Goal: Task Accomplishment & Management: Complete application form

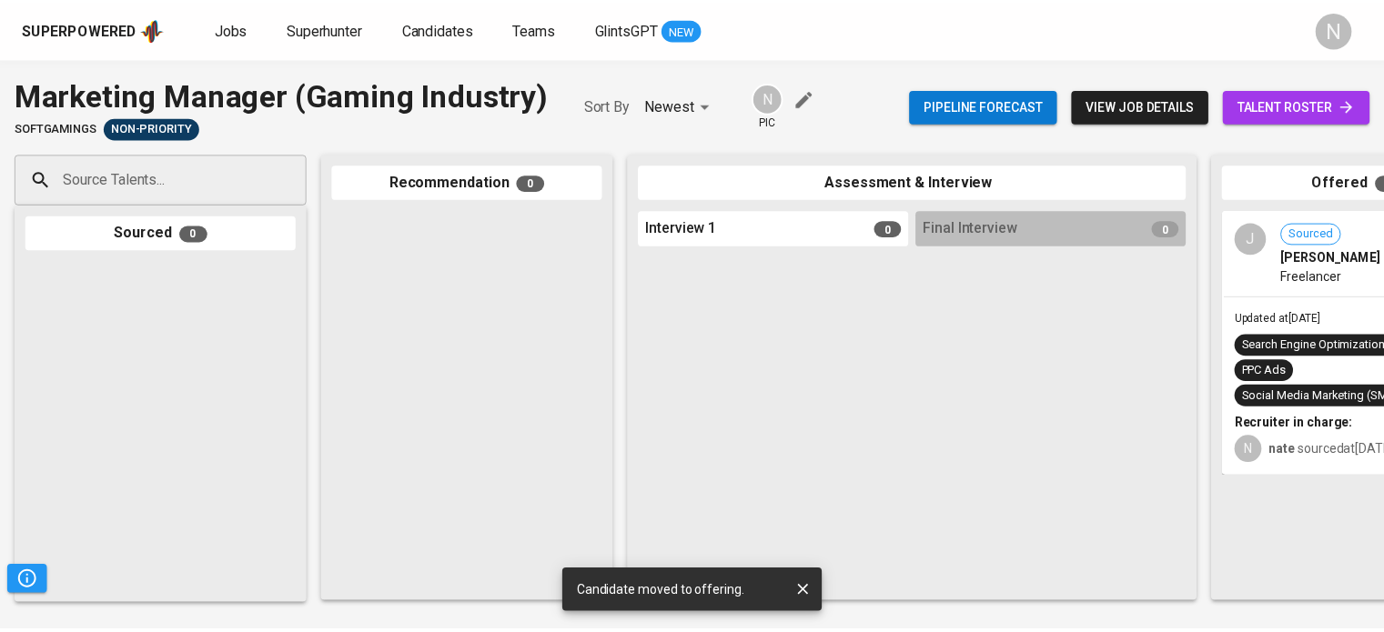
scroll to position [0, 543]
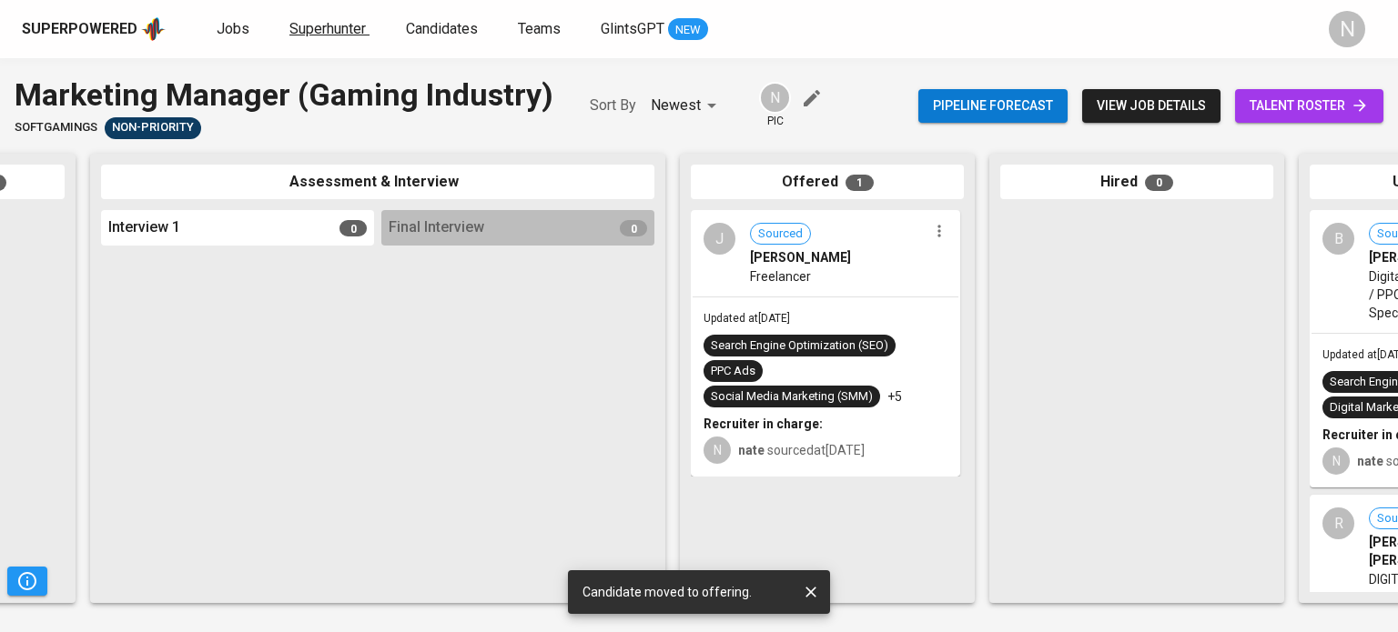
click at [362, 25] on span "Superhunter" at bounding box center [327, 28] width 76 height 17
click at [217, 33] on span "Jobs" at bounding box center [233, 28] width 33 height 17
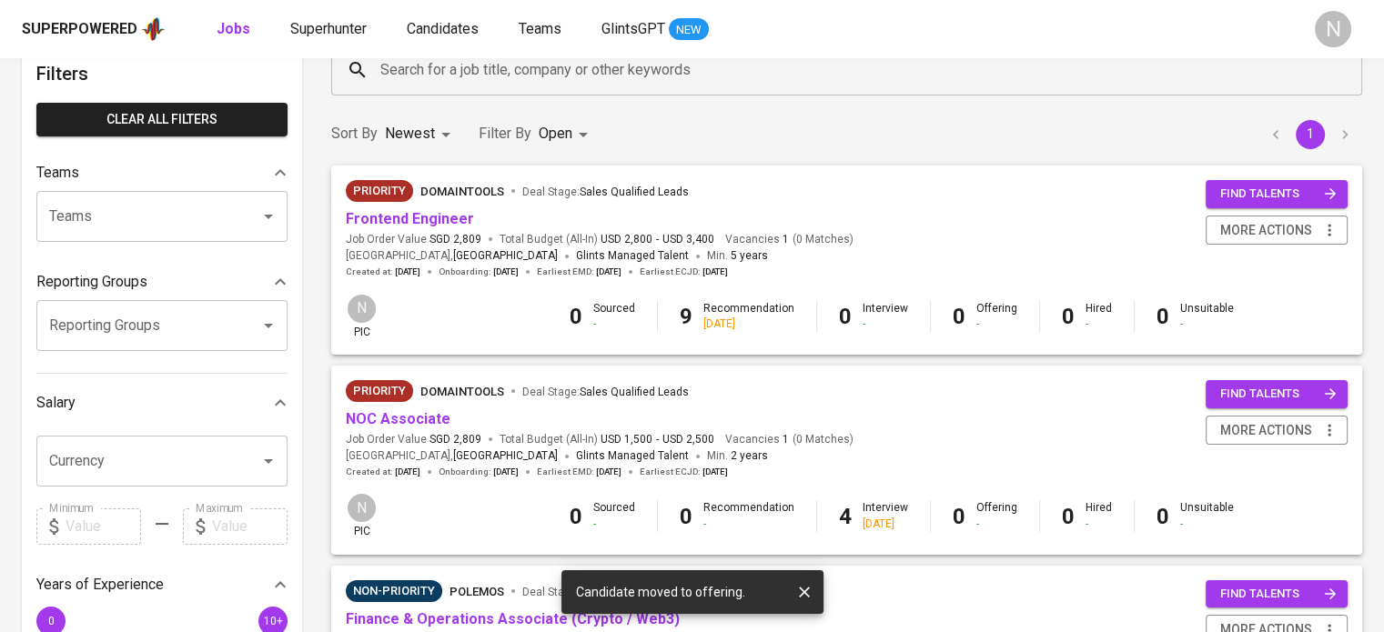
scroll to position [182, 0]
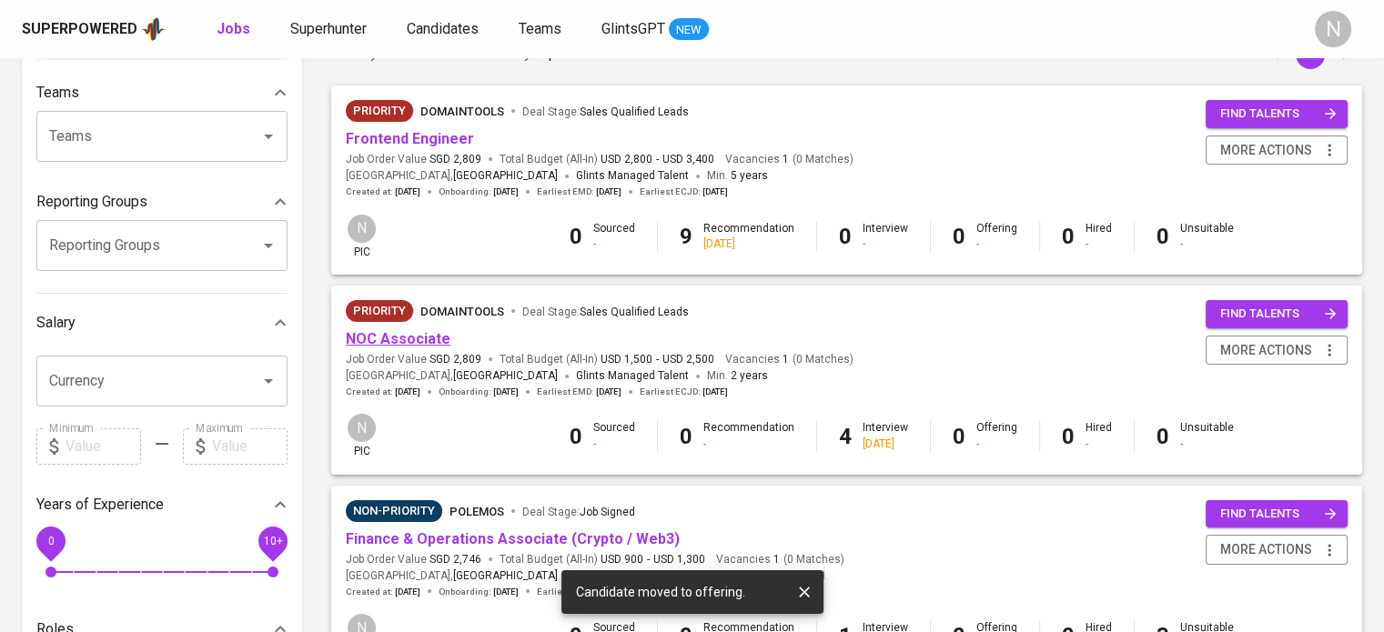
click at [431, 346] on link "NOC Associate" at bounding box center [398, 338] width 105 height 17
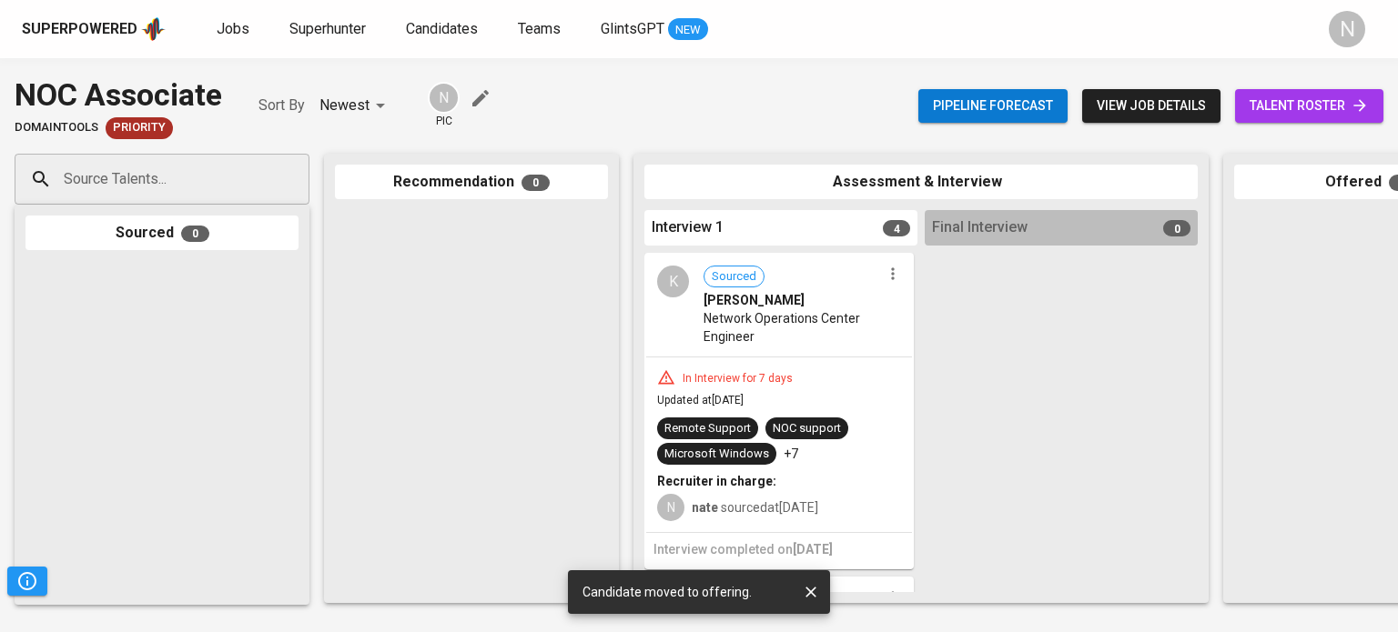
click at [192, 198] on div "Source Talents..." at bounding box center [162, 179] width 295 height 51
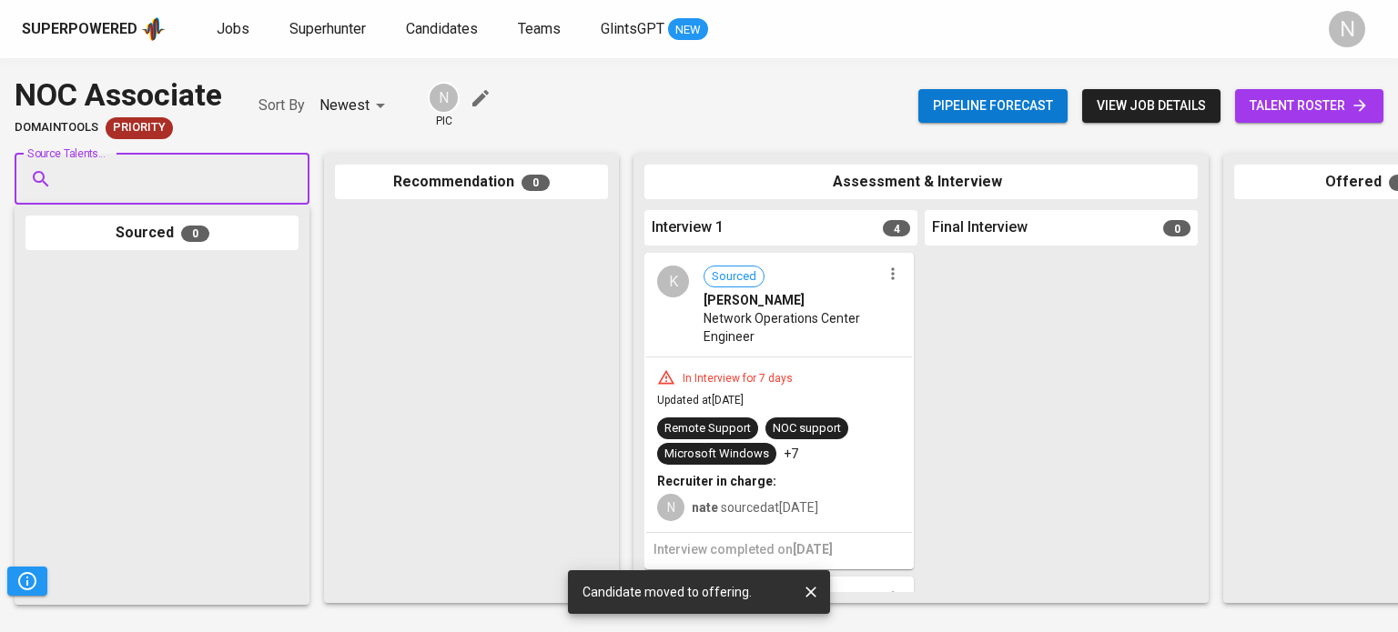
paste input "[EMAIL_ADDRESS][DOMAIN_NAME]"
type input "[EMAIL_ADDRESS][DOMAIN_NAME]"
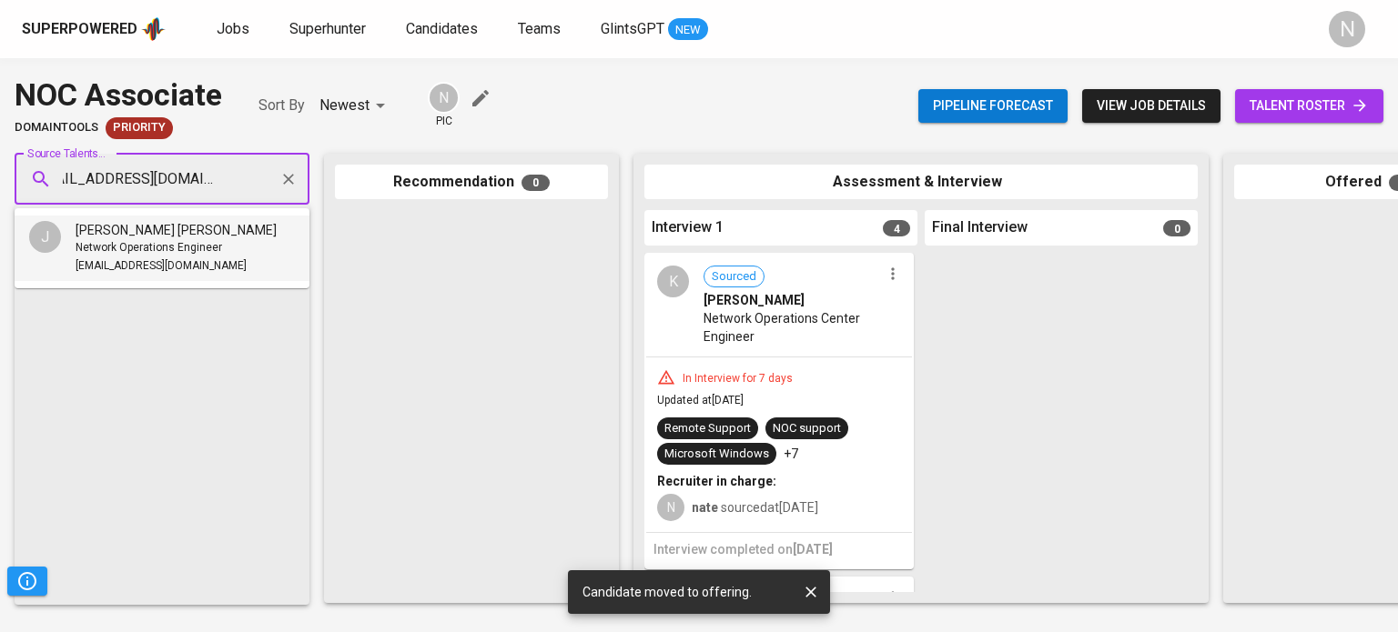
click at [78, 247] on span "Network Operations Engineer" at bounding box center [149, 248] width 146 height 18
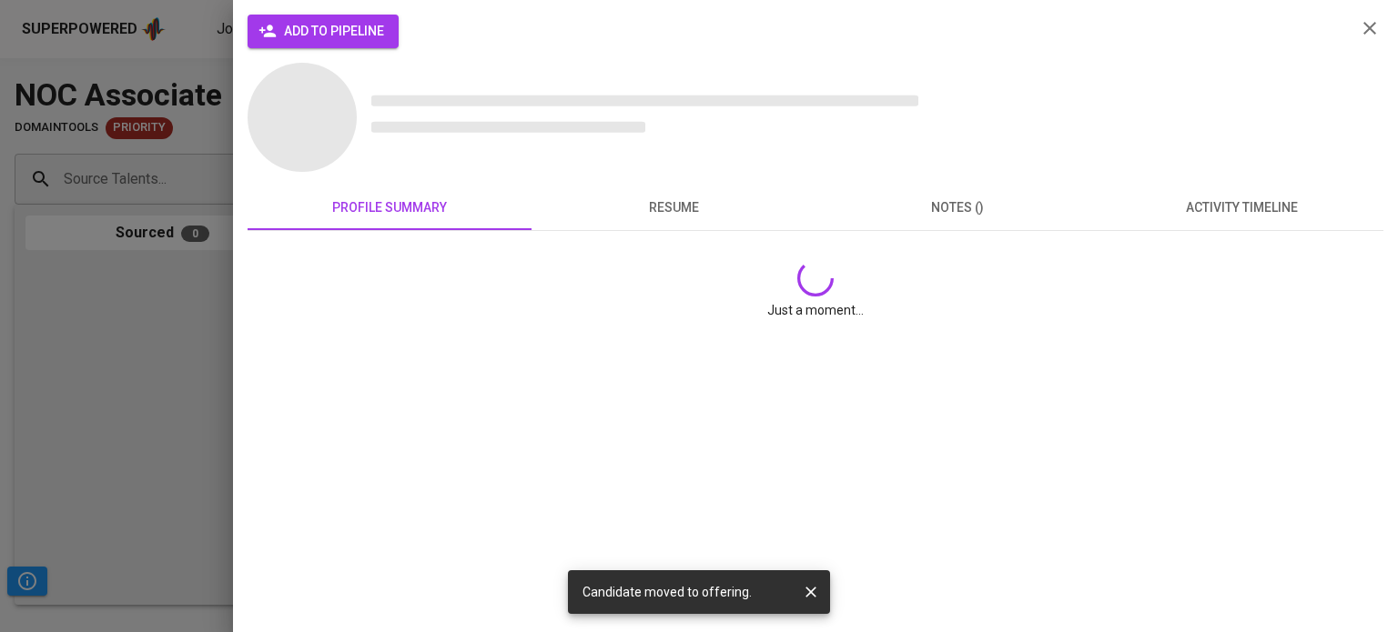
scroll to position [0, 0]
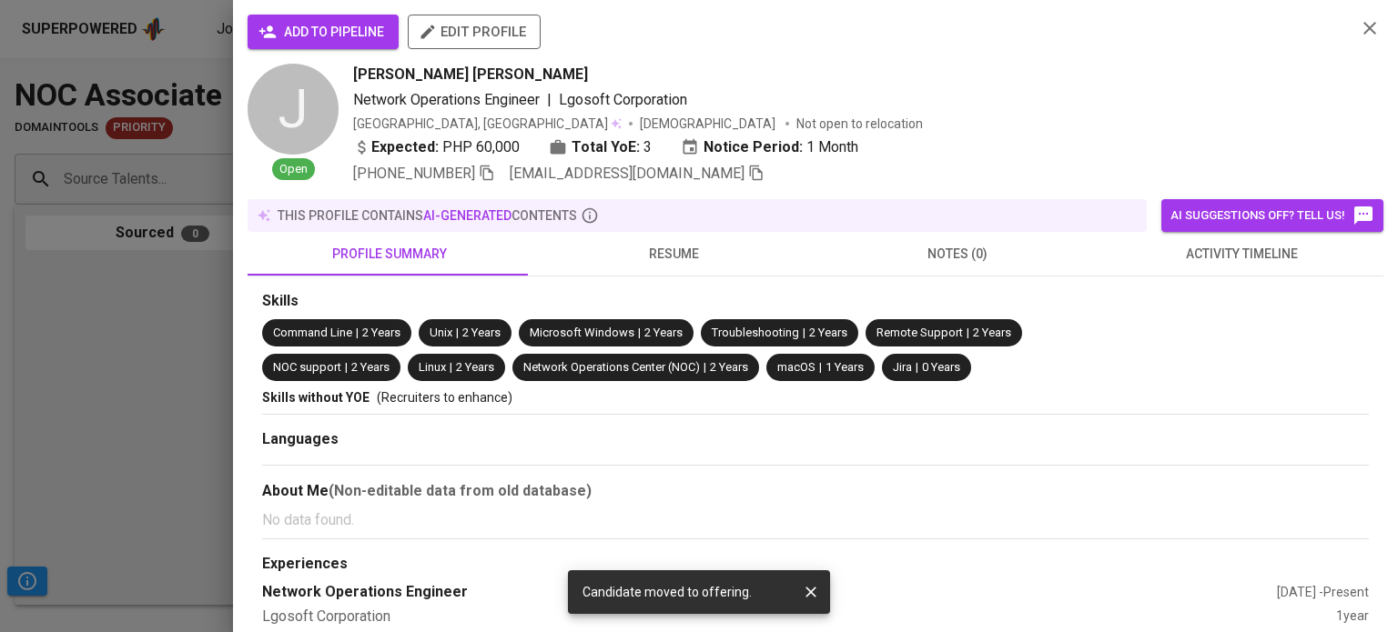
click at [379, 34] on span "add to pipeline" at bounding box center [323, 32] width 122 height 23
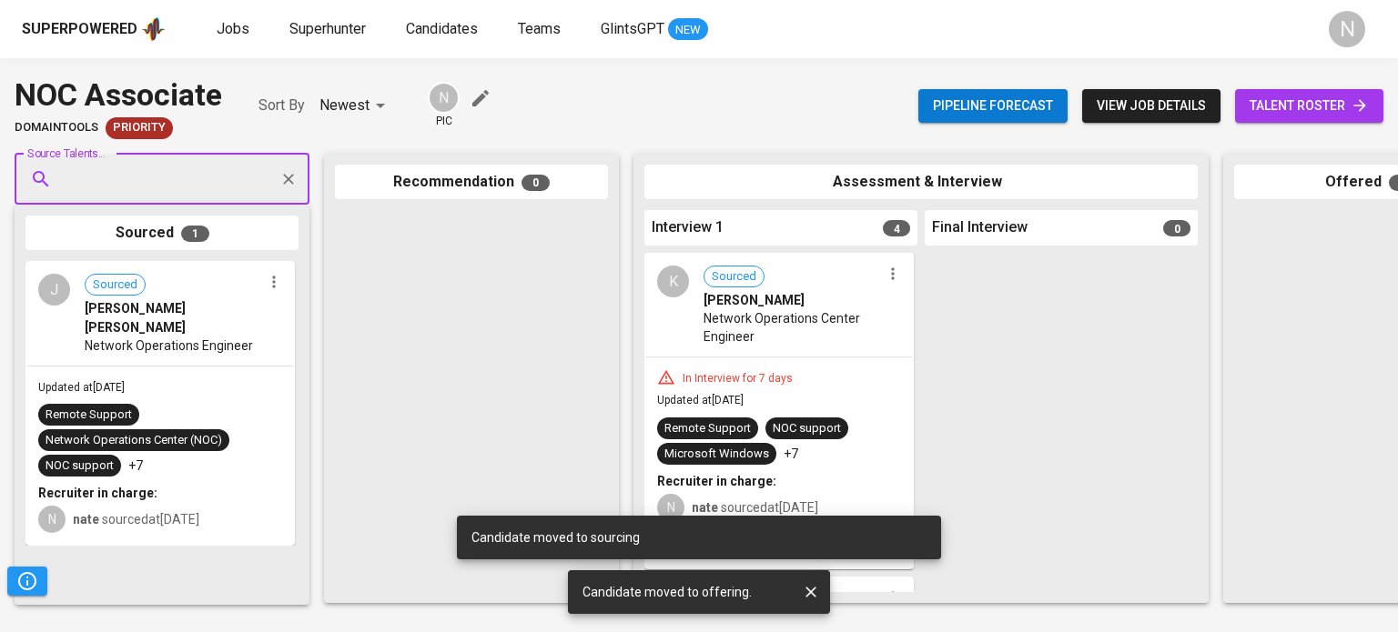
click at [890, 277] on icon "button" at bounding box center [893, 274] width 18 height 18
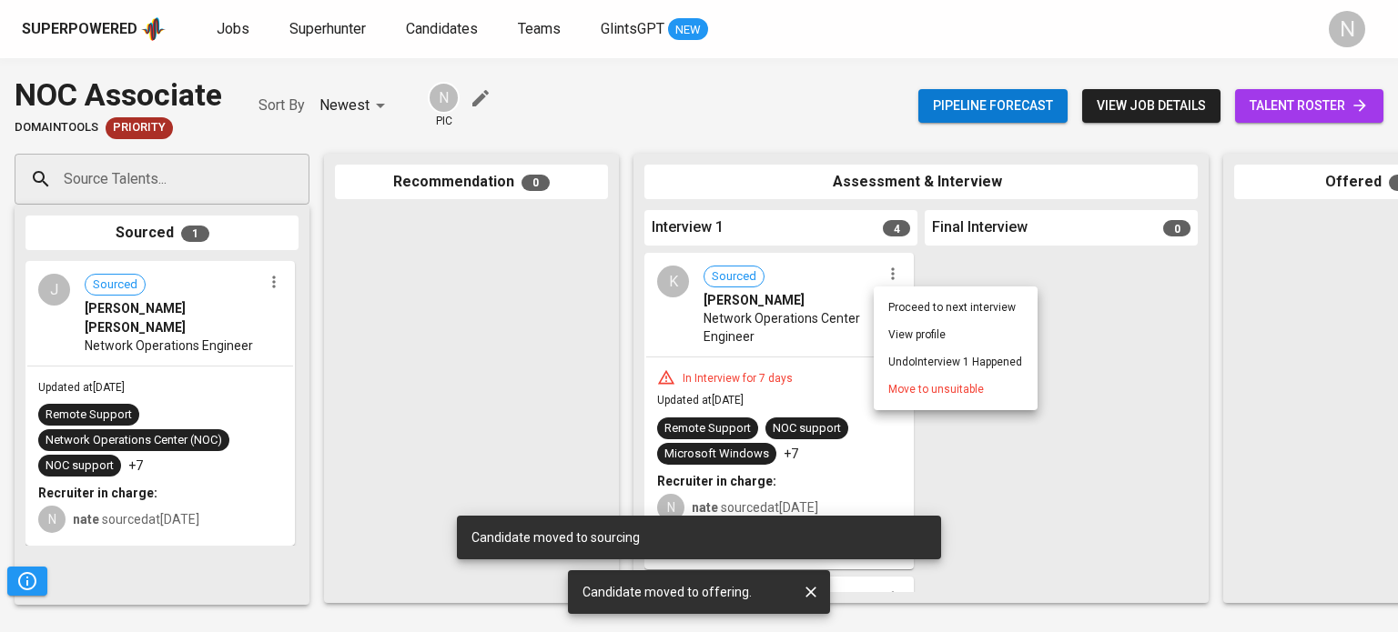
click at [897, 381] on span "Move to unsuitable" at bounding box center [936, 389] width 96 height 16
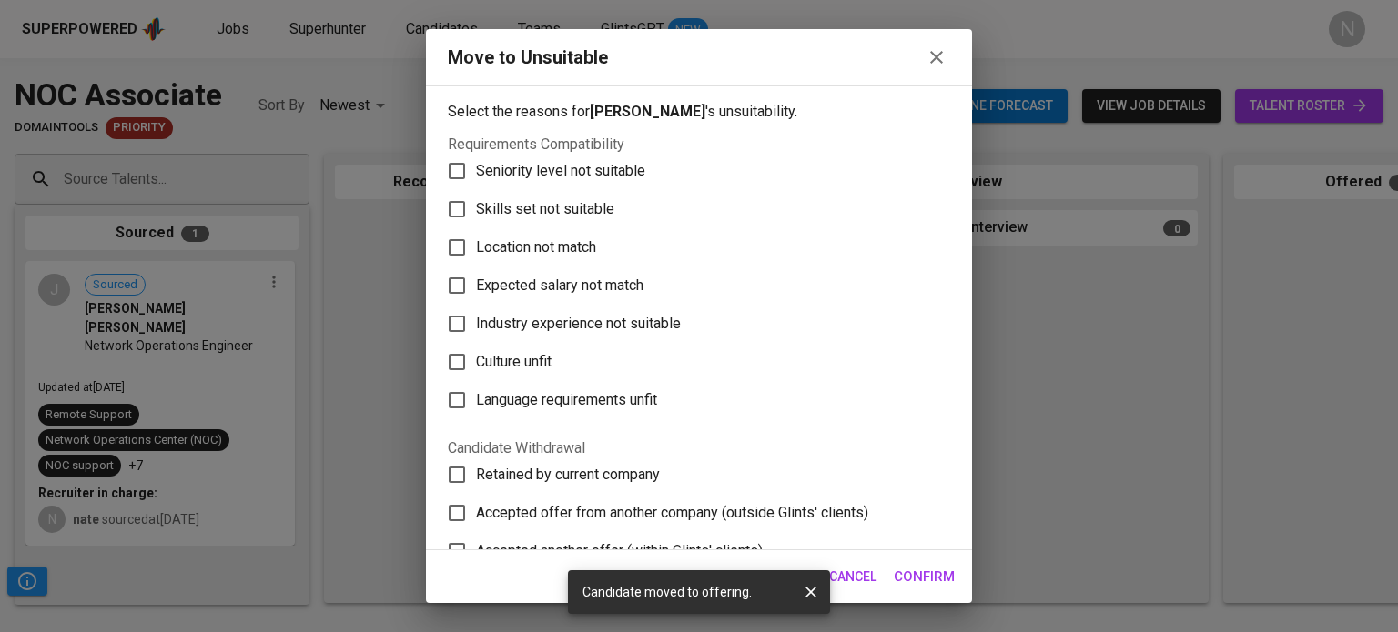
click at [549, 207] on span "Skills set not suitable" at bounding box center [545, 209] width 138 height 22
click at [476, 207] on input "Skills set not suitable" at bounding box center [457, 209] width 38 height 38
checkbox input "true"
click at [919, 581] on span "Confirm" at bounding box center [924, 577] width 61 height 24
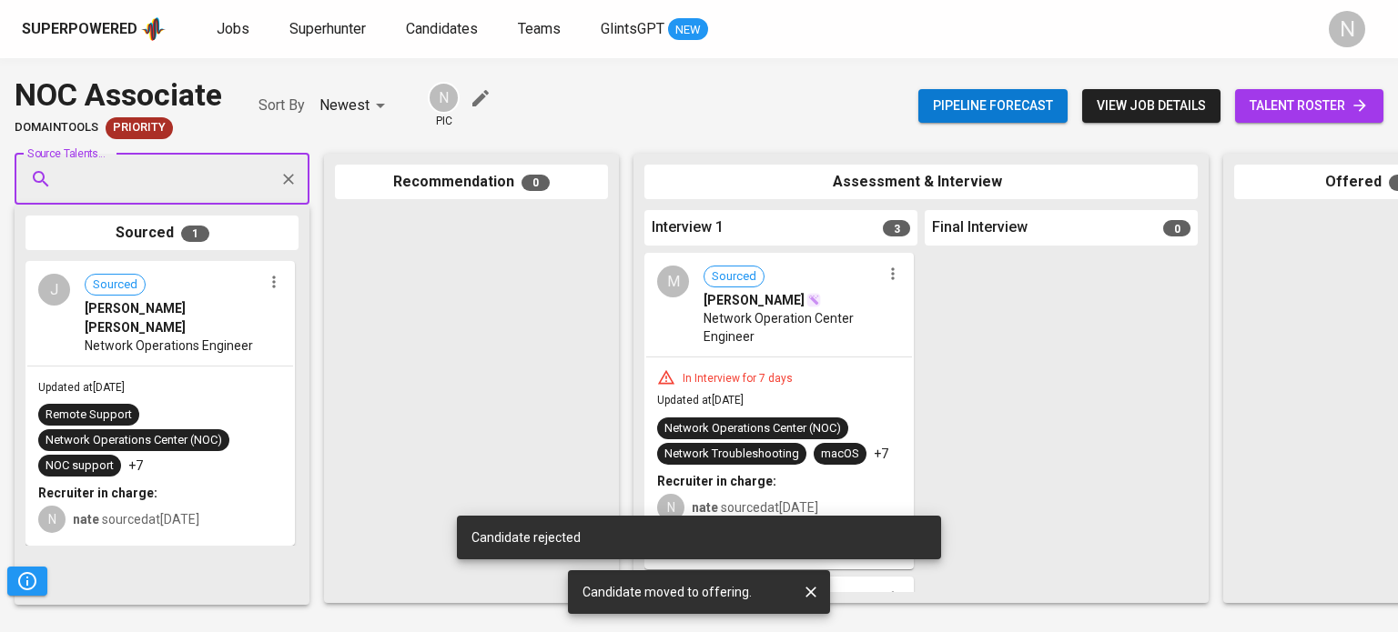
scroll to position [0, 104]
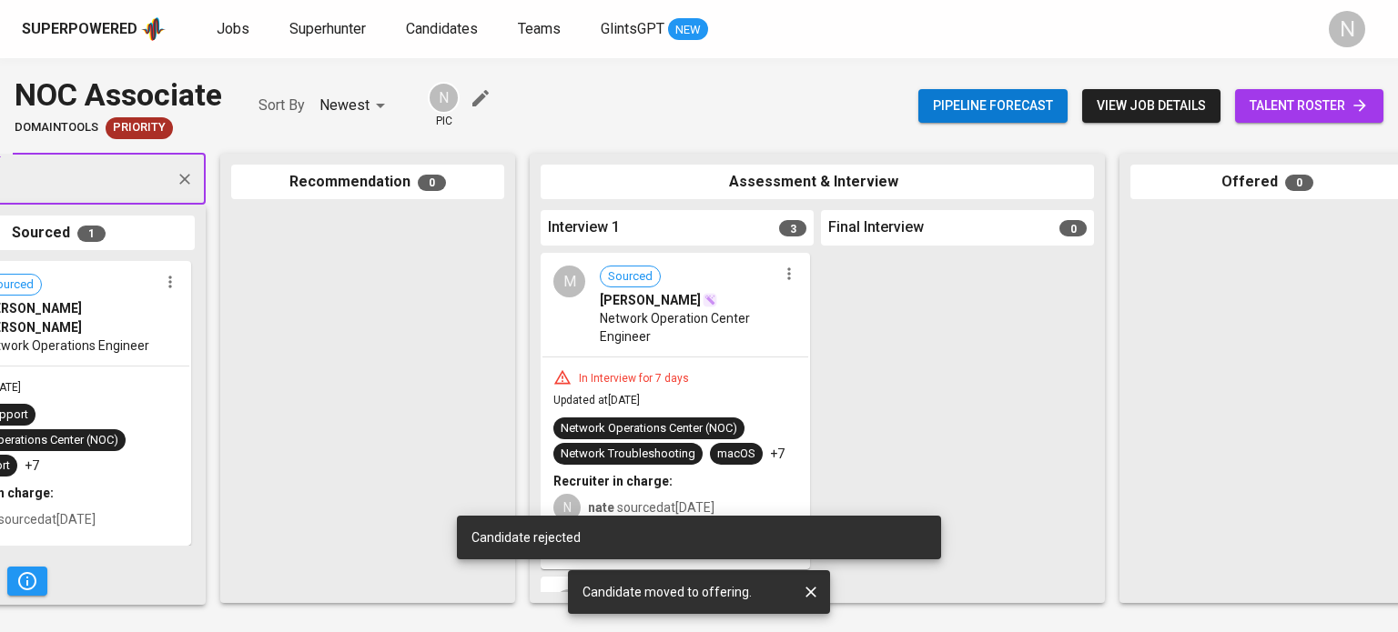
drag, startPoint x: 863, startPoint y: 612, endPoint x: 1397, endPoint y: 566, distance: 535.2
click at [1397, 566] on div "Source Talents... Source Talents... Sourced 1 J Sourced [PERSON_NAME] [PERSON_N…" at bounding box center [699, 378] width 1398 height 479
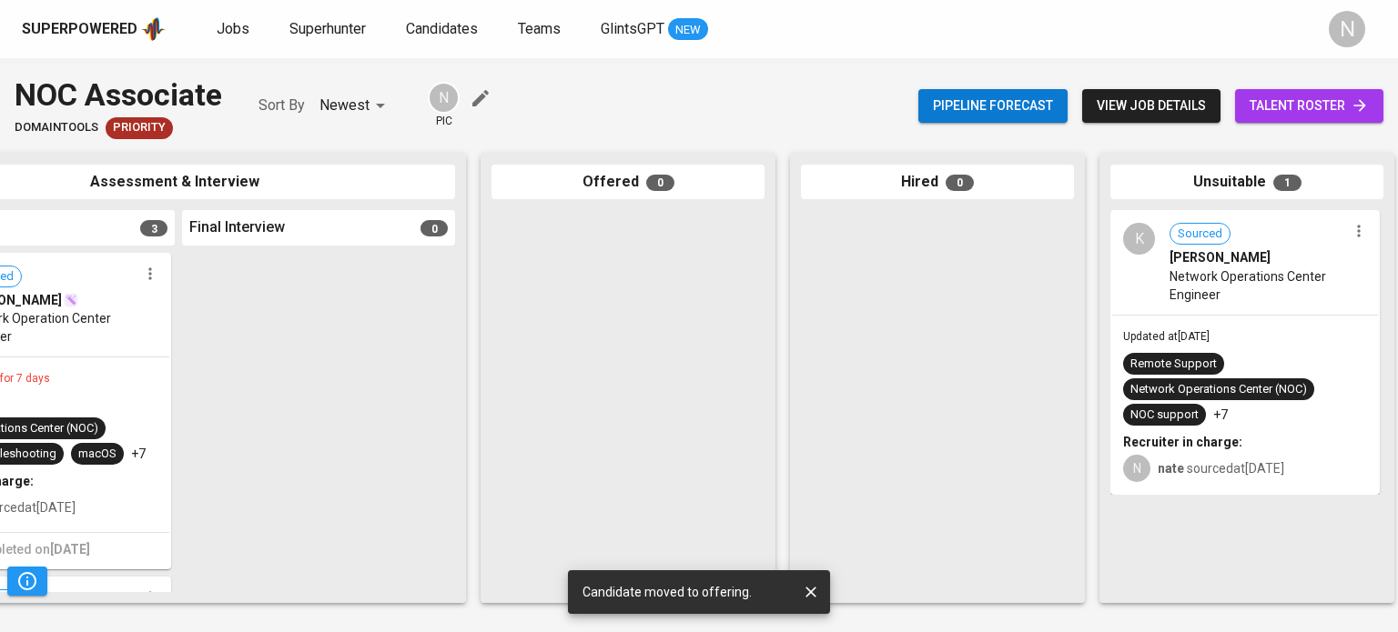
scroll to position [0, 768]
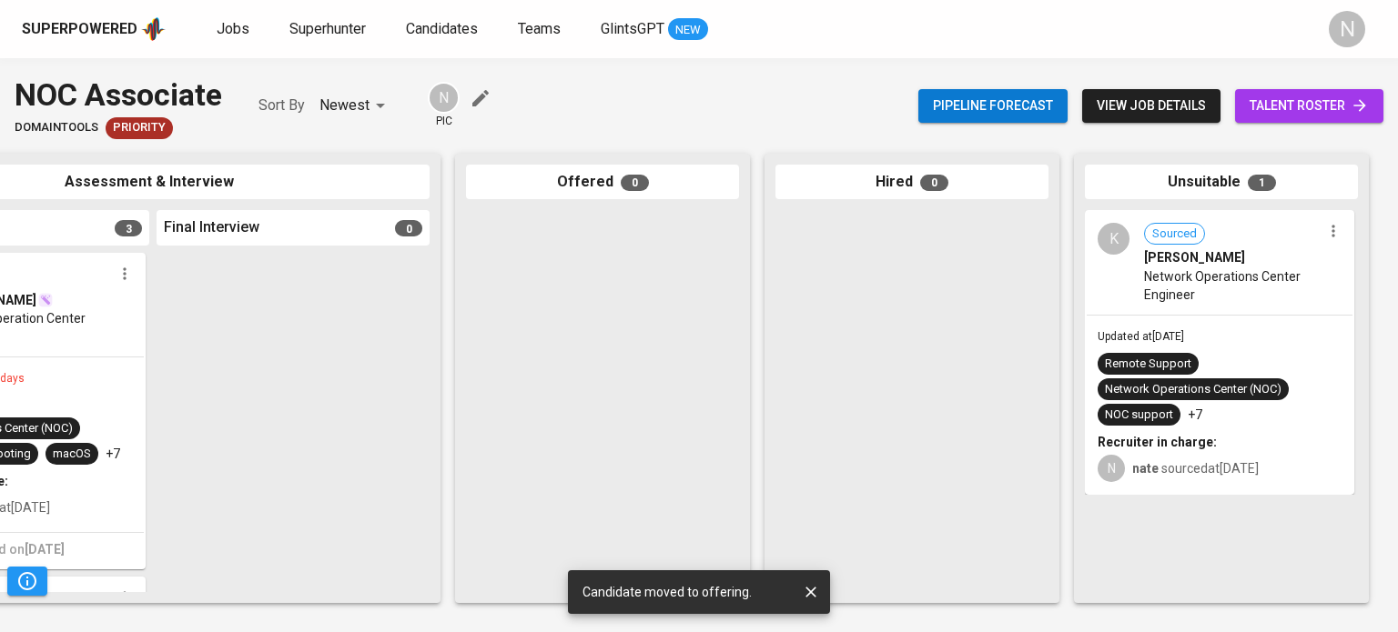
click at [1252, 300] on span "Network Operations Center Engineer" at bounding box center [1232, 286] width 177 height 36
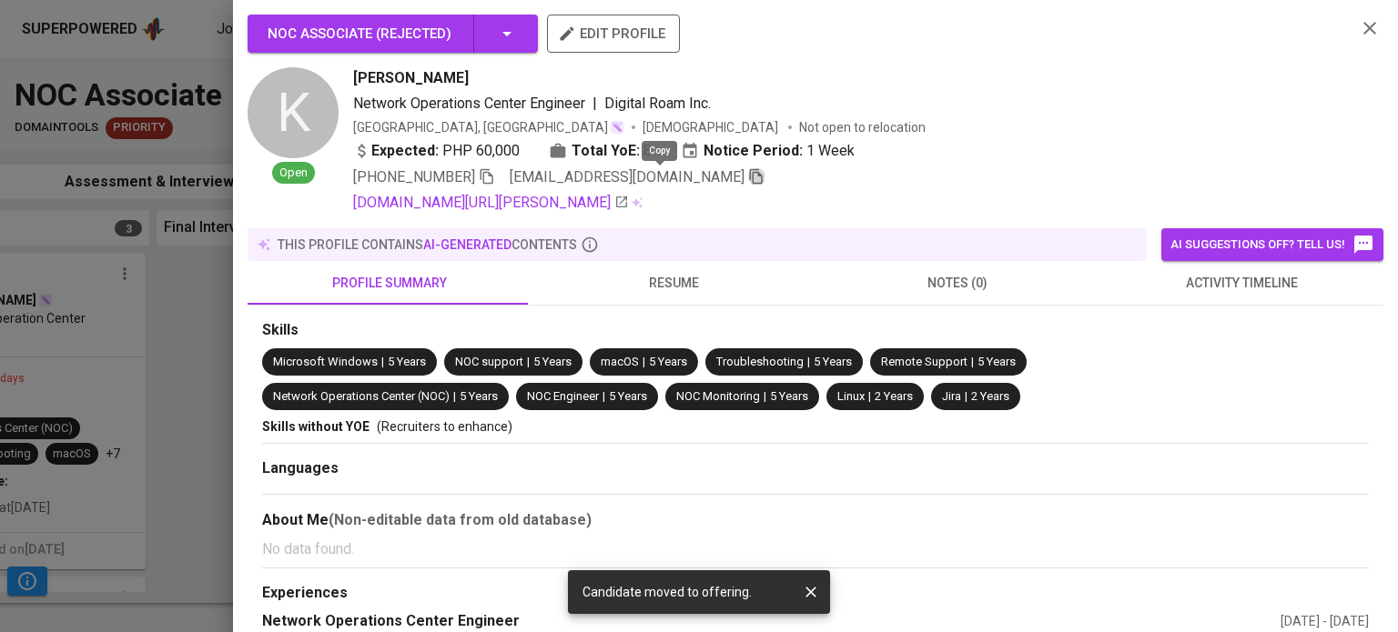
click at [748, 170] on icon "button" at bounding box center [756, 176] width 16 height 16
click at [183, 305] on div at bounding box center [699, 316] width 1398 height 632
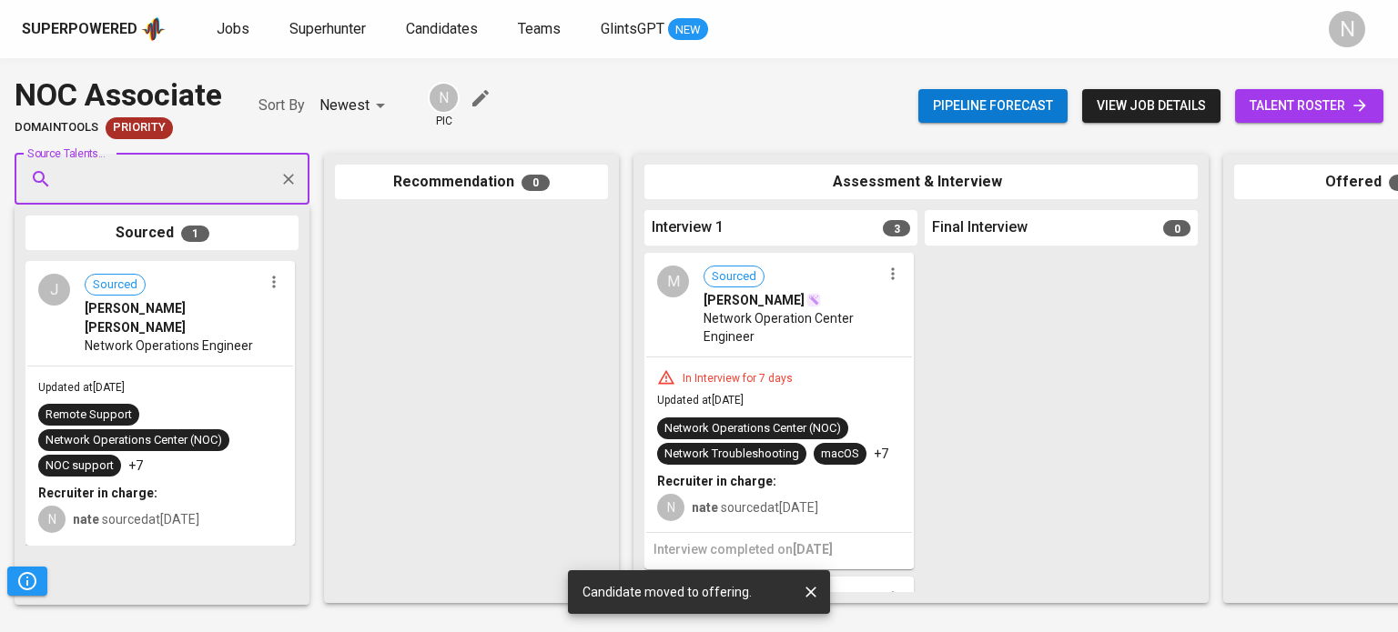
click at [767, 320] on span "Network Operation Center Engineer" at bounding box center [791, 327] width 177 height 36
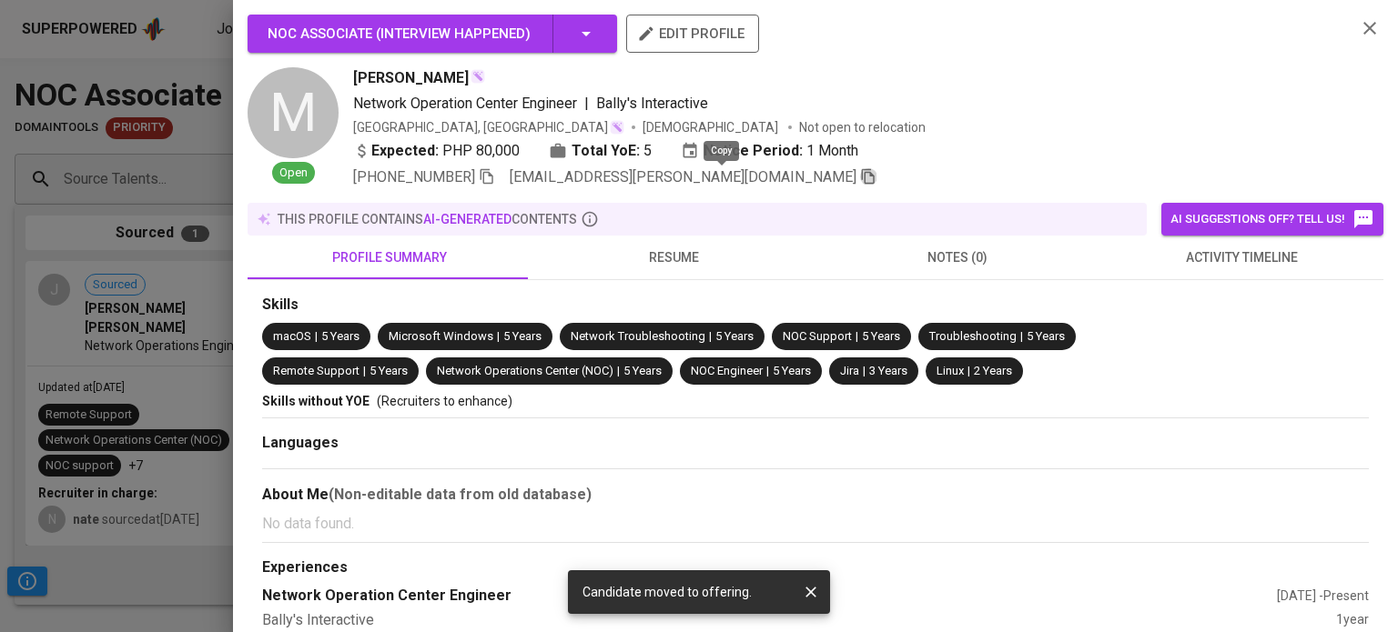
click at [860, 182] on icon "button" at bounding box center [868, 176] width 16 height 16
click at [567, 29] on div "NOC Associate ( Interview happened )" at bounding box center [432, 34] width 329 height 38
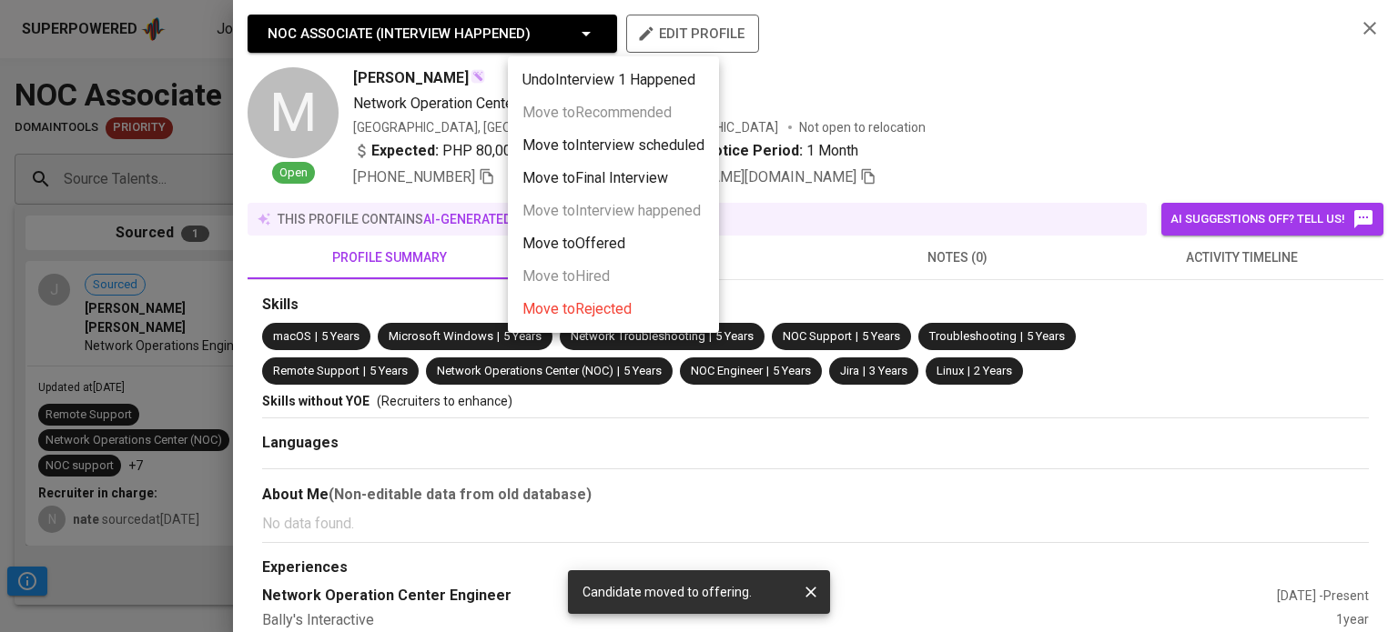
click at [609, 313] on span "Move to Rejected" at bounding box center [576, 309] width 109 height 22
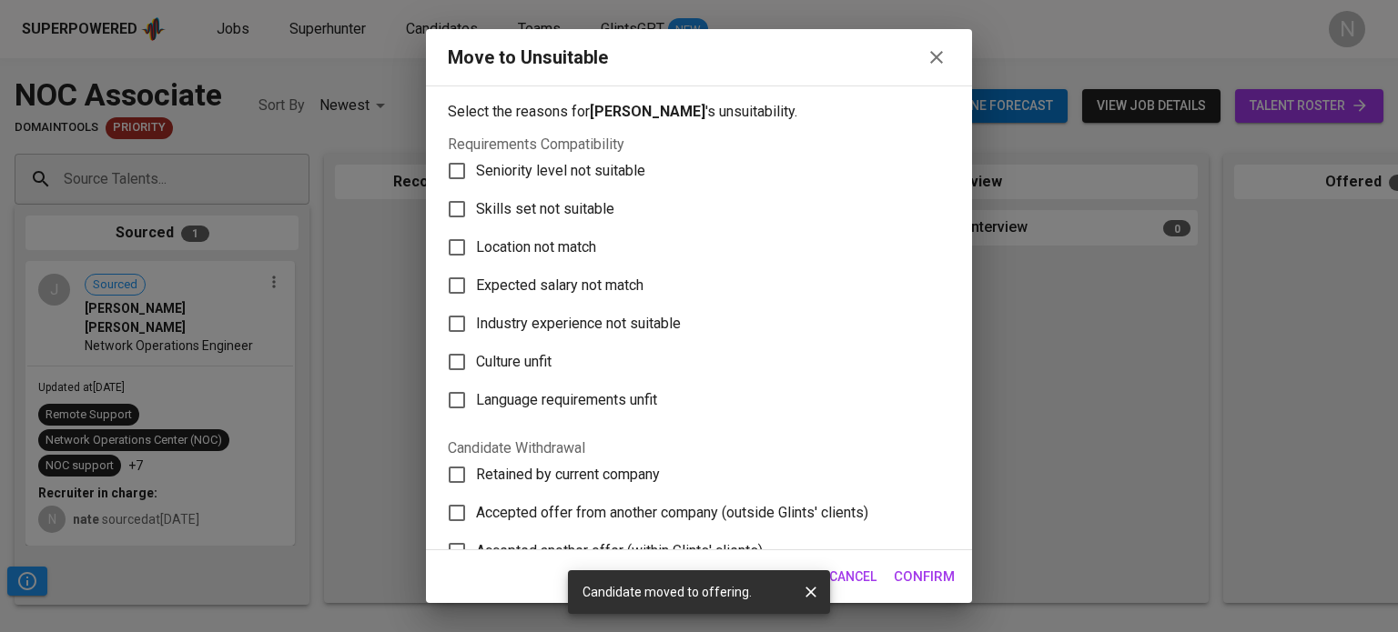
click at [601, 214] on span "Skills set not suitable" at bounding box center [545, 209] width 138 height 22
click at [476, 214] on input "Skills set not suitable" at bounding box center [457, 209] width 38 height 38
checkbox input "true"
click at [944, 569] on span "Confirm" at bounding box center [924, 577] width 61 height 24
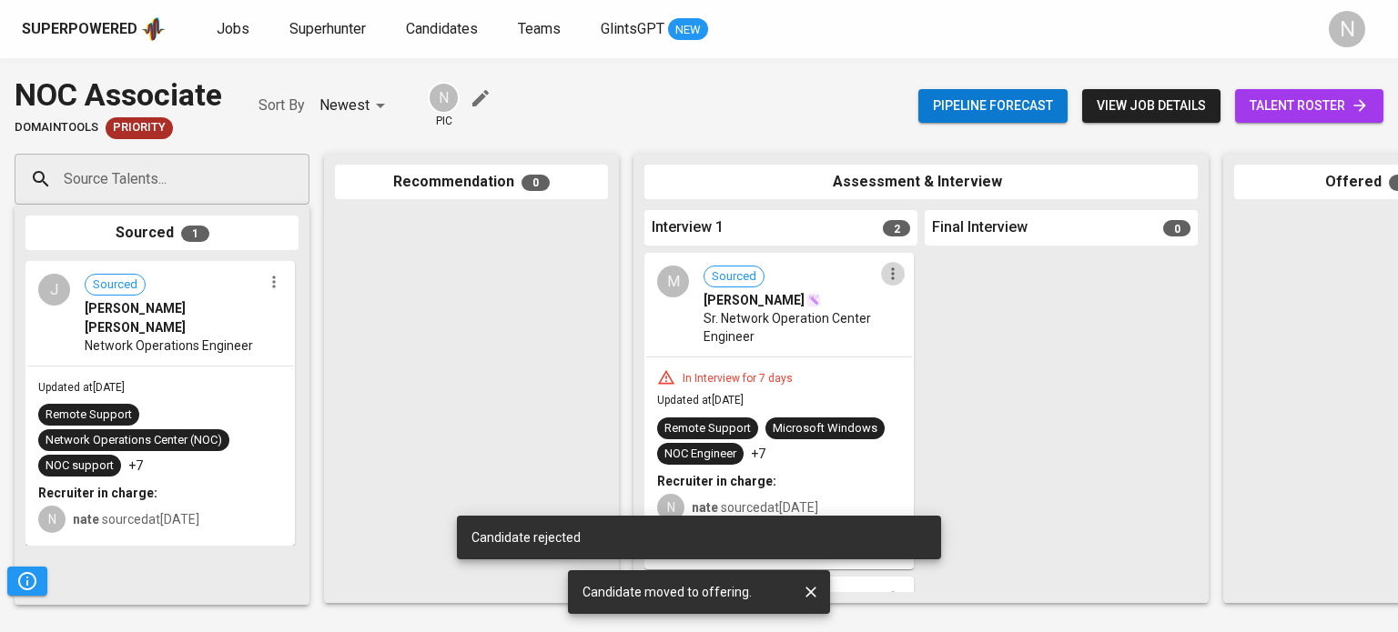
click at [884, 276] on icon "button" at bounding box center [893, 274] width 18 height 18
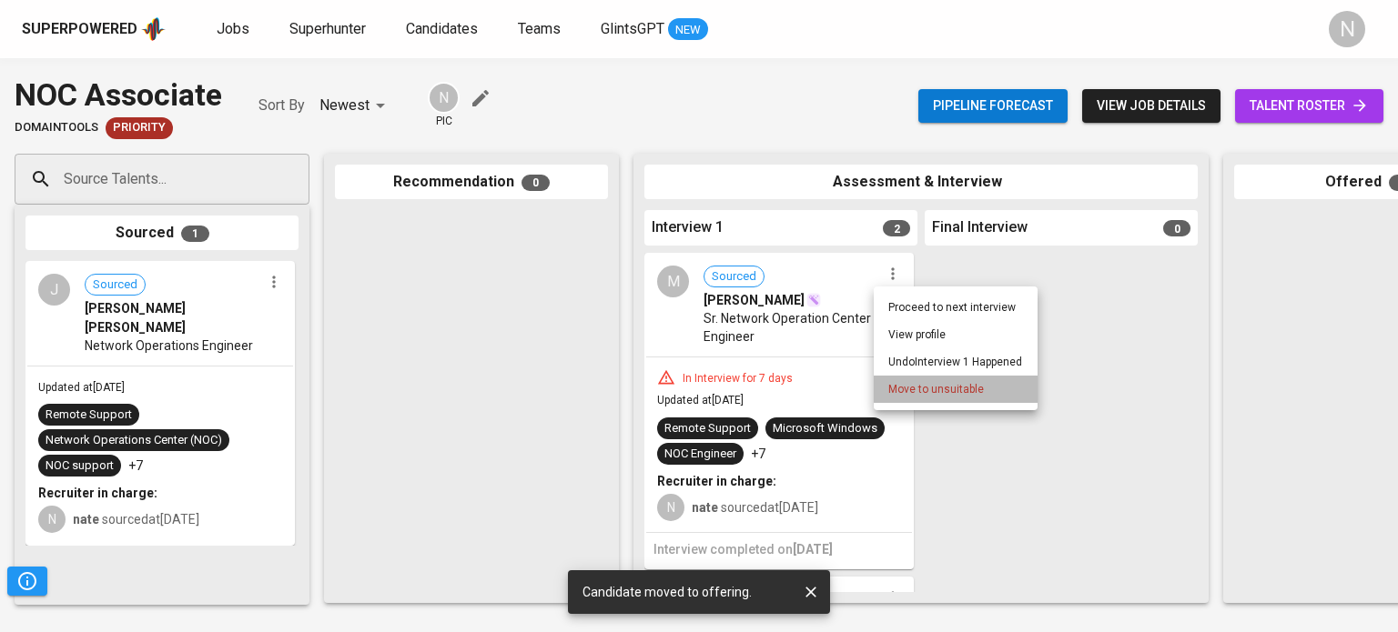
click at [896, 385] on span "Move to unsuitable" at bounding box center [936, 389] width 96 height 16
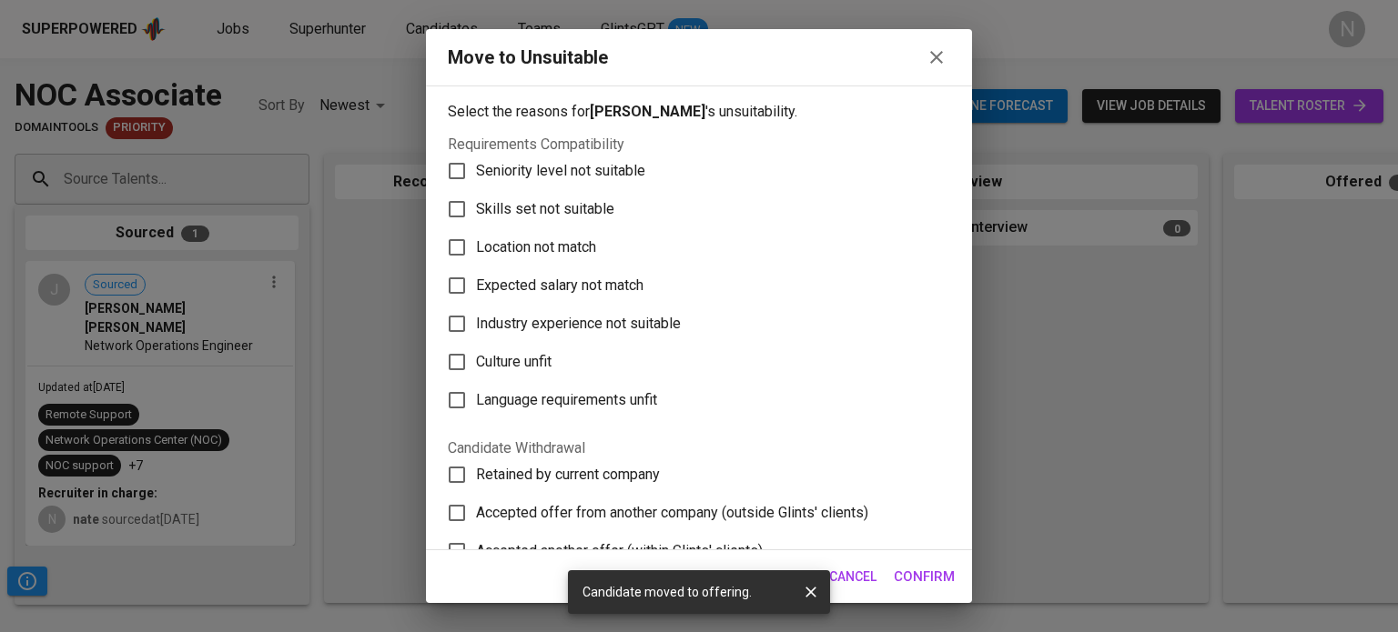
click at [513, 206] on span "Skills set not suitable" at bounding box center [545, 209] width 138 height 22
click at [476, 206] on input "Skills set not suitable" at bounding box center [457, 209] width 38 height 38
checkbox input "true"
click at [928, 568] on span "Confirm" at bounding box center [924, 577] width 61 height 24
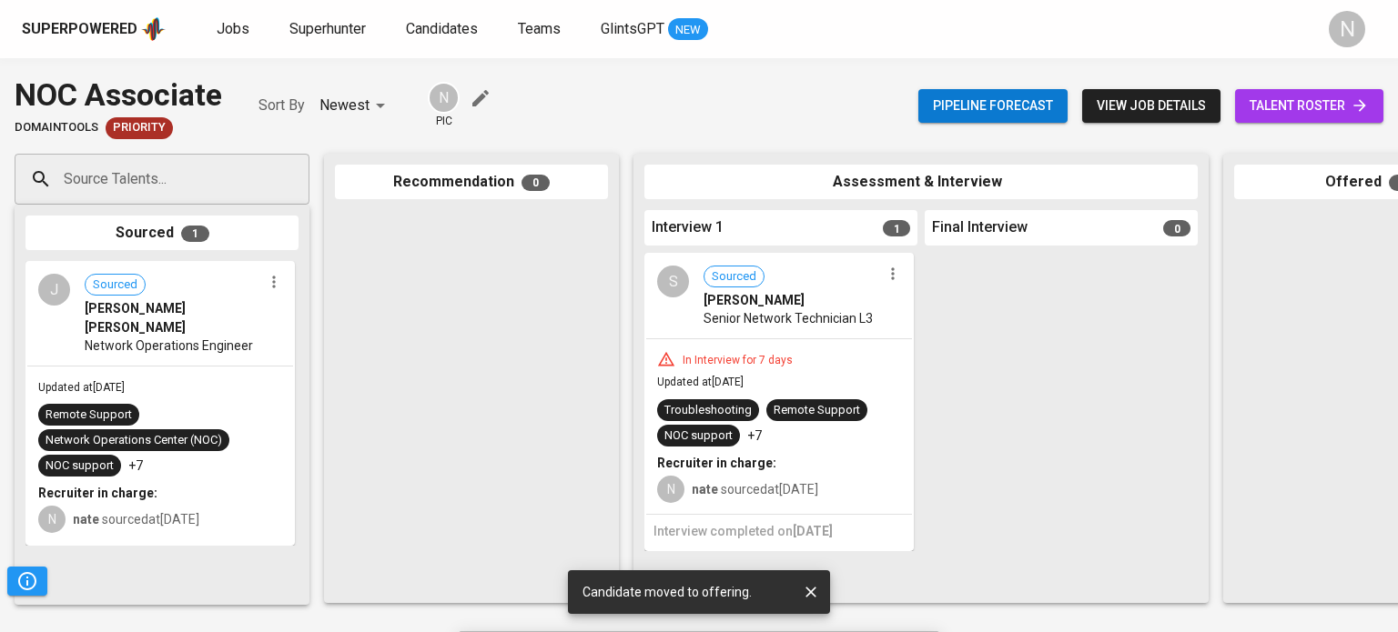
click at [177, 367] on div "Updated at Sep 09, 2025 Remote Support Network Operations Center (NOC) NOC supp…" at bounding box center [160, 456] width 266 height 178
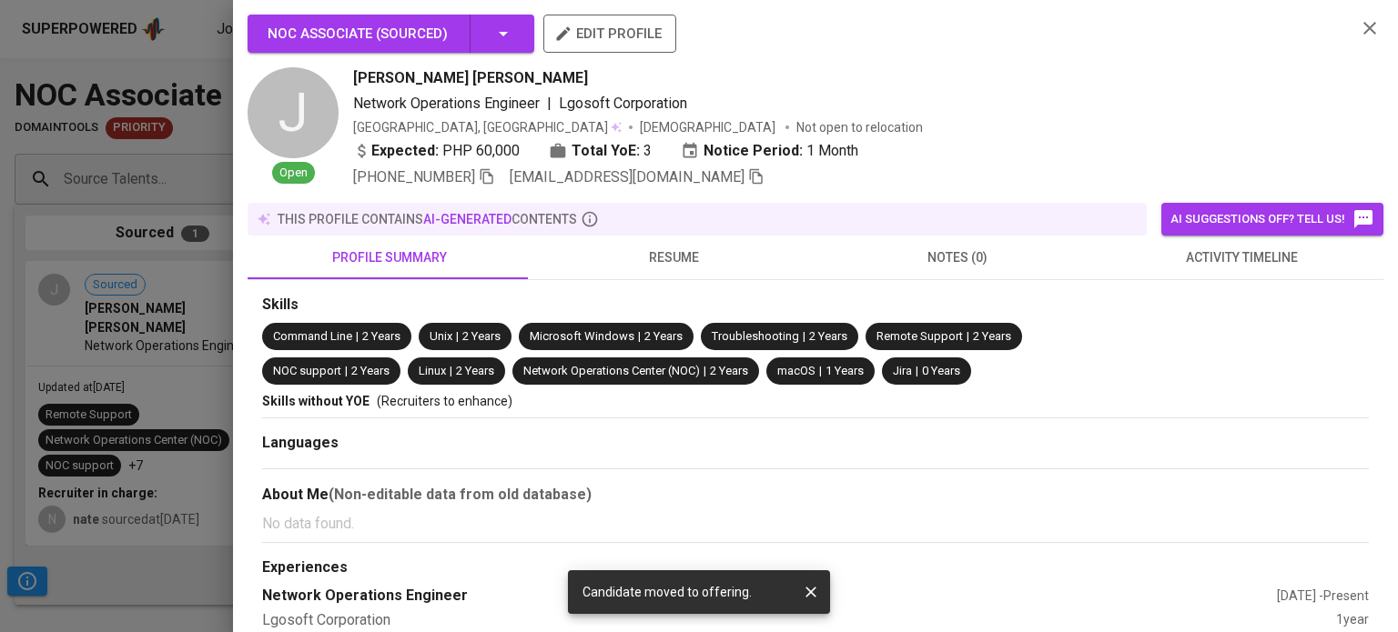
click at [748, 177] on icon "button" at bounding box center [756, 176] width 16 height 16
click at [173, 122] on div at bounding box center [699, 316] width 1398 height 632
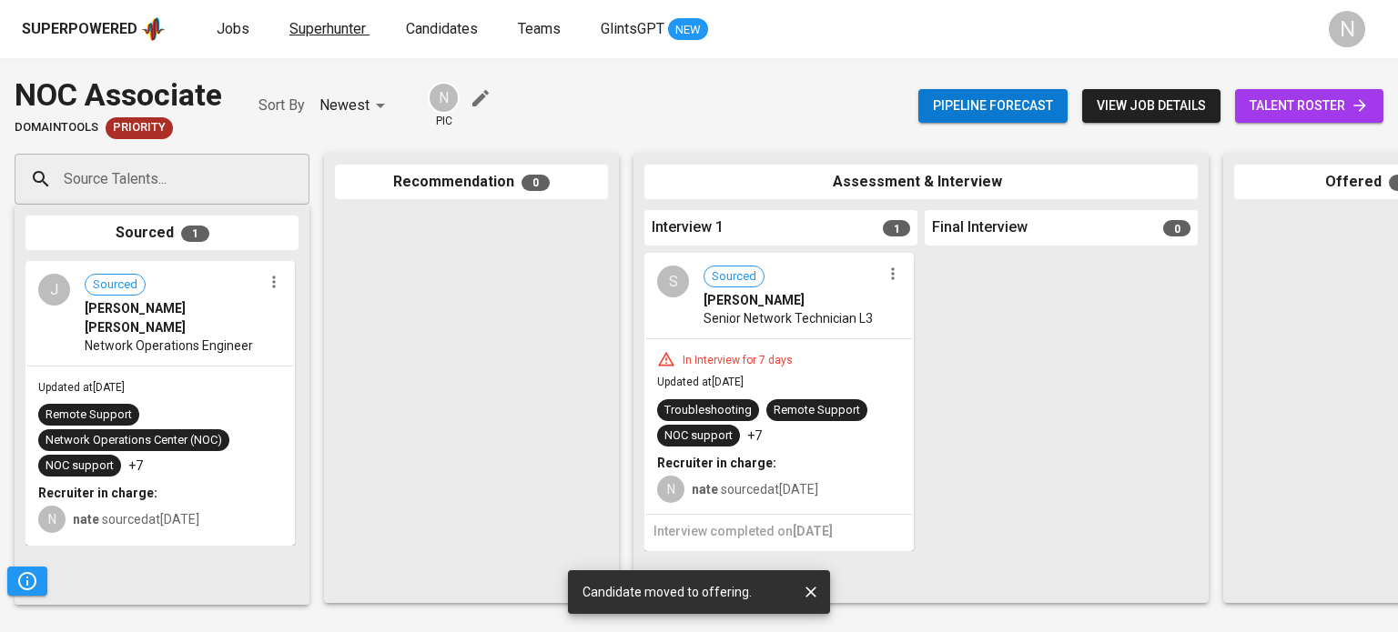
click at [348, 25] on span "Superhunter" at bounding box center [327, 28] width 76 height 17
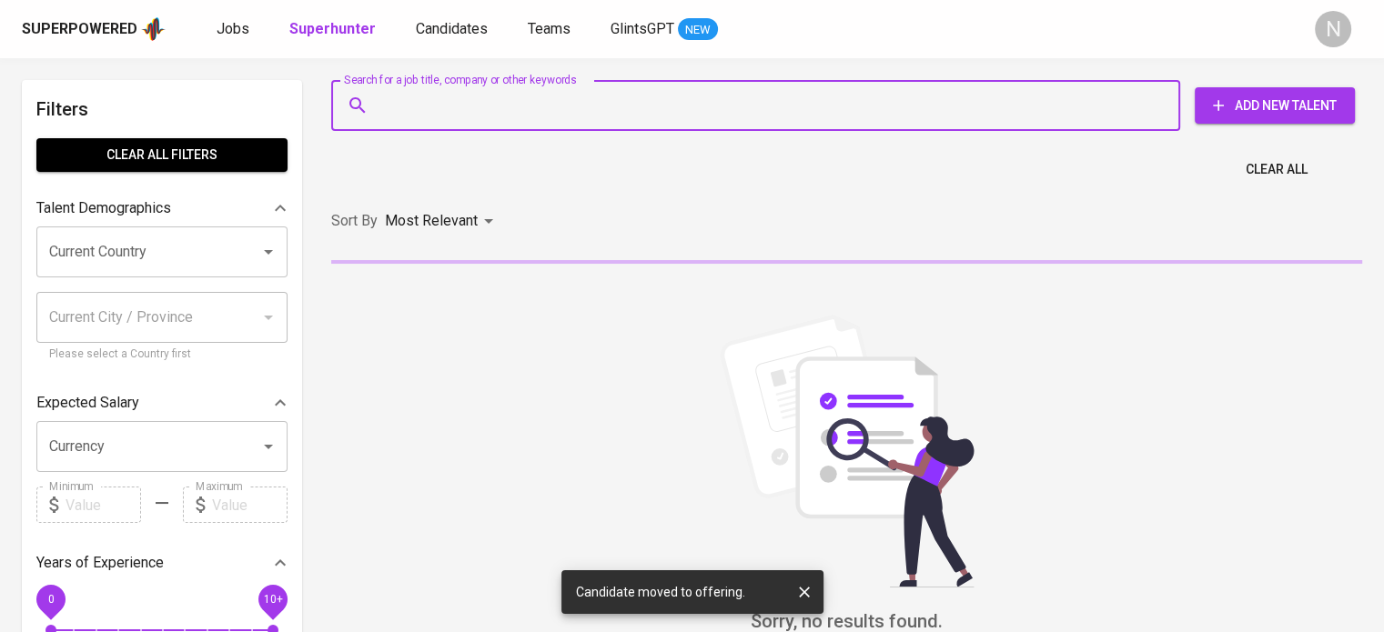
click at [477, 105] on input "Search for a job title, company or other keywords" at bounding box center [760, 105] width 769 height 35
paste input "johnchristian.cuenca@gmail.com"
type input "johnchristian.cuenca@gmail.com"
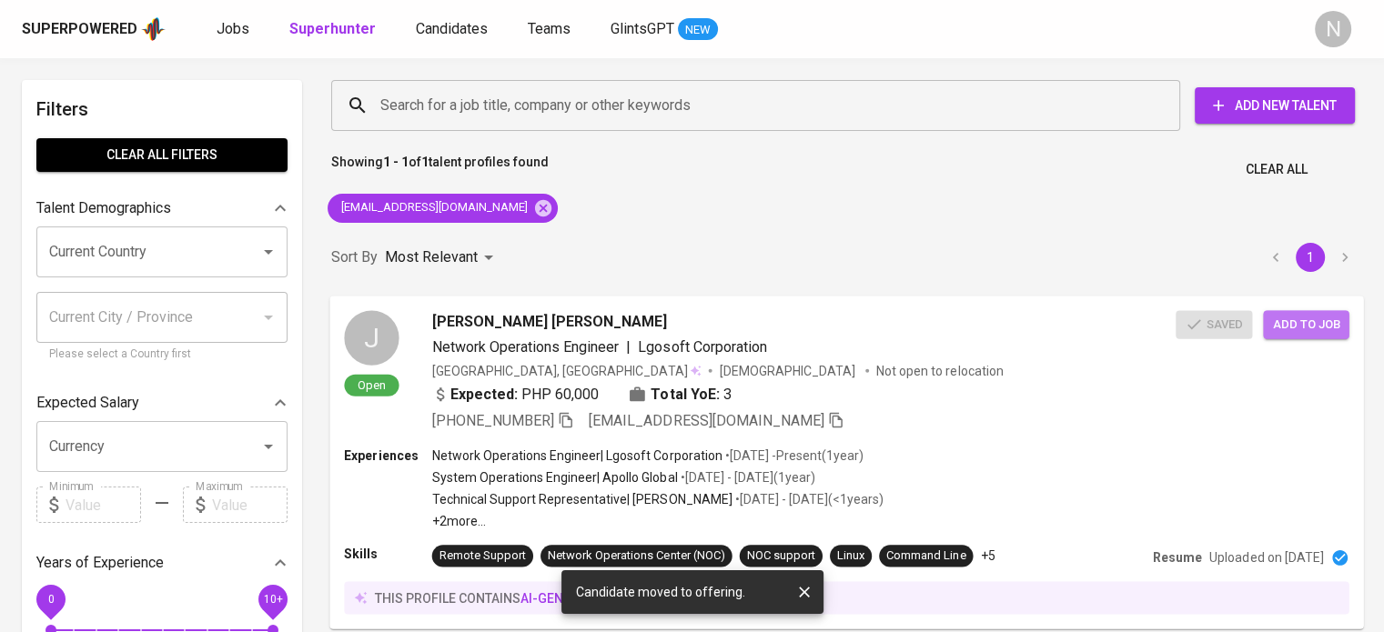
click at [1281, 331] on span "Add to job" at bounding box center [1305, 324] width 67 height 21
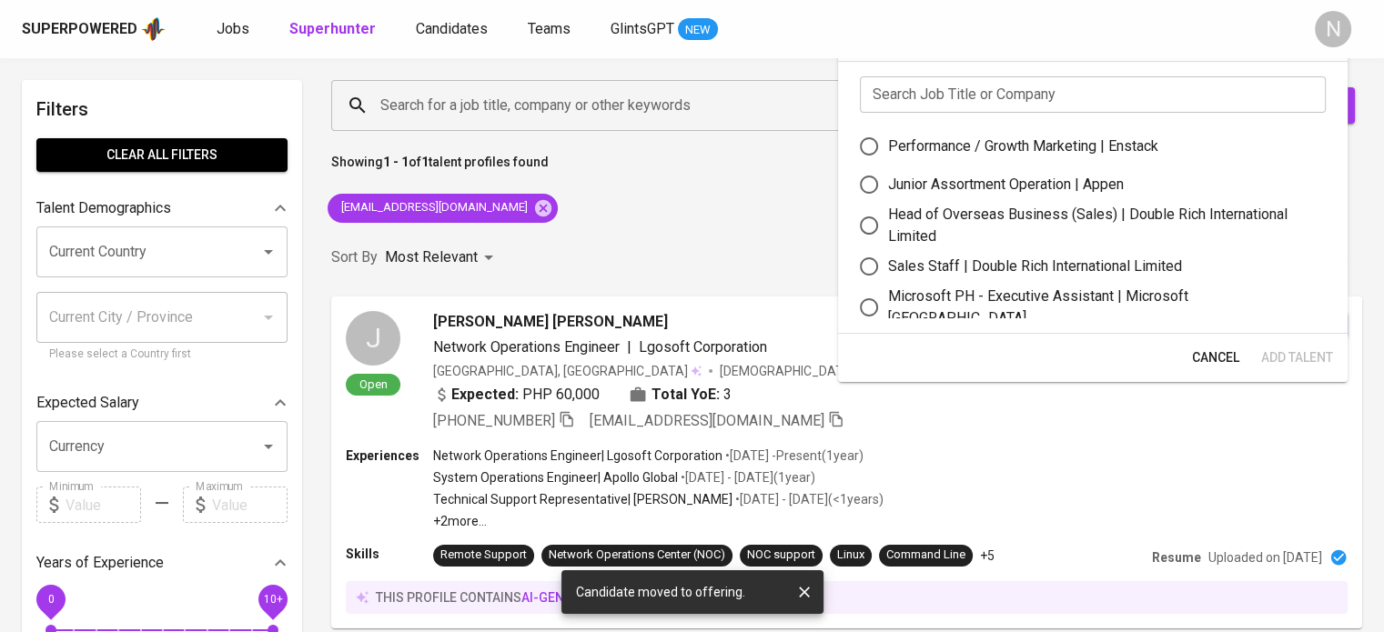
click at [954, 98] on input "text" at bounding box center [1093, 94] width 466 height 36
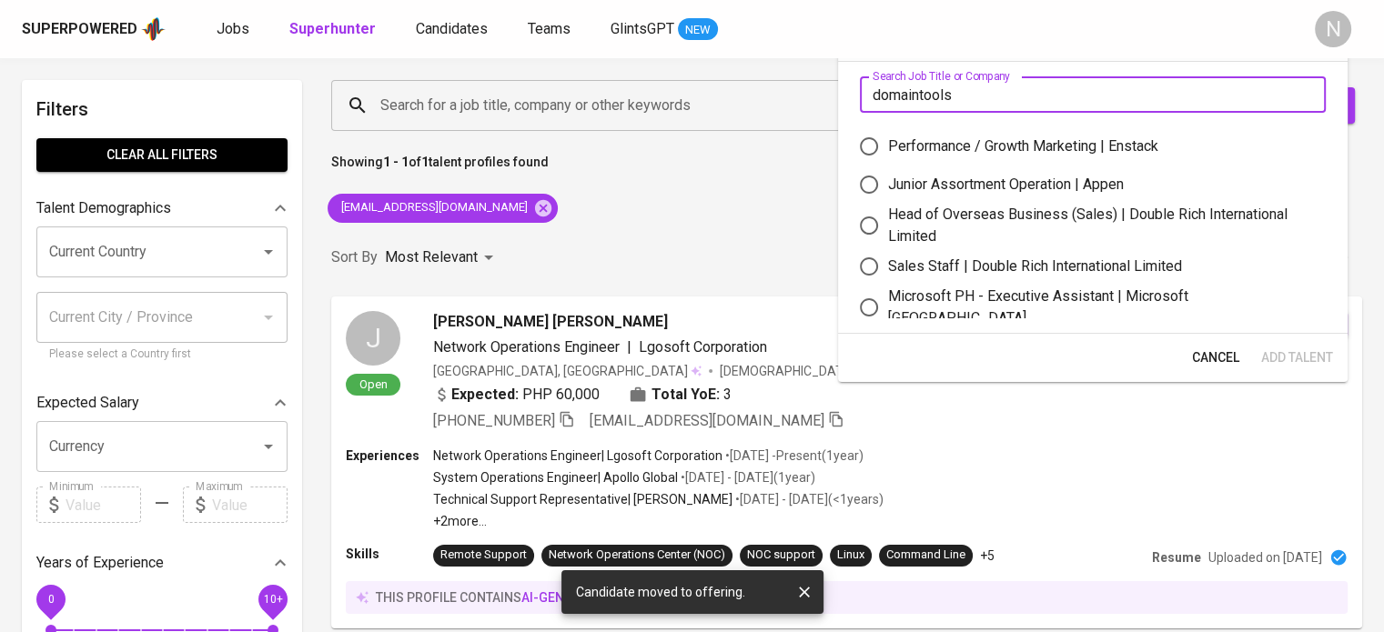
type input "domaintools"
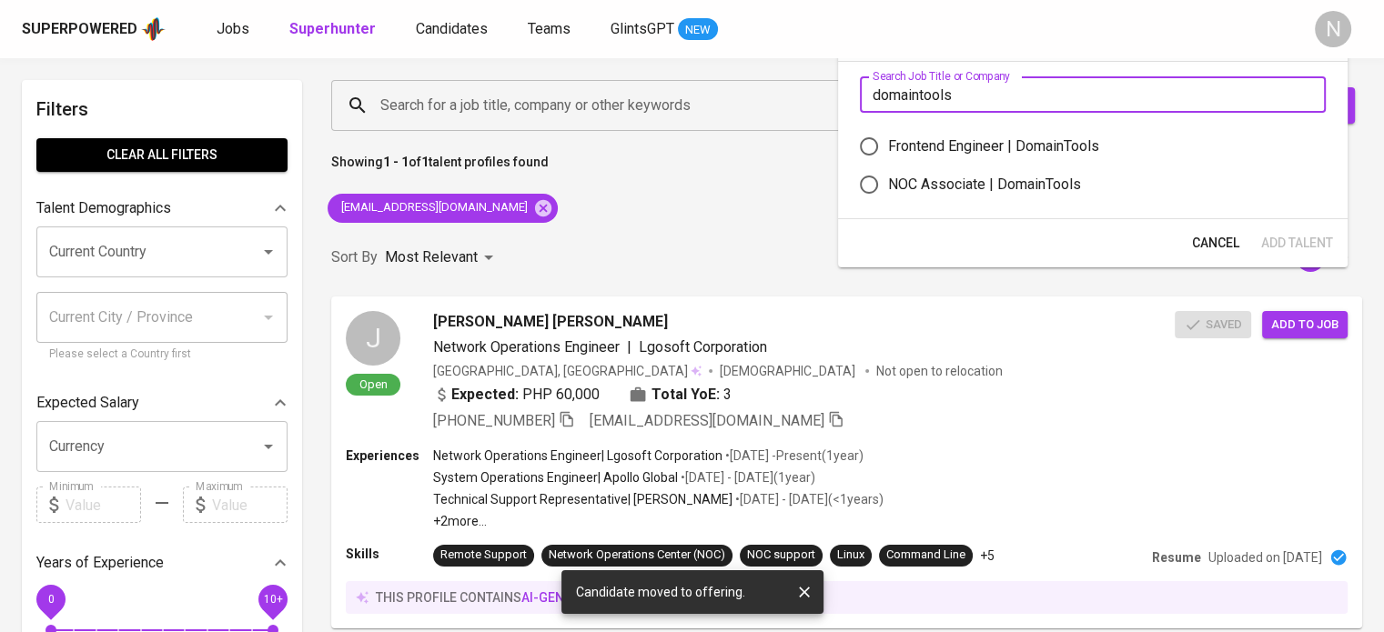
click at [978, 193] on div "NOC Associate | DomainTools" at bounding box center [984, 185] width 193 height 22
click at [888, 193] on input "NOC Associate | DomainTools" at bounding box center [869, 185] width 38 height 38
radio input "true"
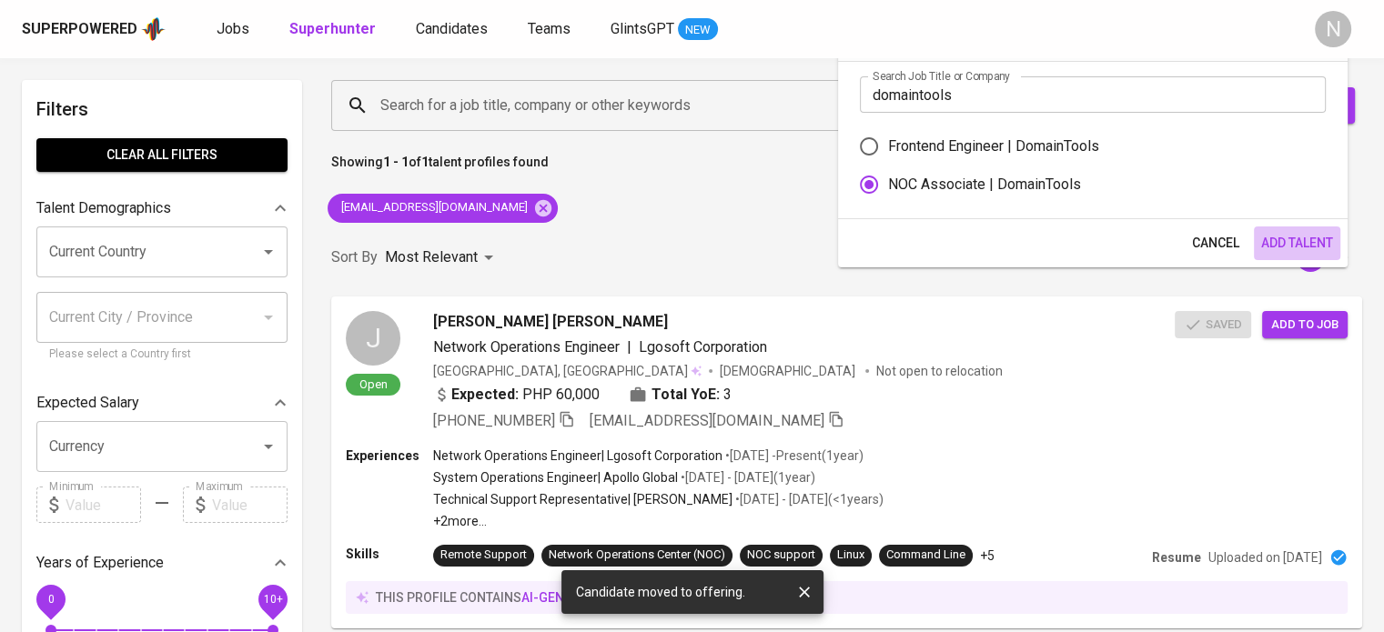
click at [1331, 258] on button "Add Talent" at bounding box center [1297, 244] width 86 height 34
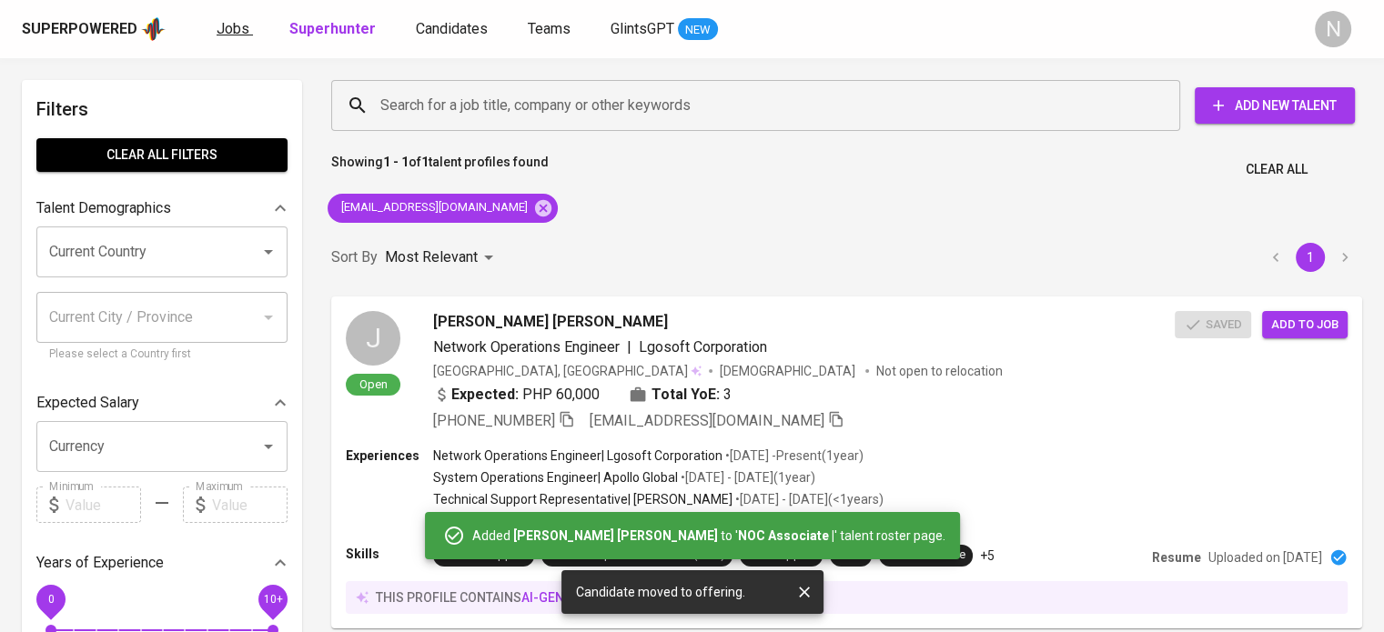
click at [231, 33] on span "Jobs" at bounding box center [233, 28] width 33 height 17
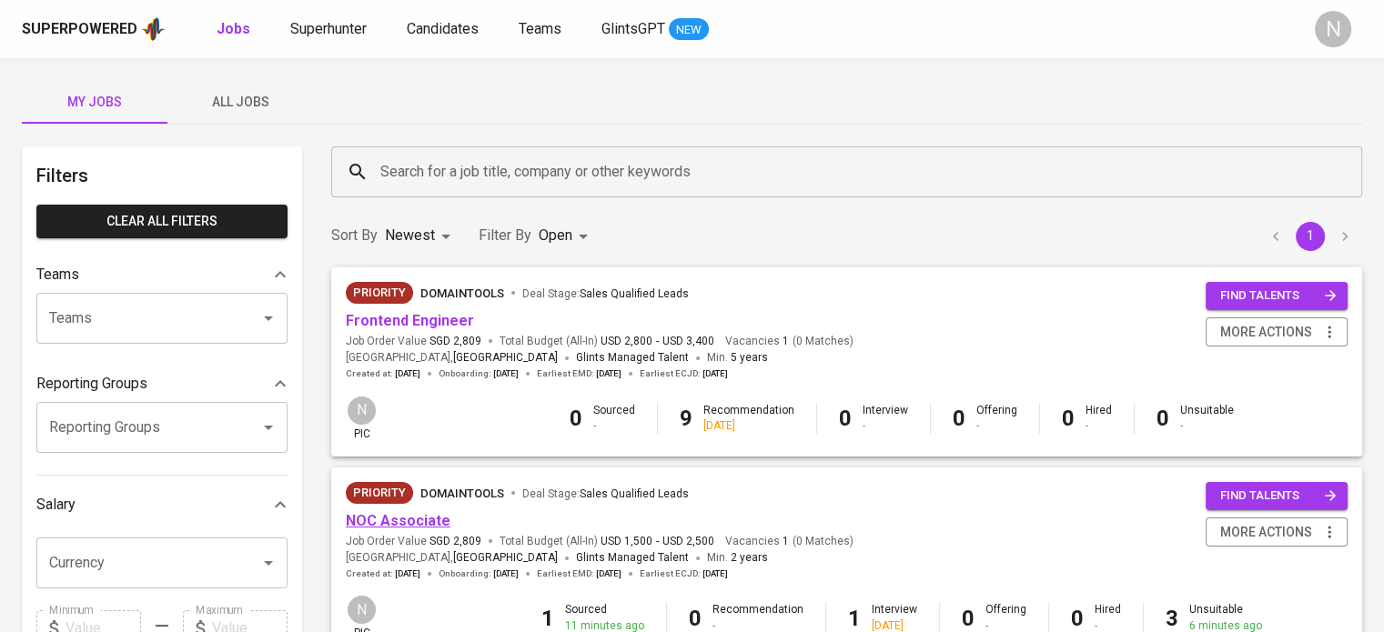
click at [419, 523] on link "NOC Associate" at bounding box center [398, 520] width 105 height 17
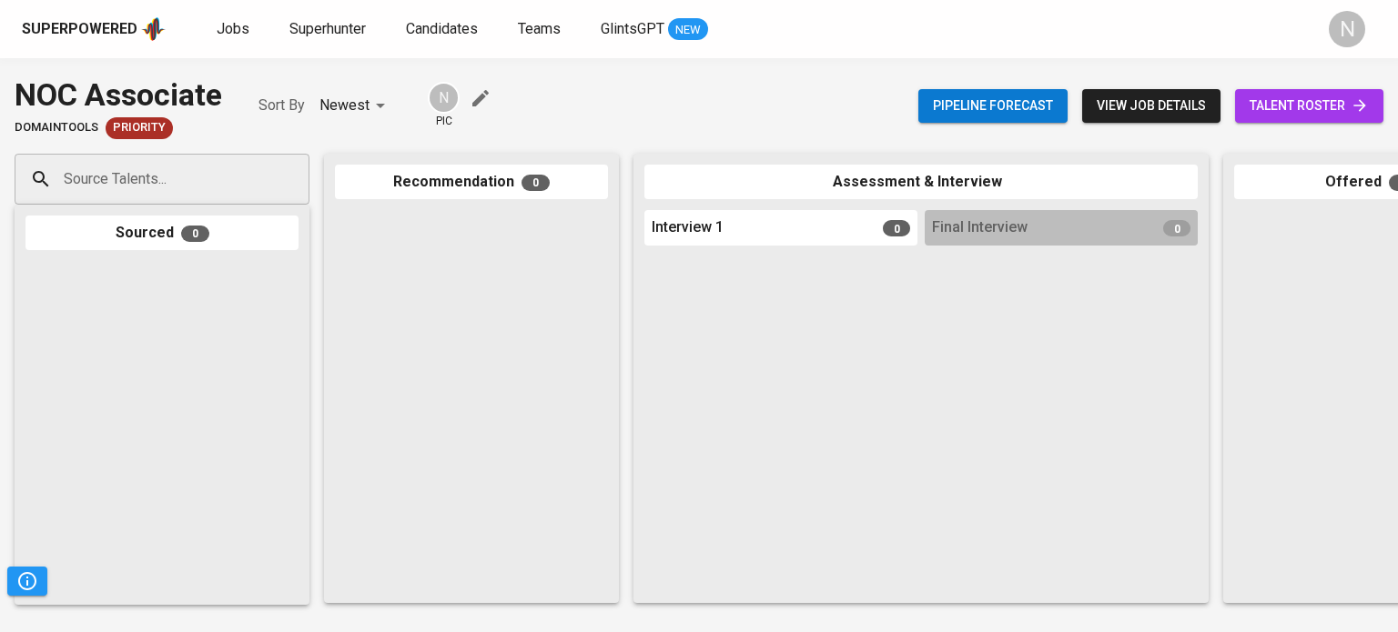
click at [1296, 108] on span "talent roster" at bounding box center [1308, 106] width 119 height 23
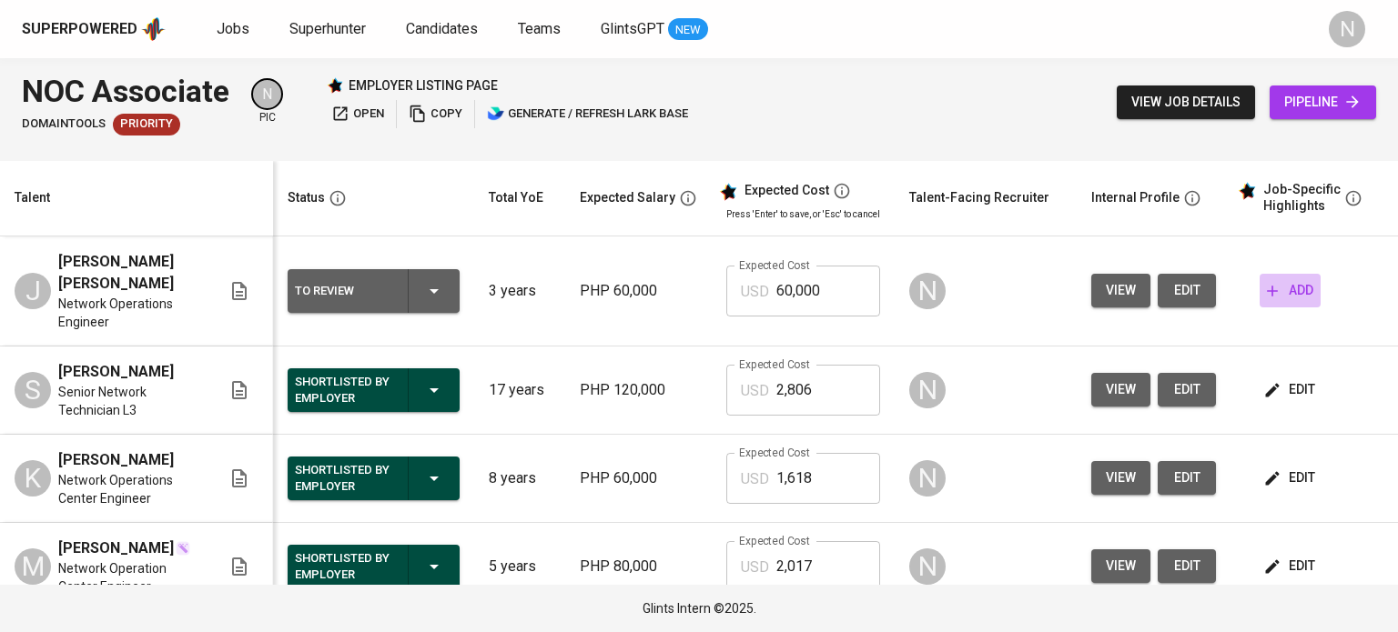
click at [1288, 301] on span "add" at bounding box center [1290, 290] width 46 height 23
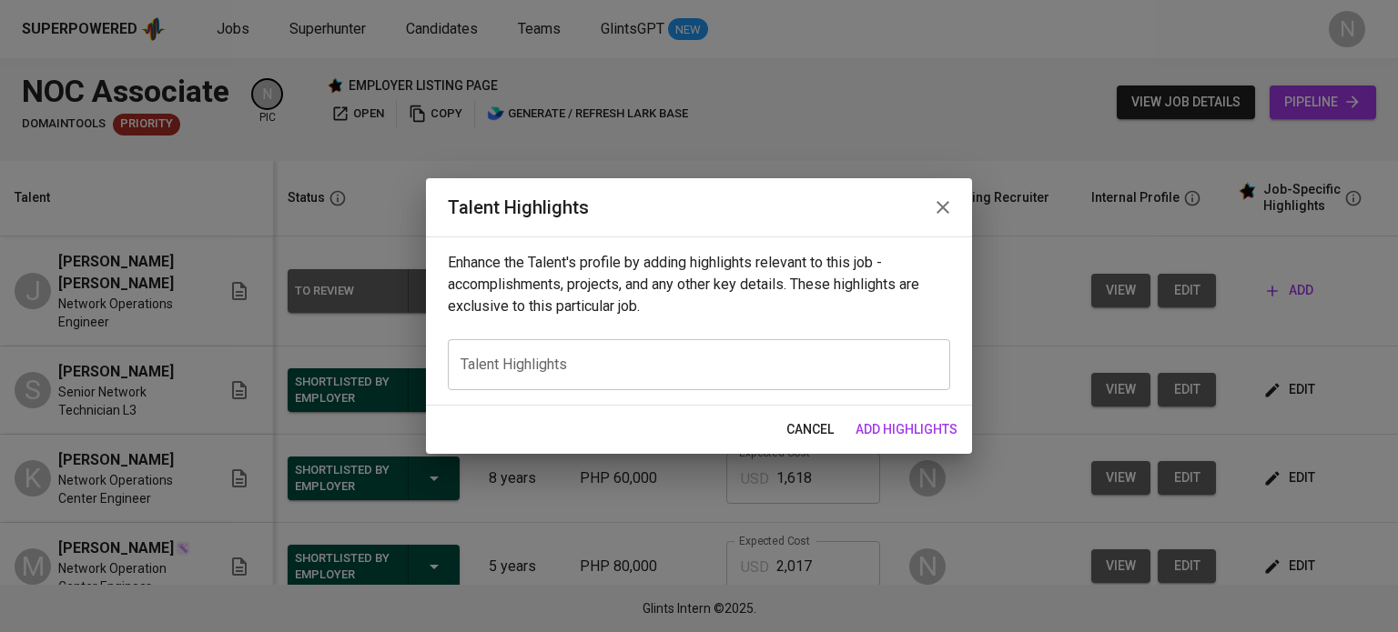
click at [695, 356] on div "x Talent Highlights" at bounding box center [699, 364] width 502 height 51
paste textarea "Results-driven Network Operations Engineer with hands-on experience in NOC supp…"
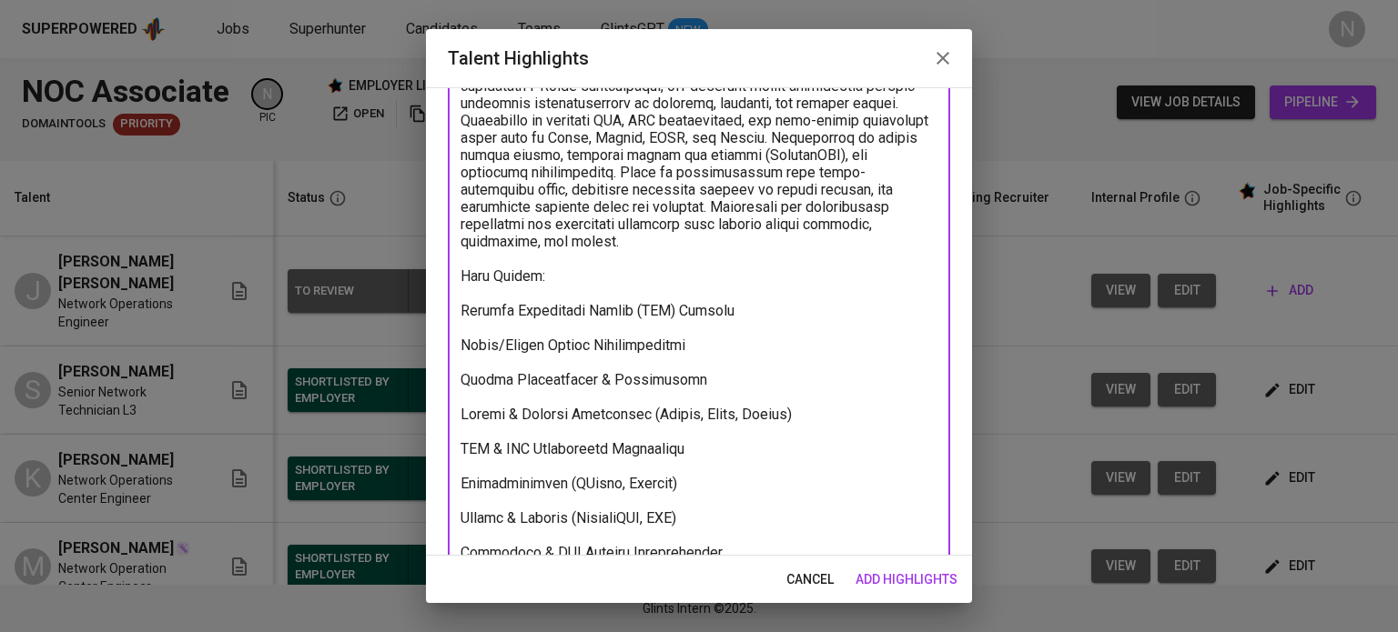
scroll to position [182, 0]
click at [574, 298] on textarea "To enrich screen reader interactions, please activate Accessibility in Grammarl…" at bounding box center [698, 327] width 477 height 605
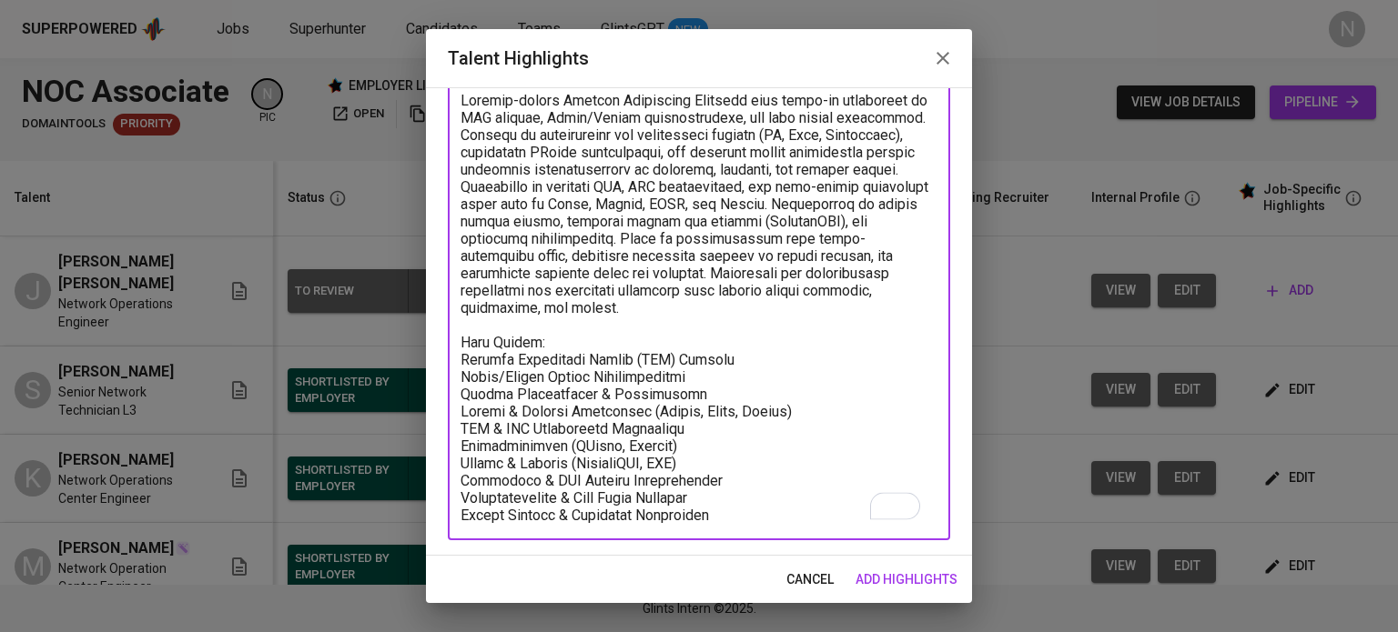
scroll to position [129, 0]
click at [738, 509] on textarea "To enrich screen reader interactions, please activate Accessibility in Grammarl…" at bounding box center [698, 308] width 477 height 432
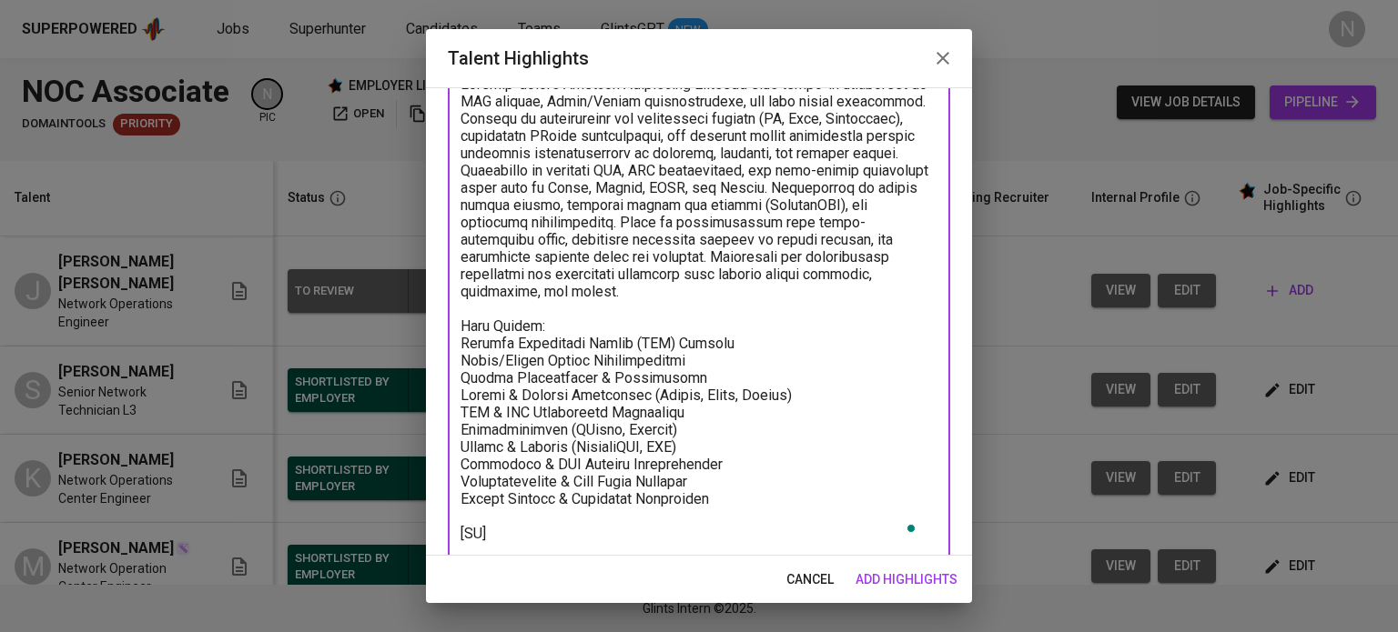
scroll to position [149, 0]
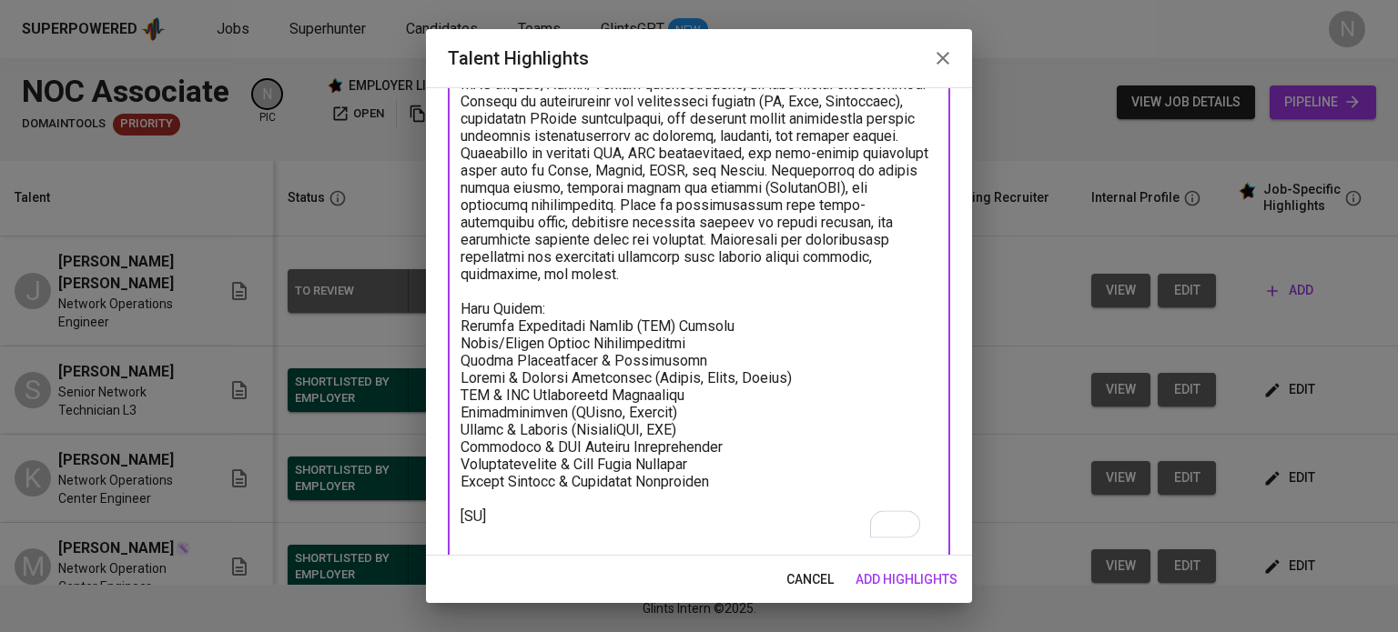
type textarea "Results-driven Network Operations Engineer with hands-on experience in NOC supp…"
click at [915, 574] on span "add highlights" at bounding box center [906, 580] width 102 height 23
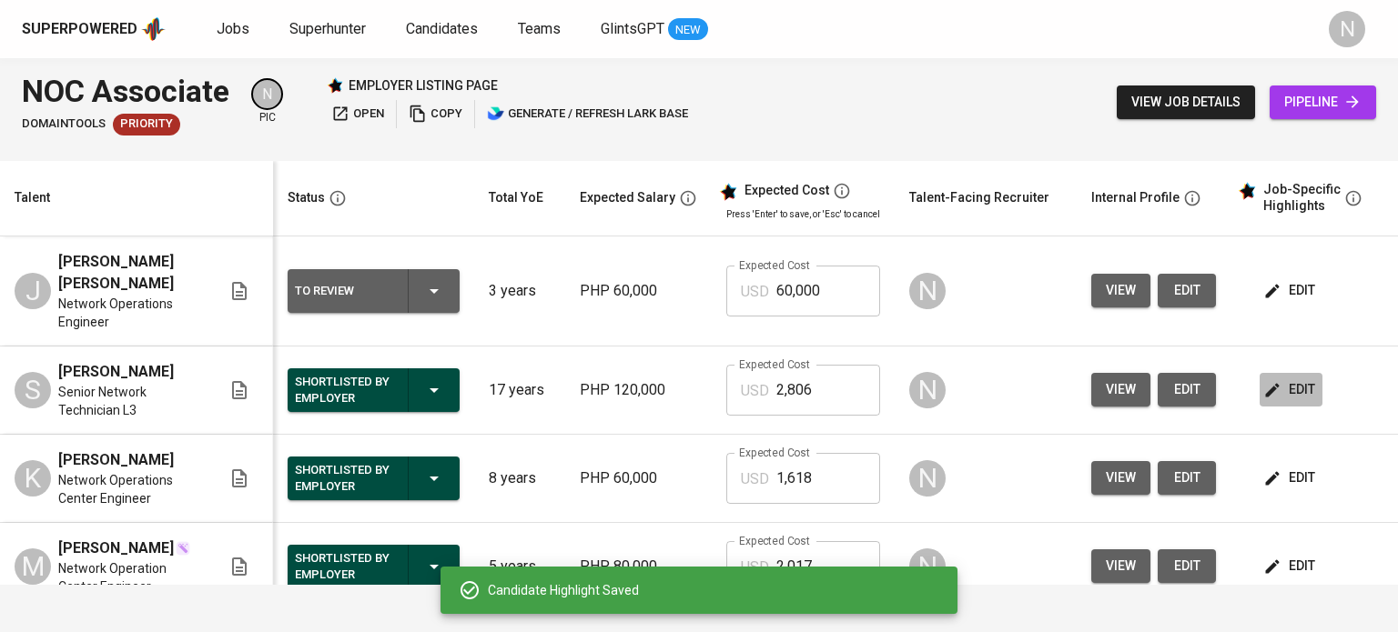
click at [1303, 389] on span "edit" at bounding box center [1291, 390] width 48 height 23
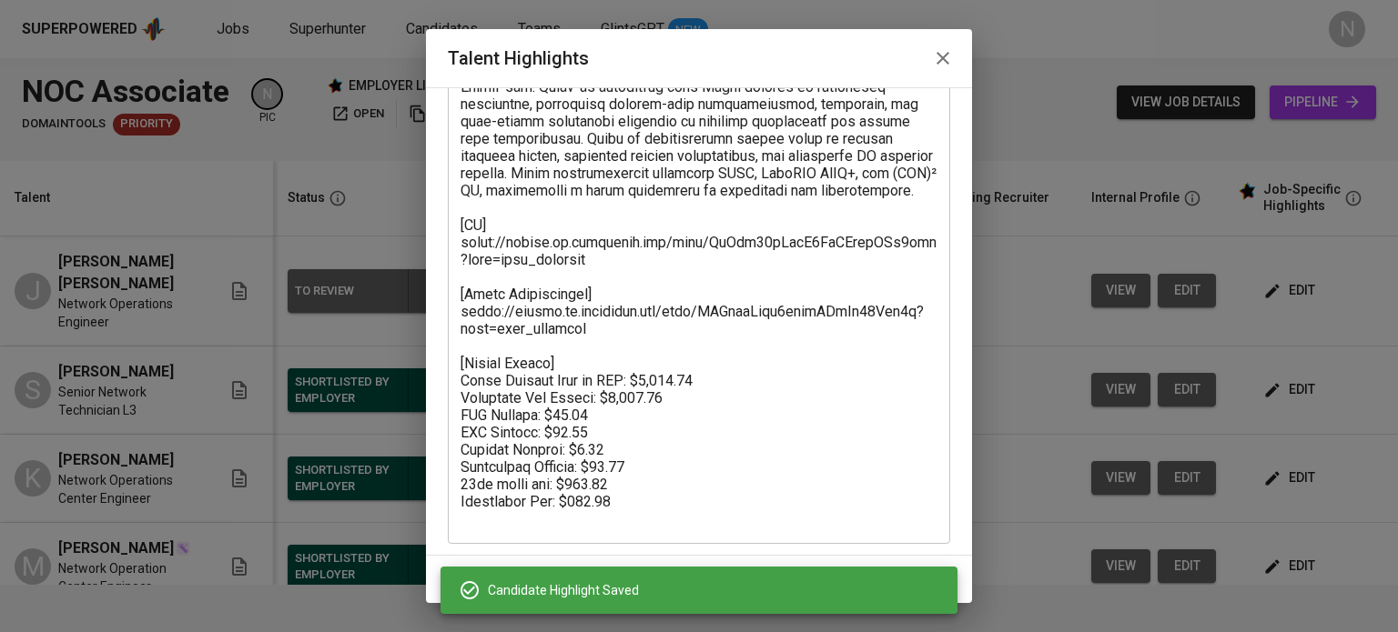
scroll to position [237, 0]
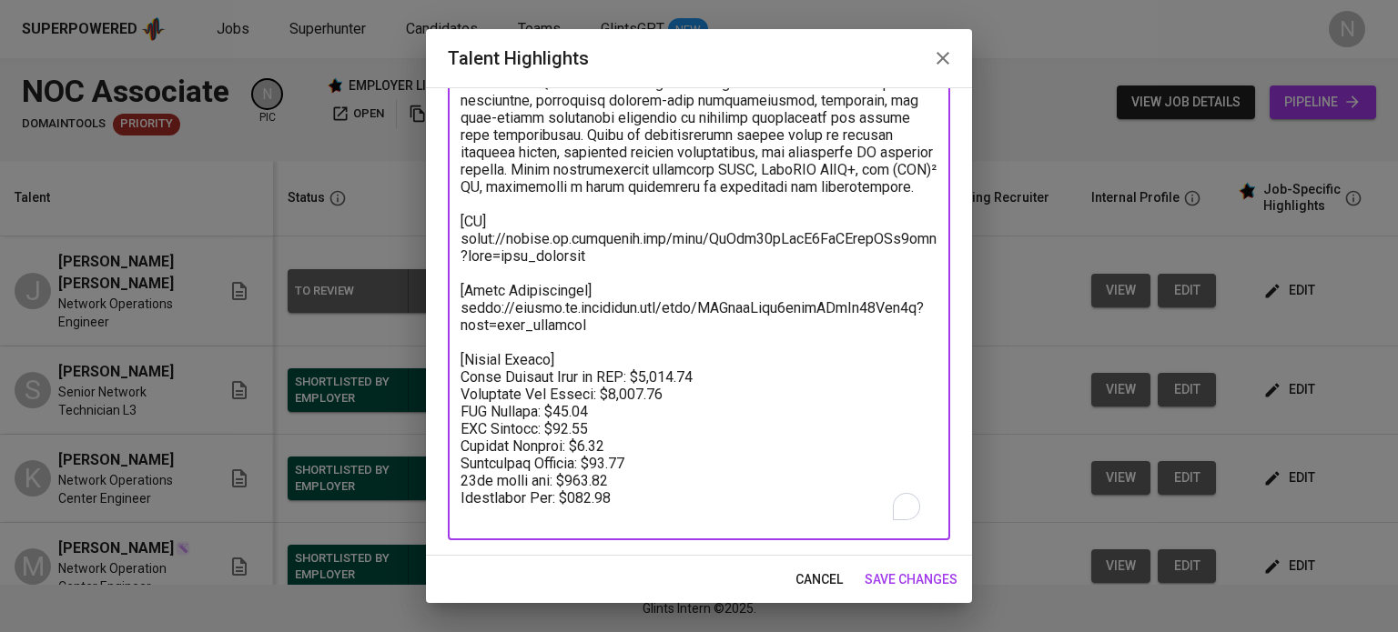
drag, startPoint x: 656, startPoint y: 516, endPoint x: 444, endPoint y: 236, distance: 351.4
click at [444, 236] on div "Enhance the Talent's profile by adding highlights relevant to this job - accomp…" at bounding box center [699, 321] width 546 height 469
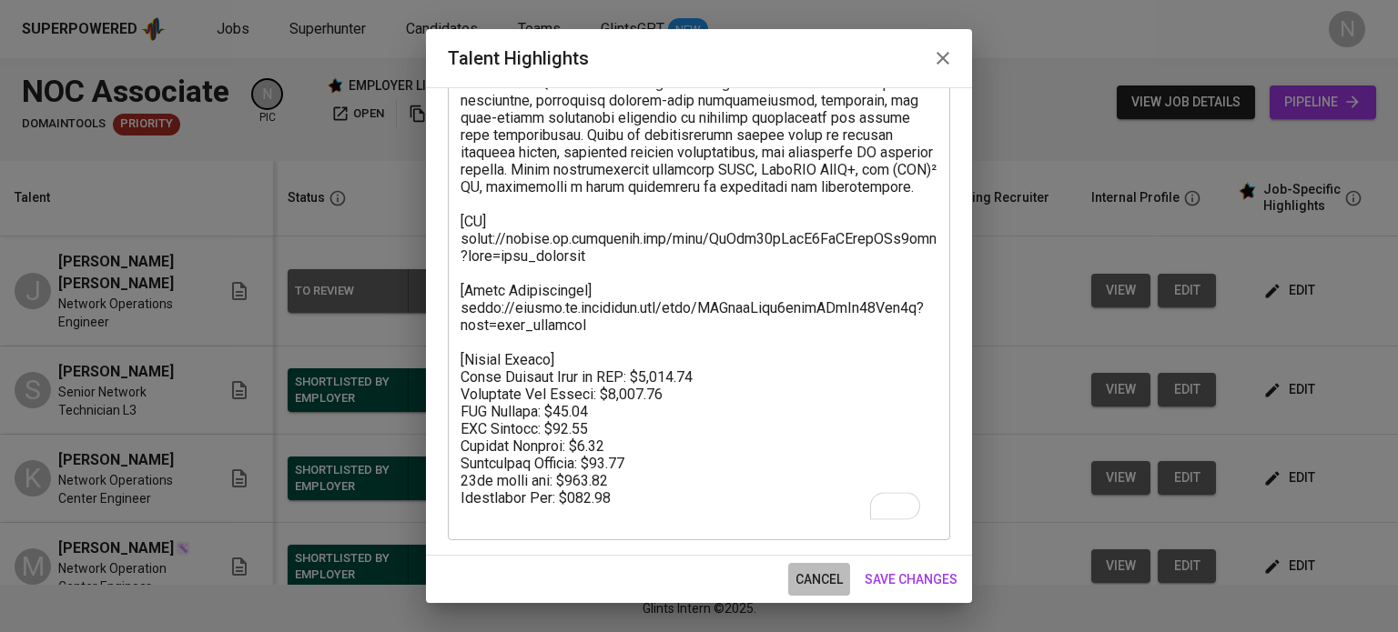
click at [823, 571] on span "cancel" at bounding box center [818, 580] width 47 height 23
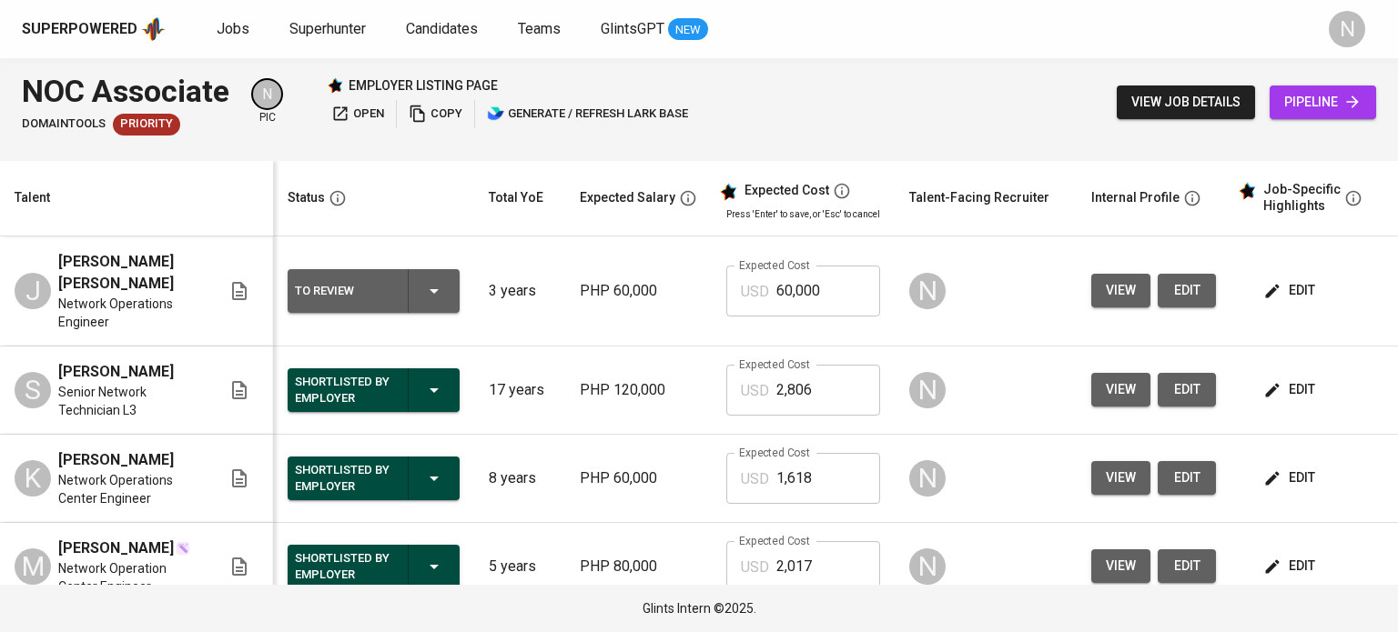
click at [1295, 301] on span "edit" at bounding box center [1291, 290] width 48 height 23
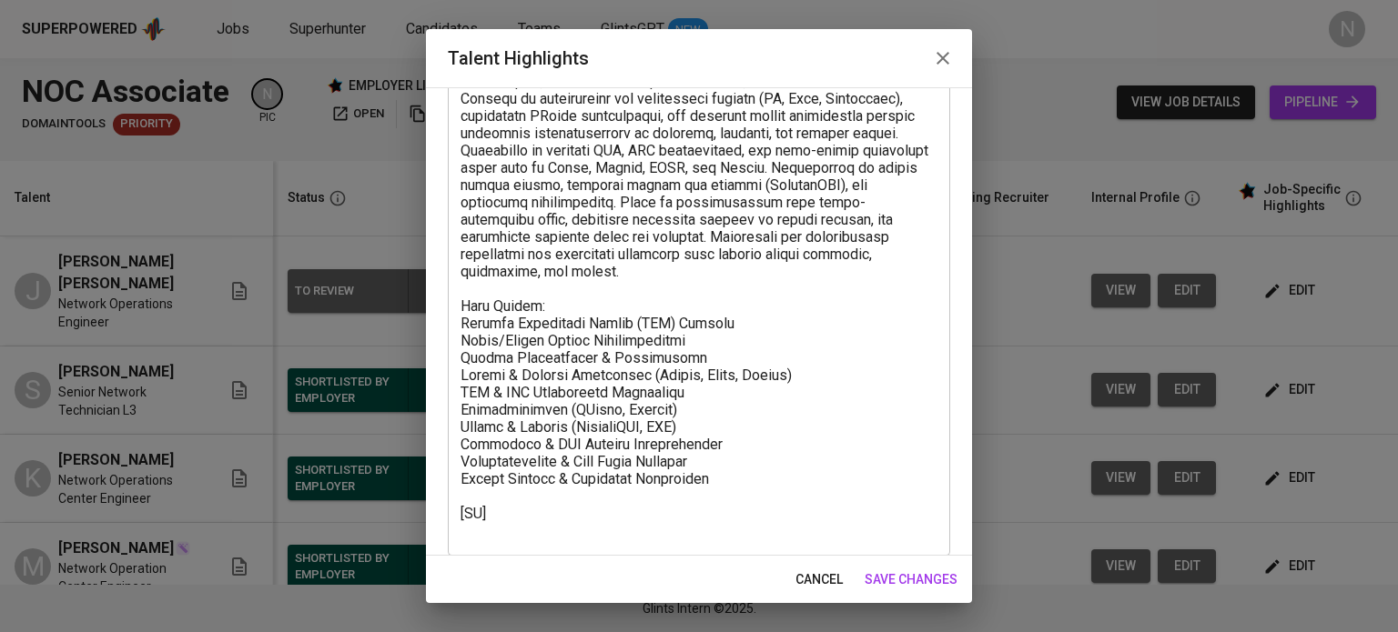
scroll to position [167, 0]
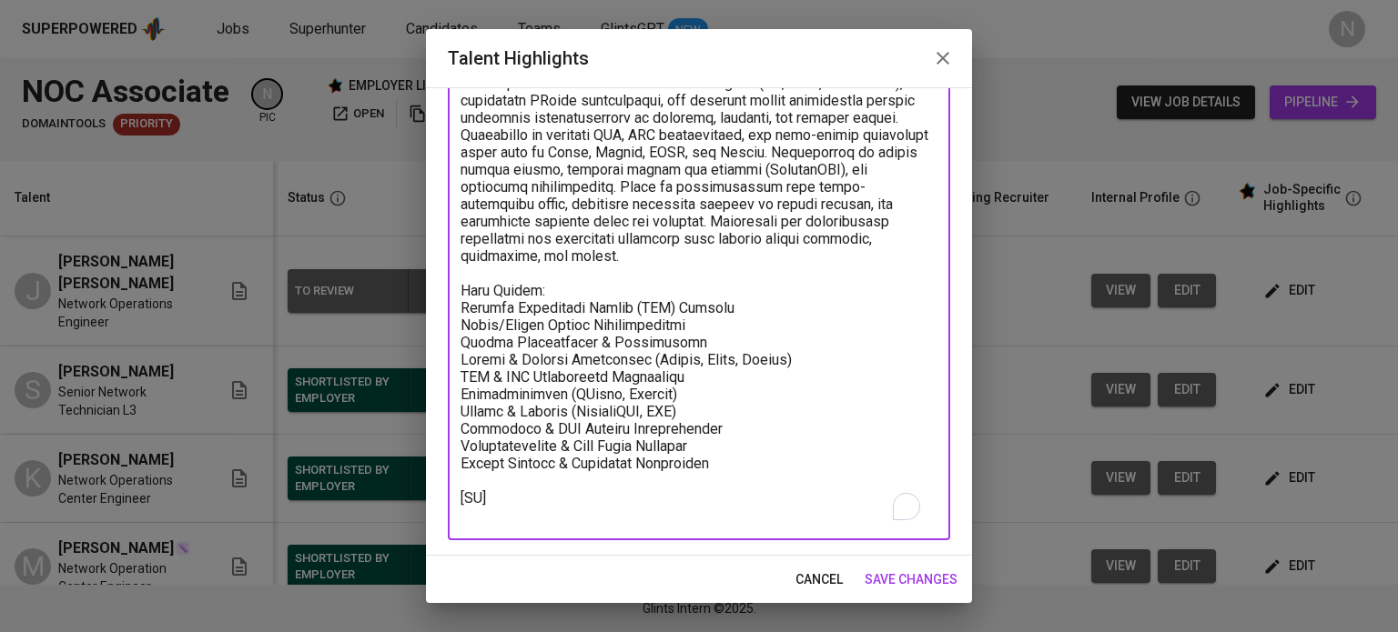
drag, startPoint x: 460, startPoint y: 498, endPoint x: 502, endPoint y: 535, distance: 56.1
click at [502, 535] on div "x Talent Highlights" at bounding box center [699, 282] width 502 height 518
paste textarea "https://glints.sg.larksuite.com/file/DiZnb26eVobY5BxHEaelYPg3gje?from=from_copy…"
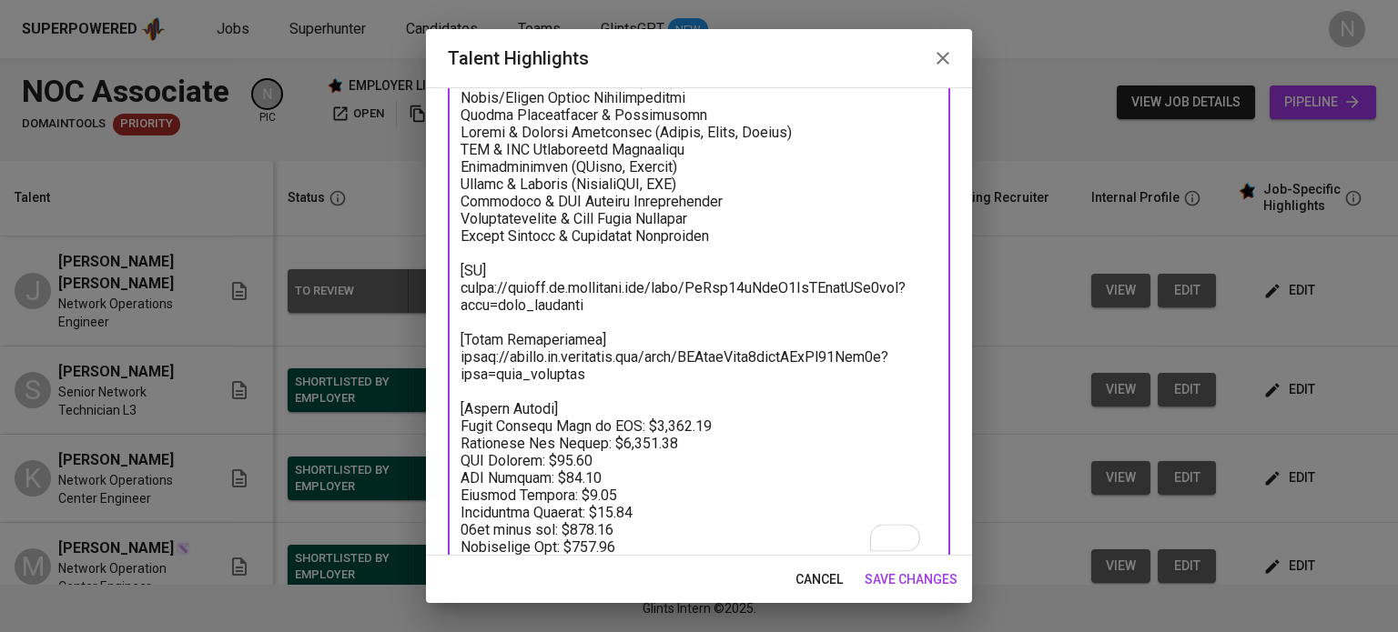
type textarea "Results-driven Network Operations Engineer with hands-on experience in NOC supp…"
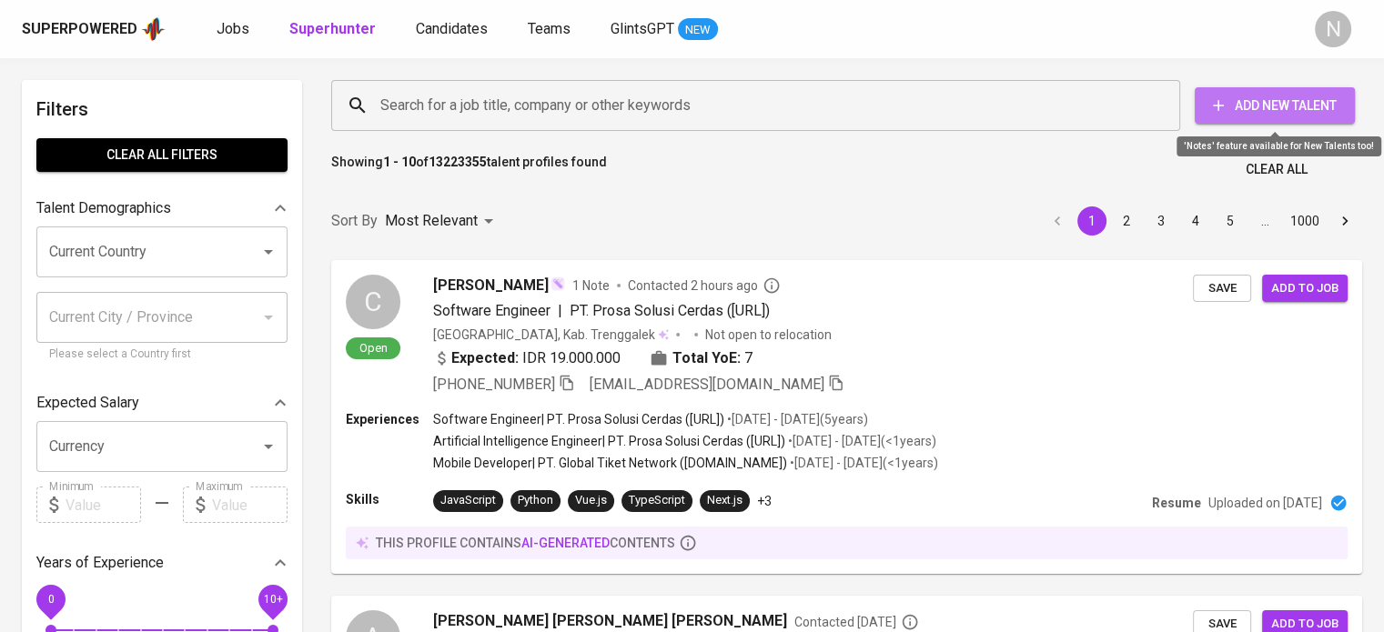
click at [1280, 117] on button "Add New Talent" at bounding box center [1275, 105] width 160 height 36
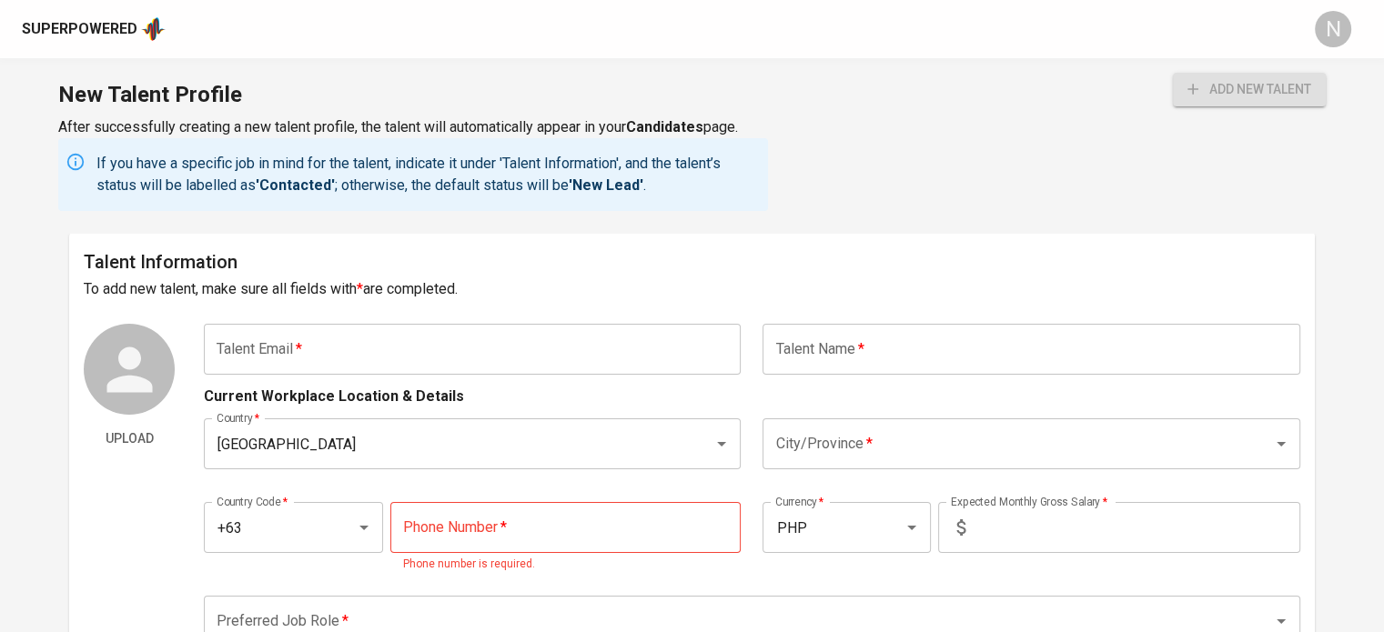
click at [855, 361] on input "text" at bounding box center [1031, 349] width 537 height 51
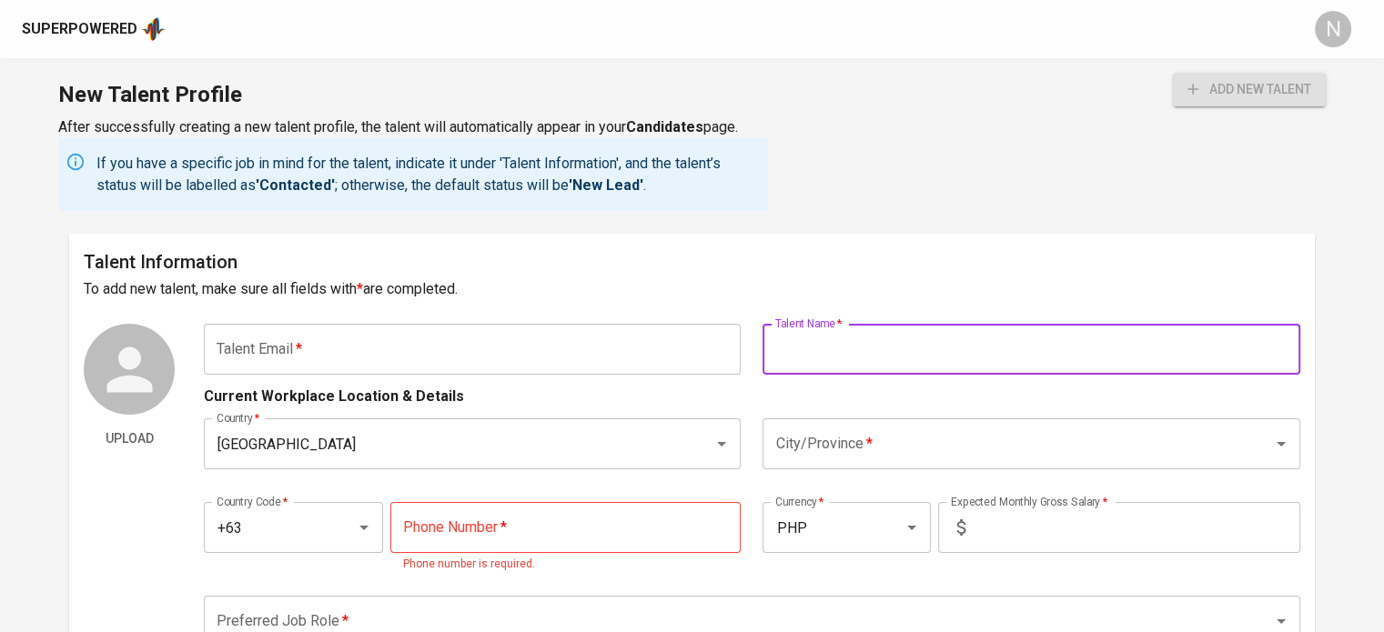
paste input "[PERSON_NAME] [PERSON_NAME]"
type input "[PERSON_NAME] [PERSON_NAME]"
click at [515, 342] on input "text" at bounding box center [472, 349] width 537 height 51
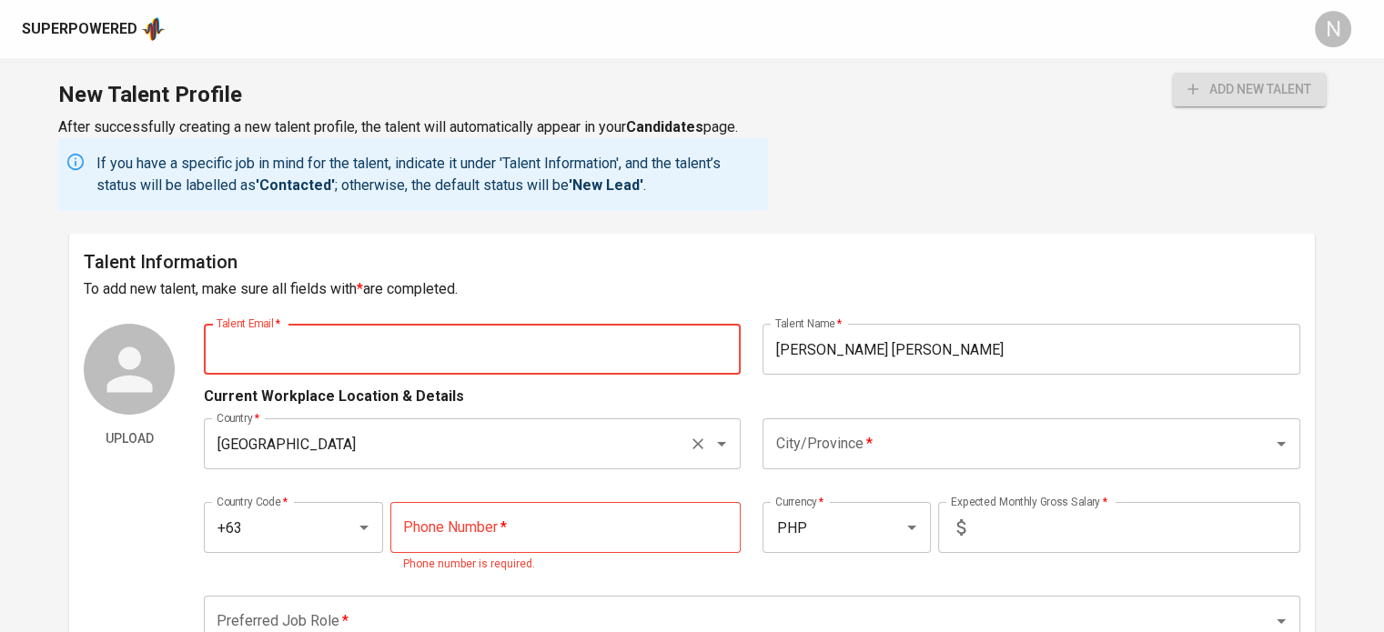
paste input "[EMAIL_ADDRESS][DOMAIN_NAME]"
type input "[EMAIL_ADDRESS][DOMAIN_NAME]"
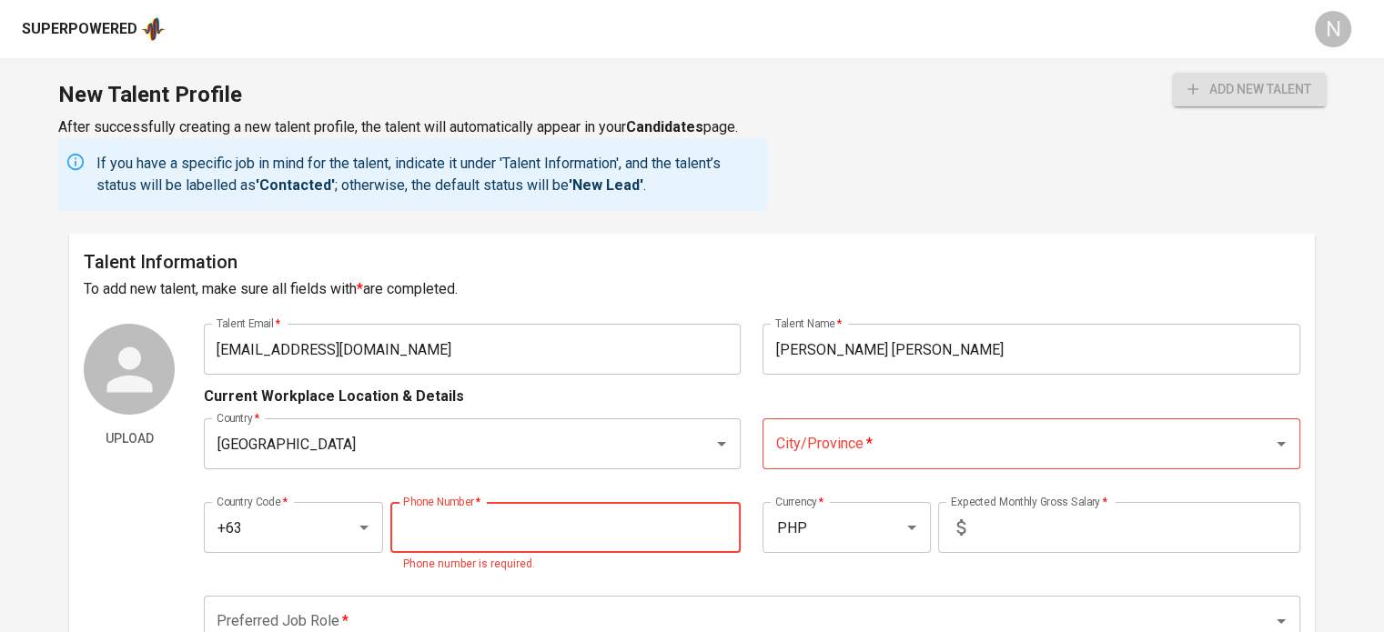
click at [586, 532] on input "tel" at bounding box center [565, 527] width 351 height 51
paste input "976-234-2020"
type input "976-234-2020"
click at [906, 459] on input "City/Province   *" at bounding box center [1006, 444] width 470 height 35
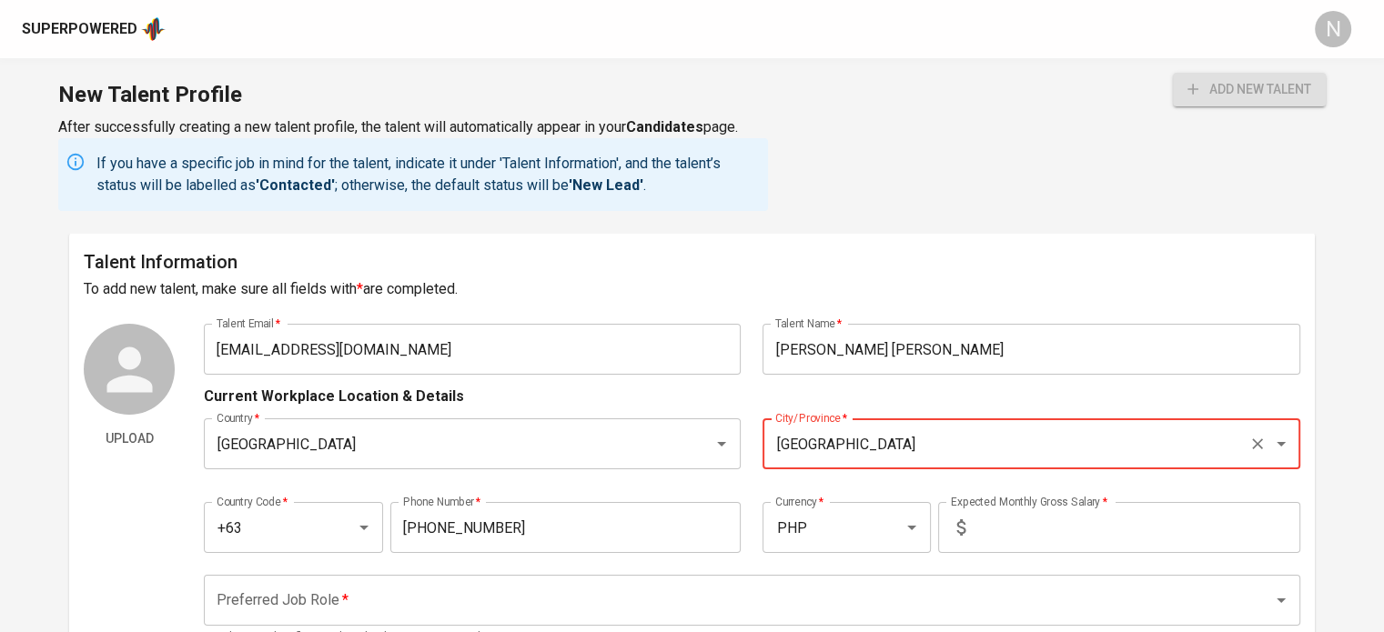
type input "Quezon City"
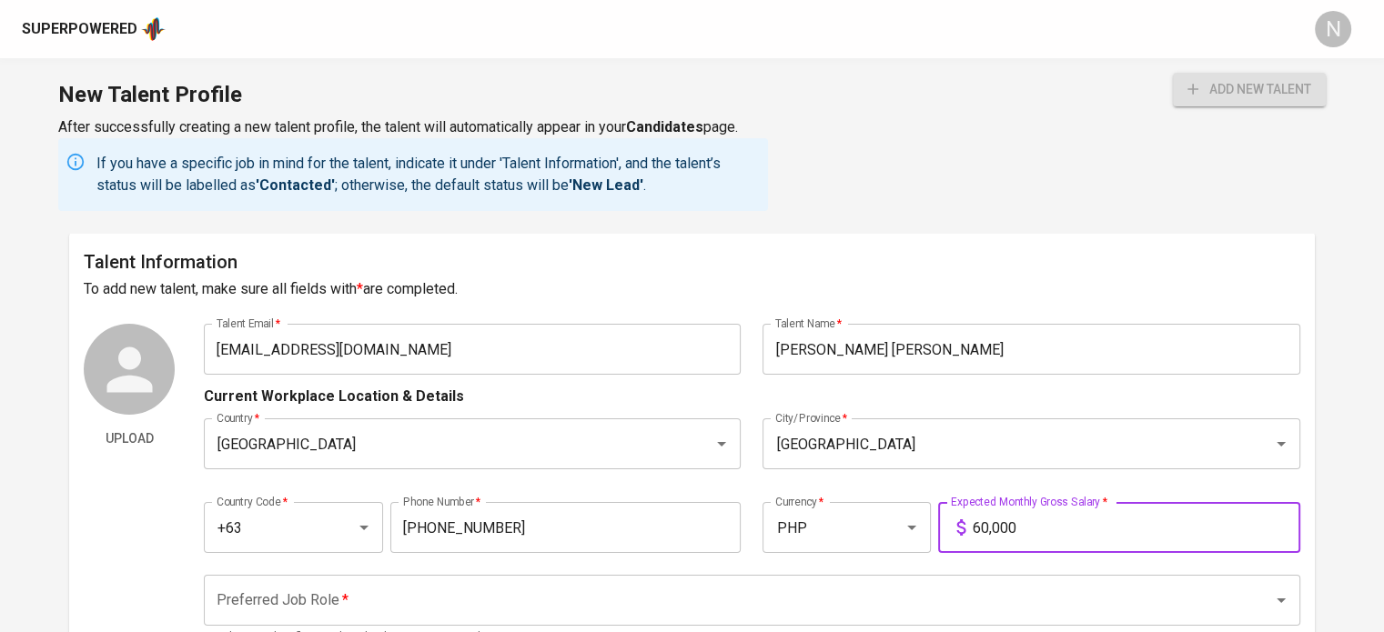
type input "60,000"
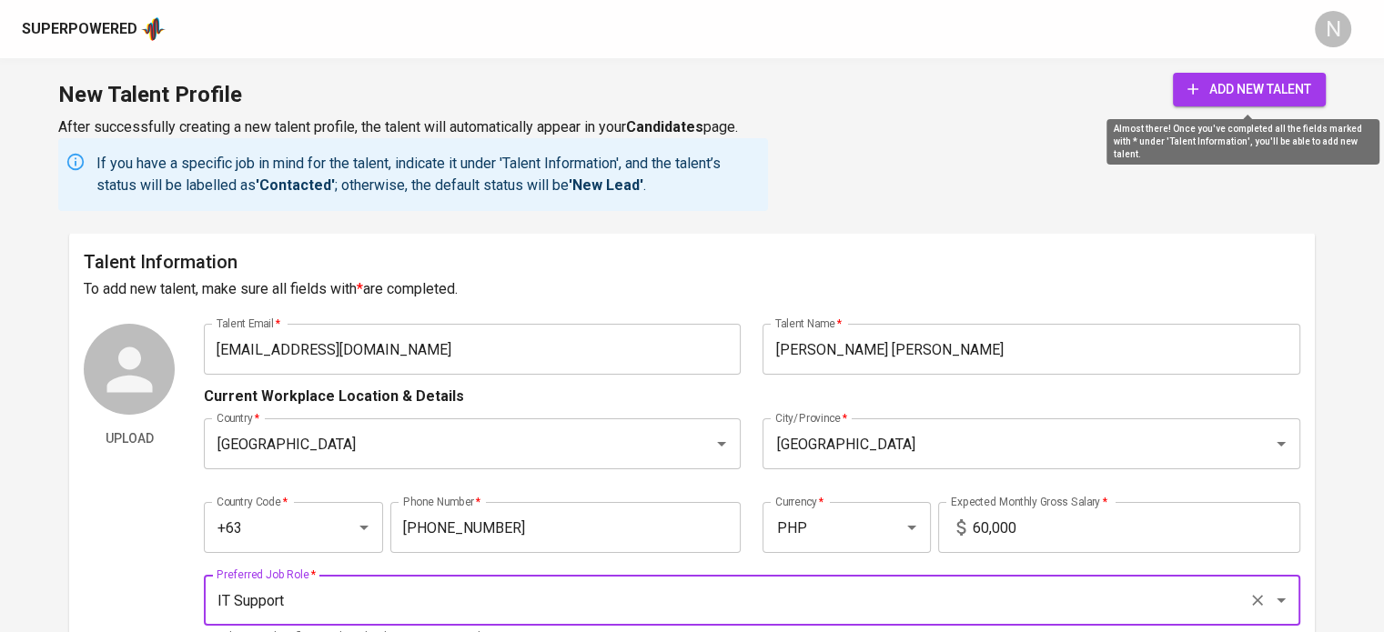
type input "IT Support"
click at [1237, 74] on button "add new talent" at bounding box center [1249, 90] width 153 height 34
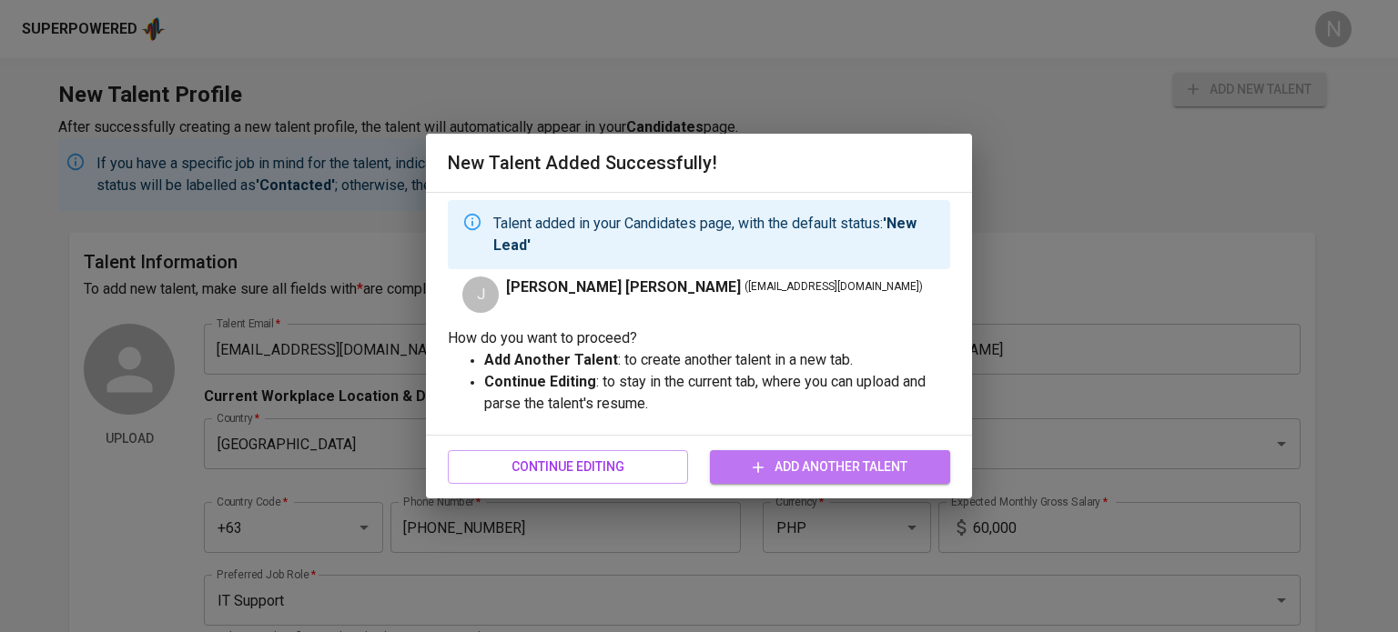
click at [823, 474] on span "Add Another Talent" at bounding box center [829, 467] width 211 height 23
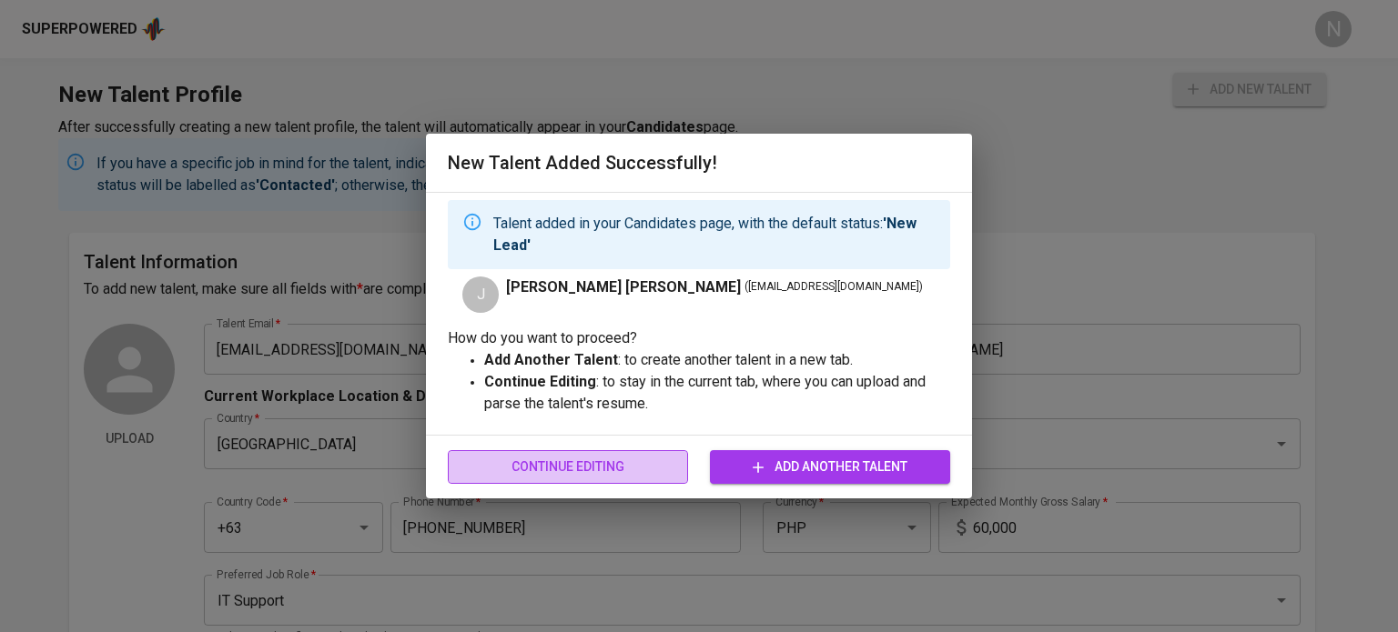
click at [659, 468] on span "Continue Editing" at bounding box center [567, 467] width 211 height 23
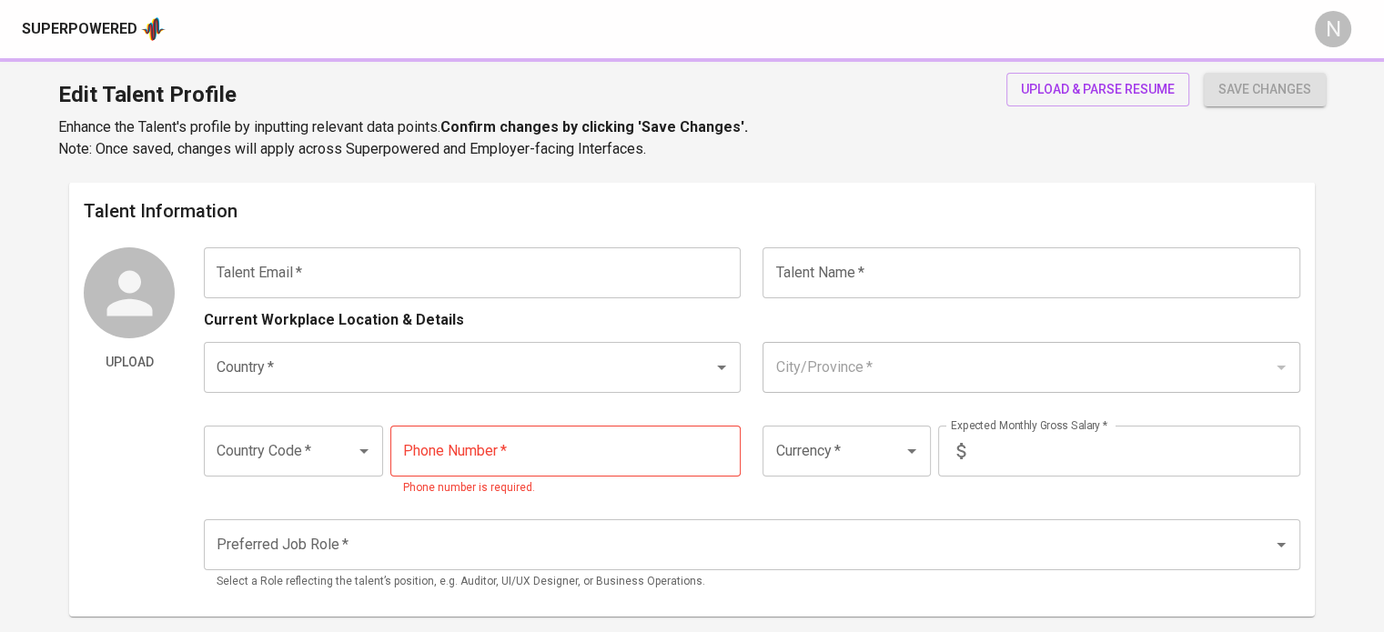
type input "[EMAIL_ADDRESS][DOMAIN_NAME]"
type input "[PERSON_NAME] [PERSON_NAME]"
type input "[GEOGRAPHIC_DATA]"
type input "Quezon City"
type input "+63"
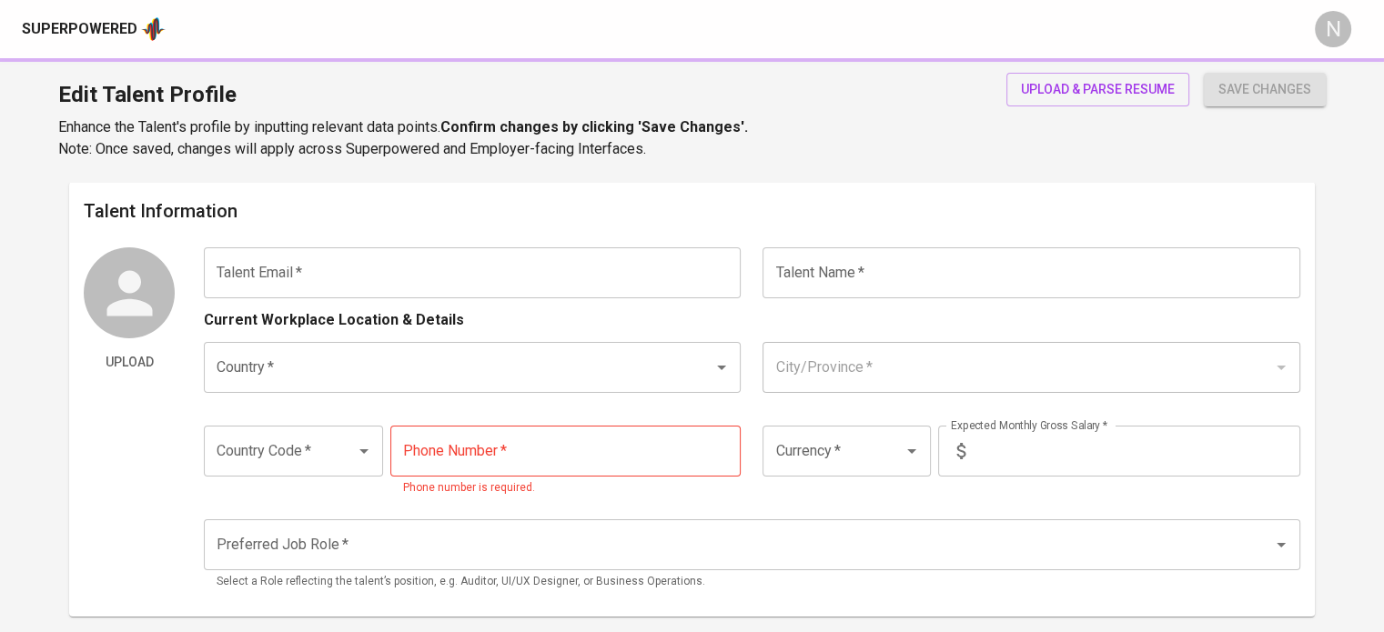
type input "976-234-2020"
type input "PHP"
type input "60,000"
type input "IT Support"
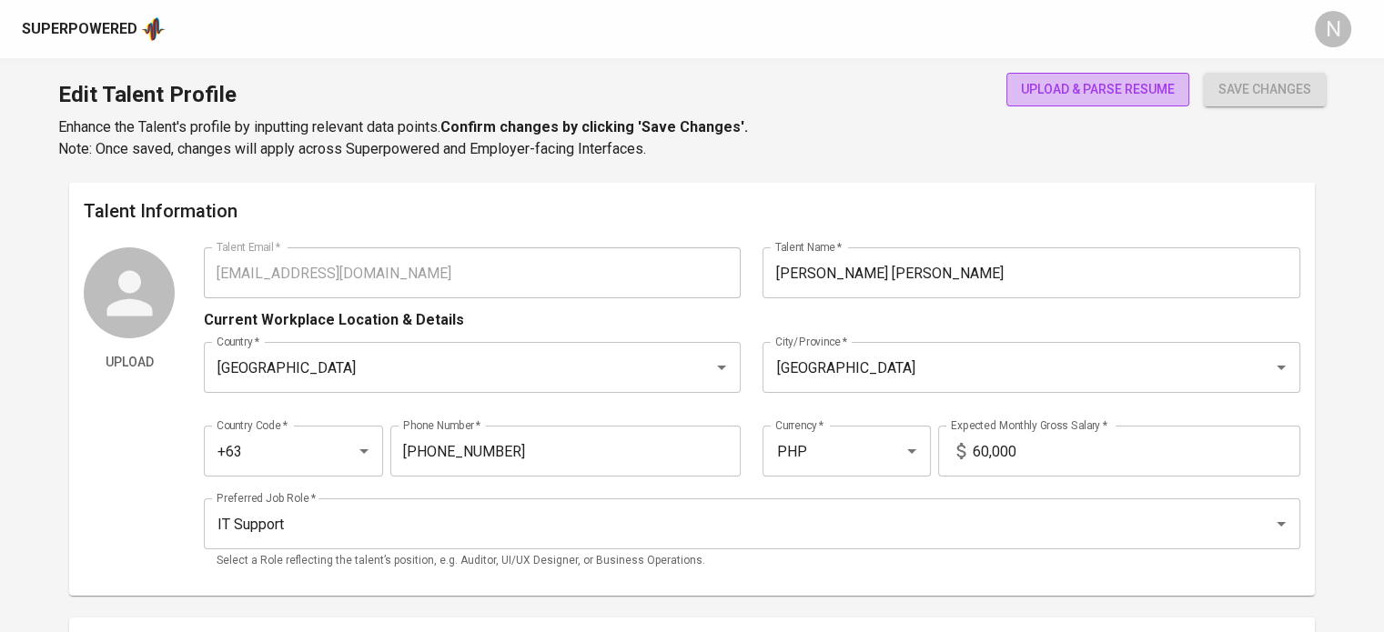
click at [1055, 103] on button "upload & parse resume" at bounding box center [1097, 90] width 183 height 34
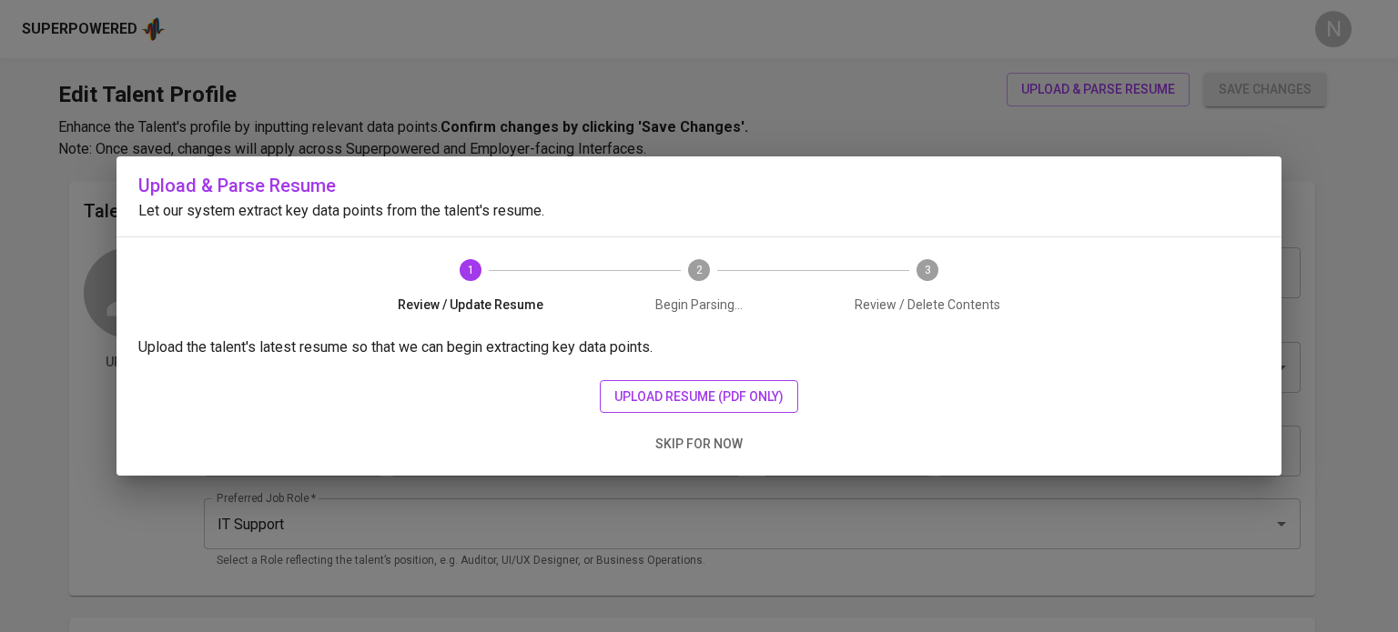
click at [751, 396] on span "upload resume (pdf only)" at bounding box center [698, 397] width 169 height 23
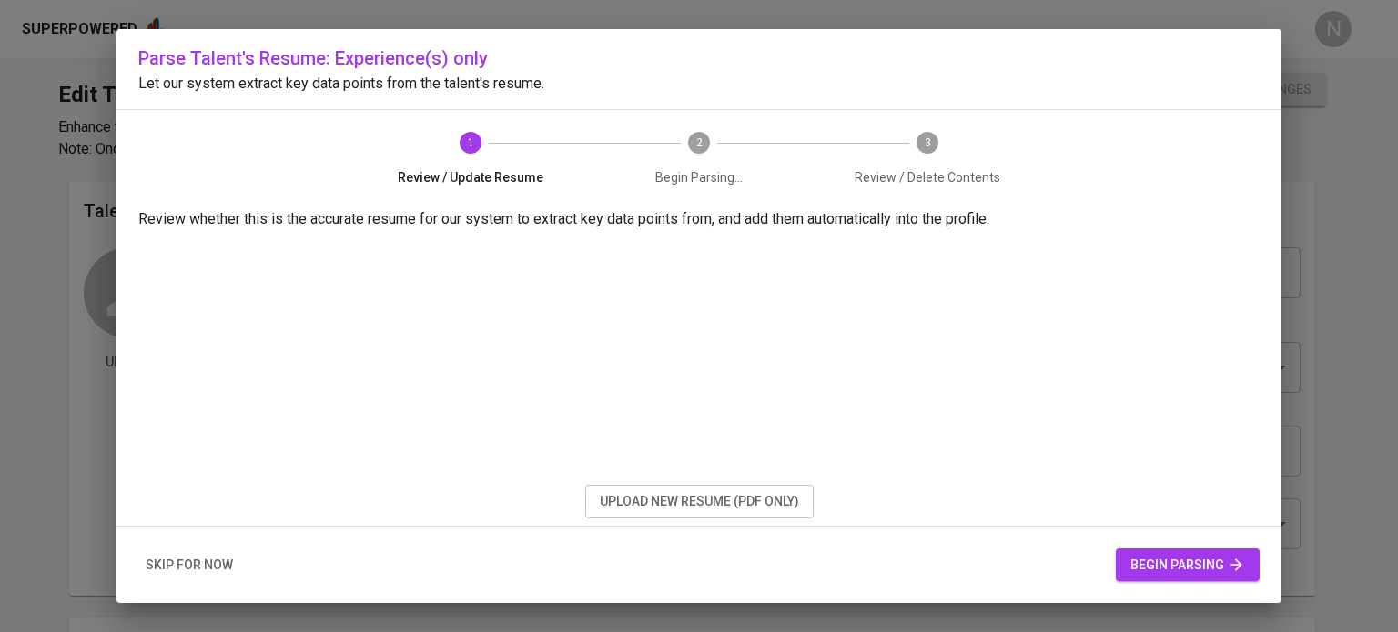
click at [1209, 566] on span "begin parsing" at bounding box center [1187, 565] width 115 height 23
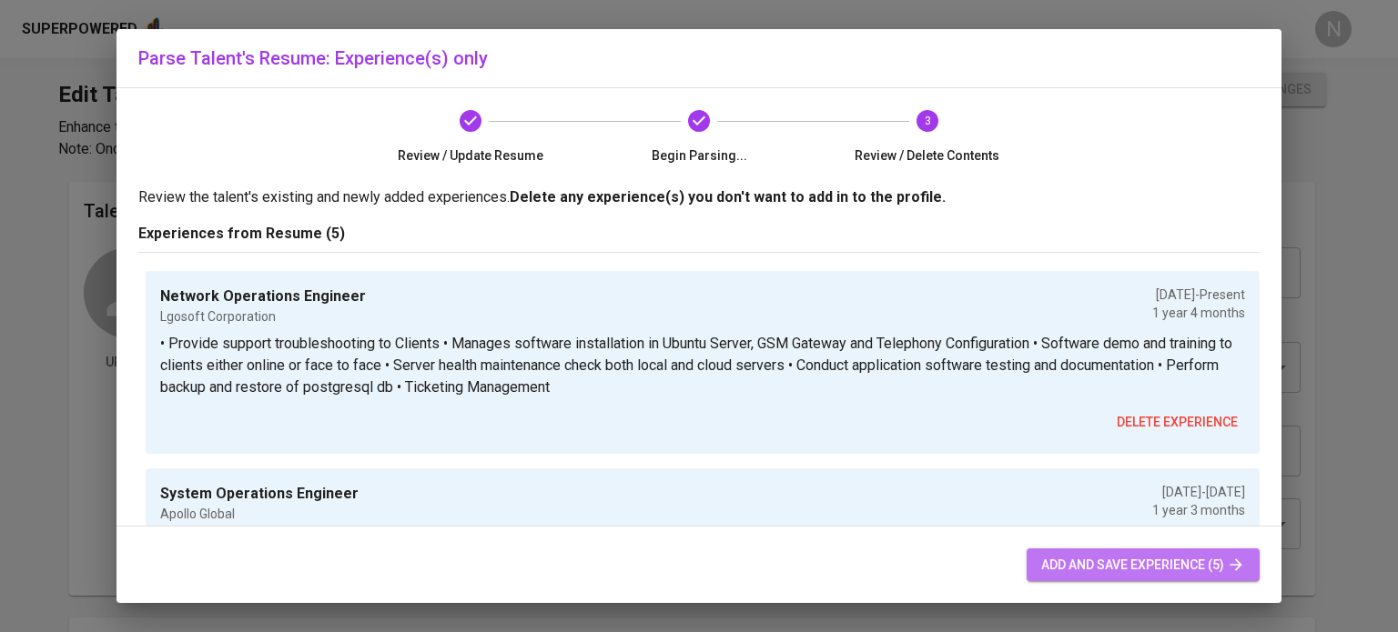
click at [1073, 557] on span "add and save experience (5)" at bounding box center [1143, 565] width 204 height 23
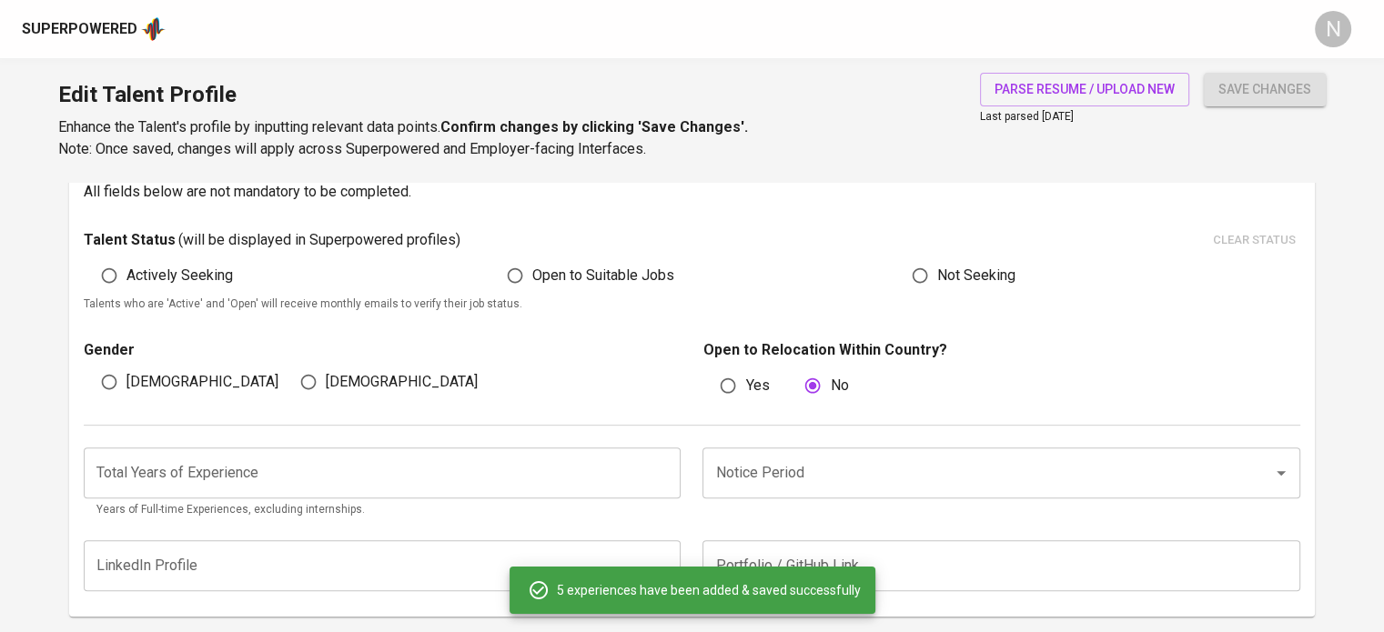
scroll to position [453, 0]
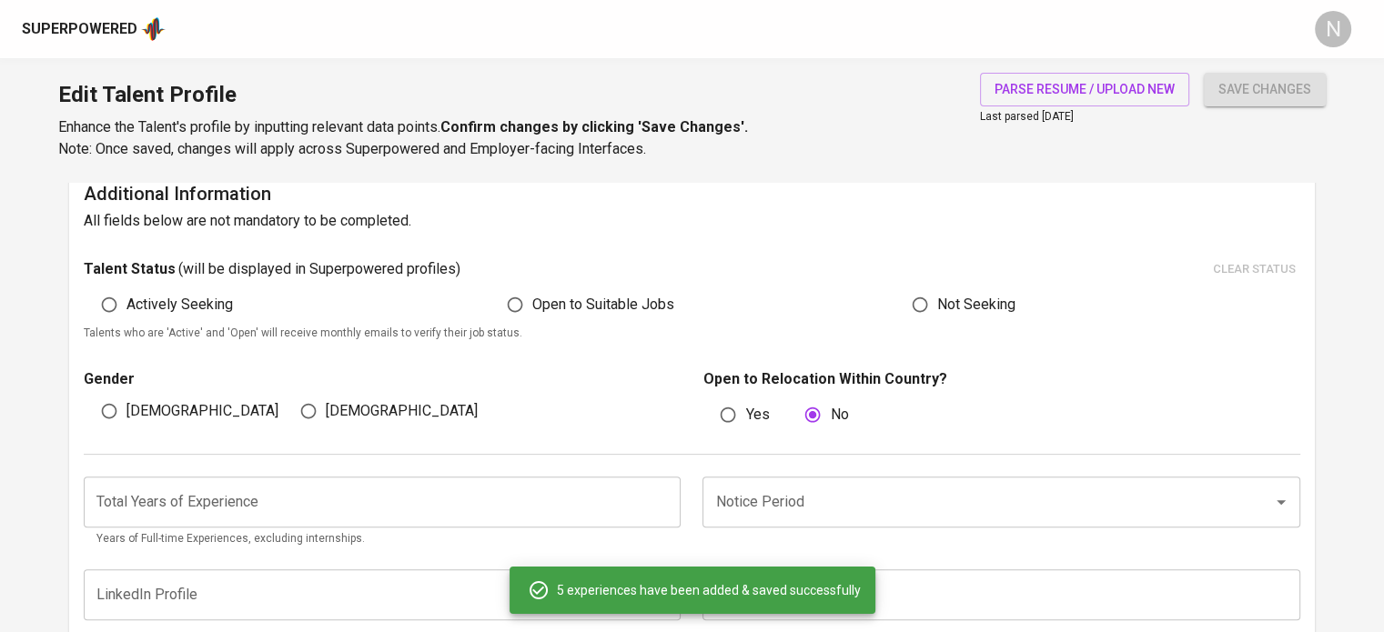
click at [152, 312] on span "Actively Seeking" at bounding box center [179, 305] width 106 height 22
click at [126, 312] on input "Actively Seeking" at bounding box center [109, 305] width 35 height 35
radio input "true"
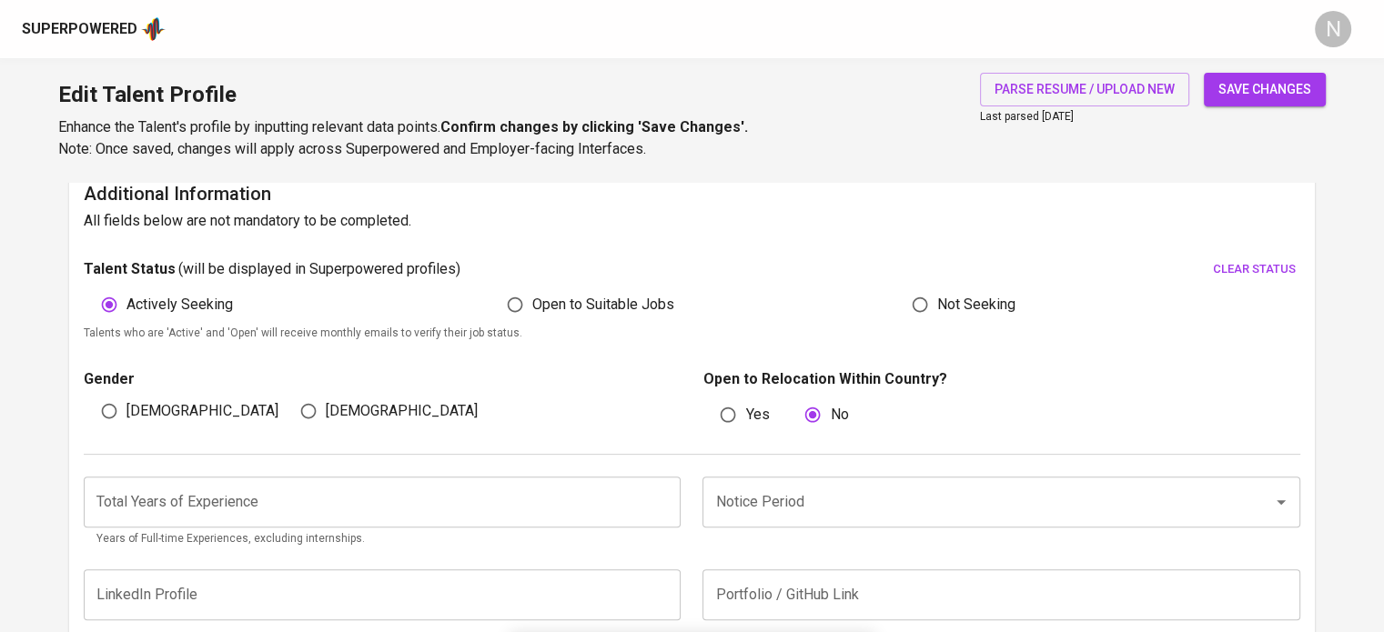
click at [135, 405] on span "[DEMOGRAPHIC_DATA]" at bounding box center [202, 411] width 152 height 22
click at [126, 405] on input "[DEMOGRAPHIC_DATA]" at bounding box center [109, 411] width 35 height 35
radio input "true"
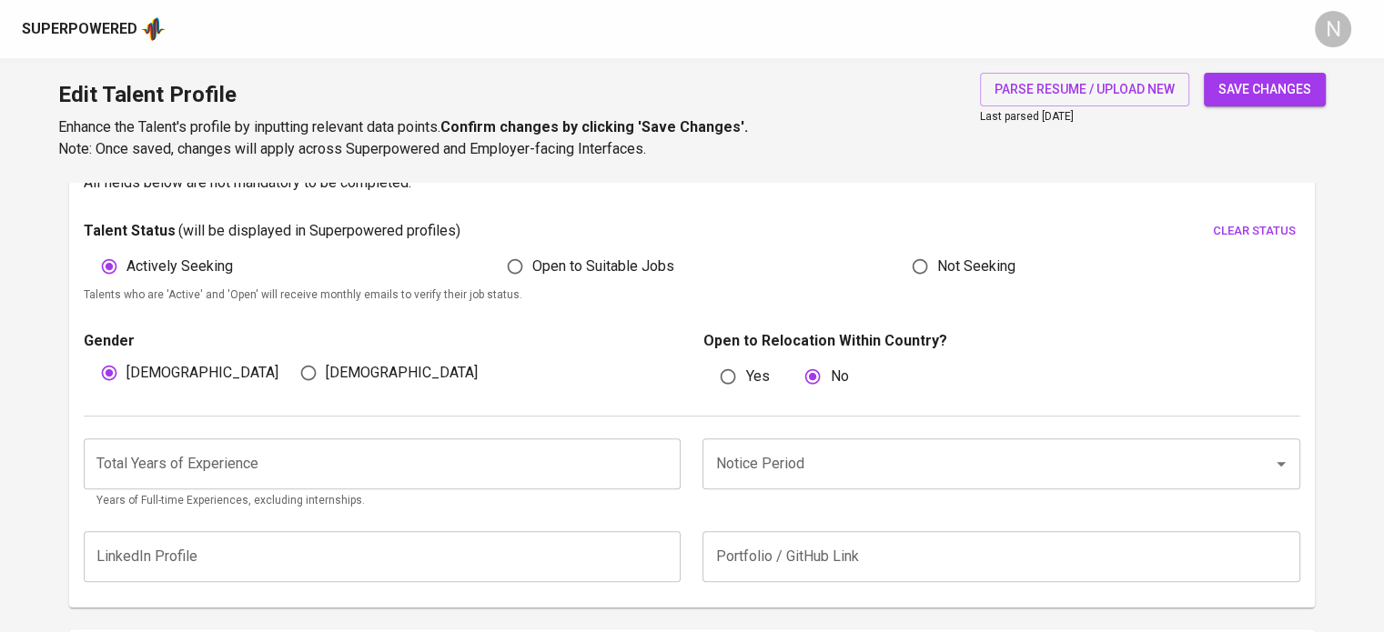
scroll to position [544, 0]
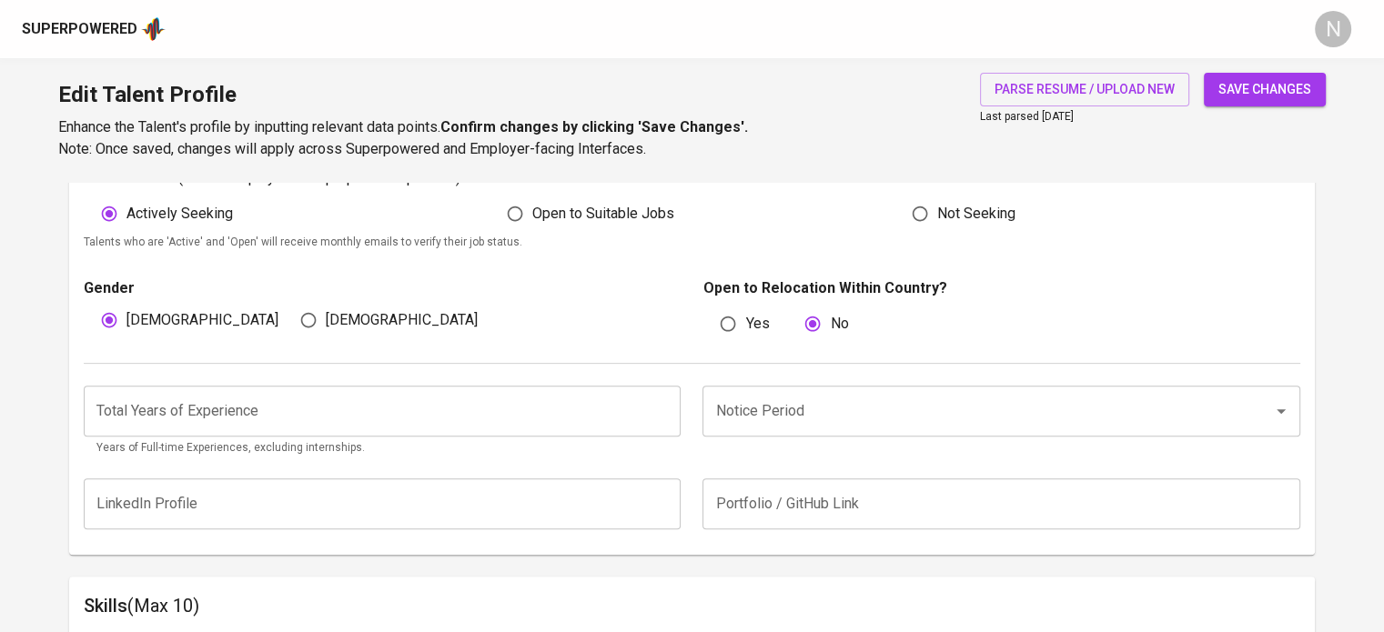
click at [280, 410] on input "number" at bounding box center [382, 411] width 597 height 51
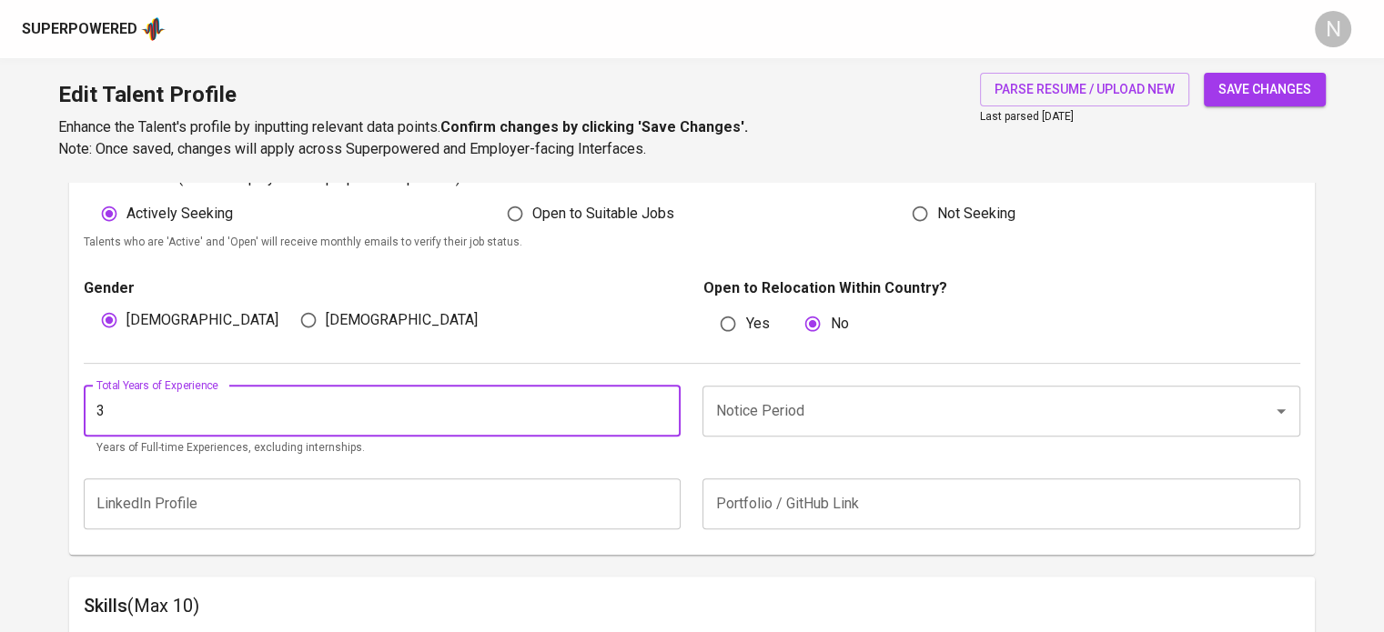
type input "3"
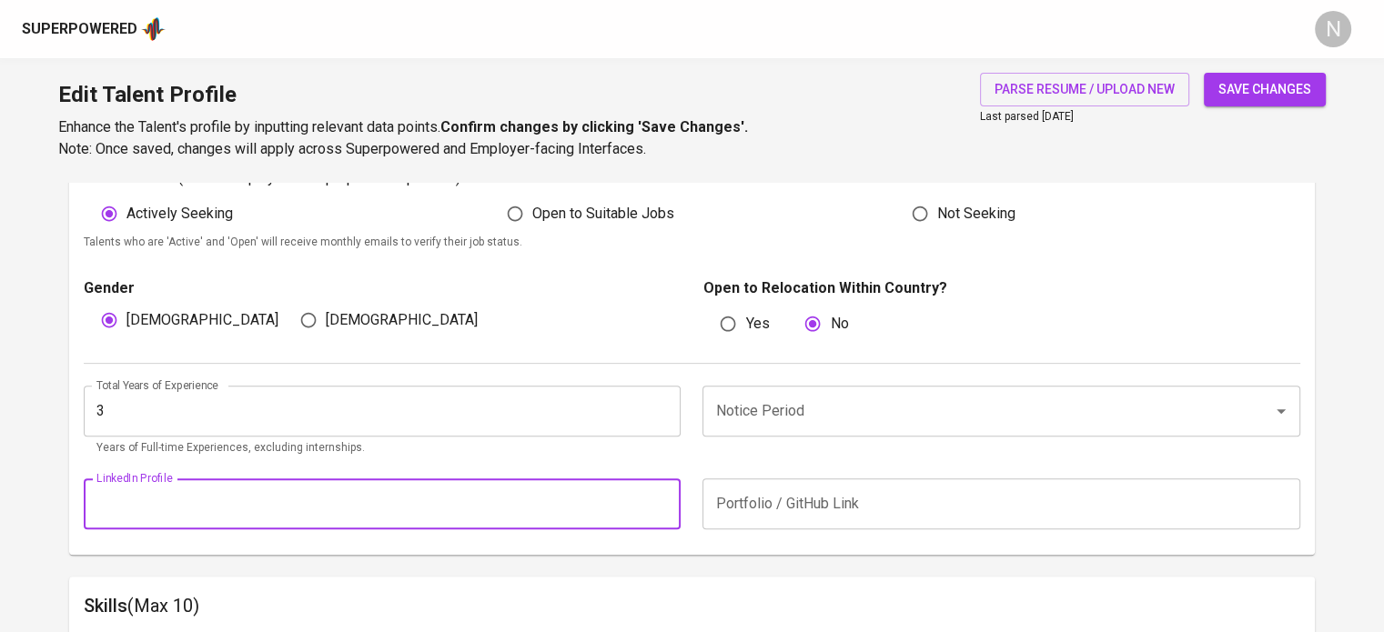
click at [988, 412] on input "Notice Period" at bounding box center [976, 411] width 530 height 35
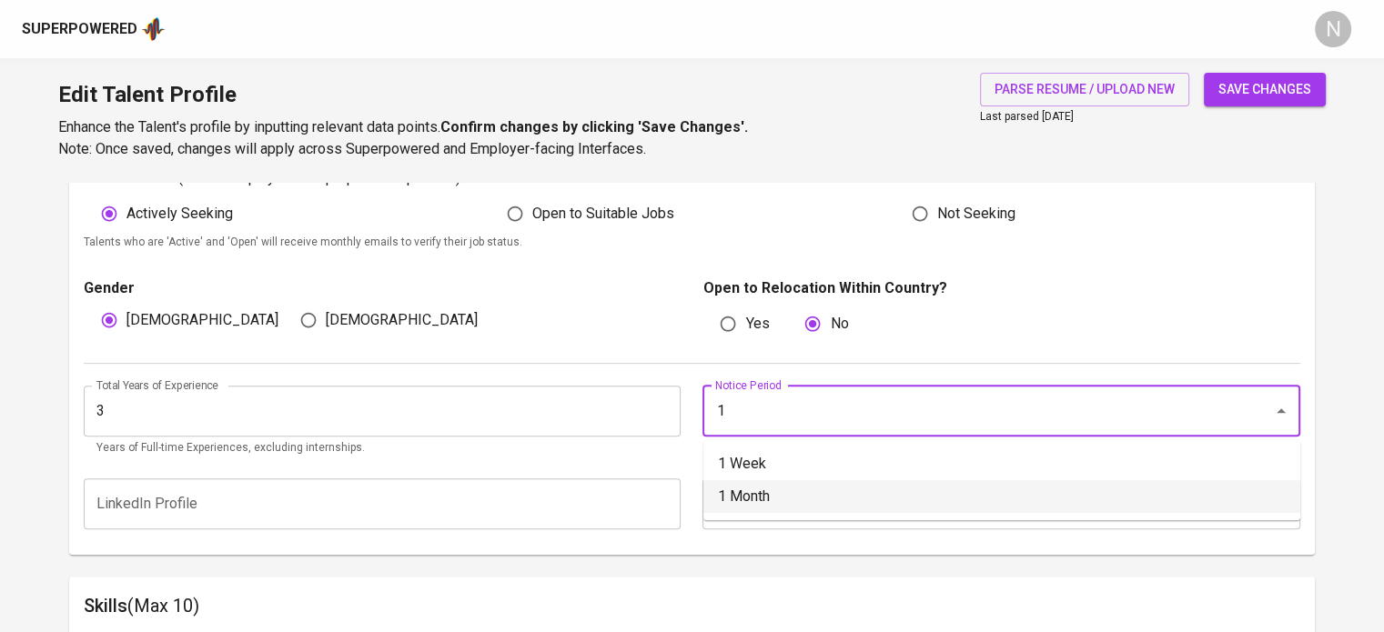
type input "1 Month"
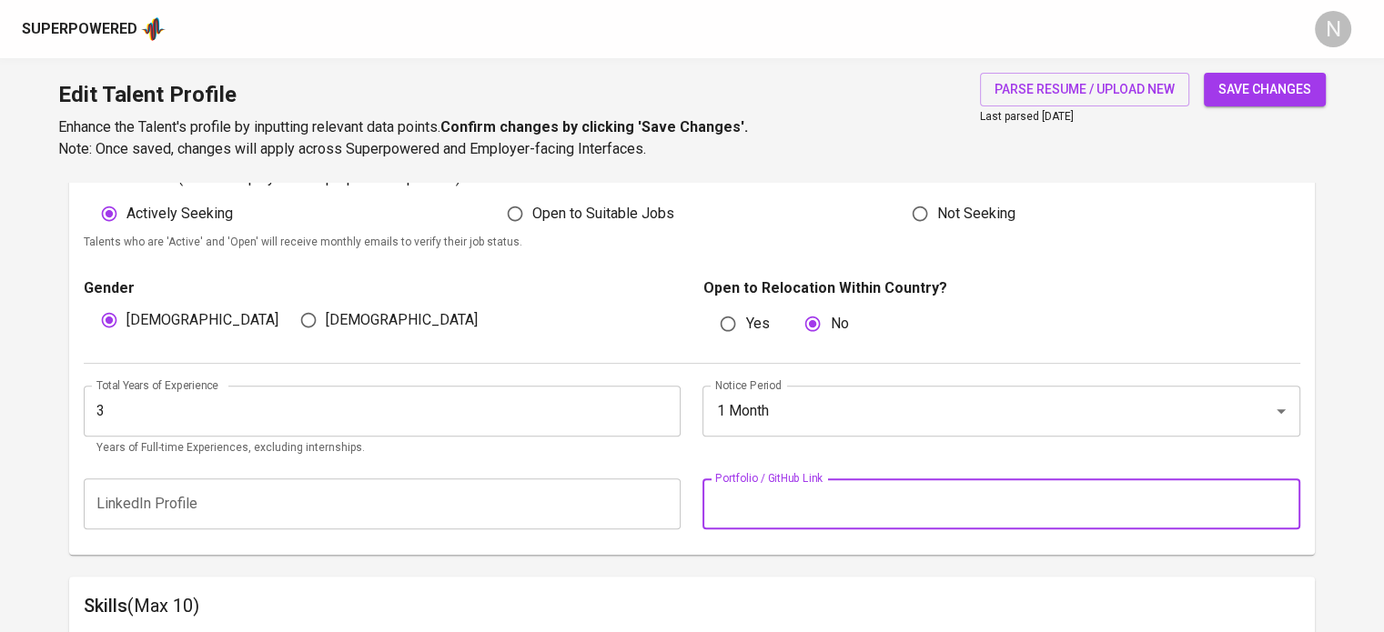
scroll to position [880, 0]
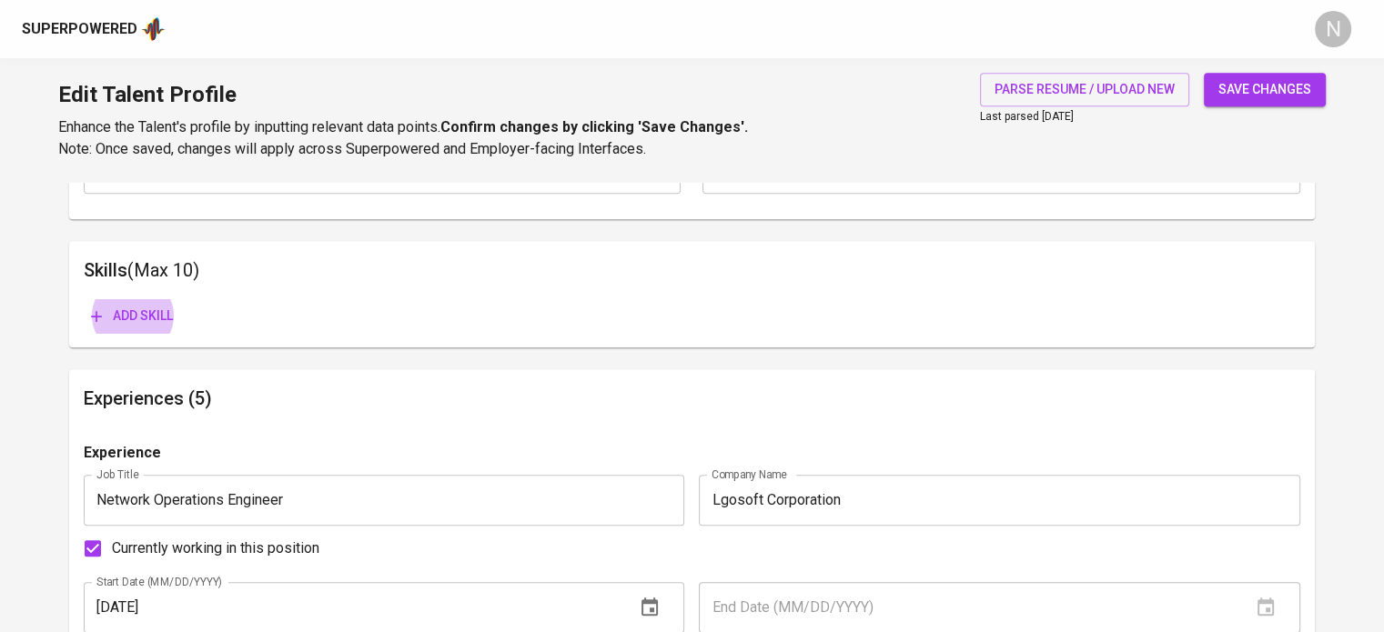
click at [84, 299] on button "Add skill" at bounding box center [132, 316] width 96 height 34
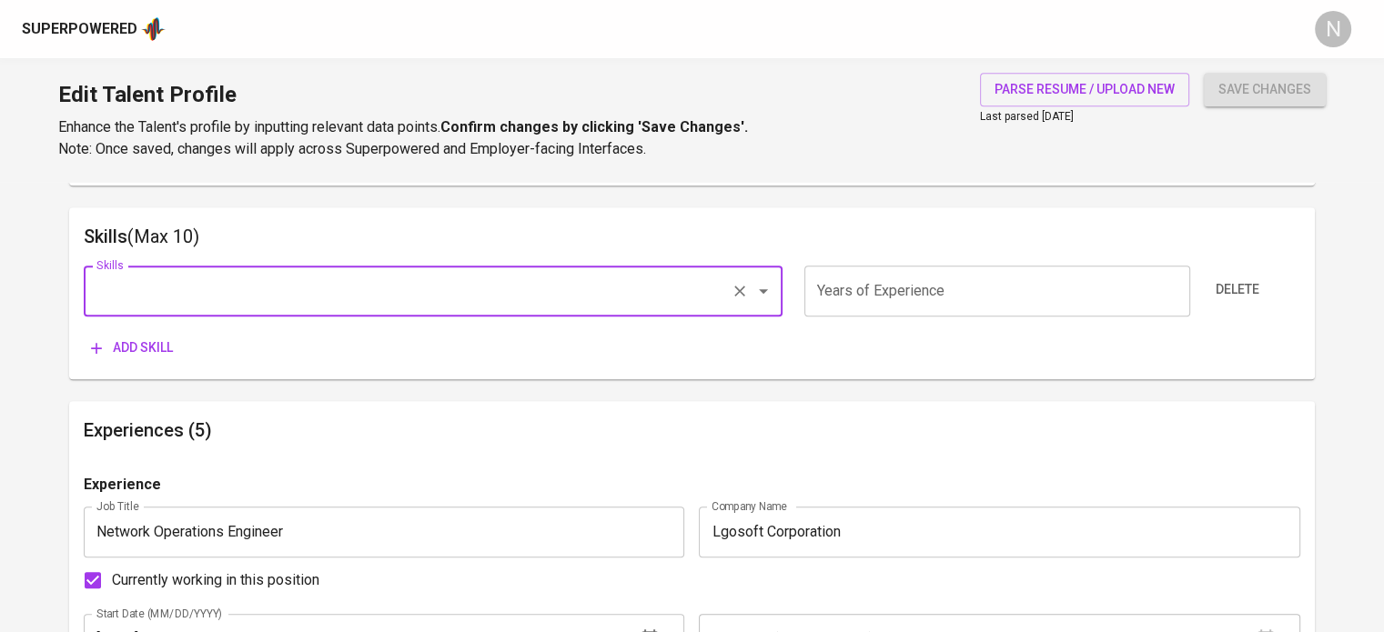
scroll to position [971, 0]
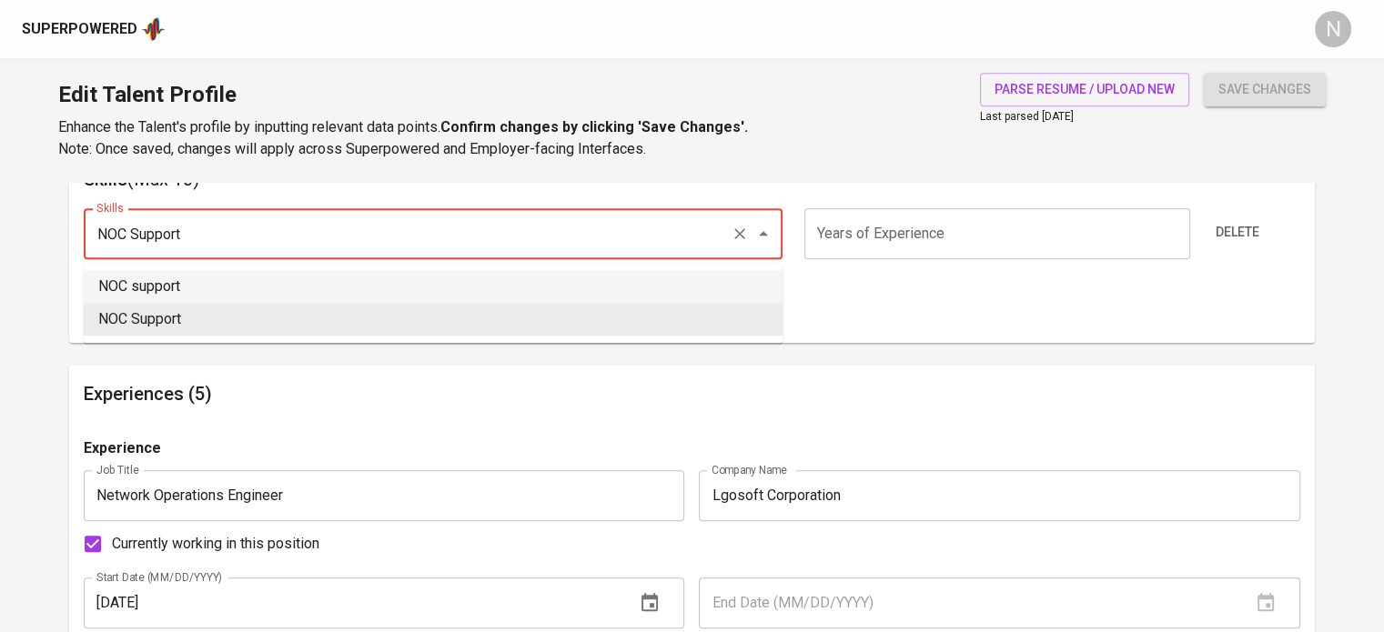
type input "NOC support"
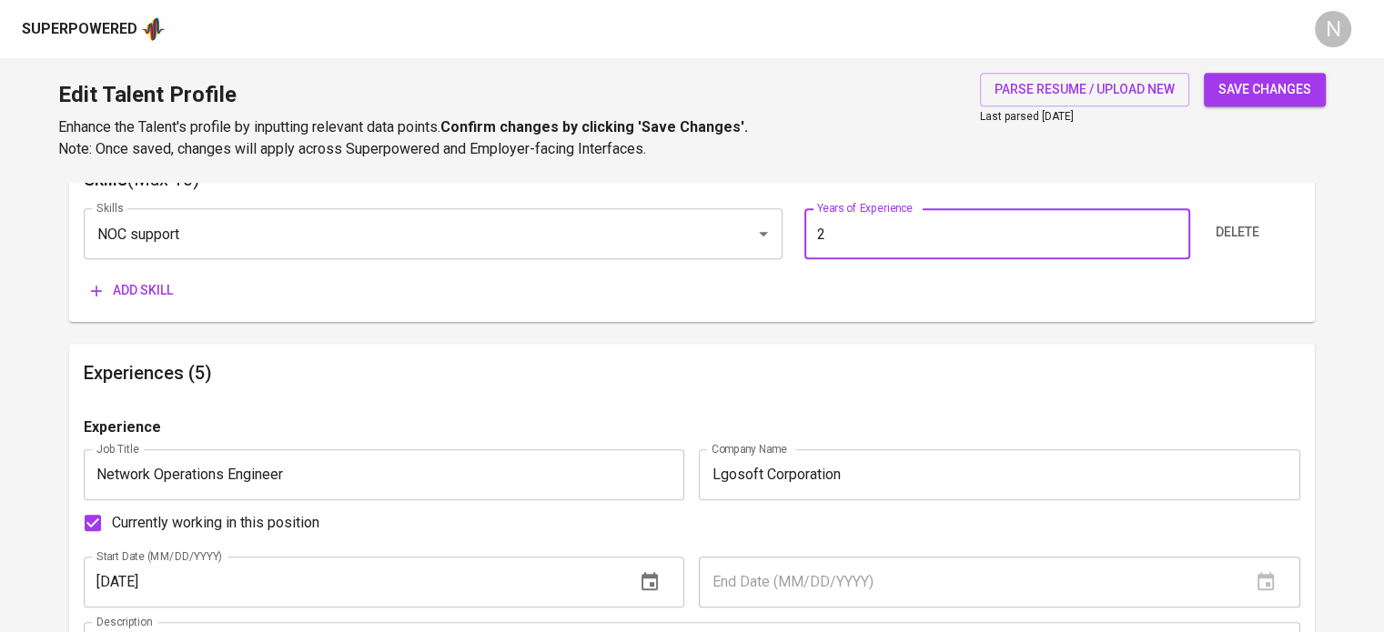
type input "2"
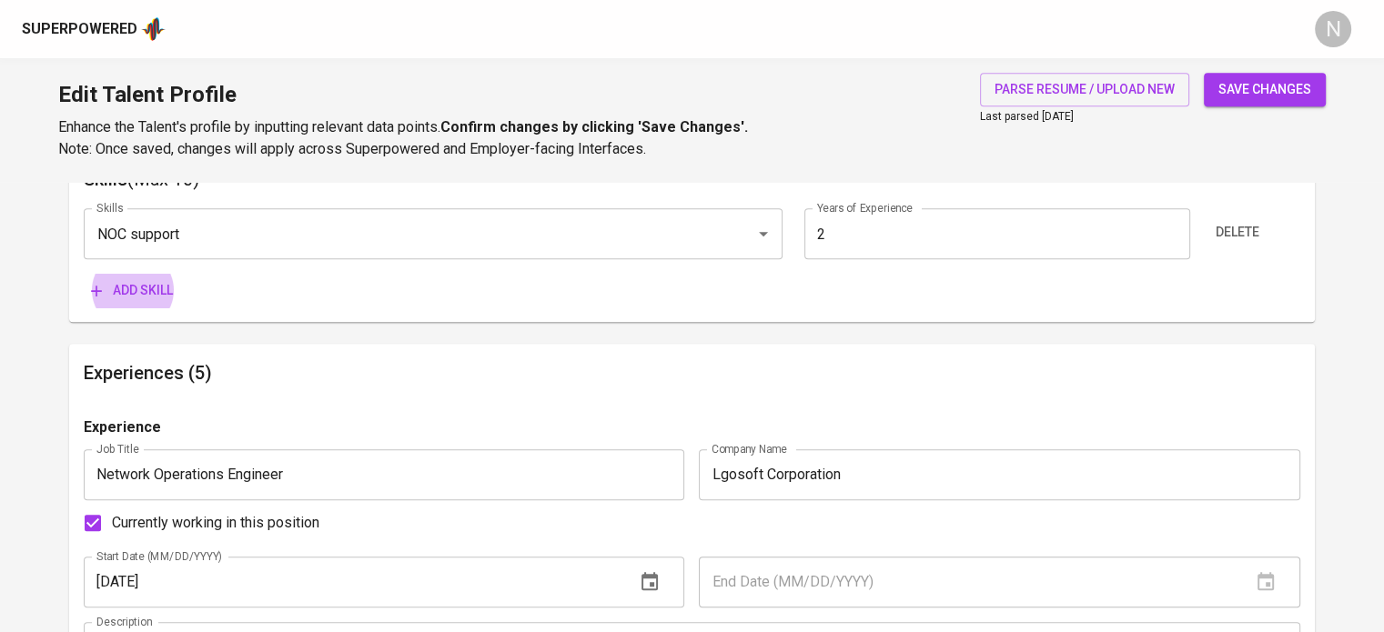
click at [84, 274] on button "Add skill" at bounding box center [132, 291] width 96 height 34
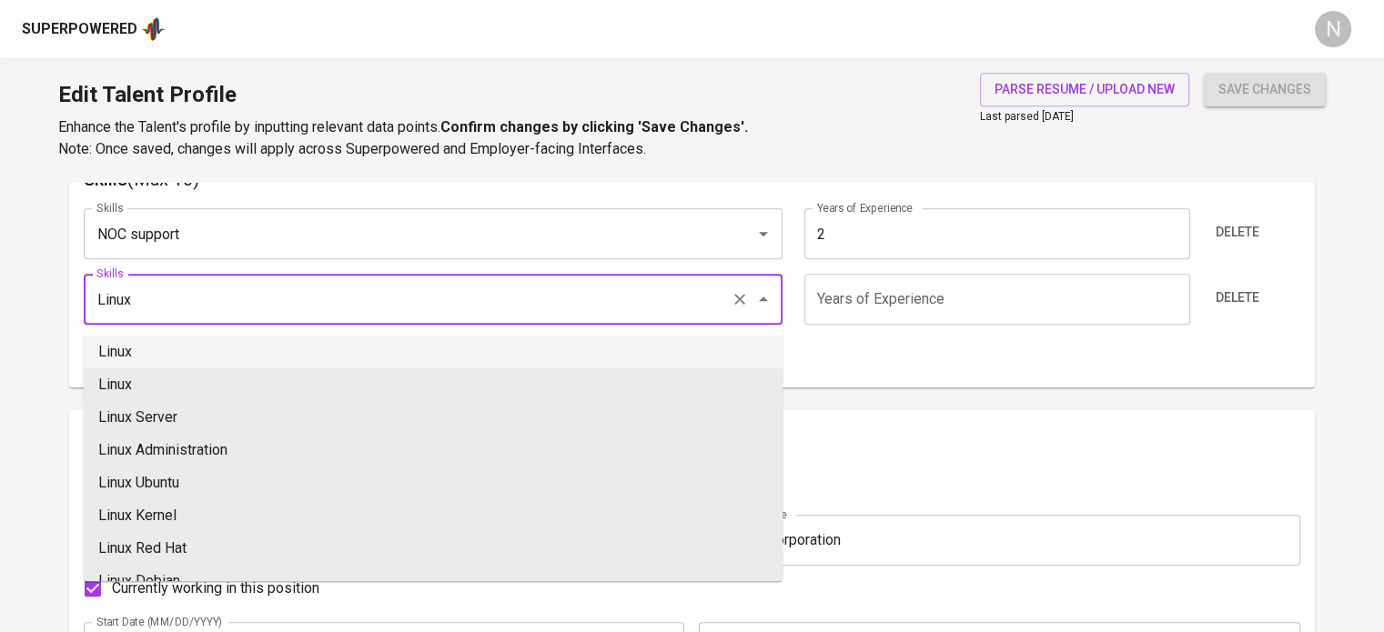
type input "Linux"
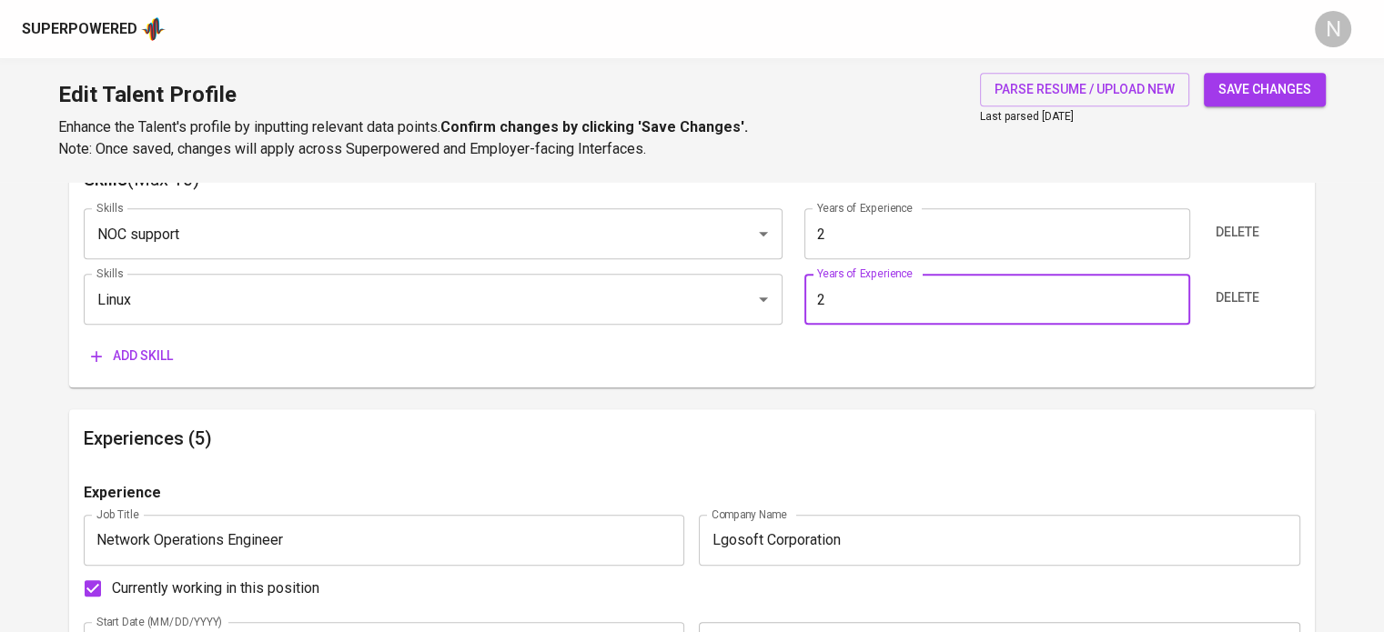
type input "2"
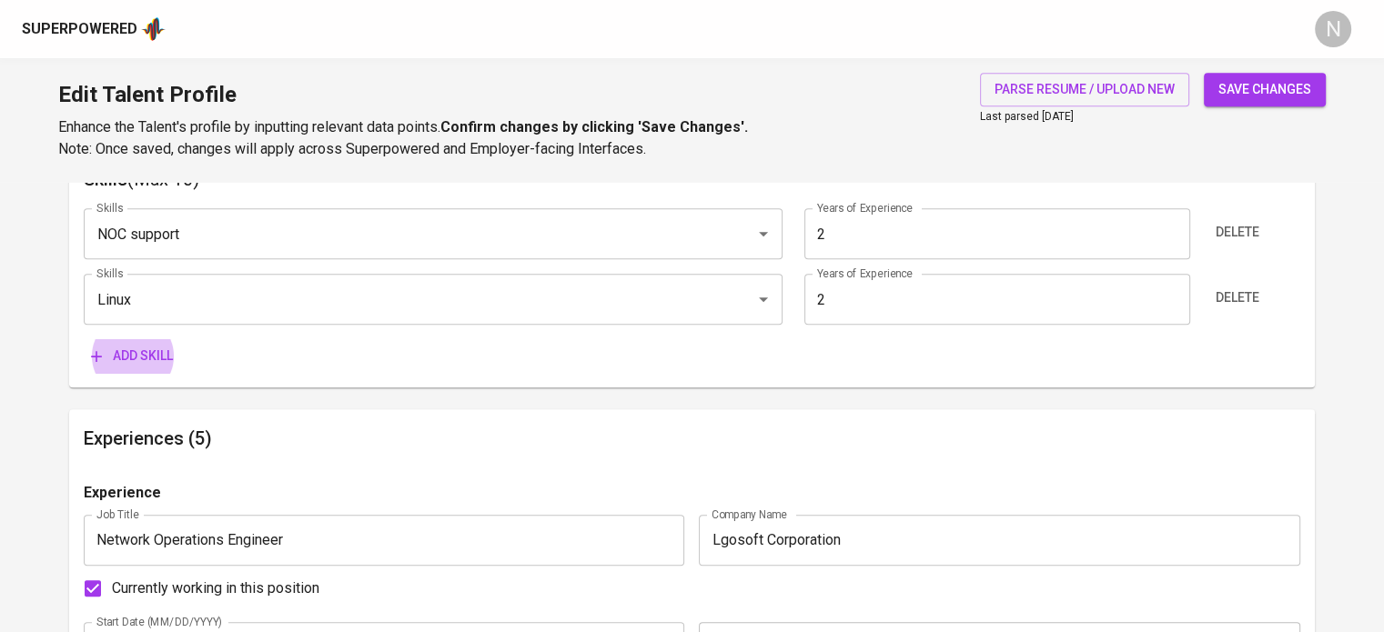
click at [84, 339] on button "Add skill" at bounding box center [132, 356] width 96 height 34
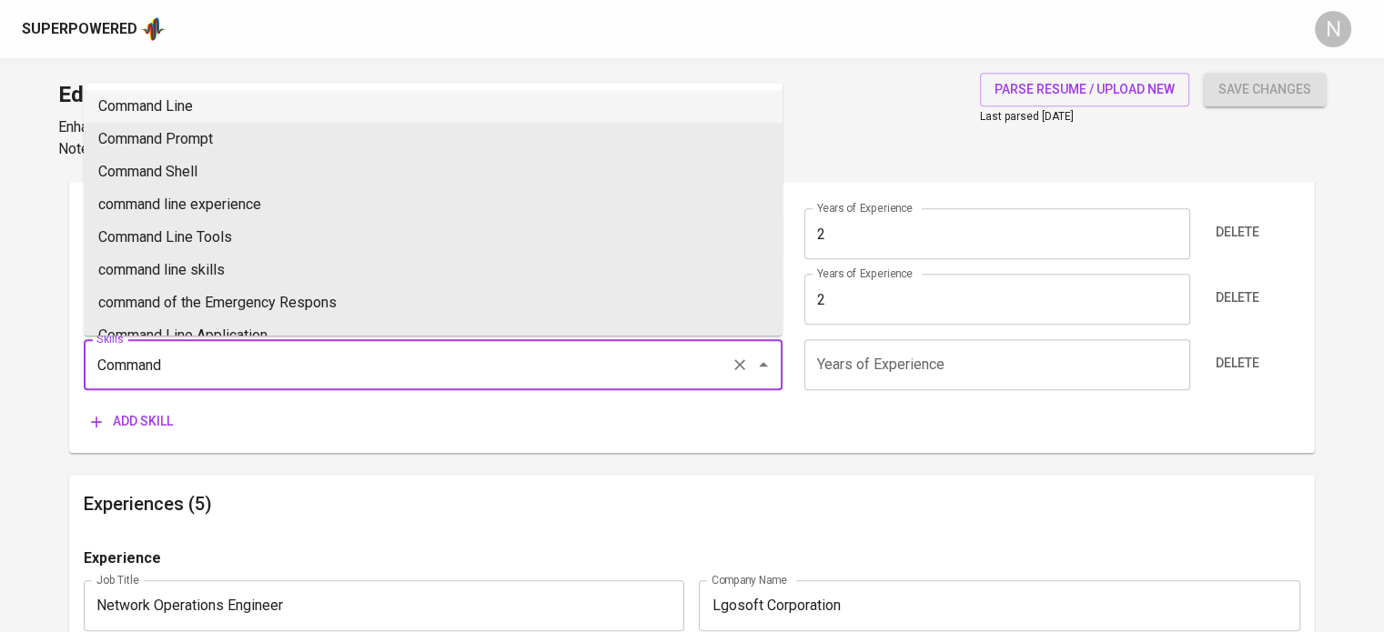
type input "Command Line"
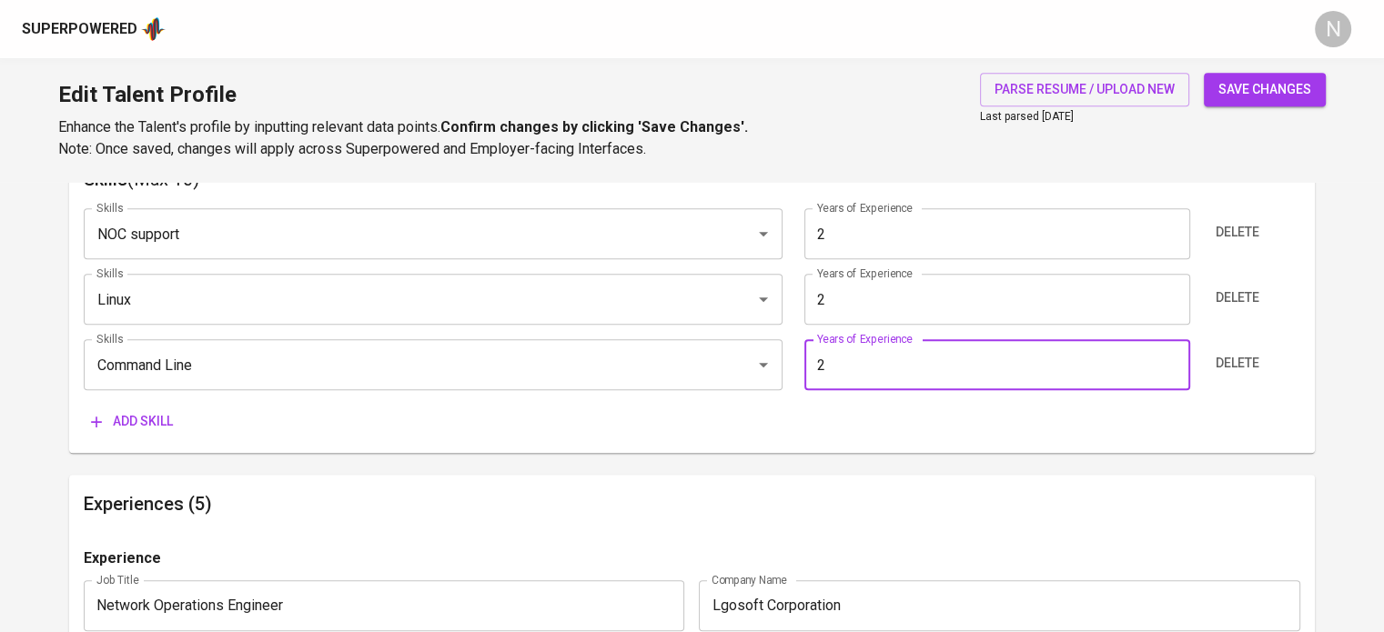
type input "2"
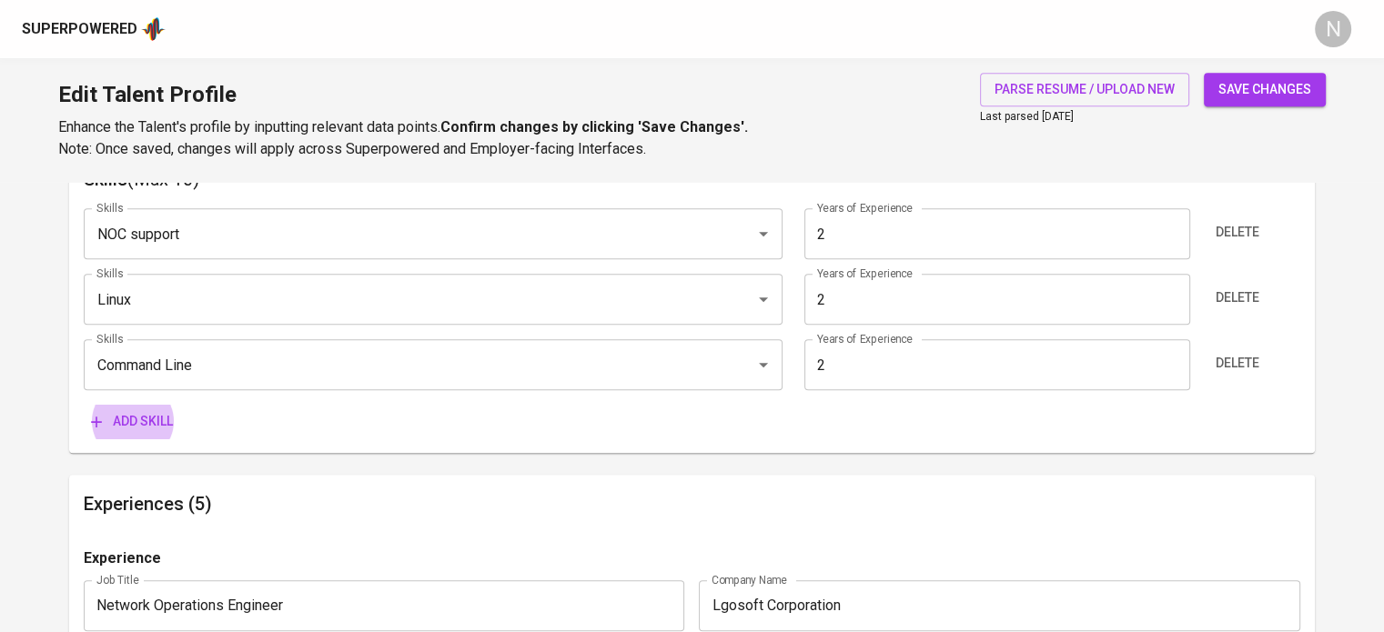
click at [84, 405] on button "Add skill" at bounding box center [132, 422] width 96 height 34
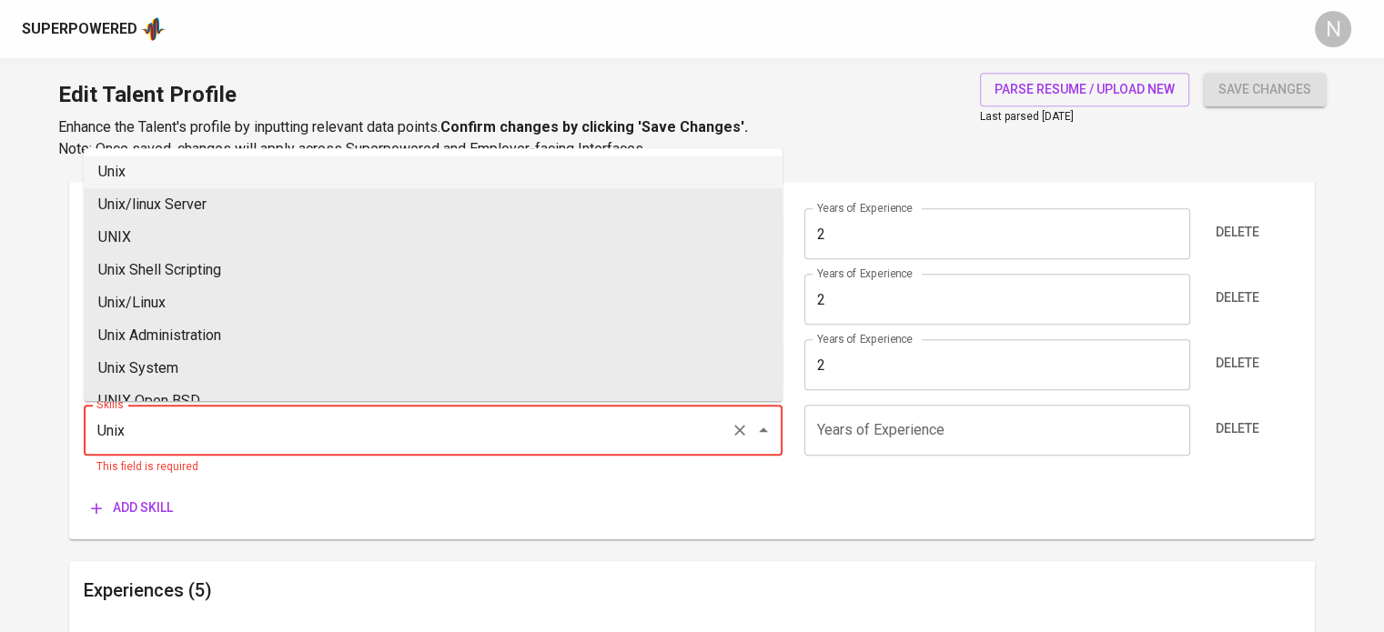
type input "Unix"
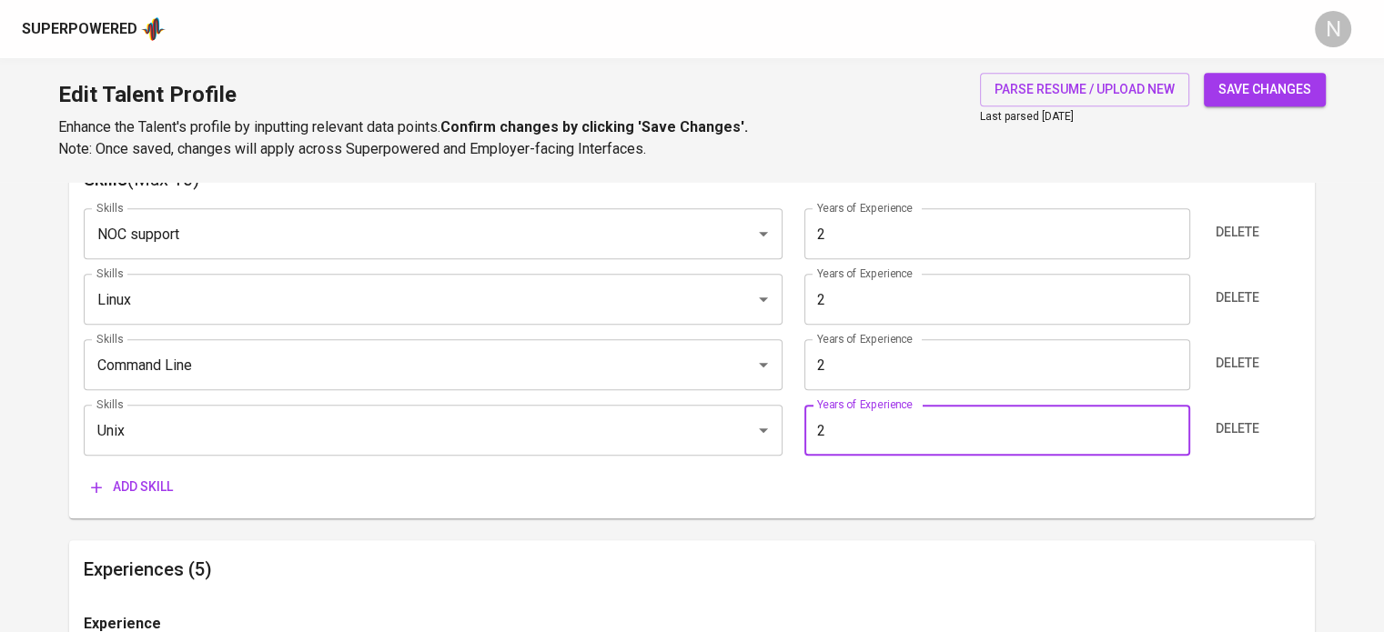
type input "2"
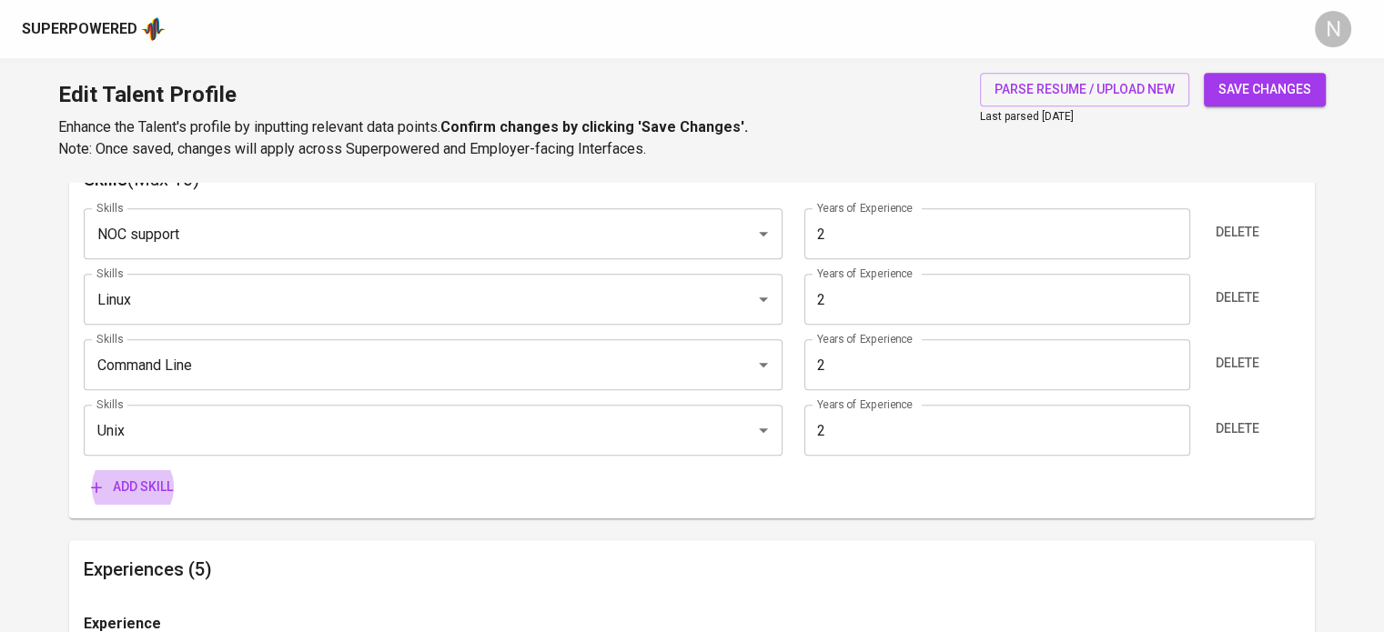
click at [84, 470] on button "Add skill" at bounding box center [132, 487] width 96 height 34
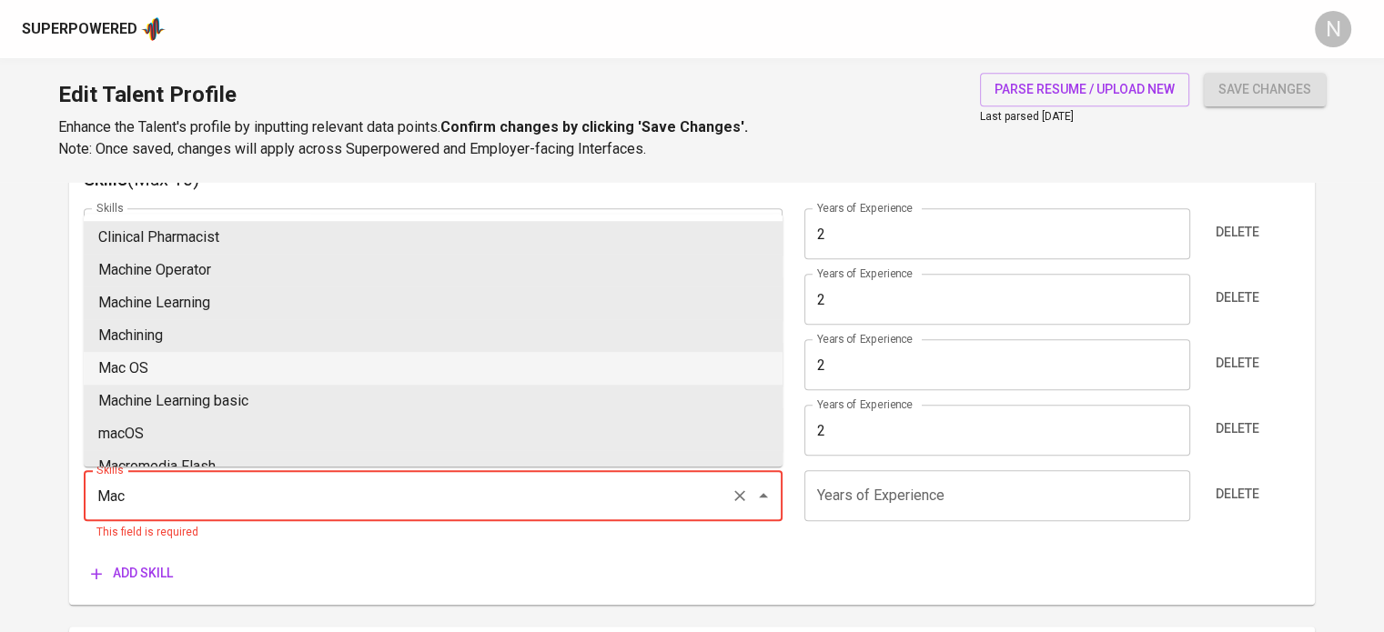
type input "Mac OS"
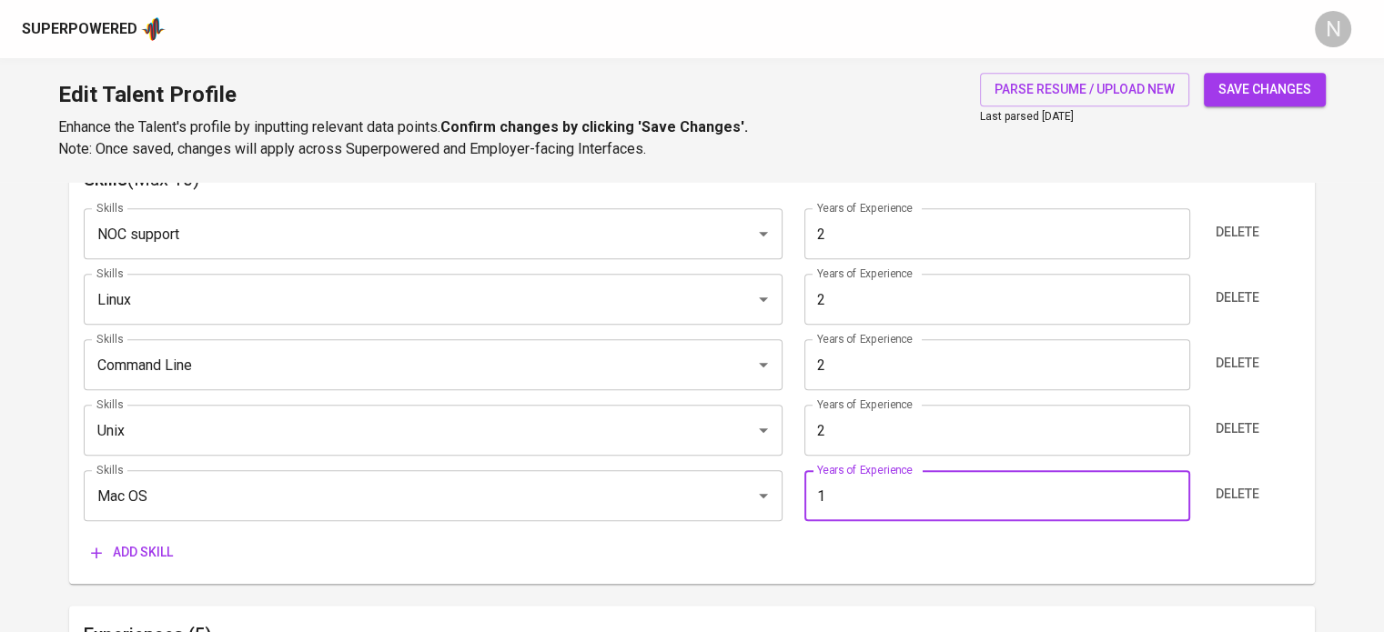
type input "1"
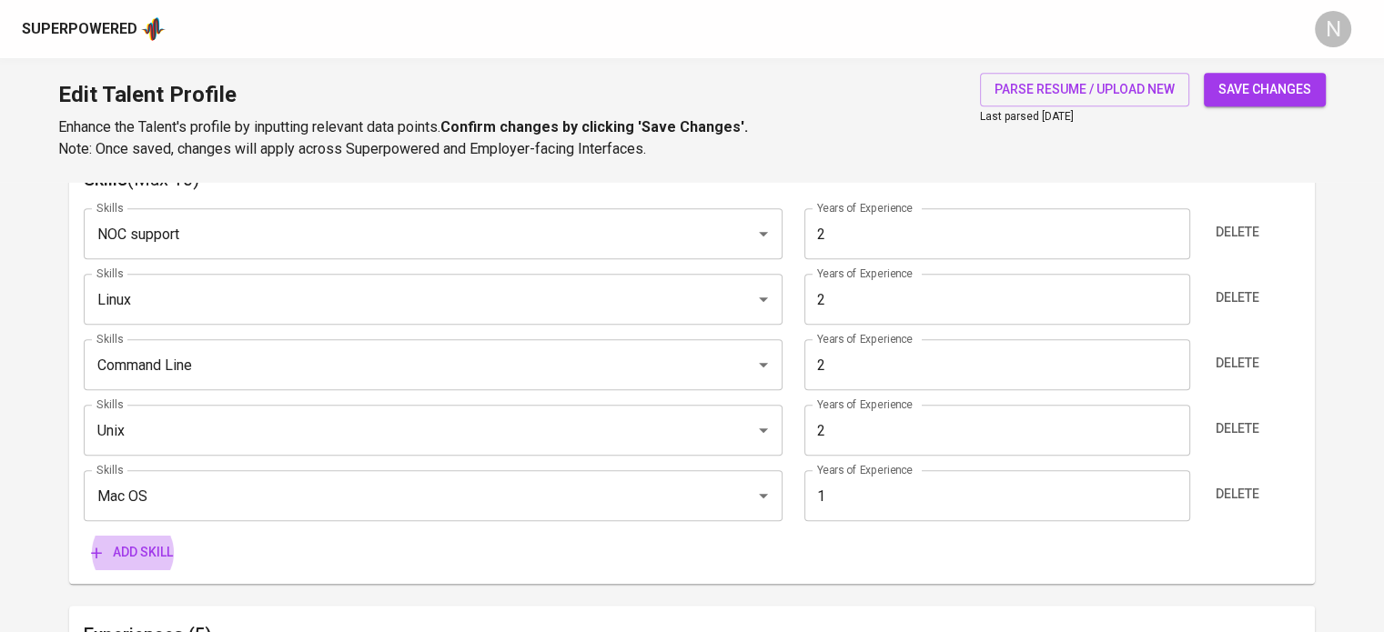
click at [84, 536] on button "Add skill" at bounding box center [132, 553] width 96 height 34
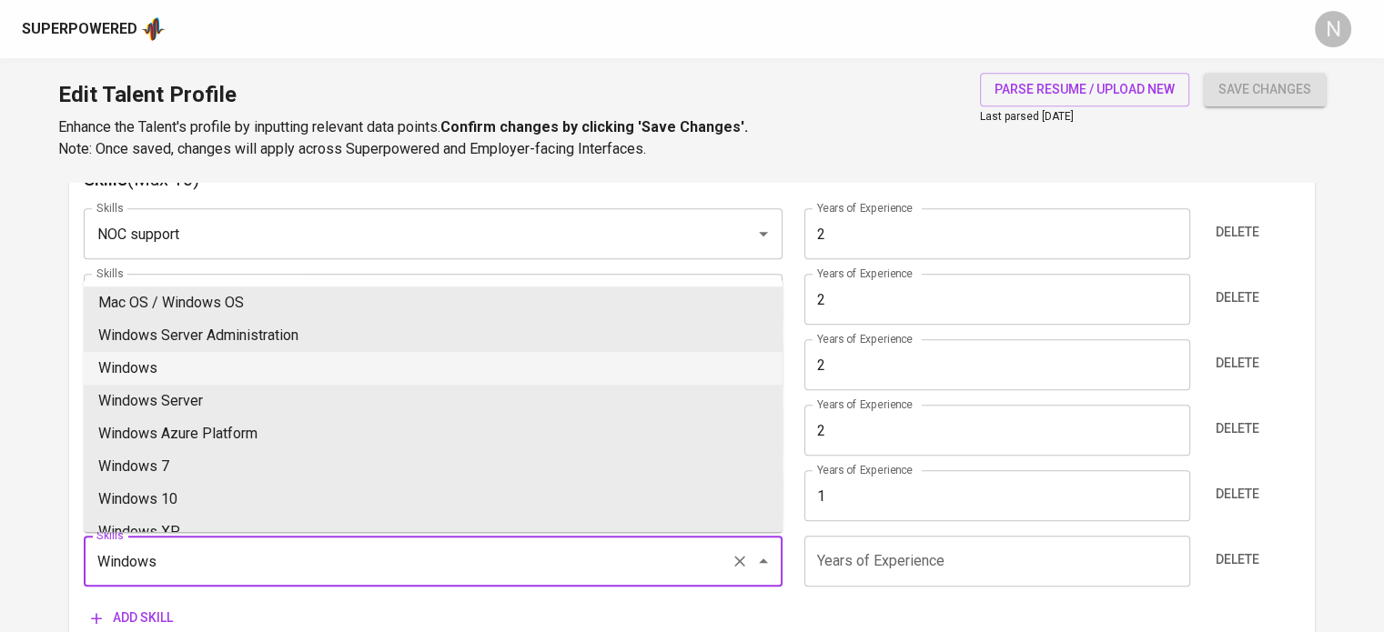
type input "Windows"
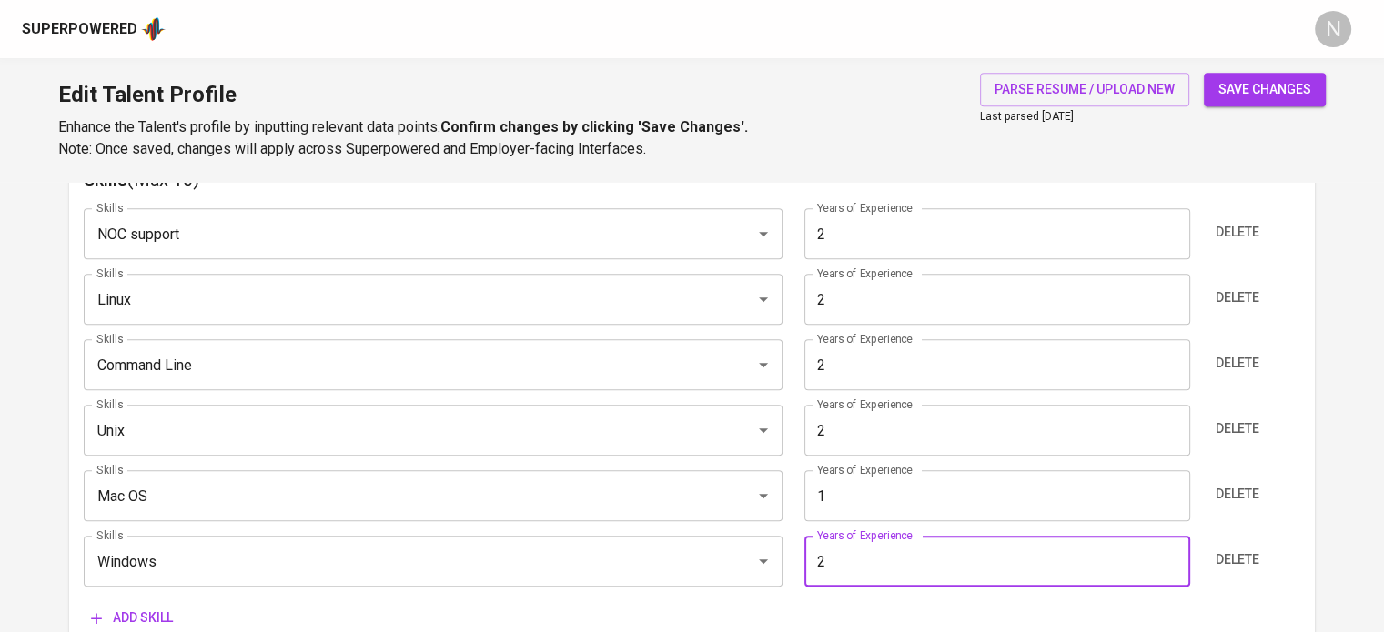
type input "2"
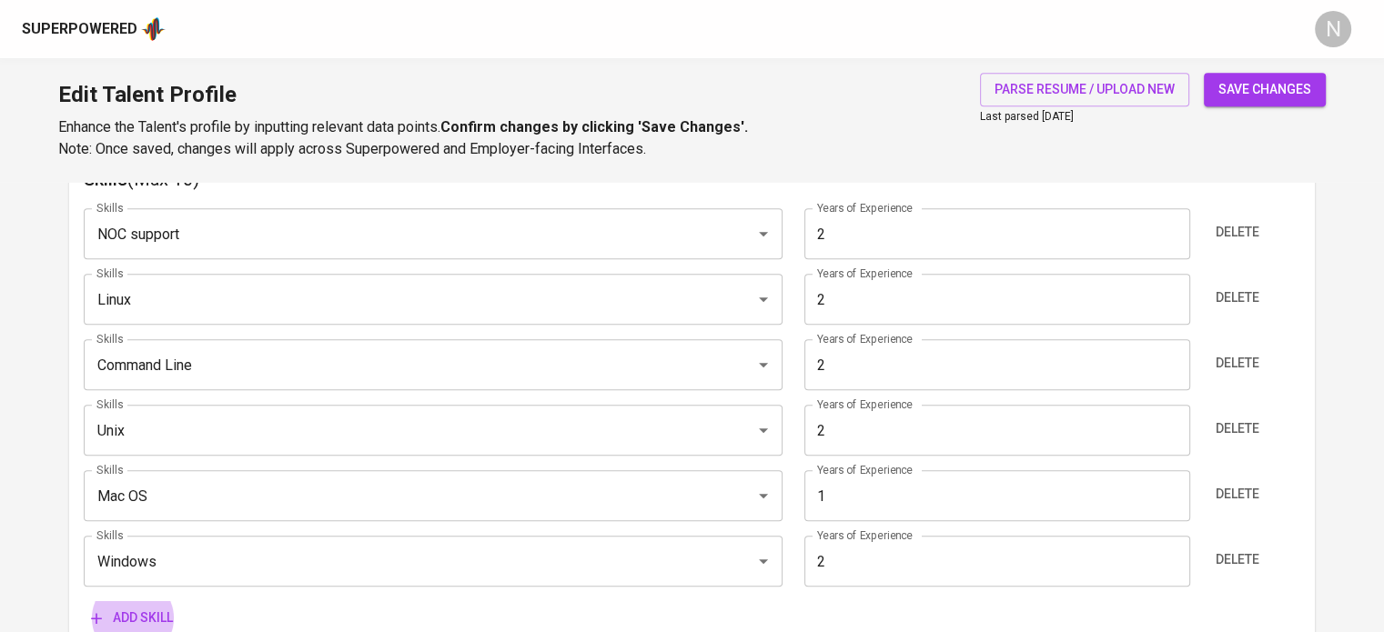
scroll to position [973, 0]
click at [84, 600] on button "Add skill" at bounding box center [132, 617] width 96 height 34
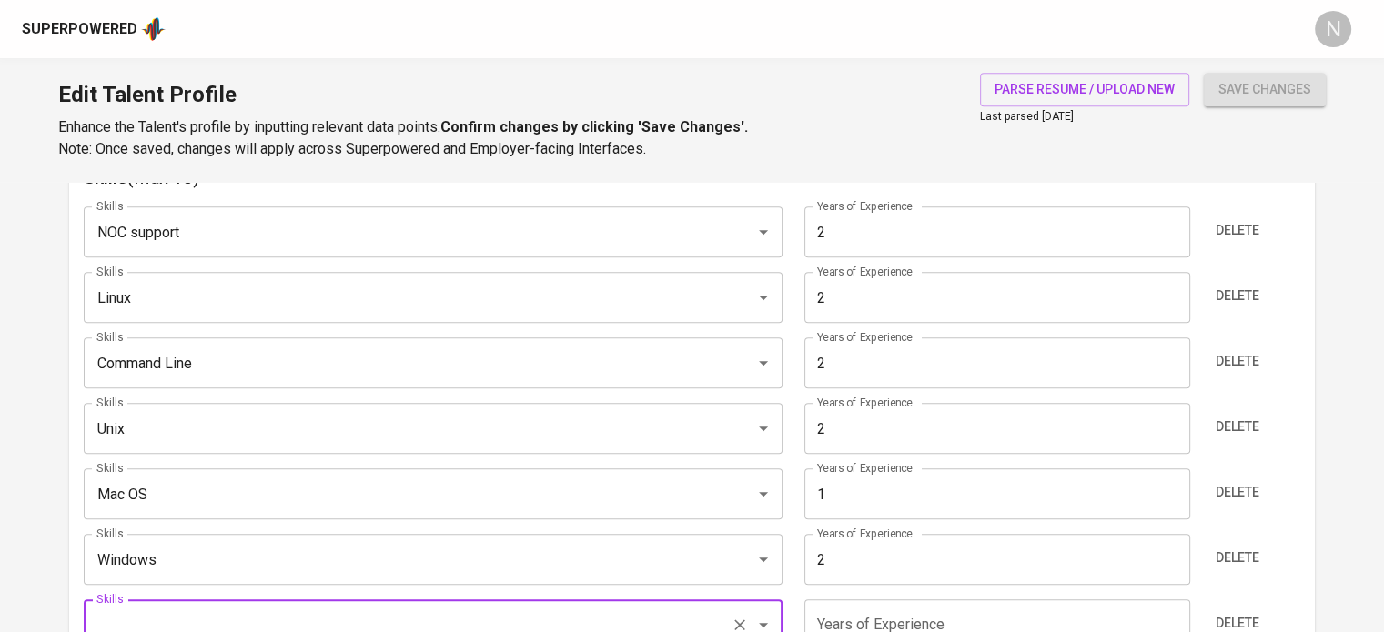
scroll to position [983, 0]
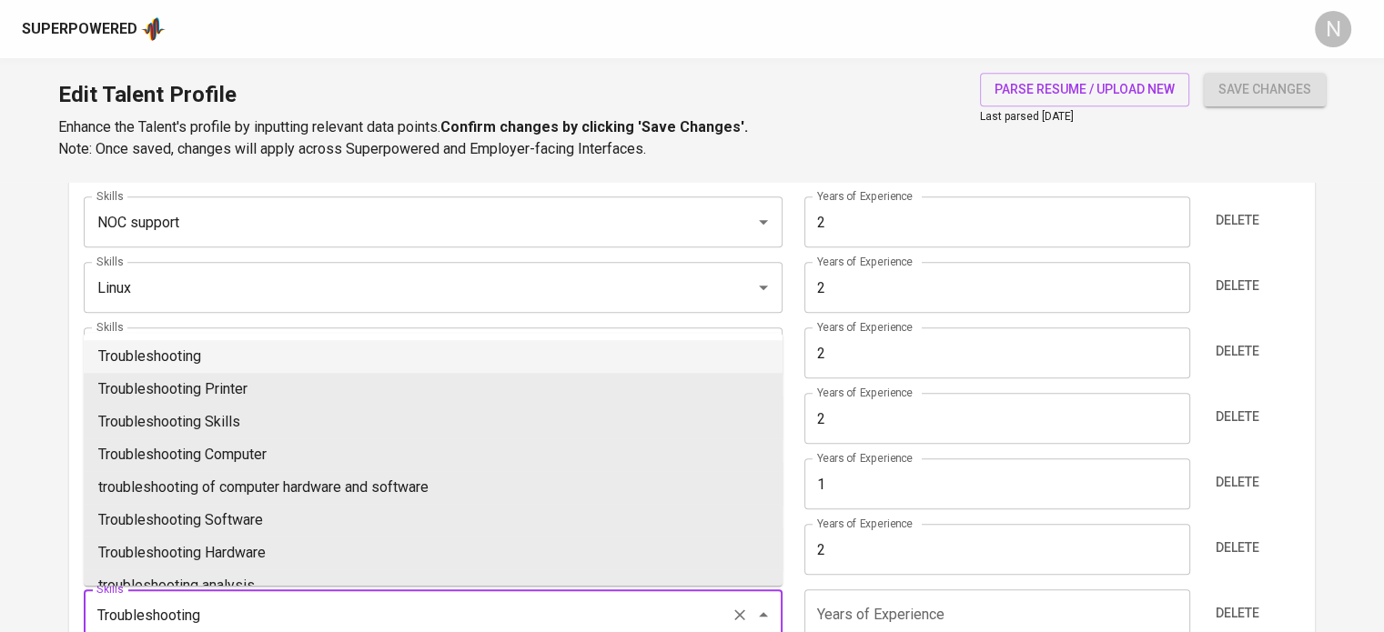
type input "Troubleshooting"
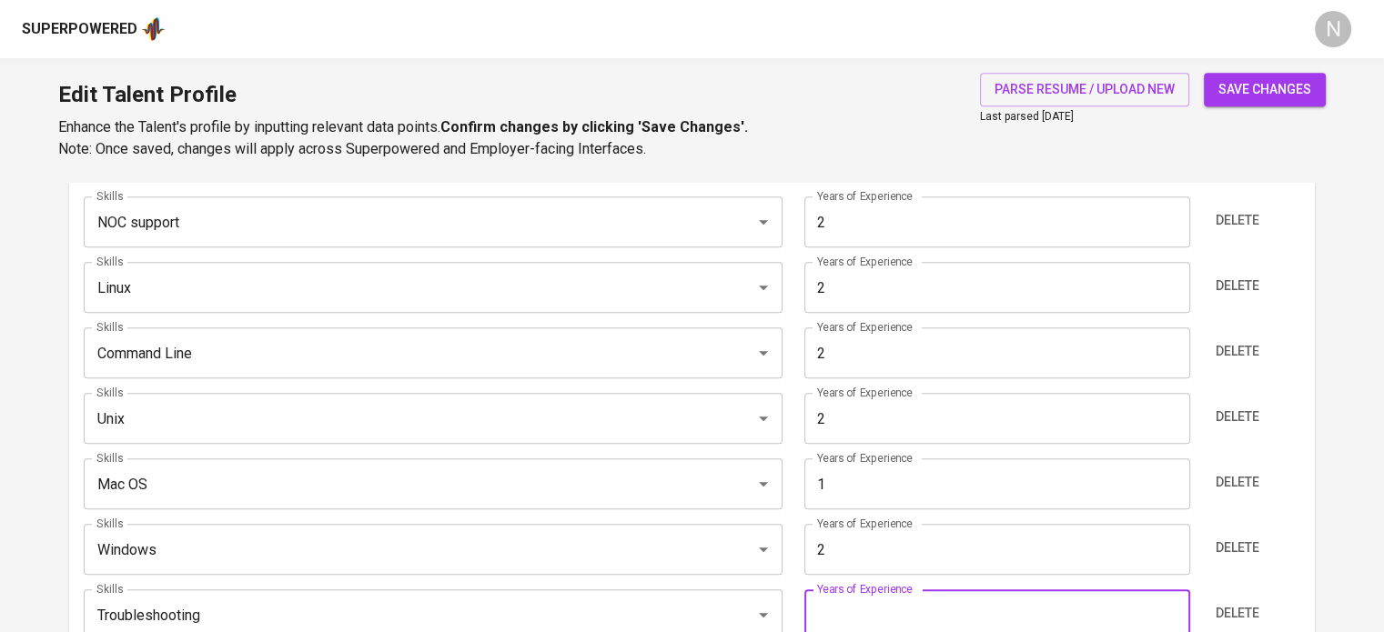
scroll to position [991, 0]
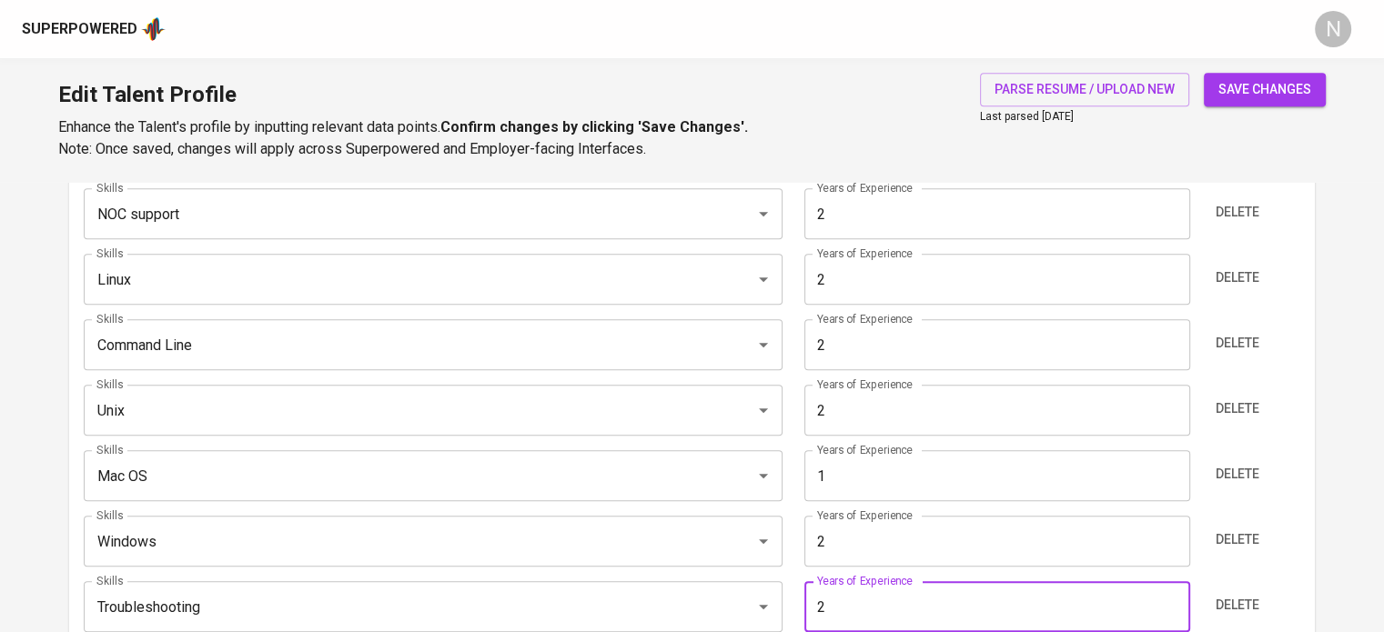
type input "2"
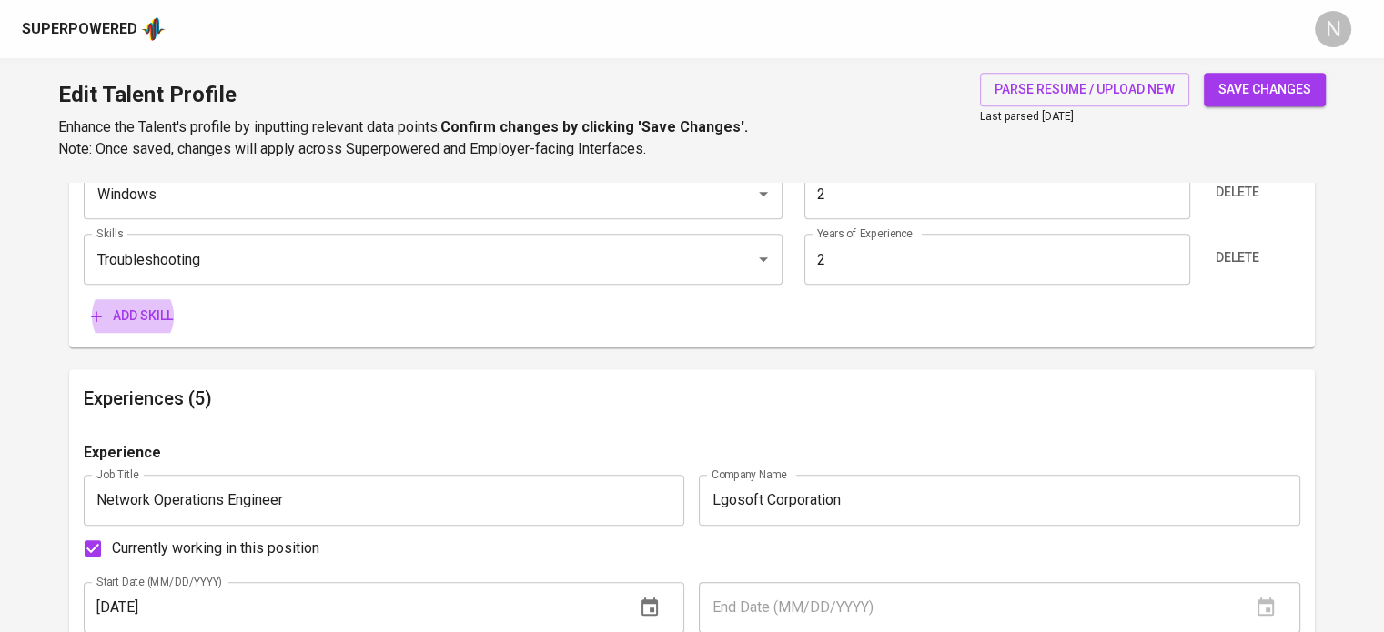
click at [84, 299] on button "Add skill" at bounding box center [132, 316] width 96 height 34
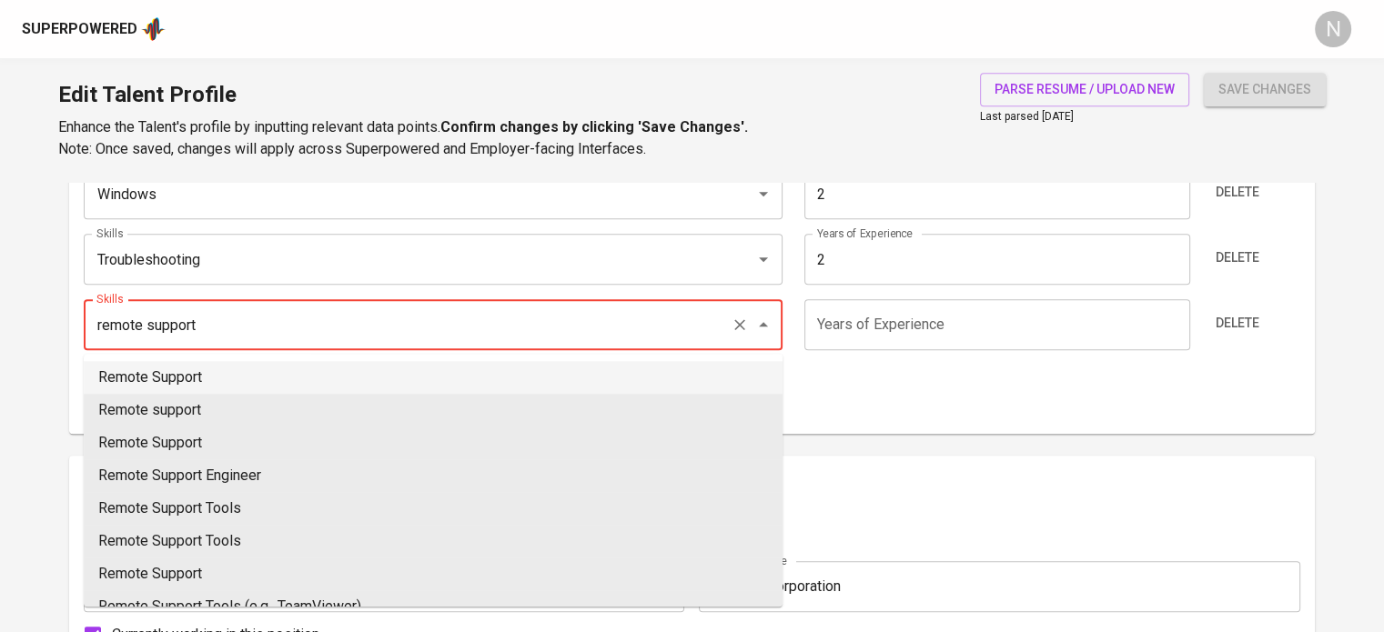
type input "Remote Support"
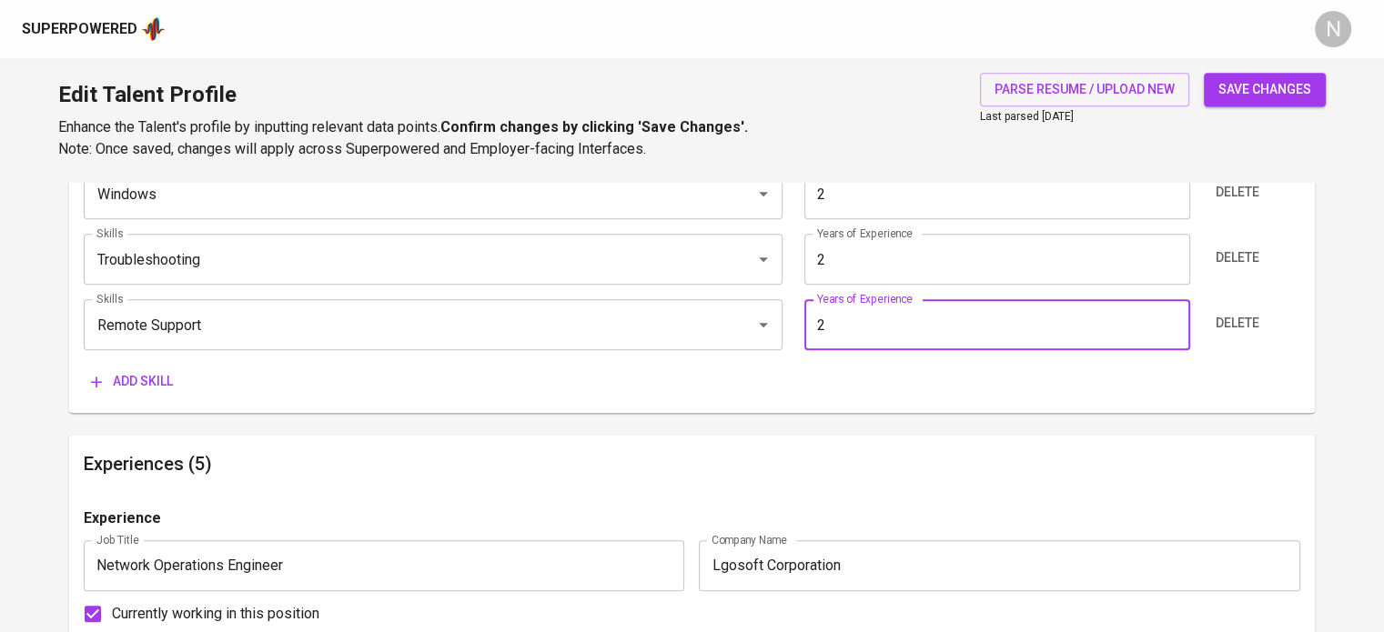
type input "2"
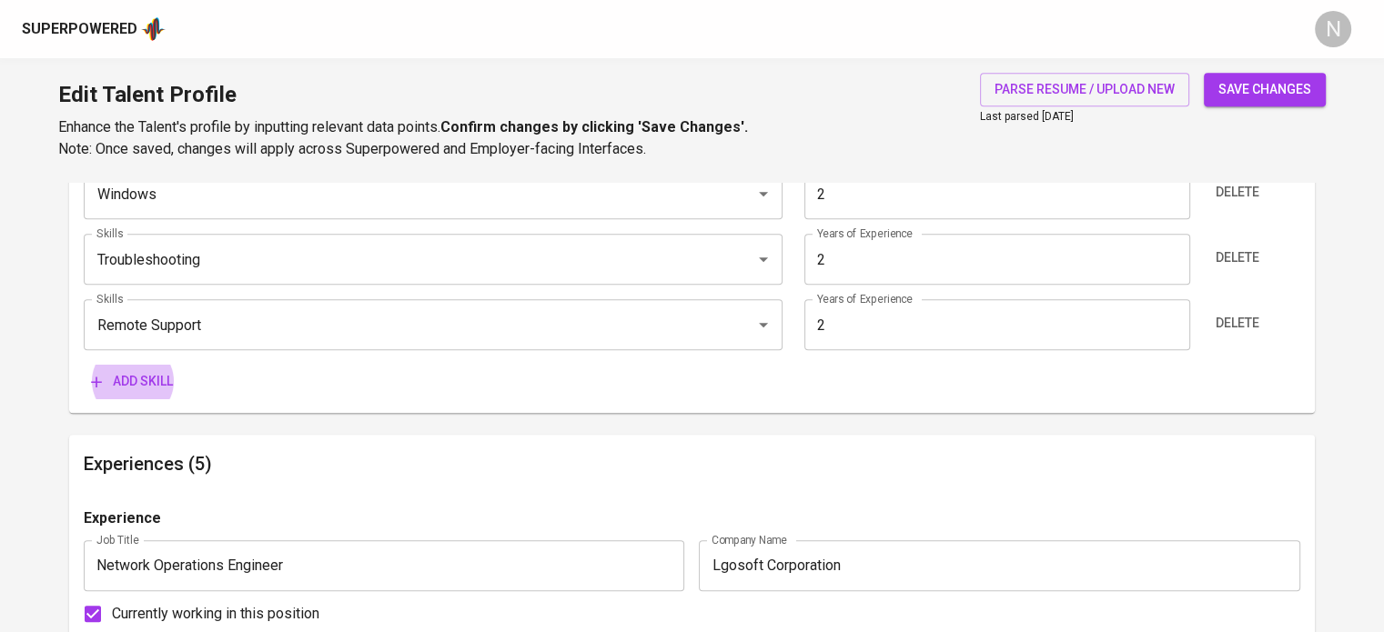
click at [84, 365] on button "Add skill" at bounding box center [132, 382] width 96 height 34
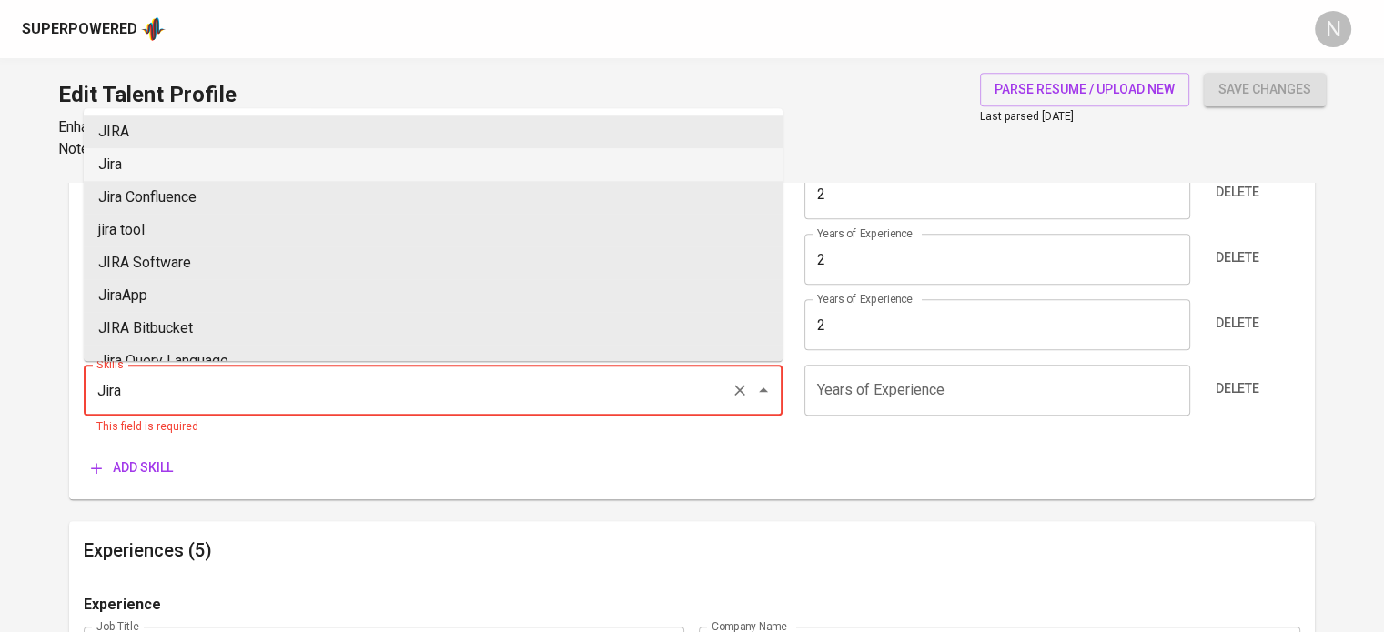
type input "Jira"
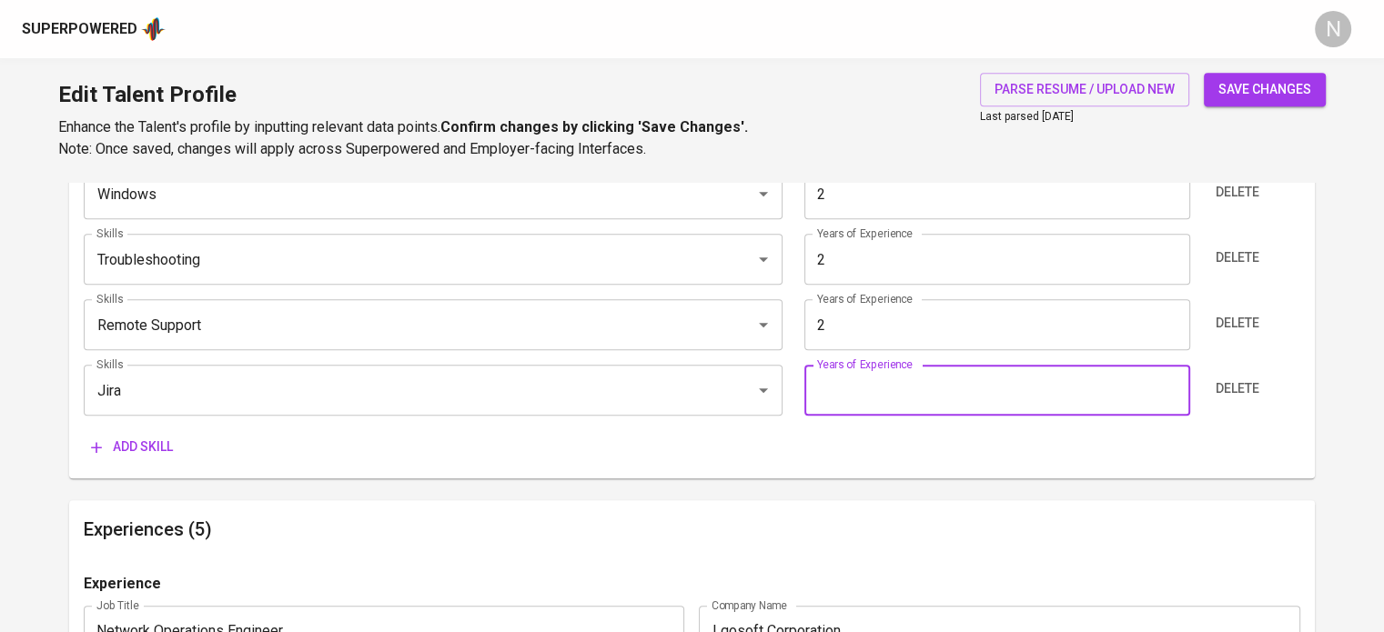
type input "0"
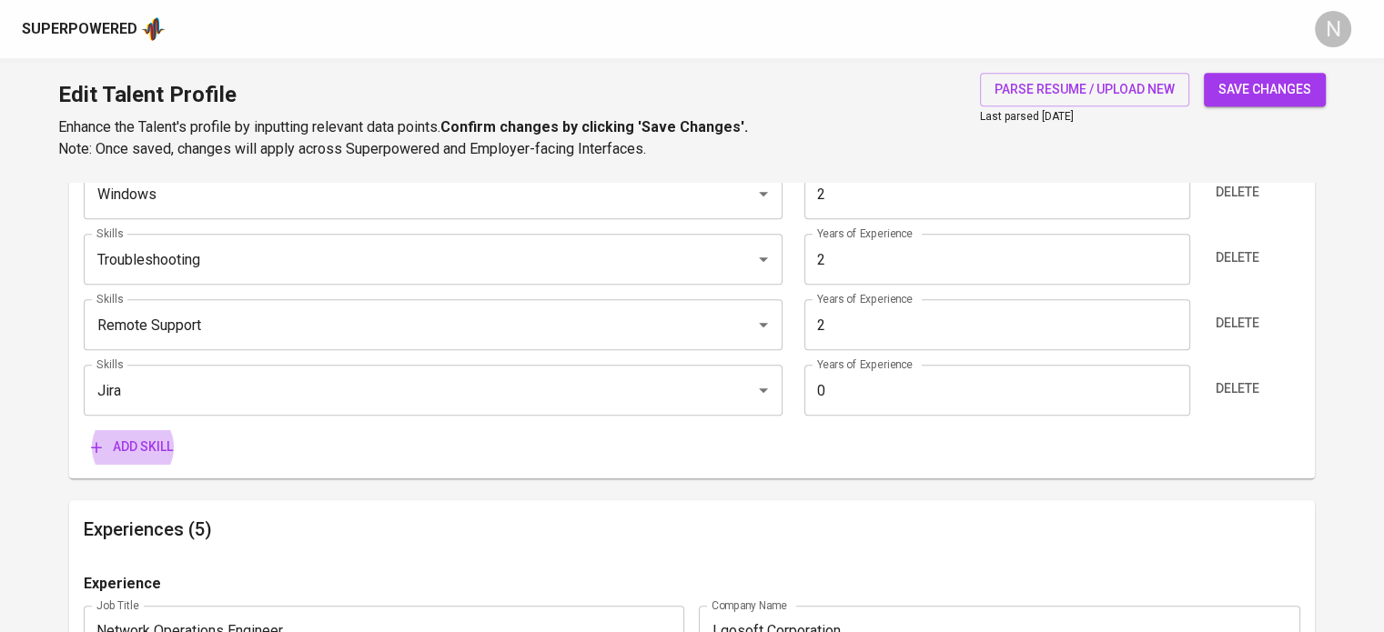
click at [84, 430] on button "Add skill" at bounding box center [132, 447] width 96 height 34
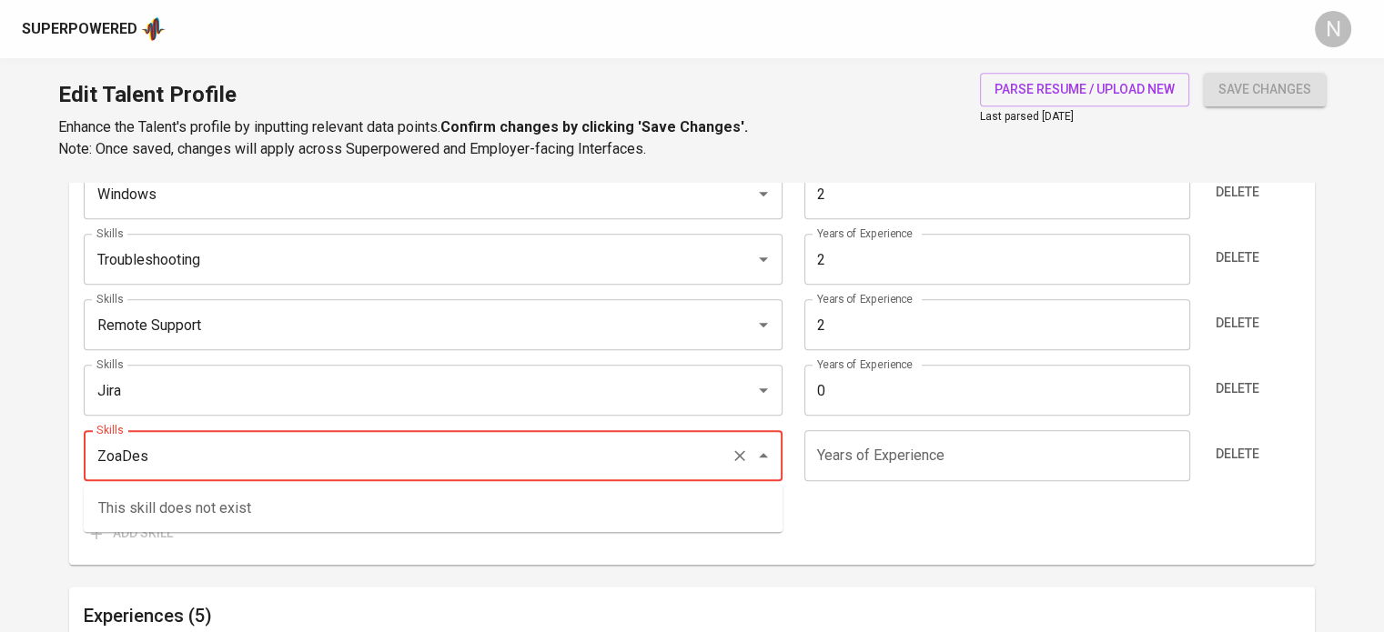
type input "ZoaDesk"
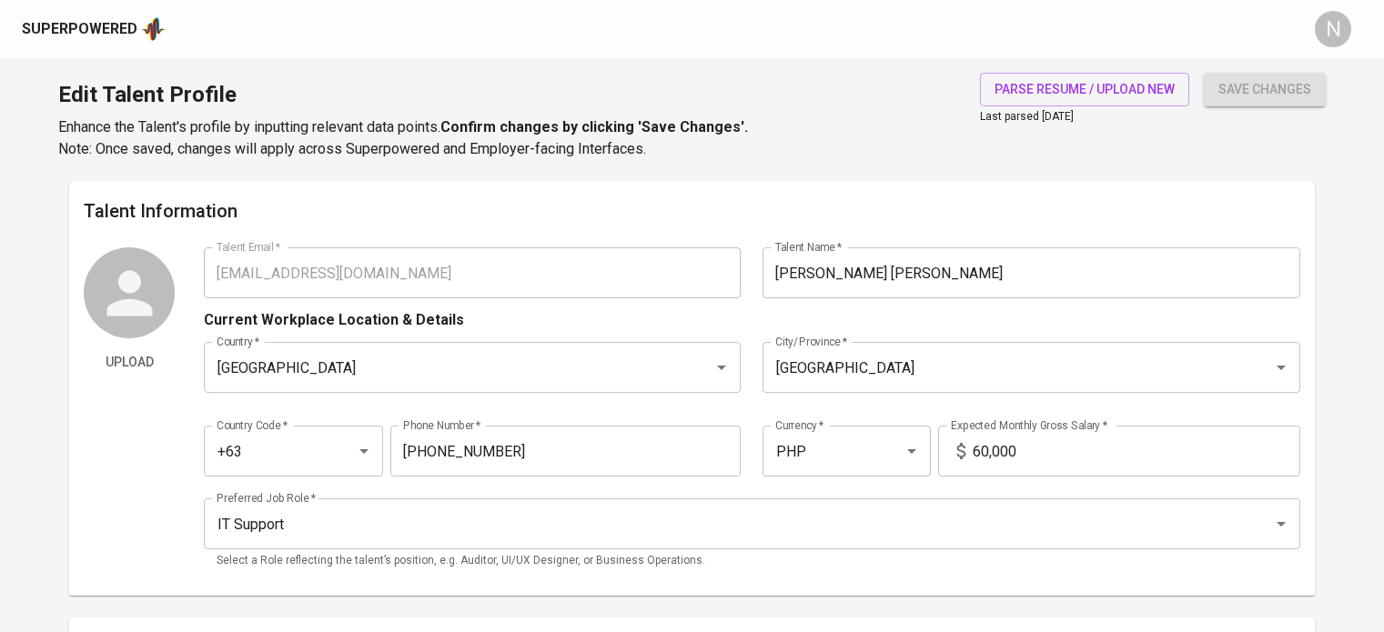
scroll to position [1338, 0]
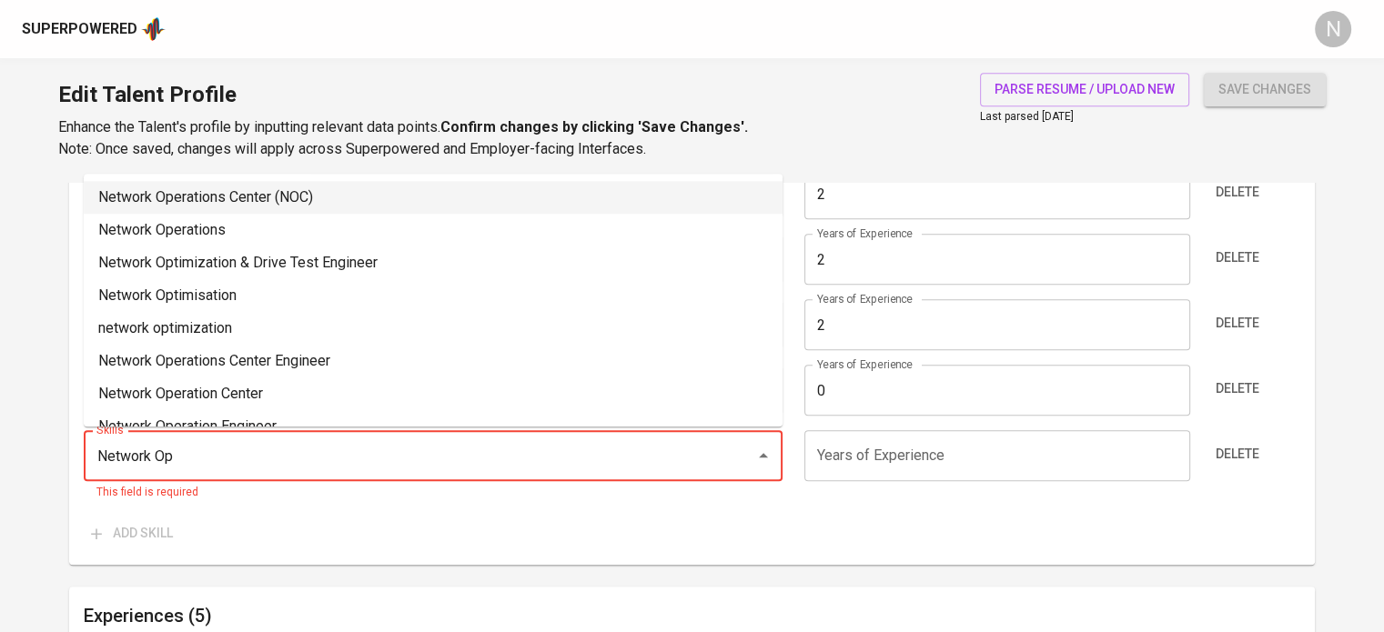
type input "Network Operations Center (NOC)"
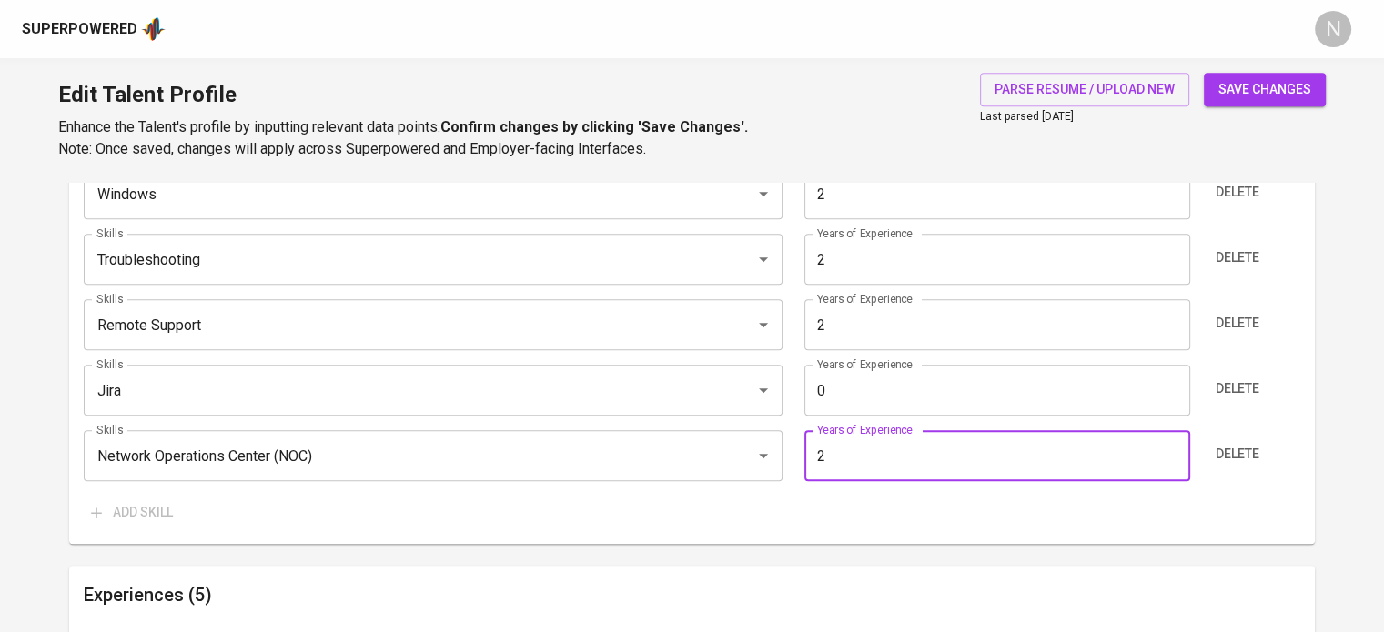
type input "2"
click at [790, 533] on div "Skills (Max 10) Skills NOC support Skills Years of Experience 2 Years of Experi…" at bounding box center [692, 164] width 1246 height 762
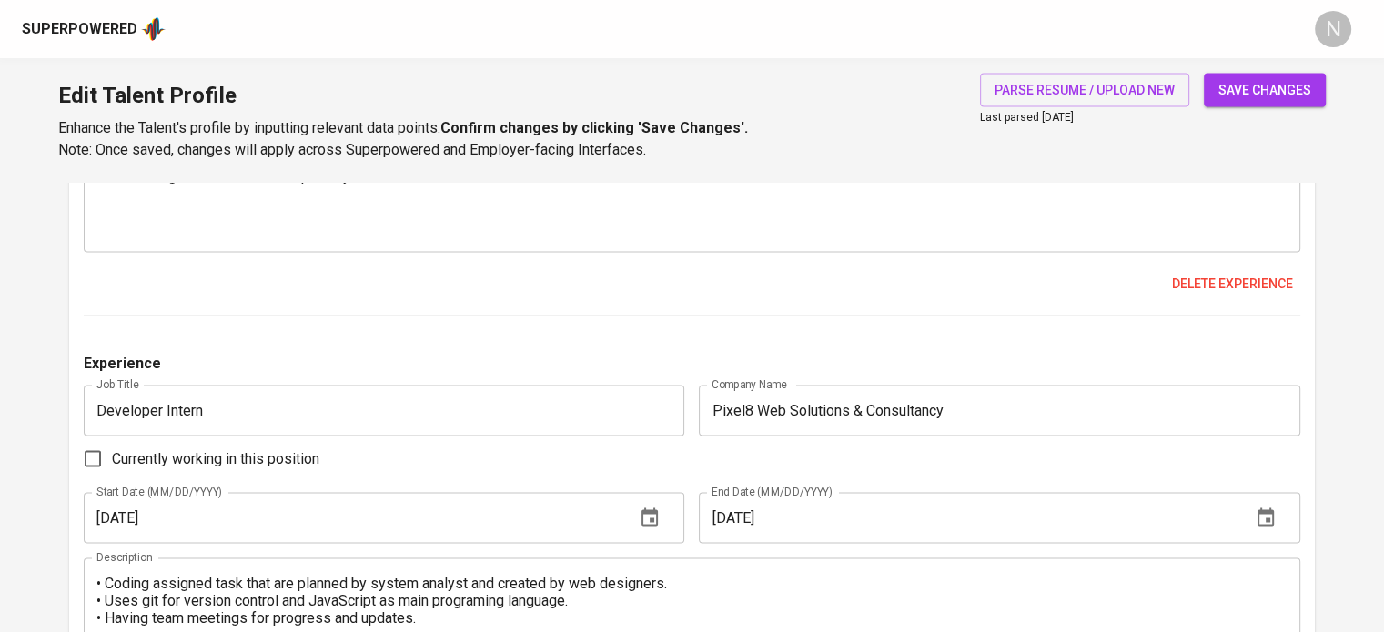
scroll to position [3522, 0]
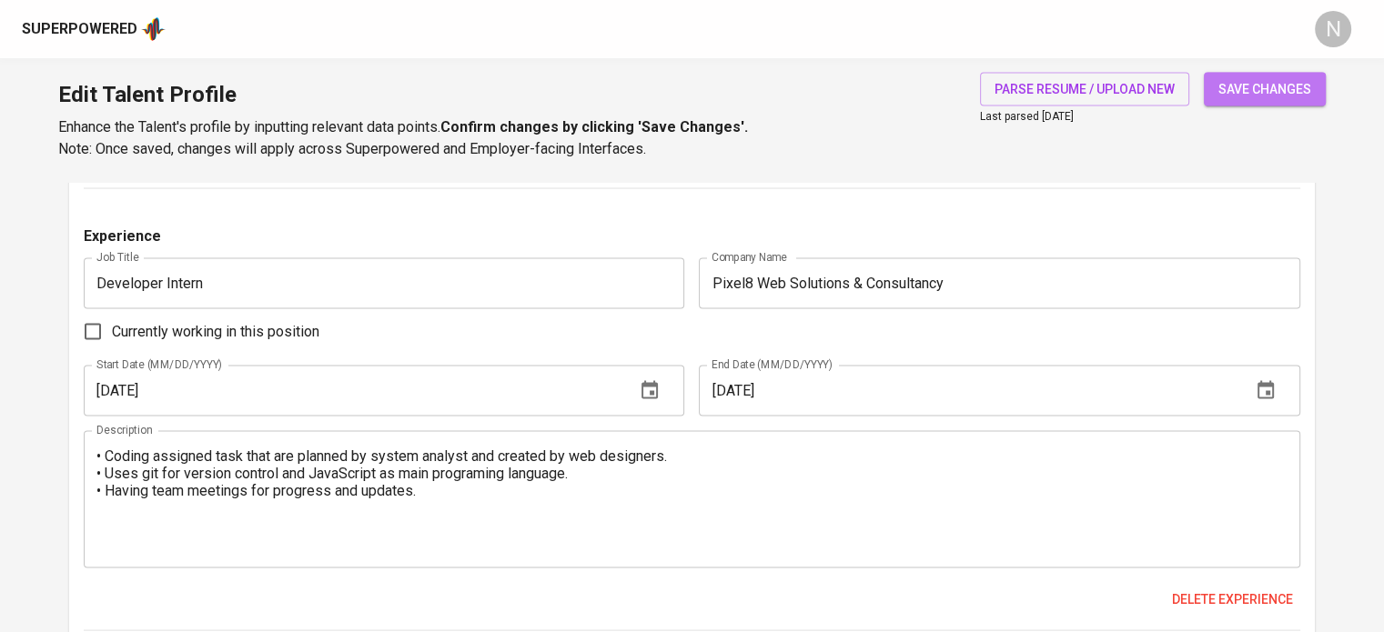
click at [1270, 82] on span "save changes" at bounding box center [1264, 89] width 93 height 23
type input "Network Operations Center (NOC)"
type input "NOC support"
type input "Remote Support"
type input "Troubleshooting"
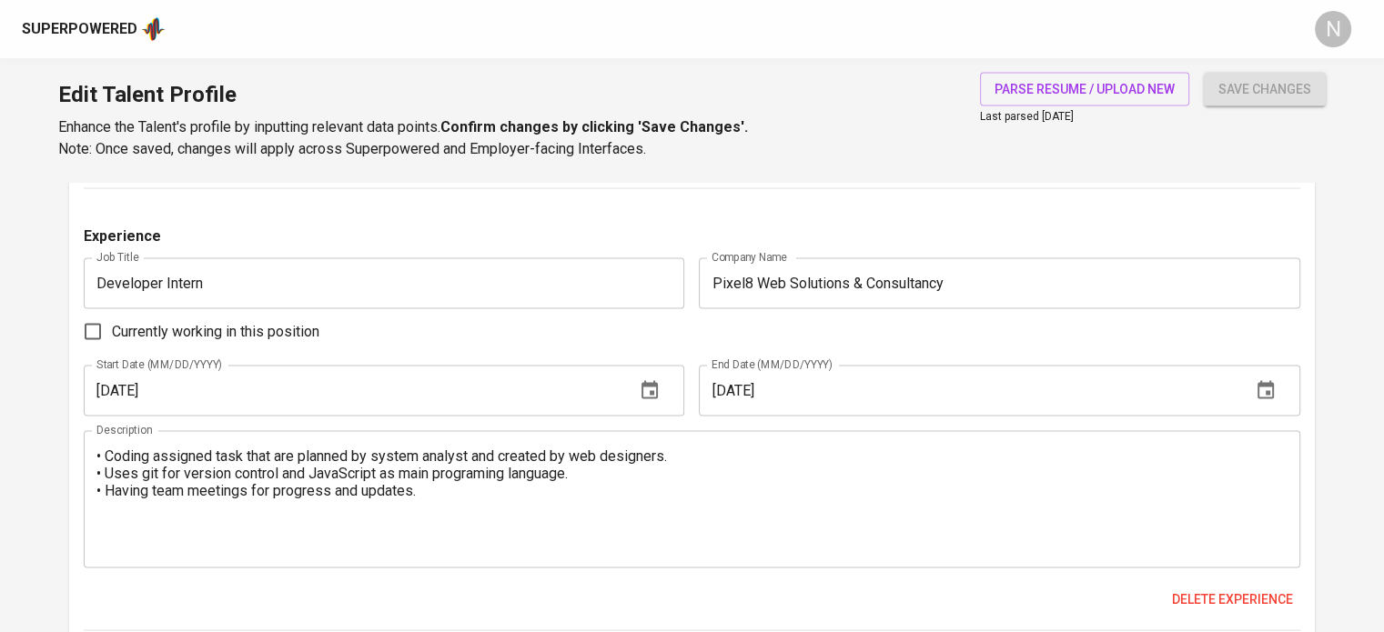
type input "2"
type input "Microsoft Windows"
type input "Unix"
type input "Command Line"
type input "macOS"
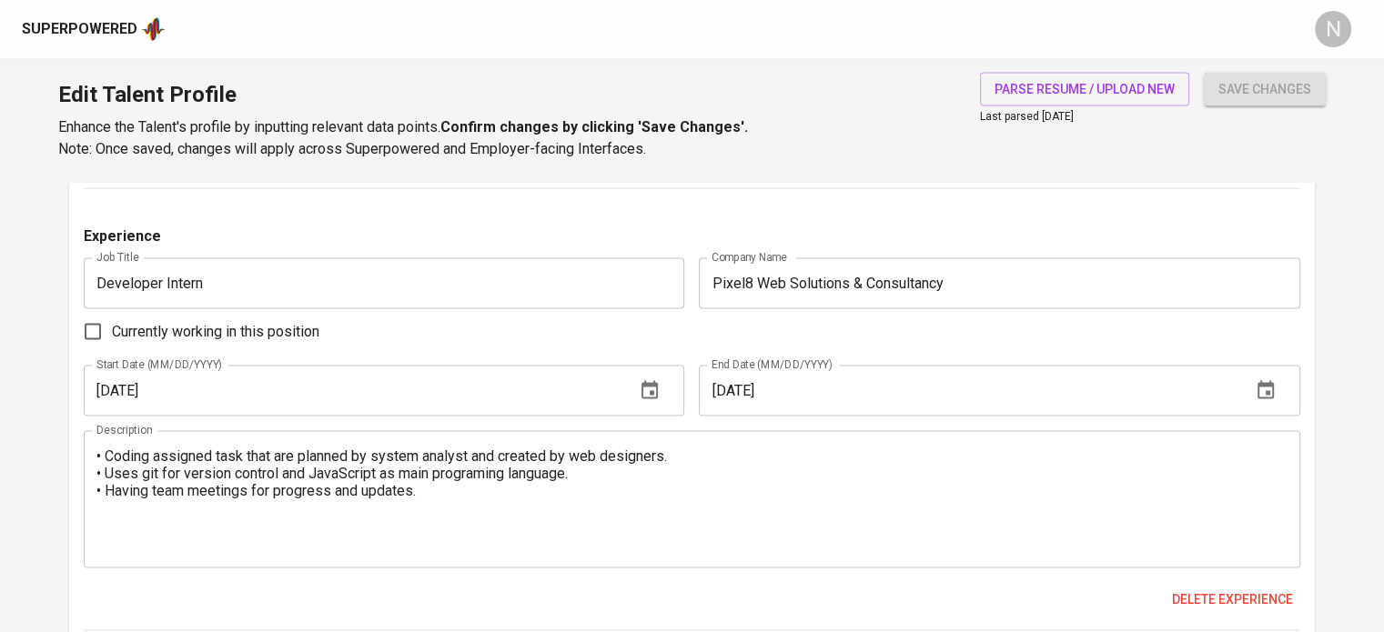
type input "1"
type input "Jira"
type input "0"
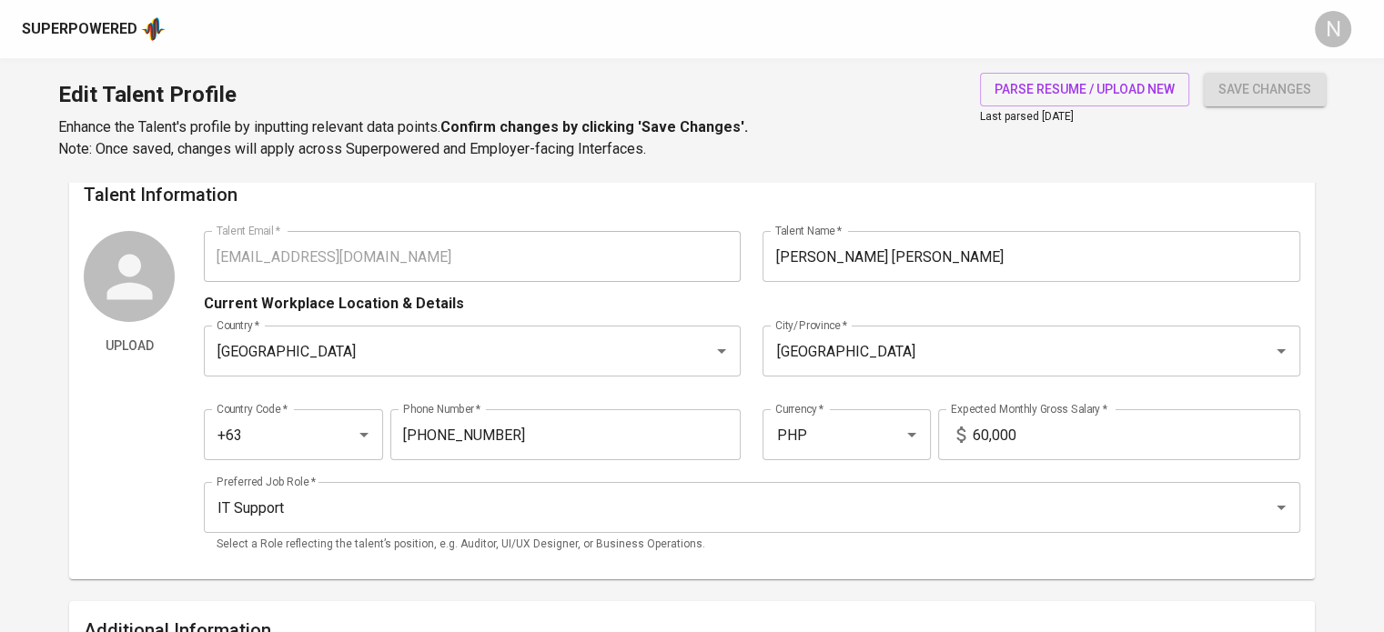
scroll to position [0, 0]
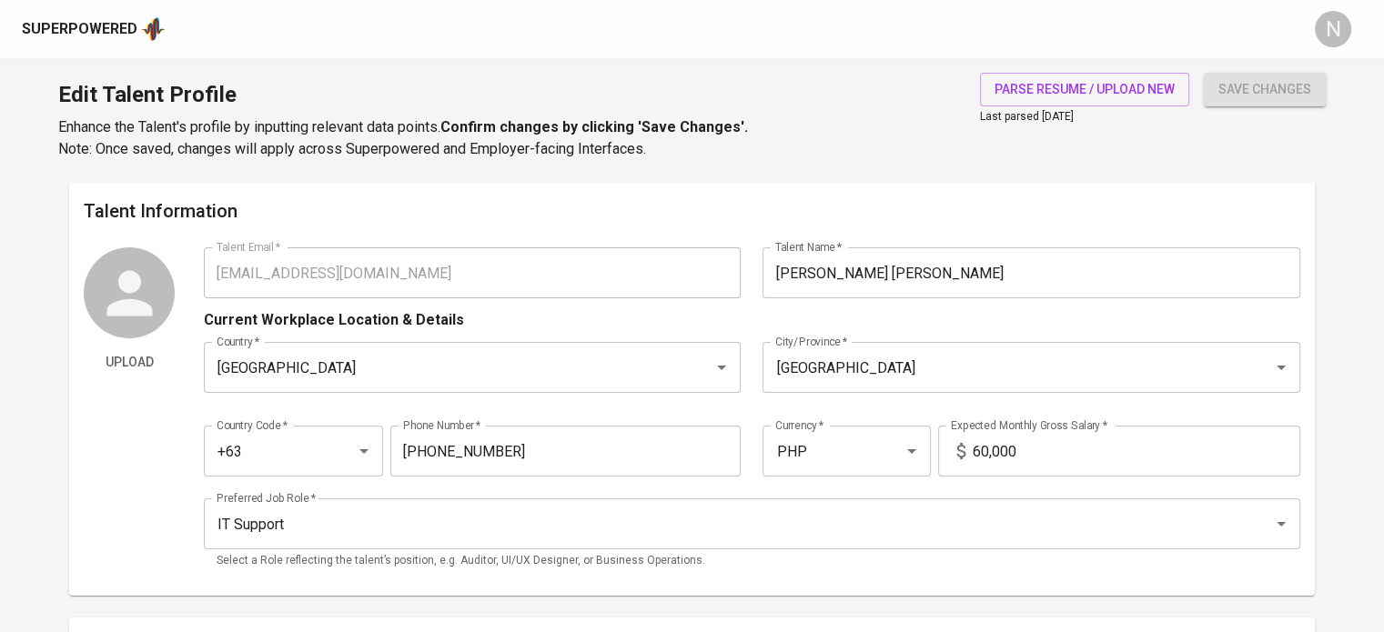
click at [135, 261] on div "Upload Talent Email   * johnchristian.cuenca@gmail.com Talent Email * Talent Na…" at bounding box center [692, 414] width 1217 height 334
click at [96, 37] on div "Superpowered" at bounding box center [80, 29] width 116 height 21
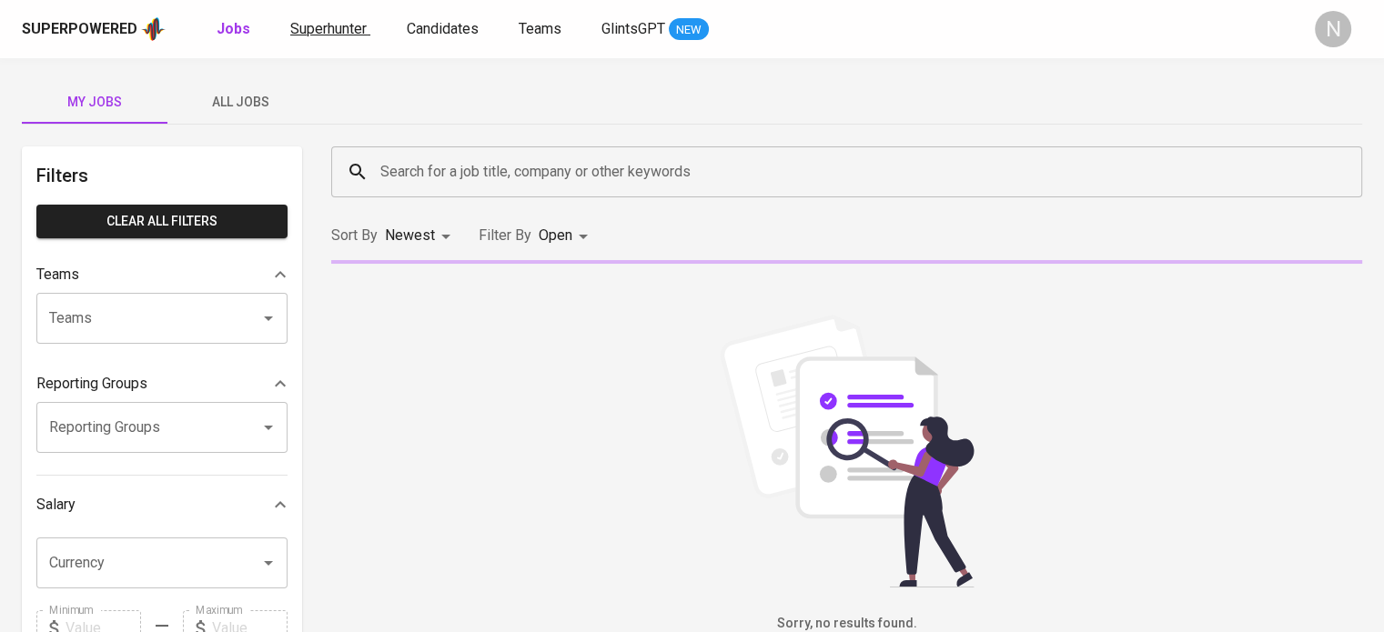
click at [294, 25] on span "Superhunter" at bounding box center [328, 28] width 76 height 17
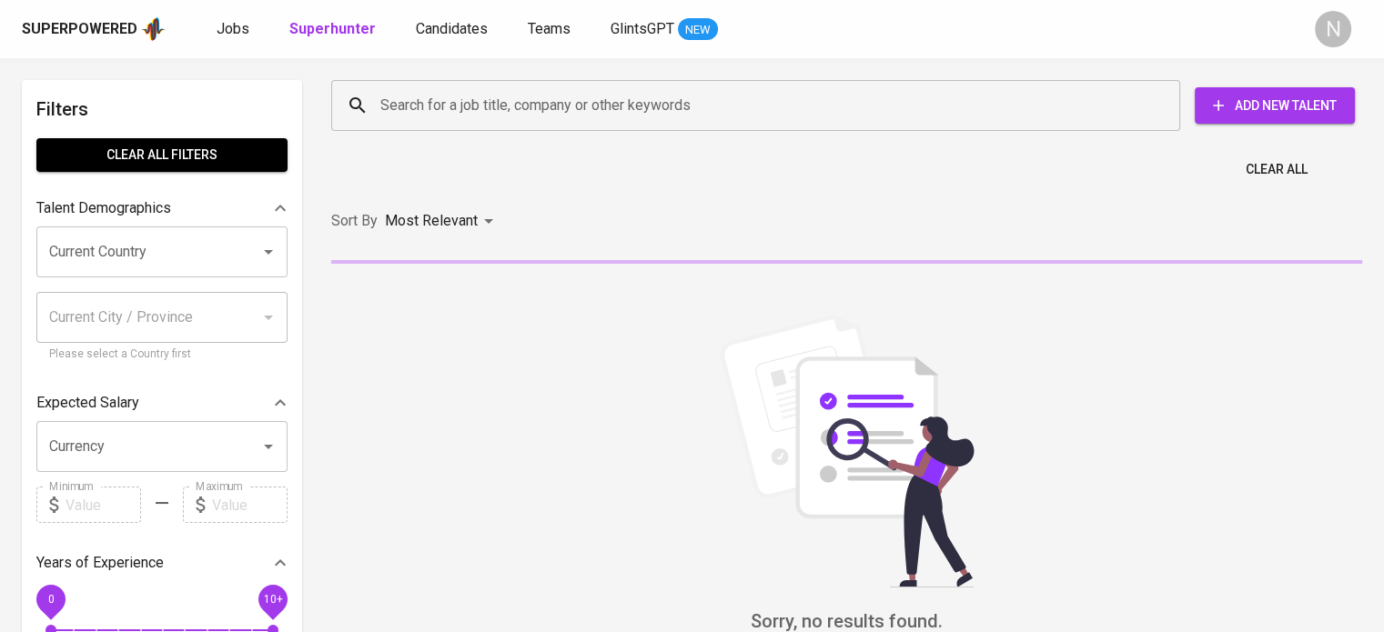
click at [1266, 105] on span "Add New Talent" at bounding box center [1274, 106] width 131 height 23
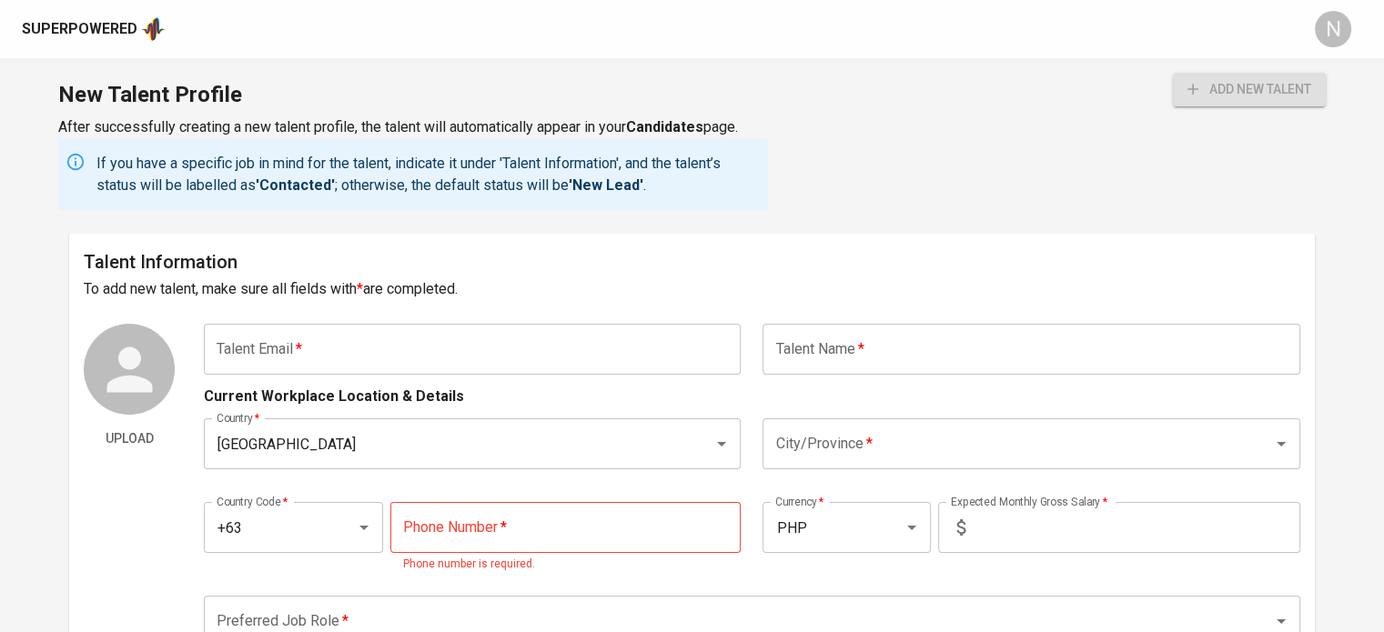
click at [979, 177] on div "New Talent Profile After successfully creating a new talent profile, the talent…" at bounding box center [692, 145] width 1384 height 175
click at [812, 345] on input "text" at bounding box center [1031, 349] width 537 height 51
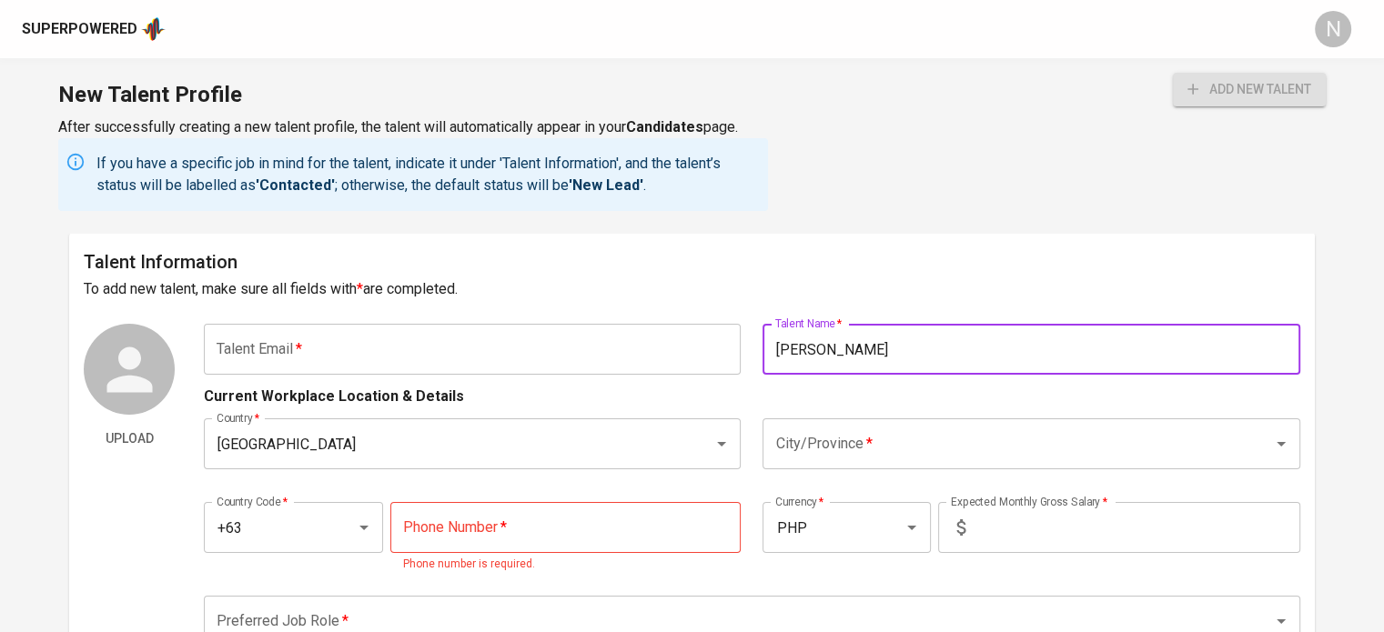
type input "Mark James Arguelles"
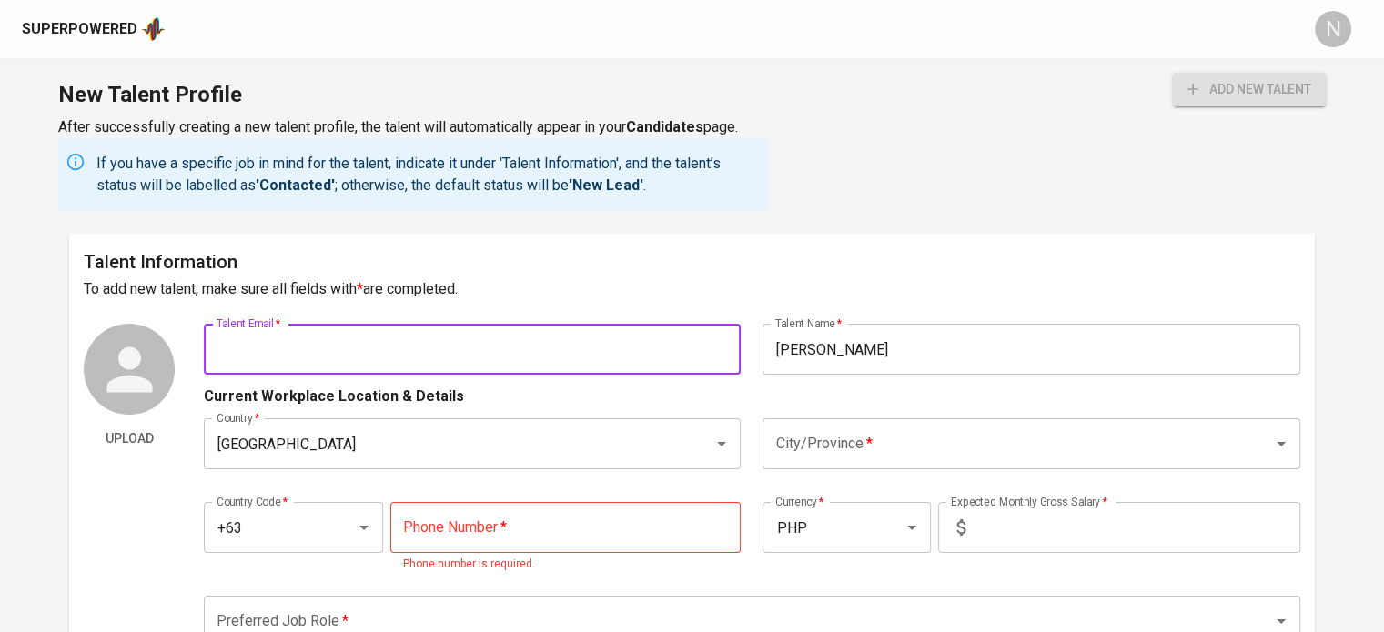
click at [478, 338] on input "text" at bounding box center [472, 349] width 537 height 51
paste input "maki.arguelles@gmail.com"
type input "maki.arguelles@gmail.com"
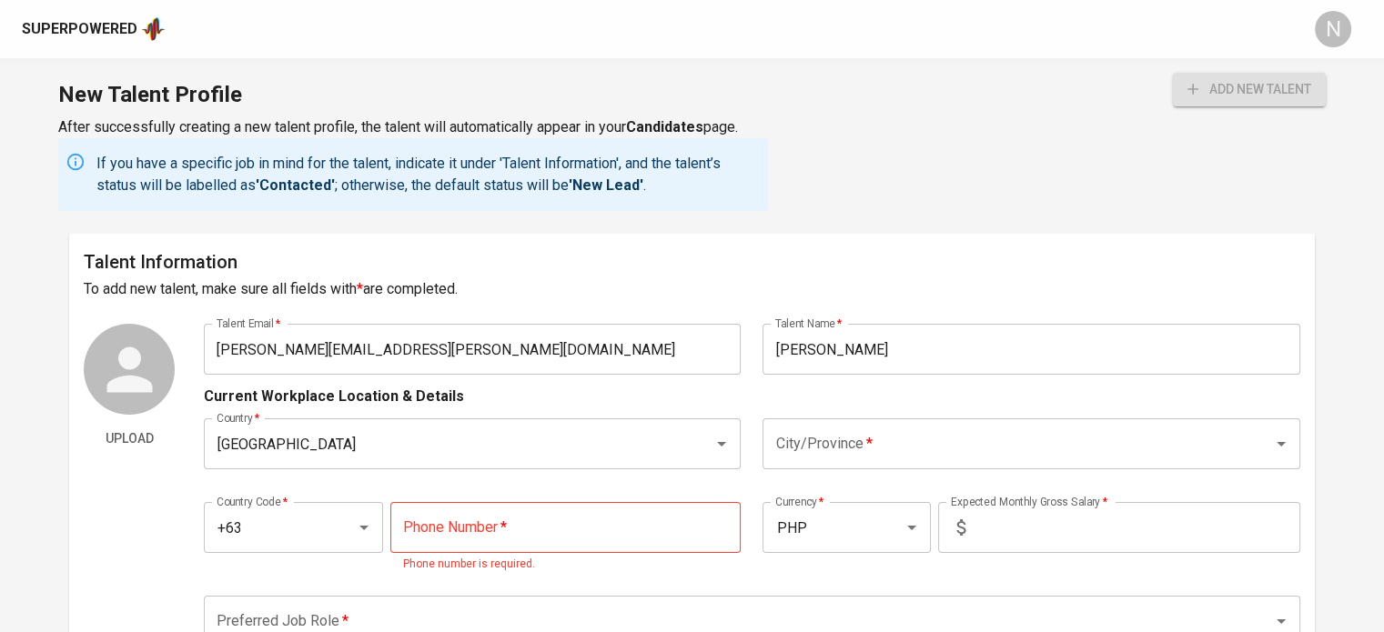
click at [706, 261] on h6 "Talent Information" at bounding box center [692, 261] width 1217 height 29
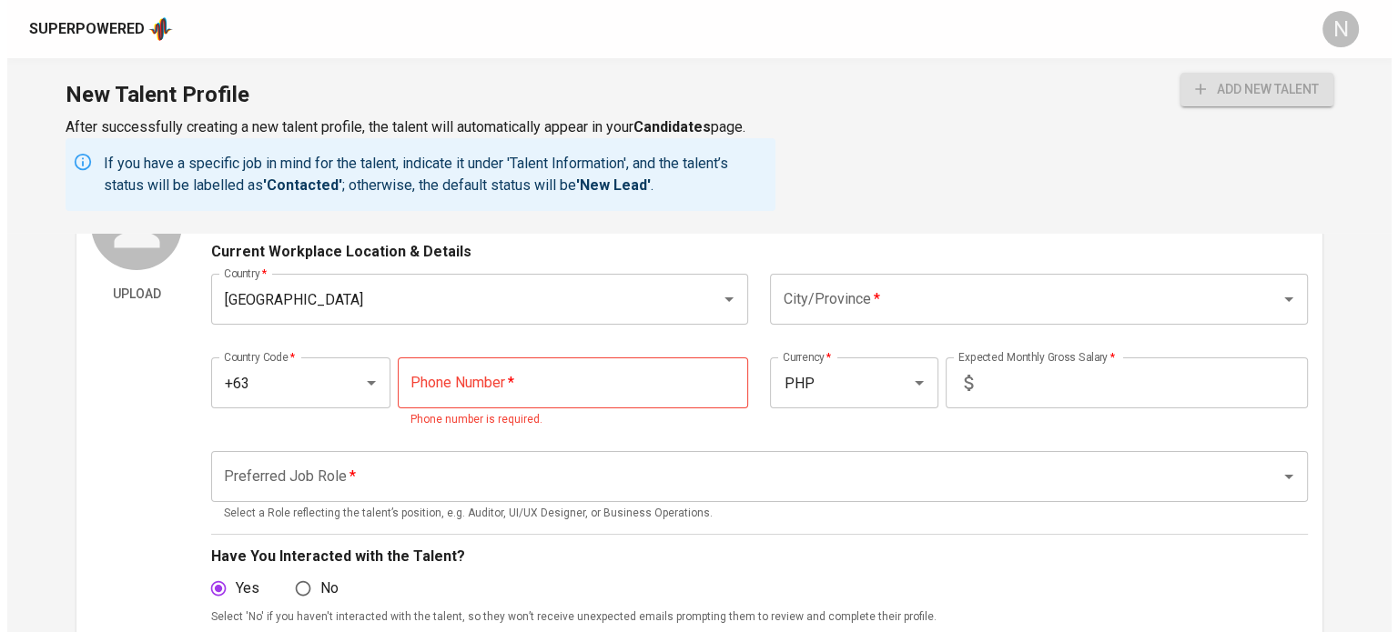
scroll to position [182, 0]
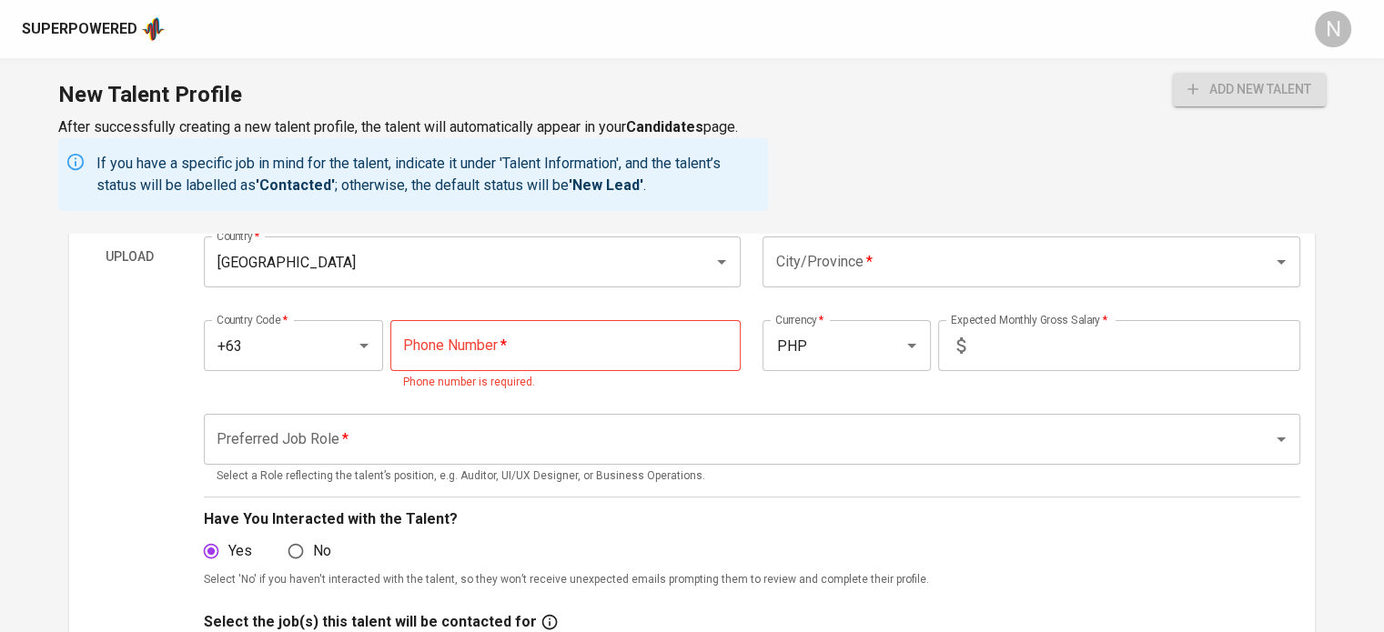
click at [910, 281] on div "City/Province *" at bounding box center [1031, 262] width 537 height 51
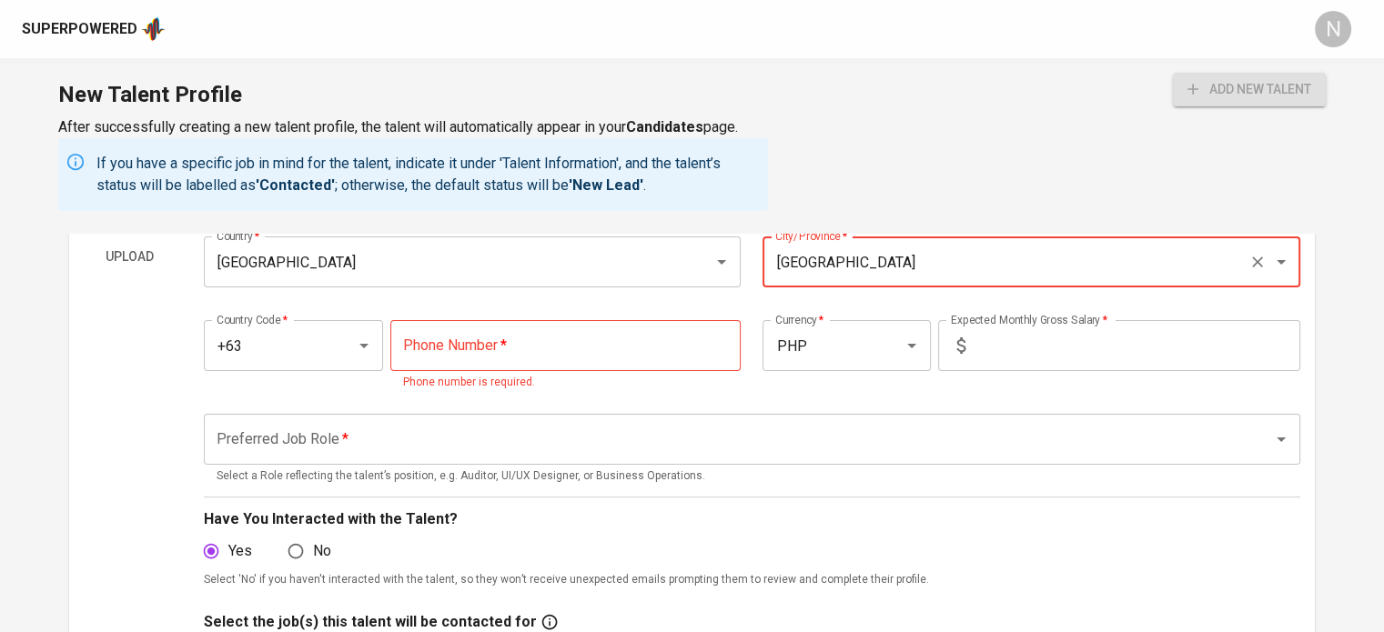
type input "Makati City"
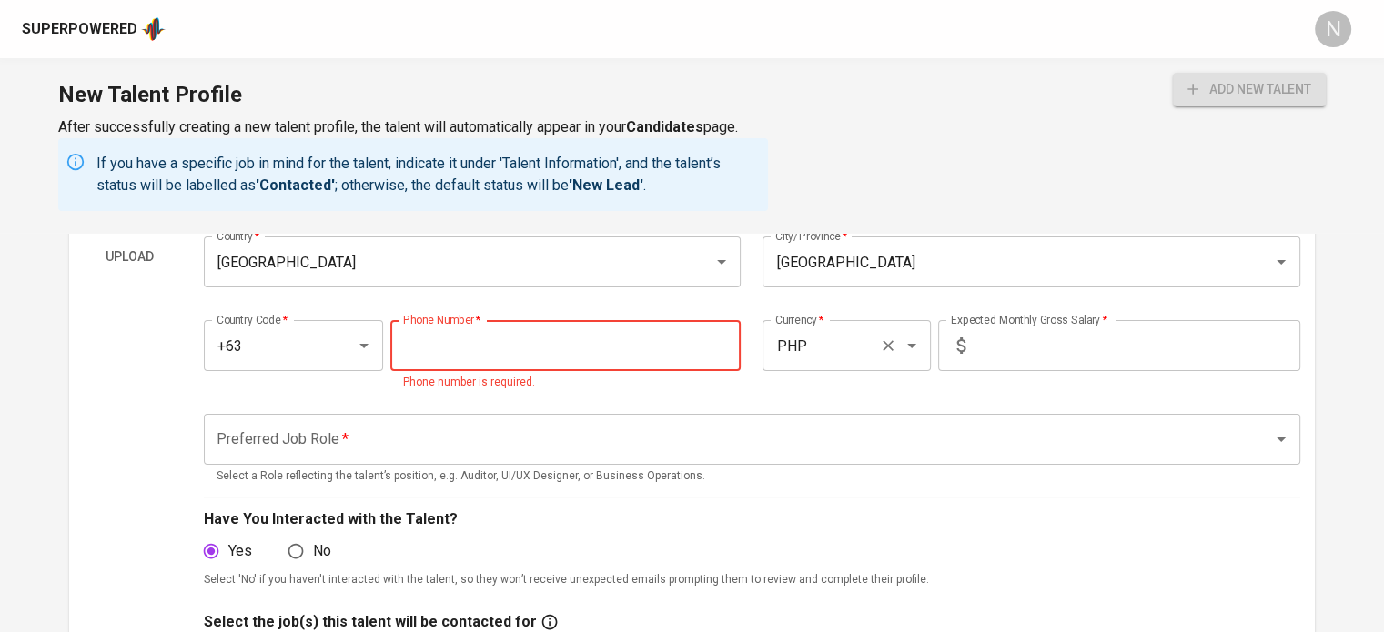
paste input "998-576-9786"
type input "998-576-9786"
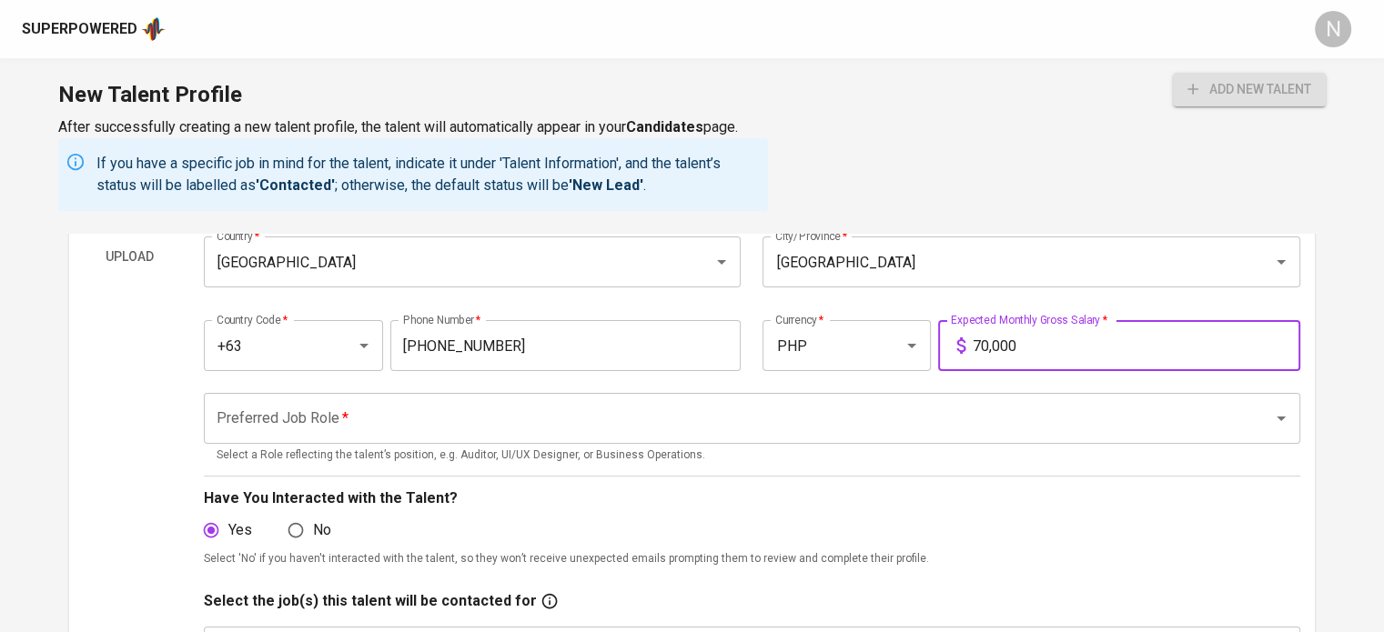
type input "70,000"
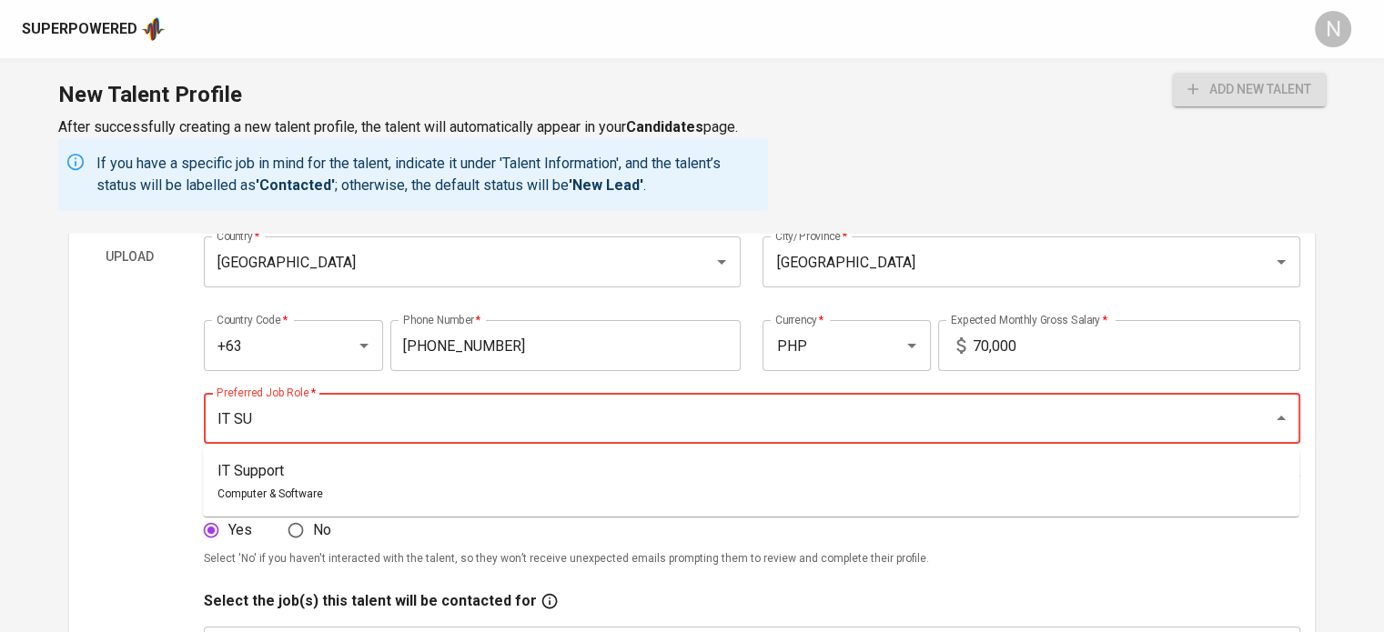
click at [1173, 73] on button "add new talent" at bounding box center [1249, 90] width 153 height 34
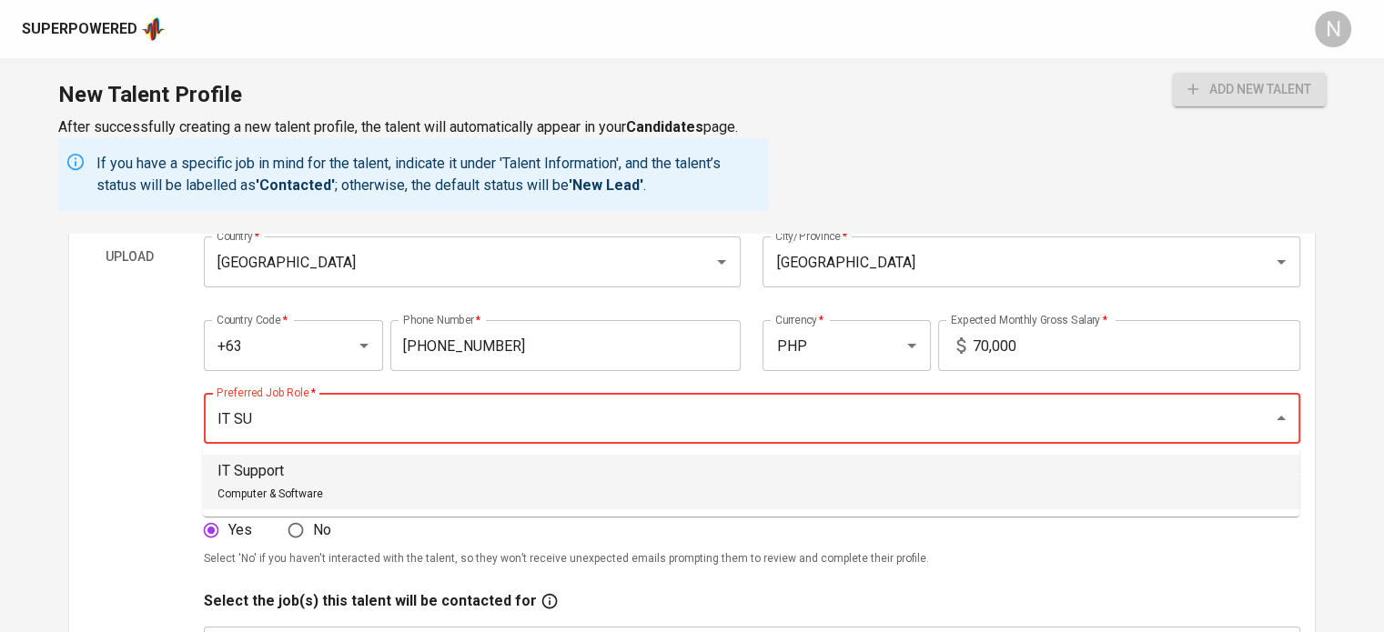
type input "IT Support"
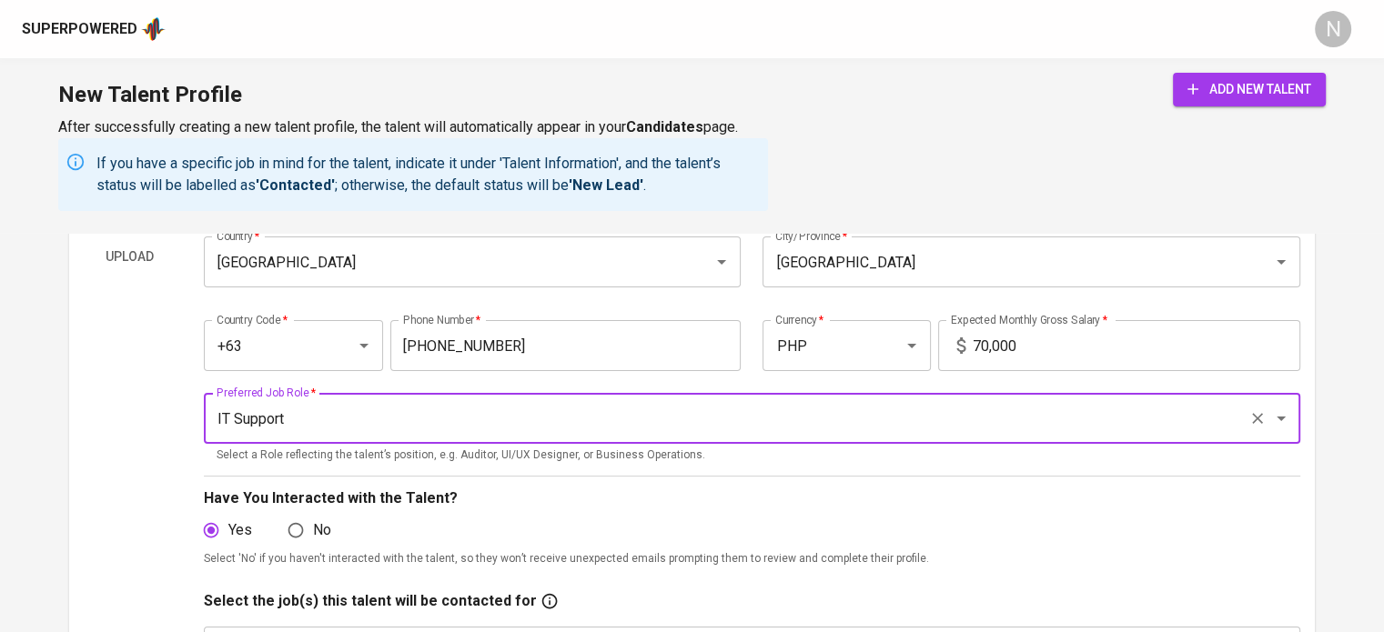
click at [1208, 80] on span "add new talent" at bounding box center [1249, 89] width 124 height 23
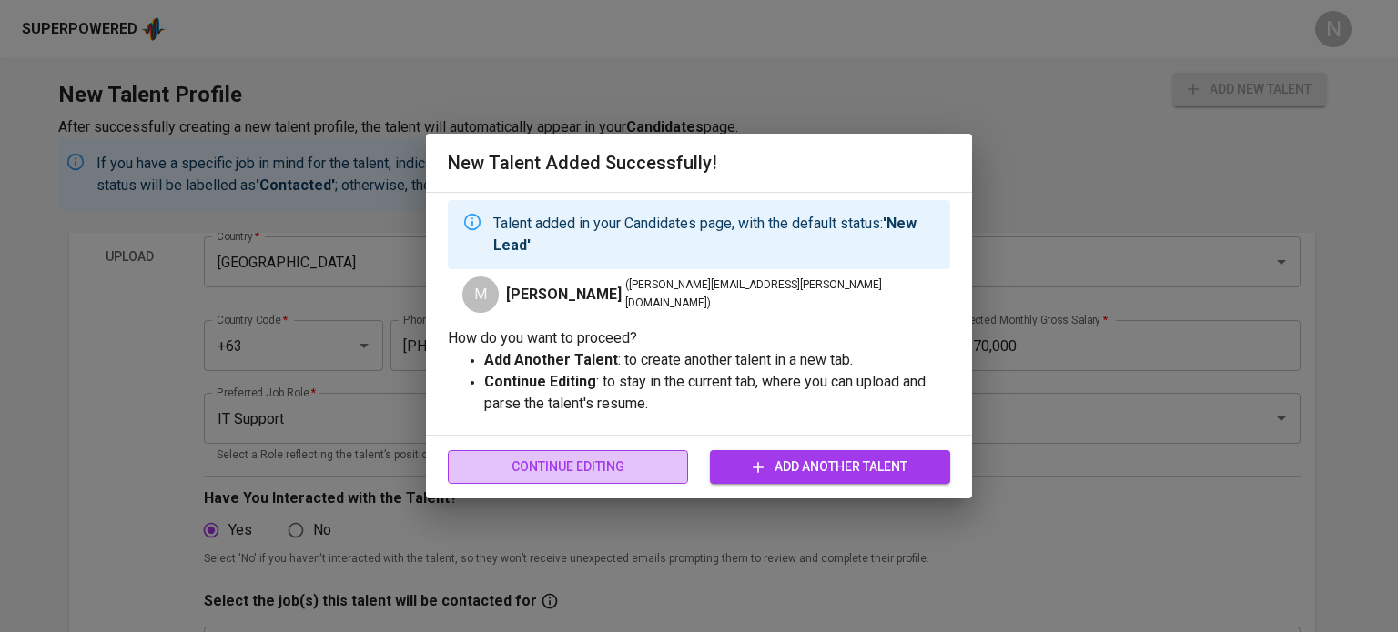
click at [652, 452] on button "Continue Editing" at bounding box center [568, 467] width 240 height 34
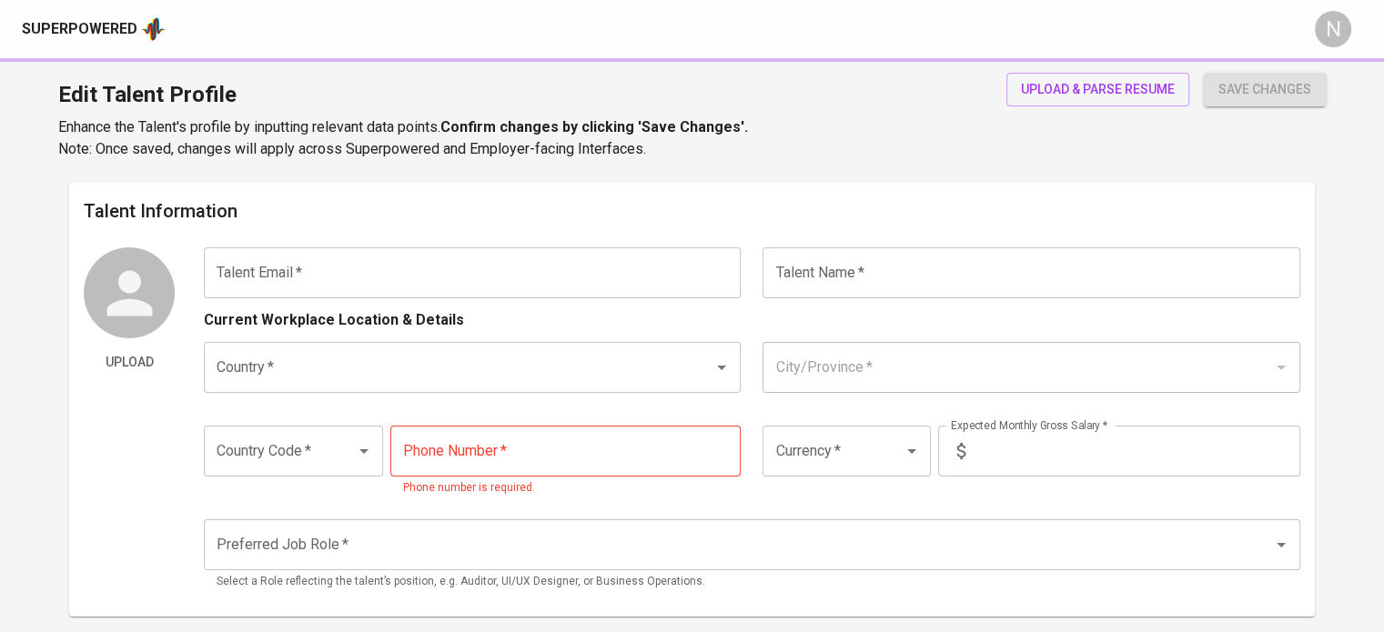
type input "maki.arguelles@gmail.com"
type input "Mark James Arguelles"
type input "[GEOGRAPHIC_DATA]"
type input "Makati City"
type input "+63"
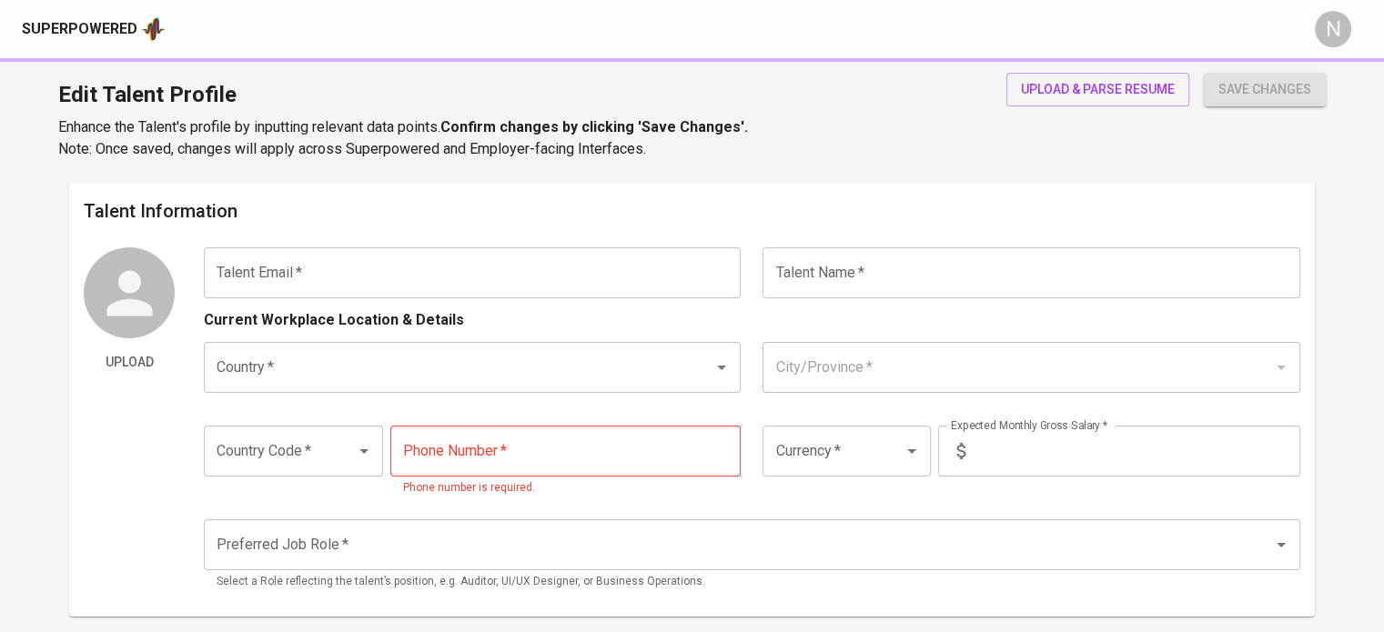
type input "998-576-9786"
type input "PHP"
type input "70,000"
type input "IT Support"
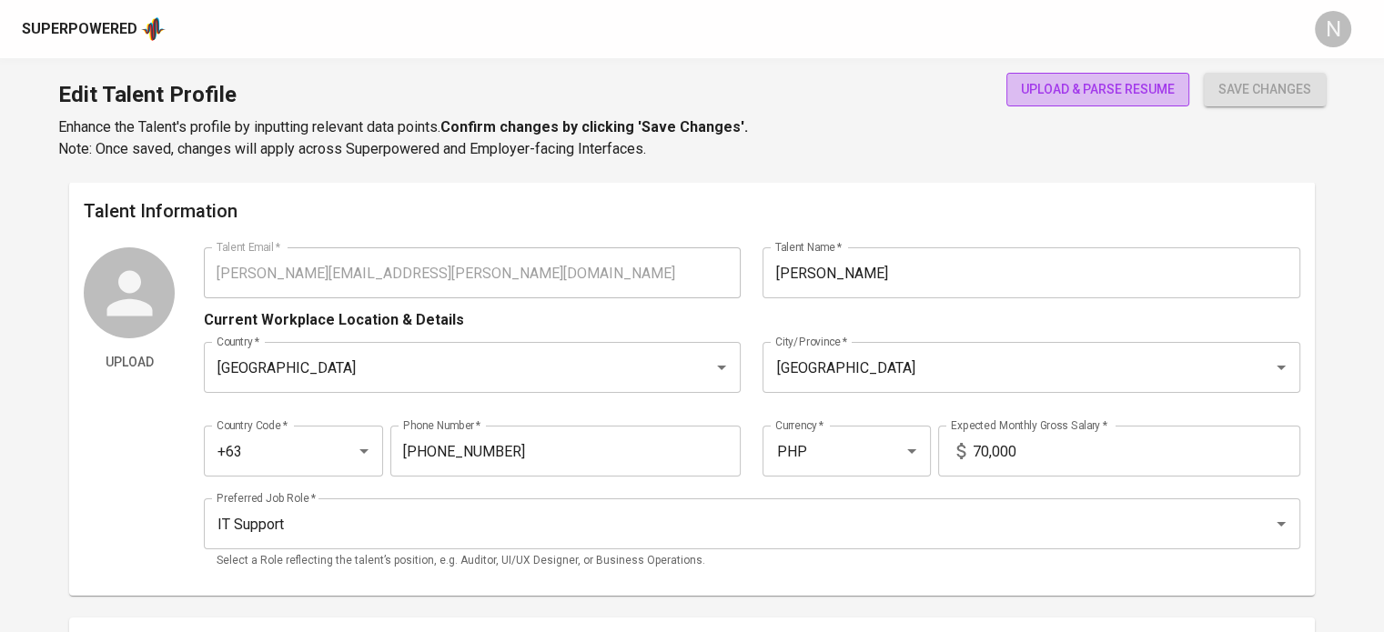
click at [1096, 91] on span "upload & parse resume" at bounding box center [1098, 89] width 154 height 23
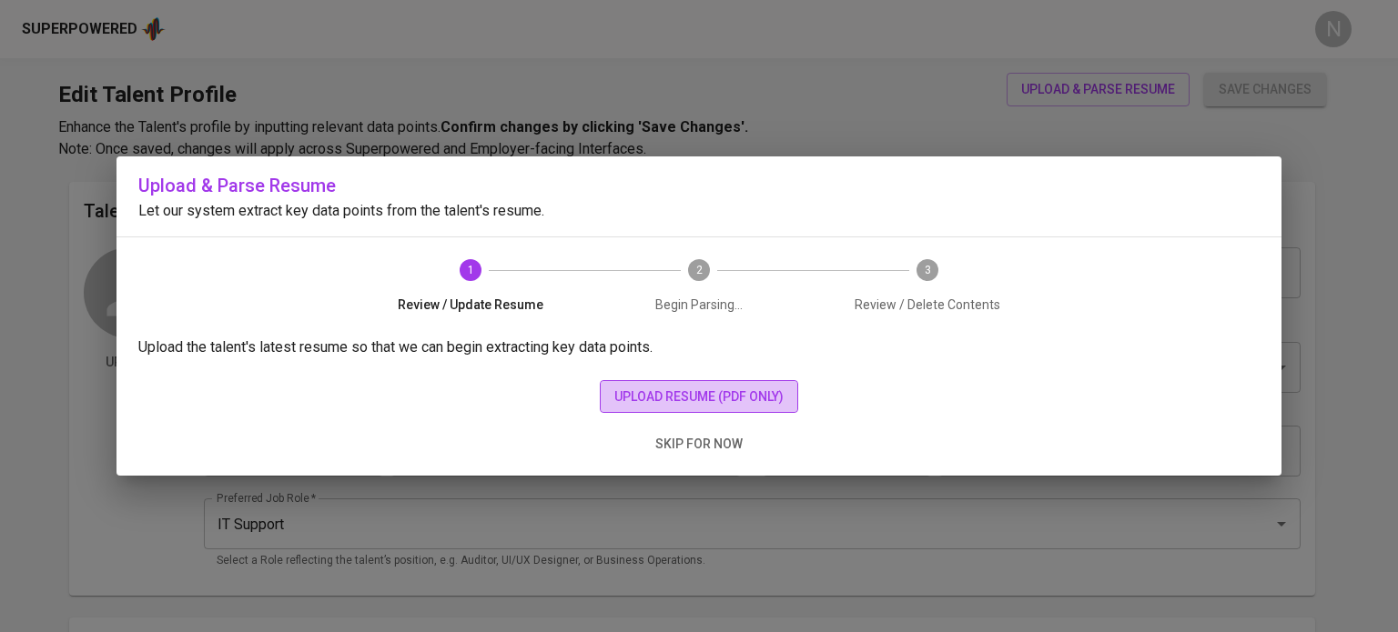
click at [718, 384] on button "upload resume (pdf only)" at bounding box center [699, 397] width 198 height 34
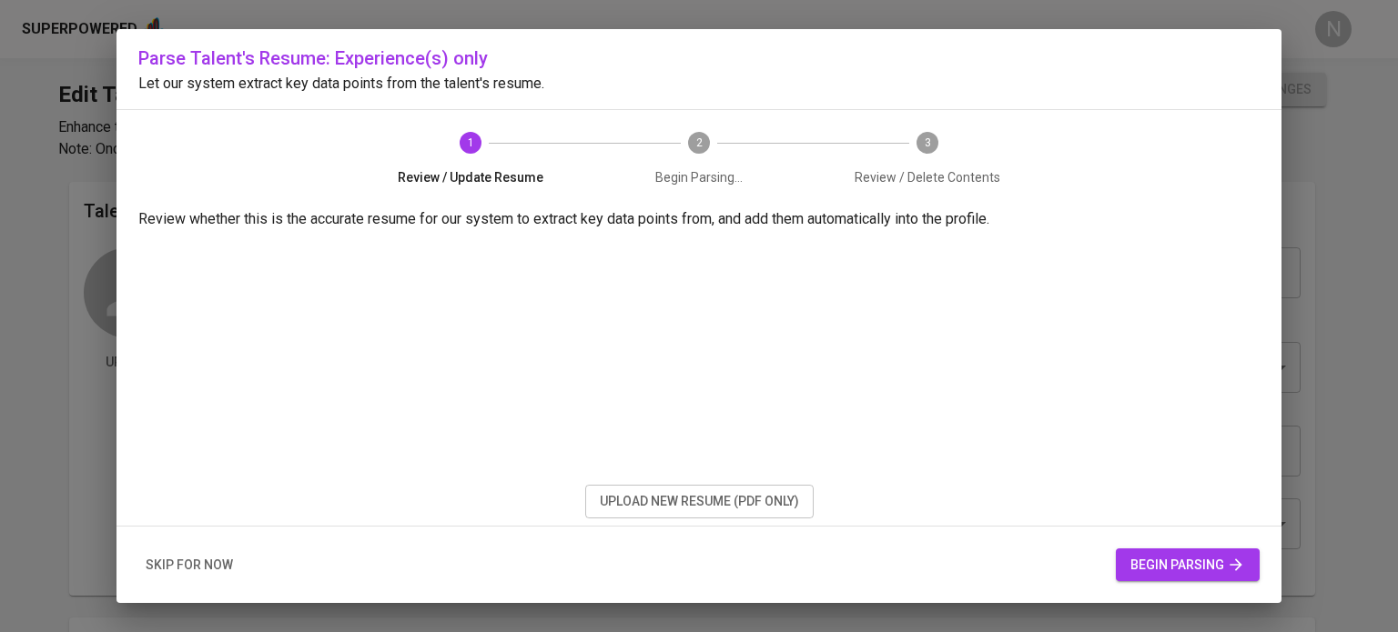
click at [1190, 581] on div "skip for now begin parsing" at bounding box center [698, 565] width 1165 height 77
click at [1195, 575] on span "begin parsing" at bounding box center [1187, 565] width 115 height 23
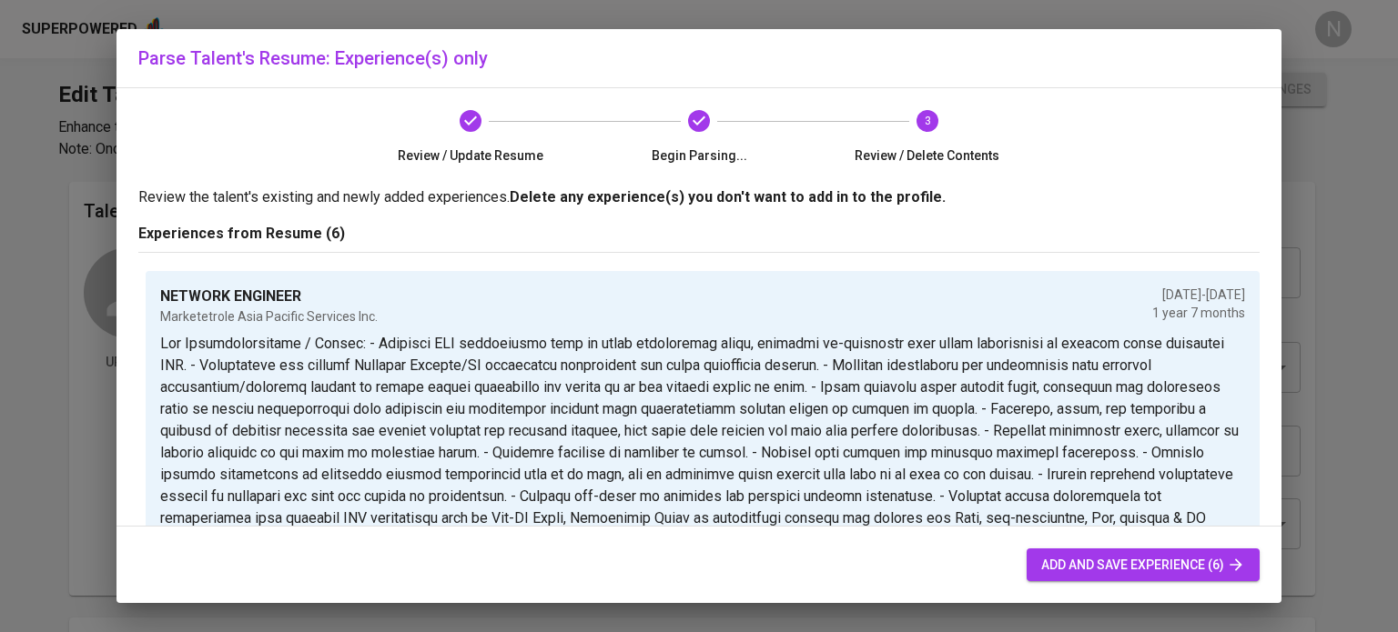
click at [1207, 568] on span "add and save experience (6)" at bounding box center [1143, 565] width 204 height 23
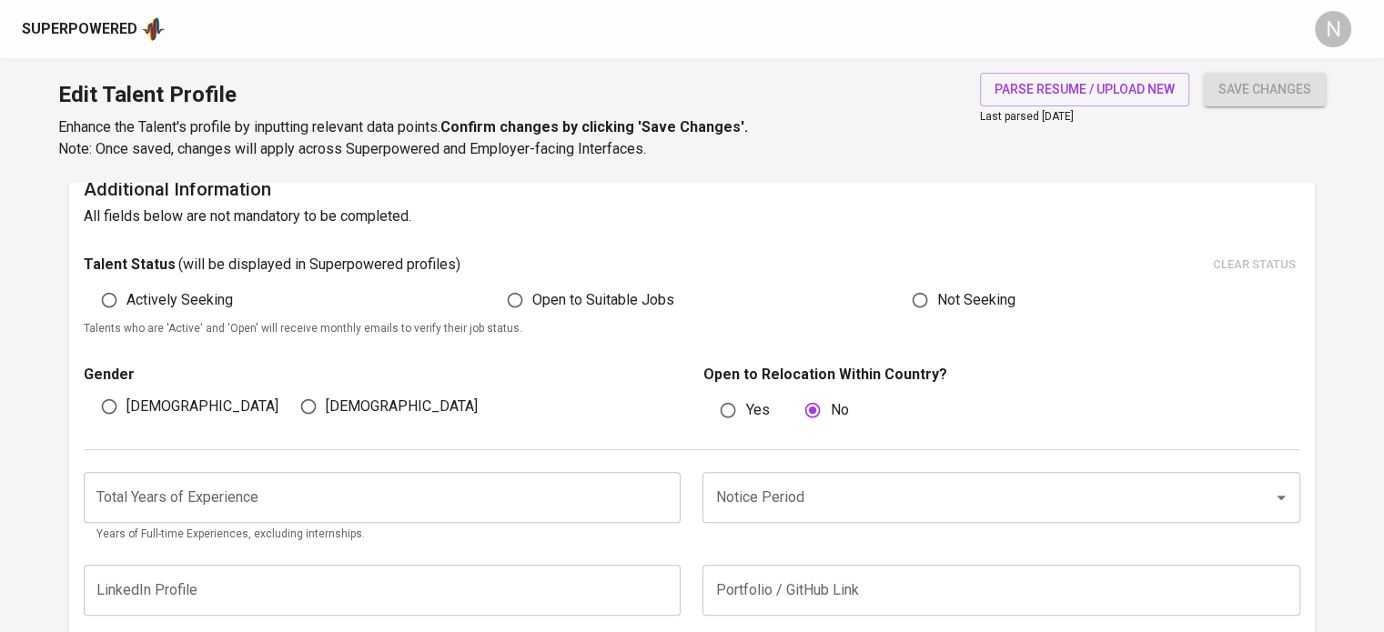
scroll to position [453, 0]
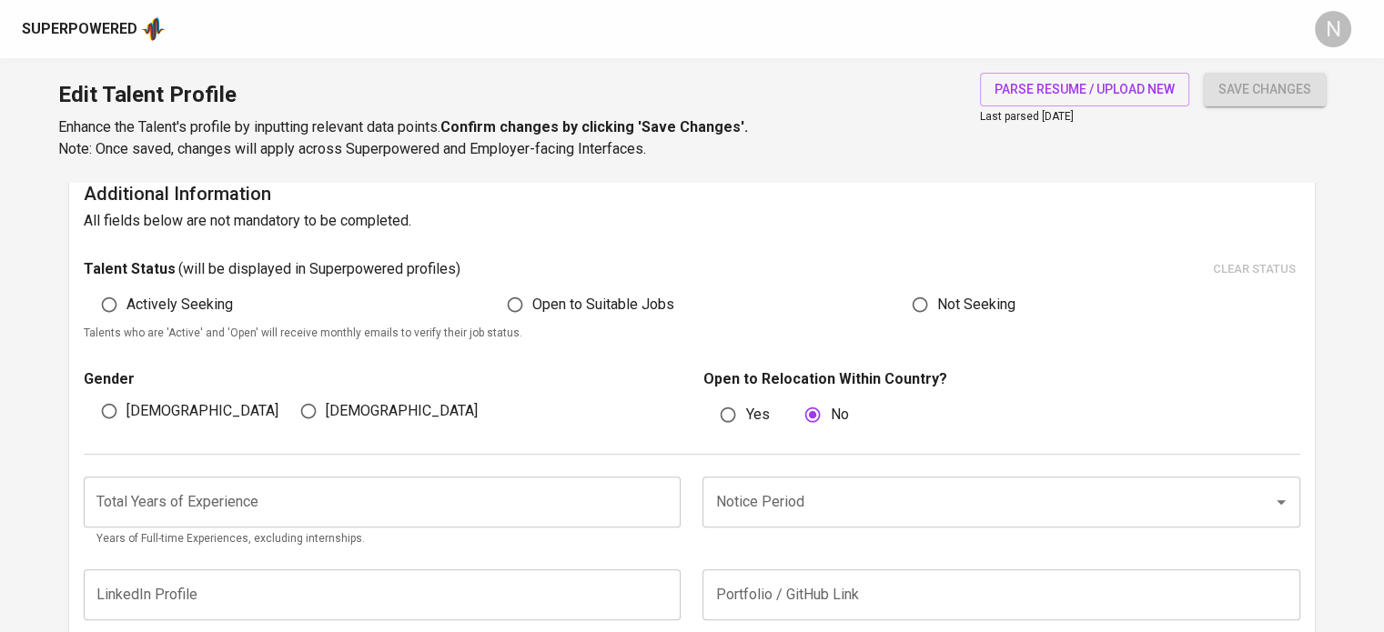
click at [142, 298] on span "Actively Seeking" at bounding box center [179, 305] width 106 height 22
click at [126, 298] on input "Actively Seeking" at bounding box center [109, 305] width 35 height 35
radio input "true"
click at [113, 407] on input "[DEMOGRAPHIC_DATA]" at bounding box center [109, 411] width 35 height 35
radio input "true"
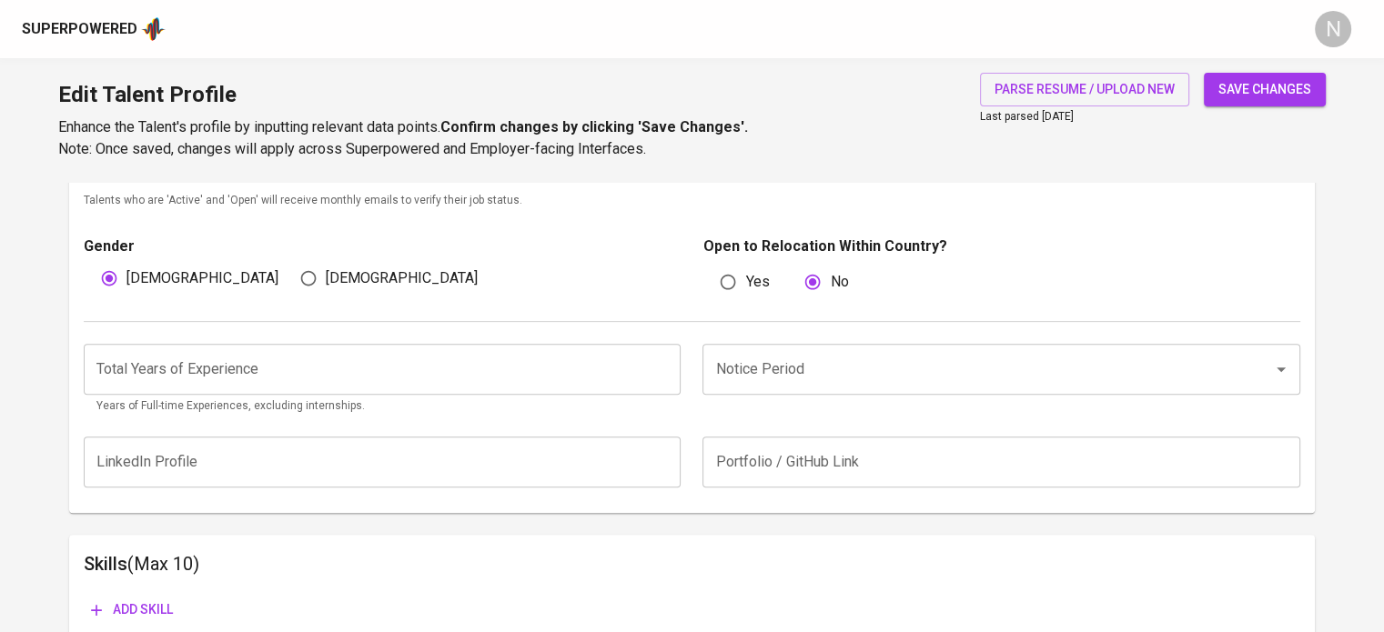
scroll to position [728, 0]
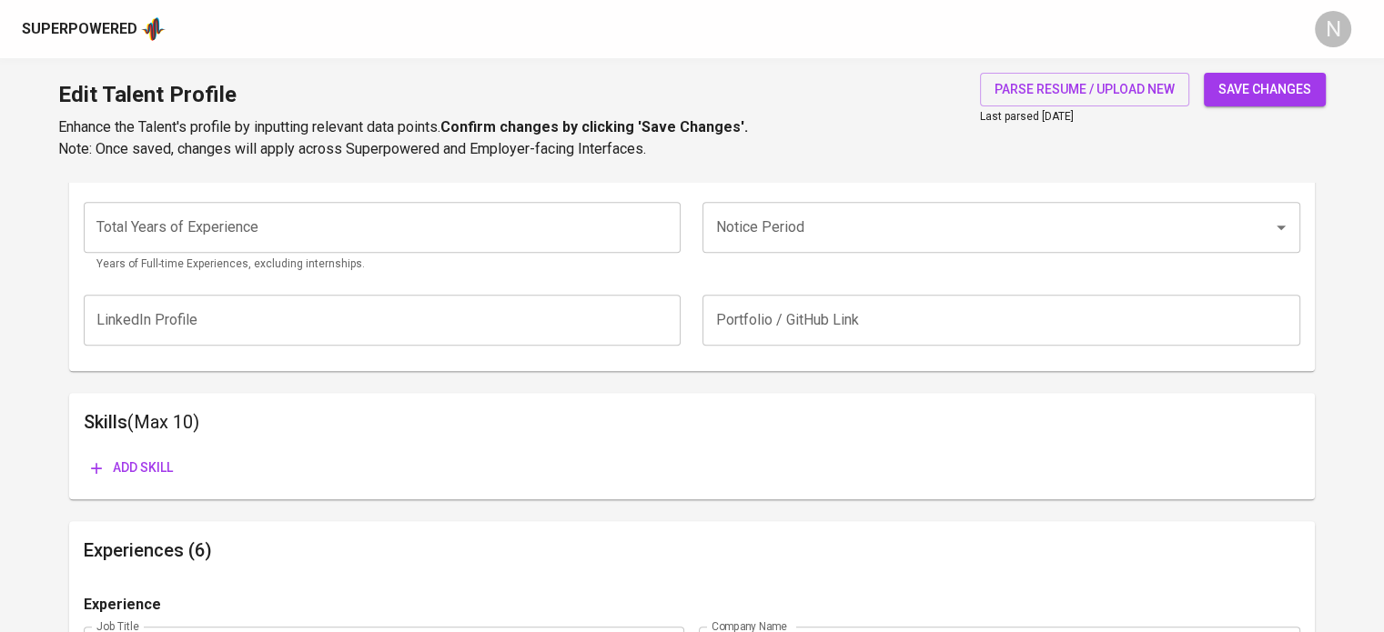
click at [316, 241] on input "number" at bounding box center [382, 227] width 597 height 51
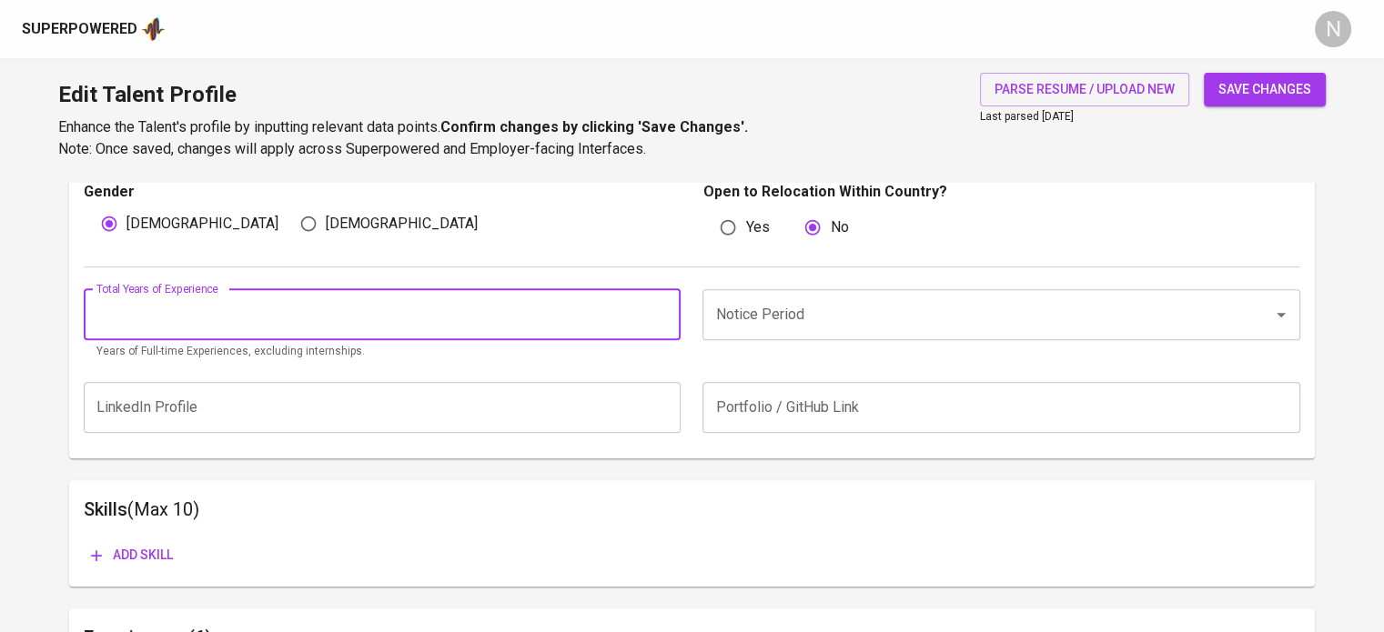
scroll to position [637, 0]
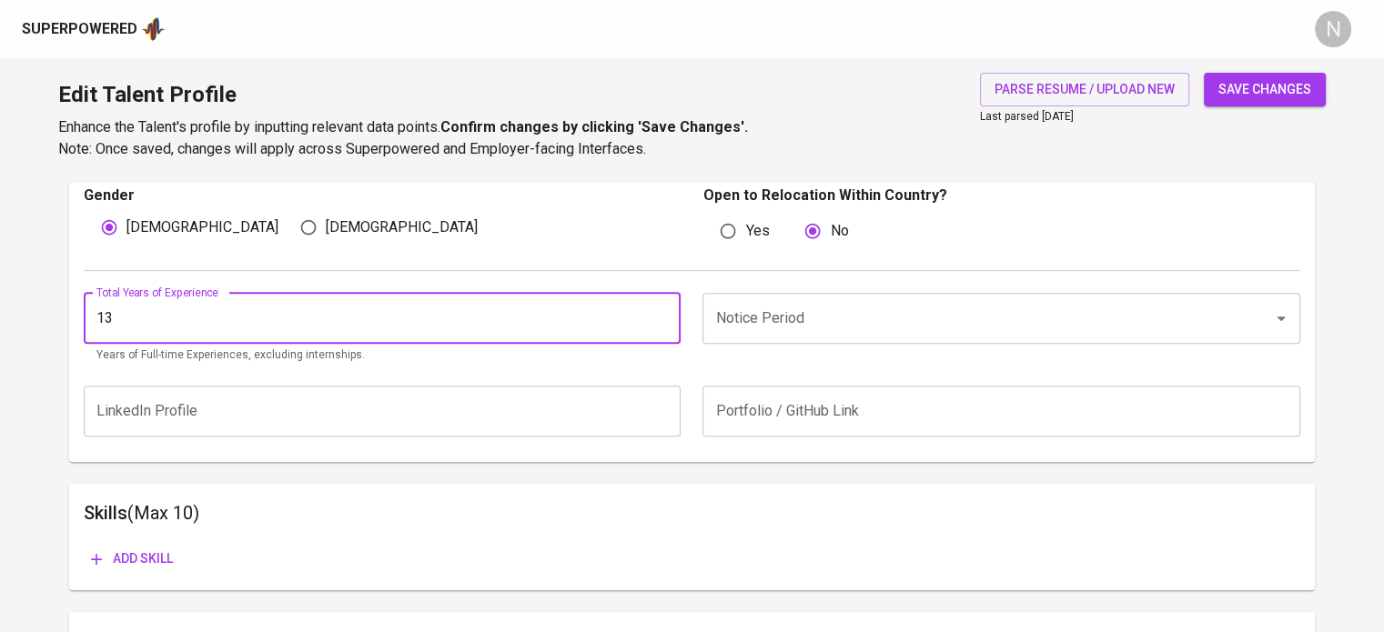
type input "13"
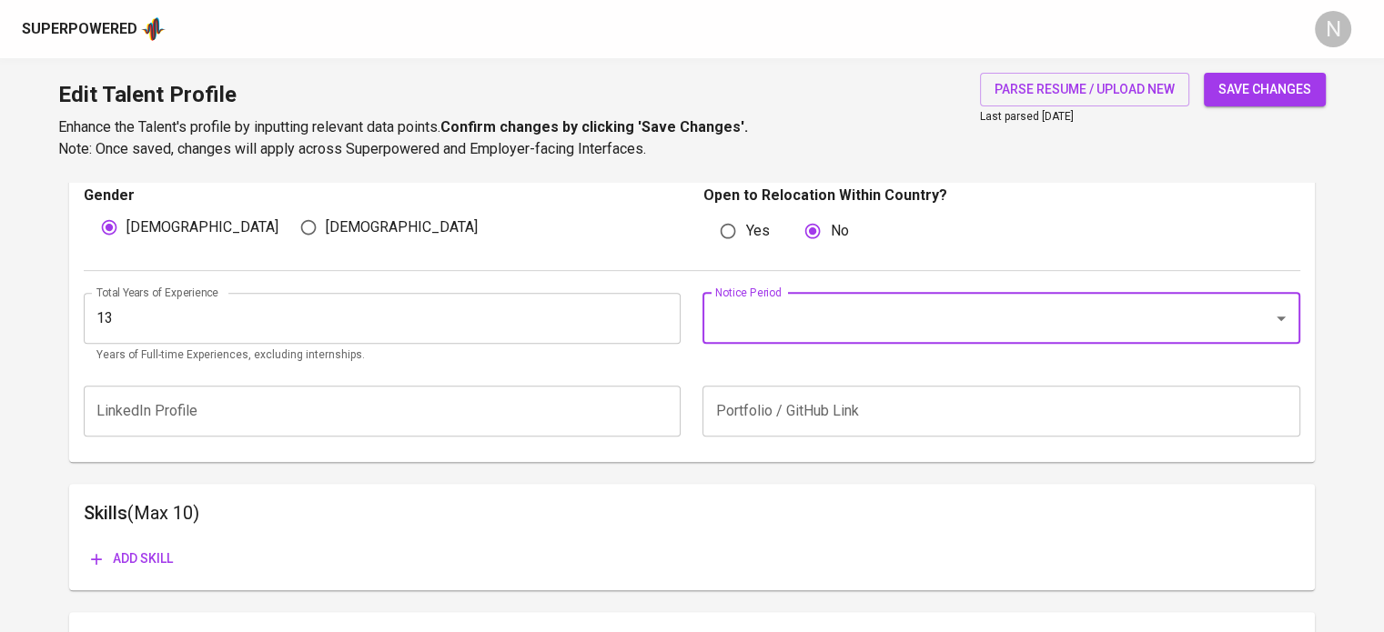
type input "1"
type input "2 Weeks"
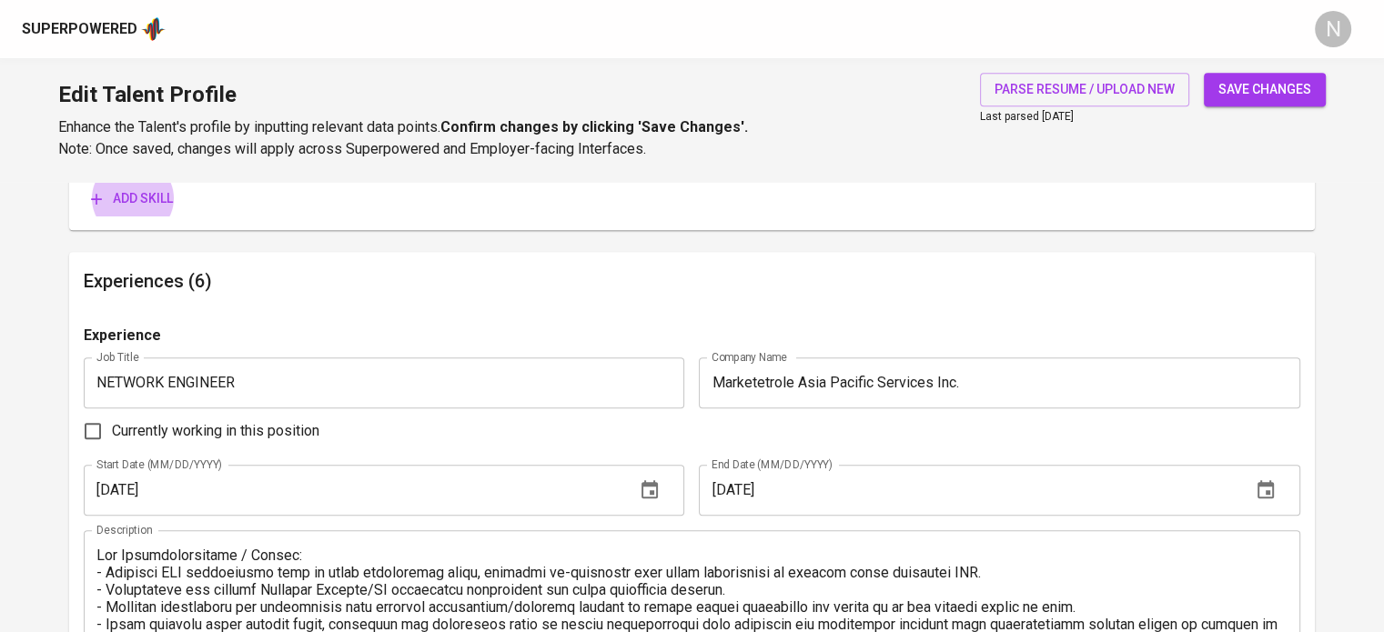
scroll to position [1001, 0]
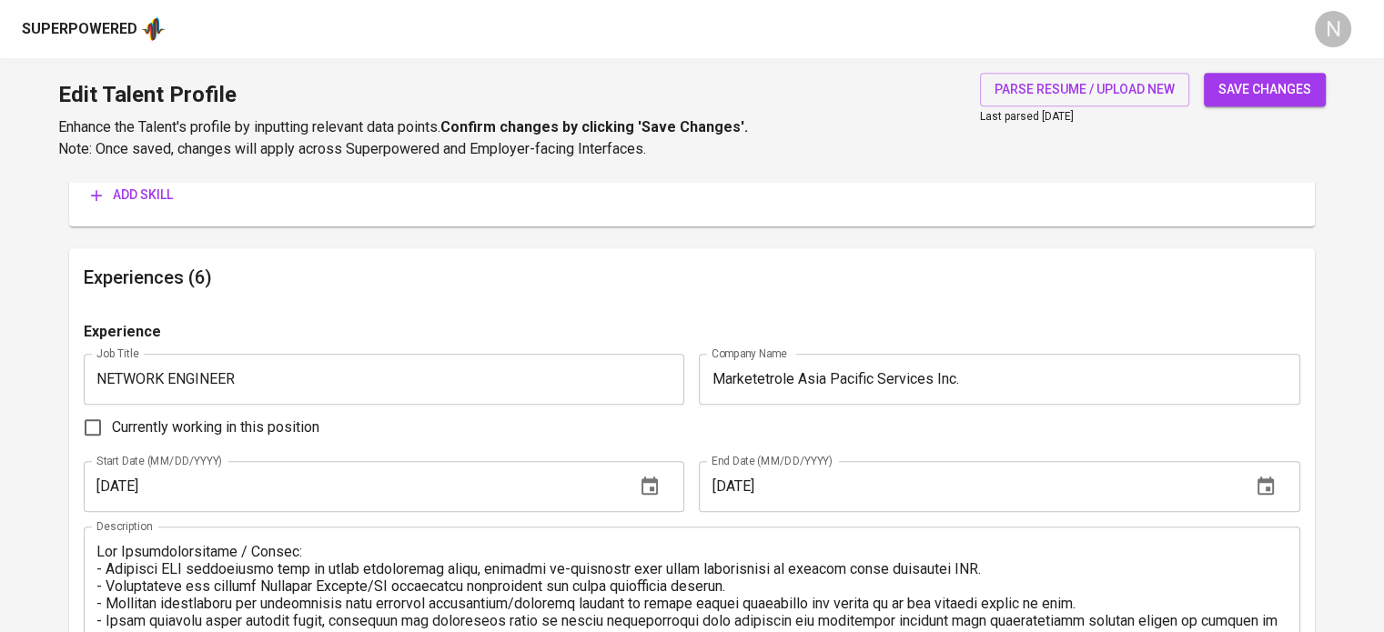
click at [137, 199] on span "Add skill" at bounding box center [132, 195] width 82 height 23
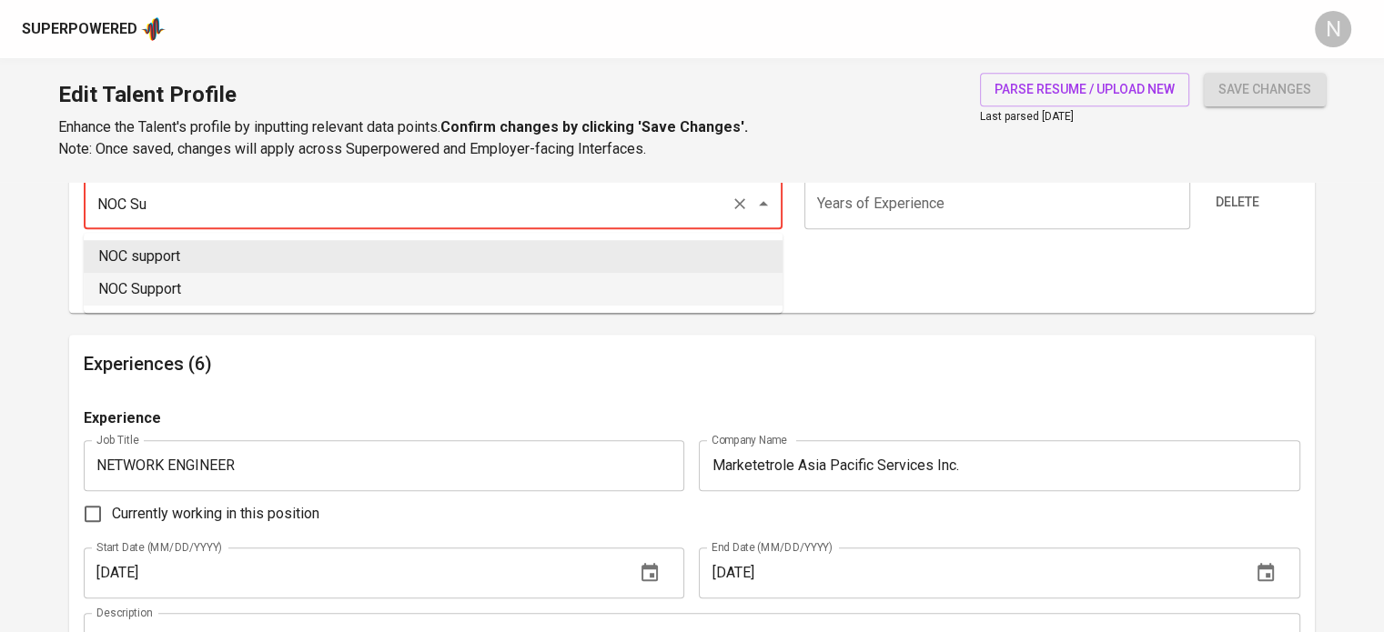
type input "NOC Support"
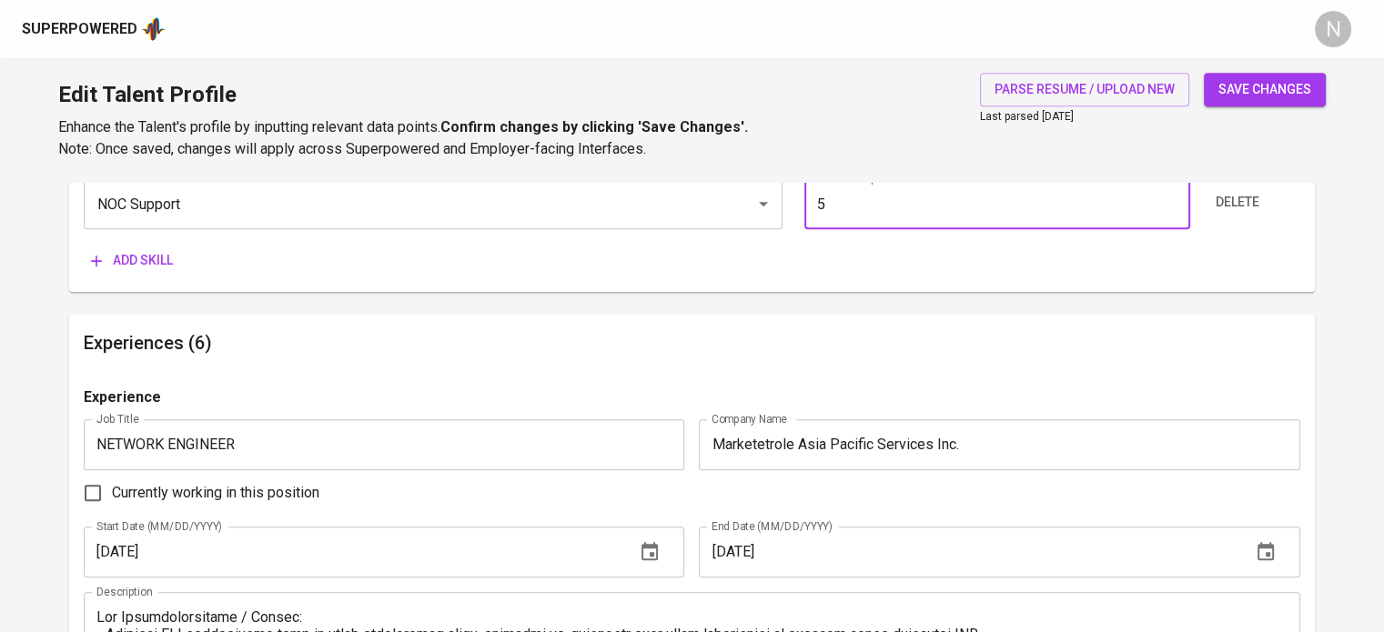
type input "5"
click at [84, 244] on button "Add skill" at bounding box center [132, 261] width 96 height 34
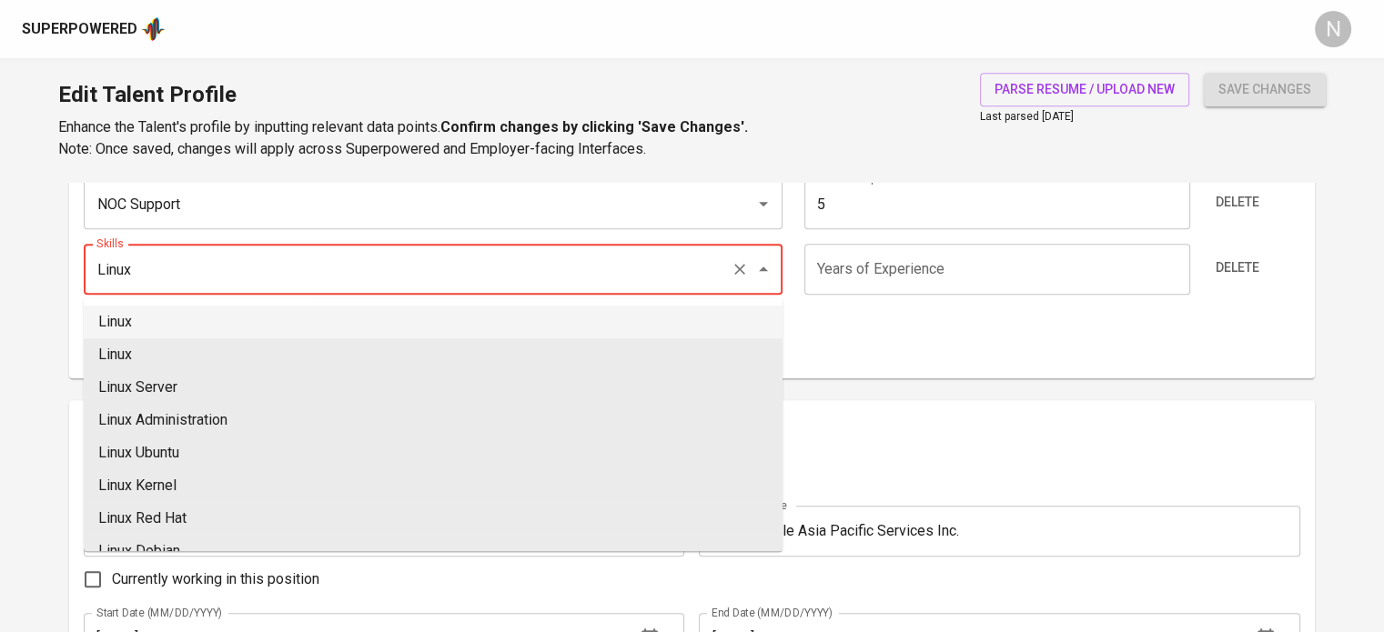
type input "Linux"
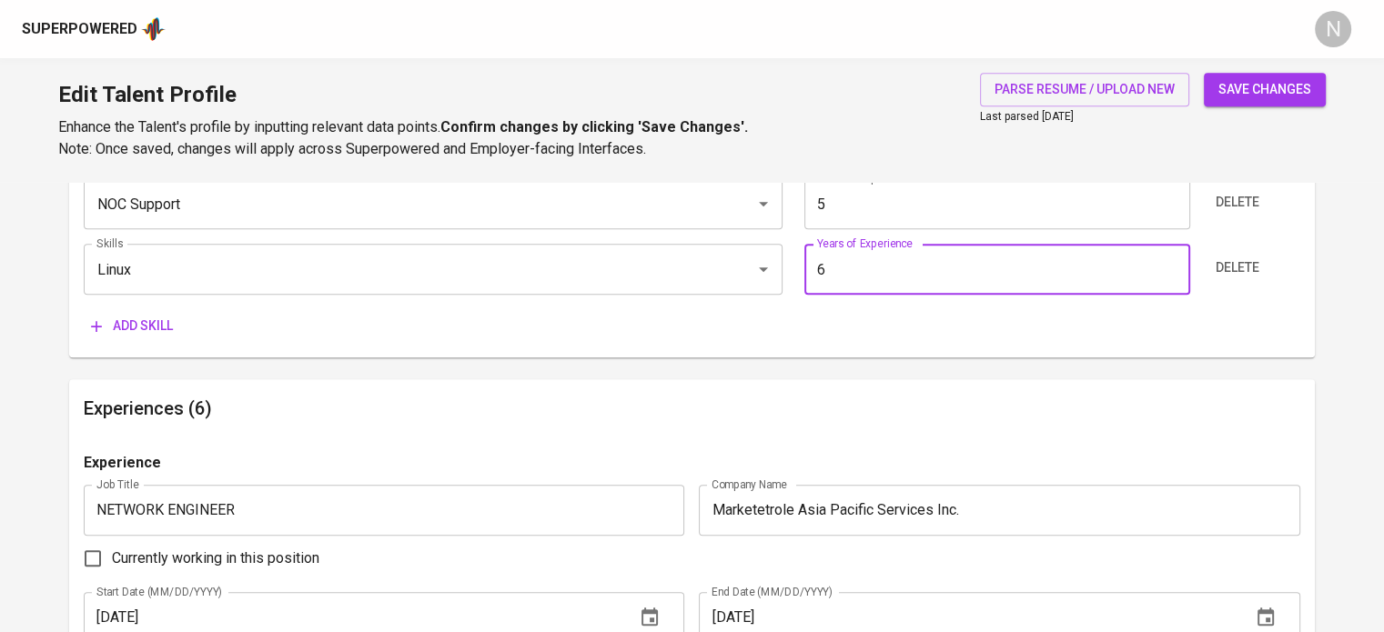
type input "6"
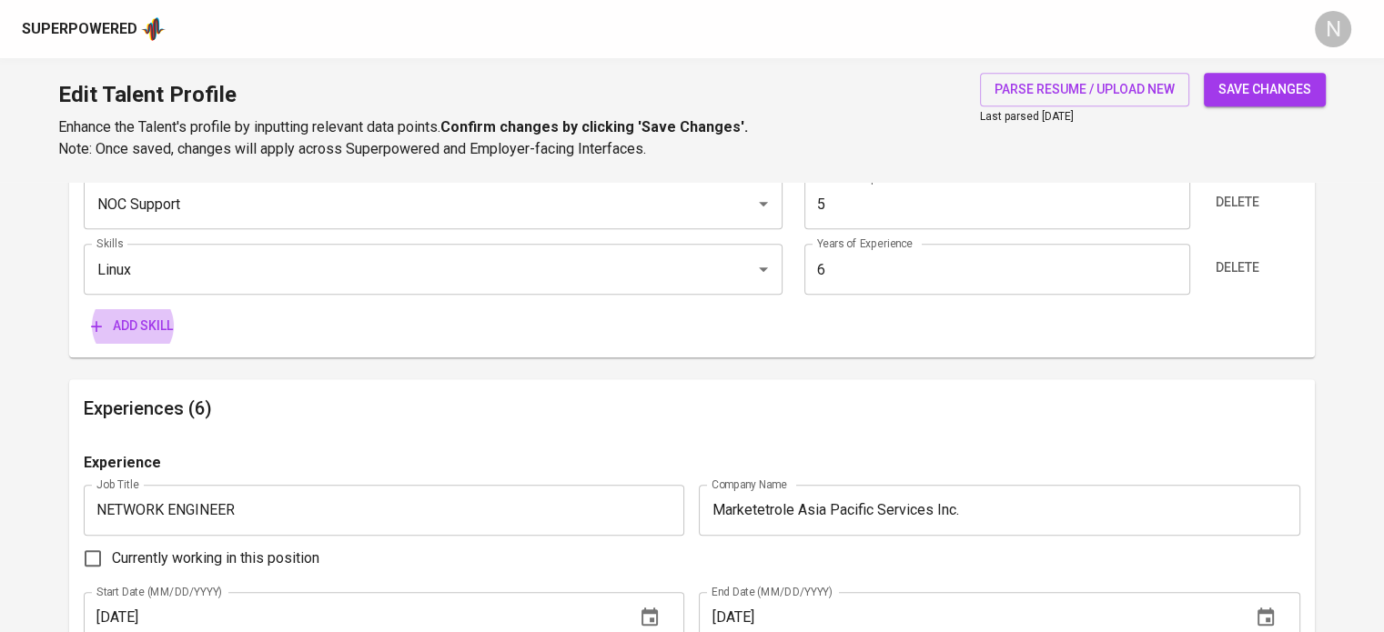
click at [84, 309] on button "Add skill" at bounding box center [132, 326] width 96 height 34
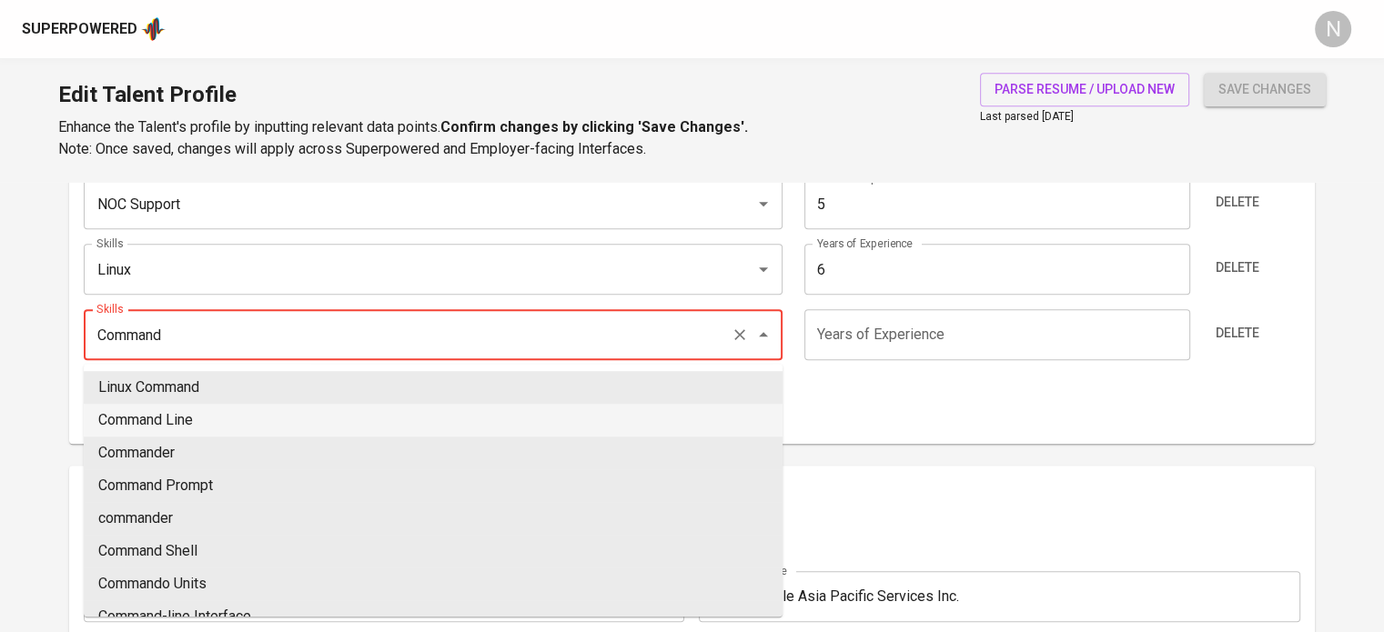
type input "Command Line"
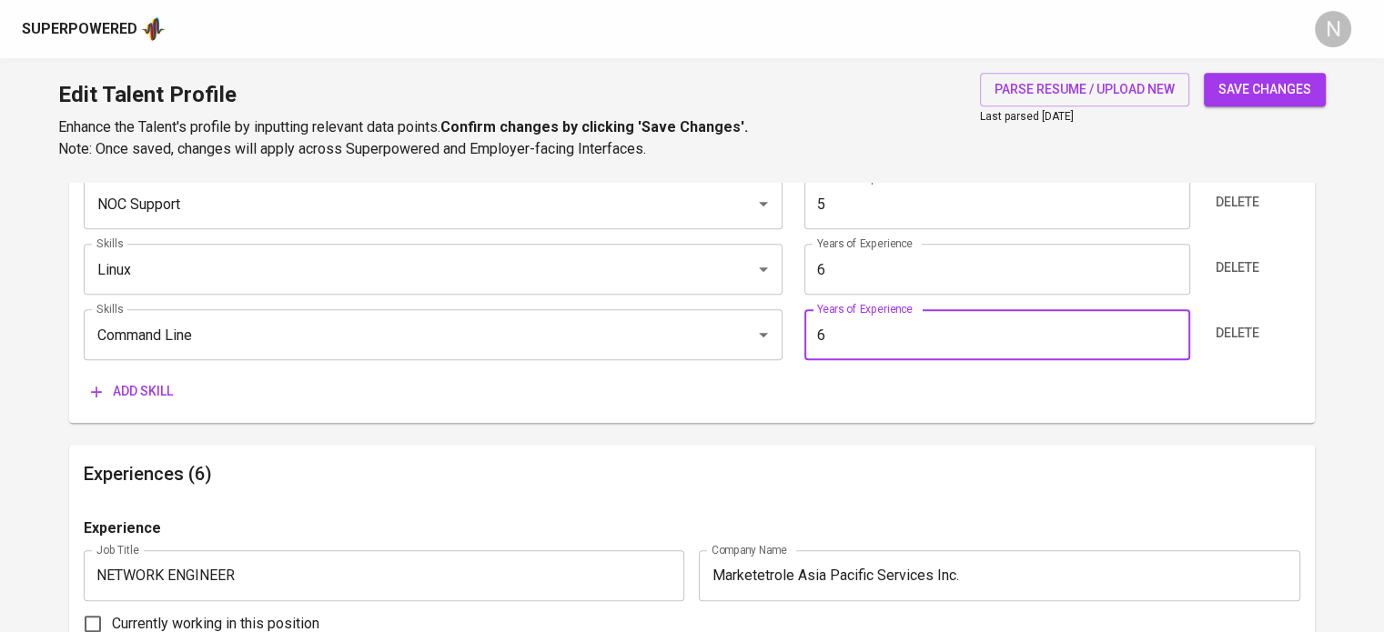
type input "6"
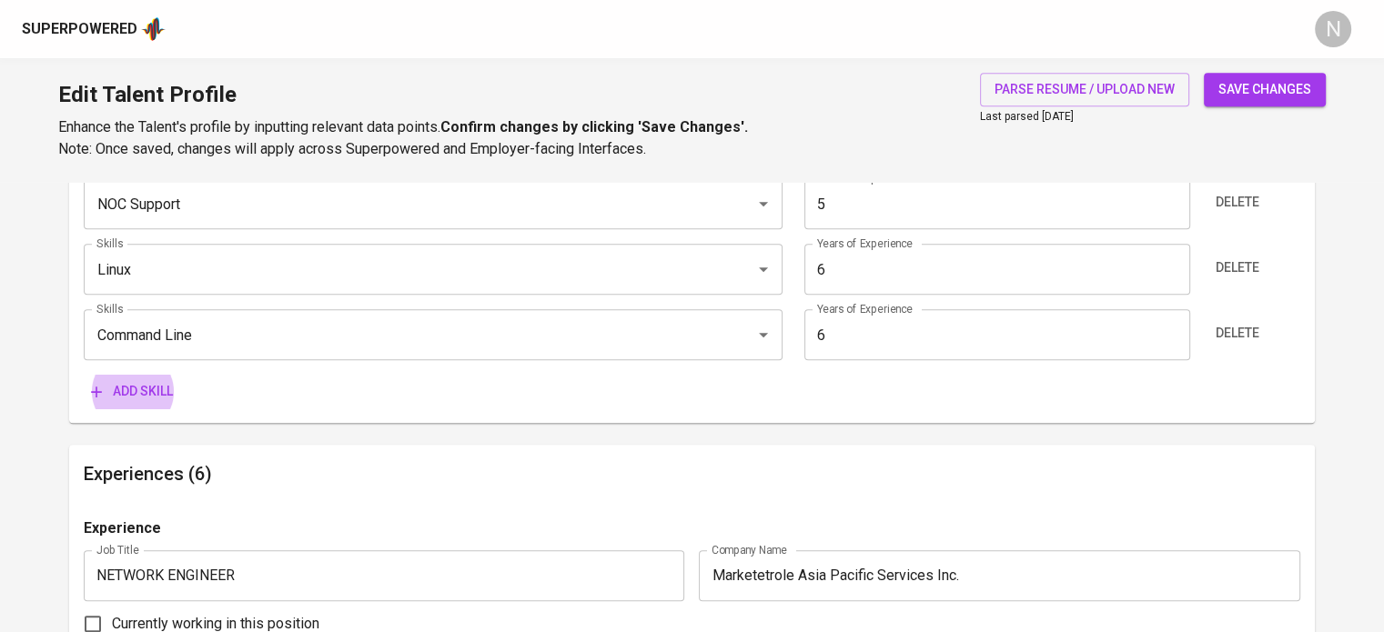
click at [84, 375] on button "Add skill" at bounding box center [132, 392] width 96 height 34
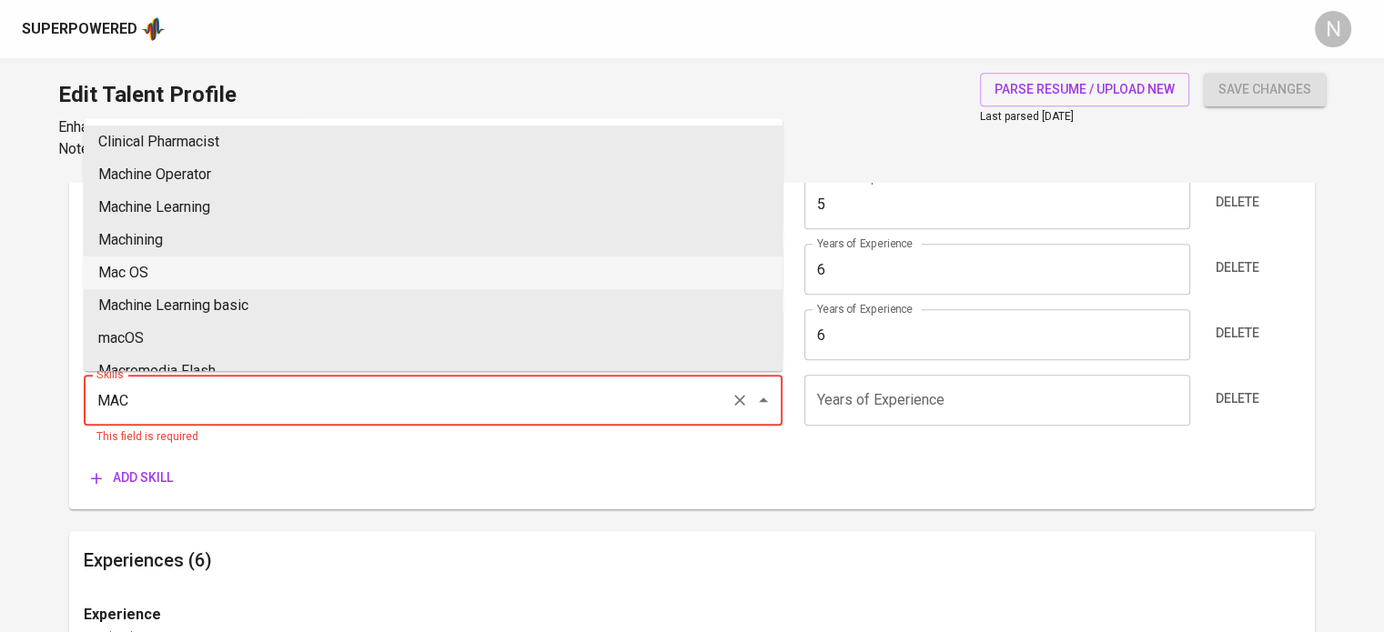
type input "Mac OS"
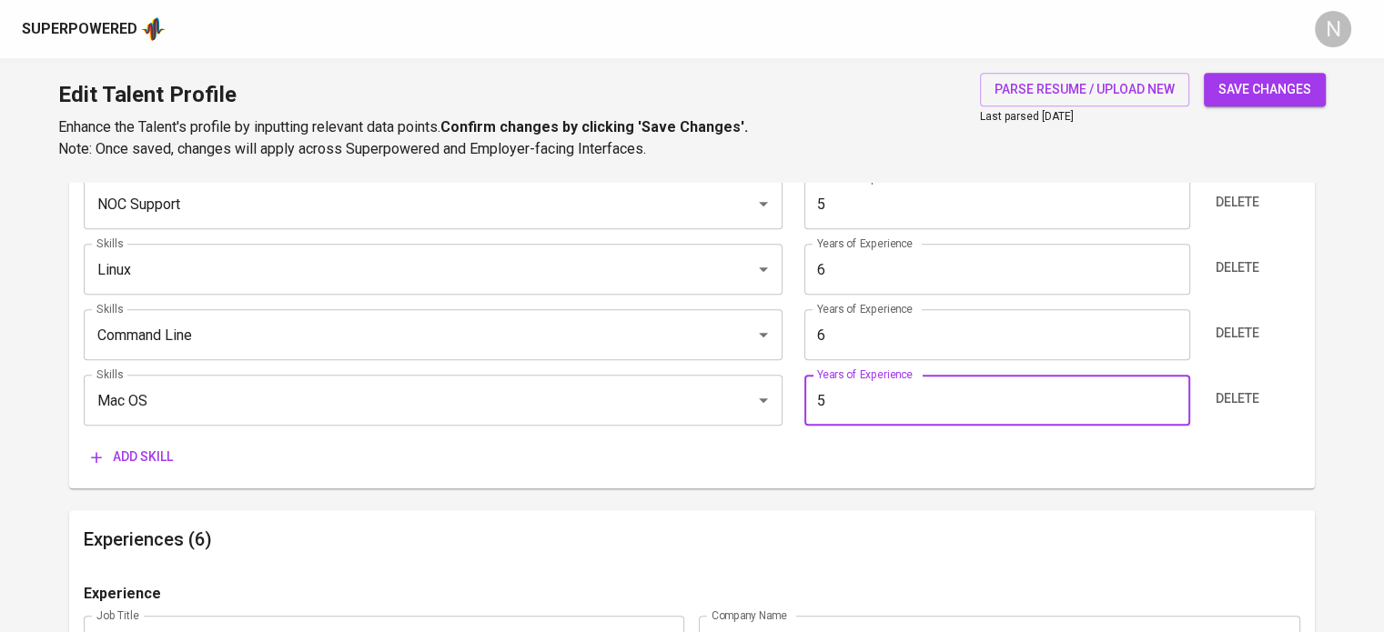
type input "5"
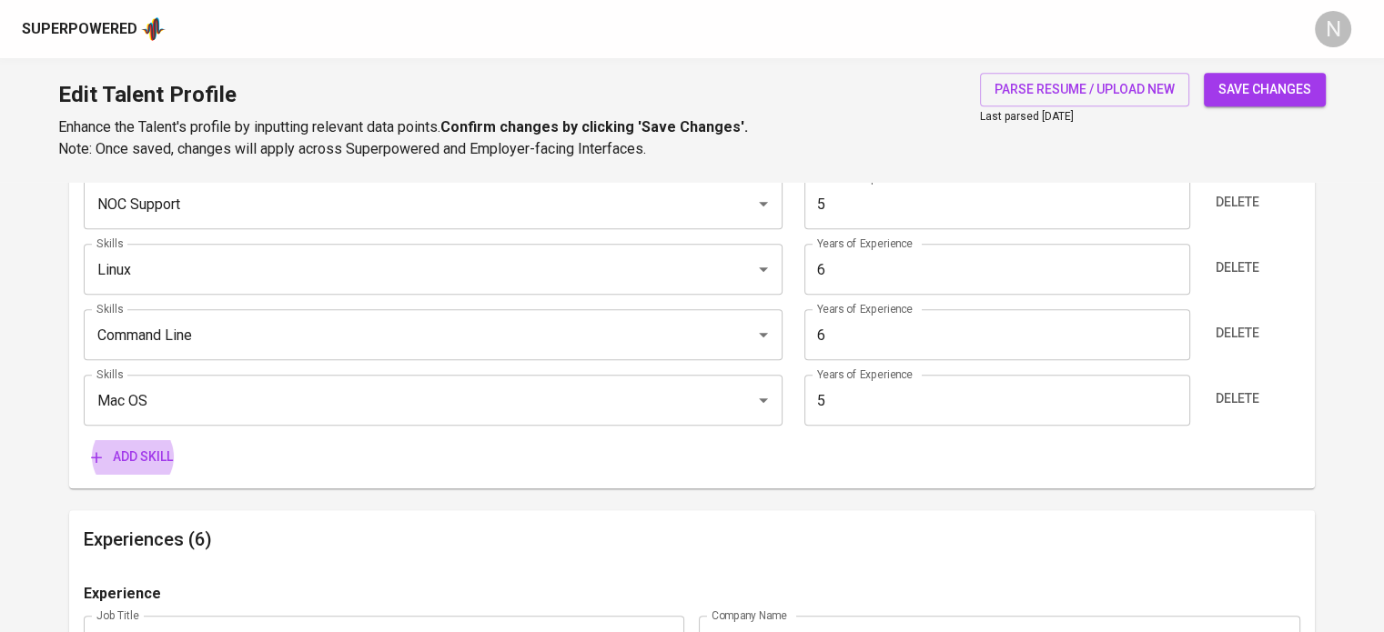
click at [84, 440] on button "Add skill" at bounding box center [132, 457] width 96 height 34
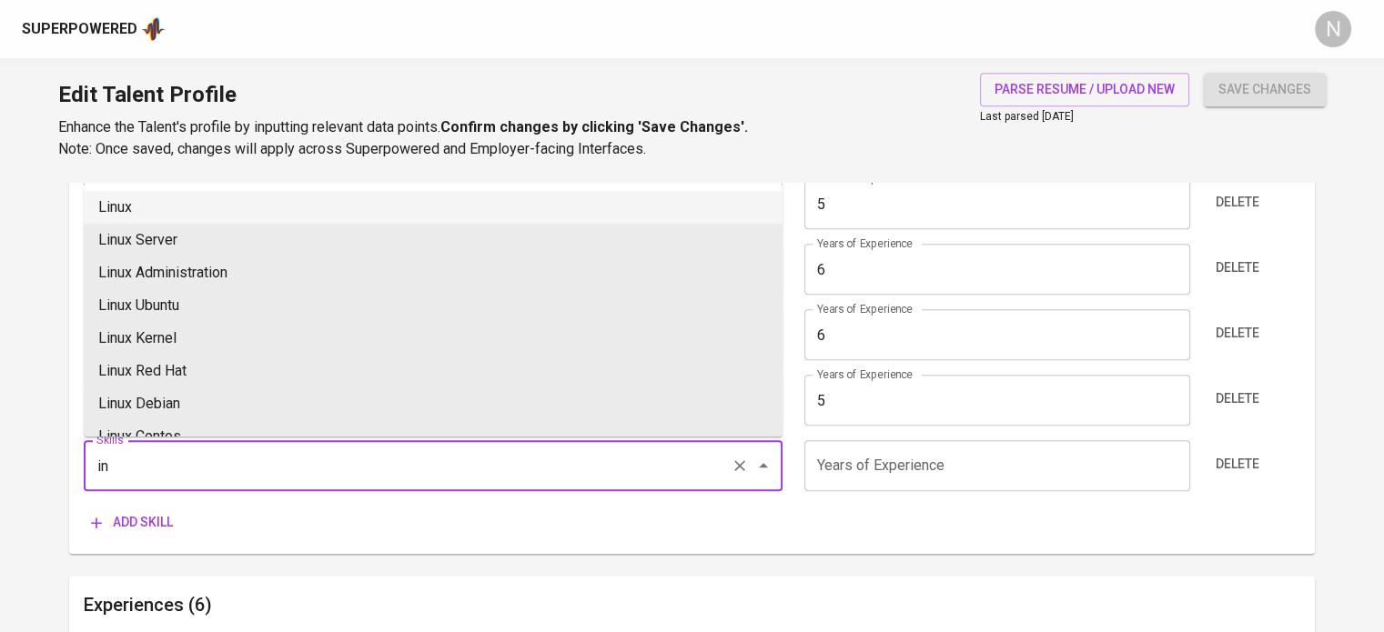
type input "i"
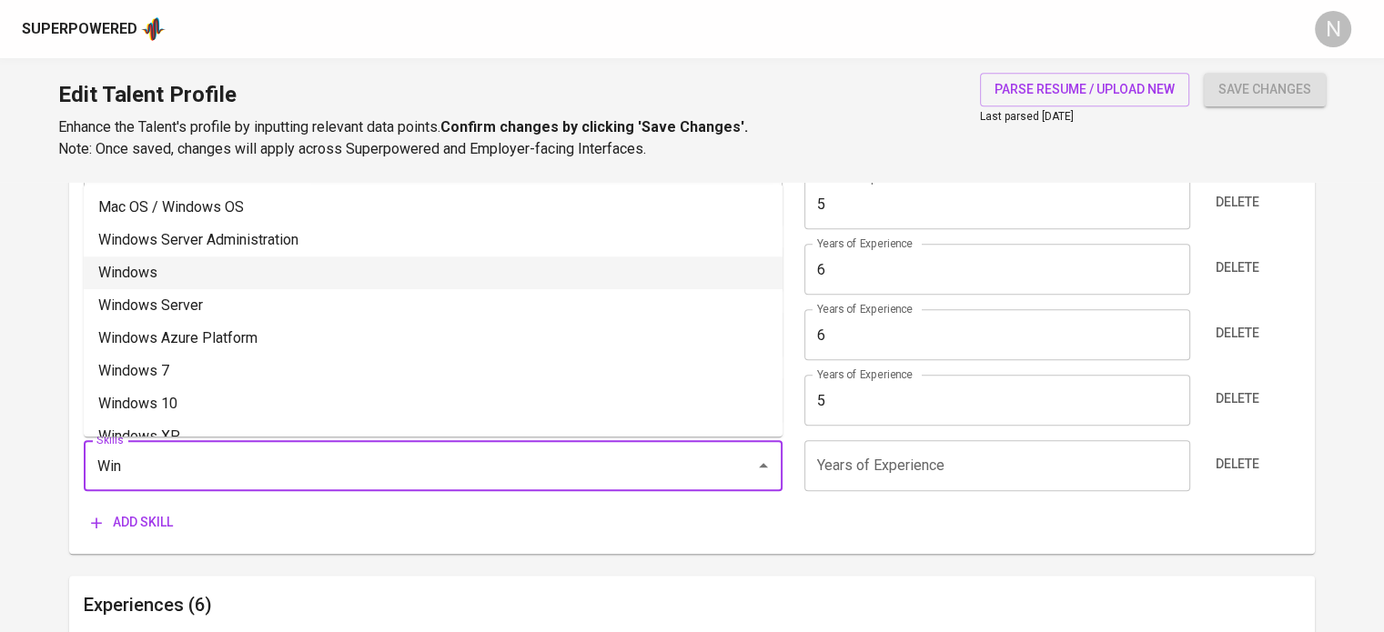
type input "Windows"
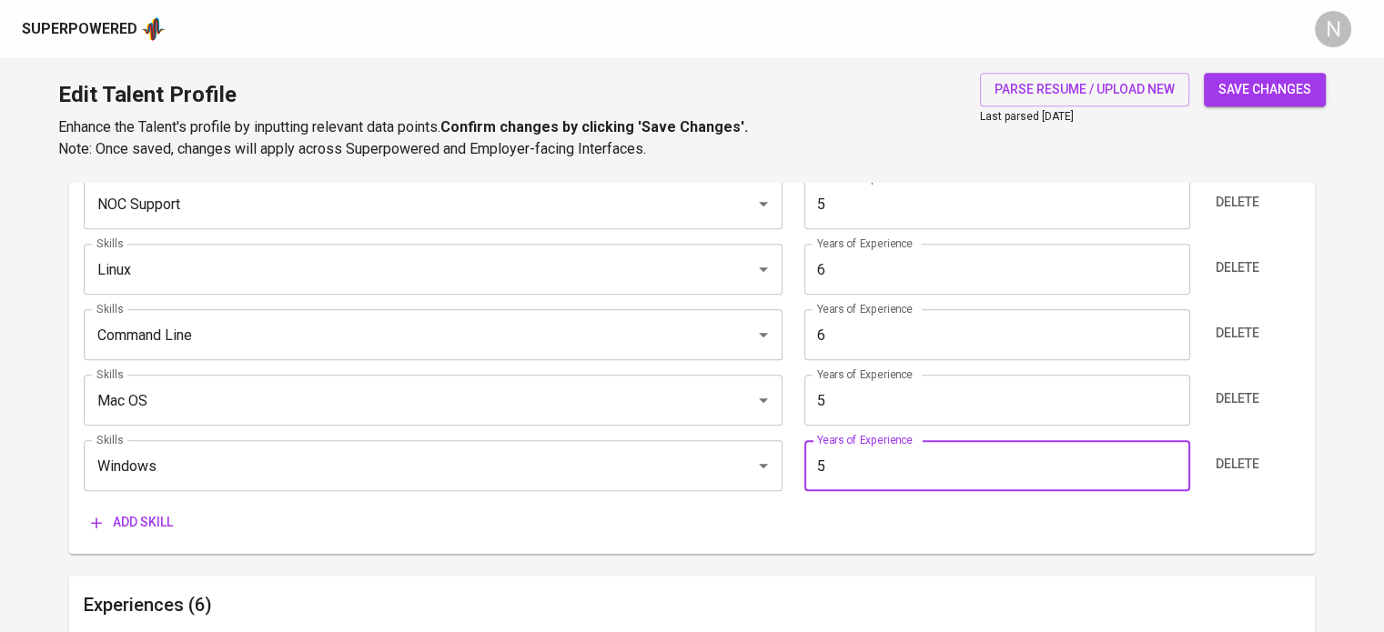
type input "5"
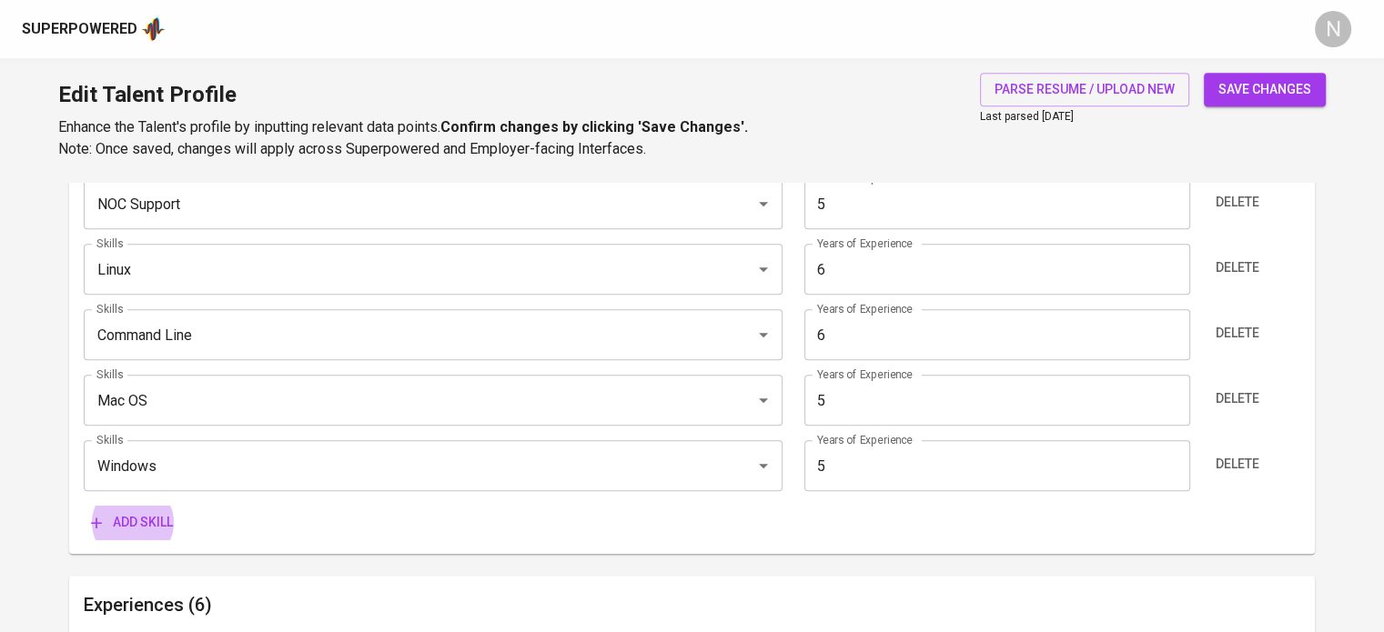
click at [84, 506] on button "Add skill" at bounding box center [132, 523] width 96 height 34
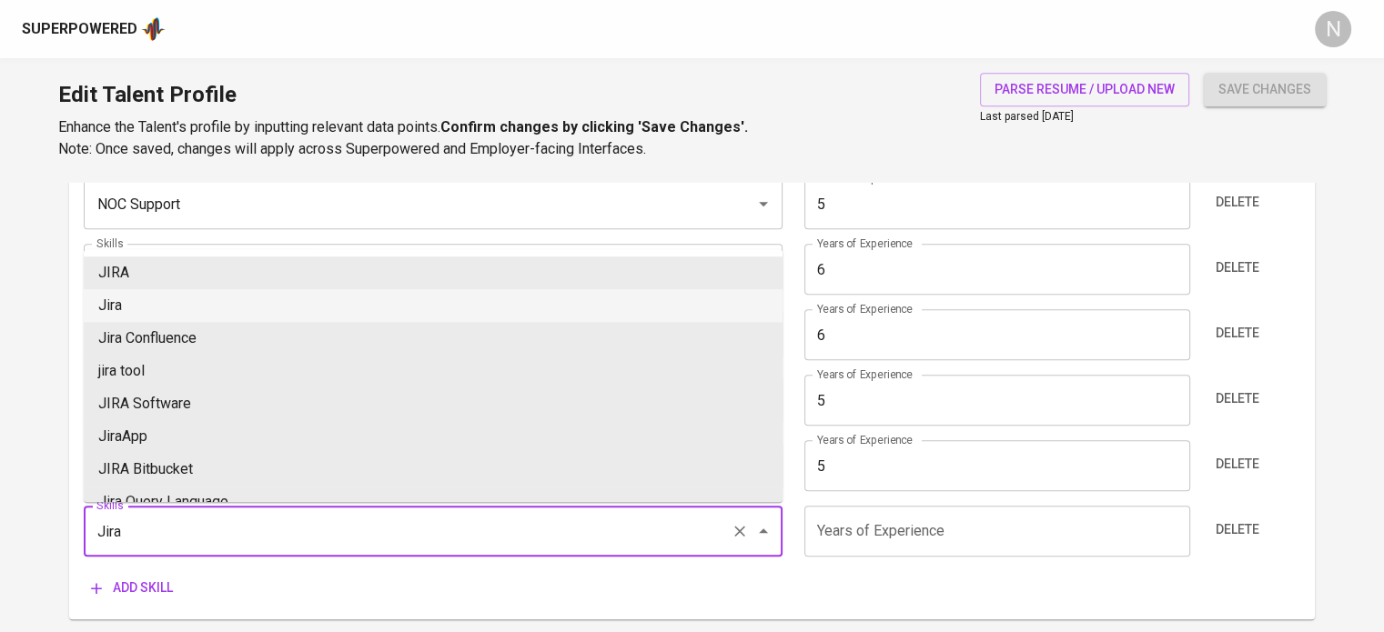
type input "Jira"
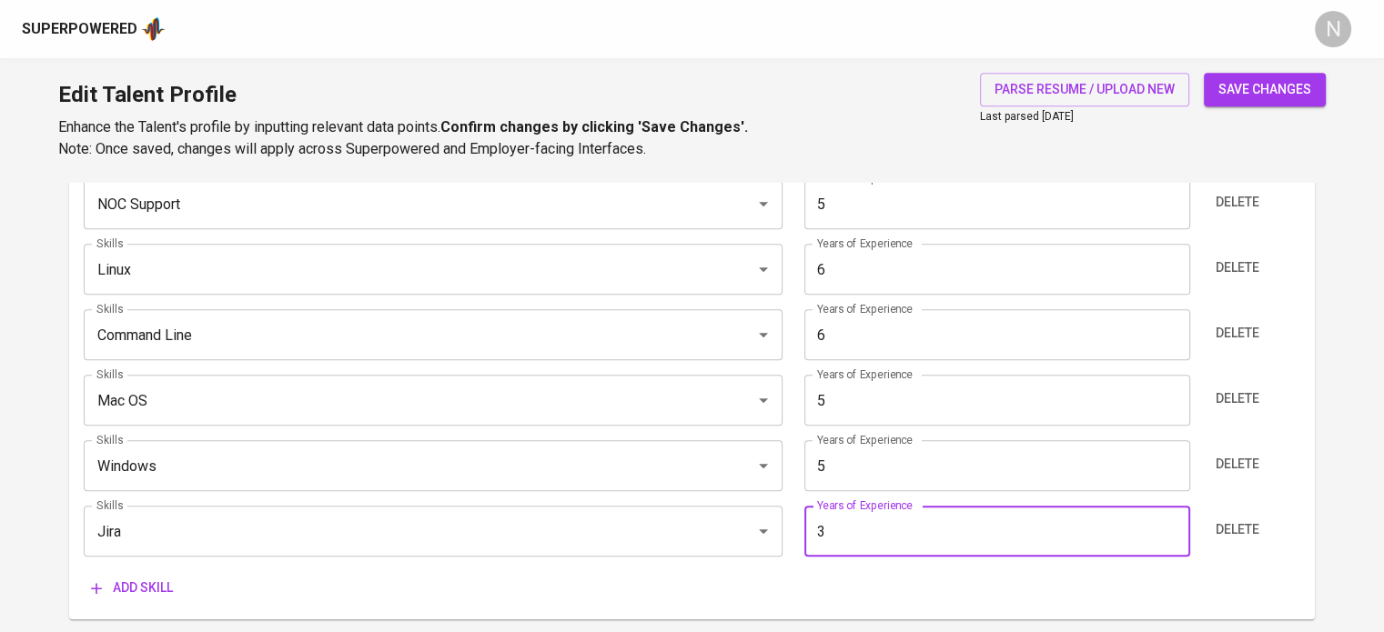
type input "3"
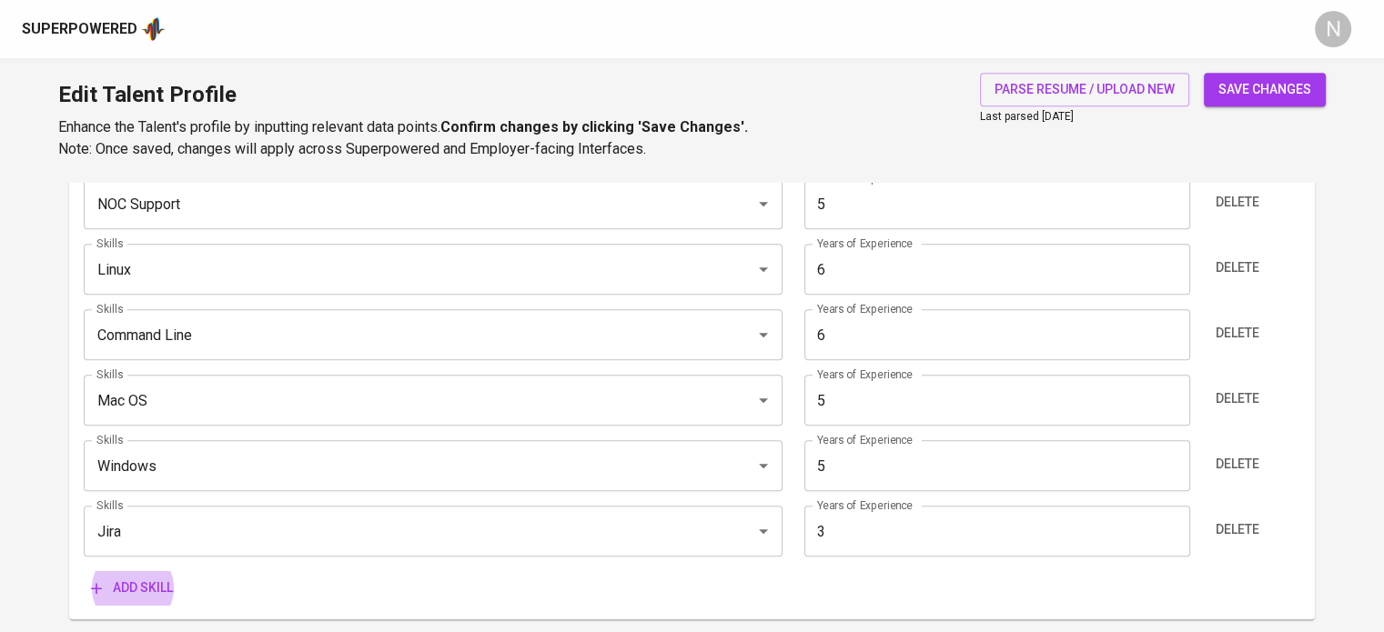
click at [84, 571] on button "Add skill" at bounding box center [132, 588] width 96 height 34
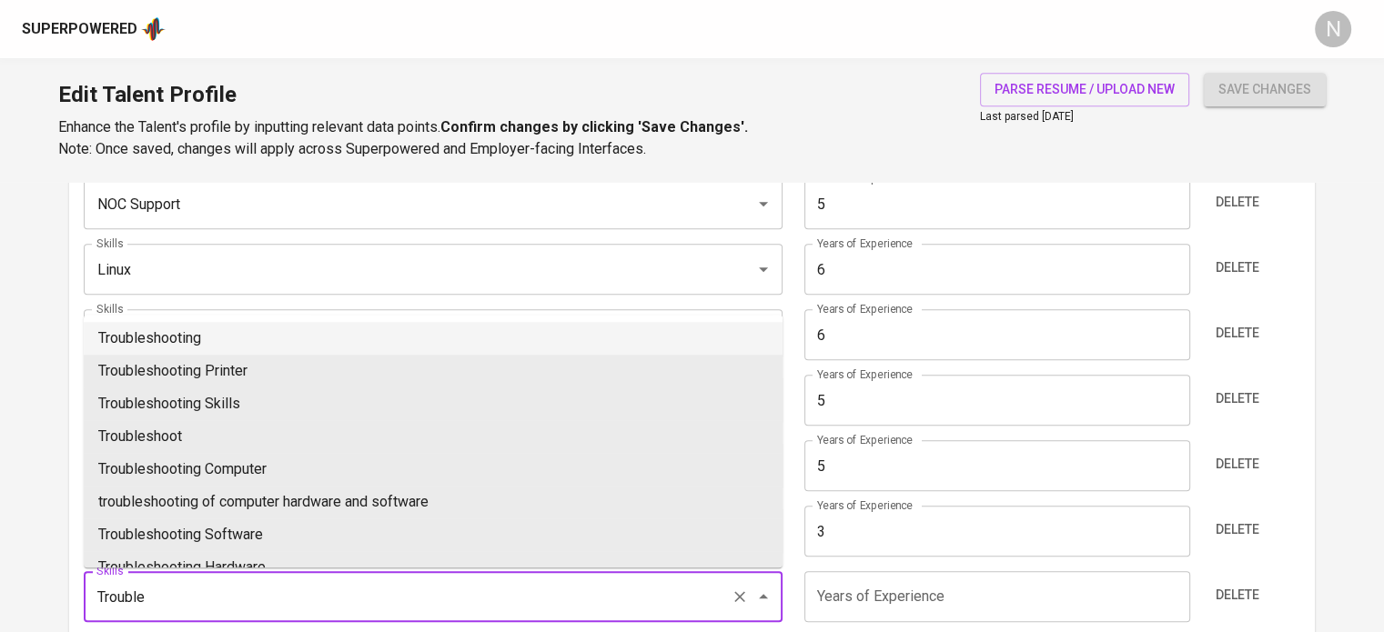
type input "Troubleshooting"
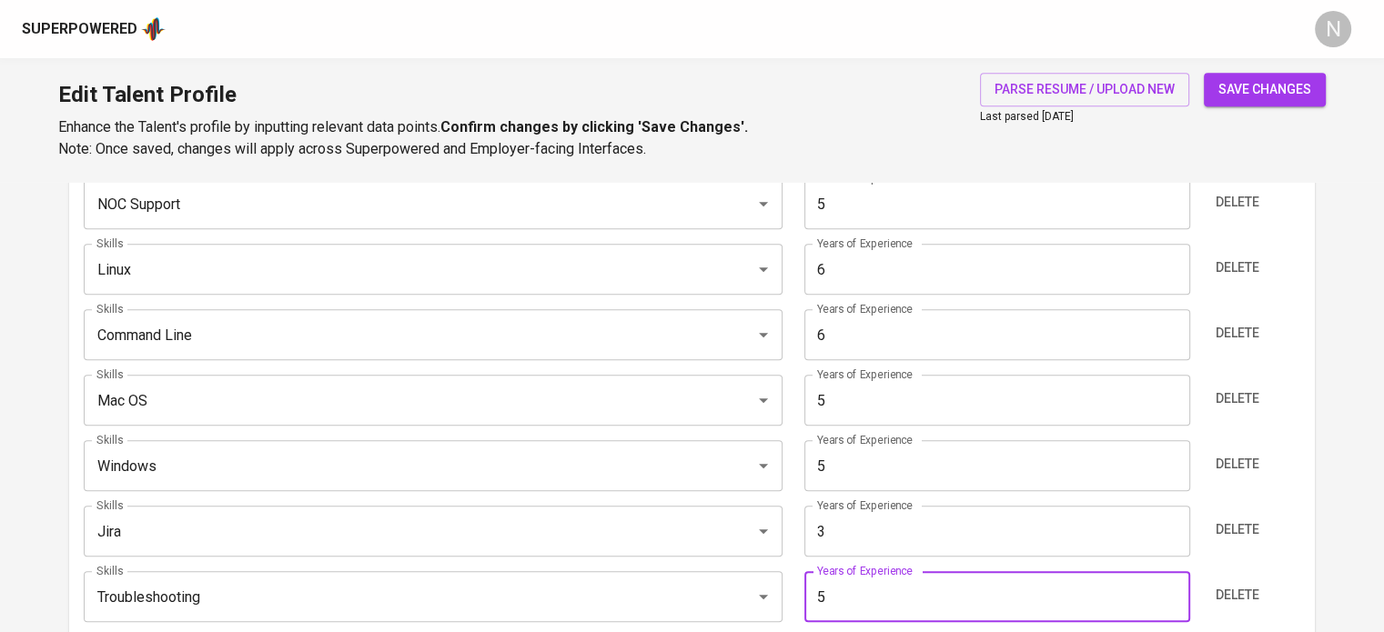
type input "5"
click at [1204, 73] on button "save changes" at bounding box center [1265, 90] width 122 height 34
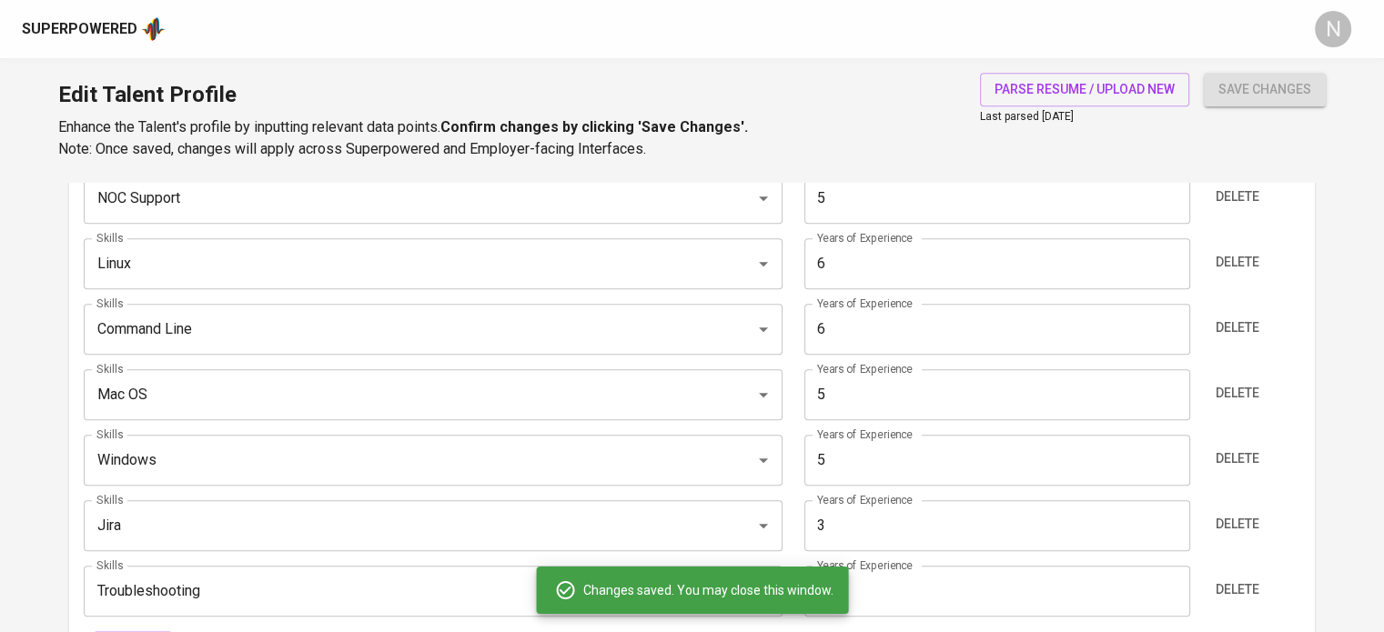
type input "Linux"
type input "6"
type input "Command Line"
type input "Troubleshooting"
type input "5"
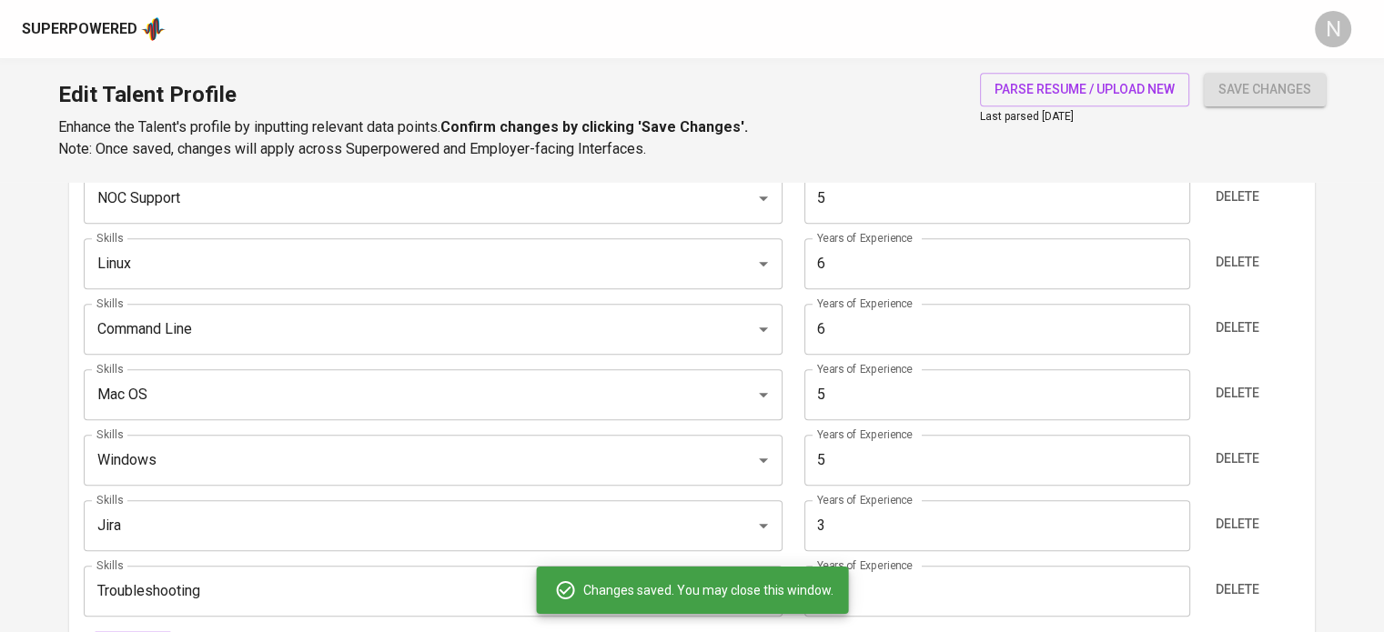
type input "macOS"
type input "Microsoft Windows"
type input "NOC Support"
type input "5"
type input "Jira"
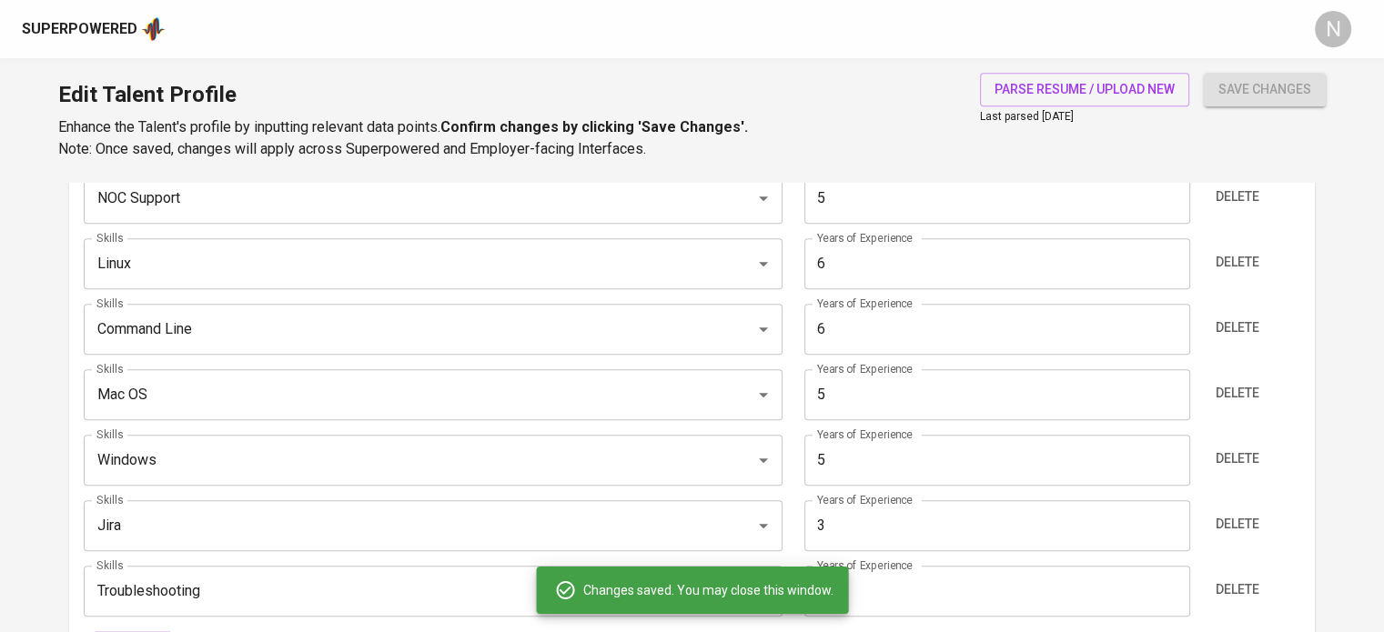
type input "3"
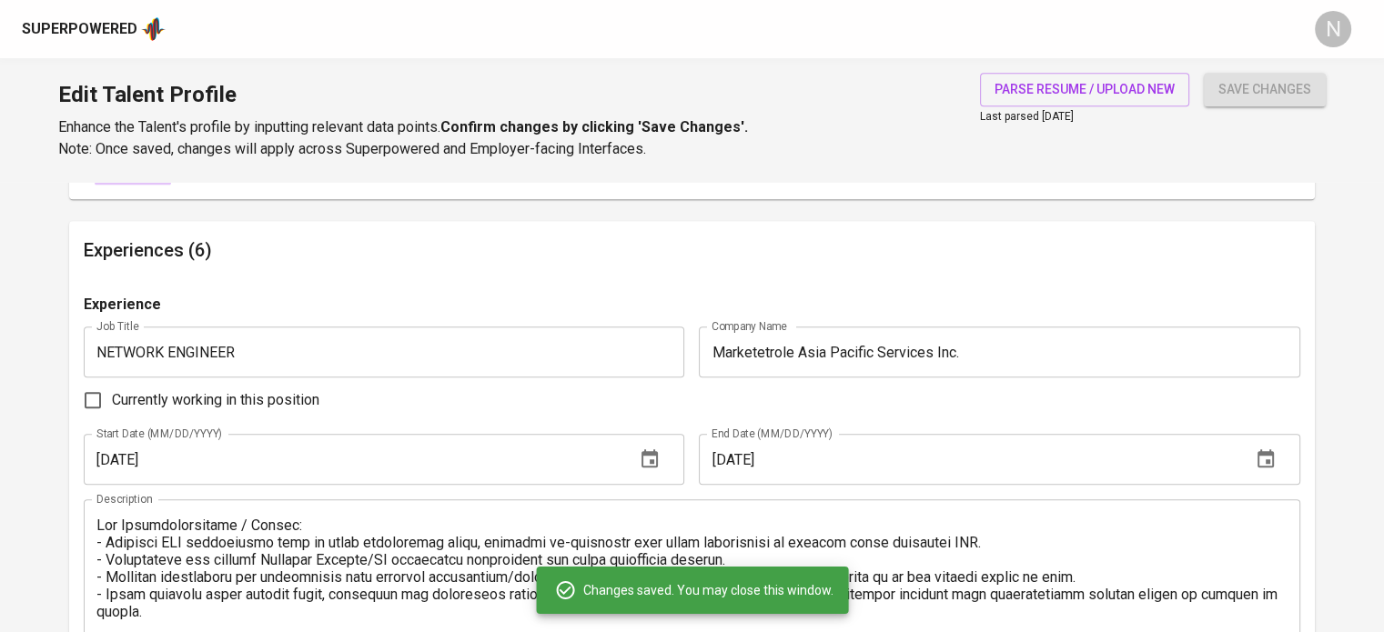
scroll to position [1423, 0]
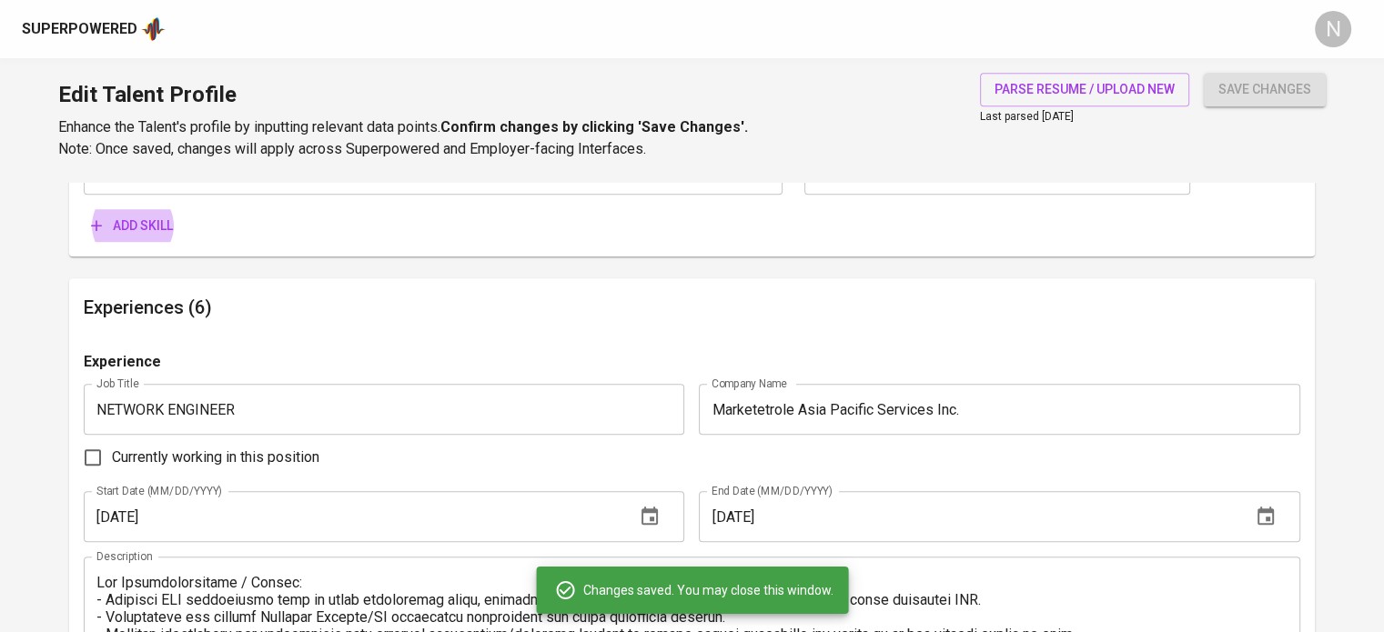
click at [84, 209] on button "Add skill" at bounding box center [132, 226] width 96 height 34
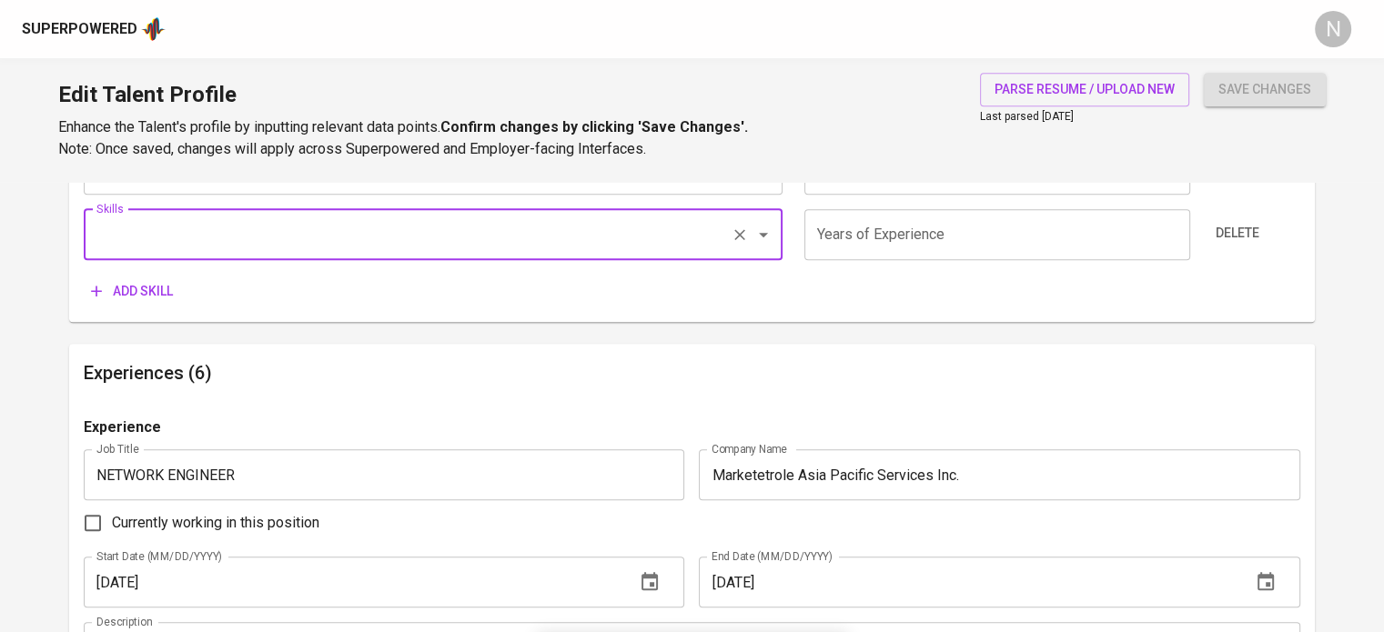
scroll to position [1489, 0]
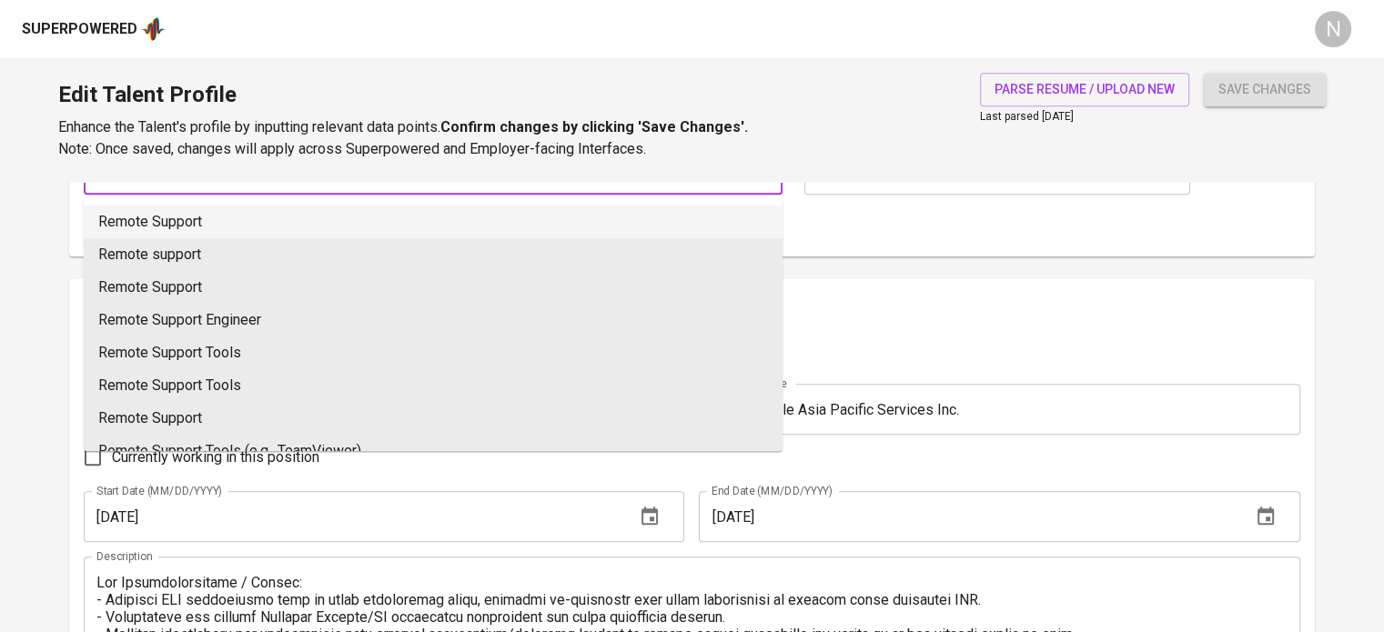
click at [226, 216] on li "Remote Support" at bounding box center [433, 222] width 699 height 33
type input "Remote Support"
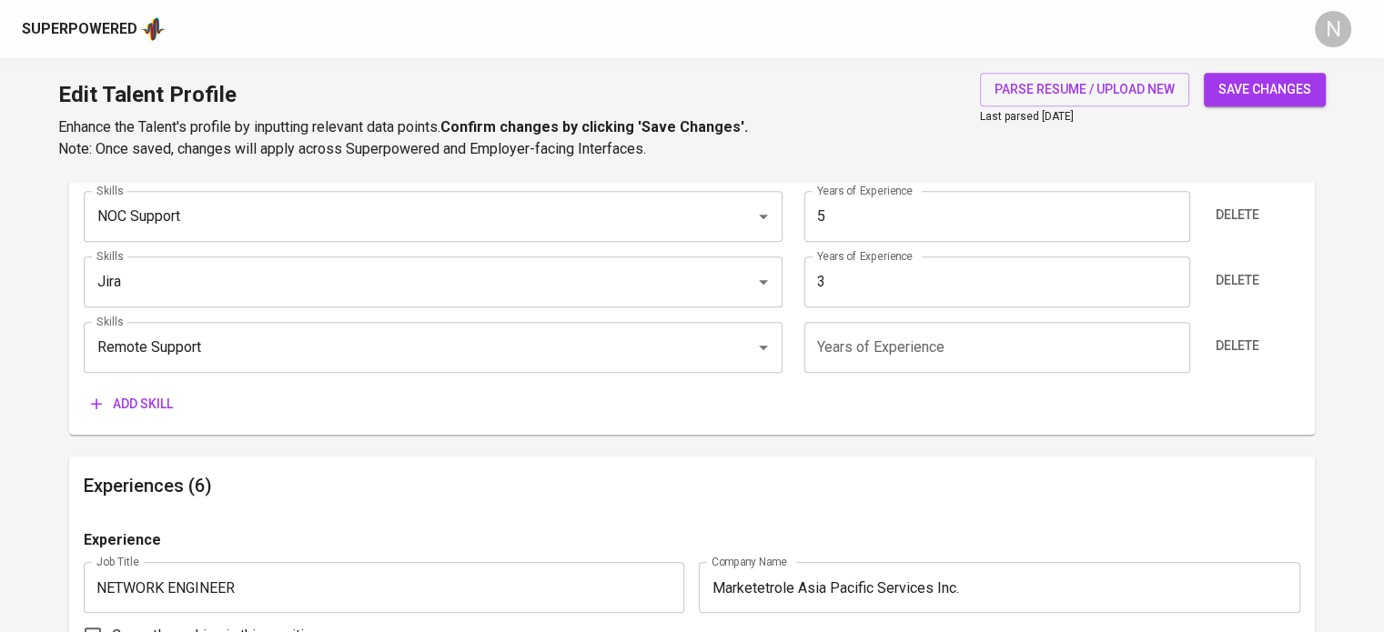
scroll to position [1307, 0]
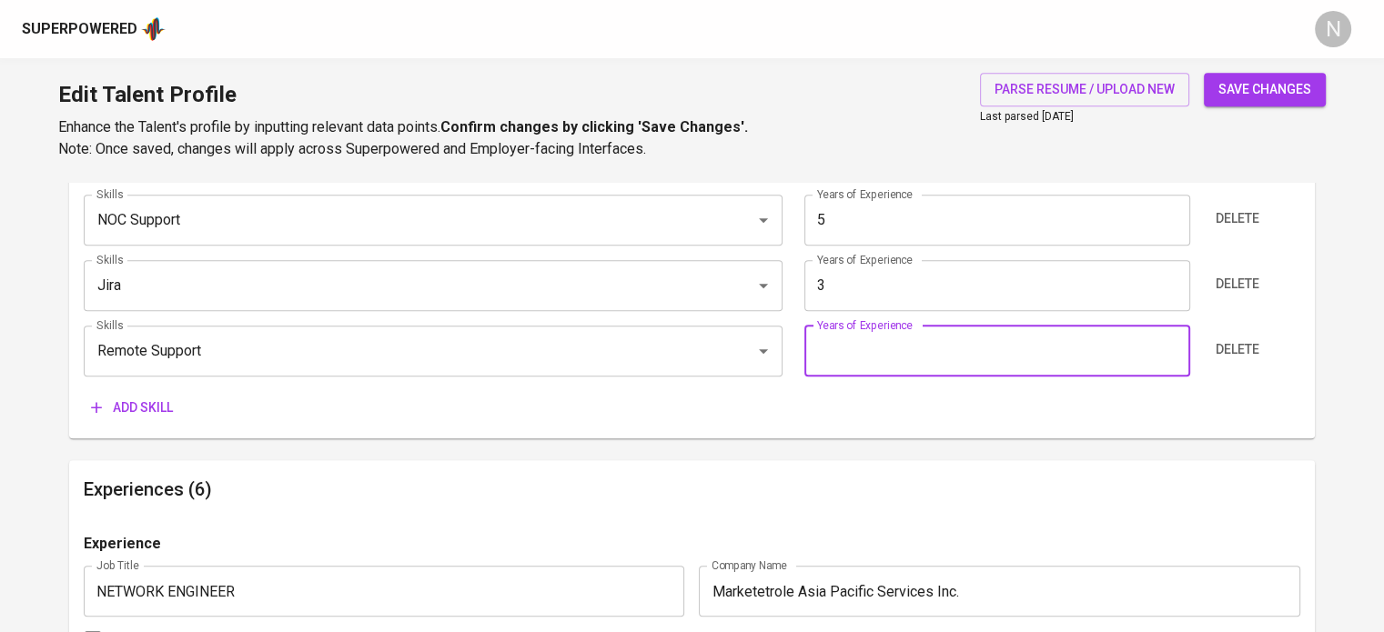
click at [908, 355] on input "number" at bounding box center [997, 351] width 386 height 51
type input "5"
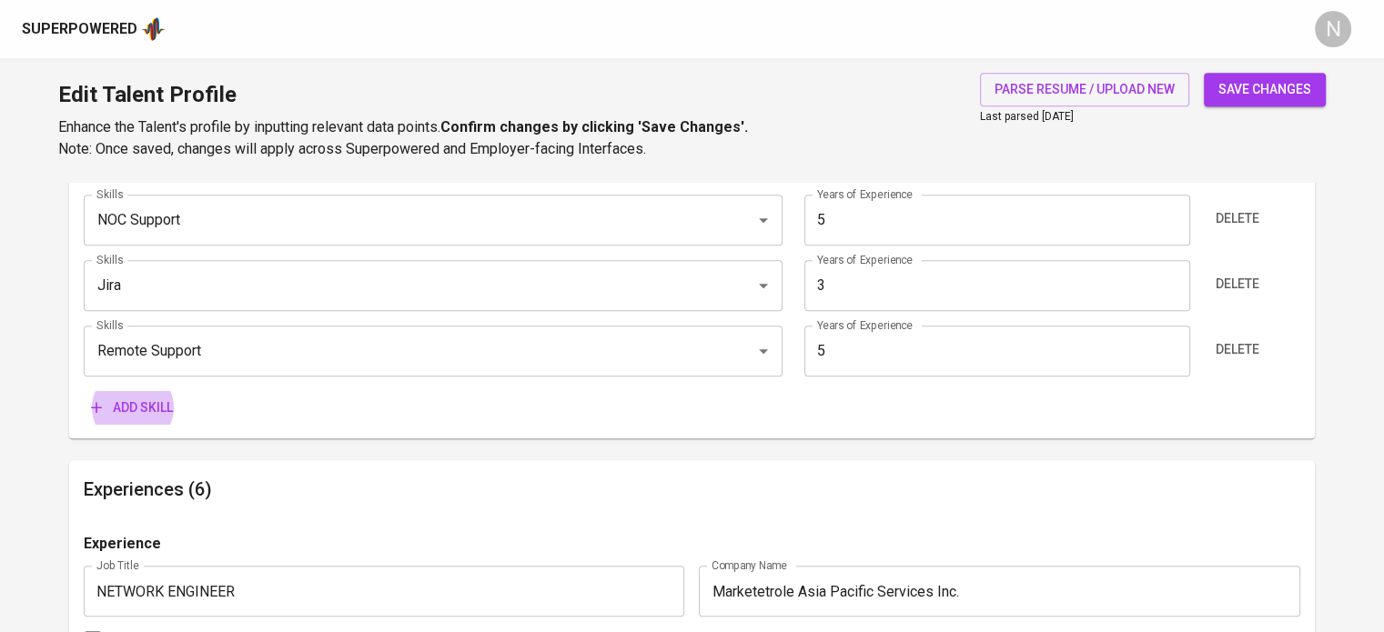
click at [84, 391] on button "Add skill" at bounding box center [132, 408] width 96 height 34
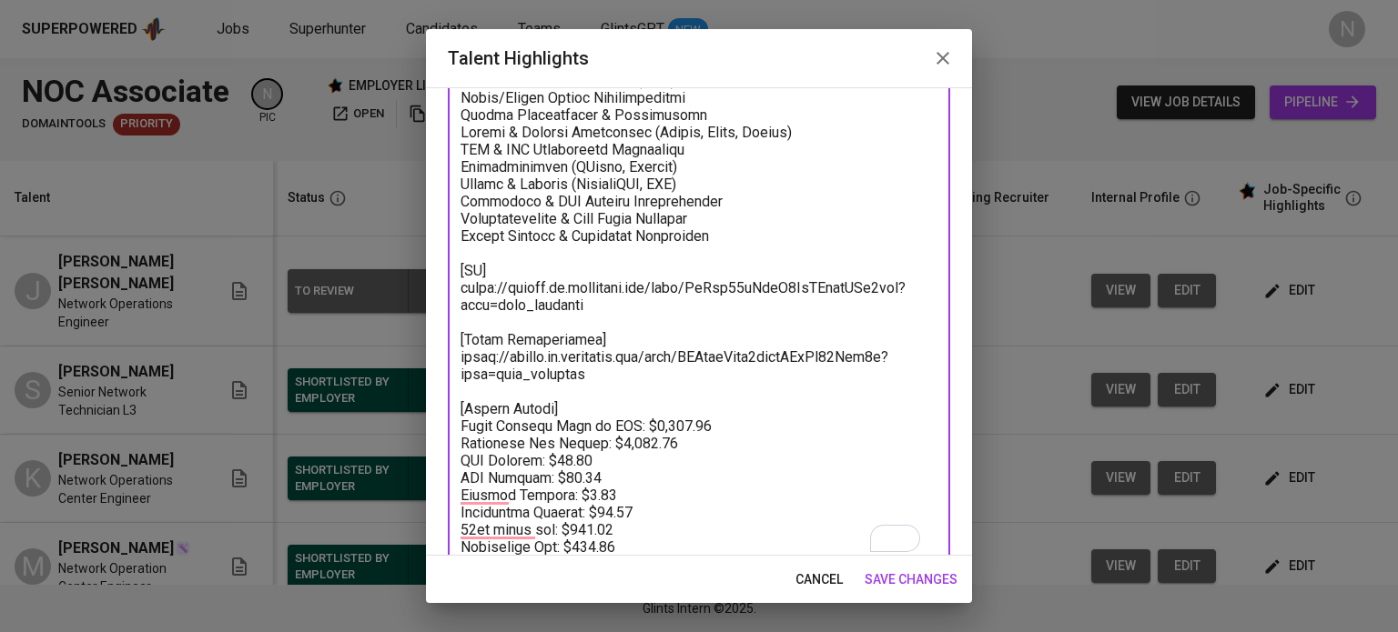
scroll to position [395, 0]
drag, startPoint x: 591, startPoint y: 300, endPoint x: 455, endPoint y: 289, distance: 136.9
click at [455, 289] on div "x Talent Highlights" at bounding box center [699, 183] width 502 height 777
paste textarea "L2vLbNeSYoIjUAxuqFXlIgSogRc"
drag, startPoint x: 596, startPoint y: 373, endPoint x: 452, endPoint y: 352, distance: 145.3
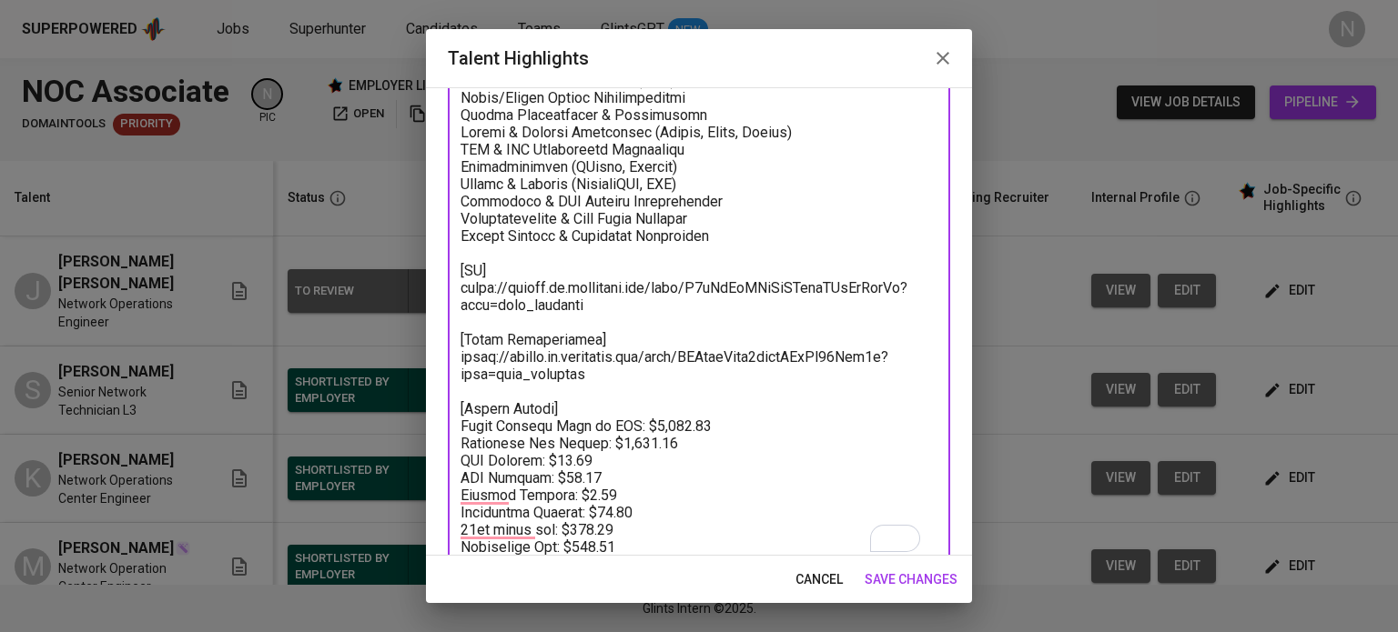
click at [452, 352] on div "x Talent Highlights" at bounding box center [699, 183] width 502 height 777
paste textarea "XETGbRlsloT457xk1U1lAzdggog"
click at [683, 389] on textarea "To enrich screen reader interactions, please activate Accessibility in Grammarl…" at bounding box center [698, 184] width 477 height 743
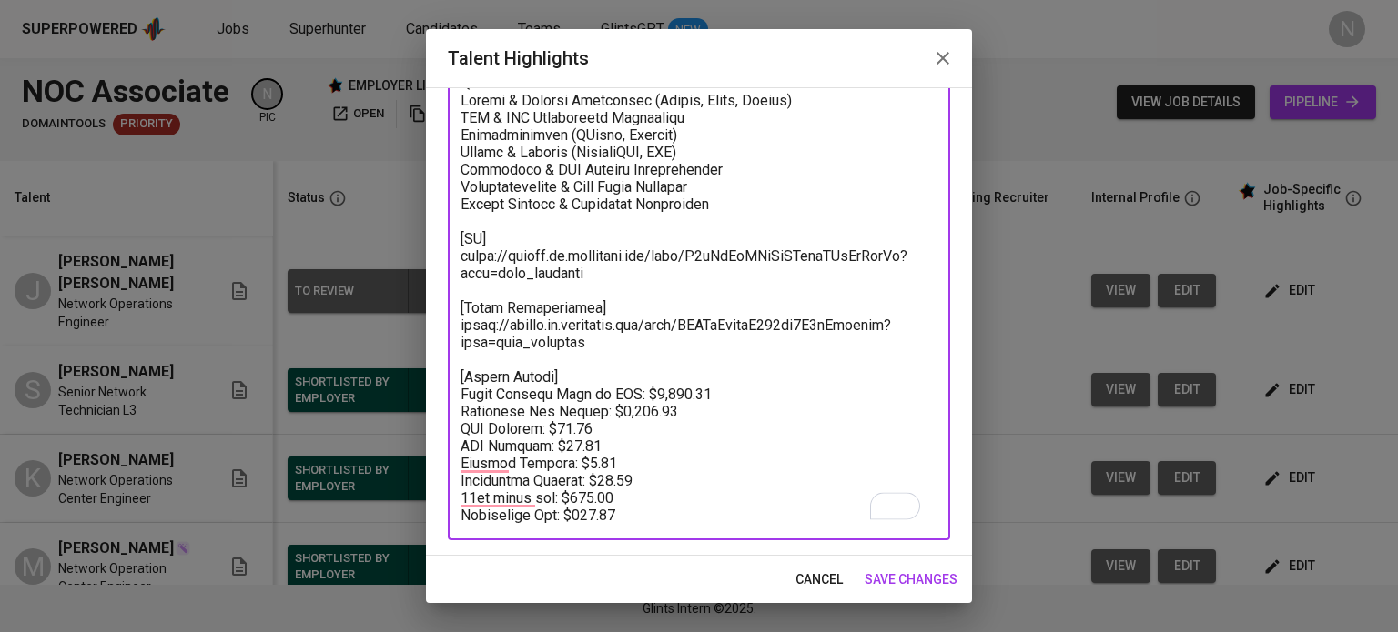
scroll to position [440, 0]
drag, startPoint x: 696, startPoint y: 380, endPoint x: 638, endPoint y: 385, distance: 58.4
click at [638, 385] on textarea "To enrich screen reader interactions, please activate Accessibility in Grammarl…" at bounding box center [698, 152] width 477 height 743
click at [629, 381] on textarea "To enrich screen reader interactions, please activate Accessibility in Grammarl…" at bounding box center [698, 152] width 477 height 743
paste textarea "1,618"
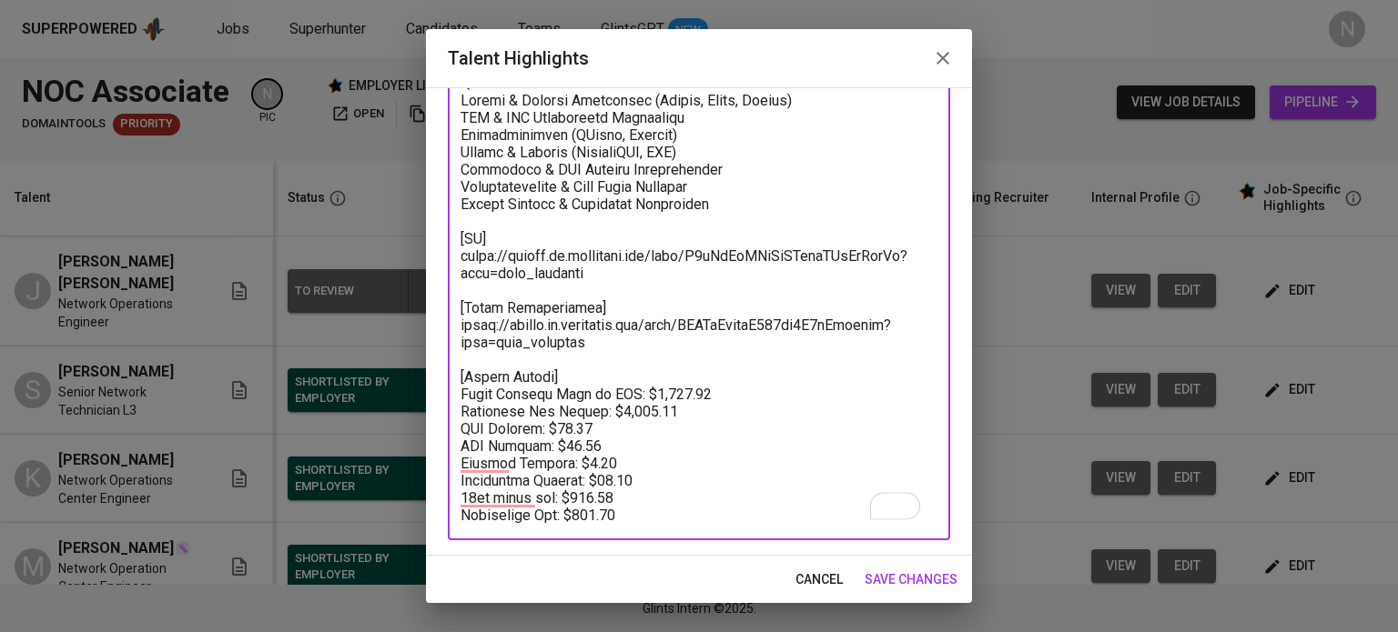
drag, startPoint x: 665, startPoint y: 396, endPoint x: 605, endPoint y: 396, distance: 60.1
click at [605, 396] on textarea "To enrich screen reader interactions, please activate Accessibility in Grammarl…" at bounding box center [698, 152] width 477 height 743
paste textarea "1,08"
drag, startPoint x: 627, startPoint y: 469, endPoint x: 581, endPoint y: 469, distance: 46.4
click at [581, 469] on textarea "To enrich screen reader interactions, please activate Accessibility in Grammarl…" at bounding box center [698, 152] width 477 height 743
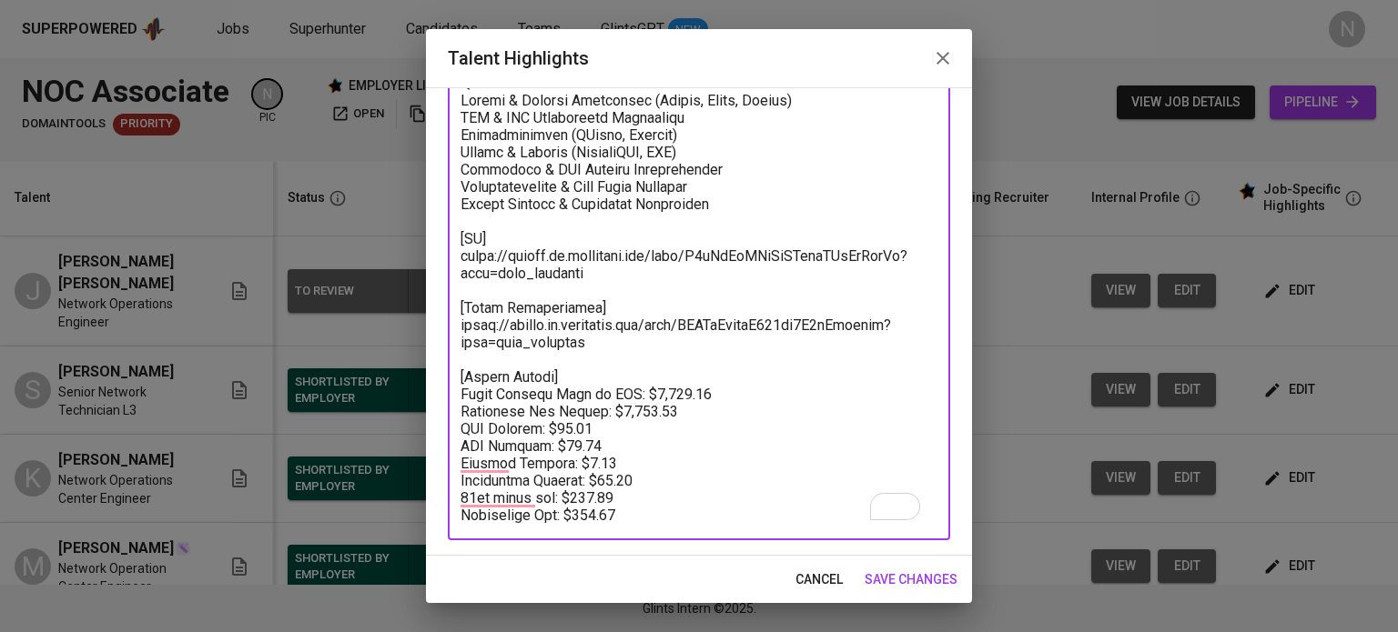
paste textarea "27"
drag, startPoint x: 622, startPoint y: 482, endPoint x: 571, endPoint y: 482, distance: 51.0
click at [571, 482] on textarea "To enrich screen reader interactions, please activate Accessibility in Grammarl…" at bounding box center [698, 152] width 477 height 743
click at [571, 484] on textarea "To enrich screen reader interactions, please activate Accessibility in Grammarl…" at bounding box center [698, 152] width 477 height 743
paste textarea "$90.0"
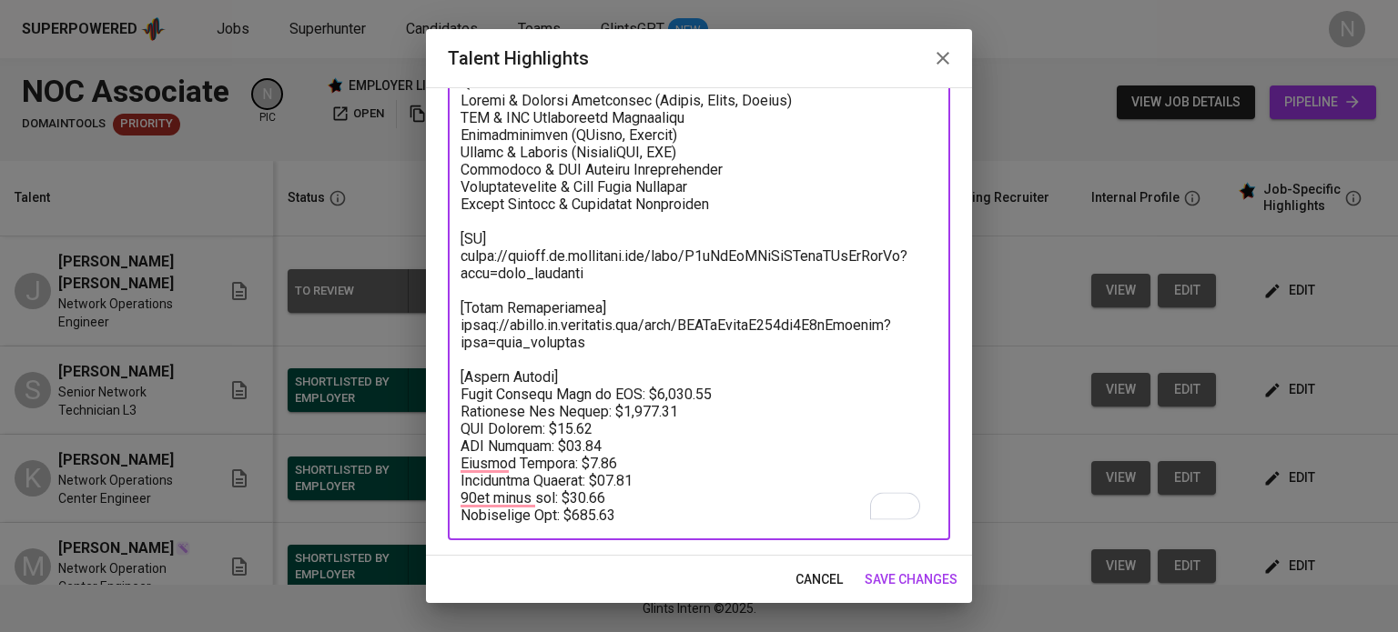
type textarea "Results-driven Network Operations Engineer with hands-on experience in NOC supp…"
drag, startPoint x: 670, startPoint y: 381, endPoint x: 637, endPoint y: 381, distance: 32.8
click at [637, 381] on textarea "To enrich screen reader interactions, please activate Accessibility in Grammarl…" at bounding box center [698, 152] width 477 height 743
click at [937, 569] on span "save changes" at bounding box center [910, 580] width 93 height 23
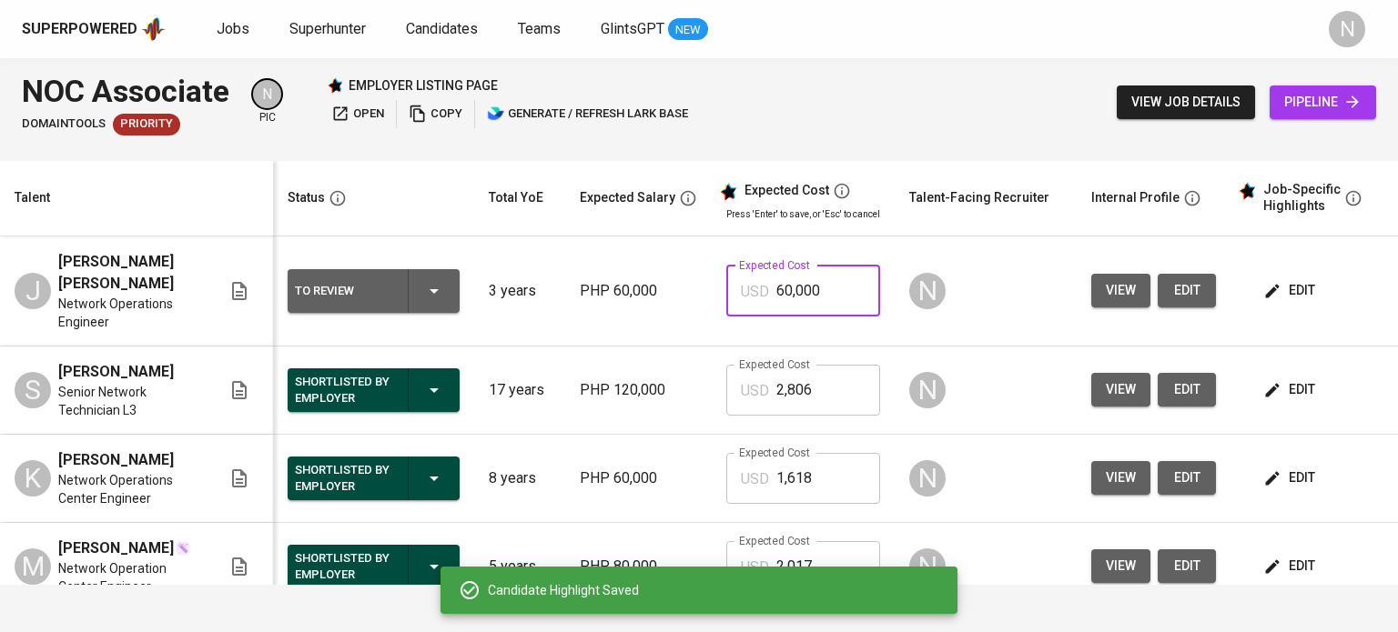
drag, startPoint x: 824, startPoint y: 299, endPoint x: 752, endPoint y: 299, distance: 71.9
click at [752, 299] on div "USD 60,000 Expected Cost" at bounding box center [803, 291] width 154 height 51
paste input "1,618"
type input "1,618"
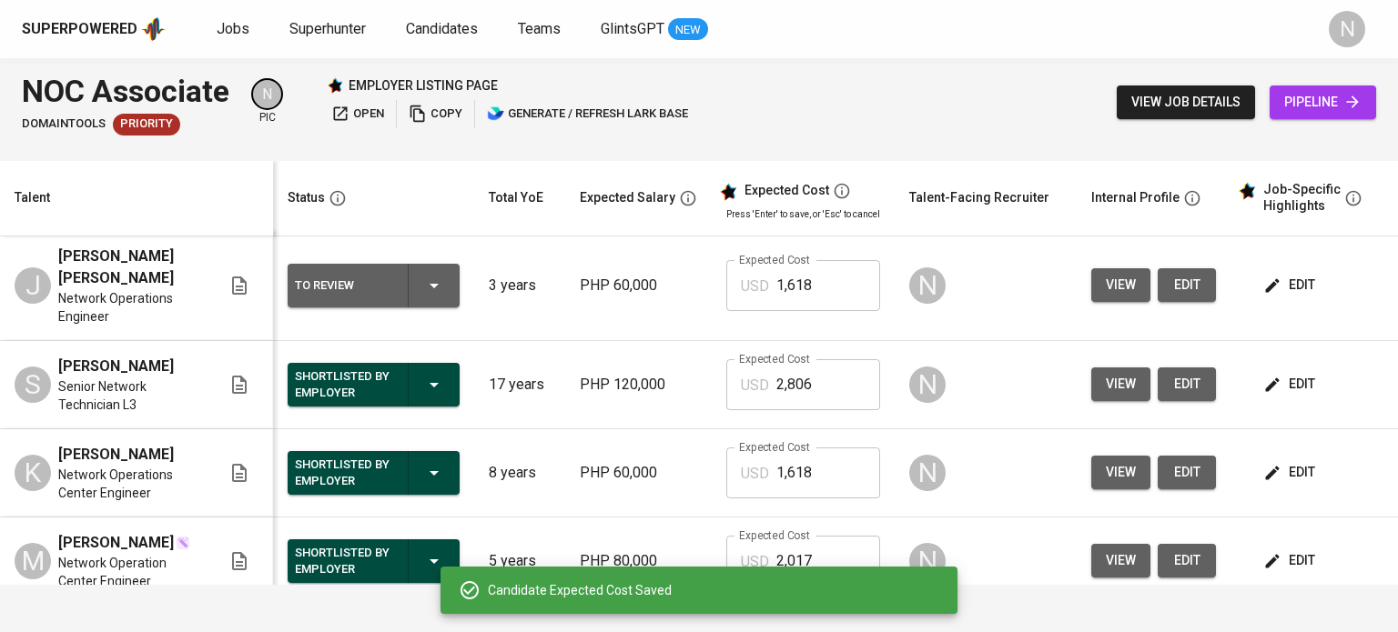
scroll to position [0, 0]
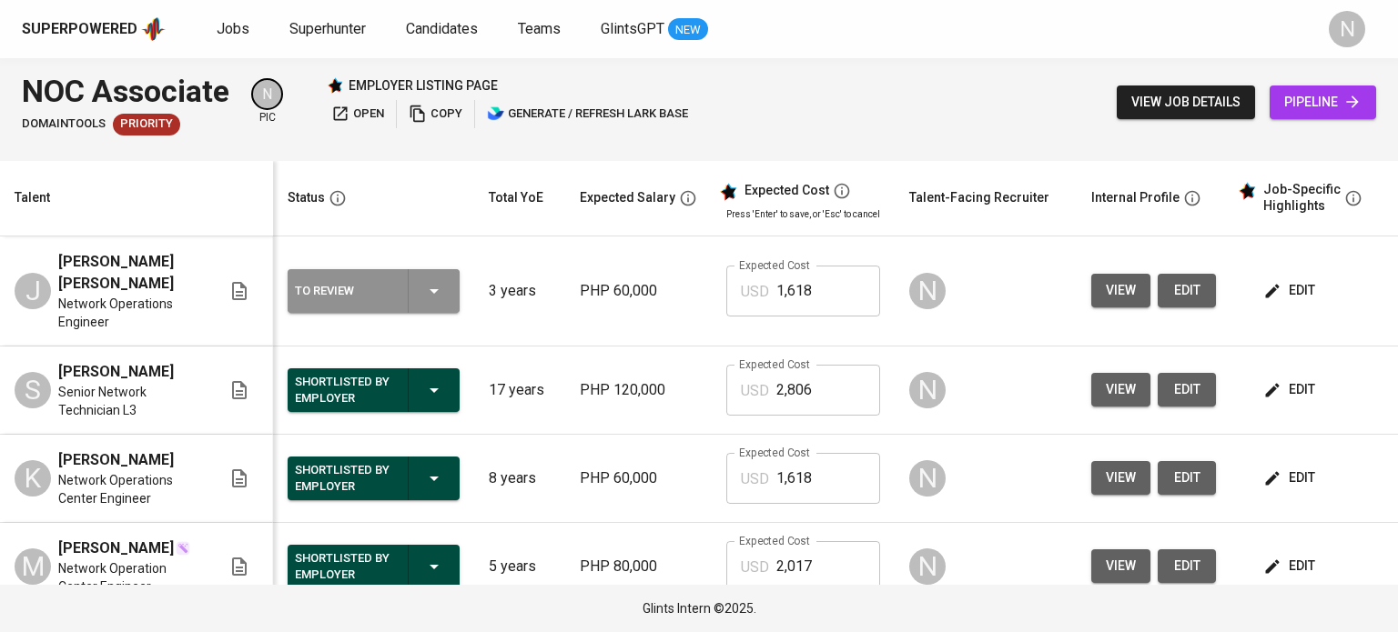
click at [448, 278] on div "To Review" at bounding box center [373, 291] width 157 height 44
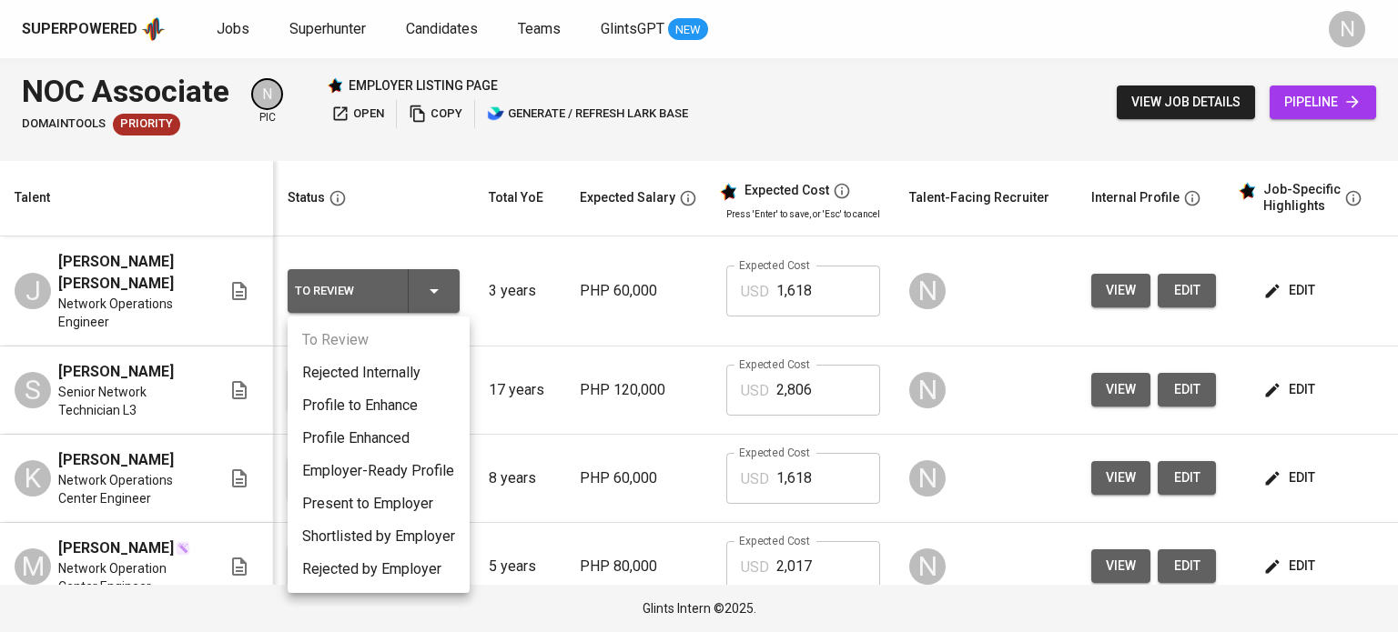
click at [443, 177] on div at bounding box center [699, 316] width 1398 height 632
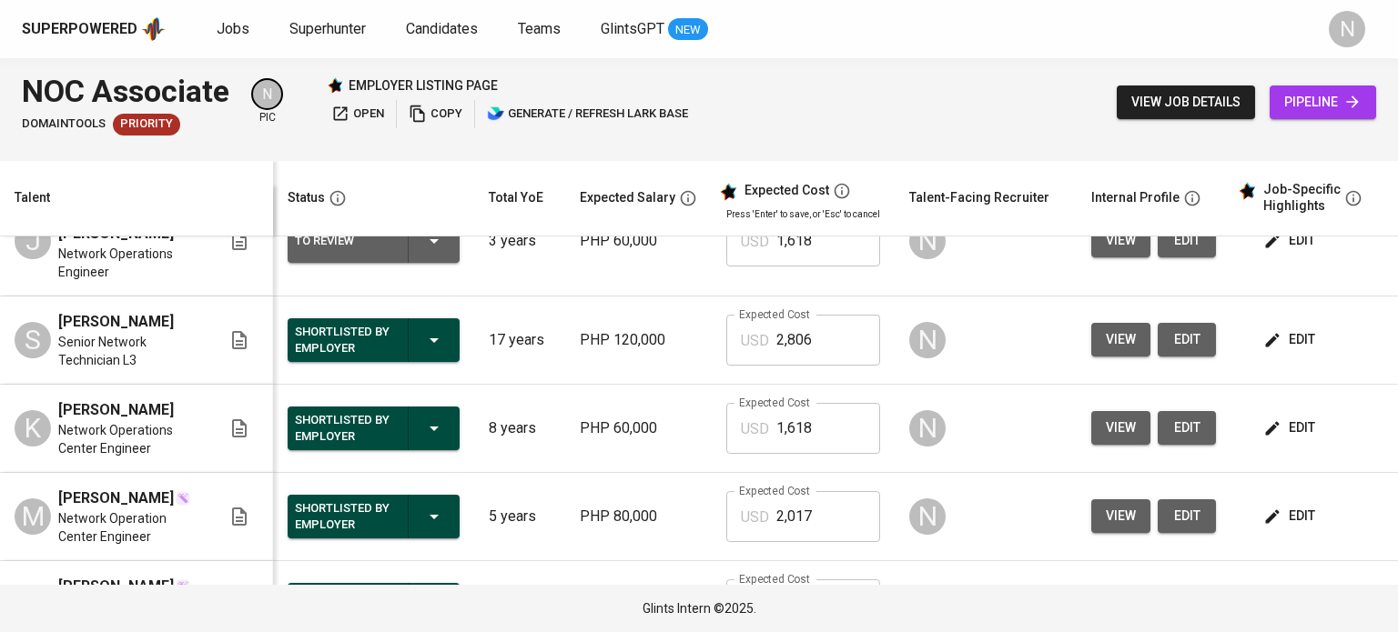
scroll to position [44, 0]
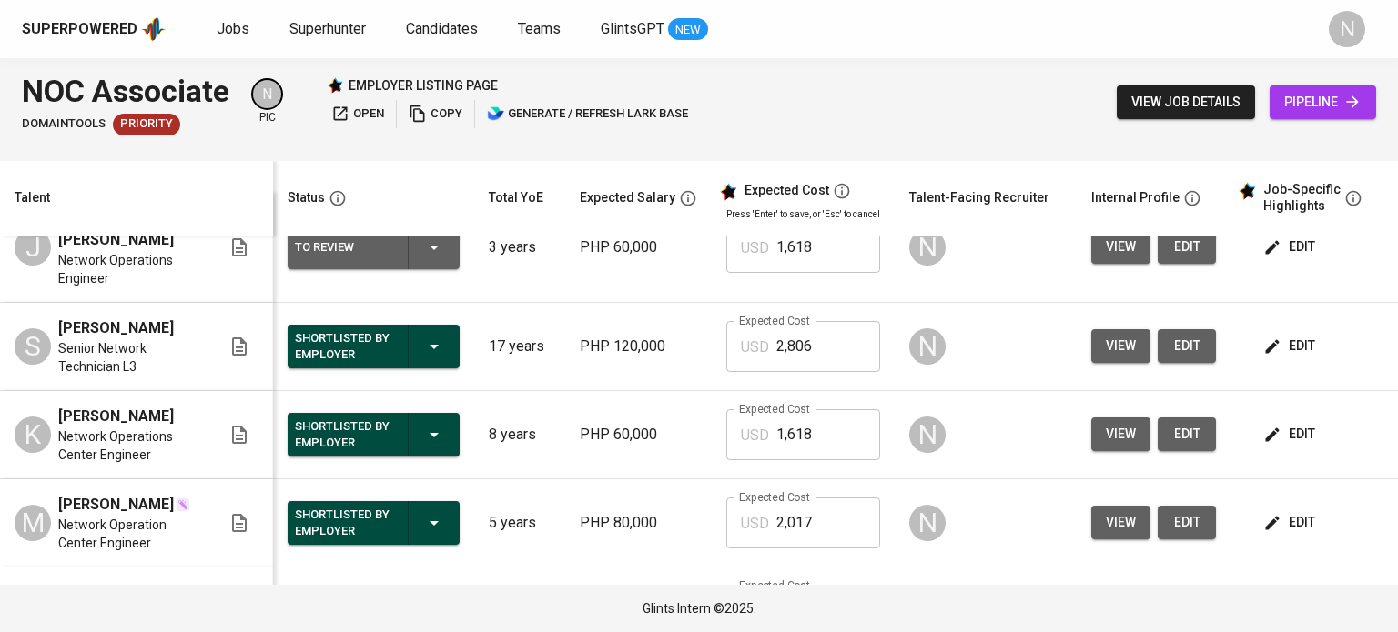
click at [440, 439] on icon "button" at bounding box center [434, 435] width 22 height 22
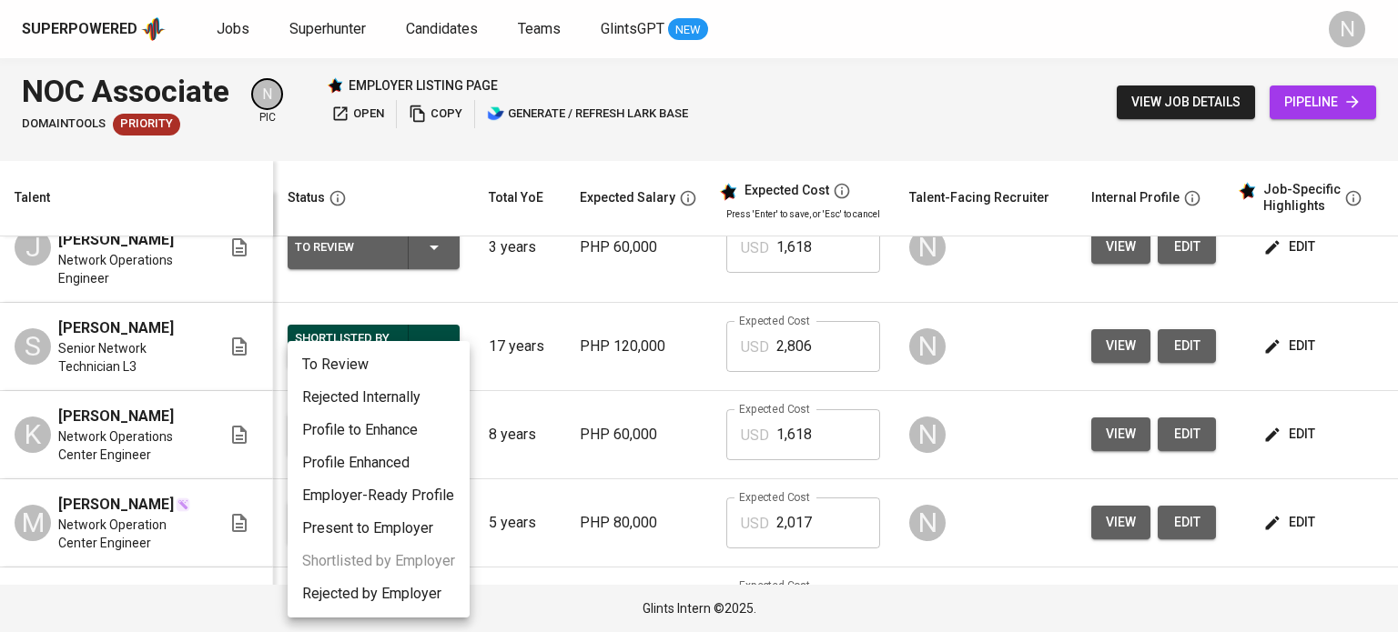
click at [380, 597] on li "Rejected by Employer" at bounding box center [379, 594] width 182 height 33
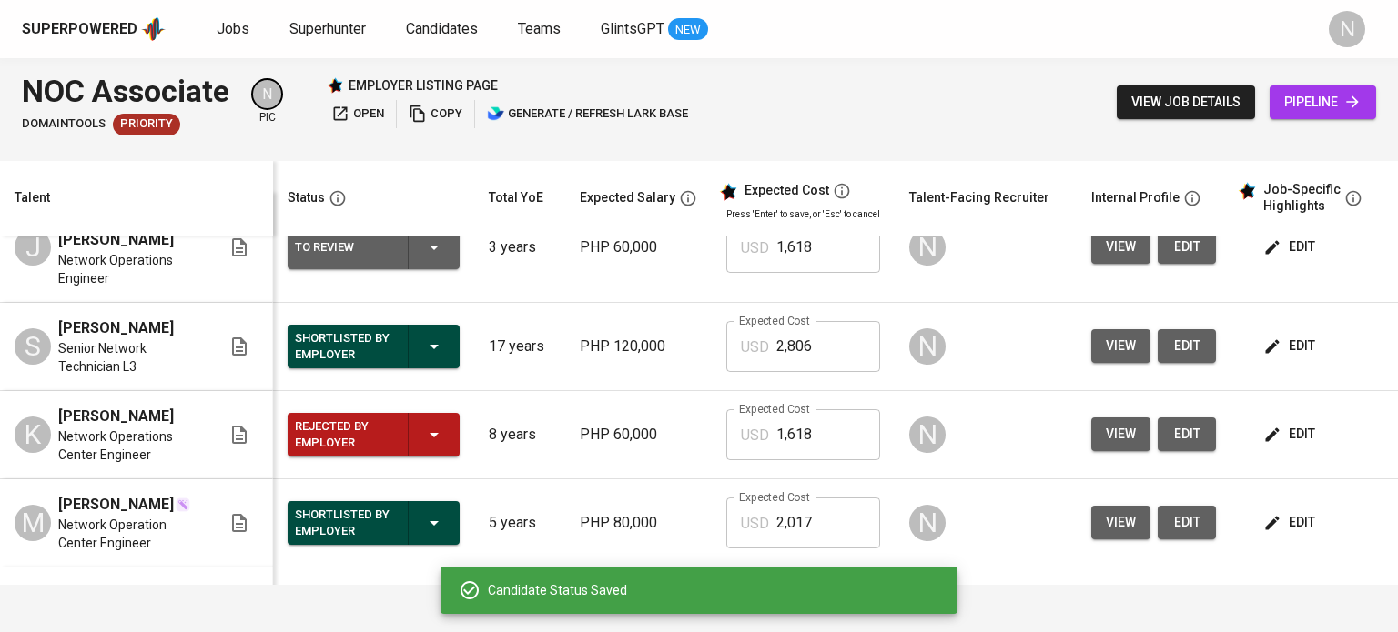
click at [436, 526] on icon "button" at bounding box center [434, 523] width 22 height 22
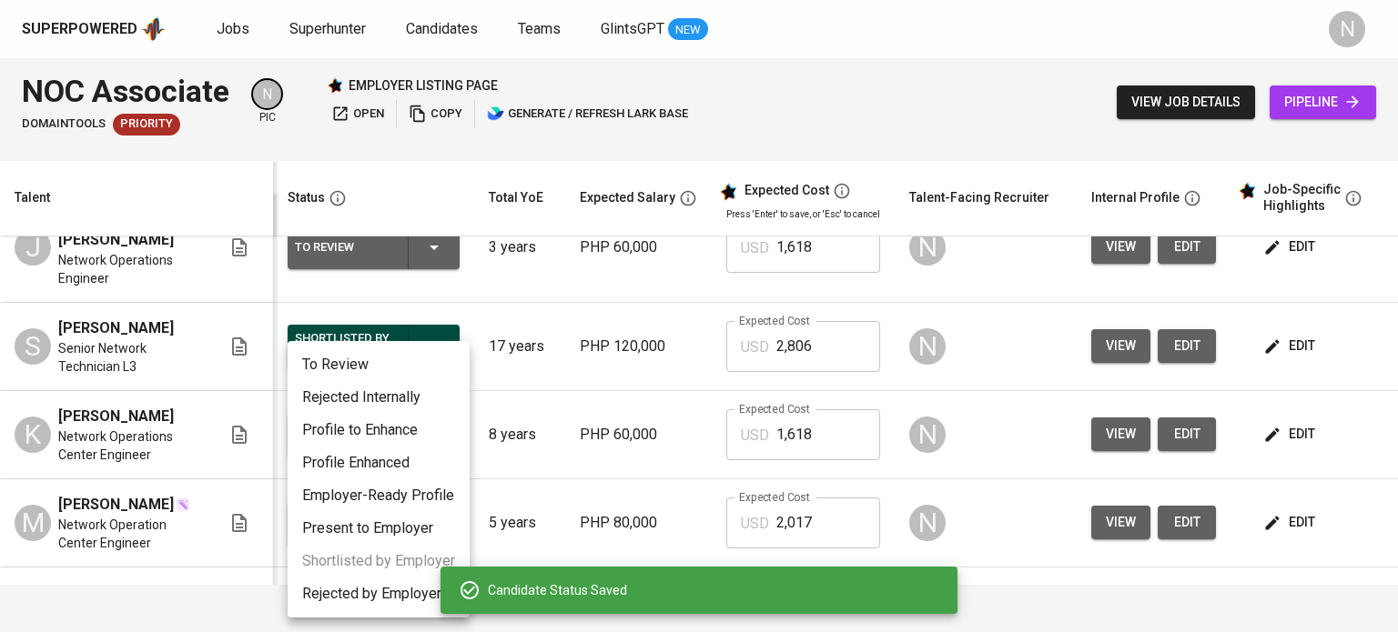
click at [393, 601] on li "Rejected by Employer" at bounding box center [379, 594] width 182 height 33
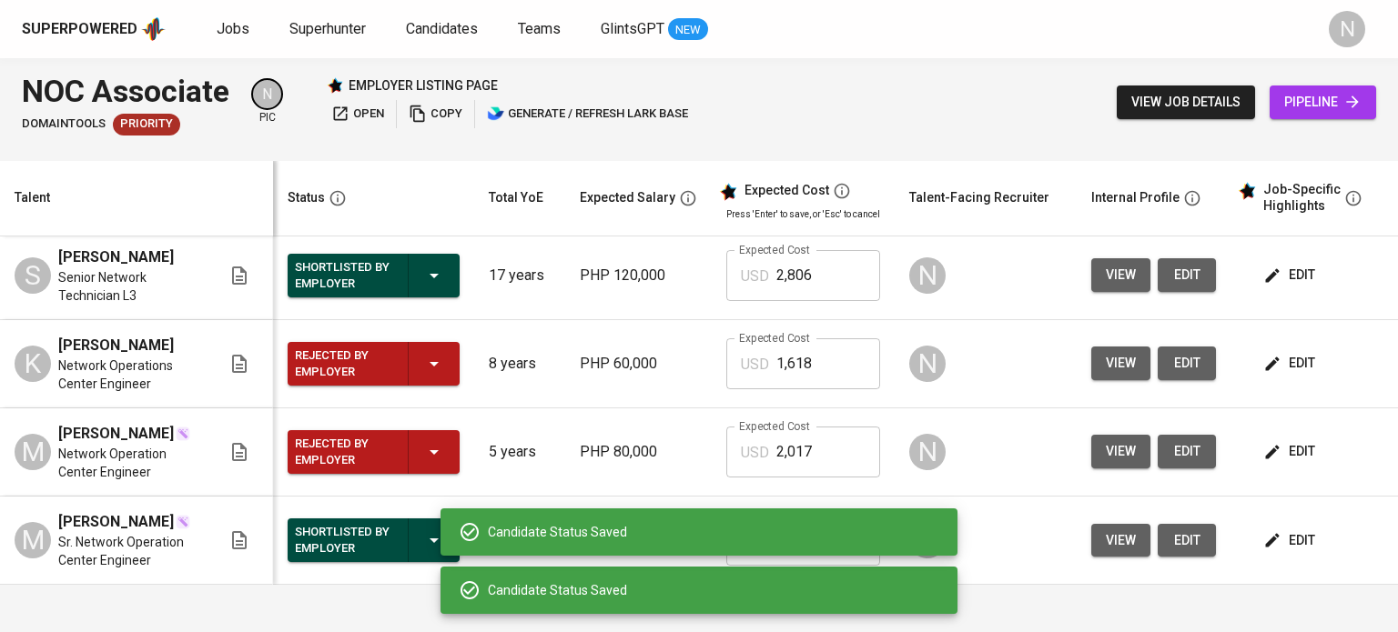
scroll to position [135, 0]
click at [404, 535] on div "Shortlisted by Employer" at bounding box center [373, 541] width 157 height 44
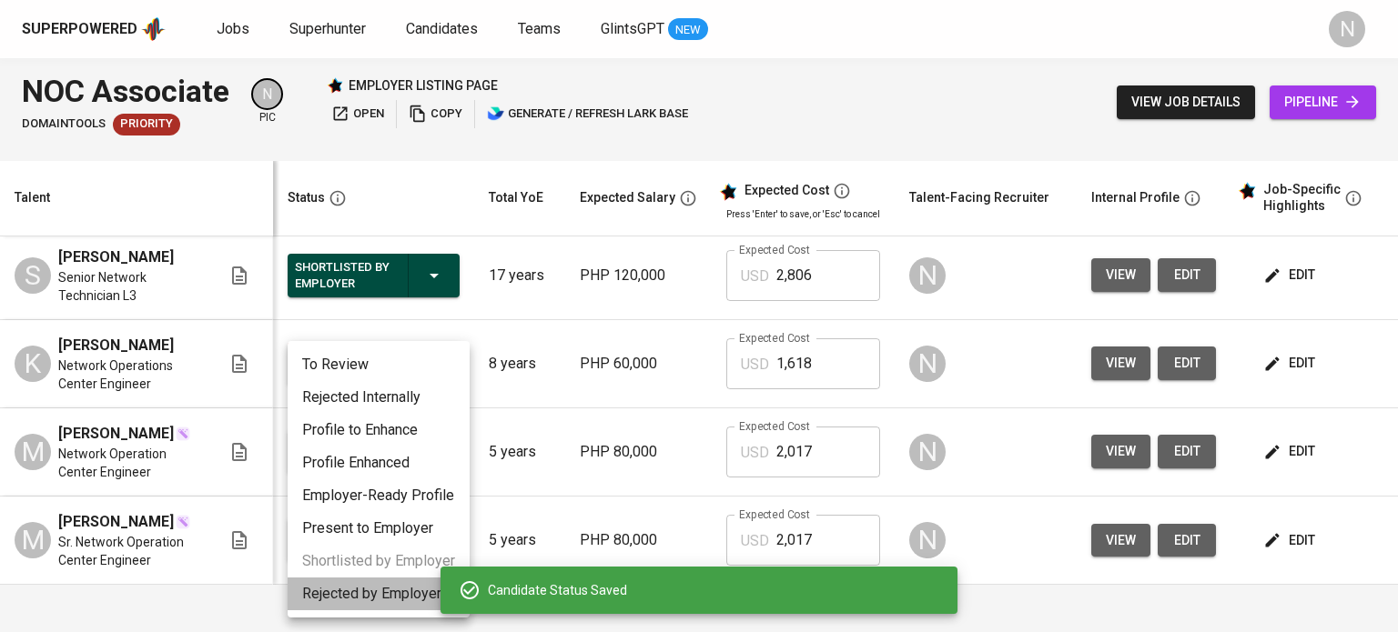
click at [374, 599] on li "Rejected by Employer" at bounding box center [379, 594] width 182 height 33
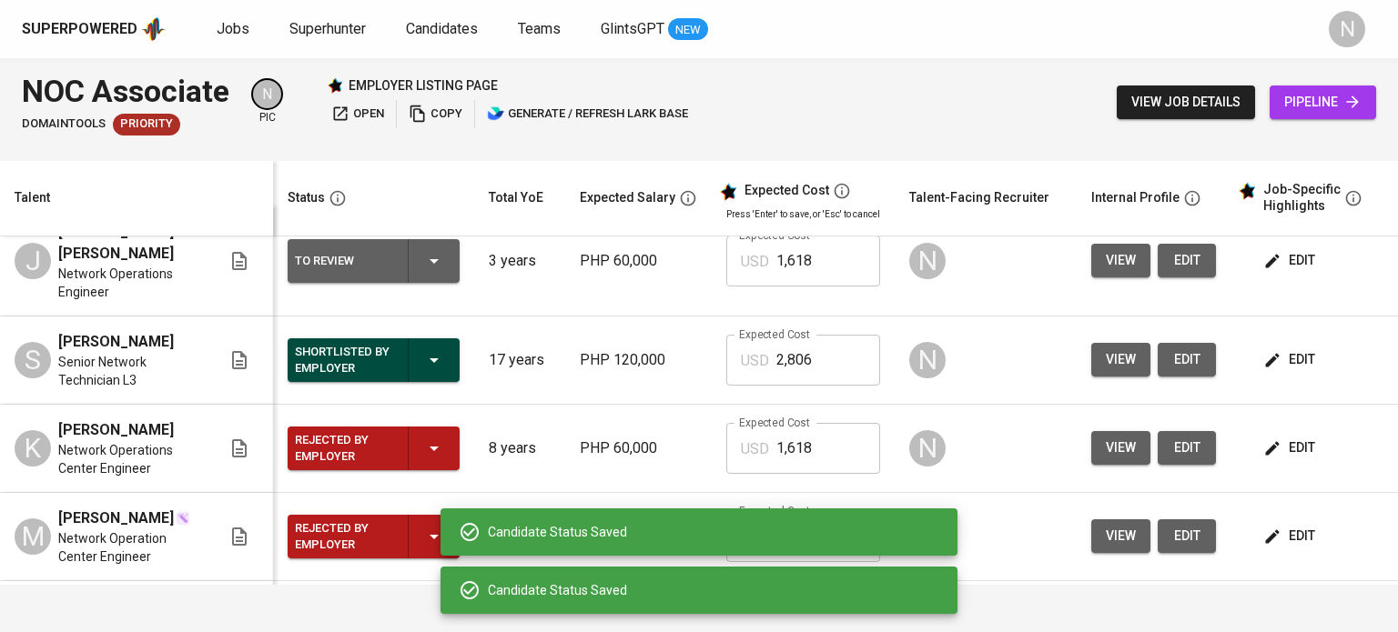
scroll to position [0, 0]
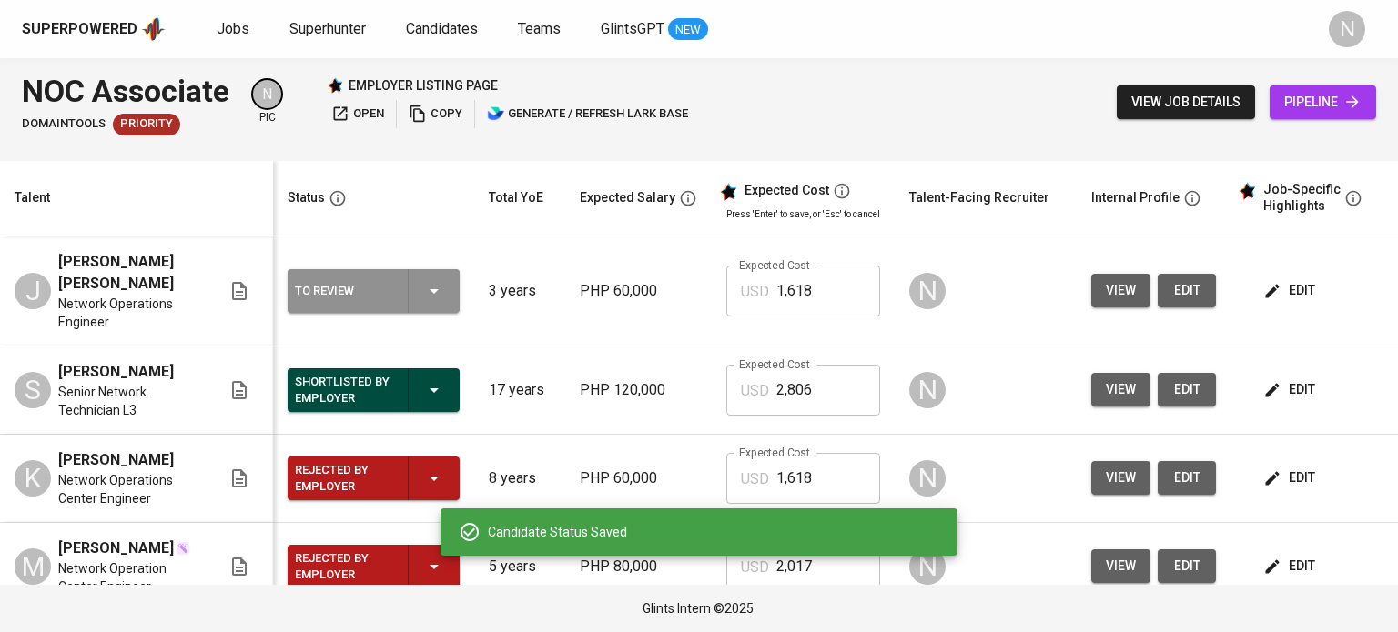
click at [411, 287] on div "To Review" at bounding box center [373, 291] width 157 height 44
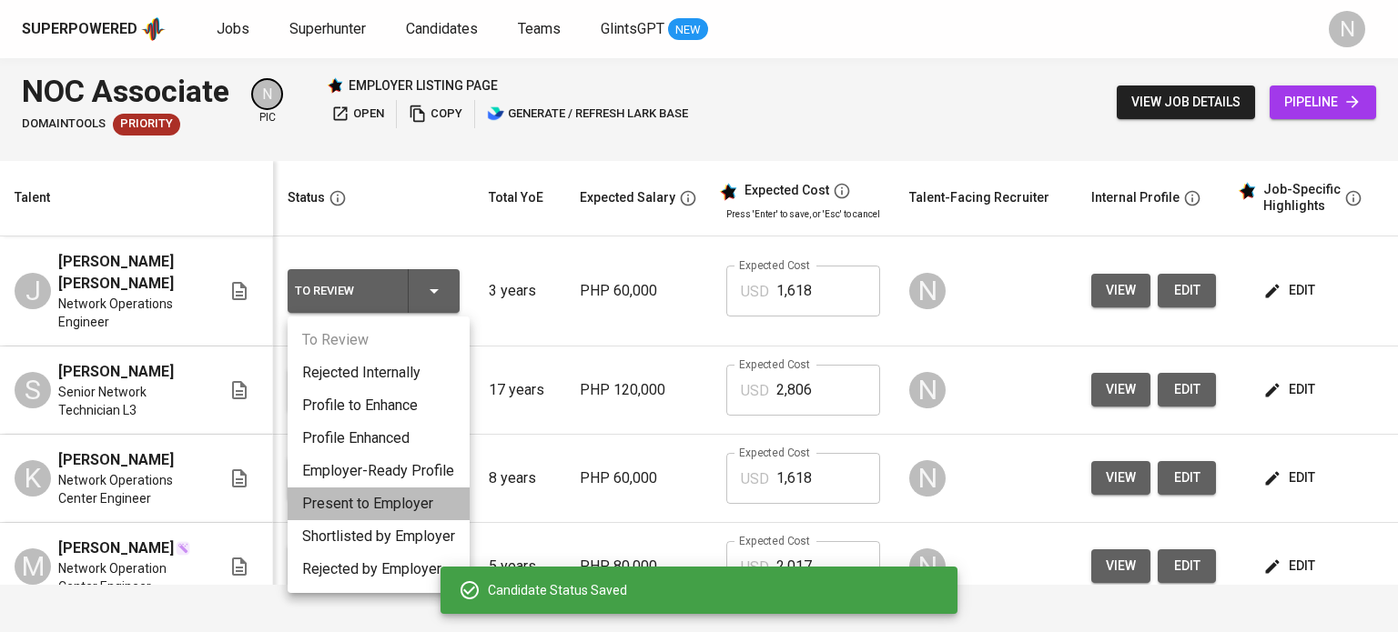
click at [379, 510] on li "Present to Employer" at bounding box center [379, 504] width 182 height 33
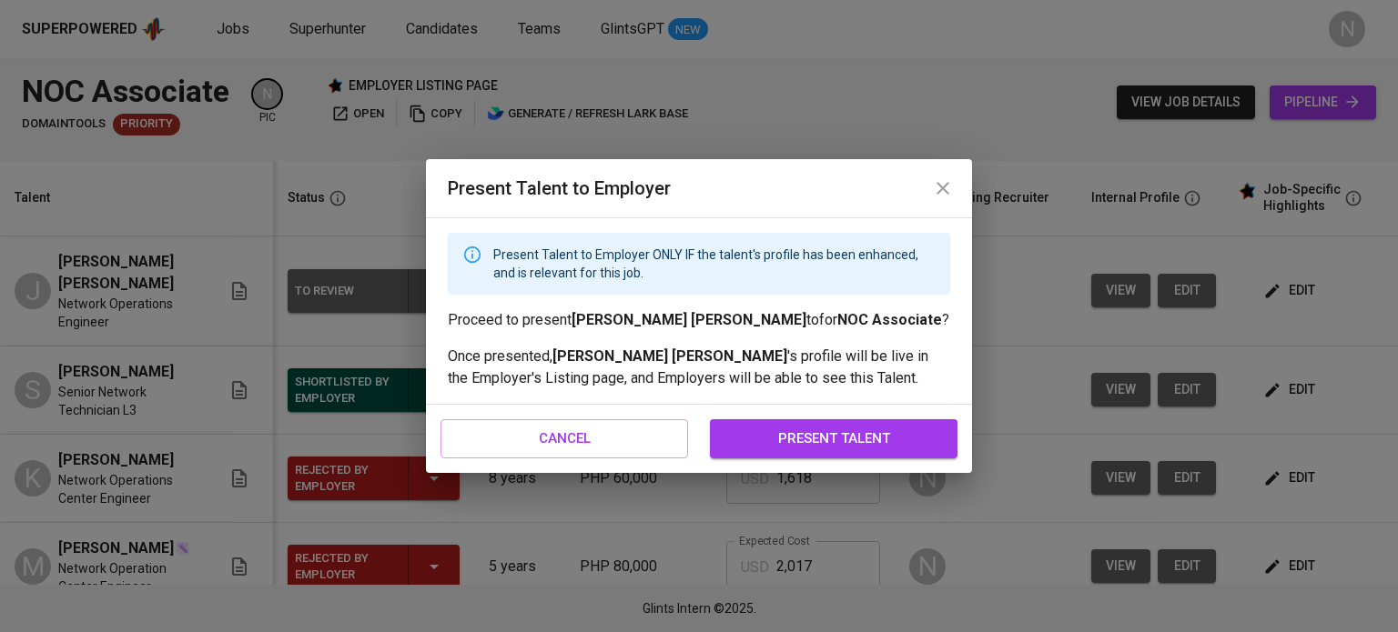
click at [842, 431] on span "present talent" at bounding box center [833, 439] width 207 height 24
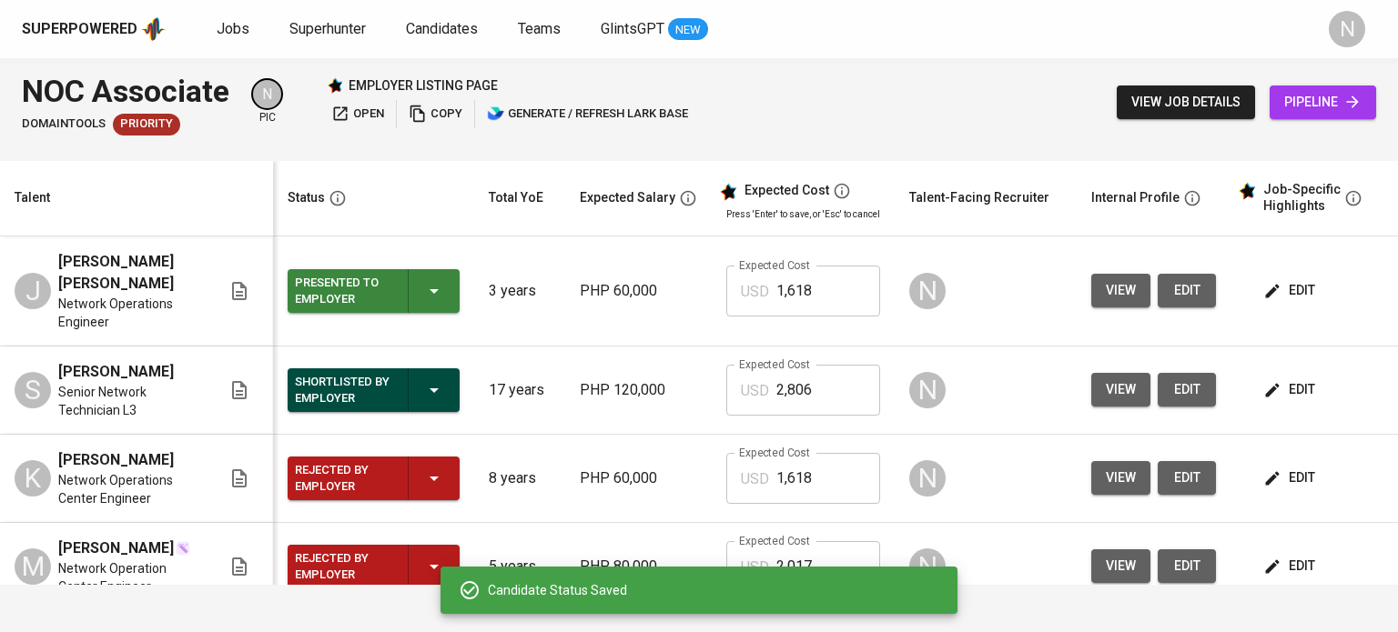
click at [1278, 295] on span "edit" at bounding box center [1291, 290] width 48 height 23
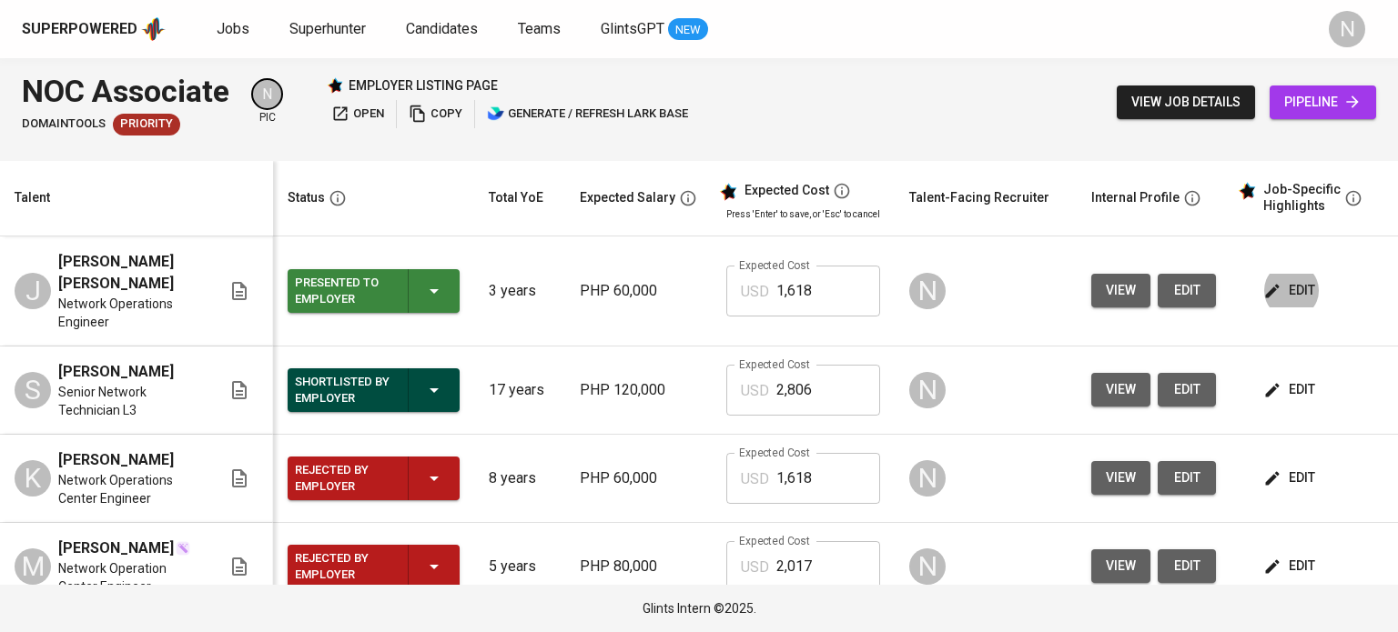
scroll to position [0, 173]
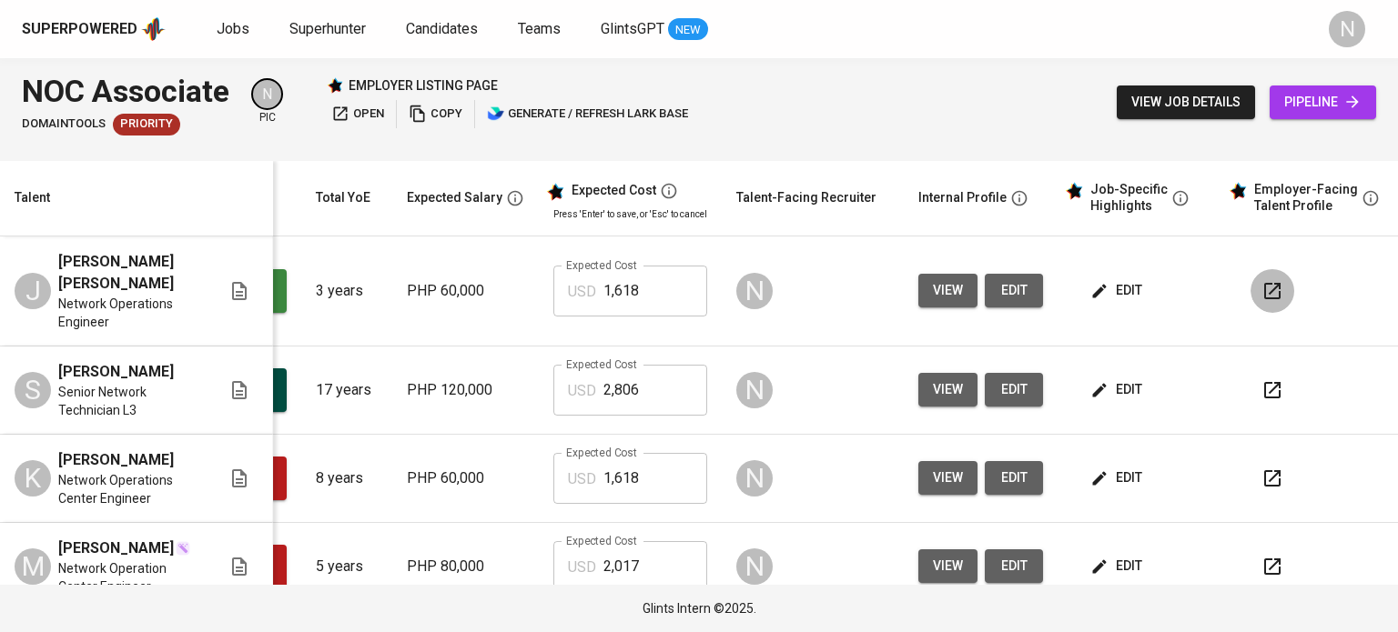
click at [1273, 289] on icon "button" at bounding box center [1272, 291] width 16 height 16
click at [1294, 105] on span "pipeline" at bounding box center [1322, 102] width 77 height 23
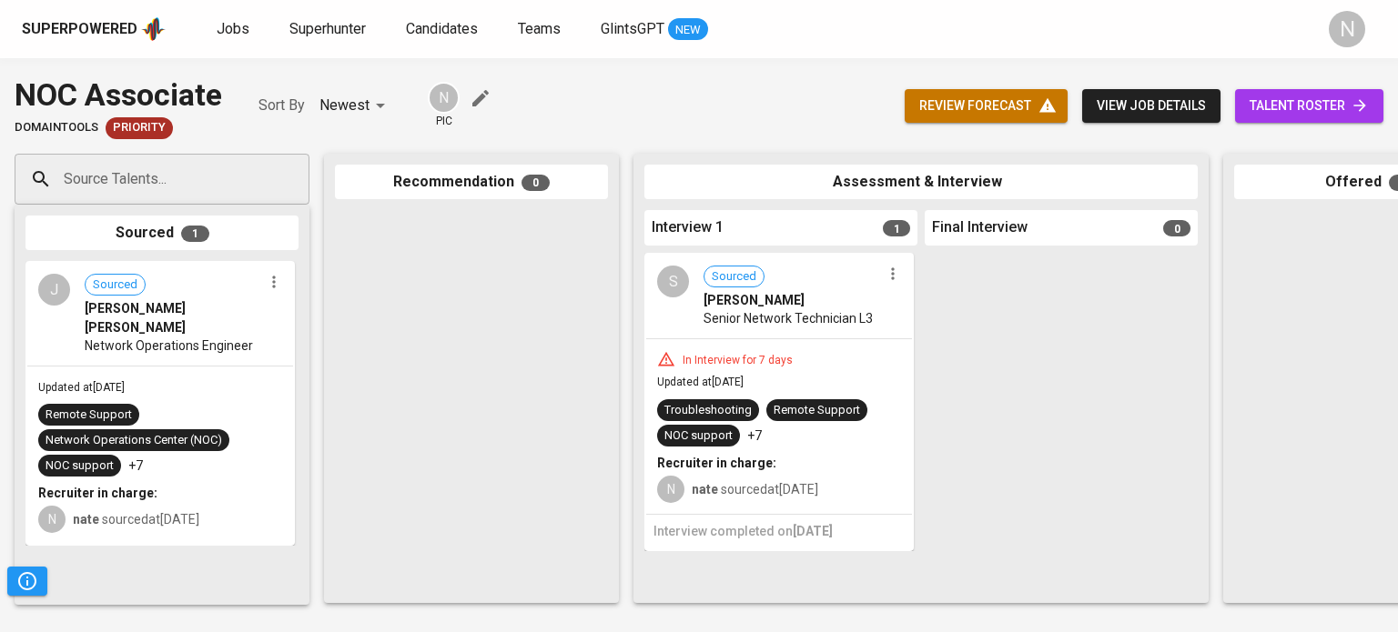
click at [194, 186] on input "Source Talents..." at bounding box center [154, 179] width 191 height 35
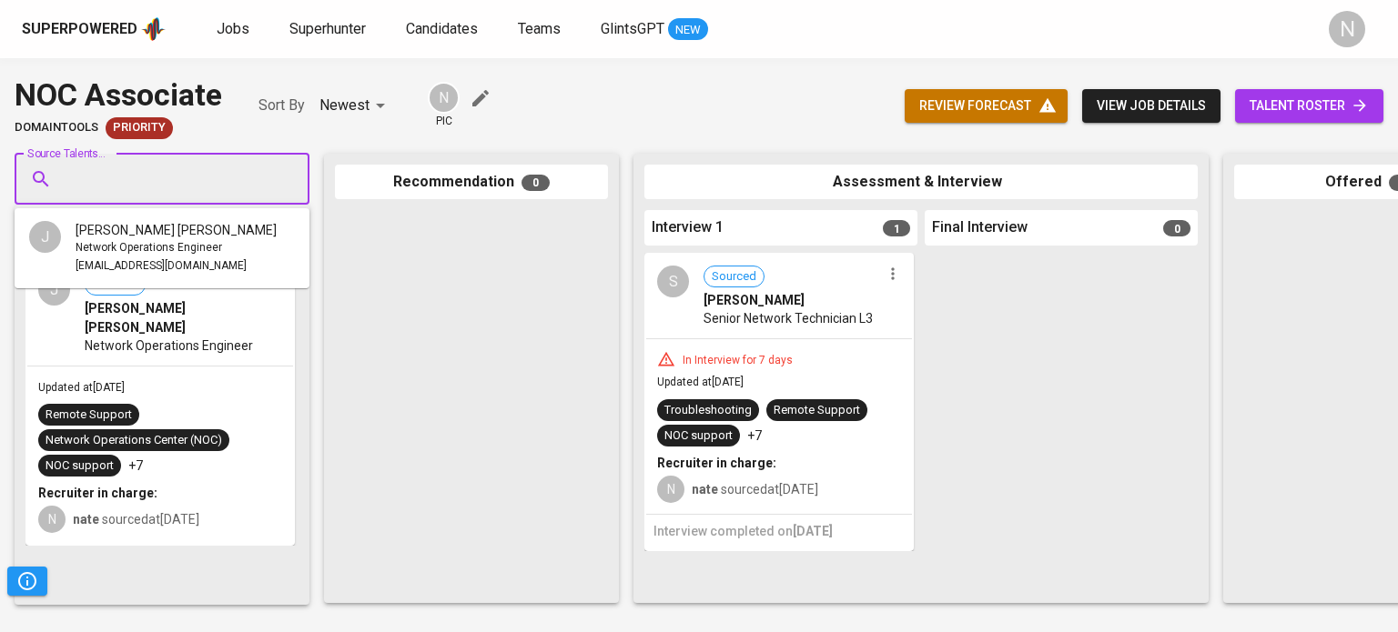
paste input "maki.arguelles@gmail.com"
type input "maki.arguelles@gmail.com"
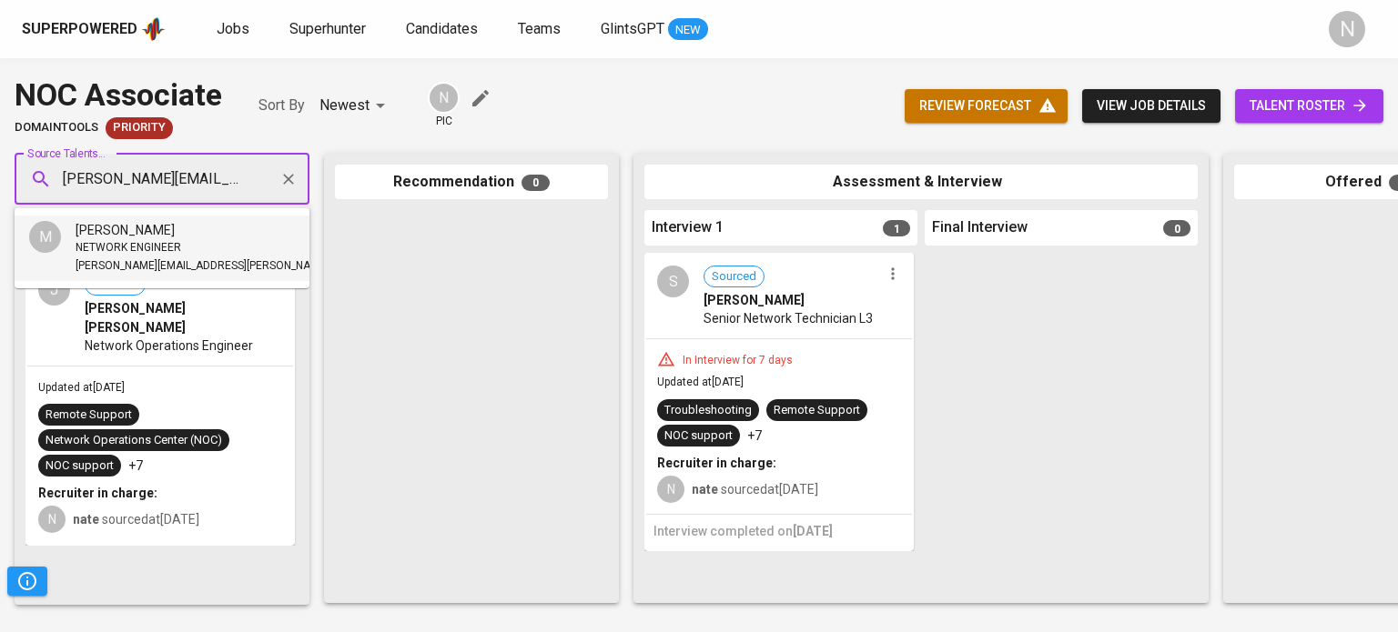
click at [129, 237] on span "Mark James Arguelles" at bounding box center [125, 230] width 99 height 18
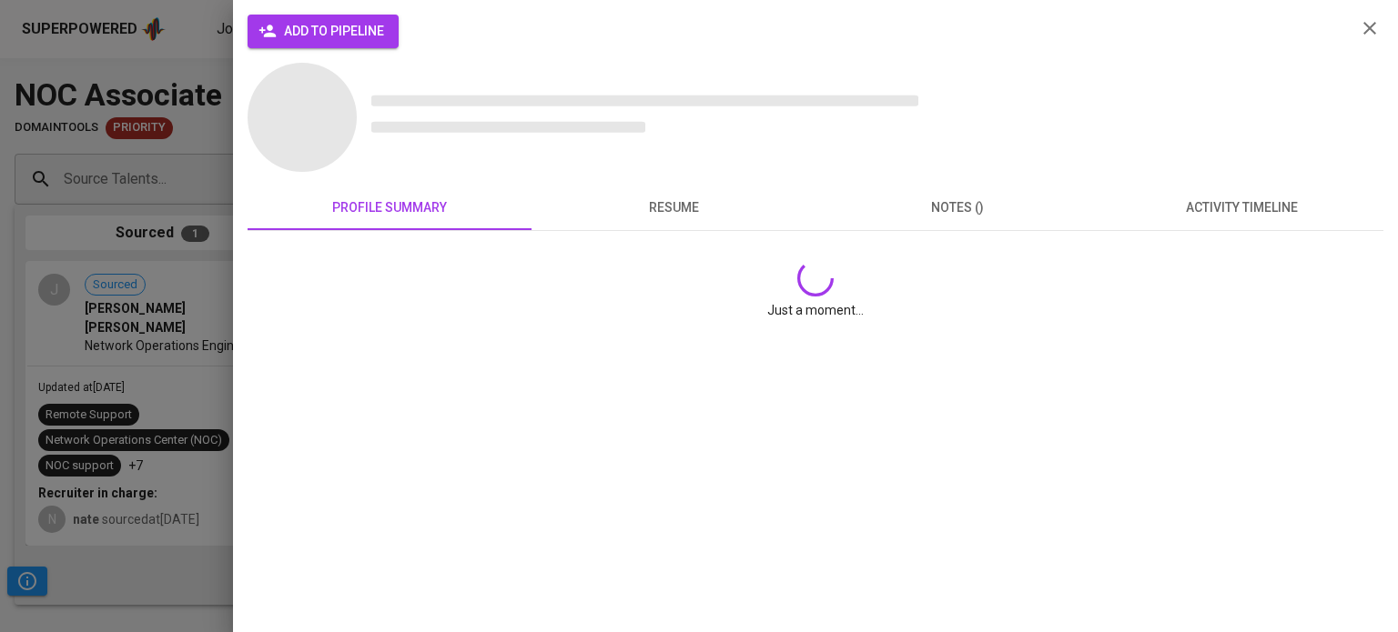
click at [324, 21] on span "add to pipeline" at bounding box center [323, 31] width 122 height 23
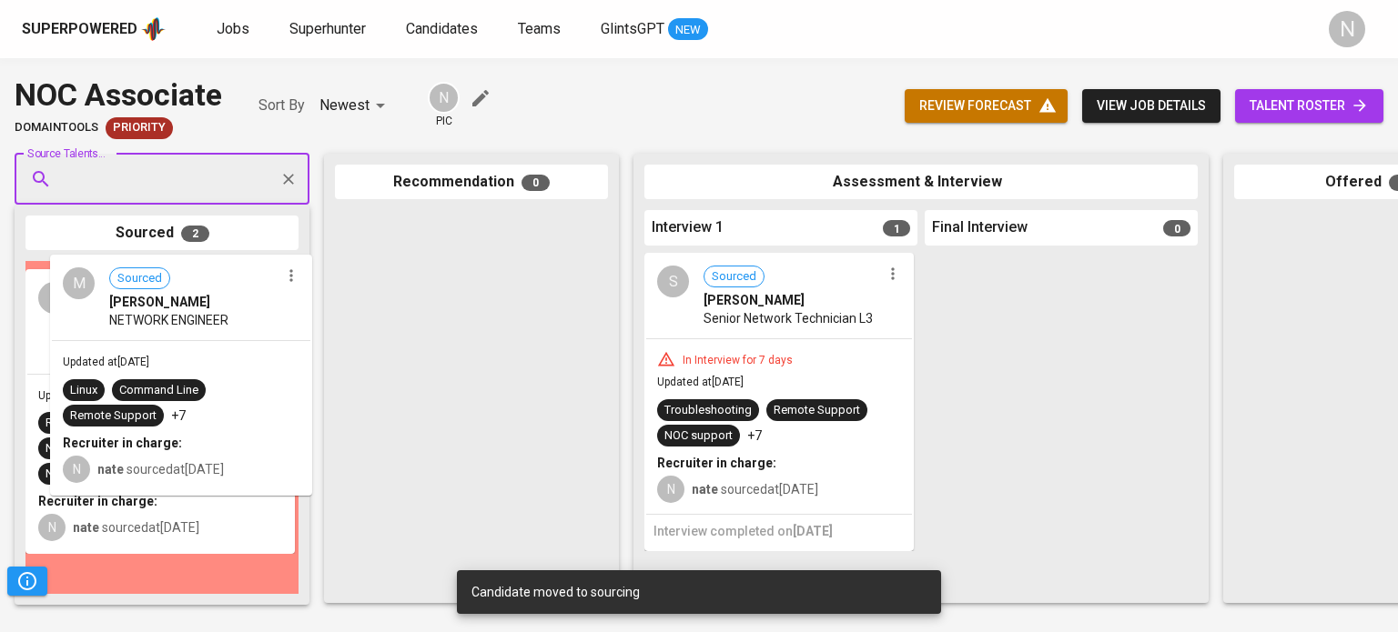
drag, startPoint x: 180, startPoint y: 345, endPoint x: 454, endPoint y: 296, distance: 278.3
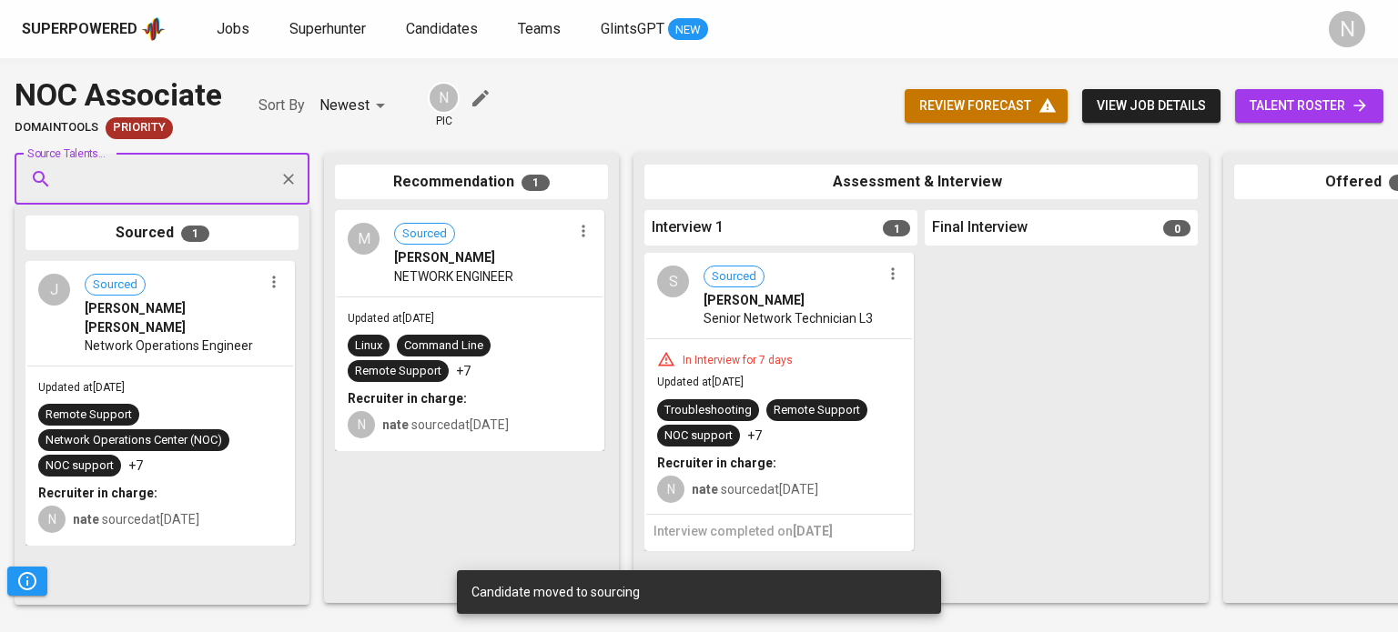
drag, startPoint x: 142, startPoint y: 347, endPoint x: 485, endPoint y: 338, distance: 343.2
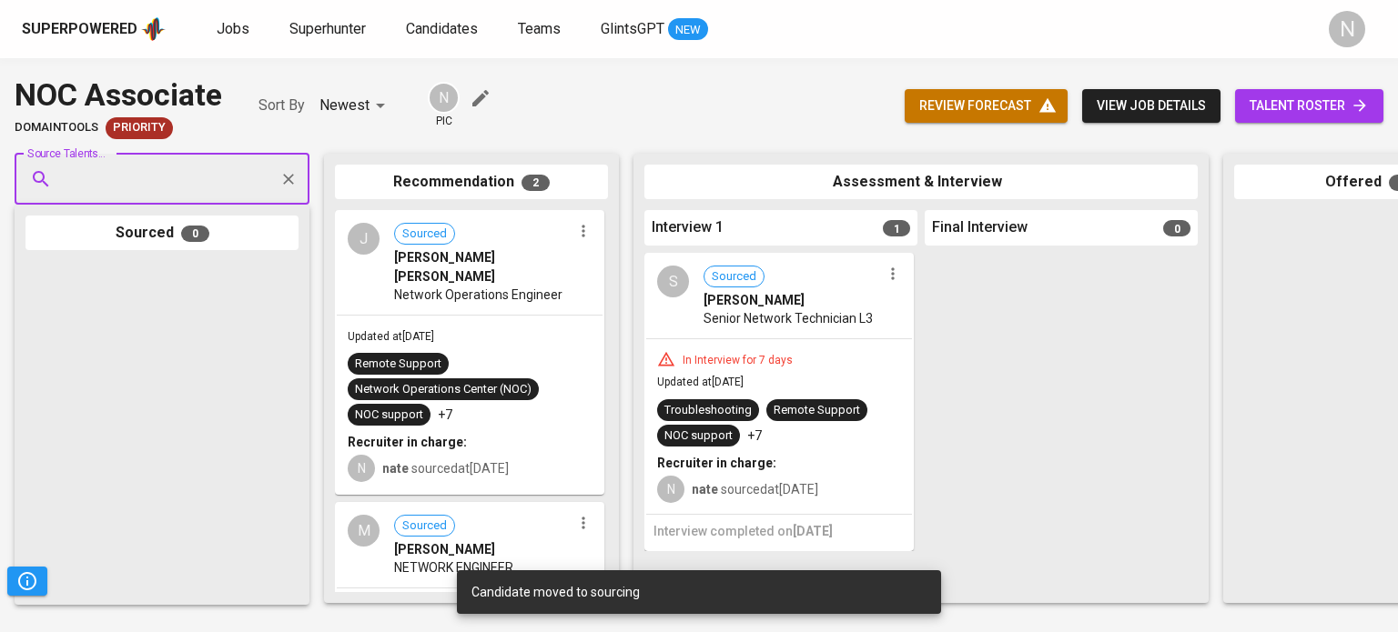
click at [1295, 103] on span "talent roster" at bounding box center [1308, 106] width 119 height 23
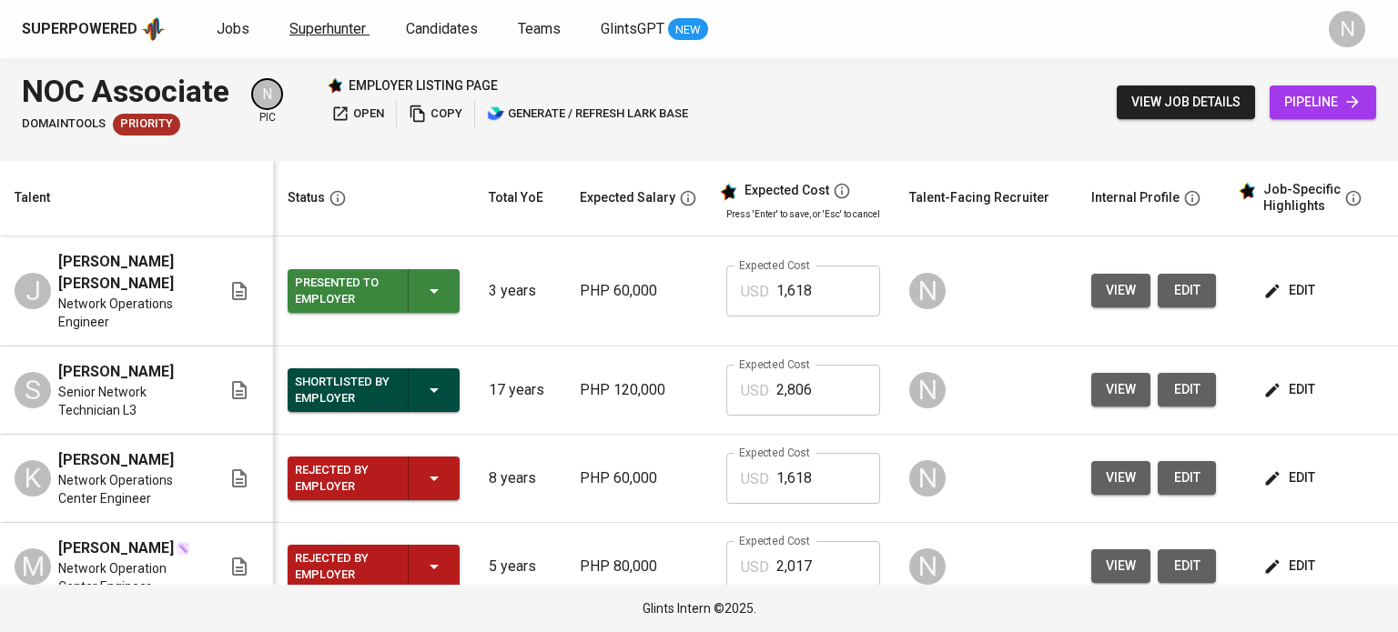
click at [308, 32] on span "Superhunter" at bounding box center [327, 28] width 76 height 17
click at [1346, 109] on icon at bounding box center [1352, 102] width 18 height 18
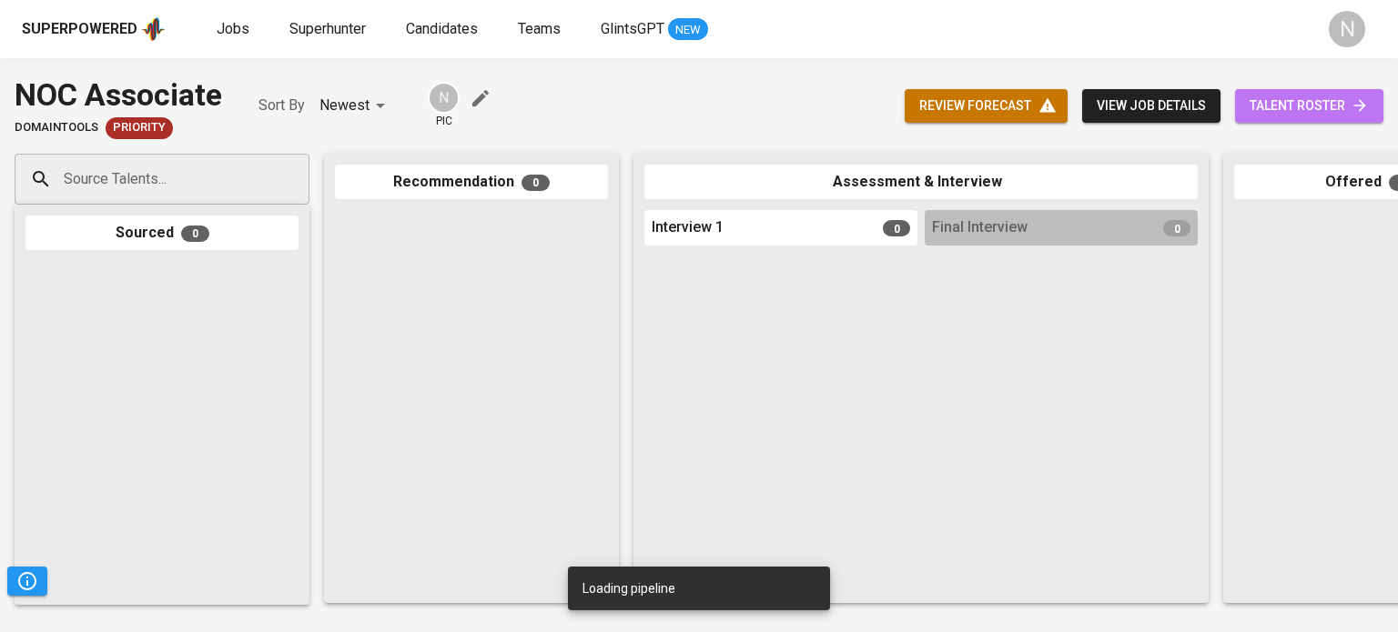
click at [1346, 109] on span "talent roster" at bounding box center [1308, 106] width 119 height 23
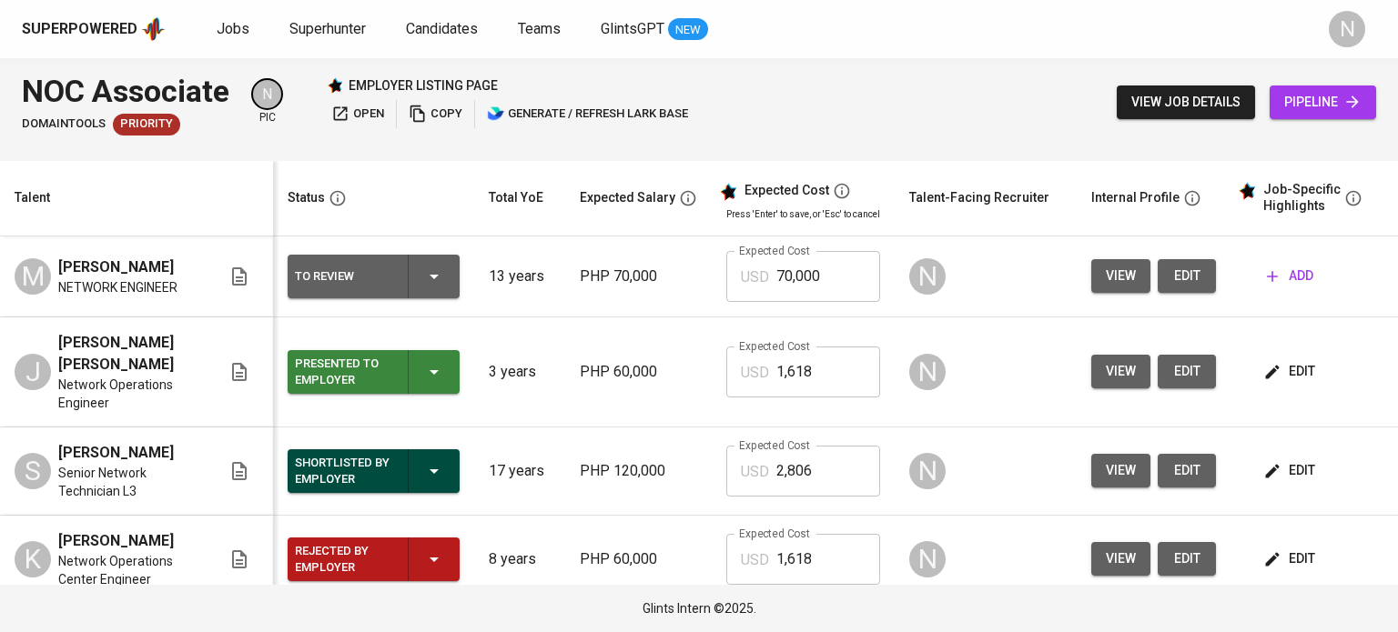
click at [1294, 377] on span "edit" at bounding box center [1291, 371] width 48 height 23
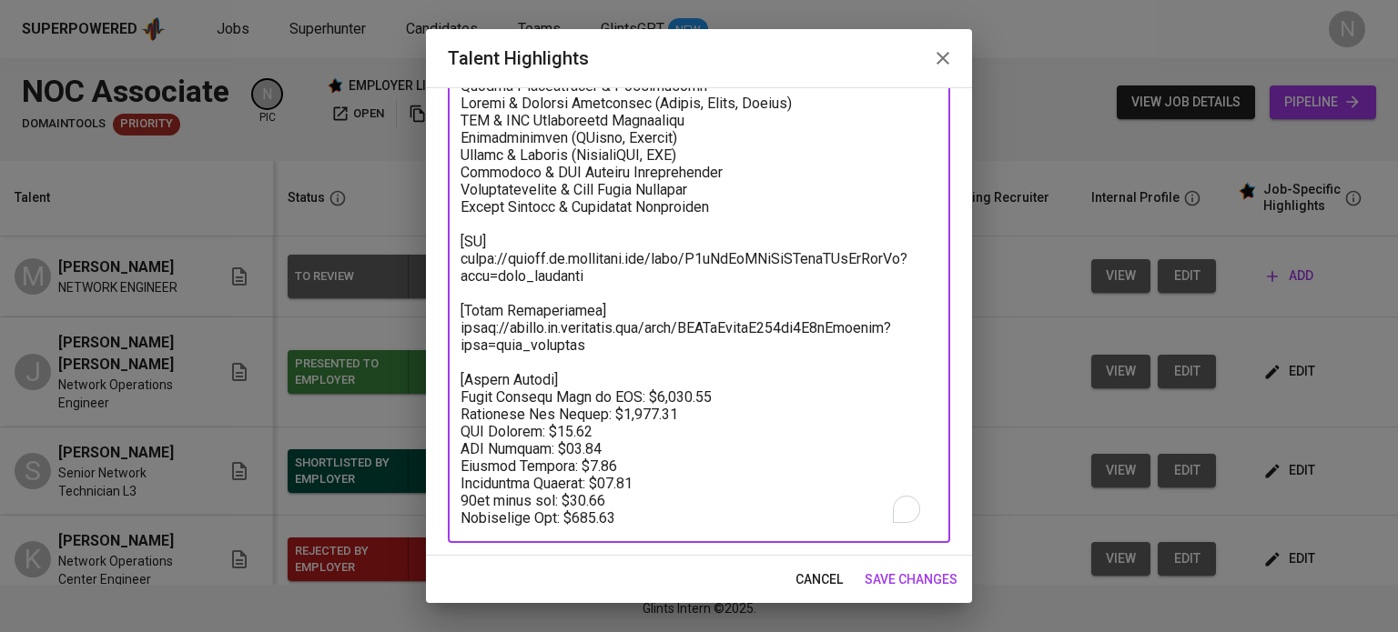
scroll to position [427, 0]
drag, startPoint x: 460, startPoint y: 303, endPoint x: 632, endPoint y: 527, distance: 282.8
click at [632, 527] on div "x Talent Highlights" at bounding box center [699, 151] width 502 height 777
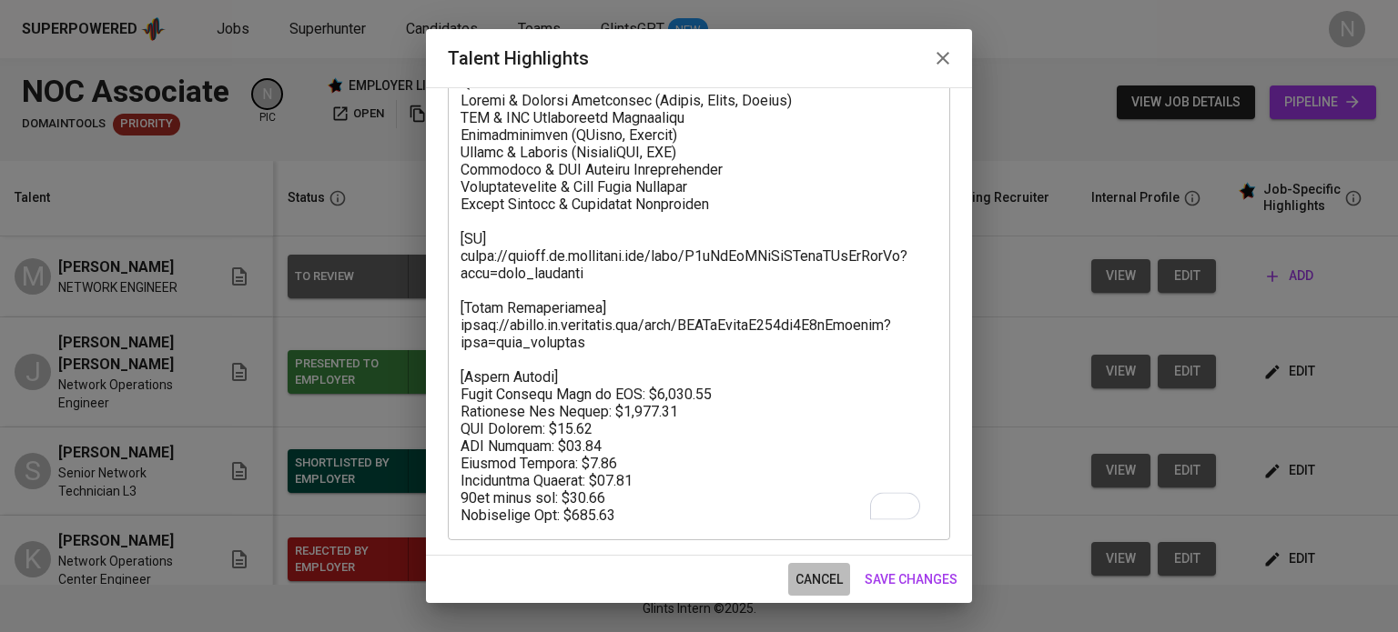
click at [823, 569] on span "cancel" at bounding box center [818, 580] width 47 height 23
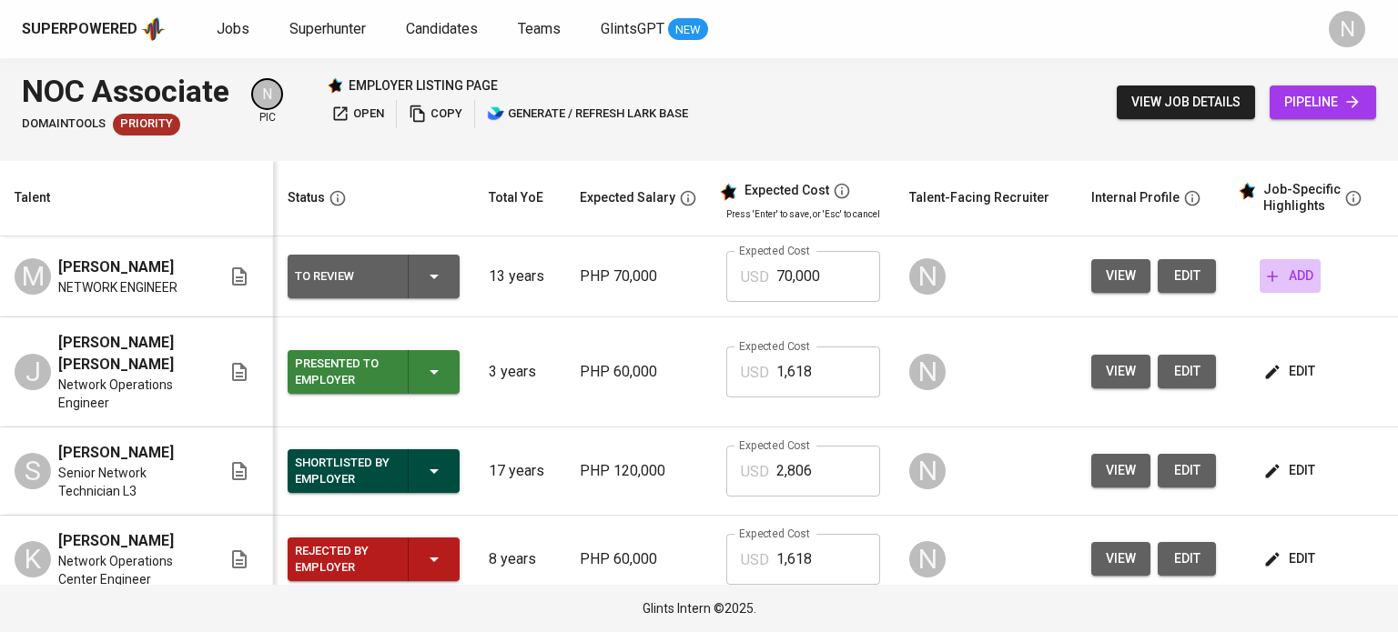
click at [1291, 288] on span "add" at bounding box center [1290, 276] width 46 height 23
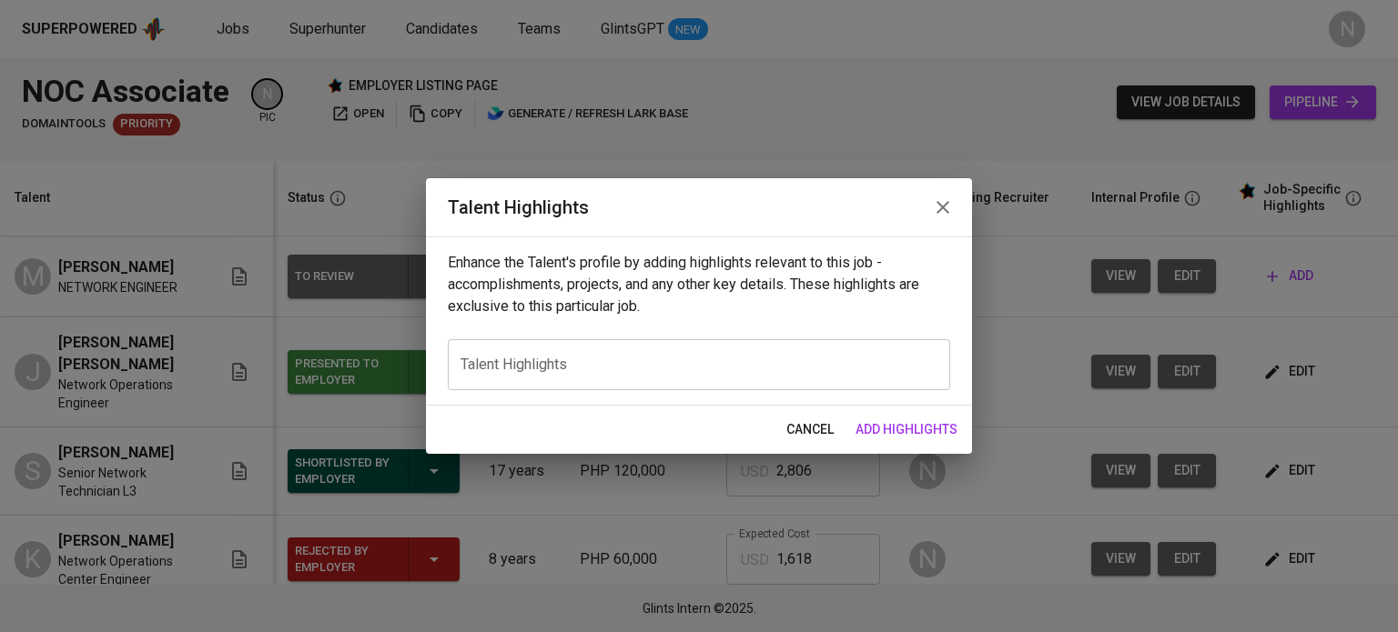
click at [513, 352] on div "x Talent Highlights" at bounding box center [699, 364] width 502 height 51
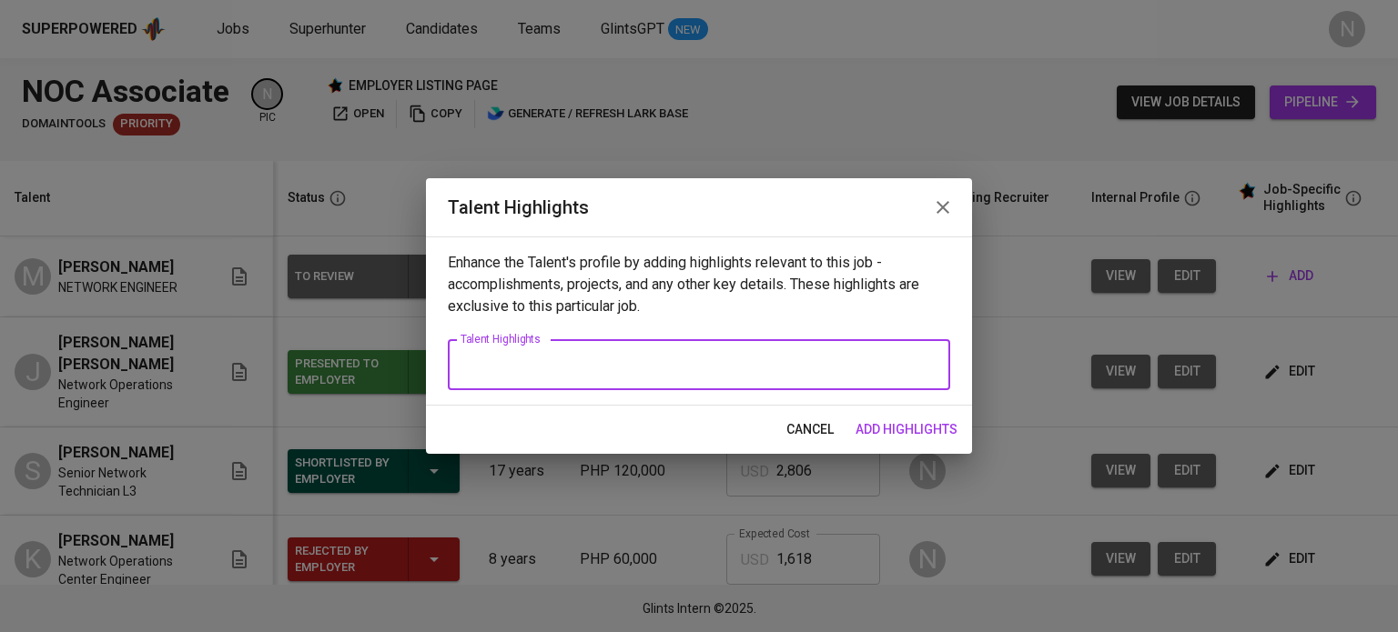
paste textarea "[CV] https://glints.sg.larksuite.com/file/L2vLbNeSYoIjUAxuqFXlIgSogRc?from=from…"
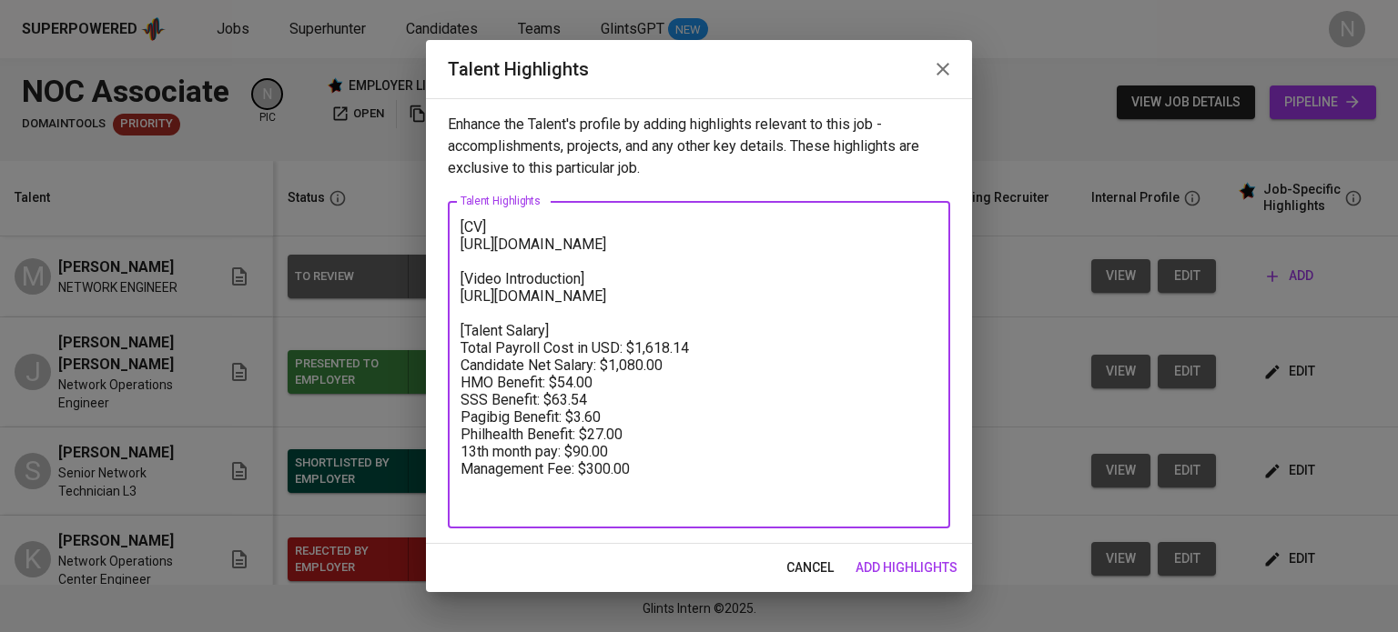
click at [460, 226] on textarea "[CV] https://glints.sg.larksuite.com/file/L2vLbNeSYoIjUAxuqFXlIgSogRc?from=from…" at bounding box center [698, 365] width 477 height 294
paste textarea "Experienced IT professional with over a decade of expertise in Network Operatio…"
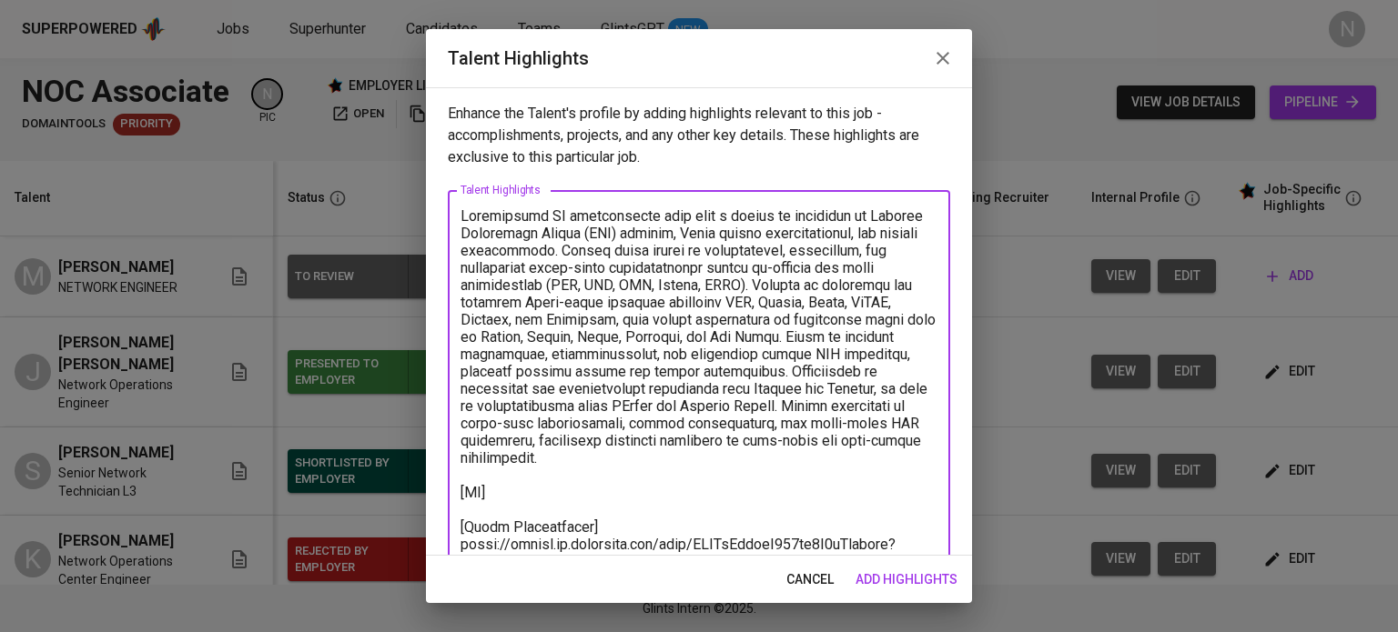
paste textarea "https://glints.sg.larksuite.com/file/YWtQbjKwWoRe7NxwzLSlSAwegyd?from=from_copy…"
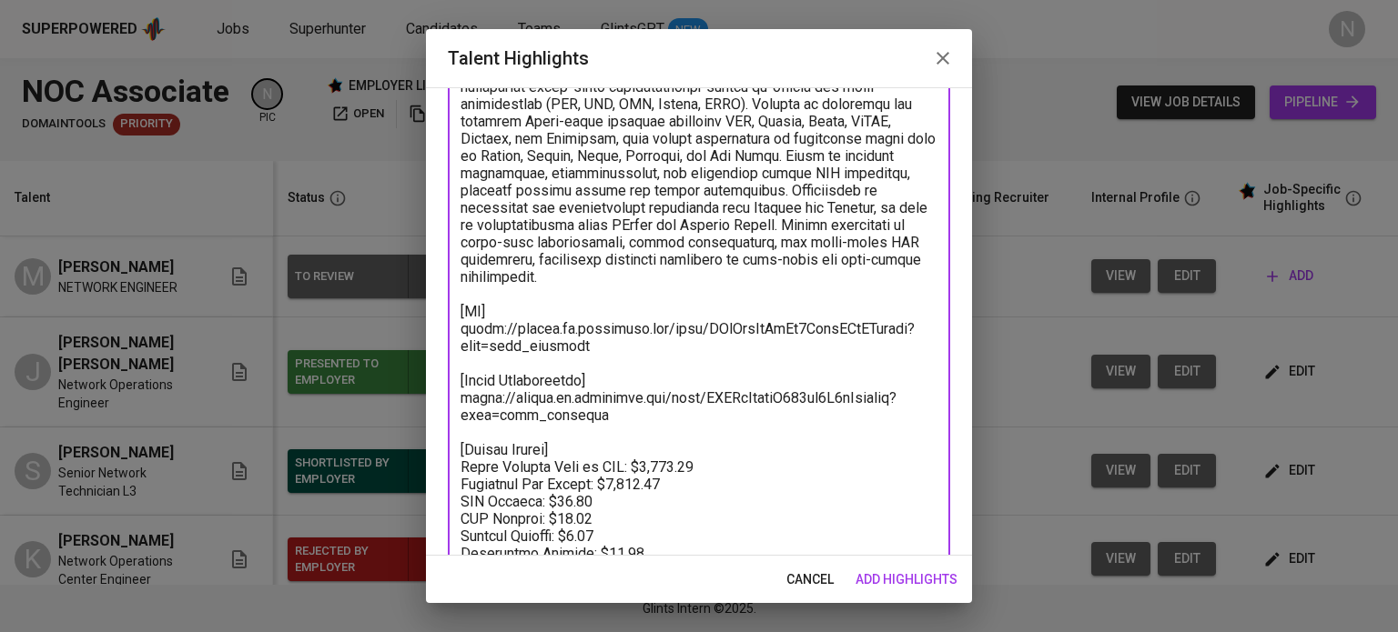
scroll to position [182, 0]
drag, startPoint x: 593, startPoint y: 414, endPoint x: 439, endPoint y: 404, distance: 155.0
click at [439, 404] on div "Enhance the Talent's profile by adding highlights relevant to this job - accomp…" at bounding box center [699, 321] width 546 height 469
paste textarea "SjxbbCyWqogIeUxDYy7lpNddgDc"
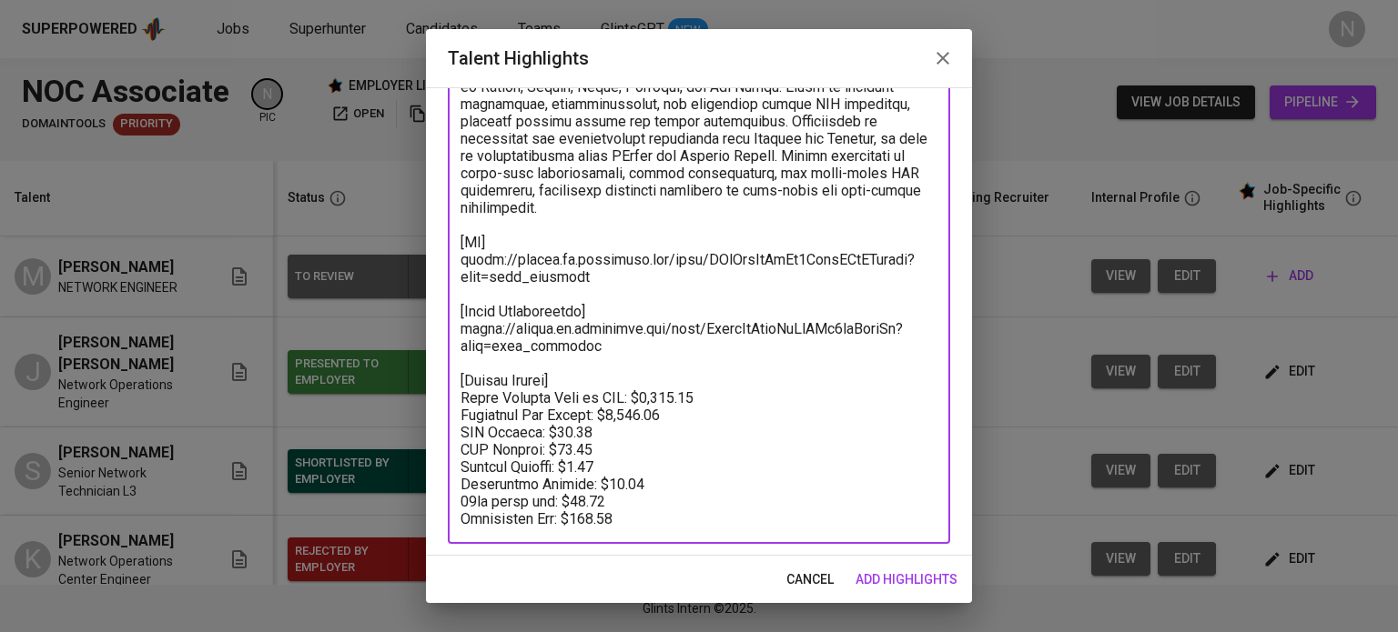
scroll to position [254, 0]
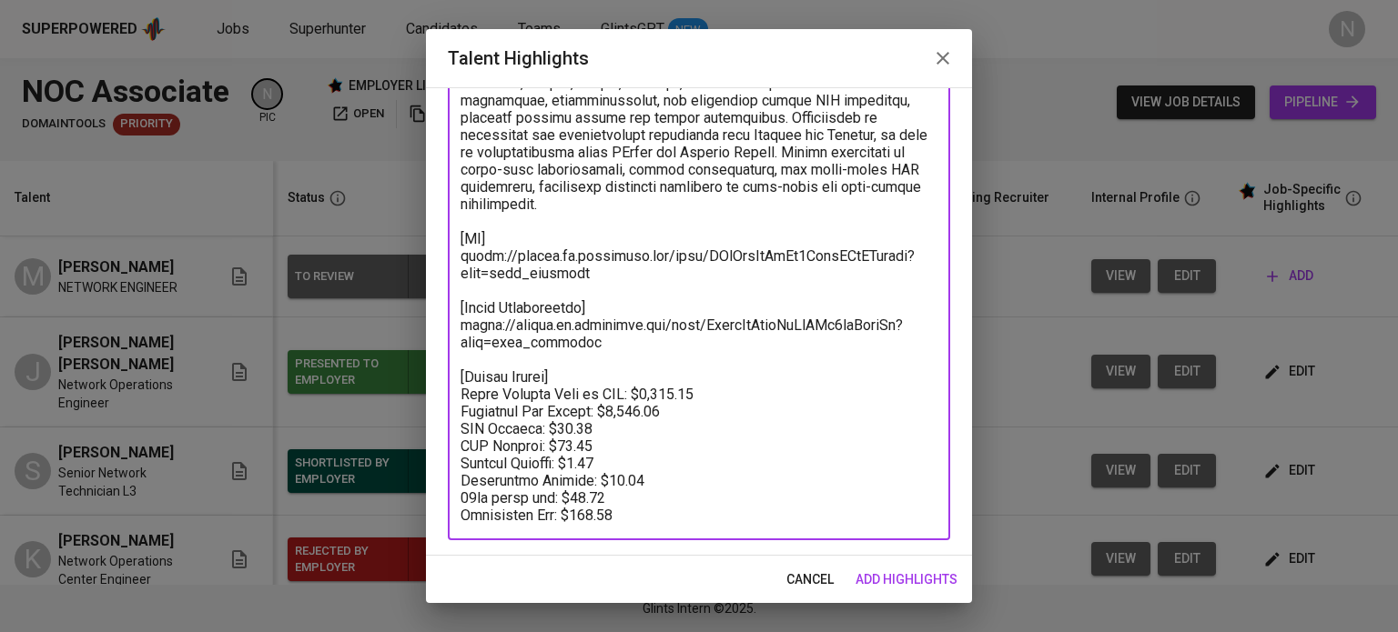
drag, startPoint x: 642, startPoint y: 414, endPoint x: 604, endPoint y: 414, distance: 38.2
click at [604, 414] on textarea at bounding box center [698, 239] width 477 height 571
paste textarea "26"
drag, startPoint x: 629, startPoint y: 480, endPoint x: 582, endPoint y: 480, distance: 46.4
click at [582, 480] on textarea at bounding box center [698, 239] width 477 height 571
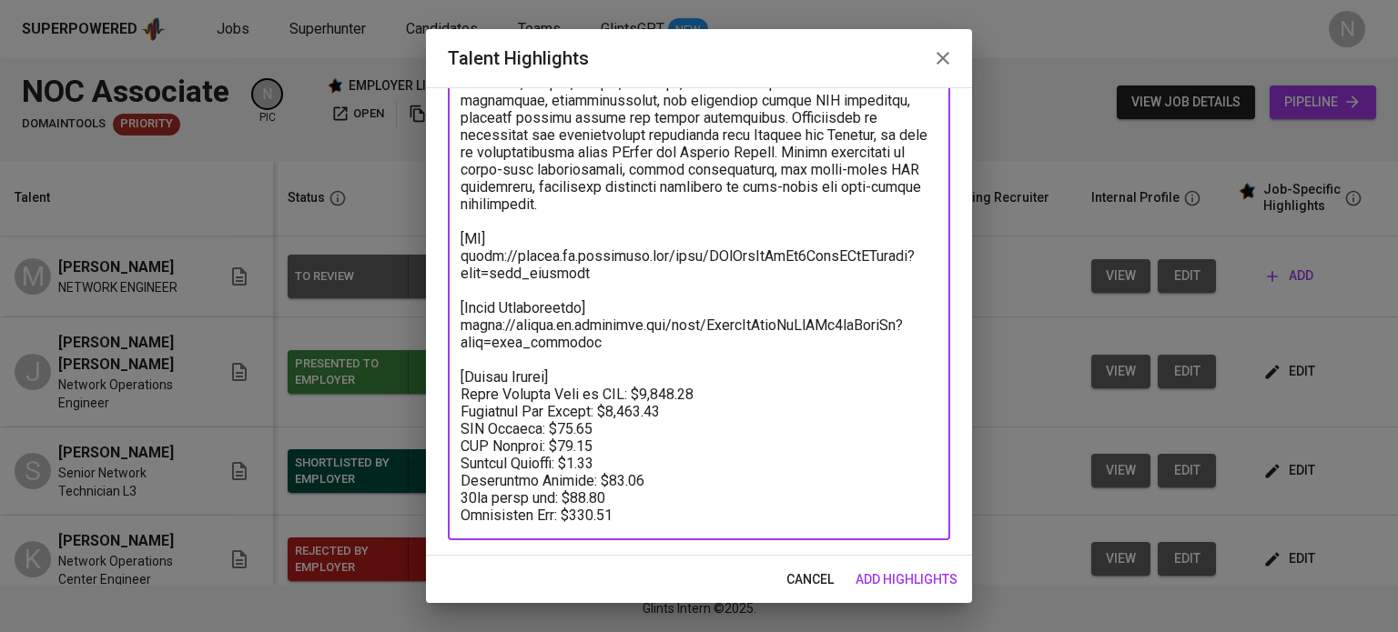
paste textarea "31.5"
drag, startPoint x: 621, startPoint y: 491, endPoint x: 561, endPoint y: 494, distance: 59.2
click at [561, 494] on textarea at bounding box center [698, 239] width 477 height 571
paste textarea "105"
drag, startPoint x: 694, startPoint y: 392, endPoint x: 630, endPoint y: 398, distance: 64.8
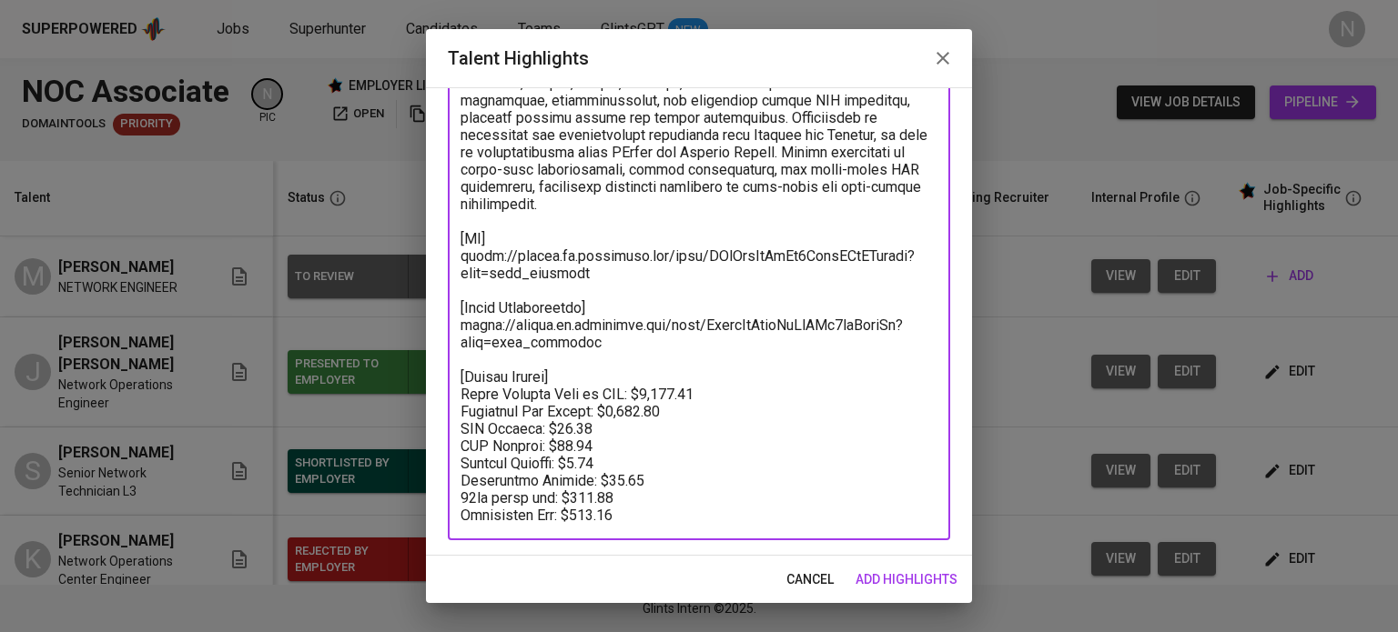
click at [630, 398] on textarea at bounding box center [698, 239] width 477 height 571
paste textarea "817.6"
drag, startPoint x: 636, startPoint y: 399, endPoint x: 670, endPoint y: 399, distance: 33.7
click at [670, 399] on textarea at bounding box center [698, 239] width 477 height 571
type textarea "Experienced IT professional with over a decade of expertise in Network Operatio…"
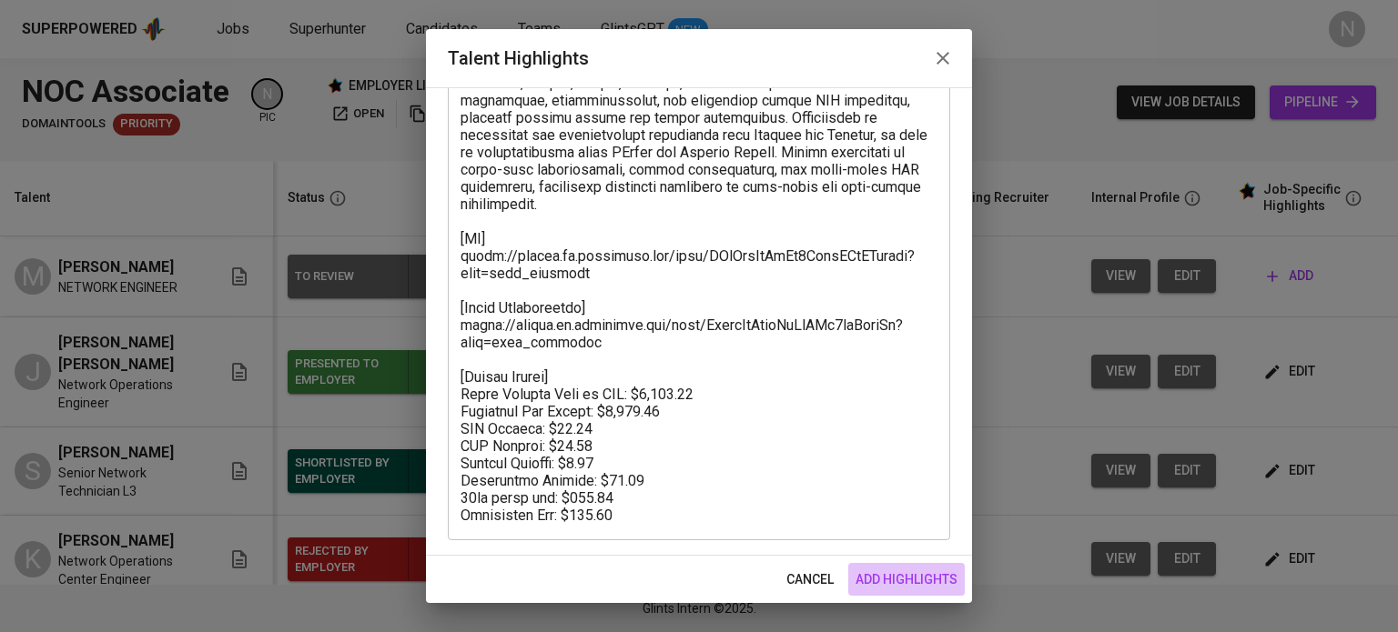
click at [887, 572] on span "add highlights" at bounding box center [906, 580] width 102 height 23
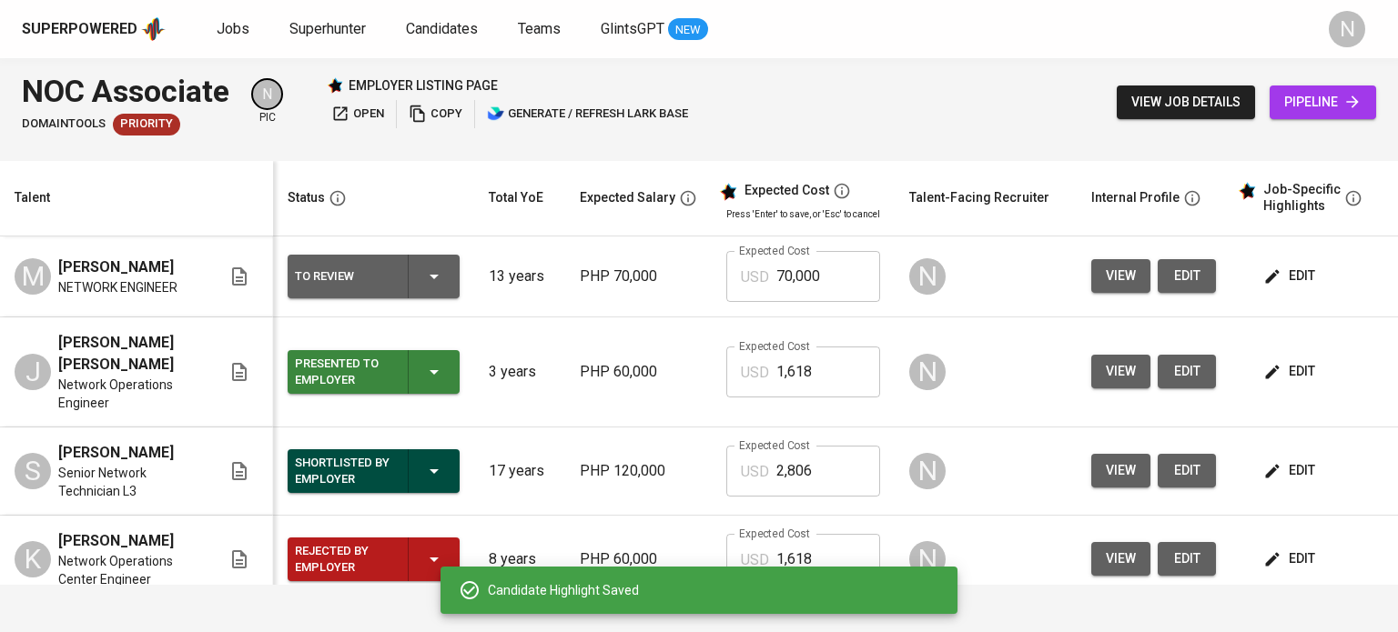
click at [903, 576] on div "Candidate Highlight Saved" at bounding box center [698, 590] width 517 height 47
drag, startPoint x: 824, startPoint y: 290, endPoint x: 751, endPoint y: 290, distance: 73.7
click at [751, 290] on div "USD 70,000 Expected Cost" at bounding box center [803, 276] width 154 height 51
paste input "1,817"
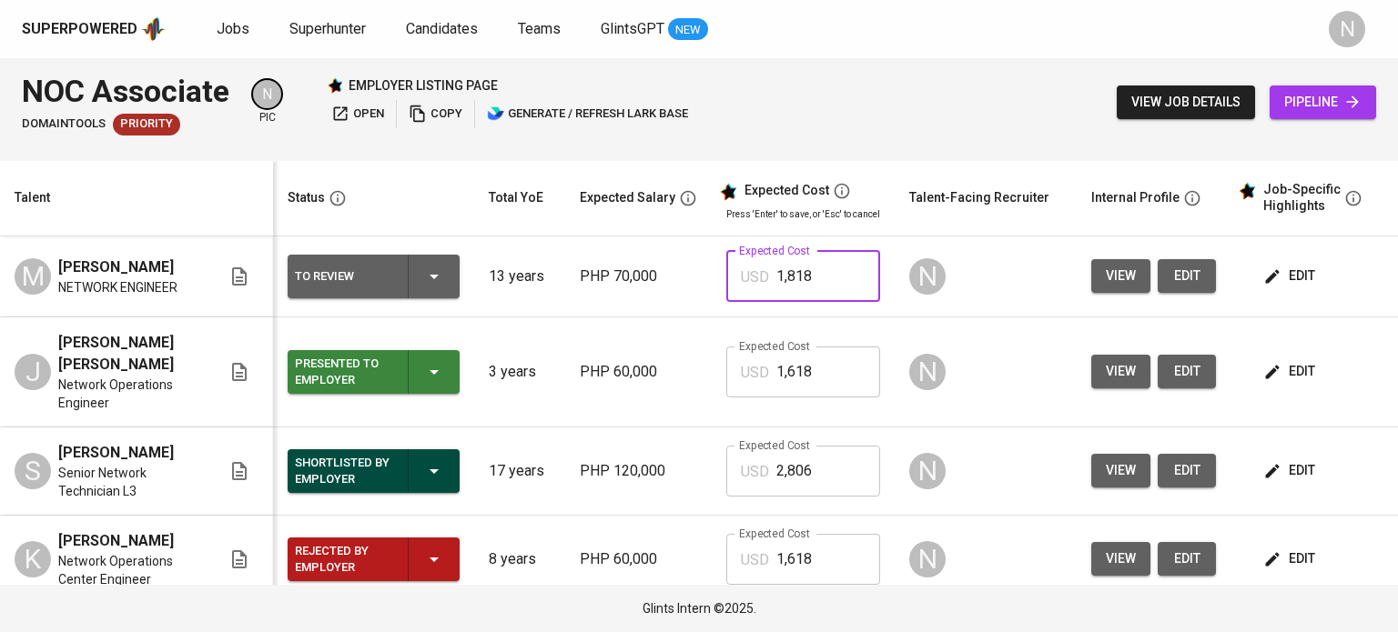
type input "1,818"
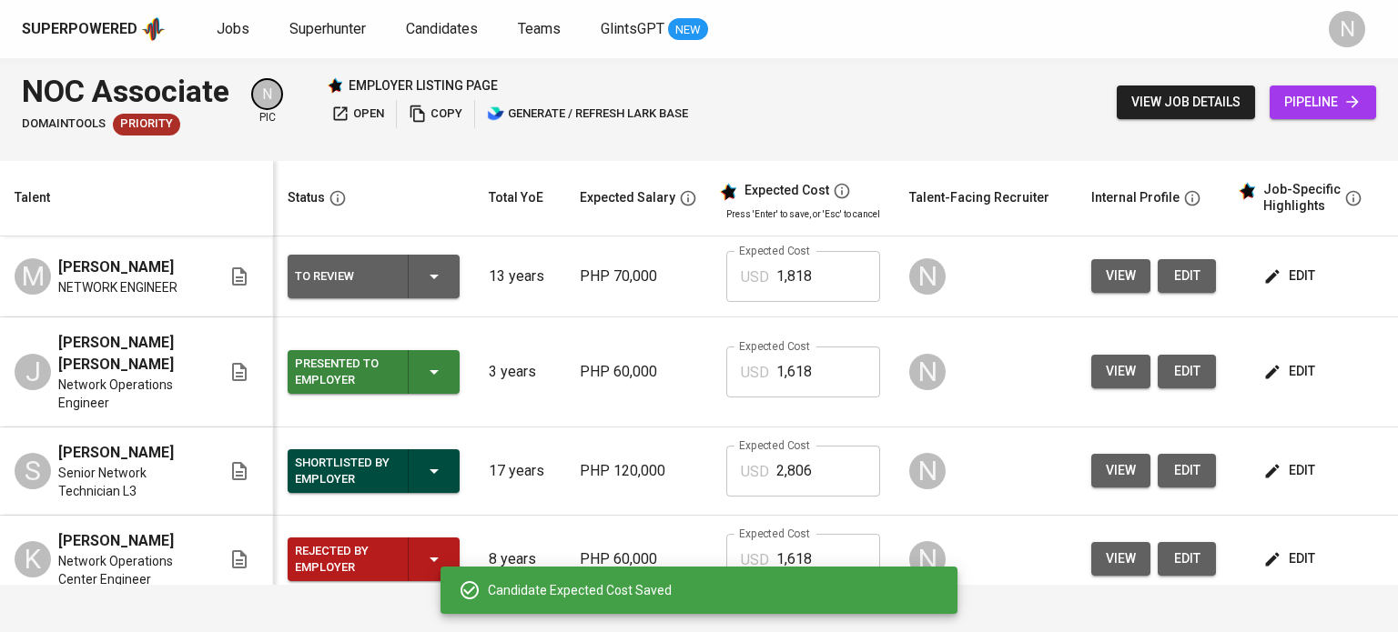
click at [434, 279] on icon "button" at bounding box center [434, 277] width 22 height 22
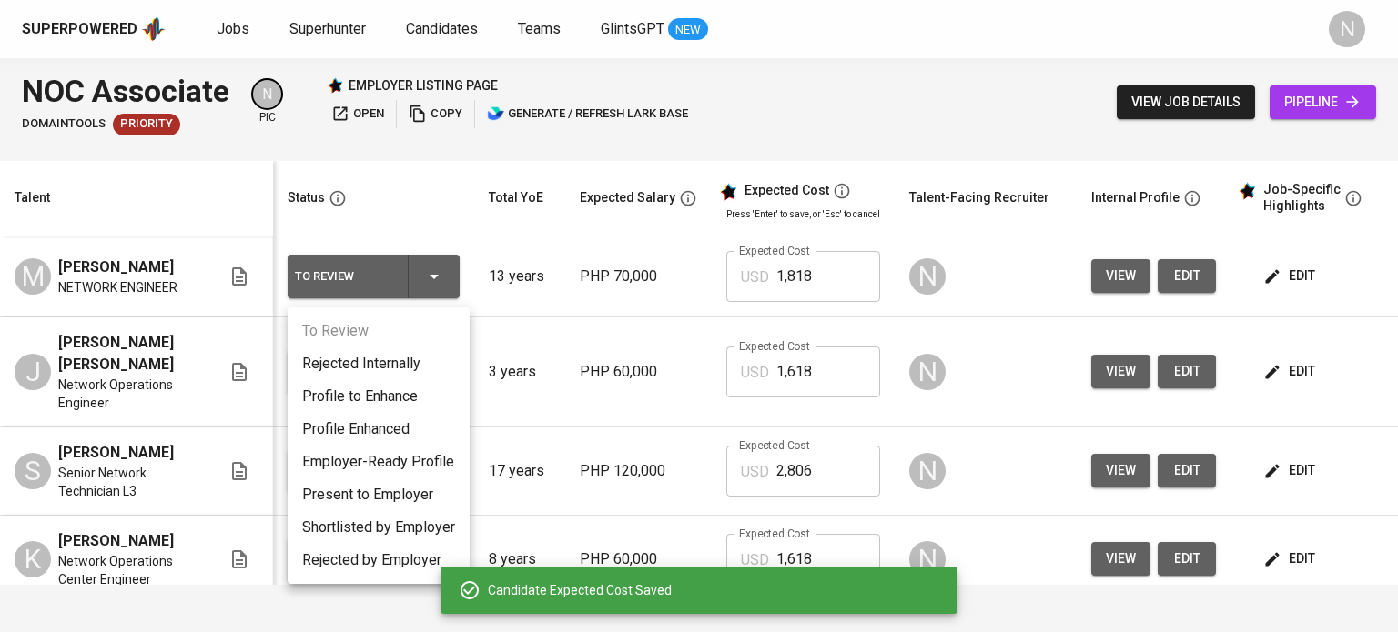
click at [419, 485] on li "Present to Employer" at bounding box center [379, 495] width 182 height 33
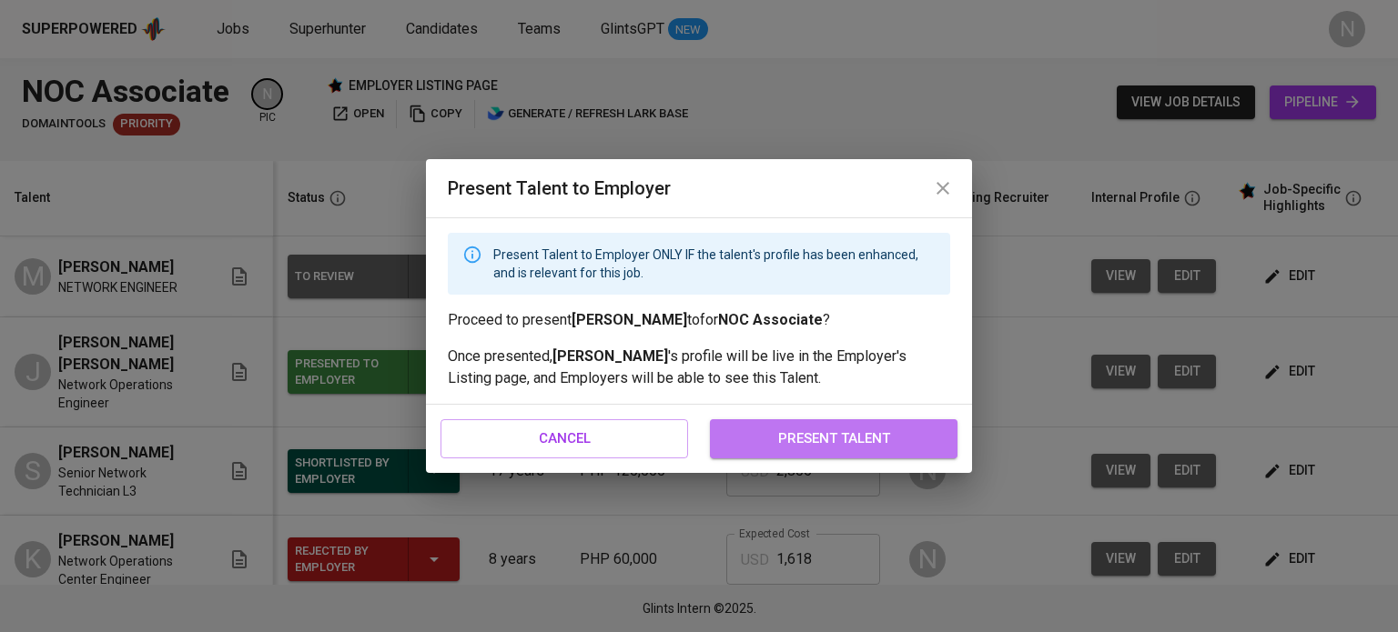
click at [760, 428] on span "present talent" at bounding box center [833, 439] width 207 height 24
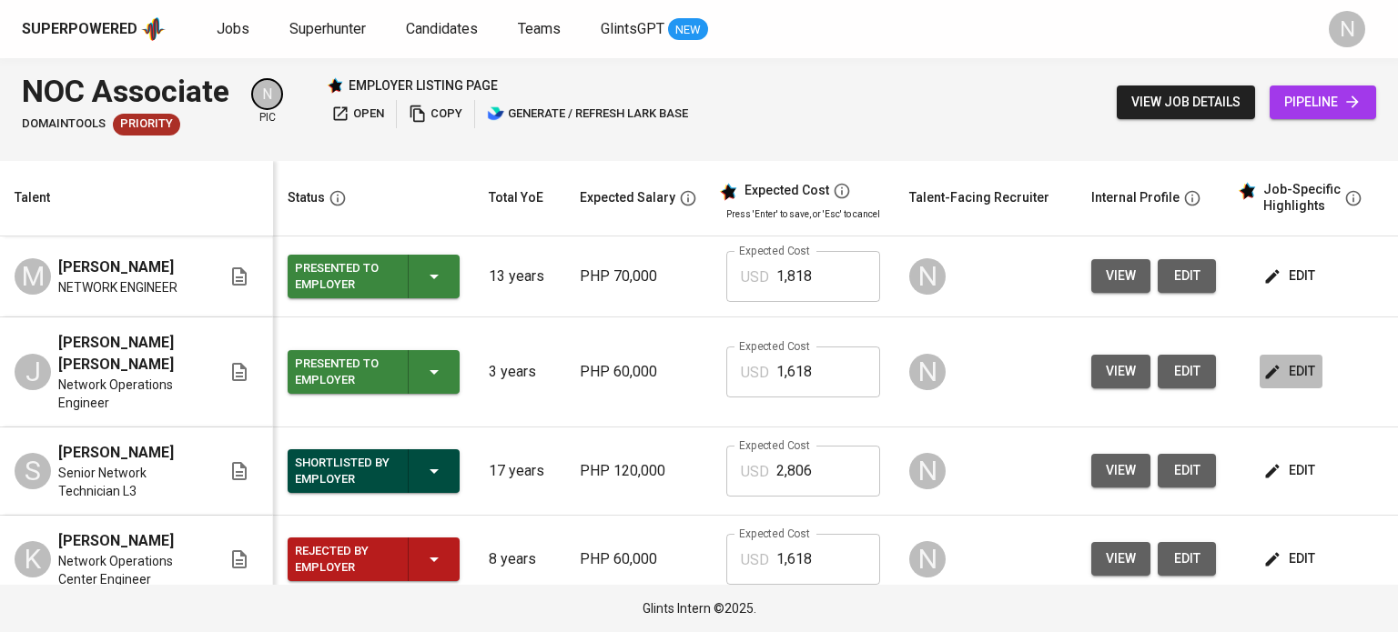
click at [1273, 374] on icon "button" at bounding box center [1272, 372] width 18 height 18
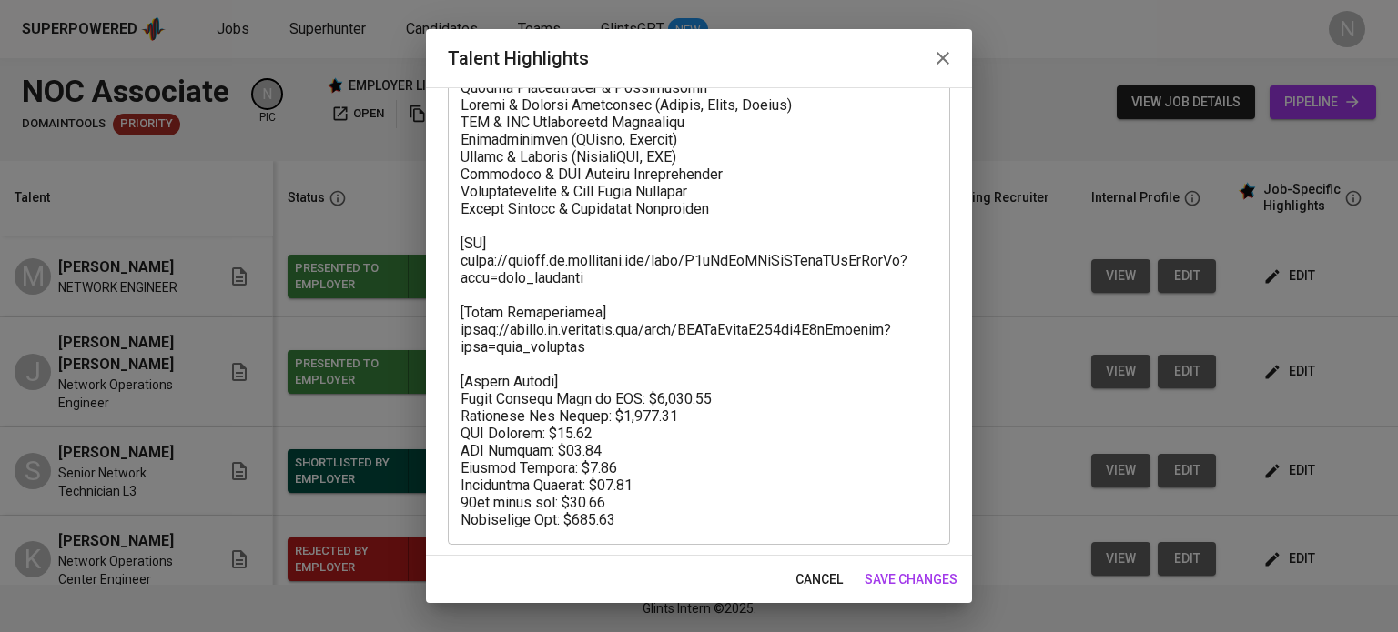
scroll to position [427, 0]
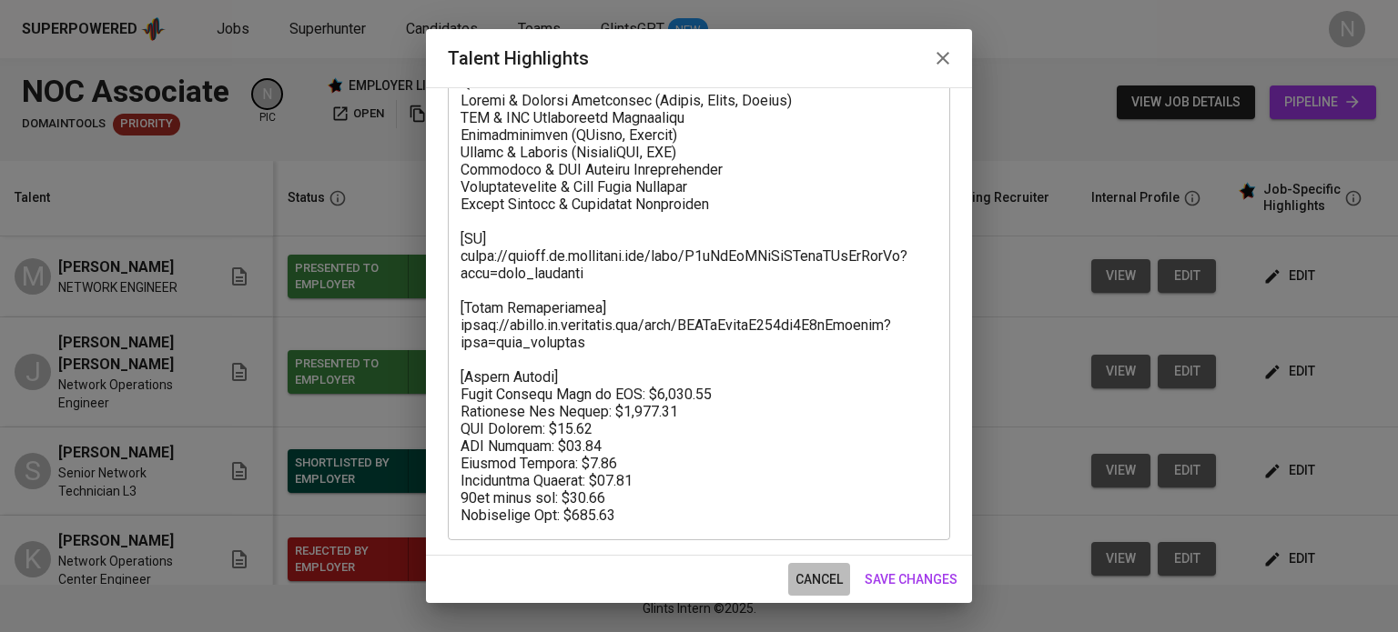
click at [830, 578] on span "cancel" at bounding box center [818, 580] width 47 height 23
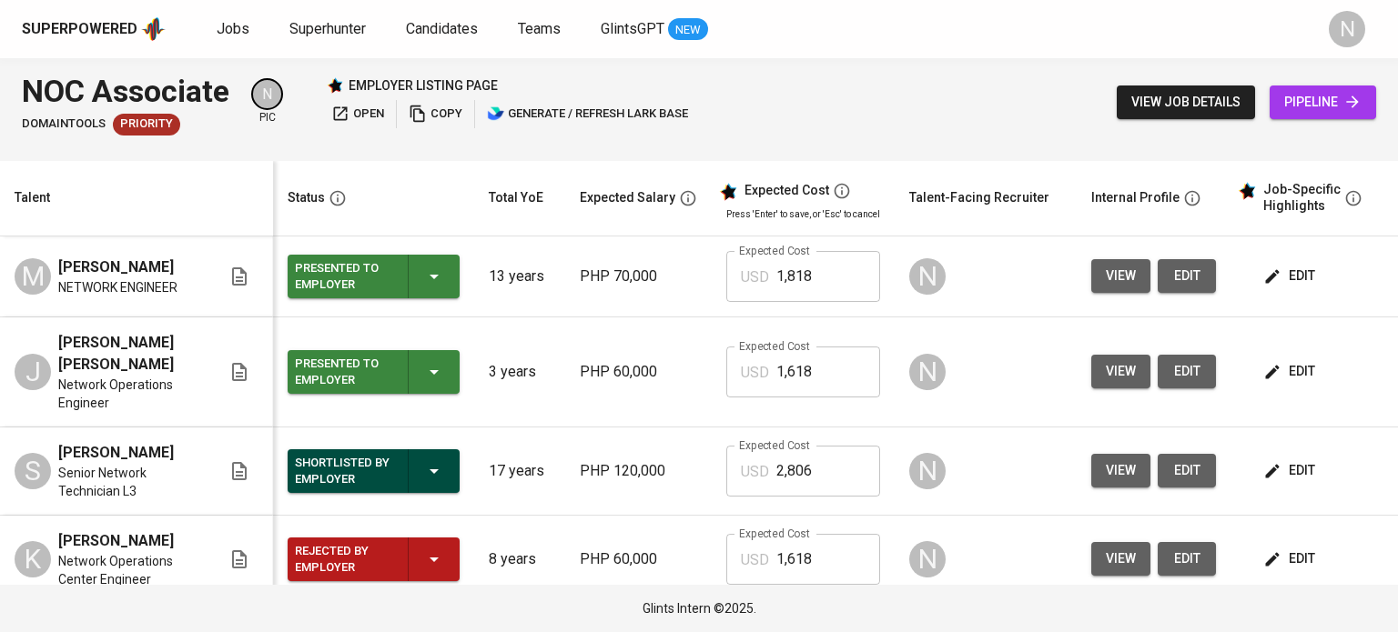
click at [1237, 276] on td "edit" at bounding box center [1312, 277] width 164 height 81
click at [1301, 276] on span "edit" at bounding box center [1291, 276] width 48 height 23
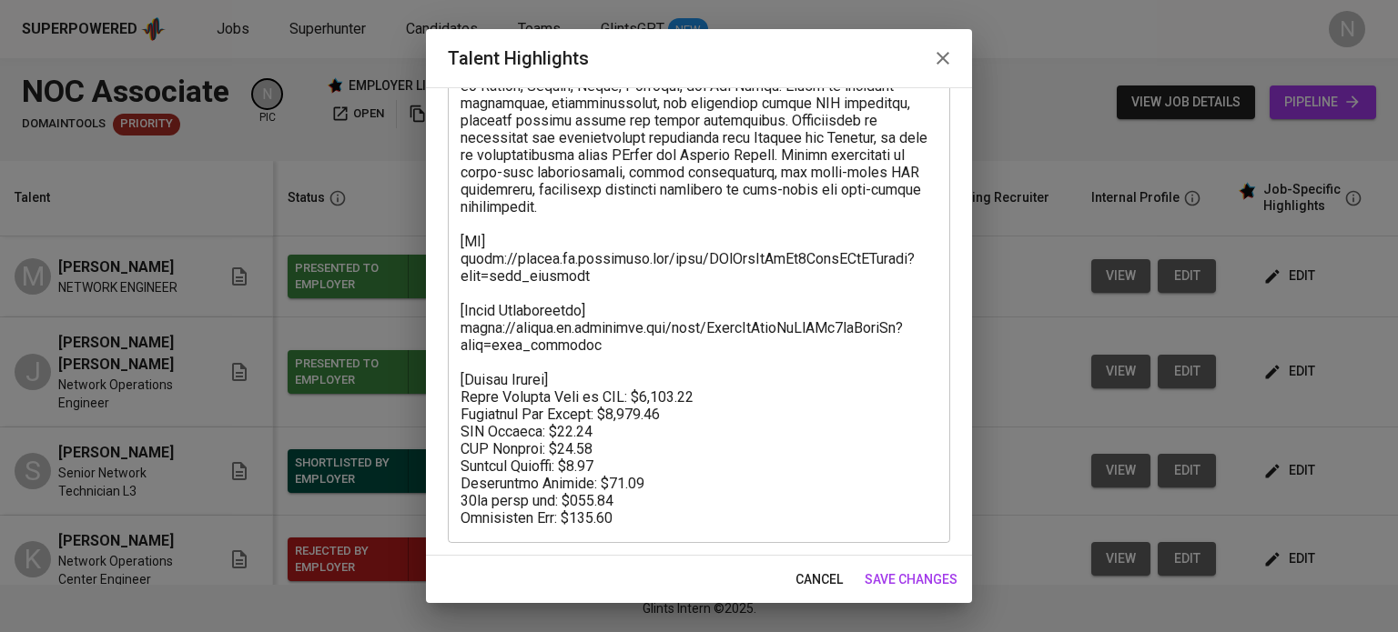
scroll to position [254, 0]
click at [817, 578] on span "cancel" at bounding box center [818, 580] width 47 height 23
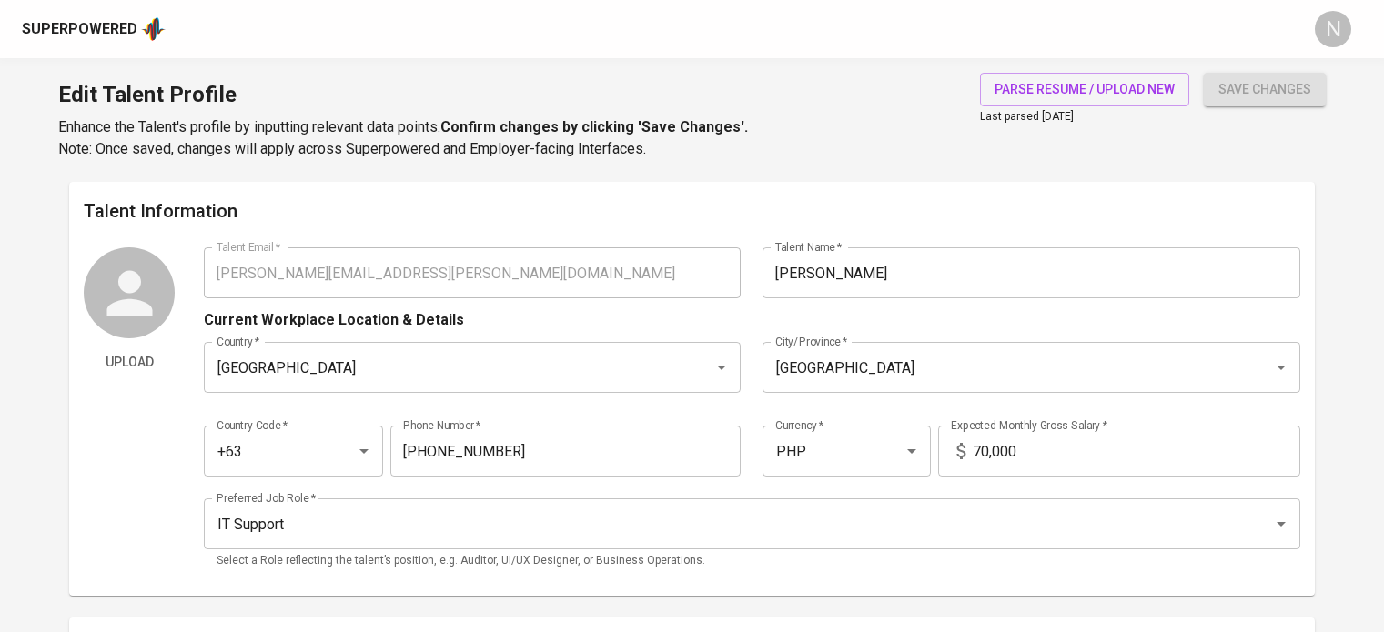
scroll to position [1307, 0]
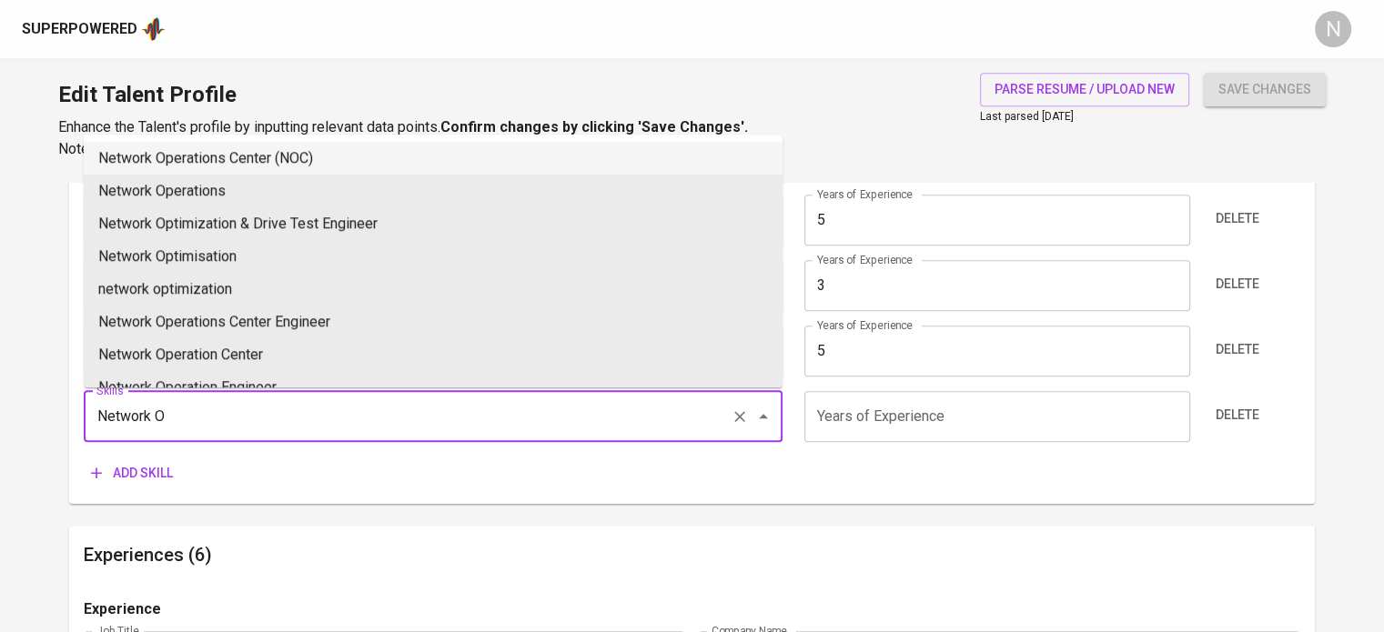
type input "Network Operations Center (NOC)"
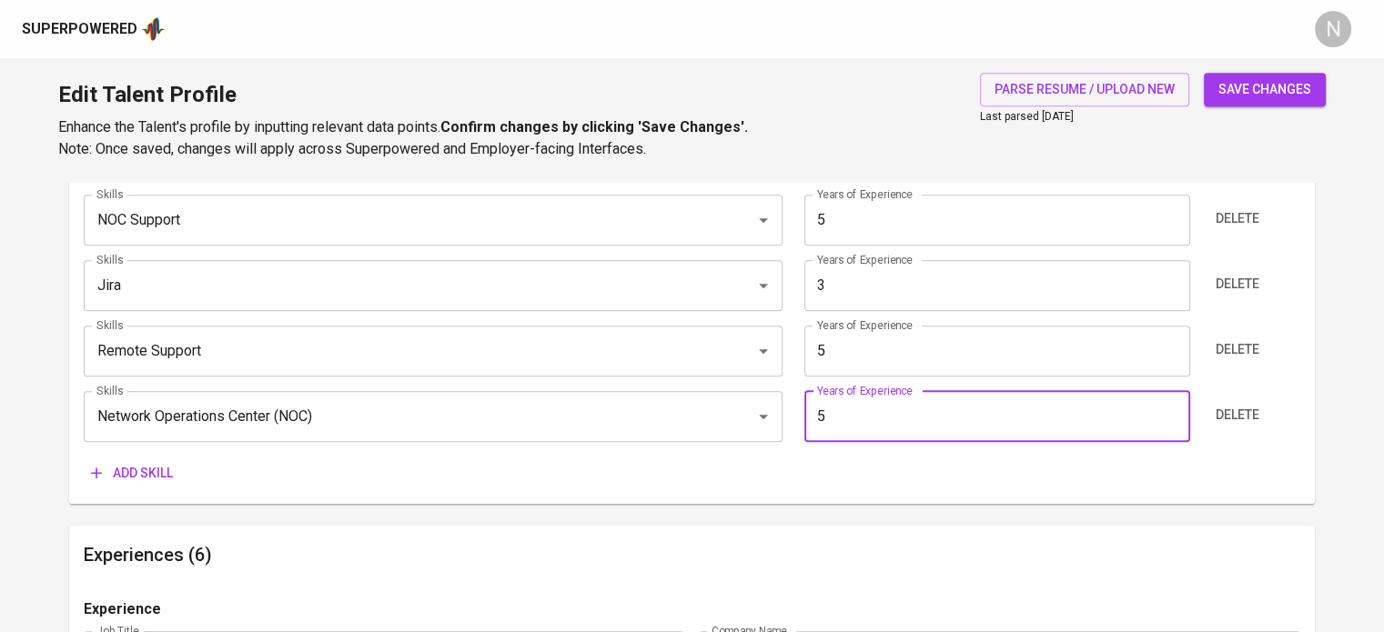
type input "5"
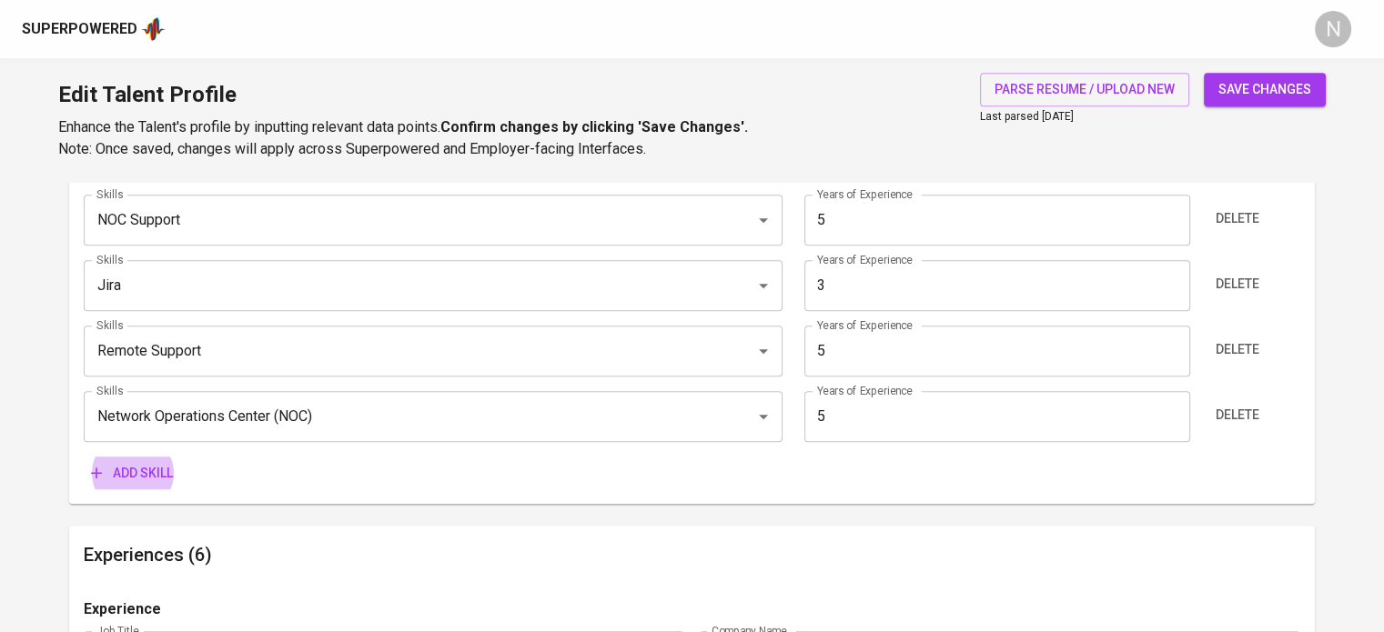
click at [84, 457] on button "Add skill" at bounding box center [132, 474] width 96 height 34
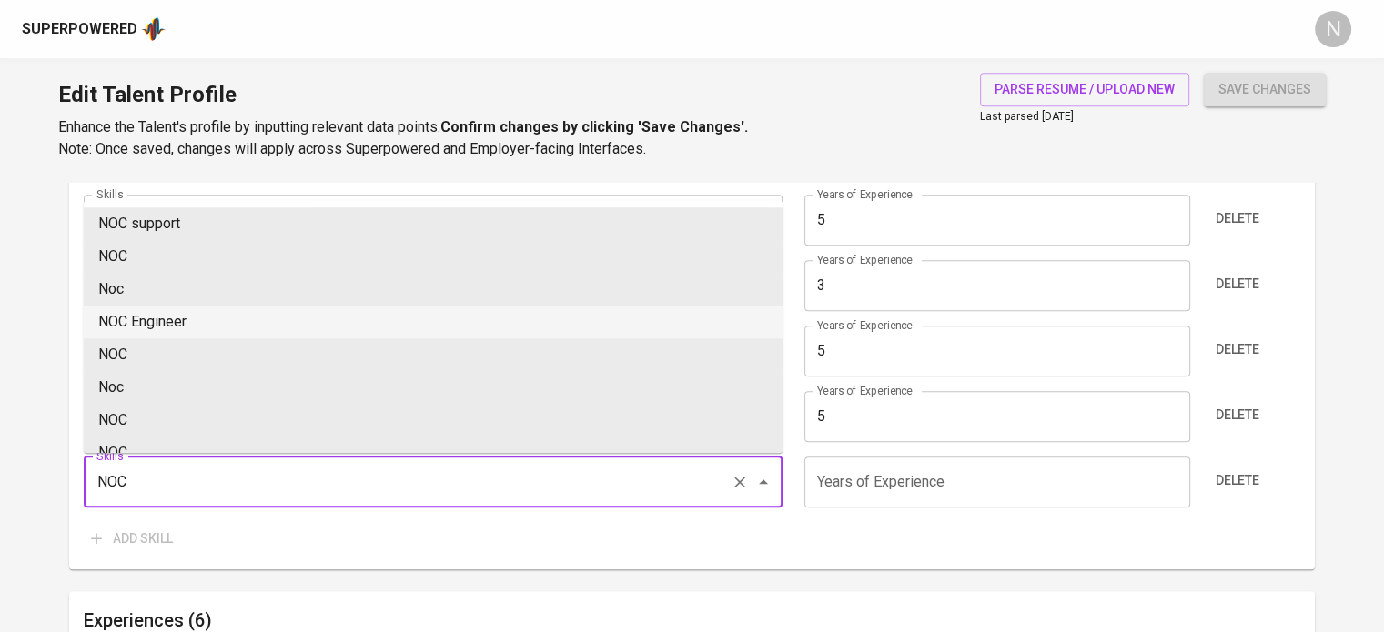
type input "NOC Engineer"
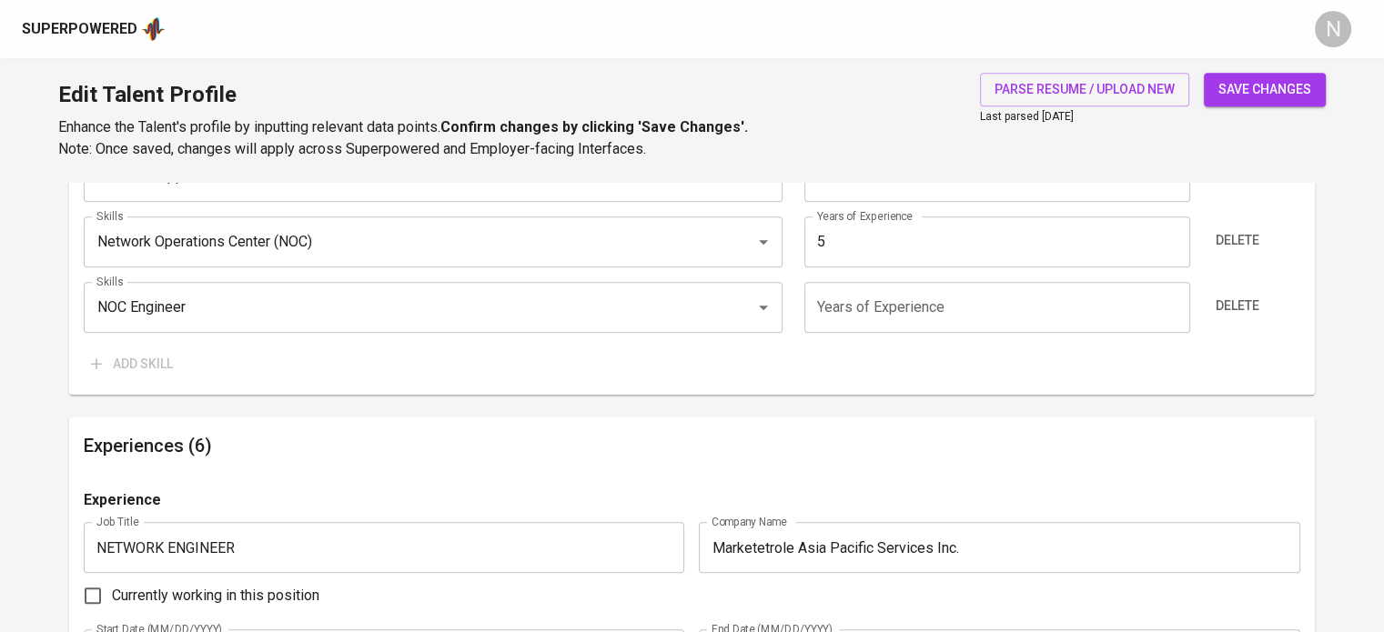
scroll to position [1398, 0]
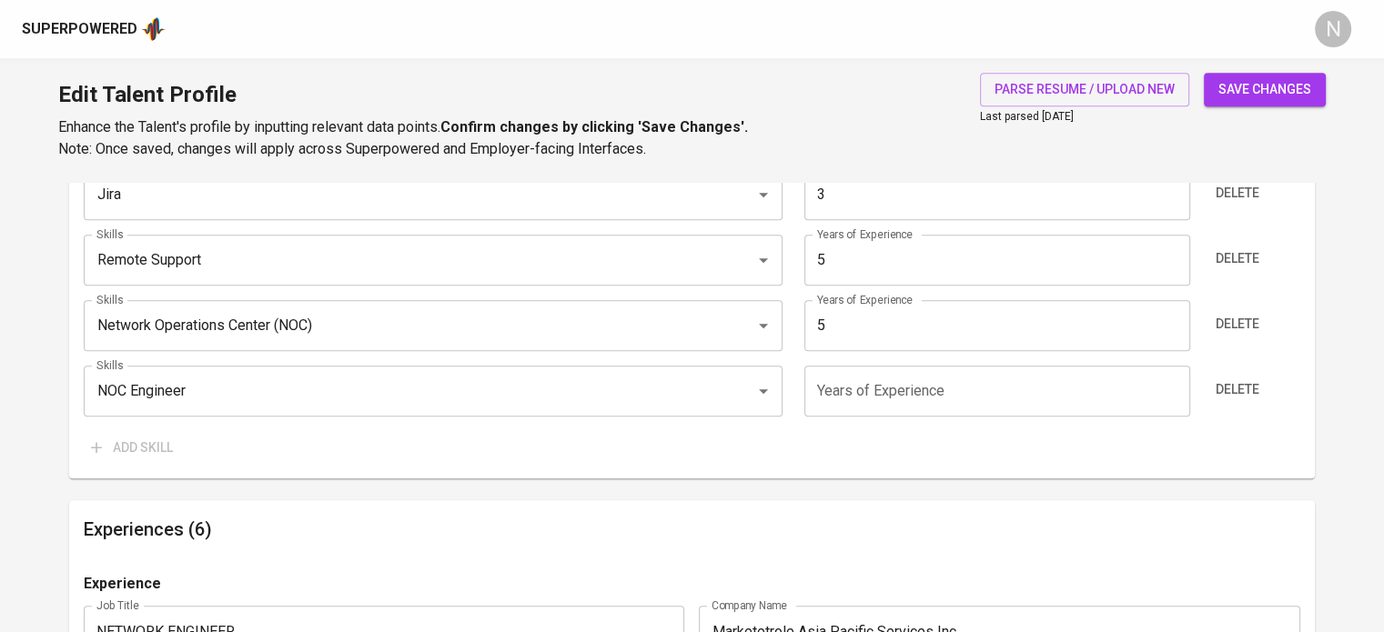
click at [906, 373] on input "number" at bounding box center [997, 391] width 386 height 51
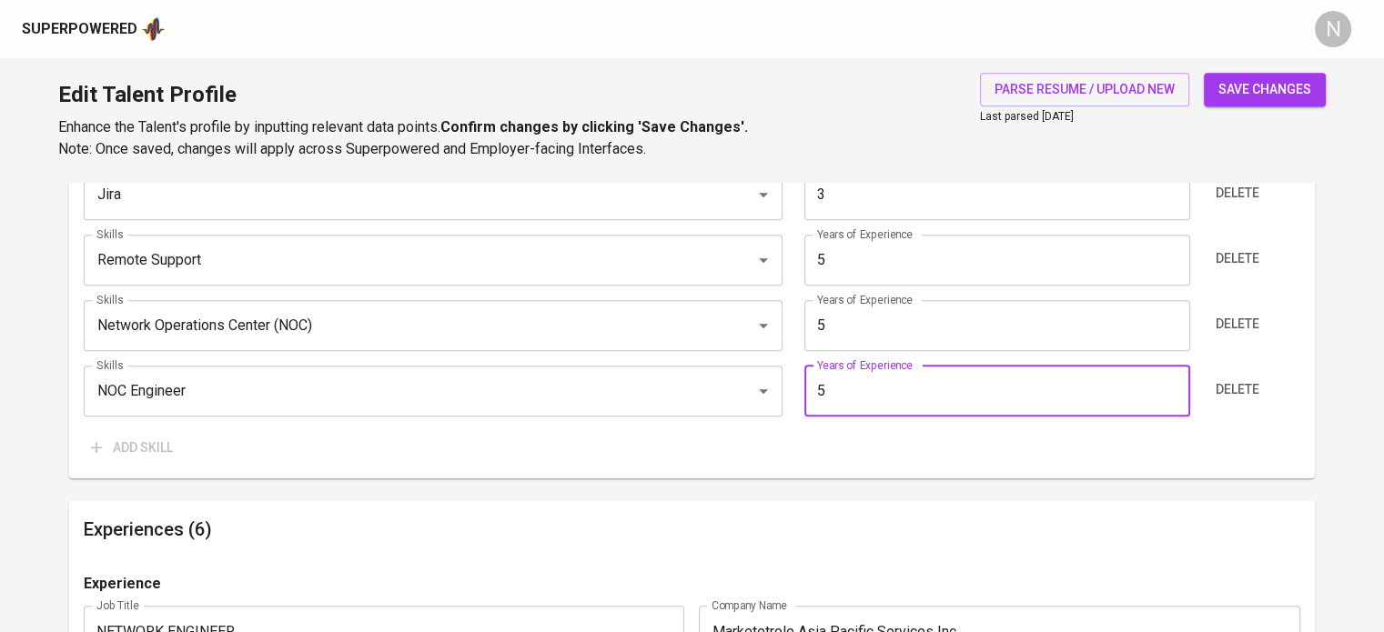
type input "5"
click at [891, 471] on div "Skills (Max 10) Skills Linux Skills Years of Experience 6 Years of Experience D…" at bounding box center [692, 99] width 1246 height 762
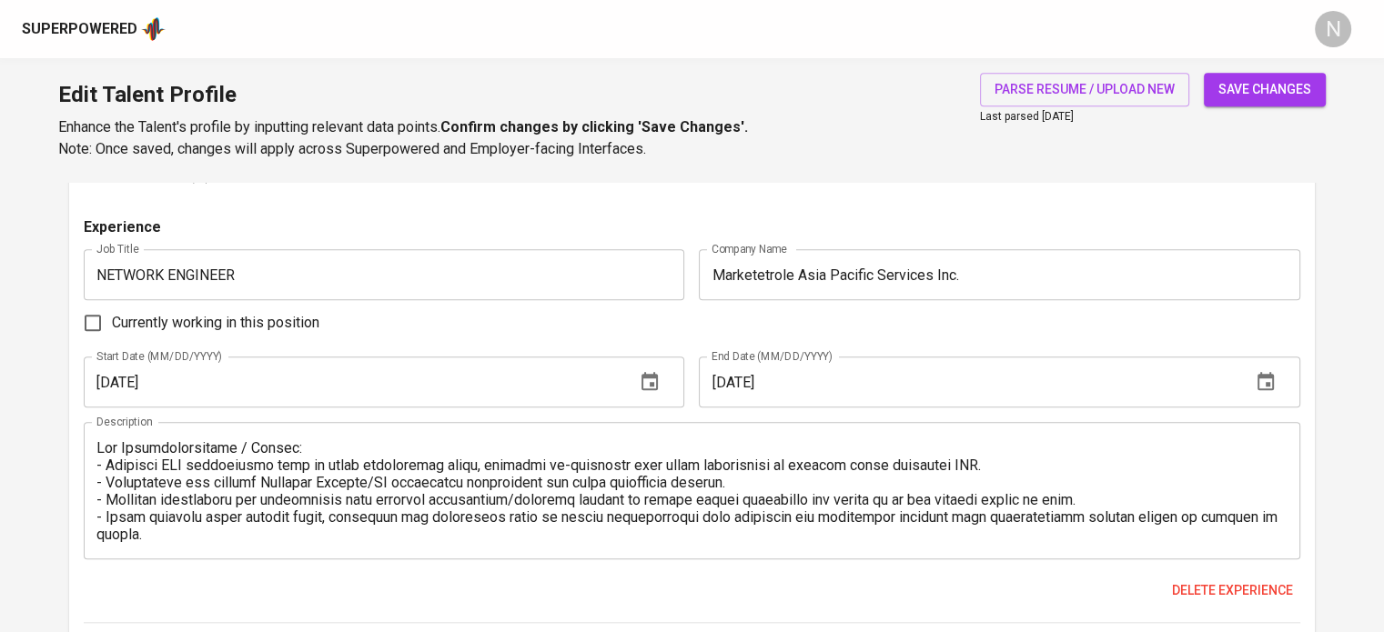
scroll to position [1762, 0]
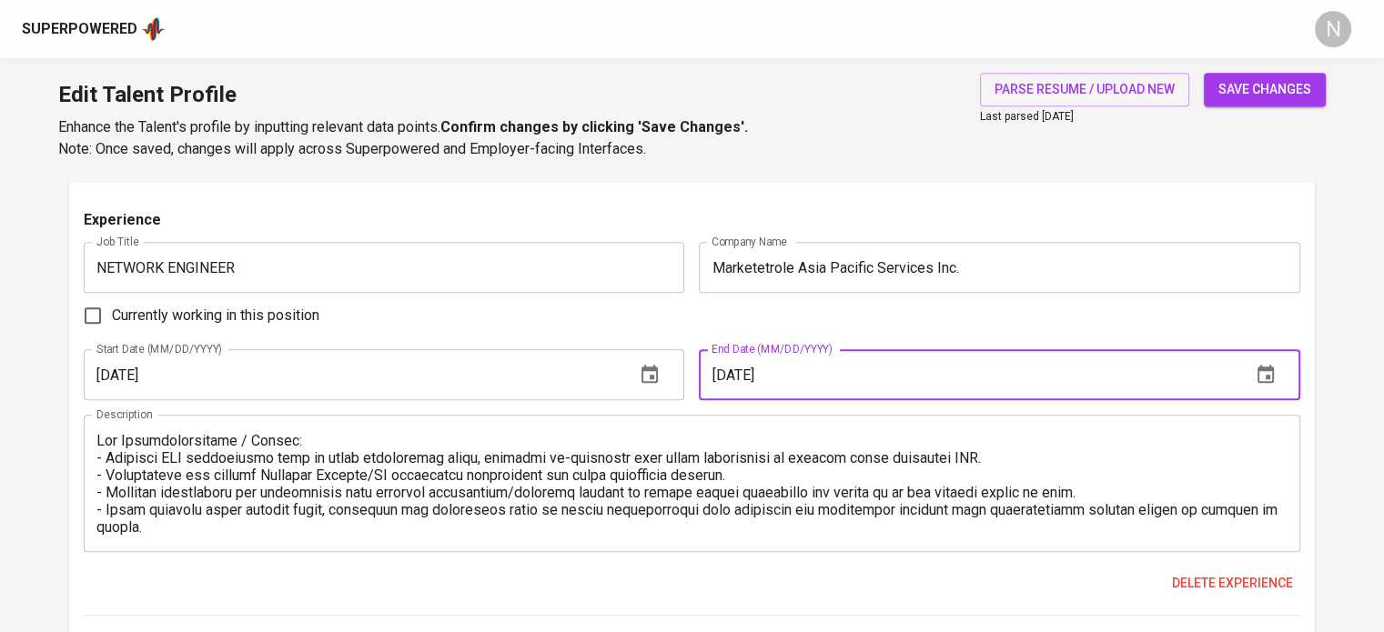
click at [739, 380] on input "[DATE]" at bounding box center [967, 374] width 537 height 51
drag, startPoint x: 752, startPoint y: 378, endPoint x: 736, endPoint y: 378, distance: 16.4
click at [736, 378] on input "[DATE]" at bounding box center [967, 374] width 537 height 51
type input "[DATE]"
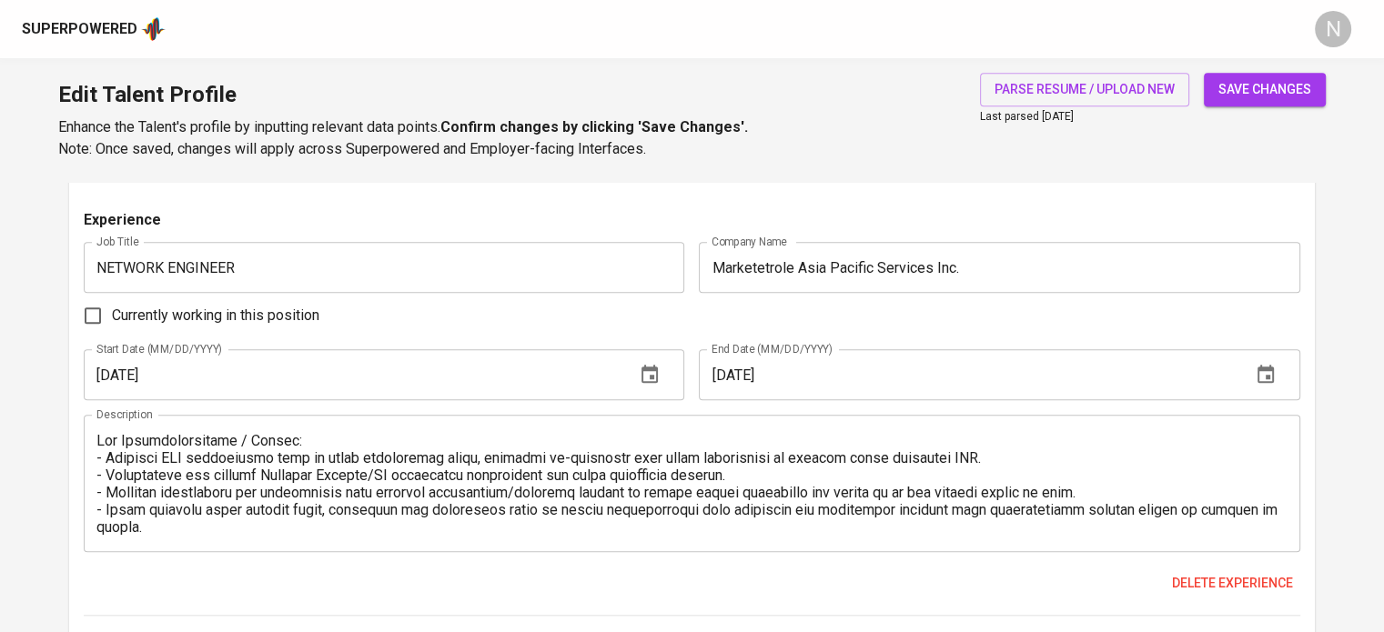
click at [752, 330] on div "Currently working in this position" at bounding box center [692, 316] width 1217 height 38
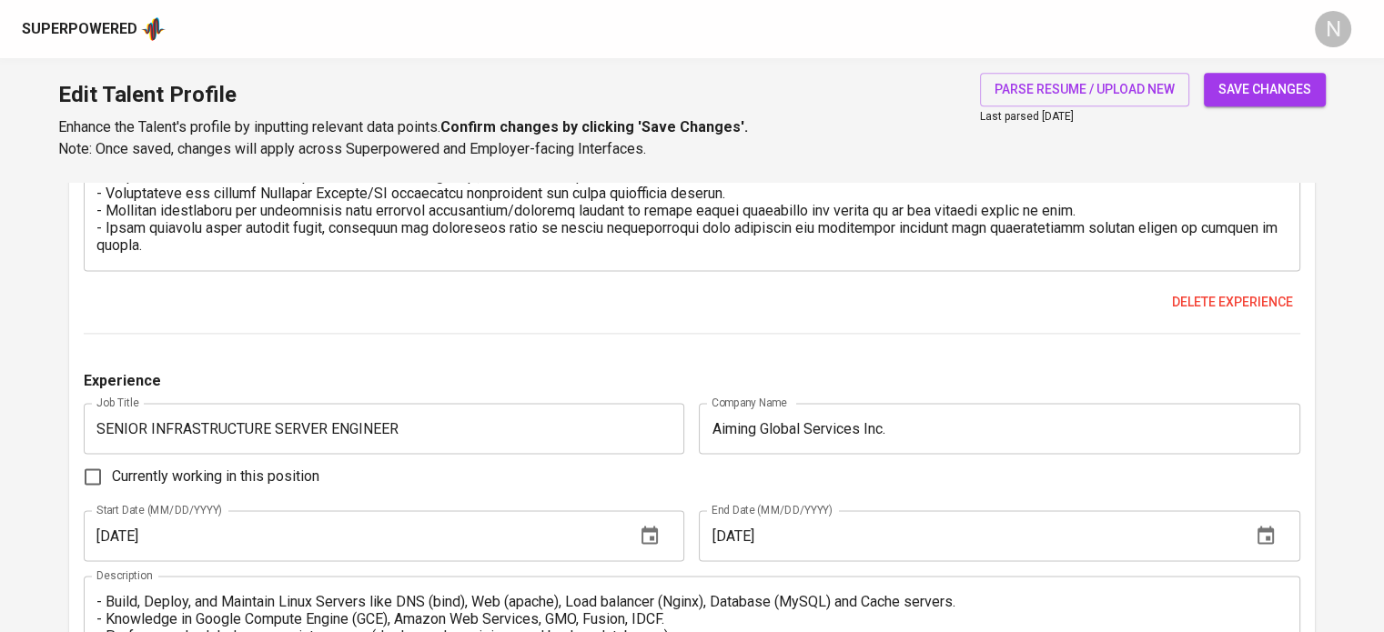
scroll to position [2490, 0]
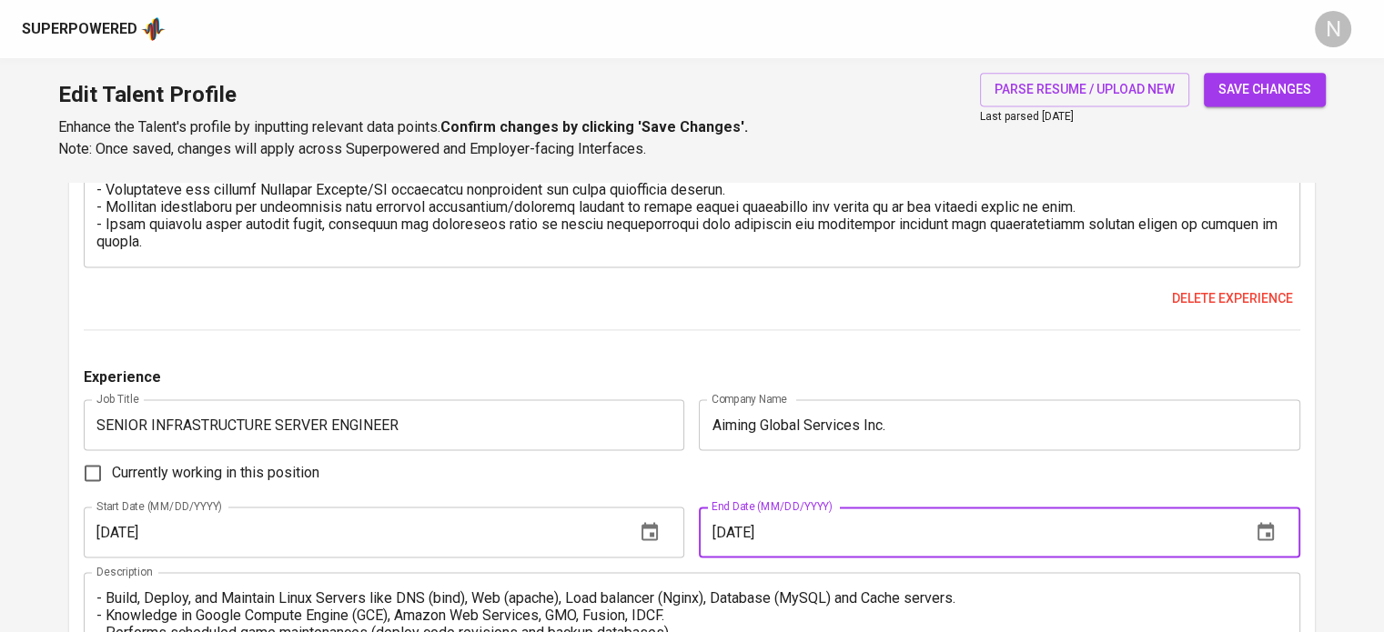
click at [737, 534] on input "[DATE]" at bounding box center [967, 532] width 537 height 51
type input "[DATE]"
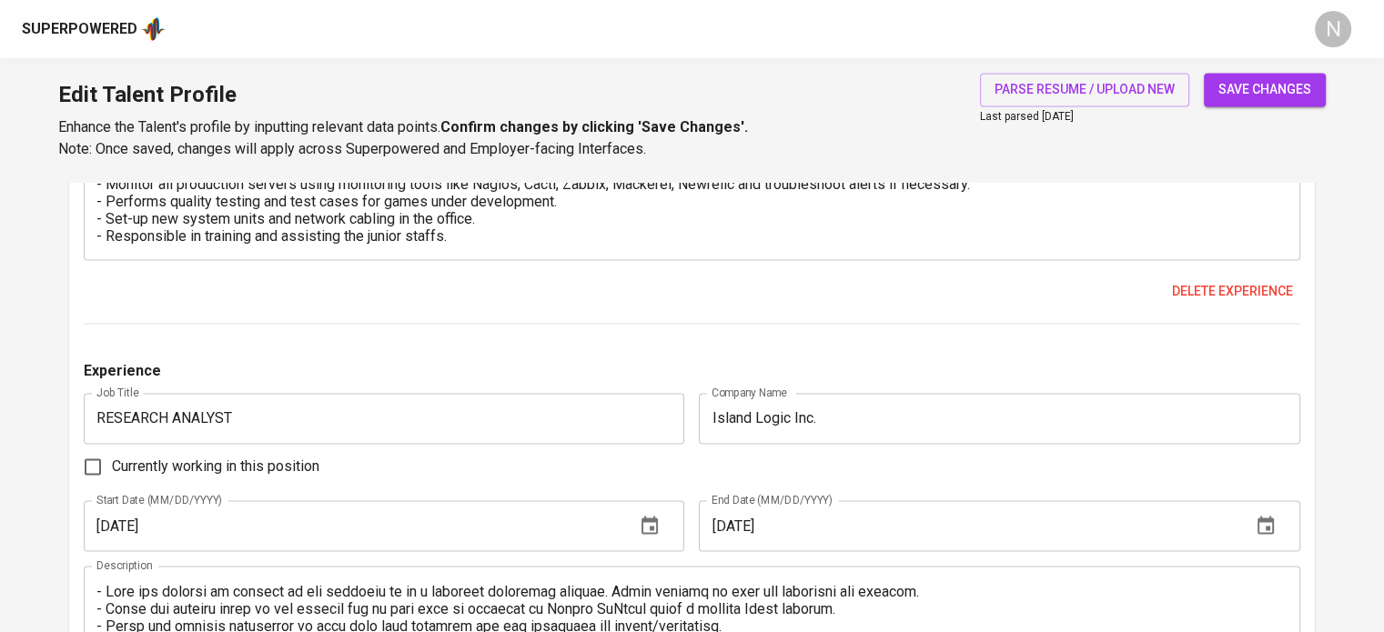
scroll to position [2944, 0]
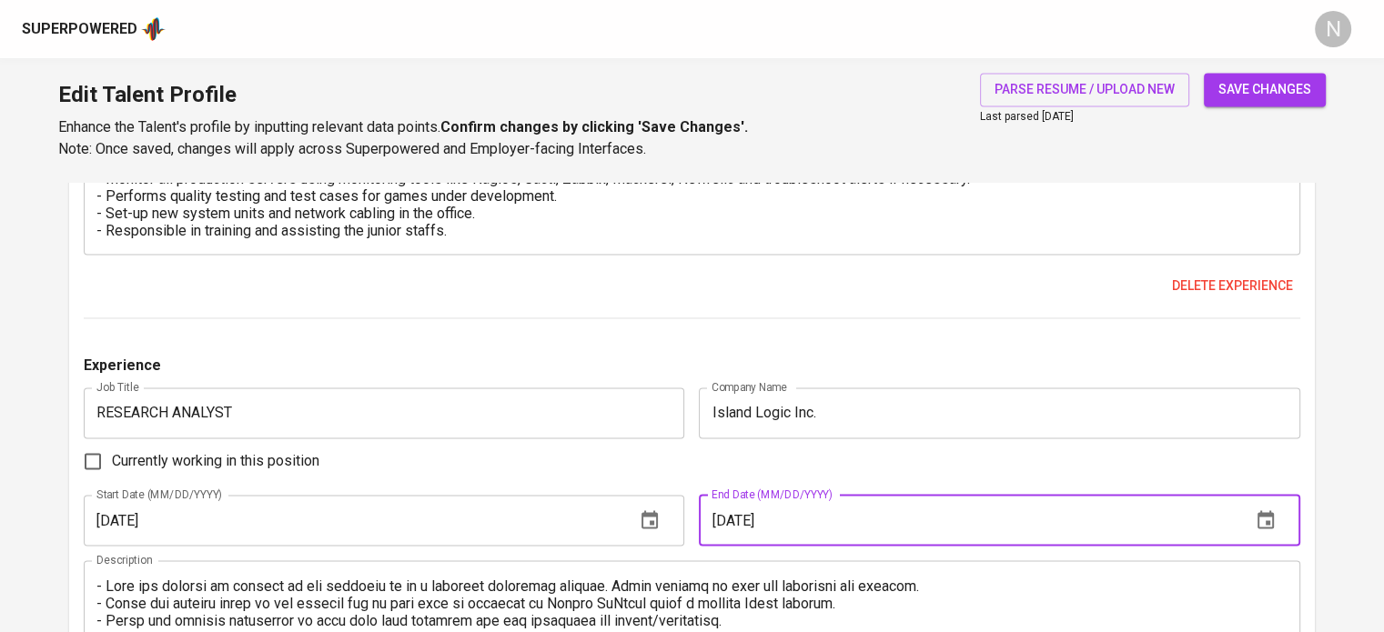
click at [736, 529] on input "01/01/2012" at bounding box center [967, 520] width 537 height 51
type input "01/31/2012"
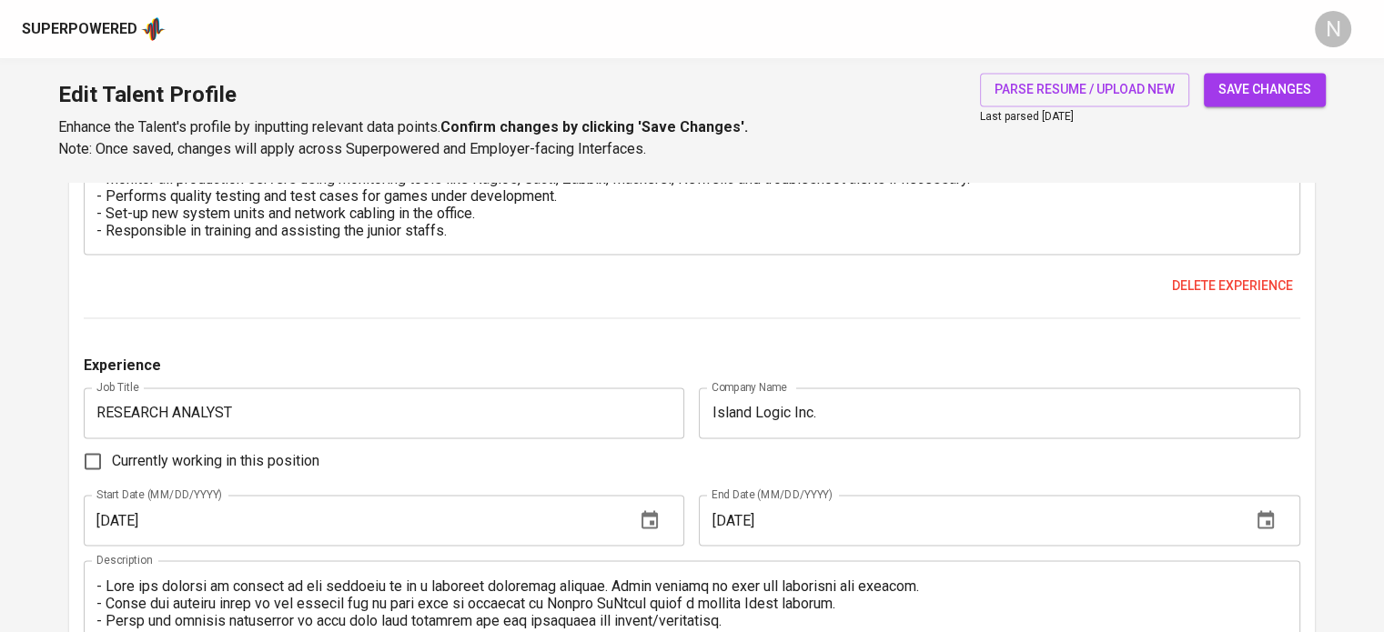
click at [695, 461] on div "Currently working in this position" at bounding box center [692, 461] width 1217 height 38
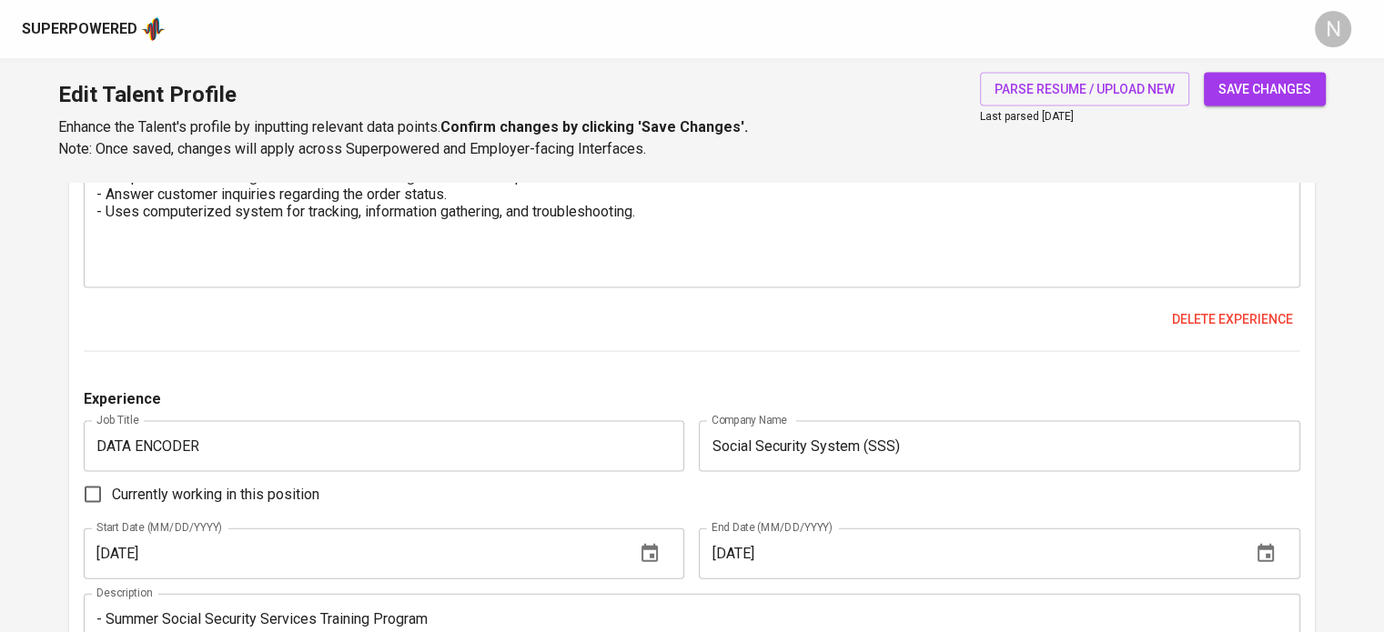
scroll to position [3854, 0]
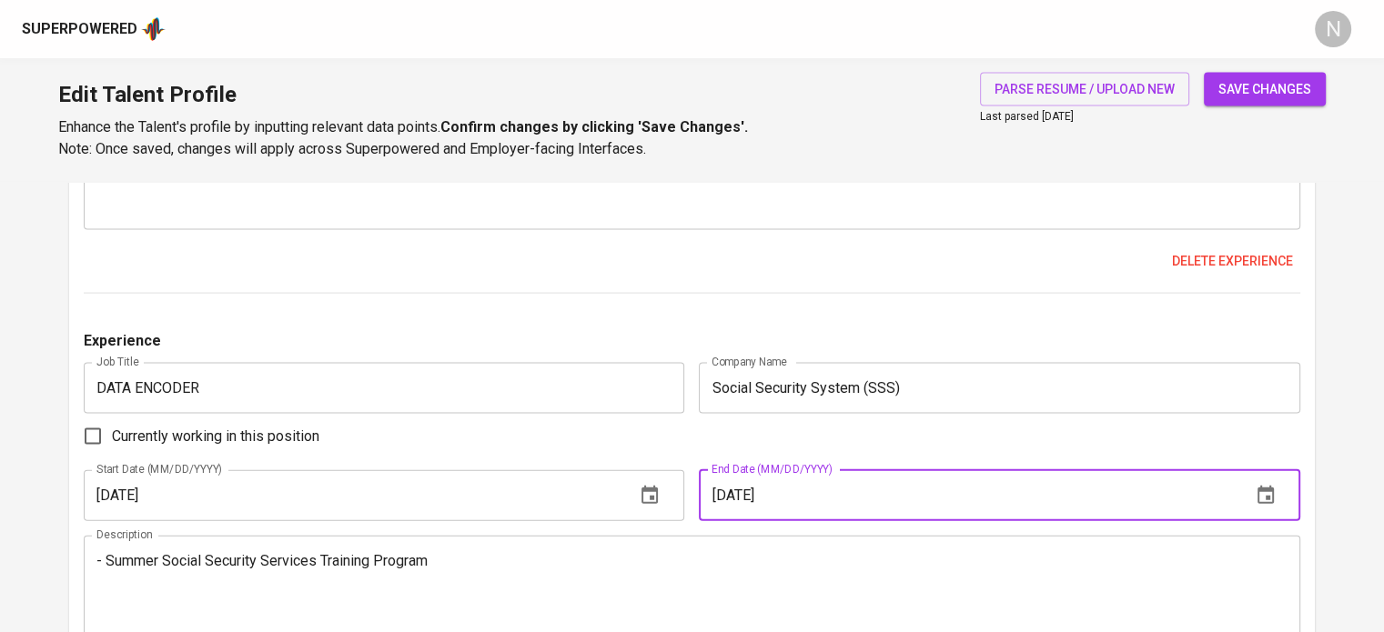
drag, startPoint x: 749, startPoint y: 495, endPoint x: 737, endPoint y: 496, distance: 11.9
click at [737, 496] on input "06/01/2009" at bounding box center [967, 495] width 537 height 51
type input "06/30/2009"
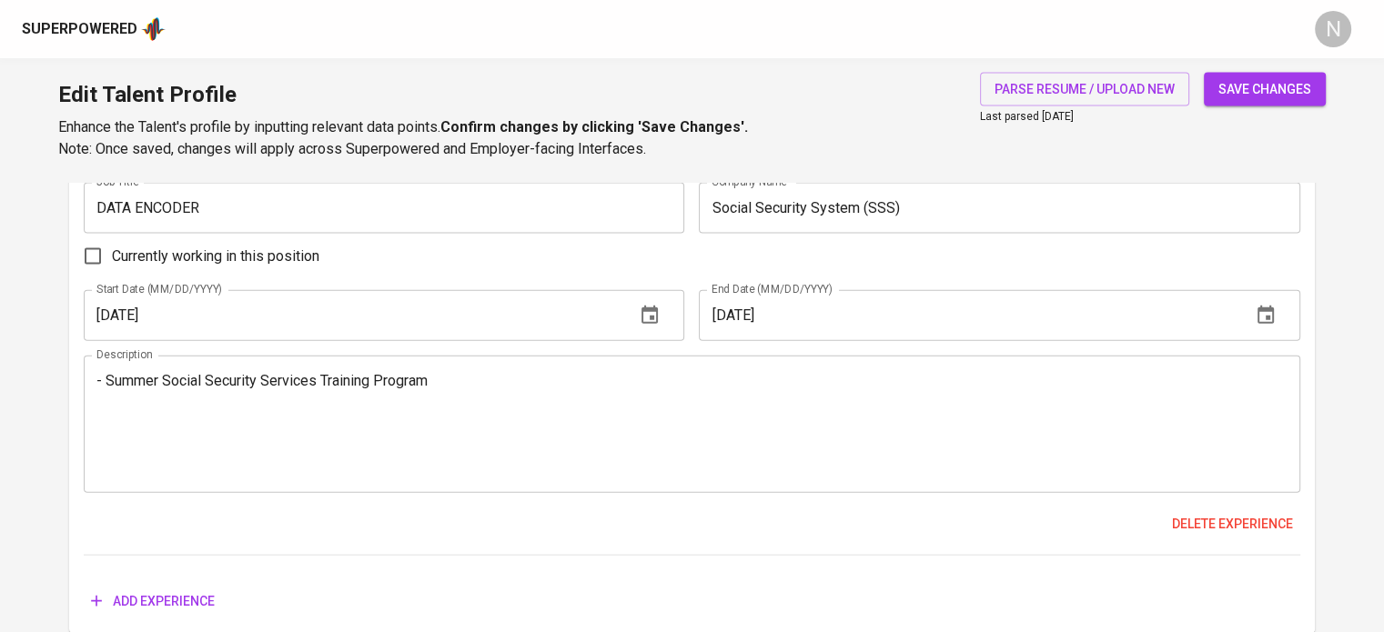
scroll to position [4115, 0]
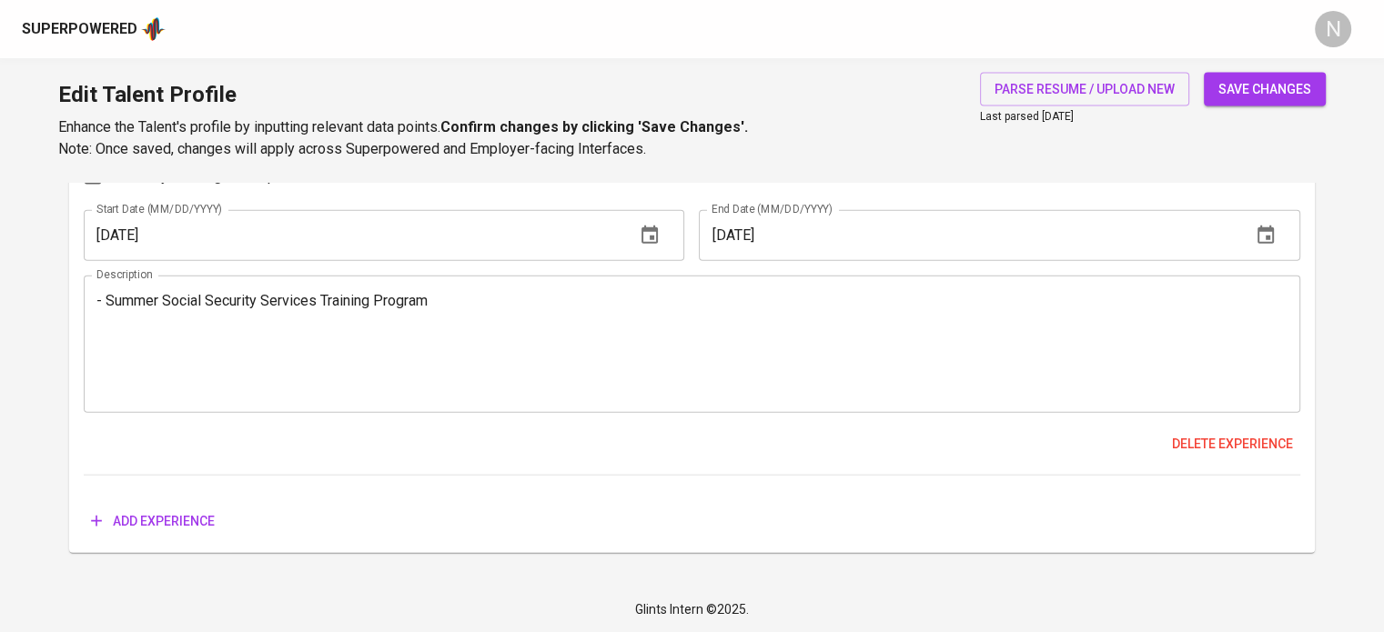
click at [1270, 83] on span "save changes" at bounding box center [1264, 89] width 93 height 23
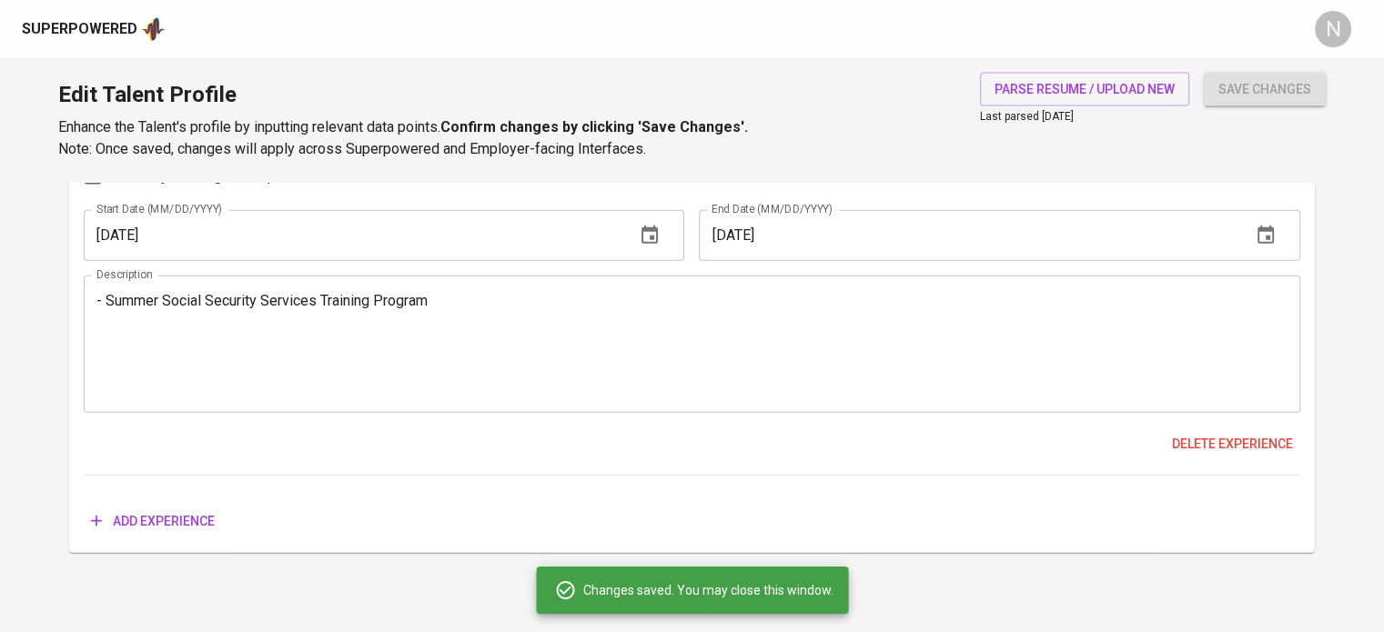
type input "Remote Support"
type input "Troubleshooting"
type input "macOS"
type input "NOC Support"
type input "5"
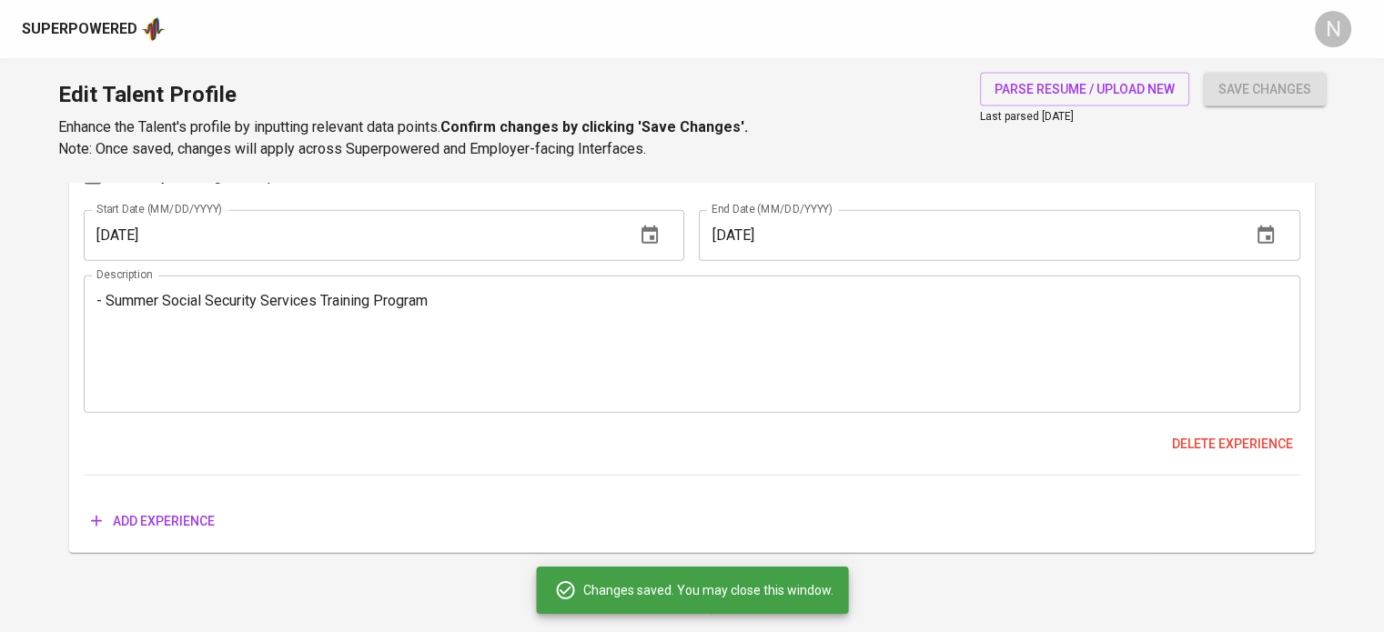
type input "Network Operations Center (NOC)"
type input "NOC Engineer"
type input "Jira"
type input "3"
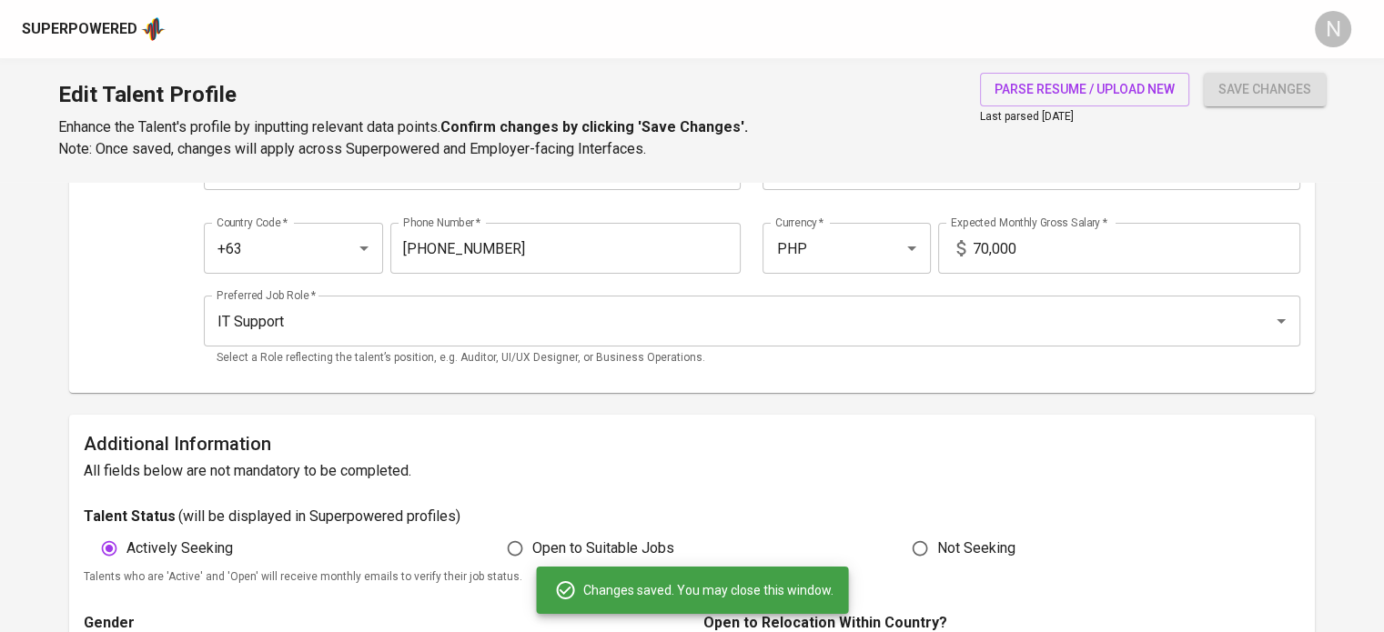
scroll to position [0, 0]
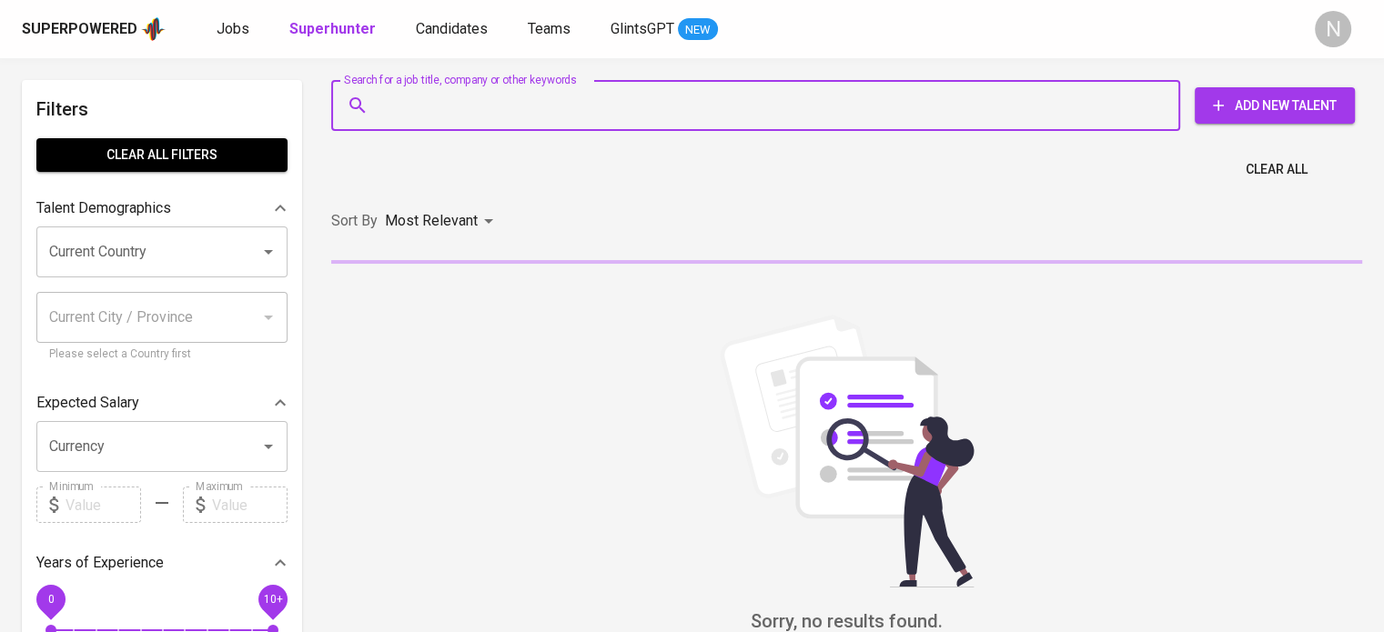
click at [474, 104] on input "Search for a job title, company or other keywords" at bounding box center [760, 105] width 769 height 35
paste input "[PERSON_NAME][EMAIL_ADDRESS][PERSON_NAME][DOMAIN_NAME]"
type input "[PERSON_NAME][EMAIL_ADDRESS][PERSON_NAME][DOMAIN_NAME]"
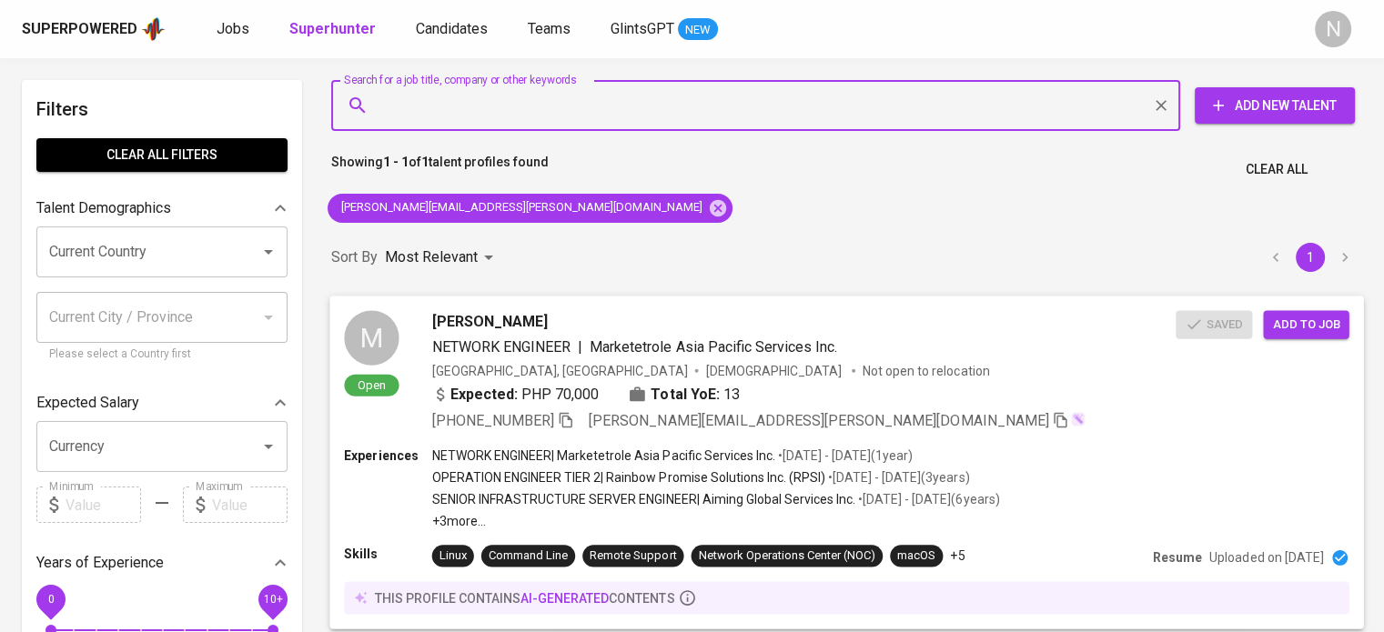
click at [1337, 328] on span "Add to job" at bounding box center [1305, 324] width 67 height 21
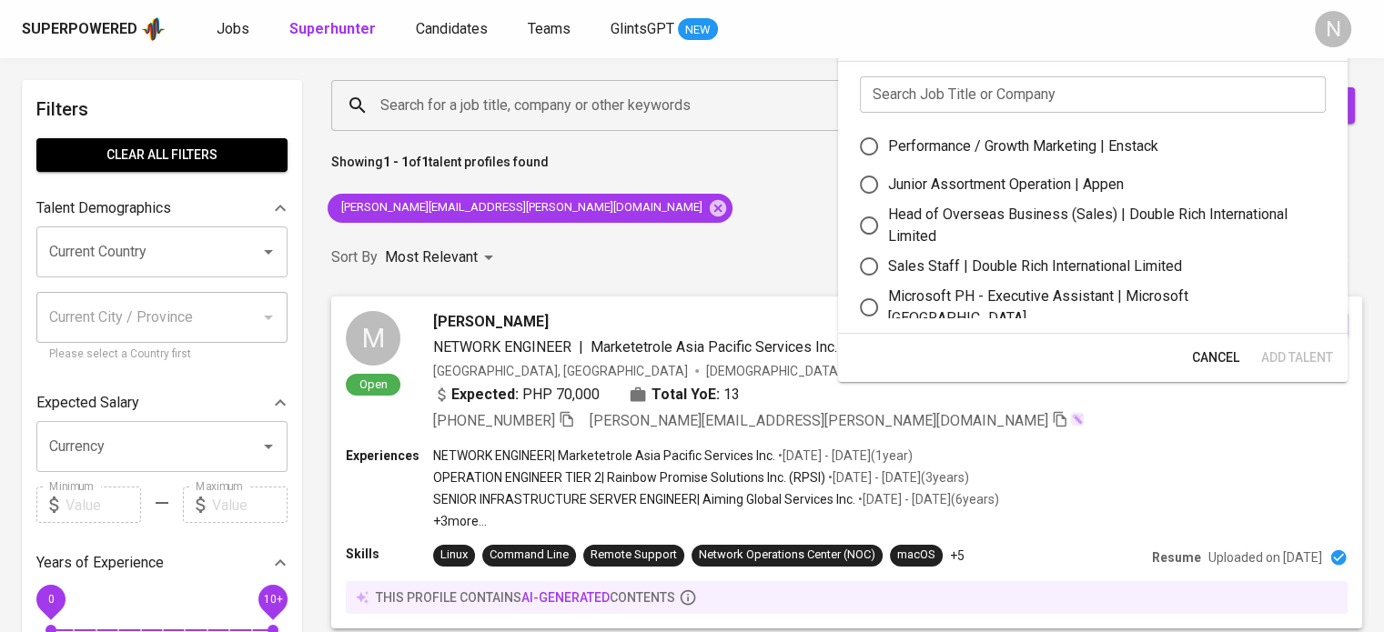
click at [940, 90] on input "text" at bounding box center [1093, 94] width 466 height 36
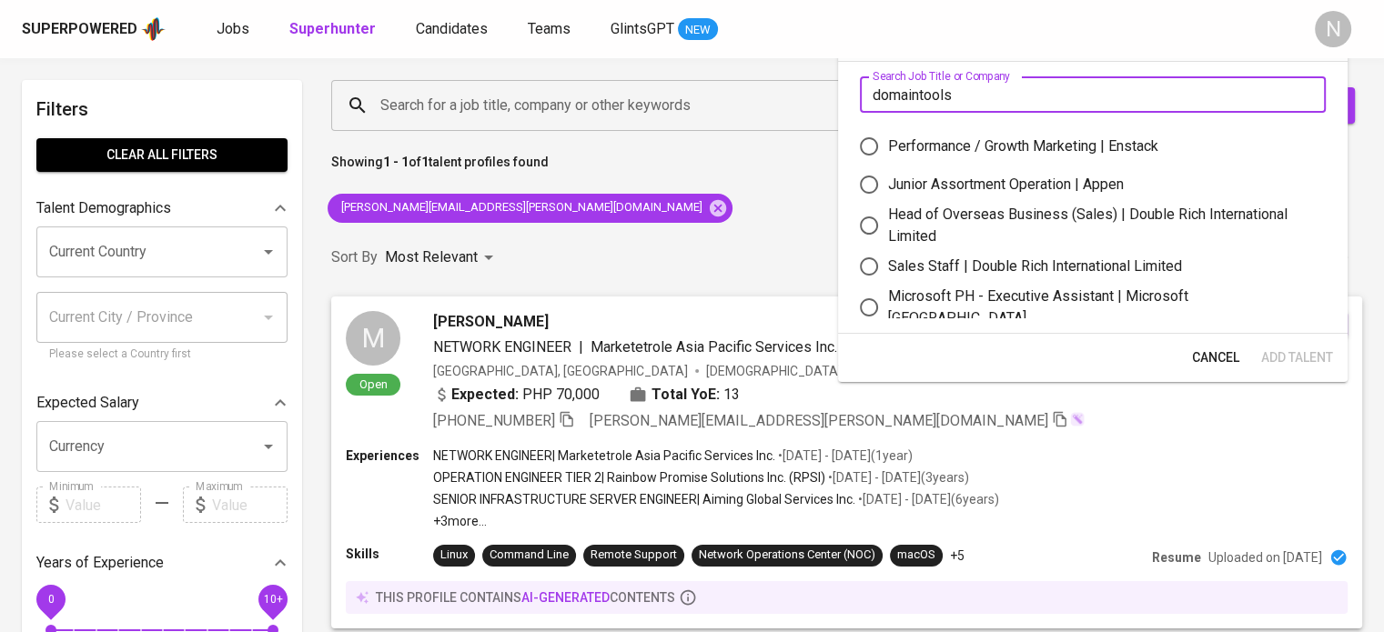
type input "domaintools"
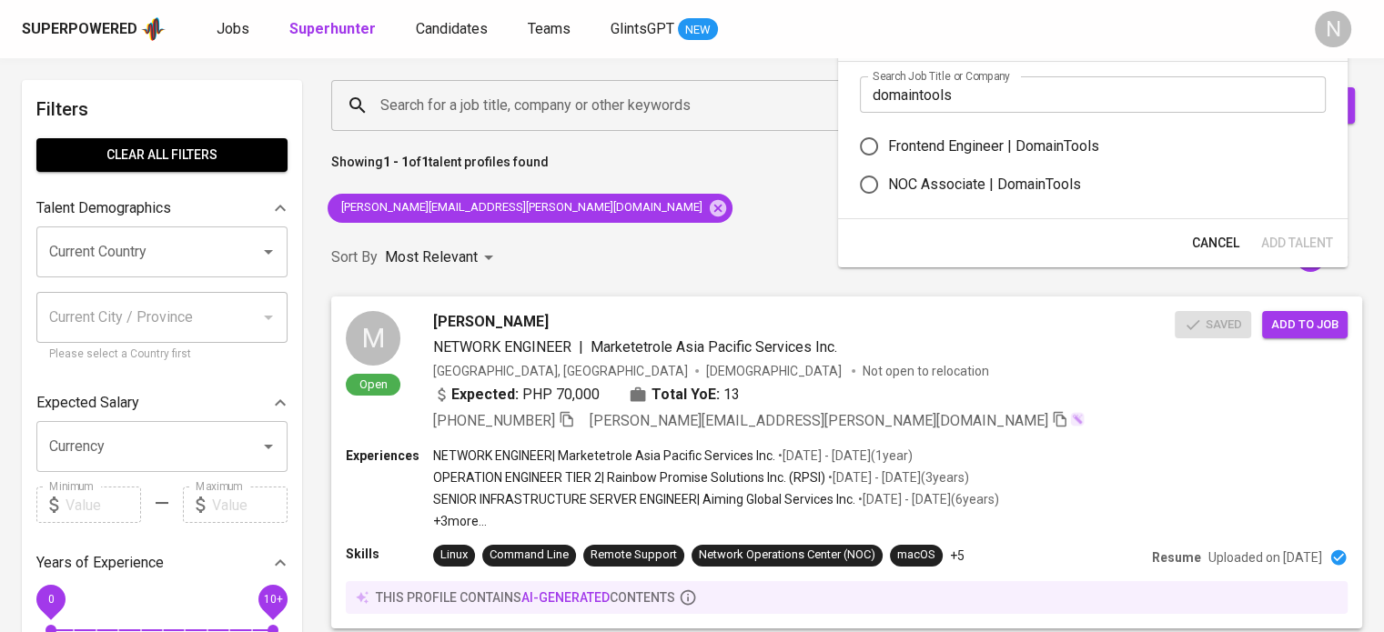
click at [947, 183] on div "NOC Associate | DomainTools" at bounding box center [984, 185] width 193 height 22
click at [888, 183] on input "NOC Associate | DomainTools" at bounding box center [869, 185] width 38 height 38
radio input "true"
click at [1278, 235] on span "Add Talent" at bounding box center [1297, 243] width 72 height 23
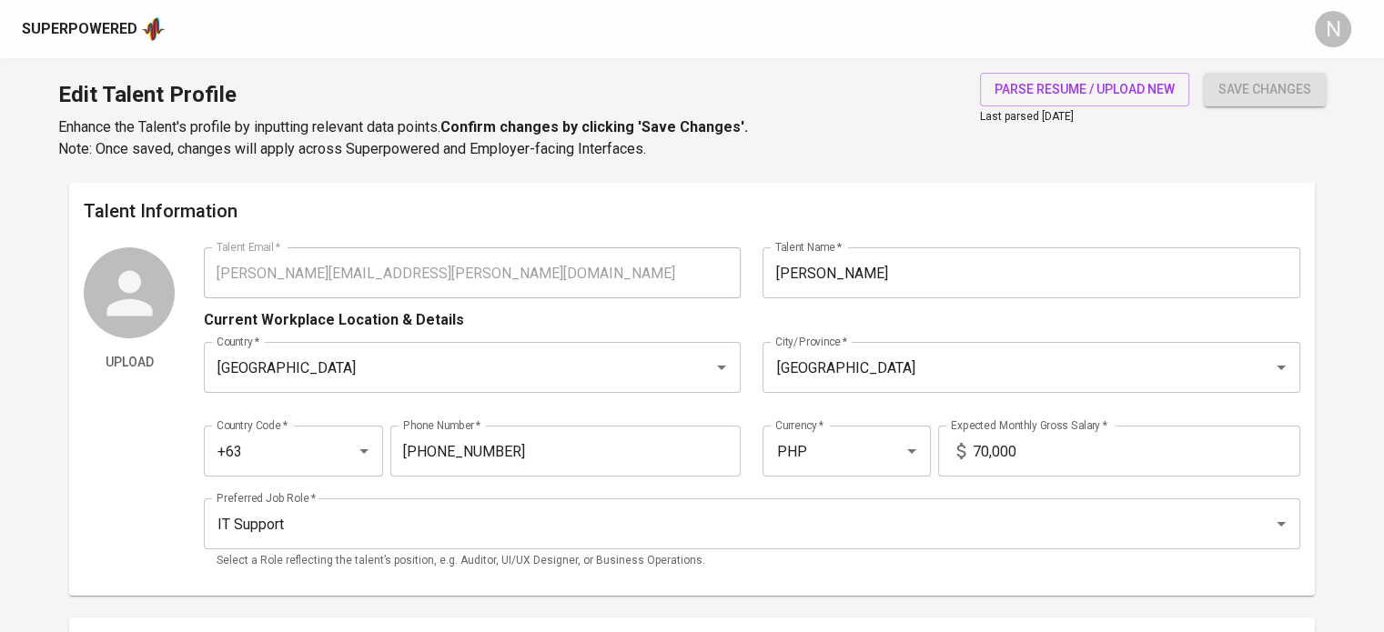
type input "[PERSON_NAME][EMAIL_ADDRESS][PERSON_NAME][DOMAIN_NAME]"
type input "[PERSON_NAME]"
type input "[GEOGRAPHIC_DATA]"
type input "+63"
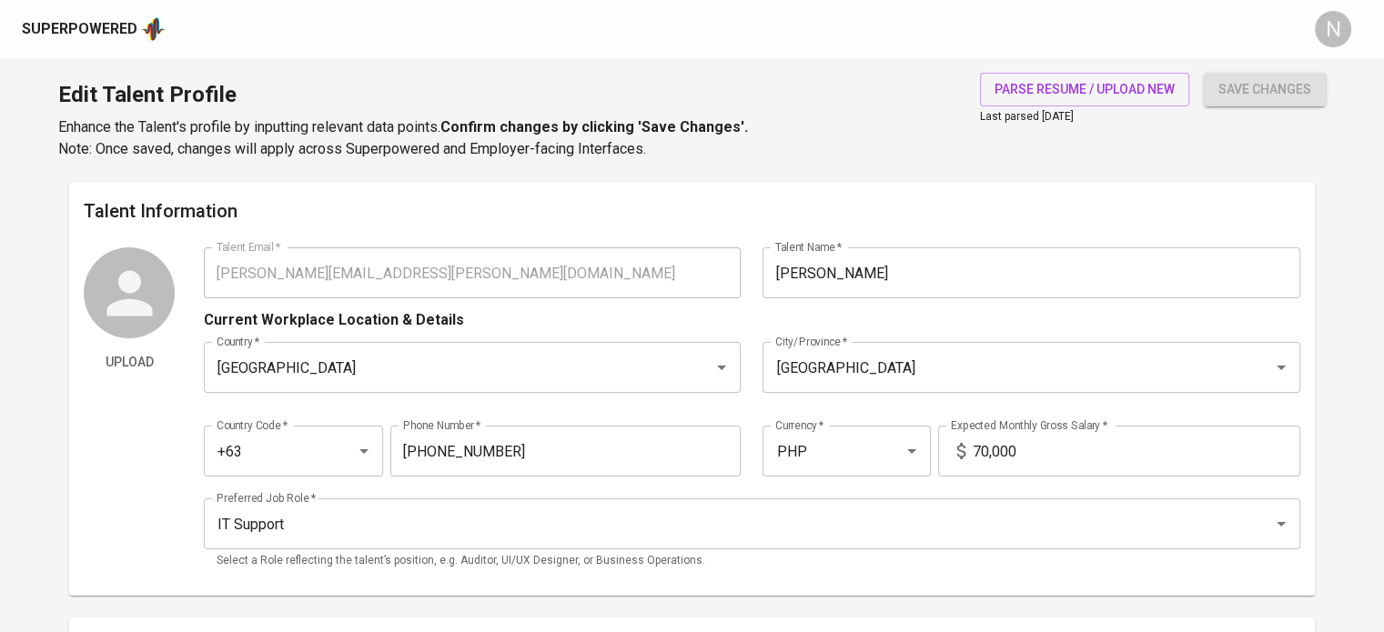
type input "[PHONE_NUMBER]"
type input "PHP"
type input "70,000"
type input "IT Support"
radio input "true"
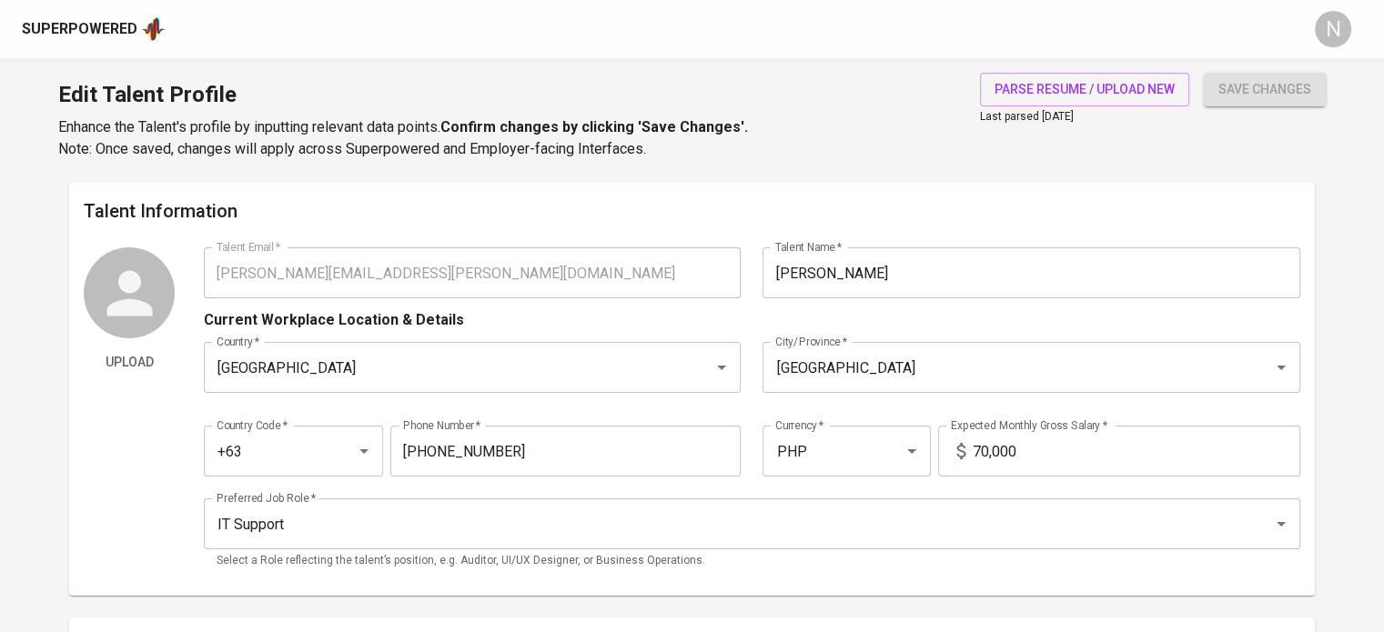
radio input "true"
type input "13"
type input "2 Weeks"
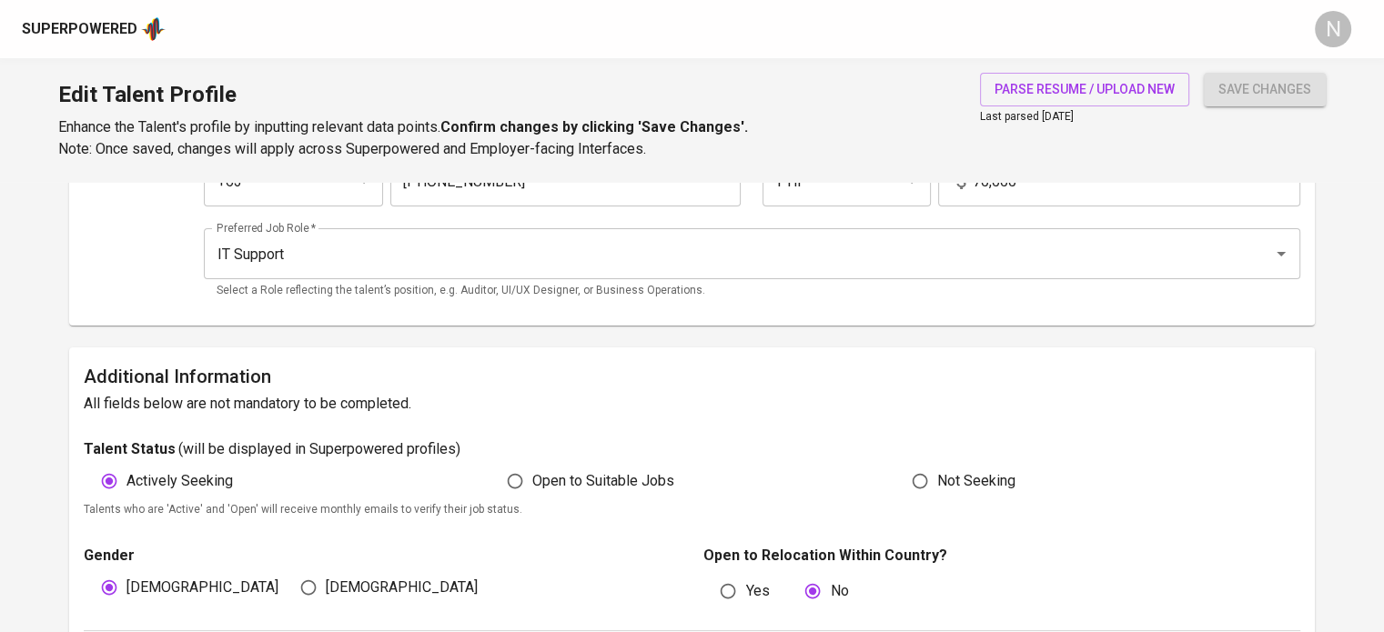
scroll to position [273, 0]
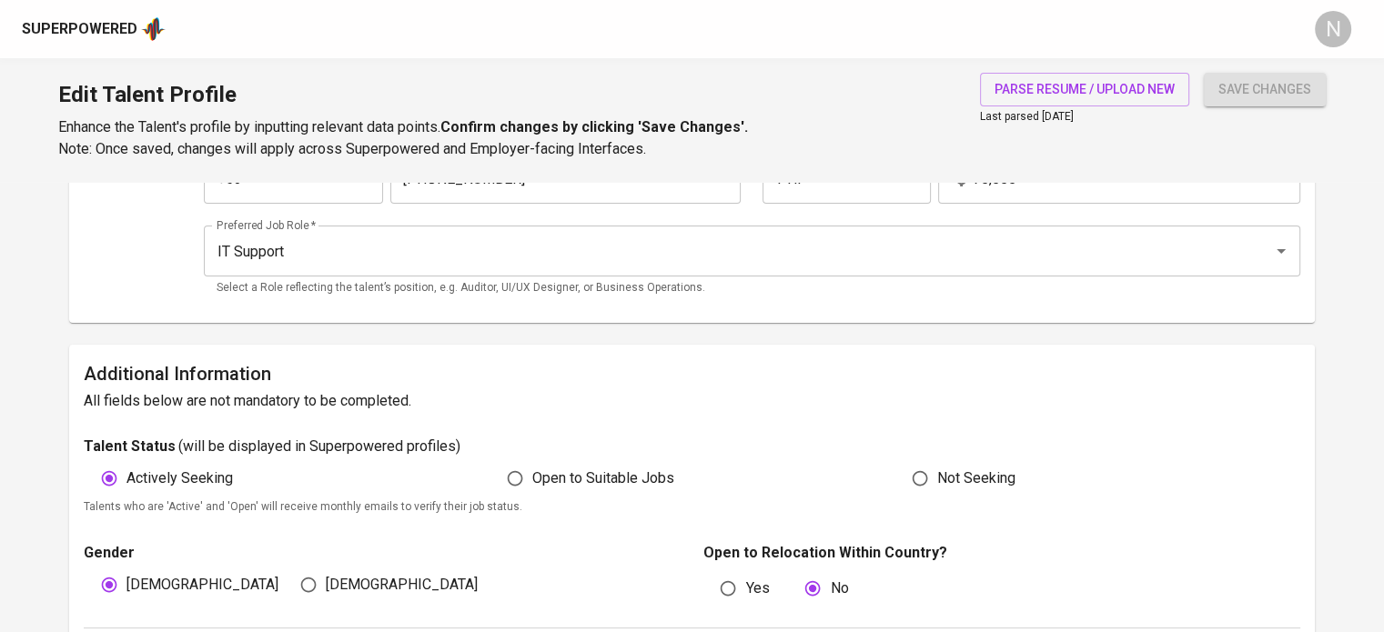
click at [106, 30] on div "Superpowered" at bounding box center [80, 29] width 116 height 21
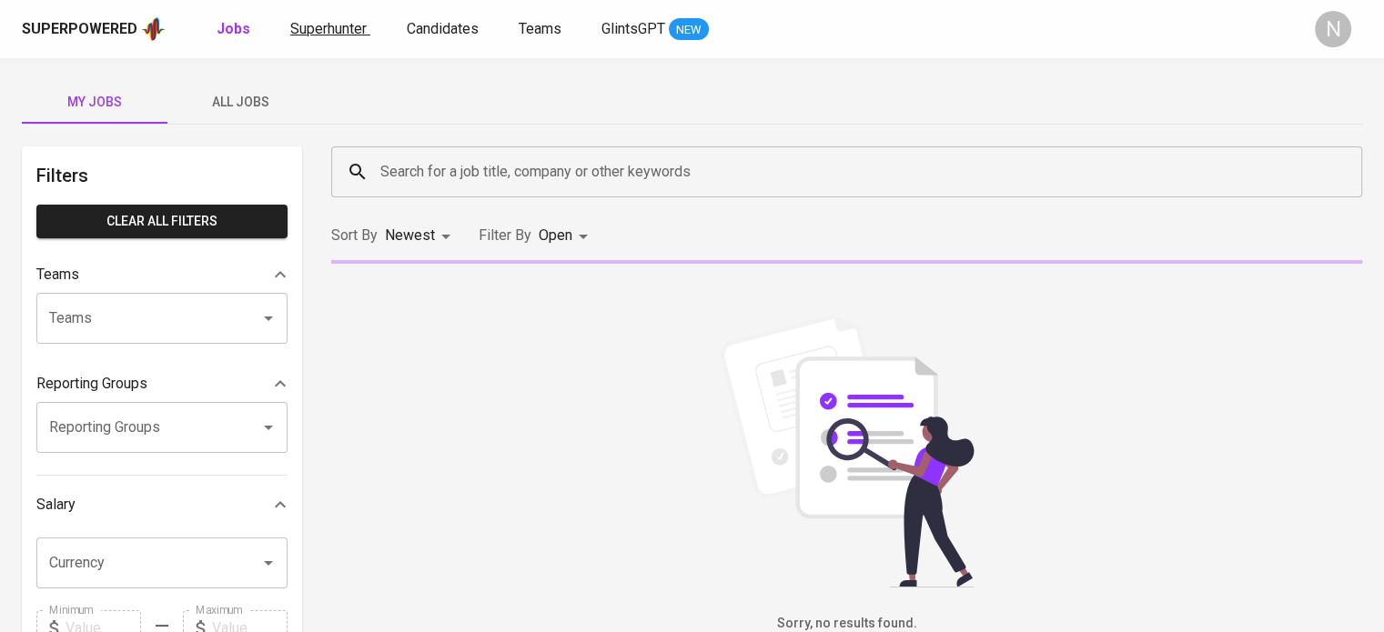
click at [329, 26] on span "Superhunter" at bounding box center [328, 28] width 76 height 17
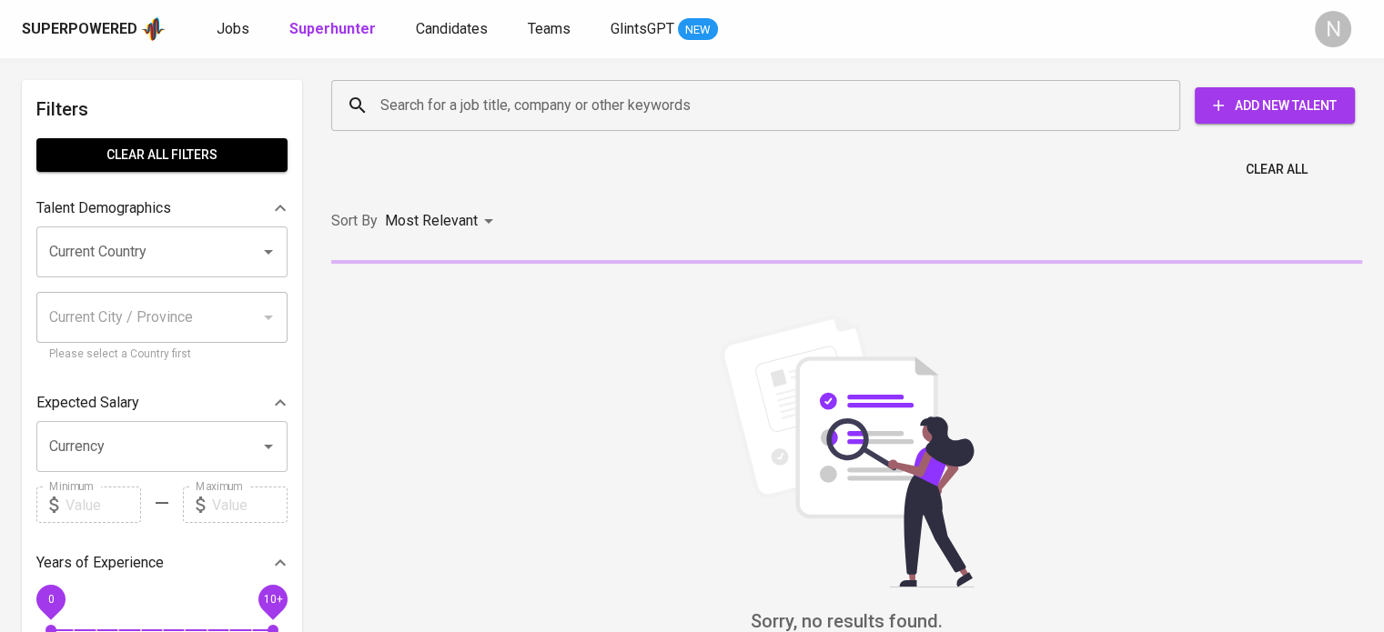
click at [1288, 104] on span "Add New Talent" at bounding box center [1274, 106] width 131 height 23
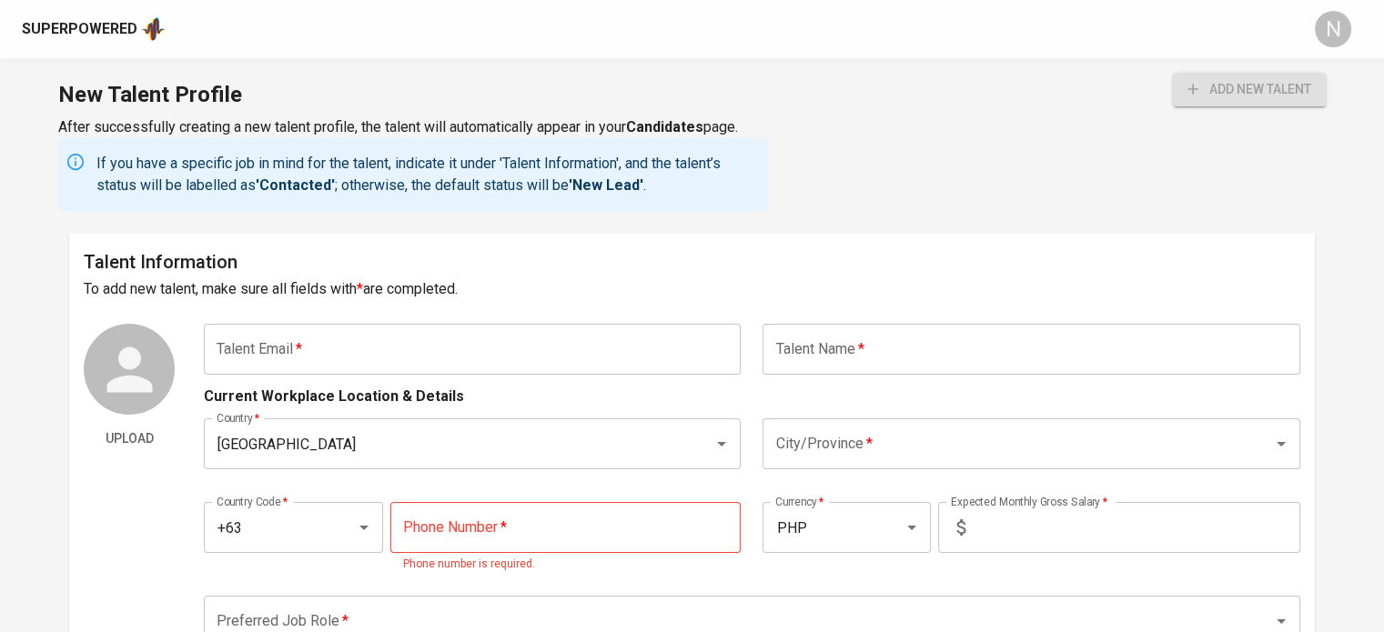
click at [567, 342] on input "text" at bounding box center [472, 349] width 537 height 51
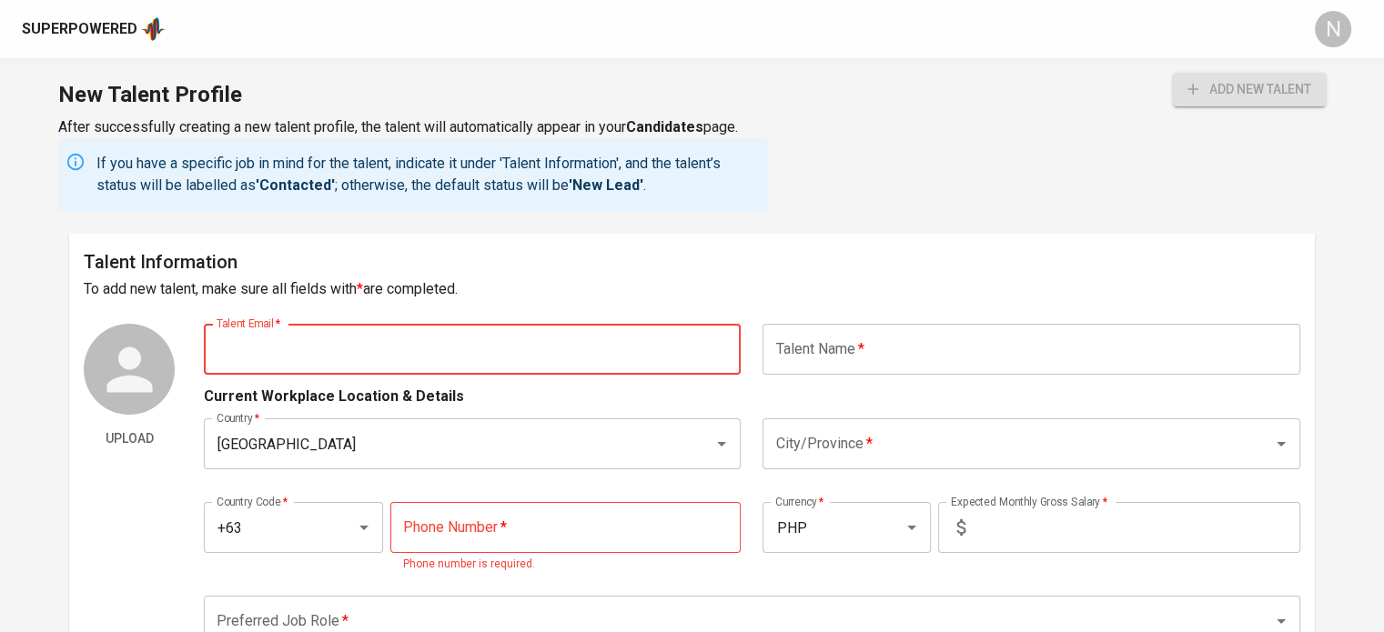
paste input "[EMAIL_ADDRESS][DOMAIN_NAME]"
type input "[EMAIL_ADDRESS][DOMAIN_NAME]"
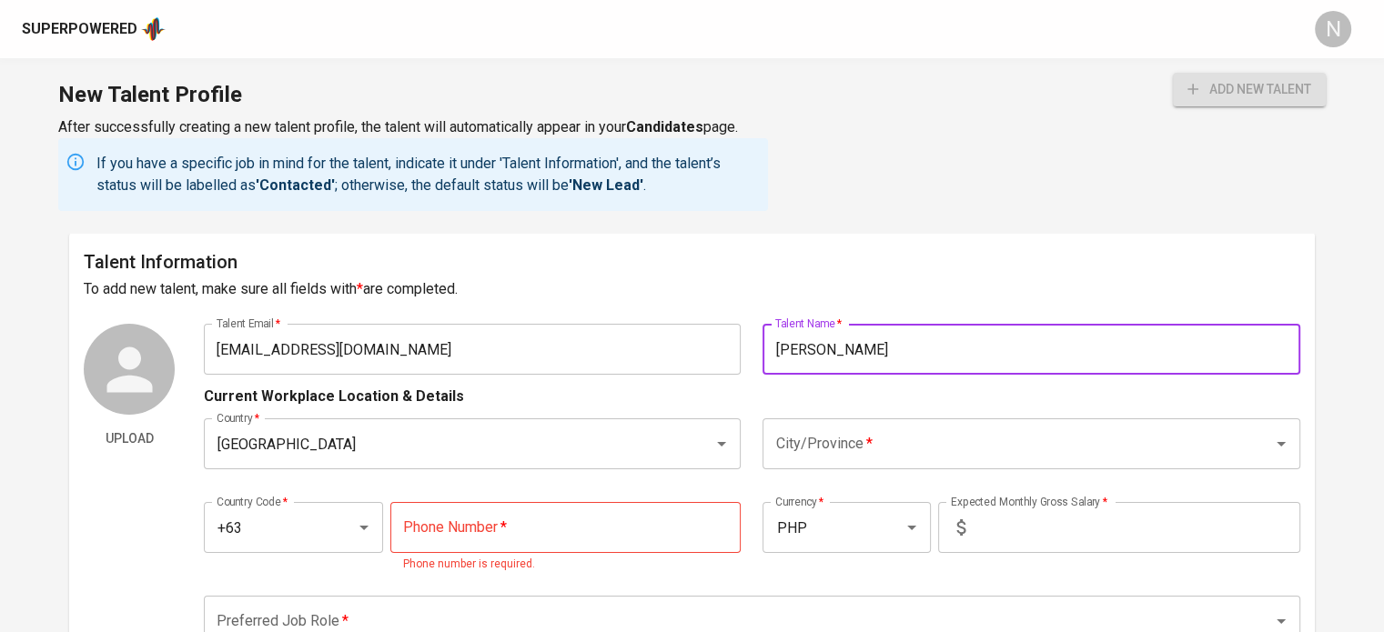
type input "[PERSON_NAME]"
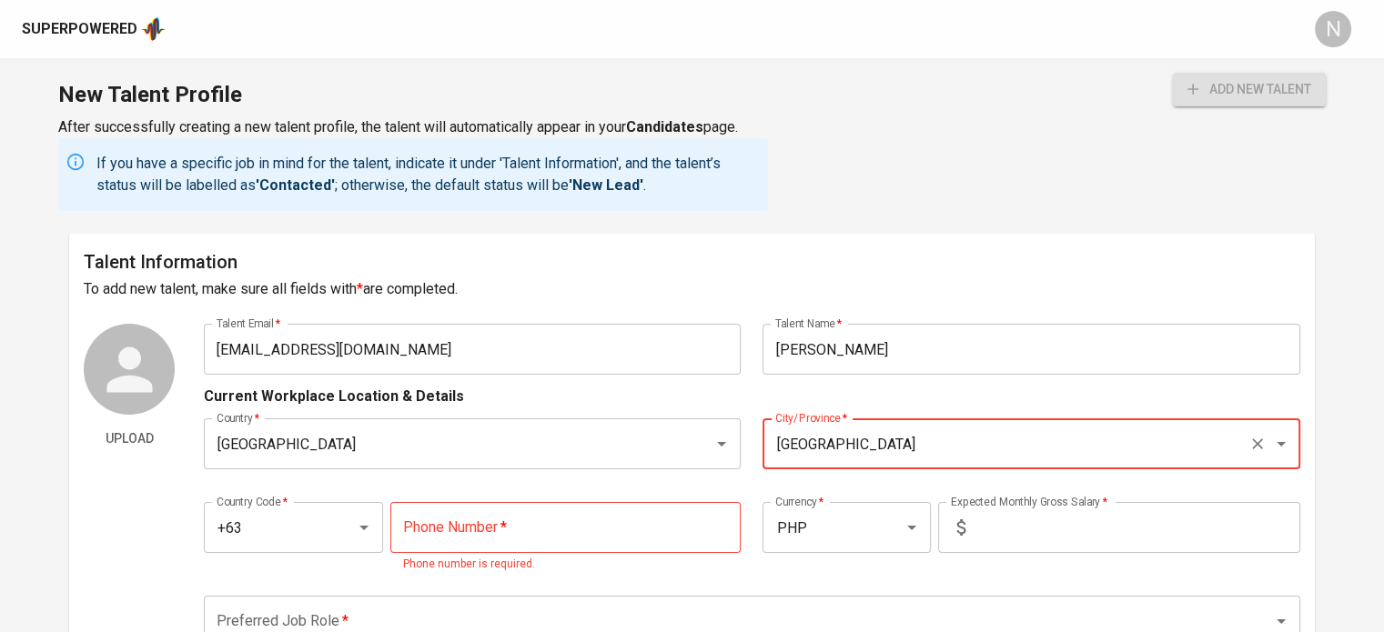
type input "Quezon City"
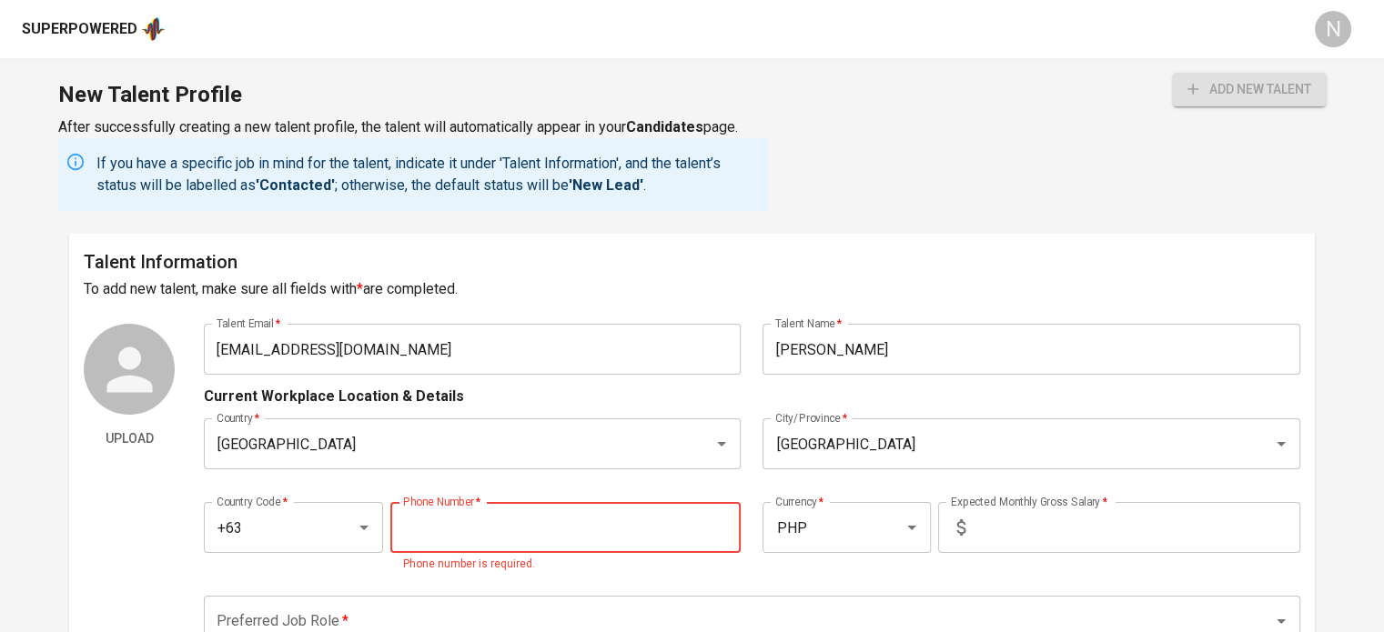
paste input "917-101-0577"
type input "917-101-0577"
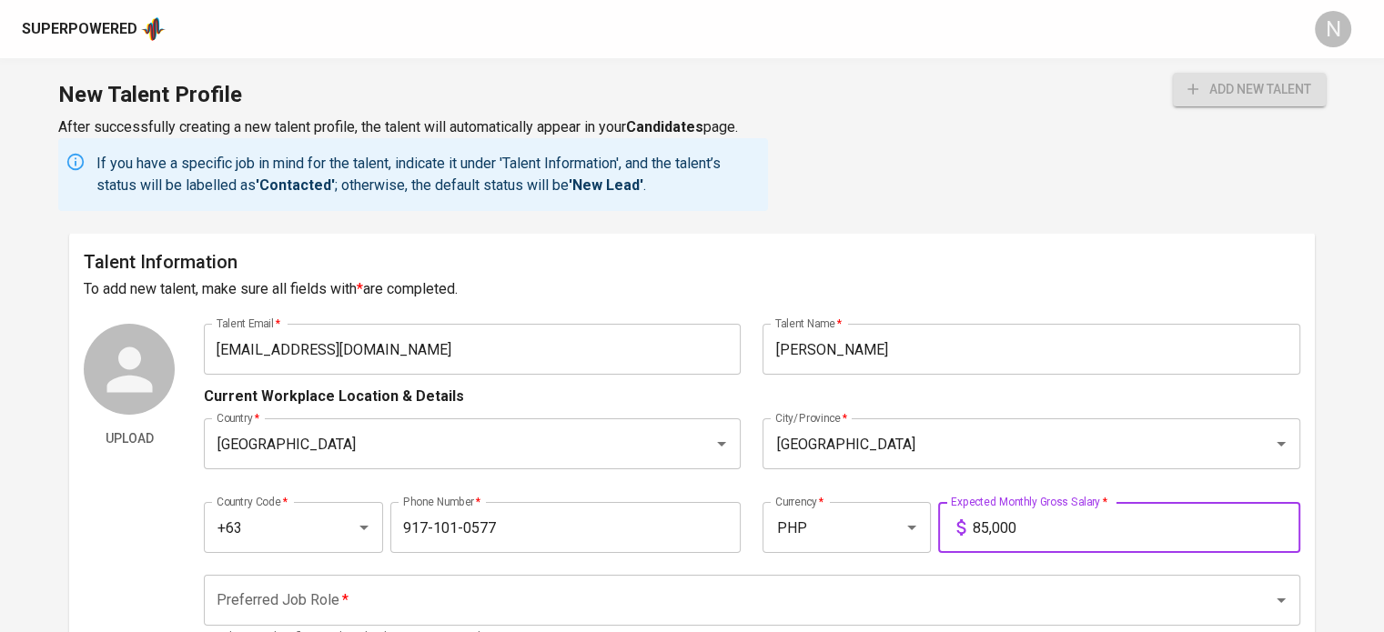
type input "85,000"
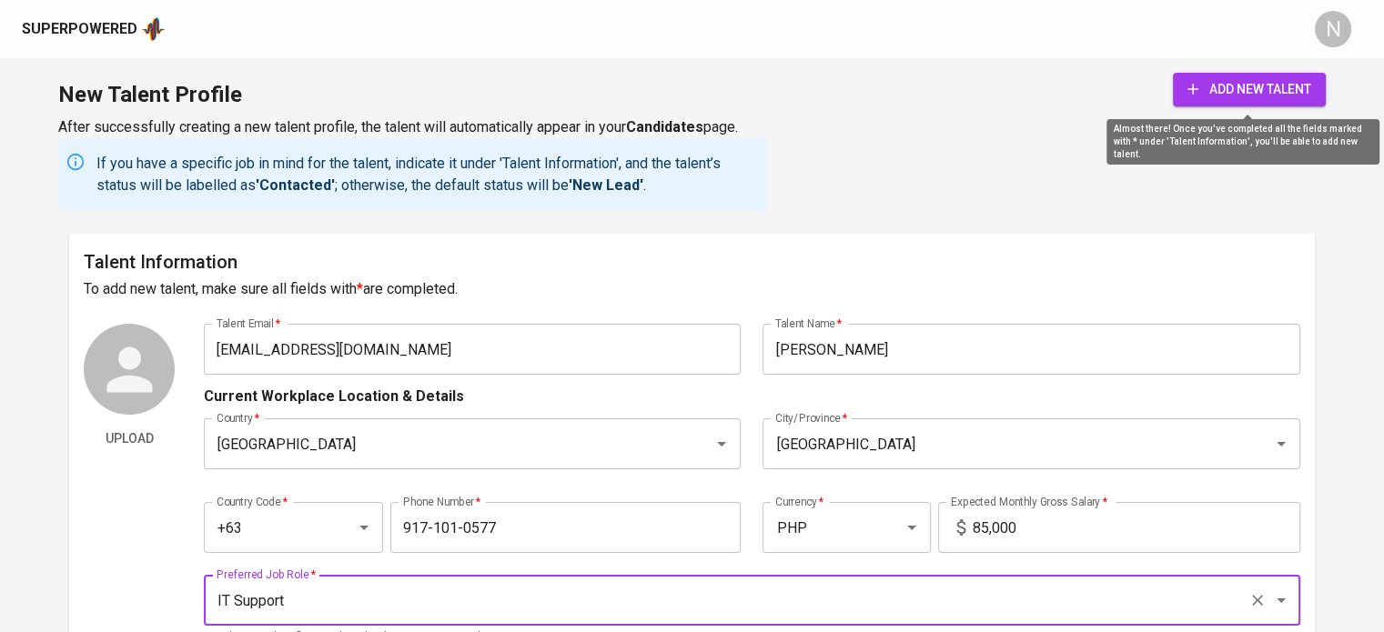
type input "IT Support"
click at [1204, 87] on span "add new talent" at bounding box center [1249, 89] width 124 height 23
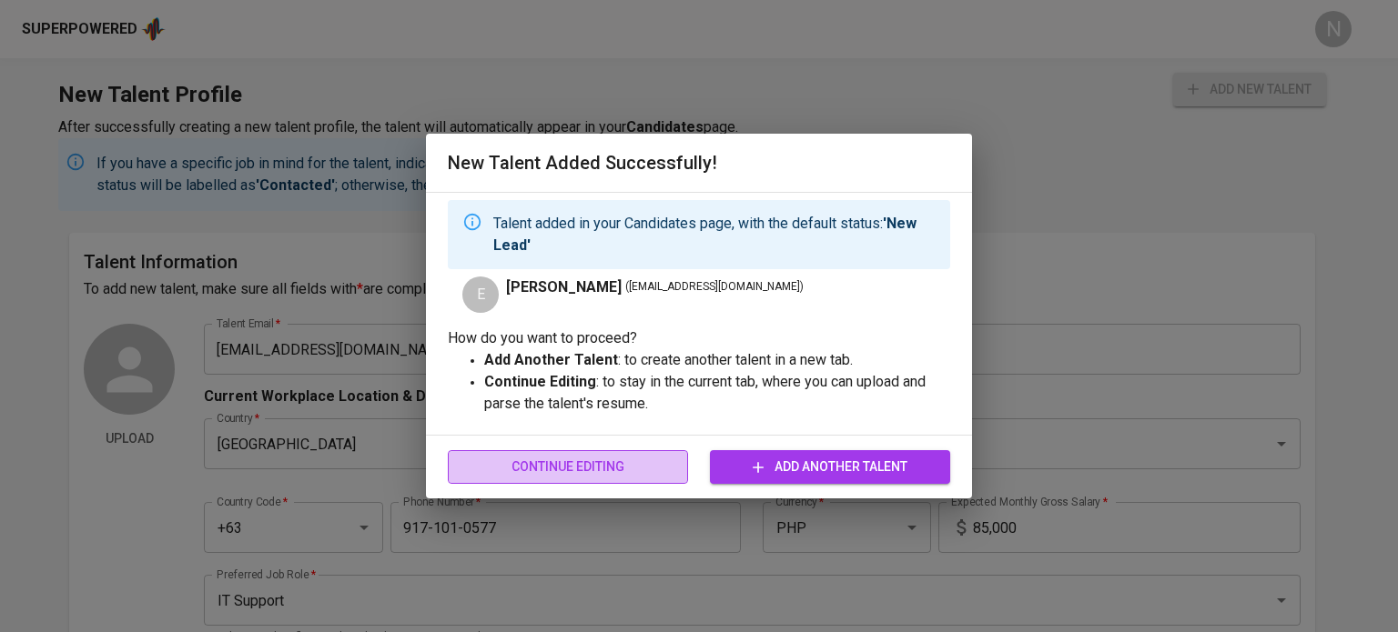
click at [620, 457] on span "Continue Editing" at bounding box center [567, 467] width 211 height 23
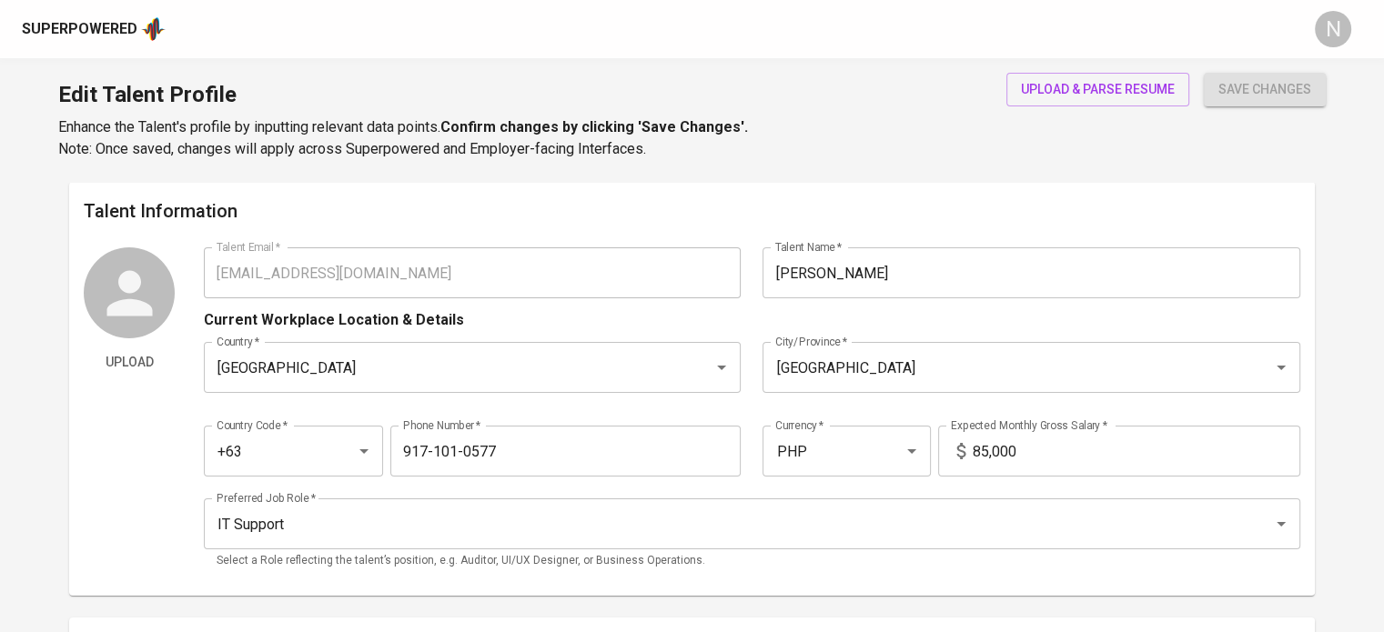
type input "[EMAIL_ADDRESS][DOMAIN_NAME]"
type input "[PERSON_NAME]"
type input "Philippines"
type input "Quezon City"
type input "+63"
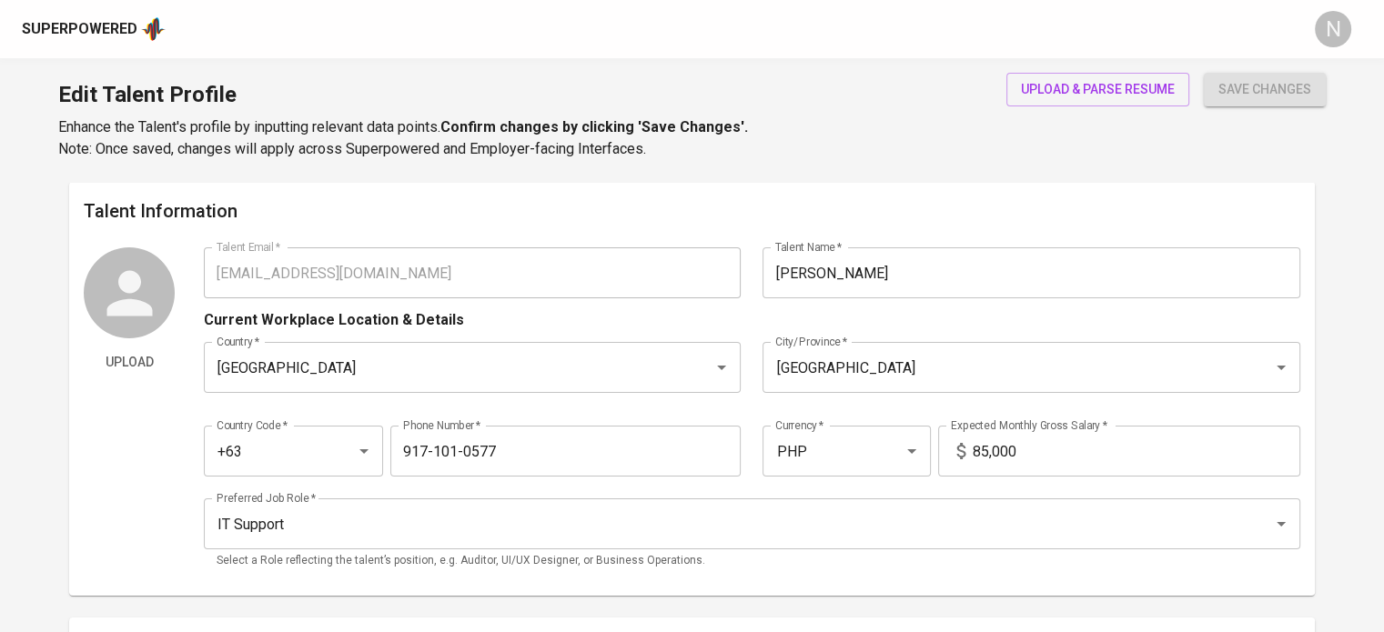
type input "917-101-0577"
type input "PHP"
type input "85,000"
type input "IT Support"
click at [1055, 85] on span "upload & parse resume" at bounding box center [1098, 89] width 154 height 23
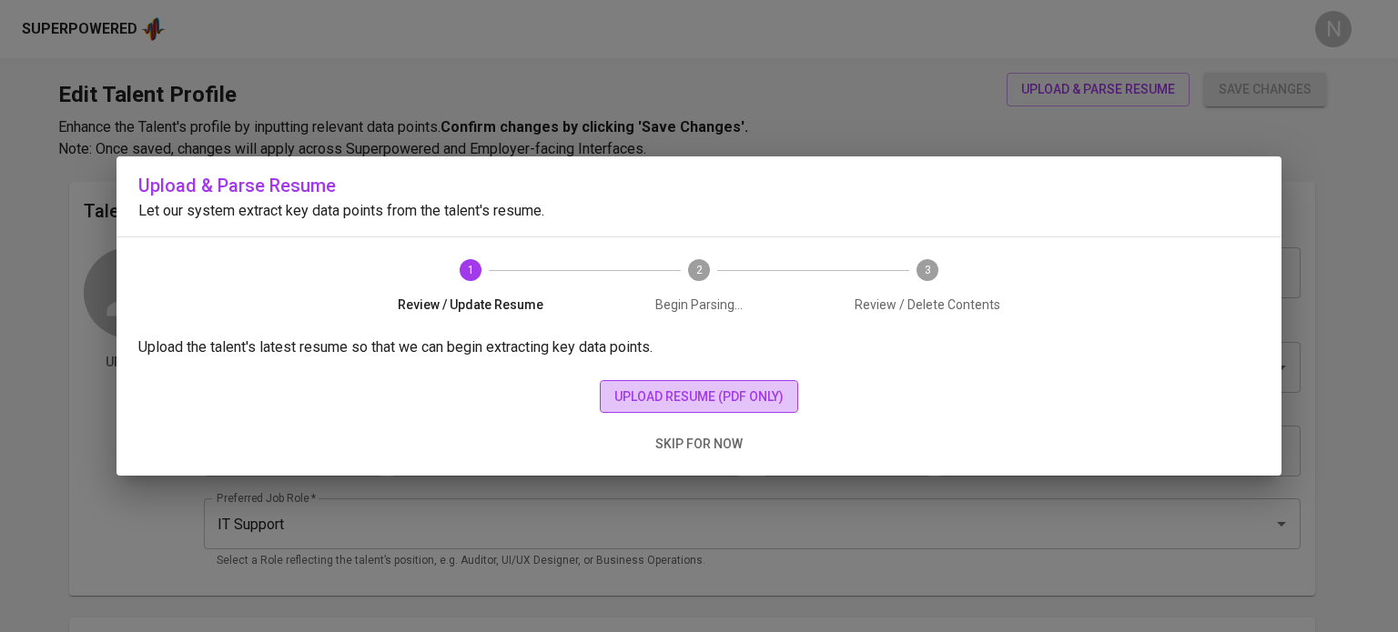
click at [755, 403] on span "upload resume (pdf only)" at bounding box center [698, 397] width 169 height 23
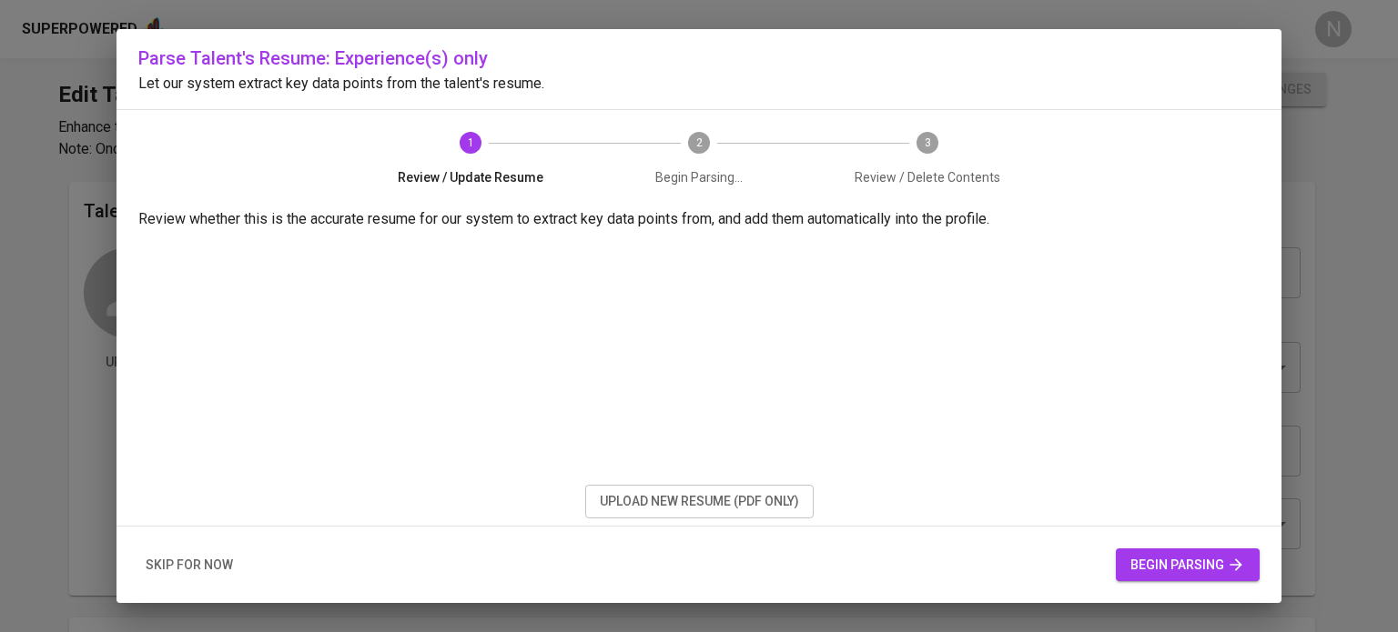
click at [1177, 556] on span "begin parsing" at bounding box center [1187, 565] width 115 height 23
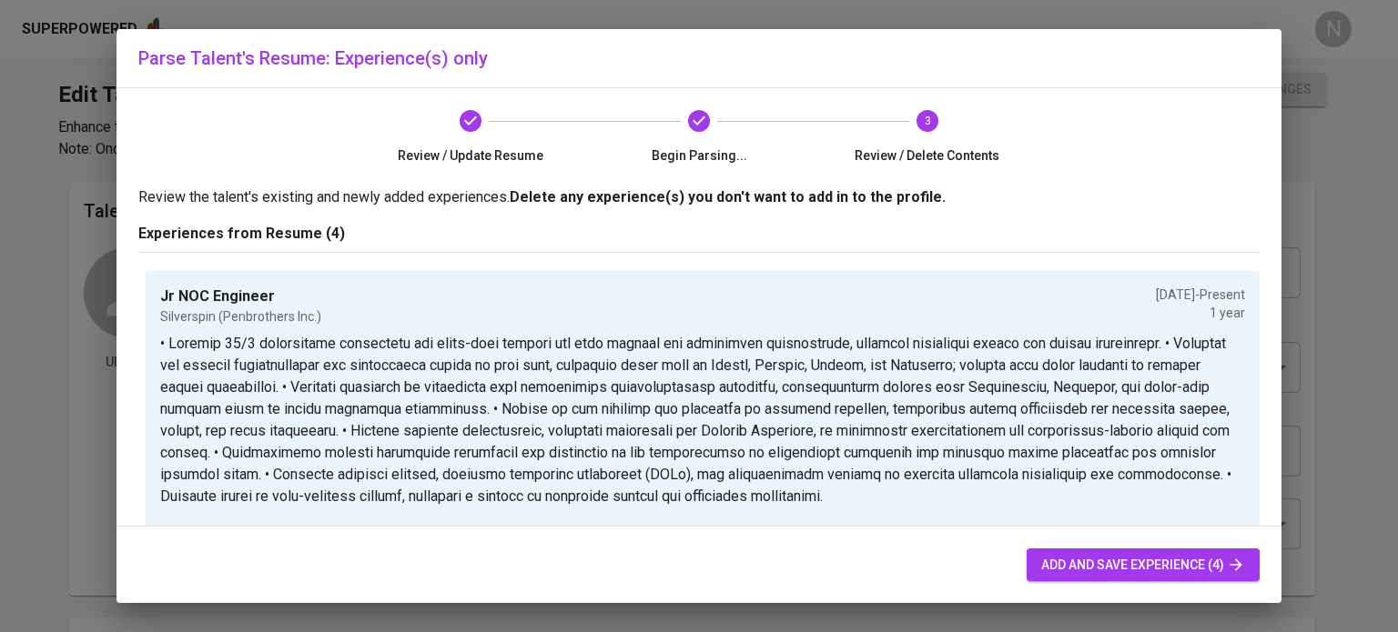
click at [1061, 567] on span "add and save experience (4)" at bounding box center [1143, 565] width 204 height 23
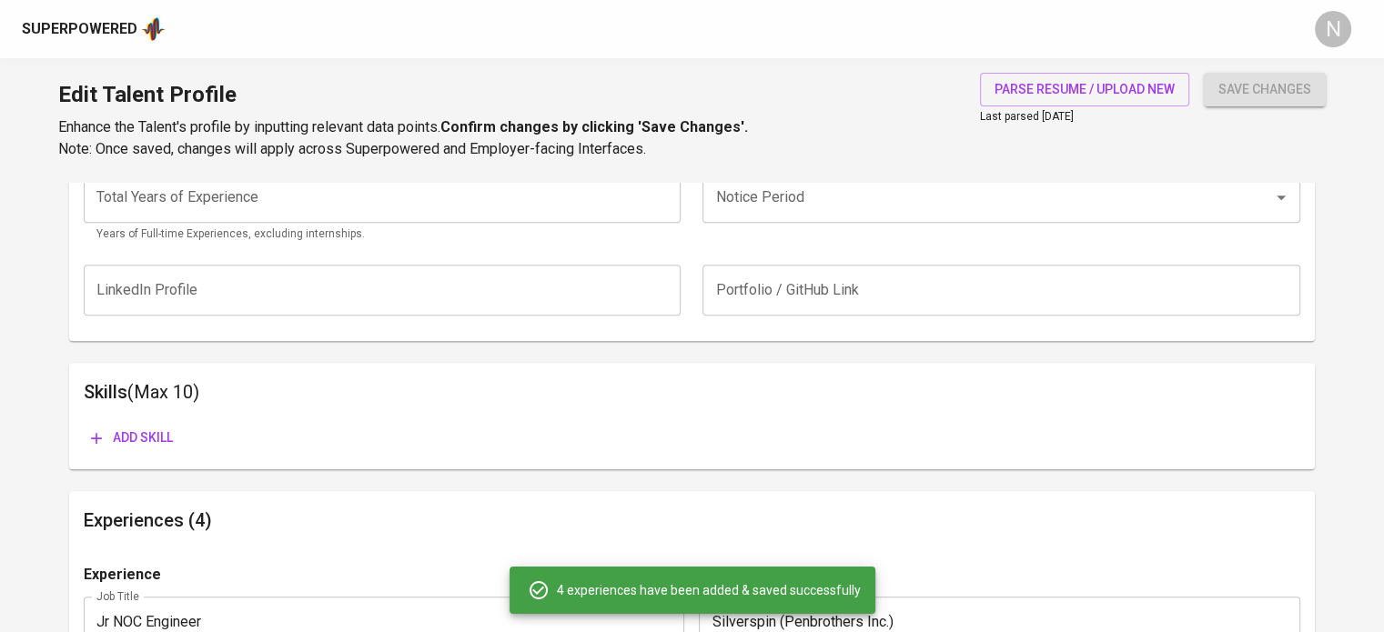
scroll to position [544, 0]
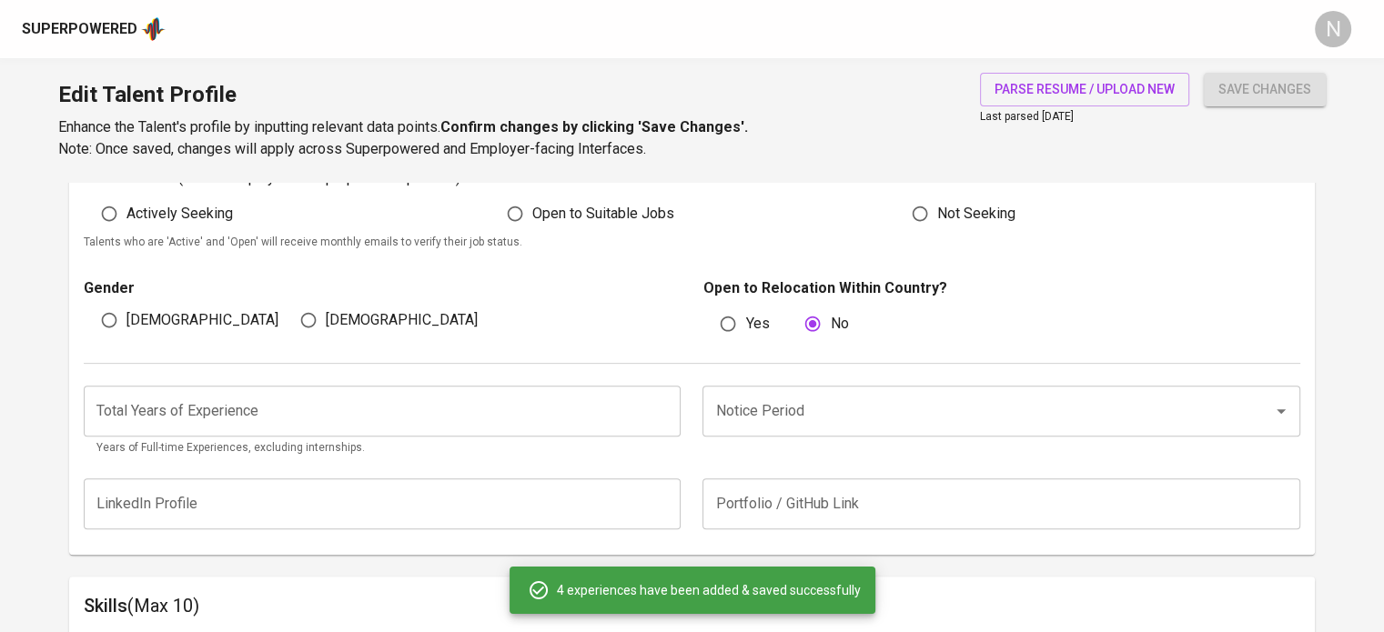
click at [156, 214] on span "Actively Seeking" at bounding box center [179, 214] width 106 height 22
click at [126, 214] on input "Actively Seeking" at bounding box center [109, 214] width 35 height 35
radio input "true"
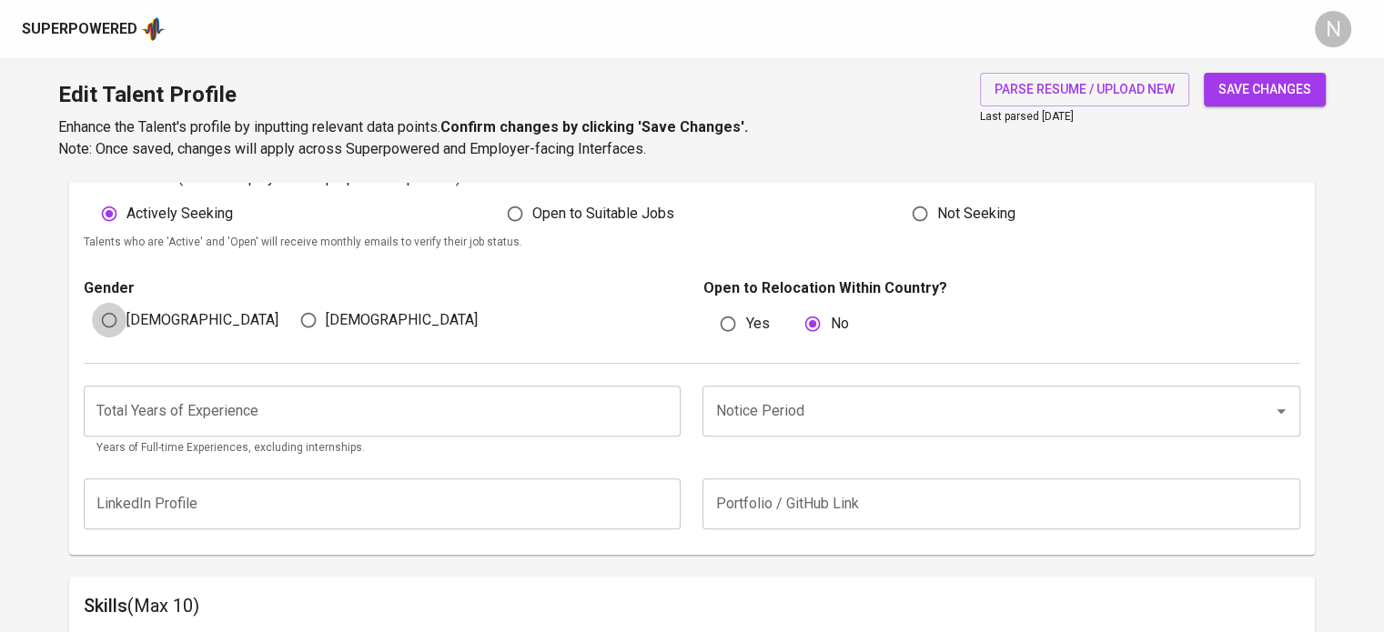
click at [124, 313] on input "[DEMOGRAPHIC_DATA]" at bounding box center [109, 320] width 35 height 35
radio input "true"
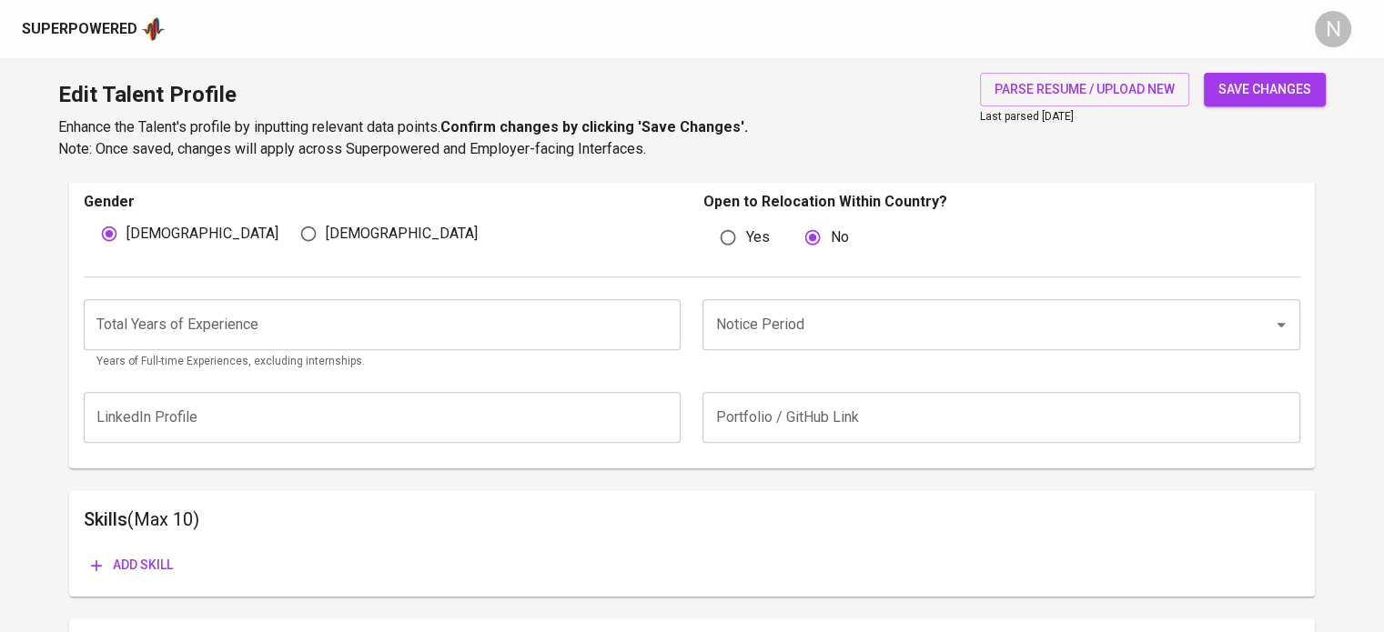
scroll to position [635, 0]
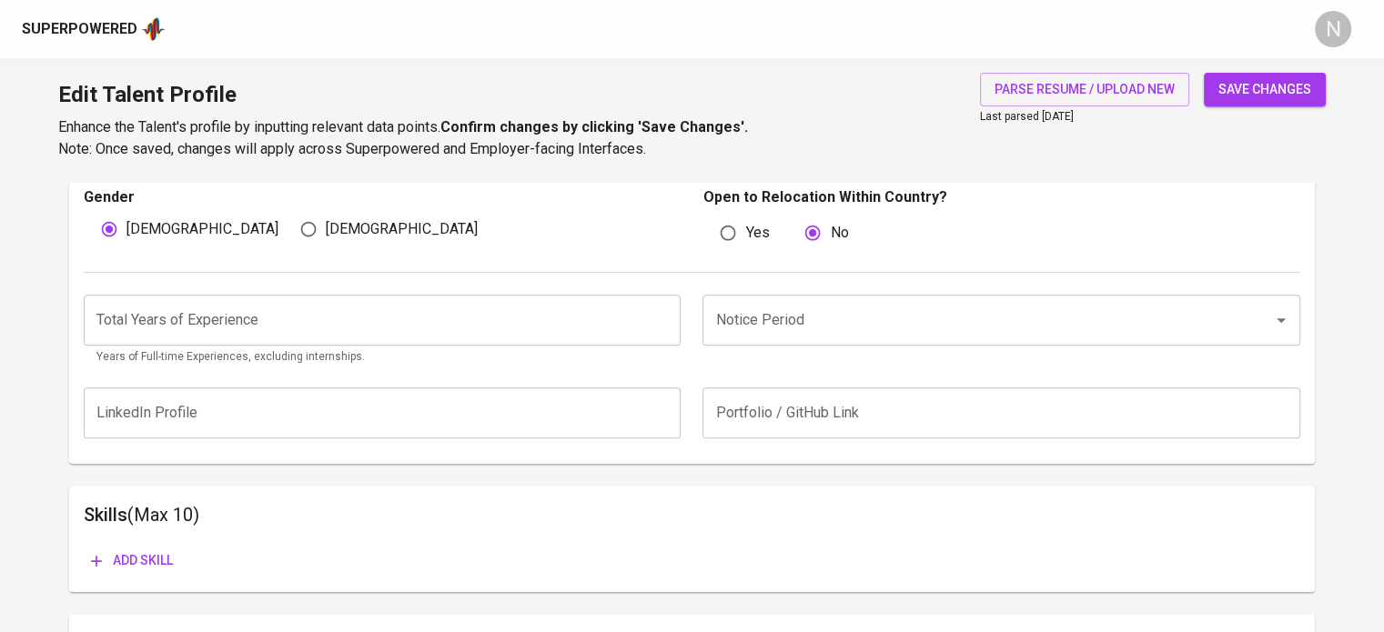
click at [296, 329] on input "number" at bounding box center [382, 320] width 597 height 51
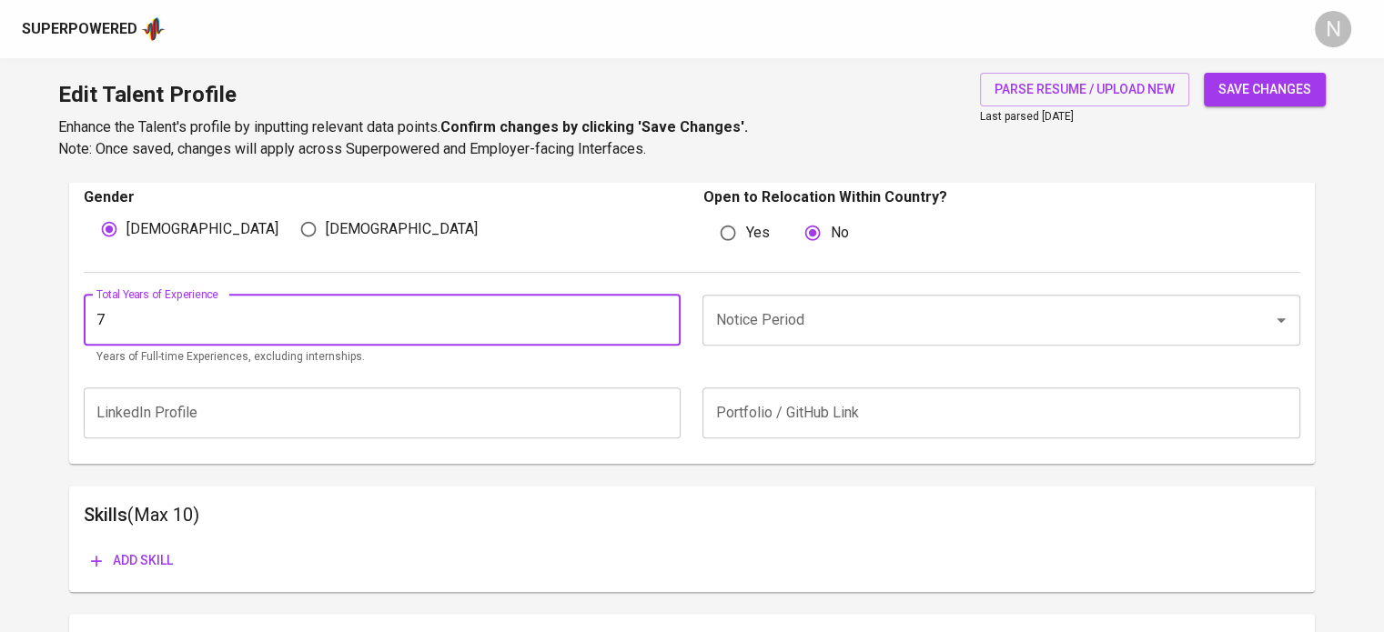
type input "7"
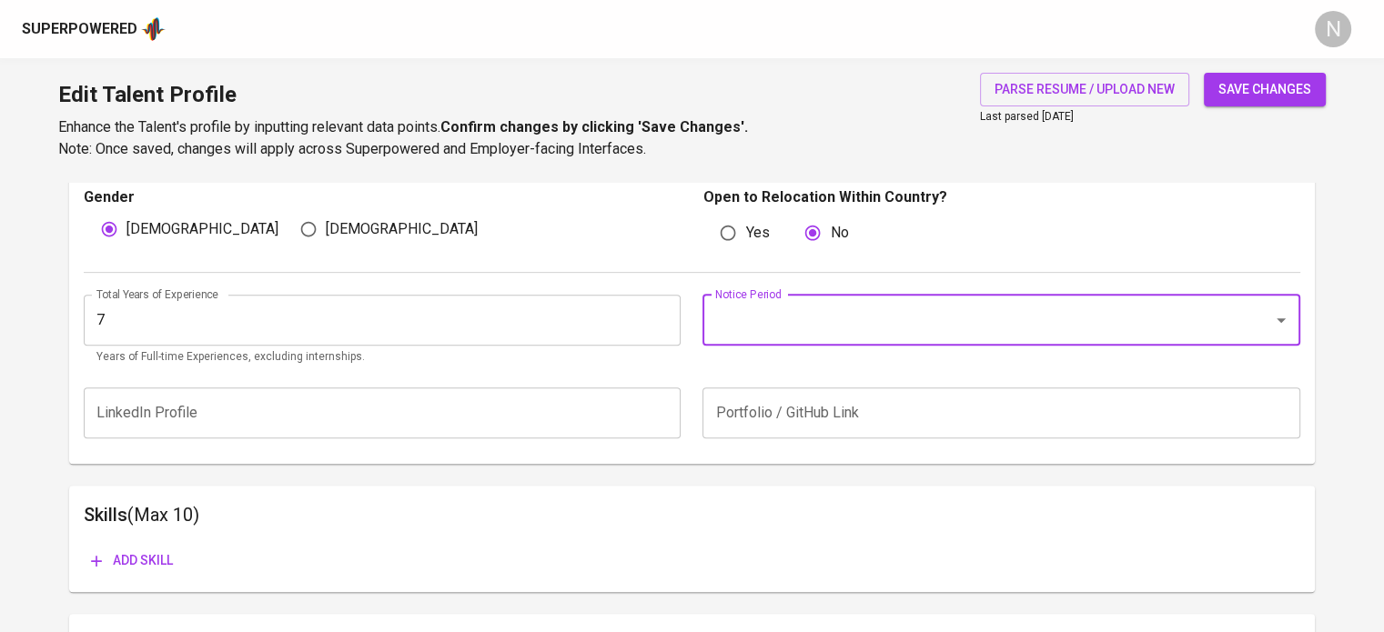
type input "3"
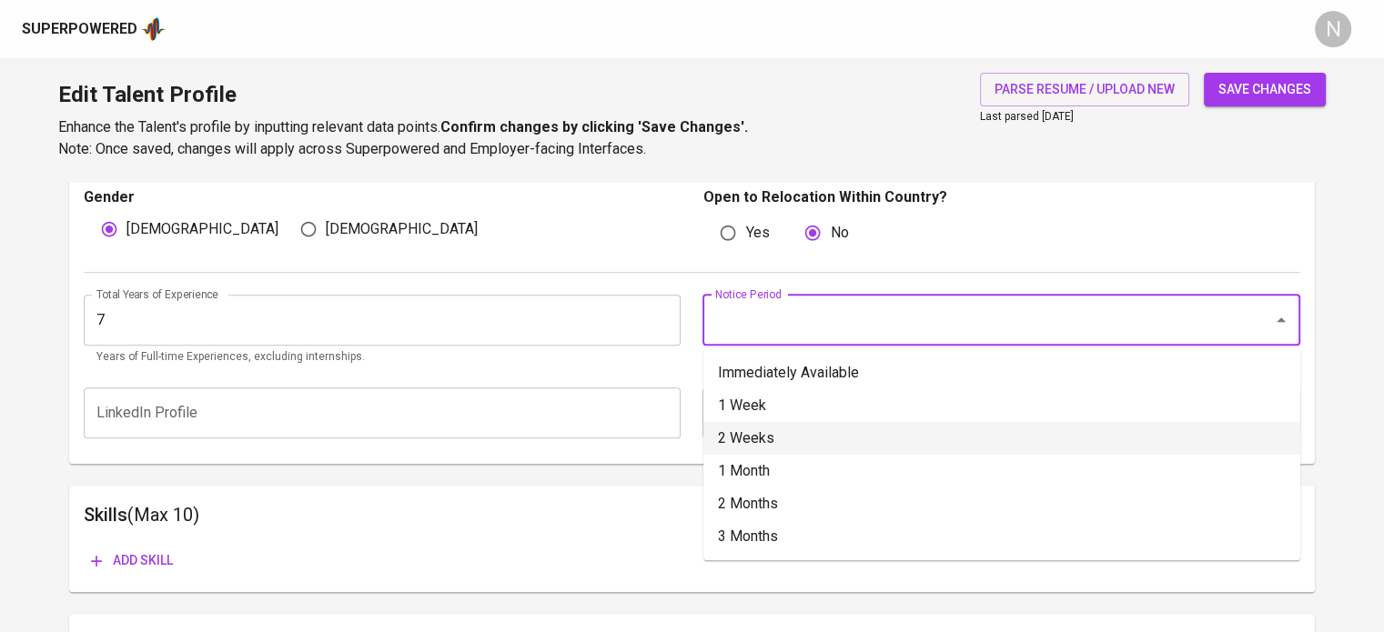
type input "2 Weeks"
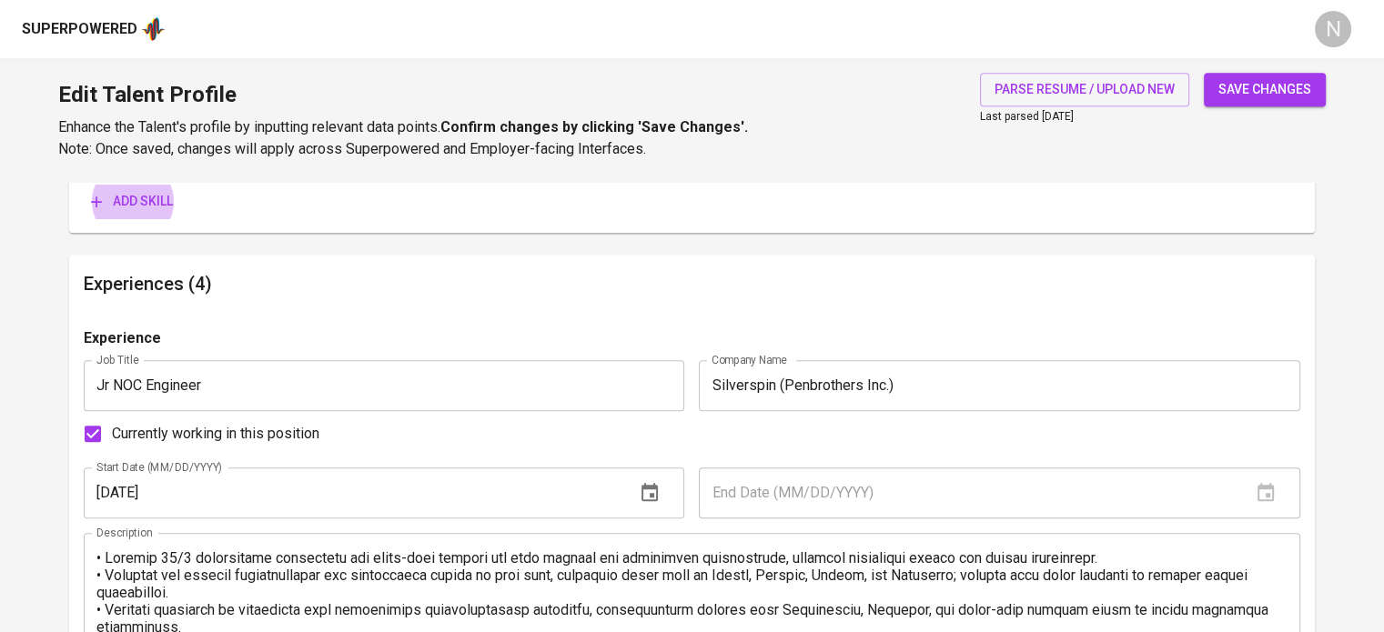
scroll to position [999, 0]
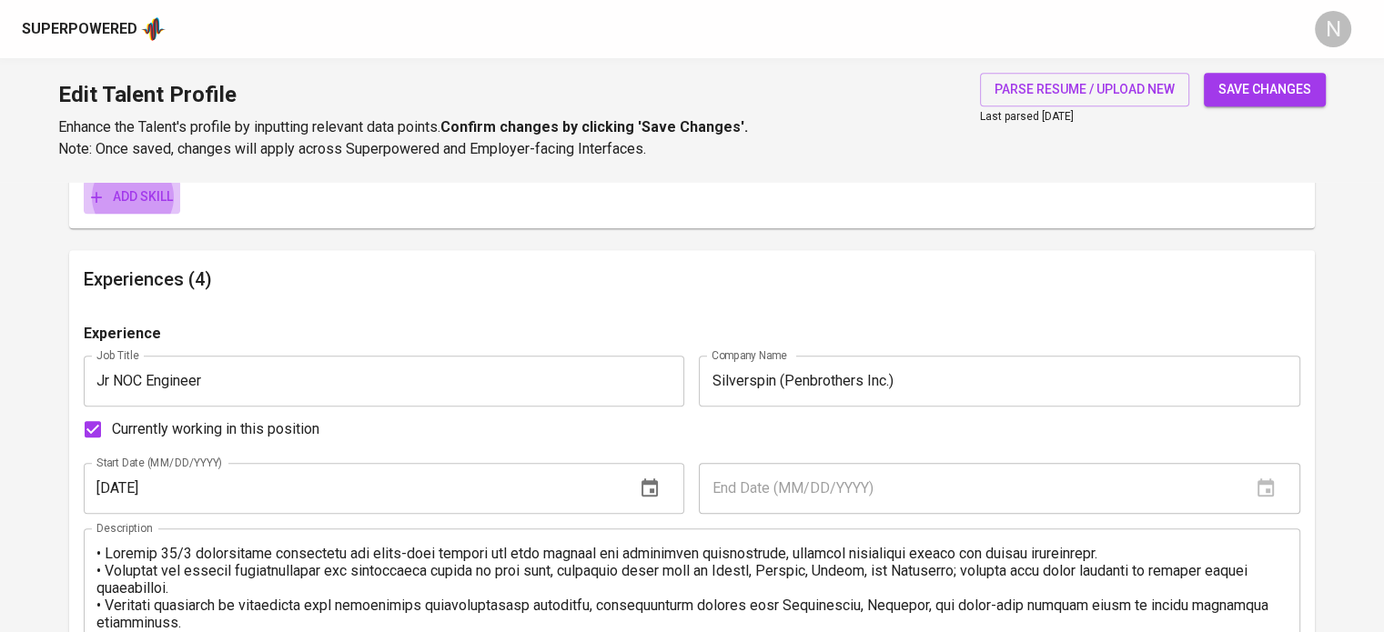
click at [171, 186] on span "Add skill" at bounding box center [132, 197] width 82 height 23
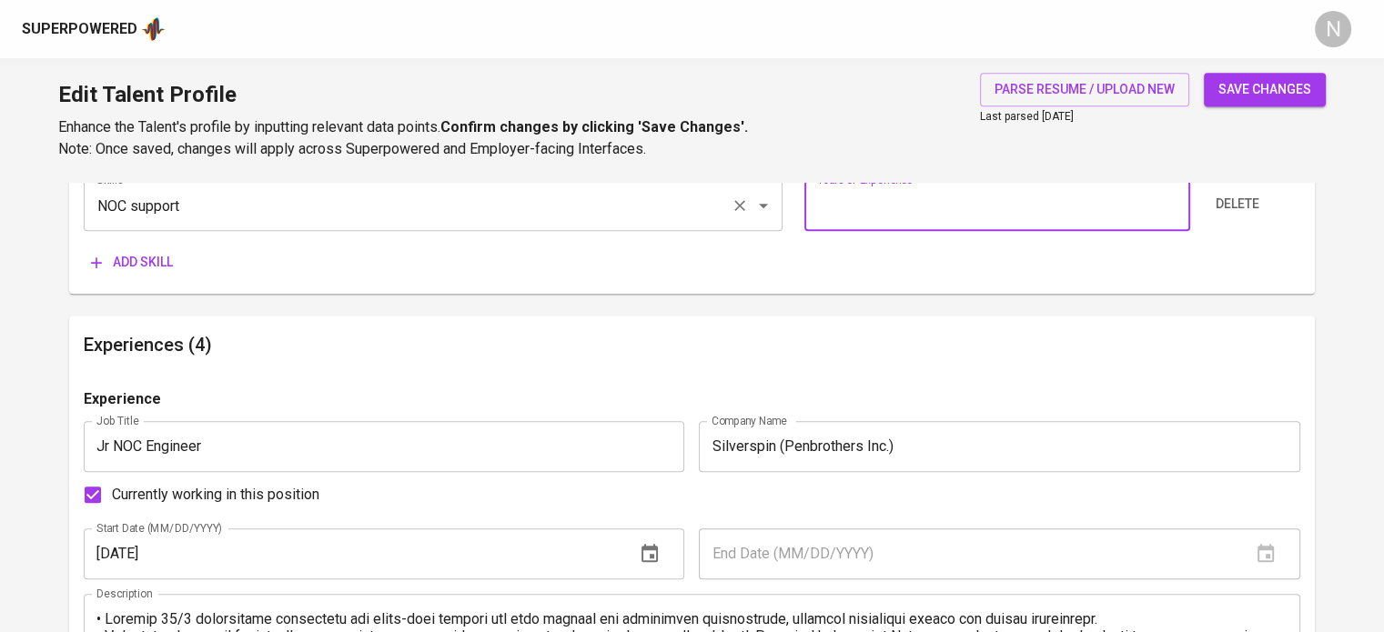
click at [328, 225] on div "NOC support Skills" at bounding box center [433, 205] width 699 height 51
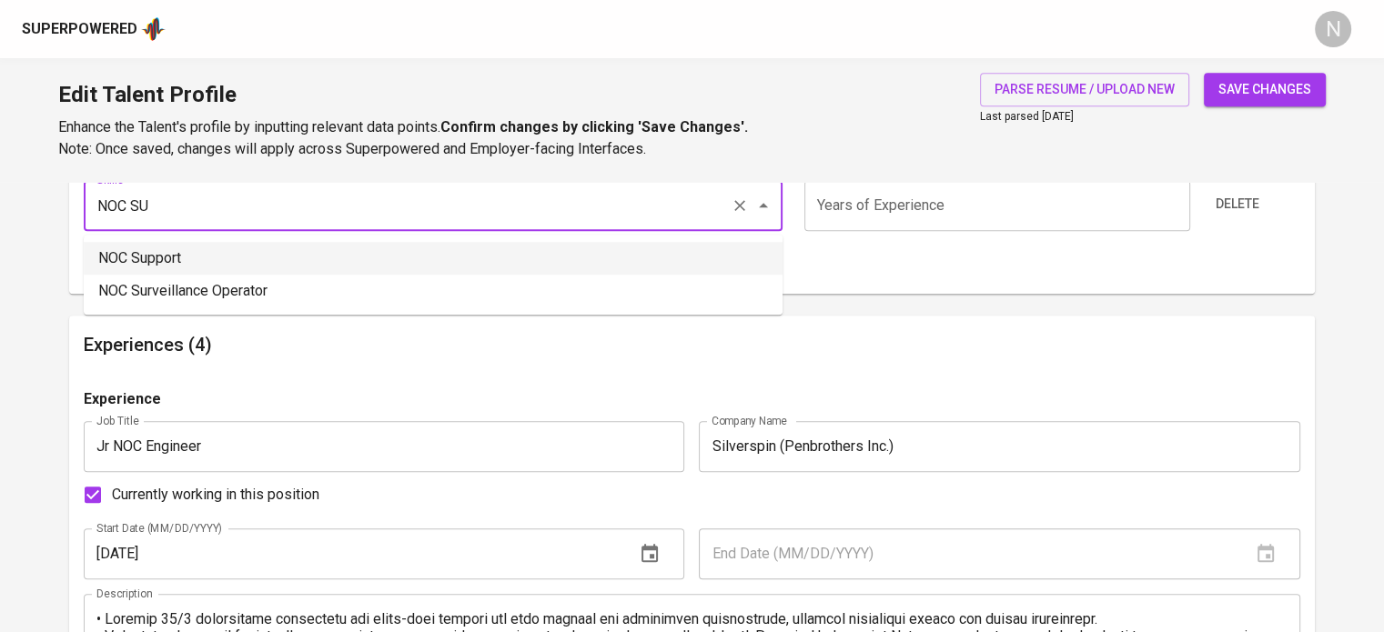
type input "NOC Support"
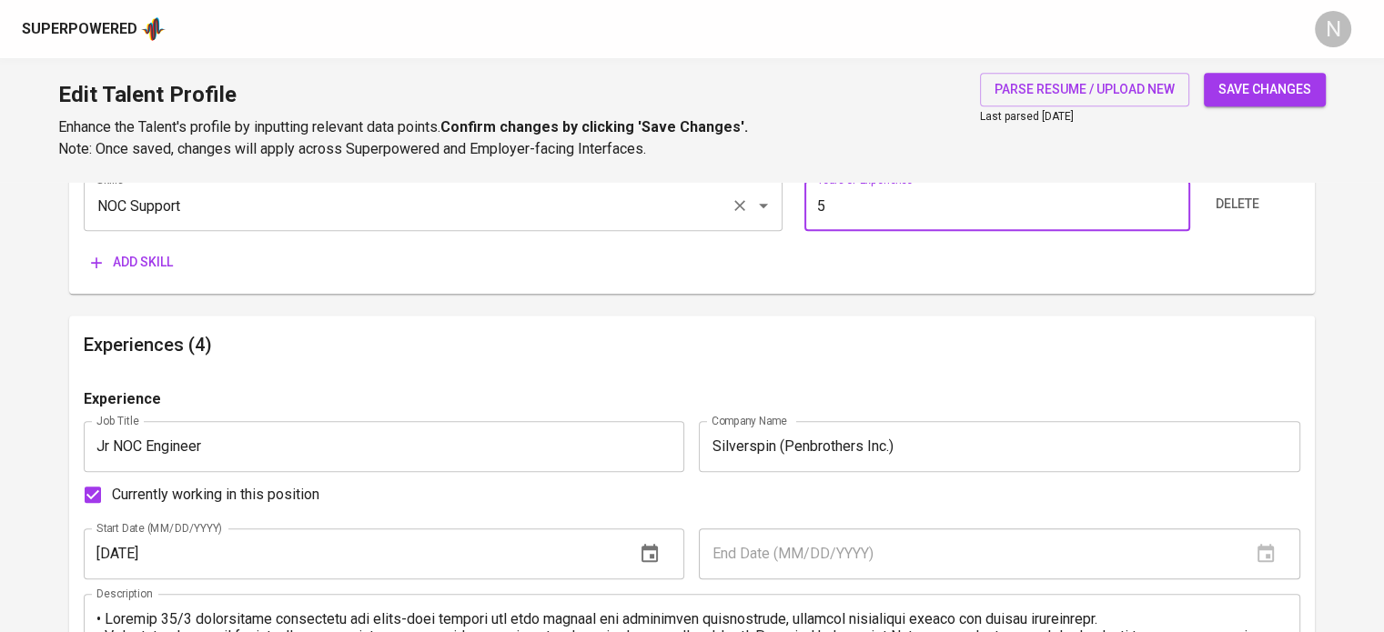
type input "5"
click at [84, 246] on button "Add skill" at bounding box center [132, 263] width 96 height 34
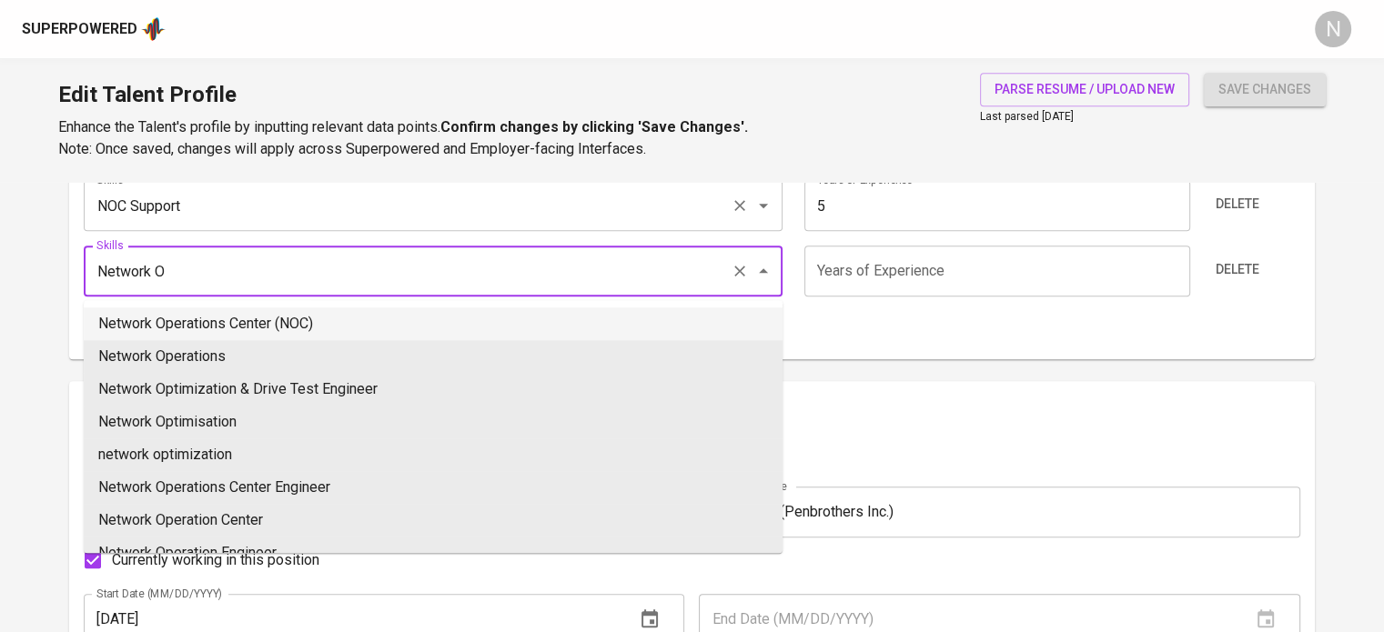
type input "Network Operations Center (NOC)"
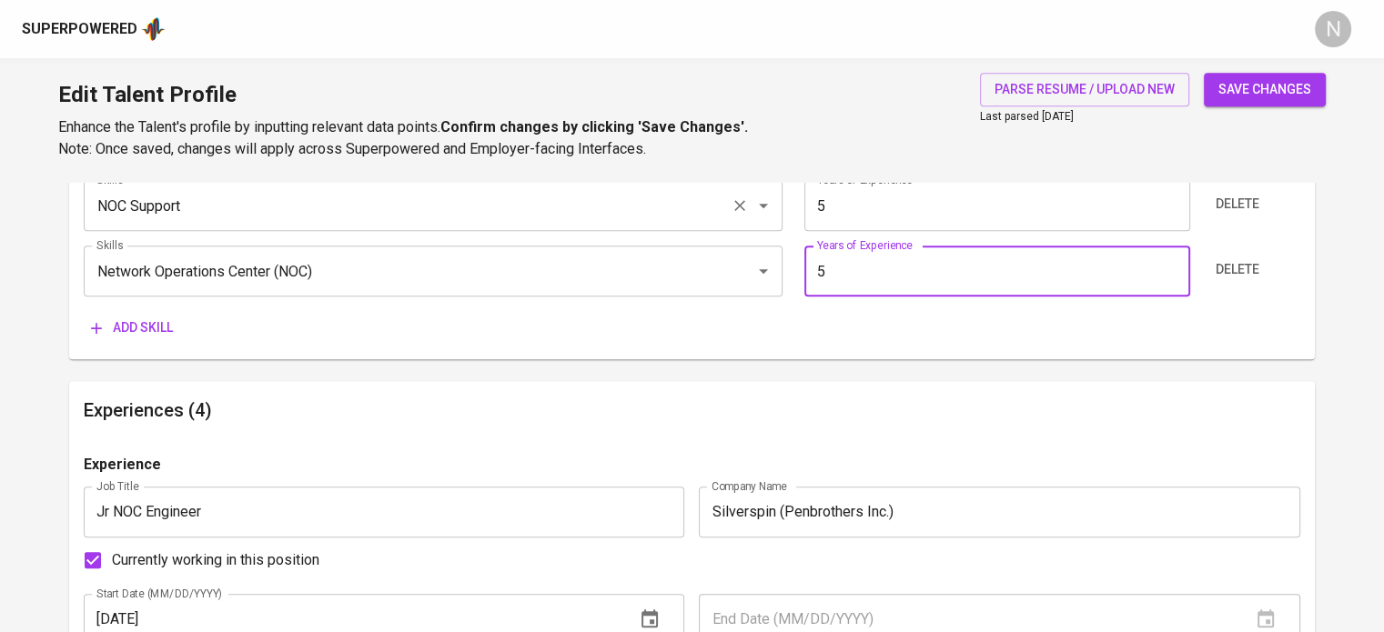
type input "5"
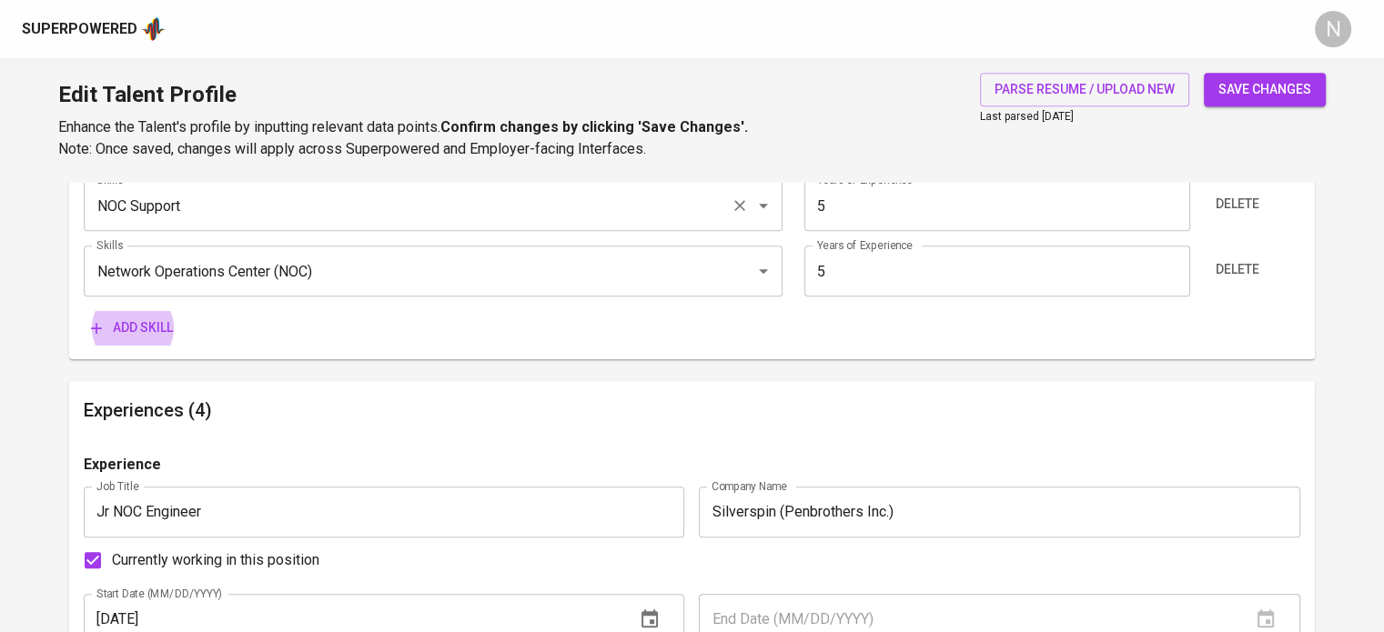
click at [84, 311] on button "Add skill" at bounding box center [132, 328] width 96 height 34
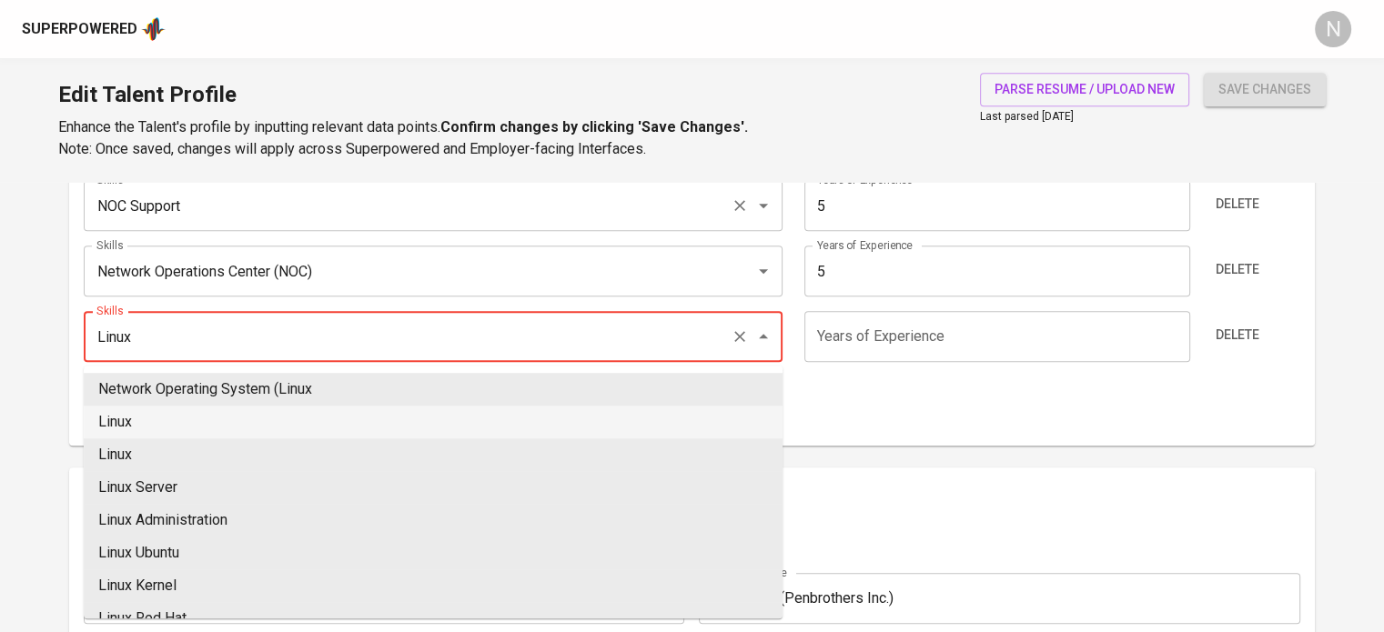
type input "Linux"
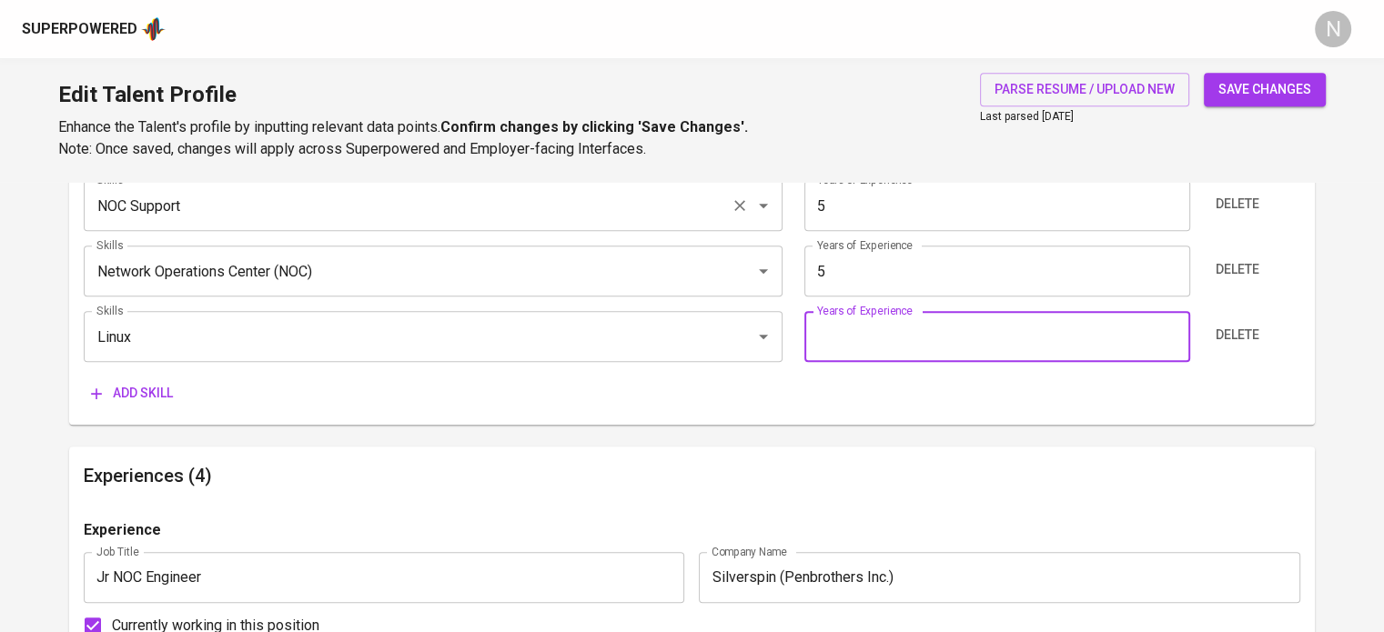
type input "3"
type input "5"
type input "3"
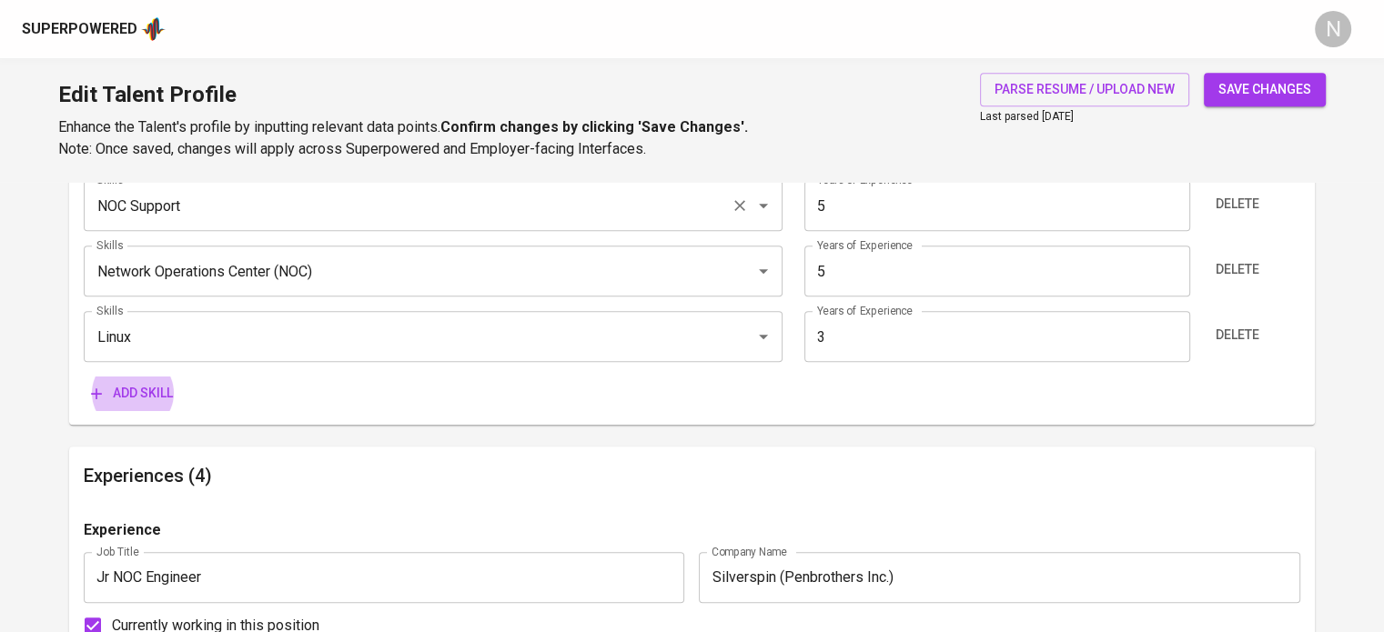
click at [84, 377] on button "Add skill" at bounding box center [132, 394] width 96 height 34
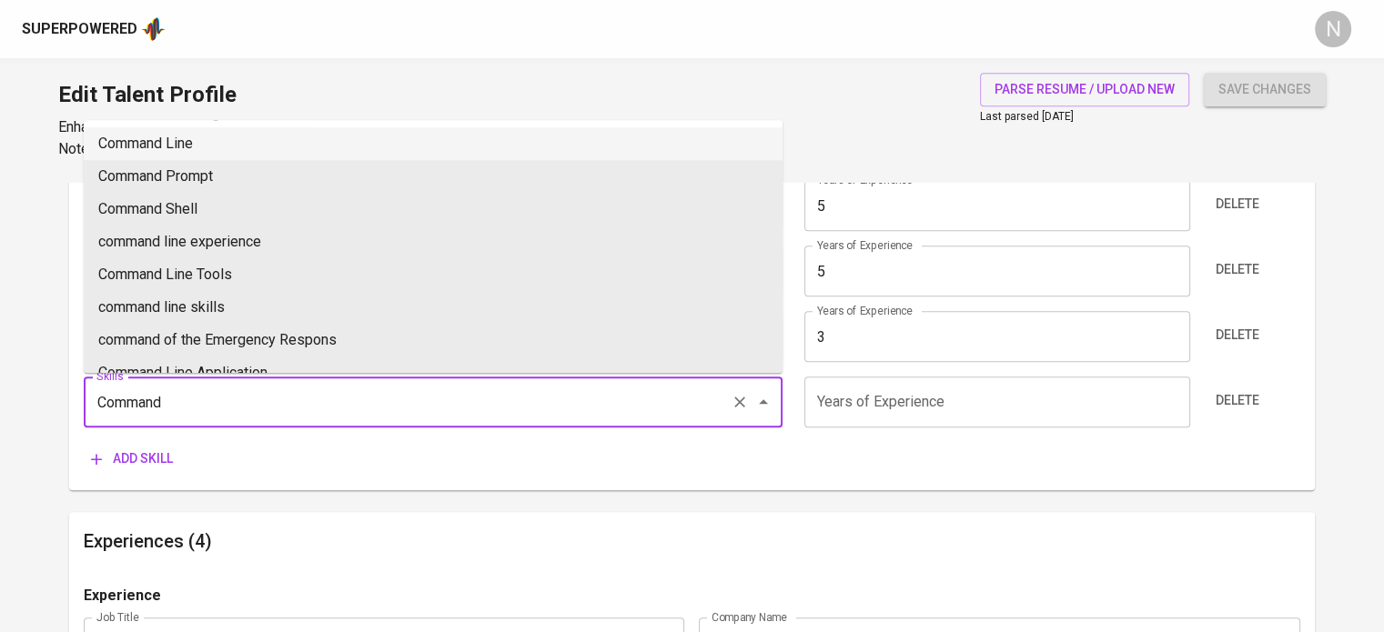
type input "Command Line"
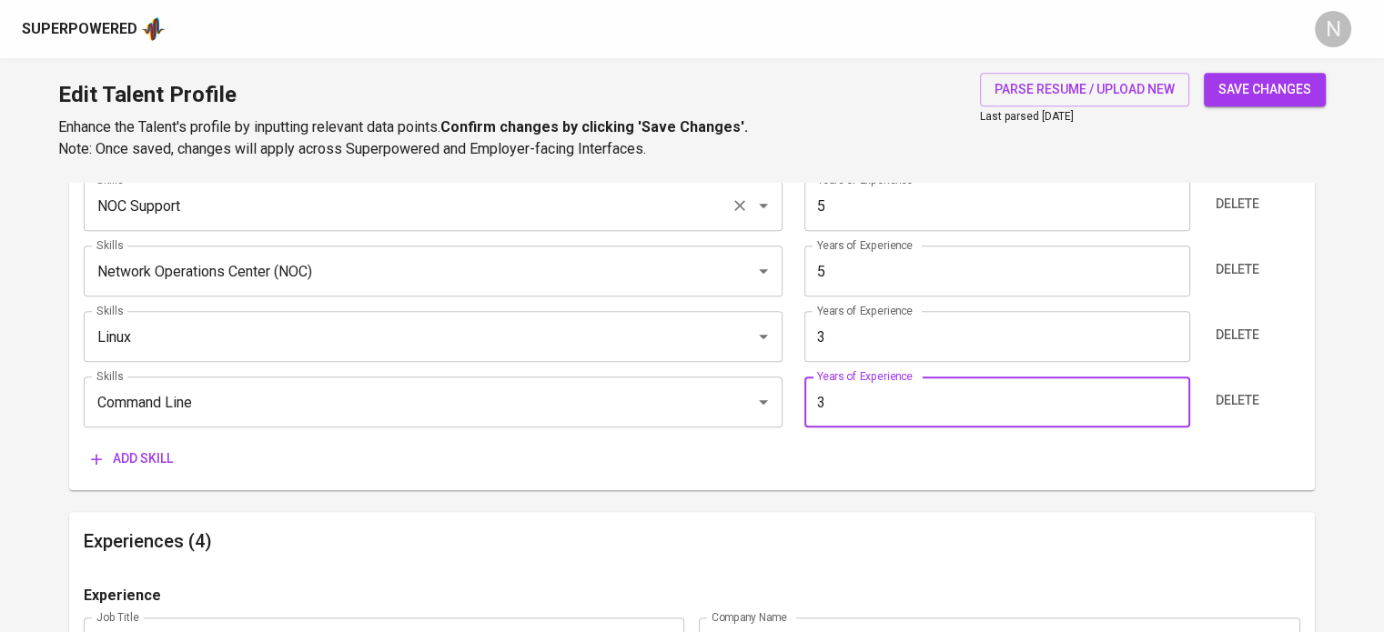
type input "3"
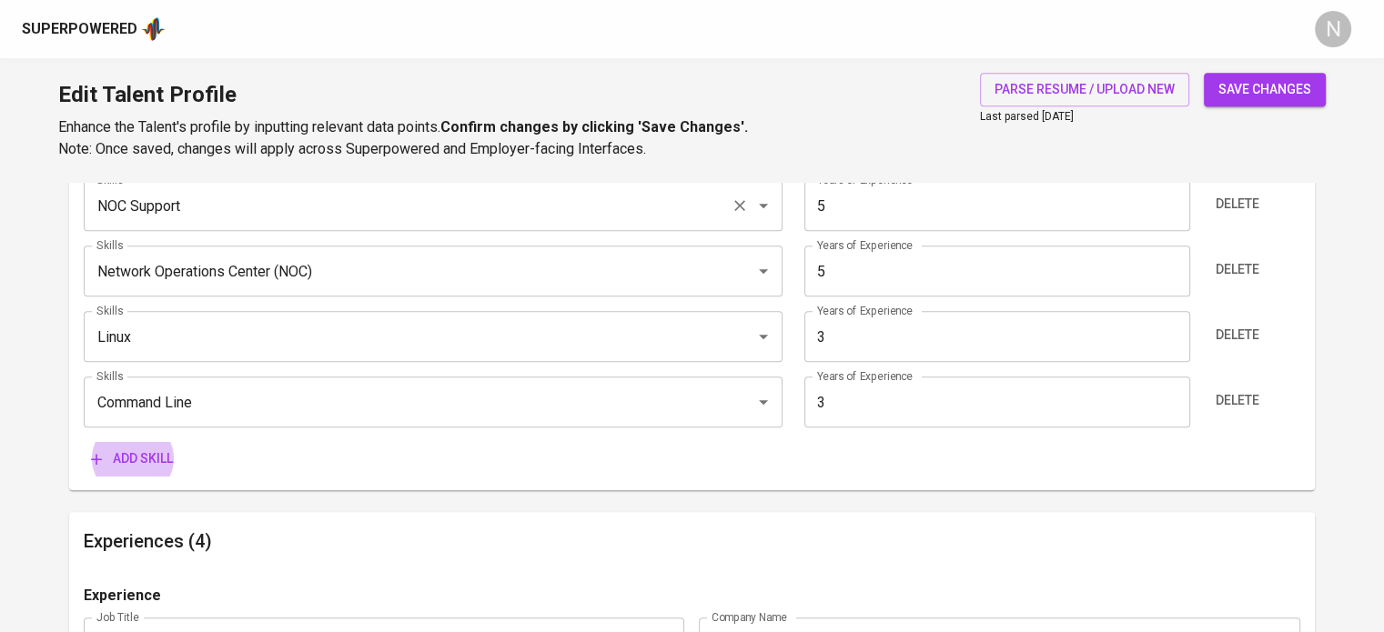
click at [84, 442] on button "Add skill" at bounding box center [132, 459] width 96 height 34
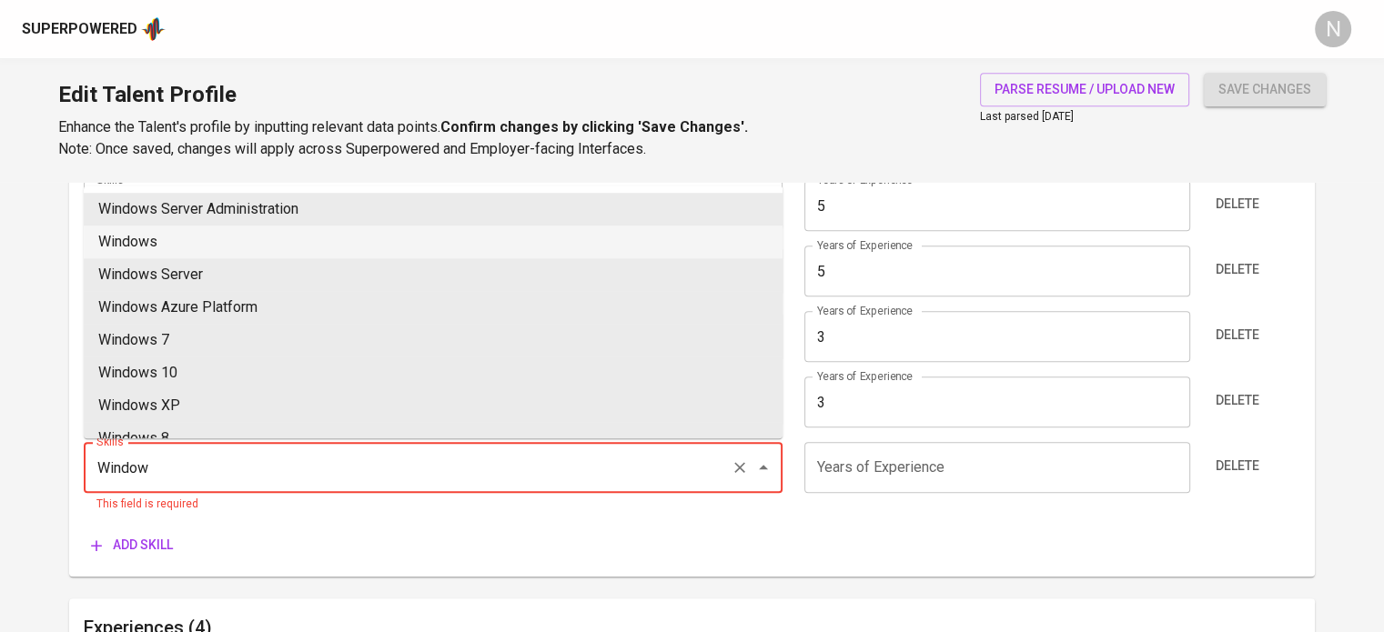
type input "Windows"
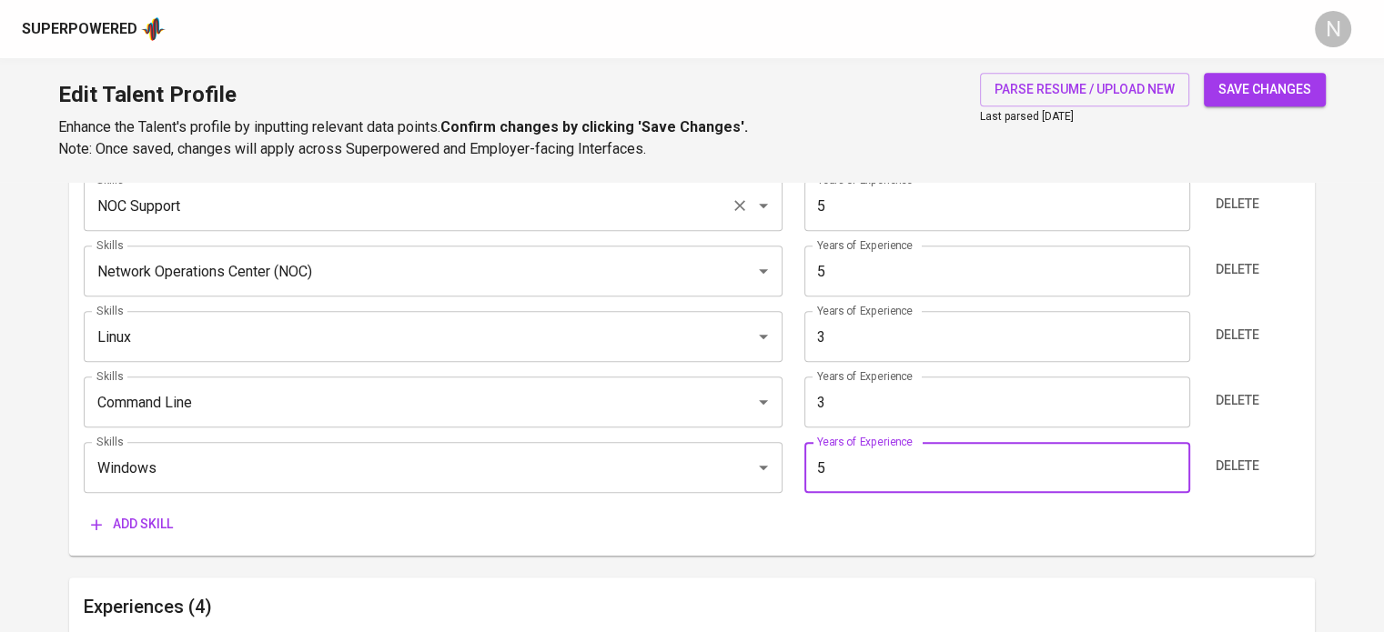
type input "5"
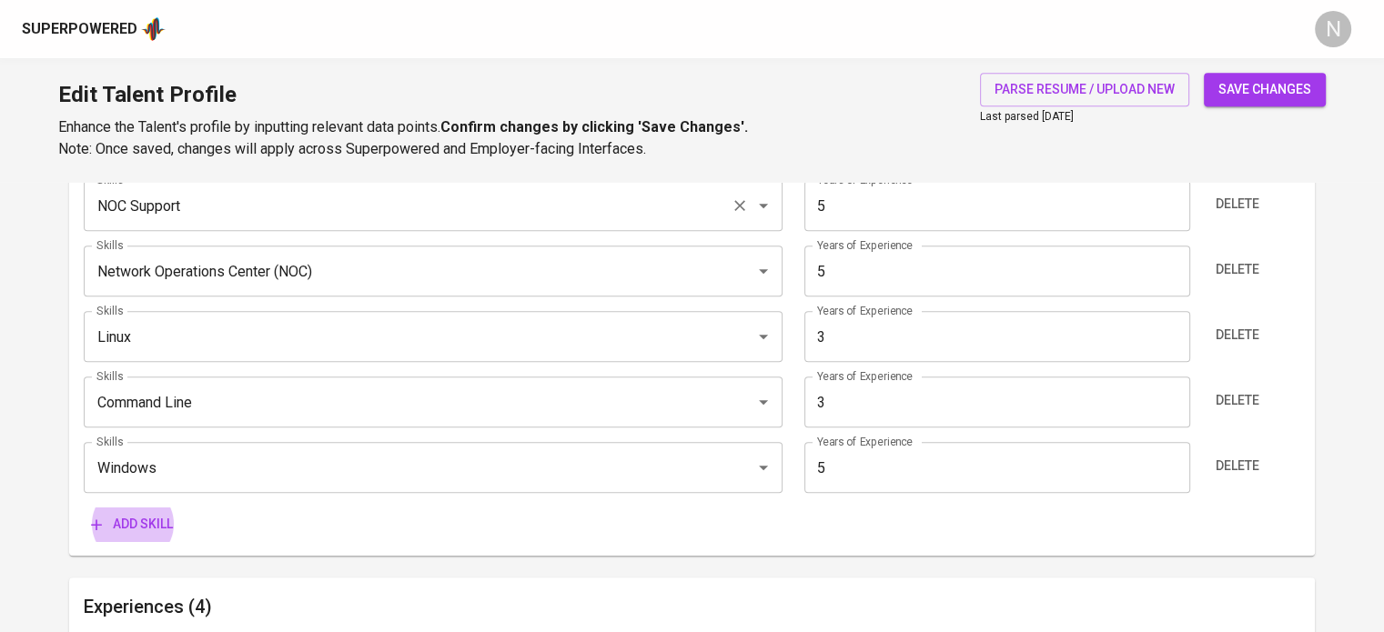
click at [84, 508] on button "Add skill" at bounding box center [132, 525] width 96 height 34
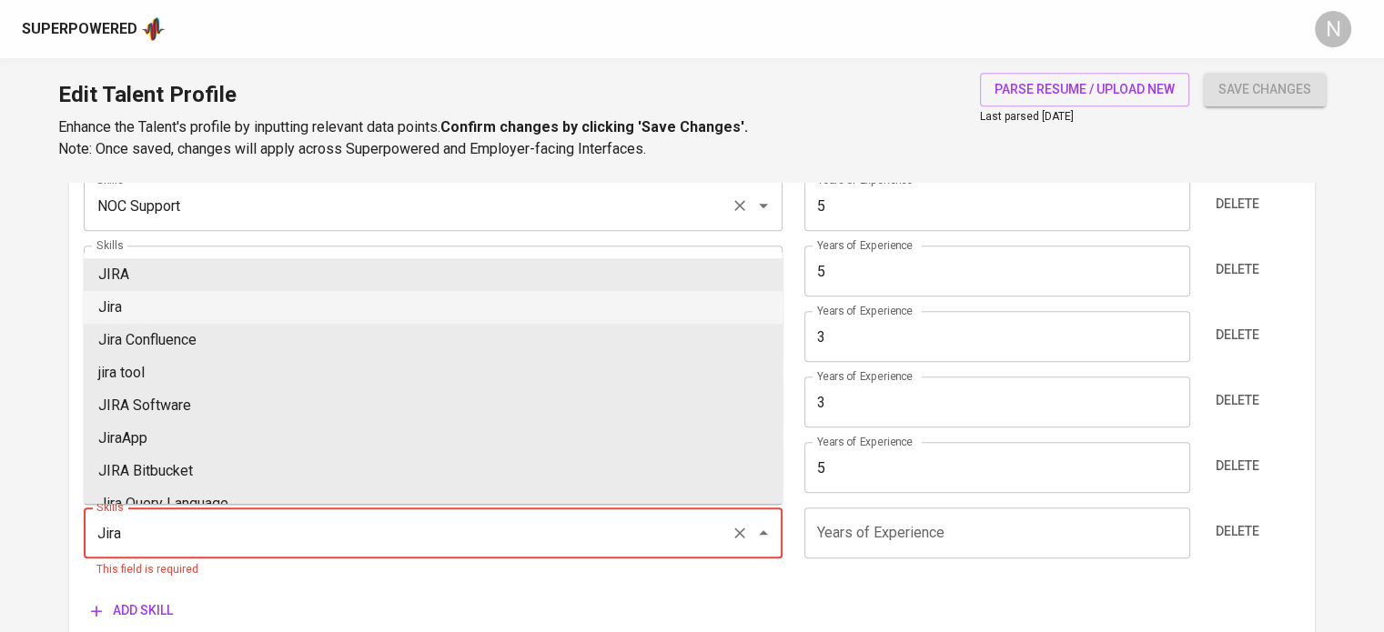
type input "Jira"
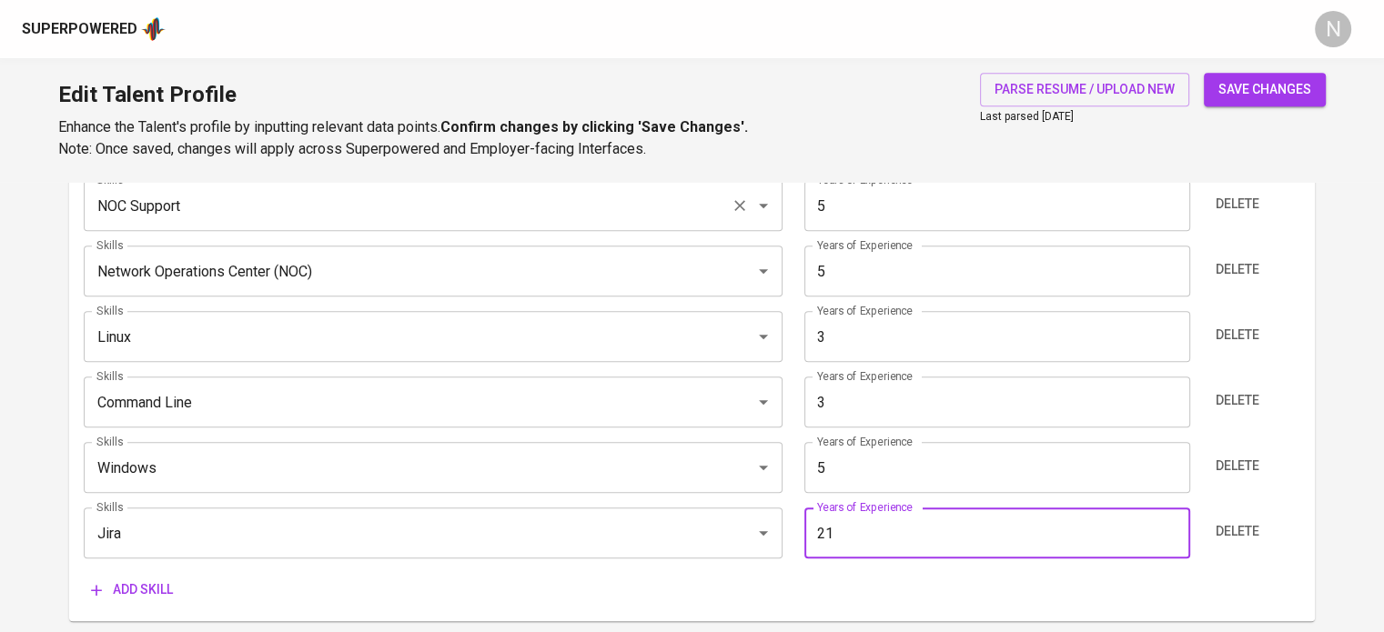
type input "2"
type input "1"
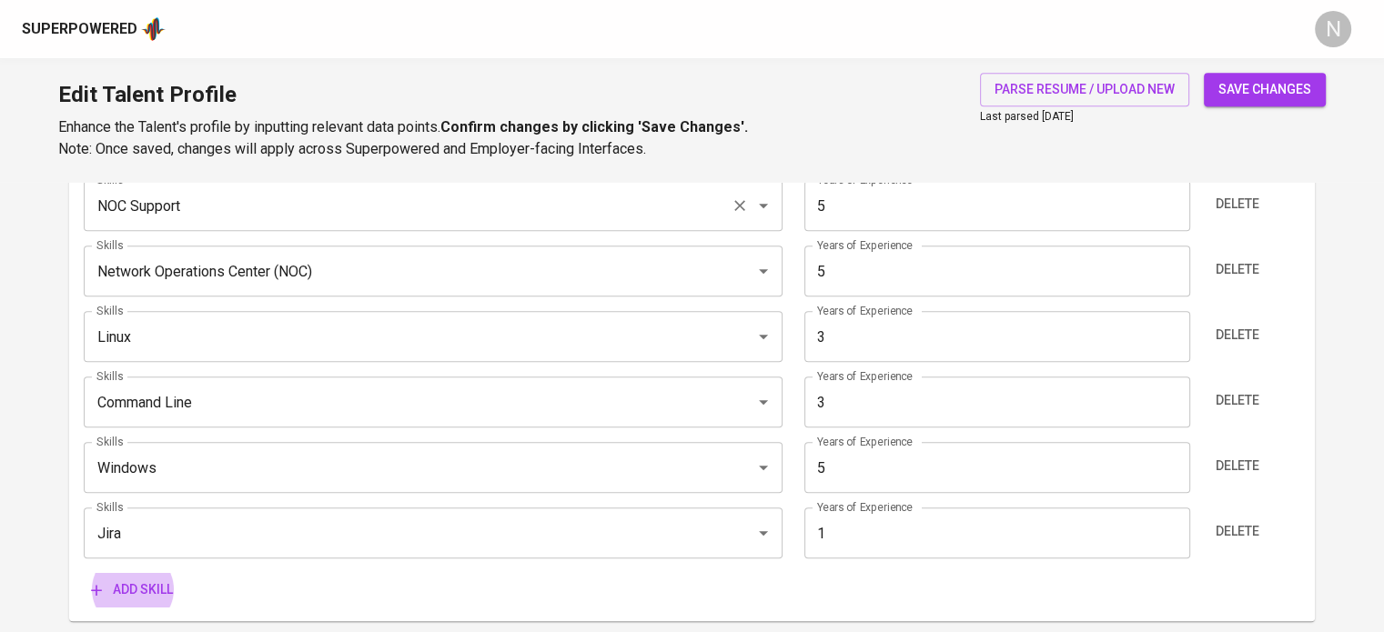
click at [84, 573] on button "Add skill" at bounding box center [132, 590] width 96 height 34
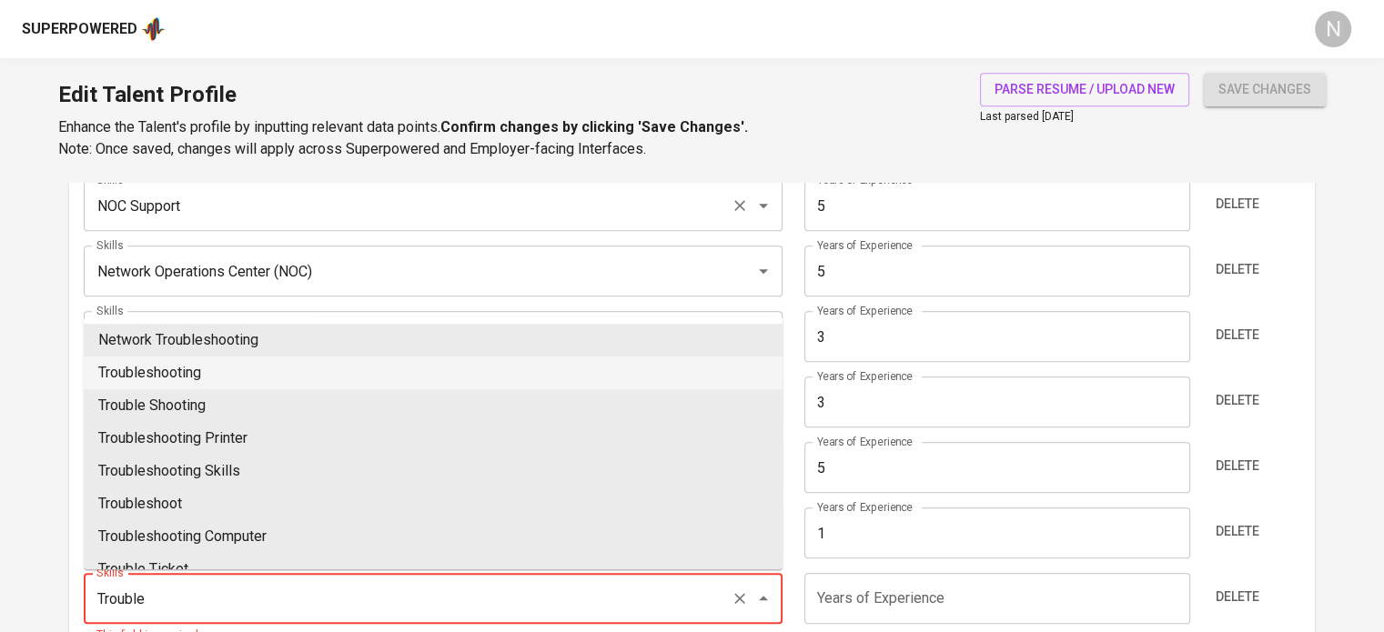
type input "Troubleshooting"
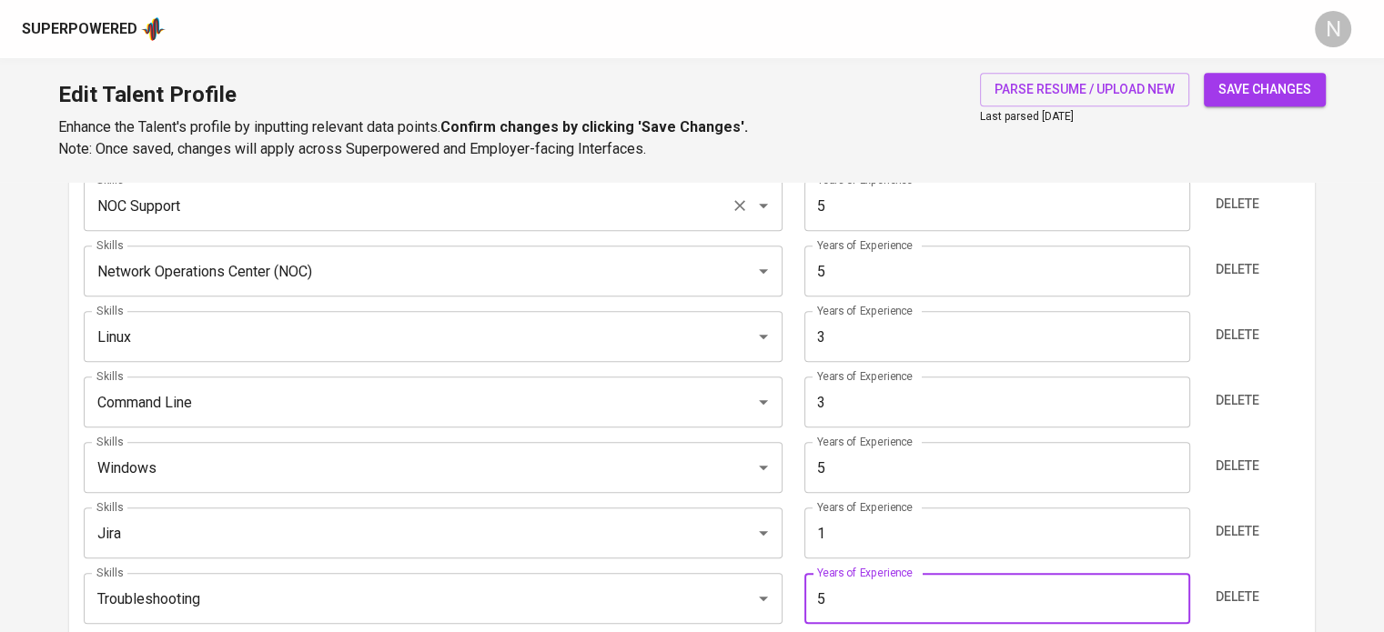
type input "5"
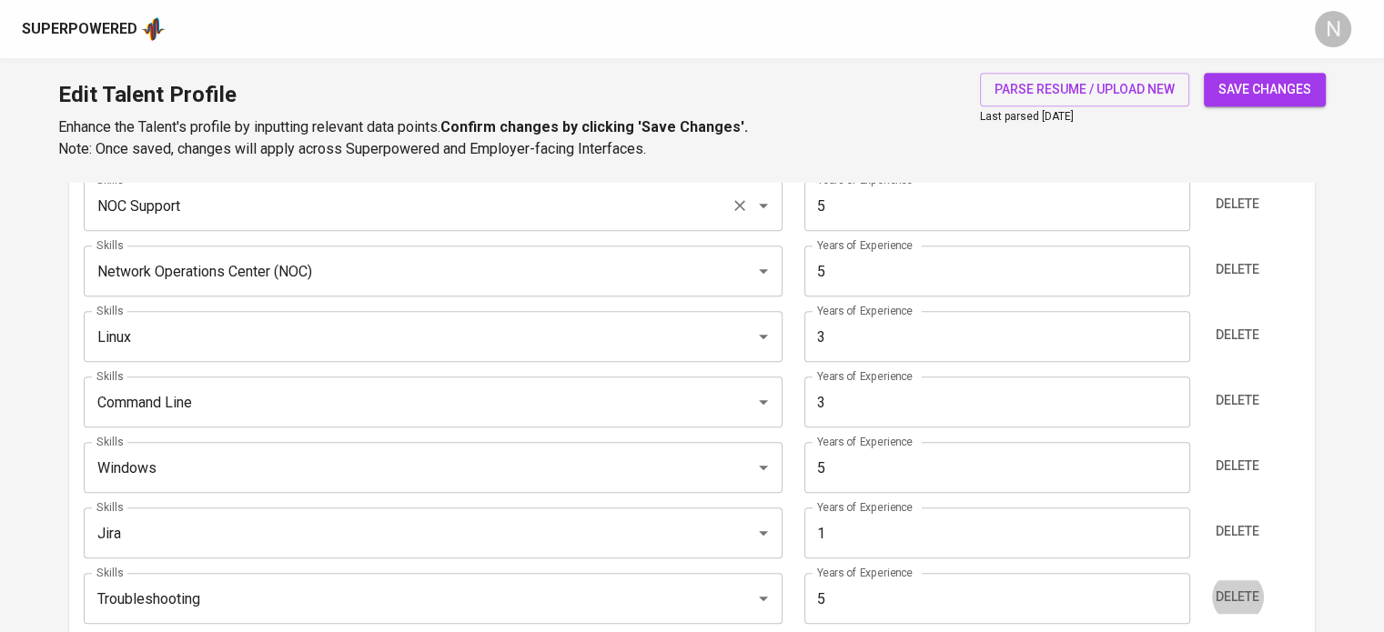
scroll to position [1338, 0]
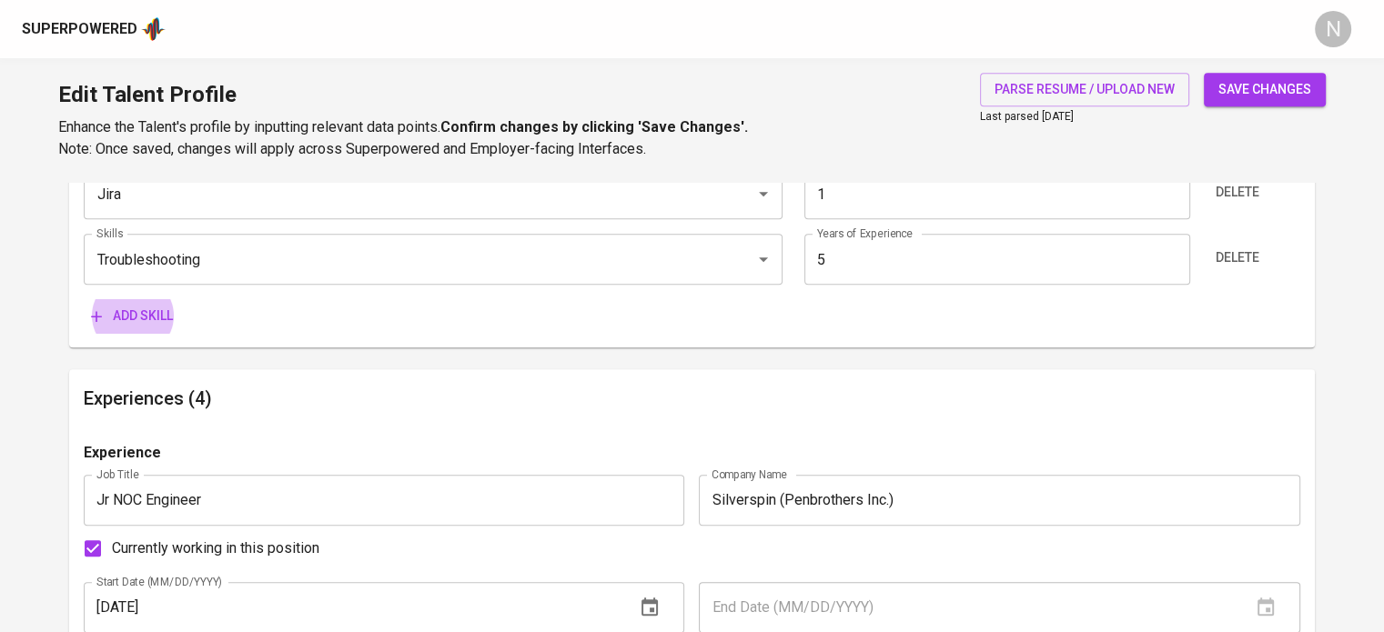
click at [84, 299] on button "Add skill" at bounding box center [132, 316] width 96 height 34
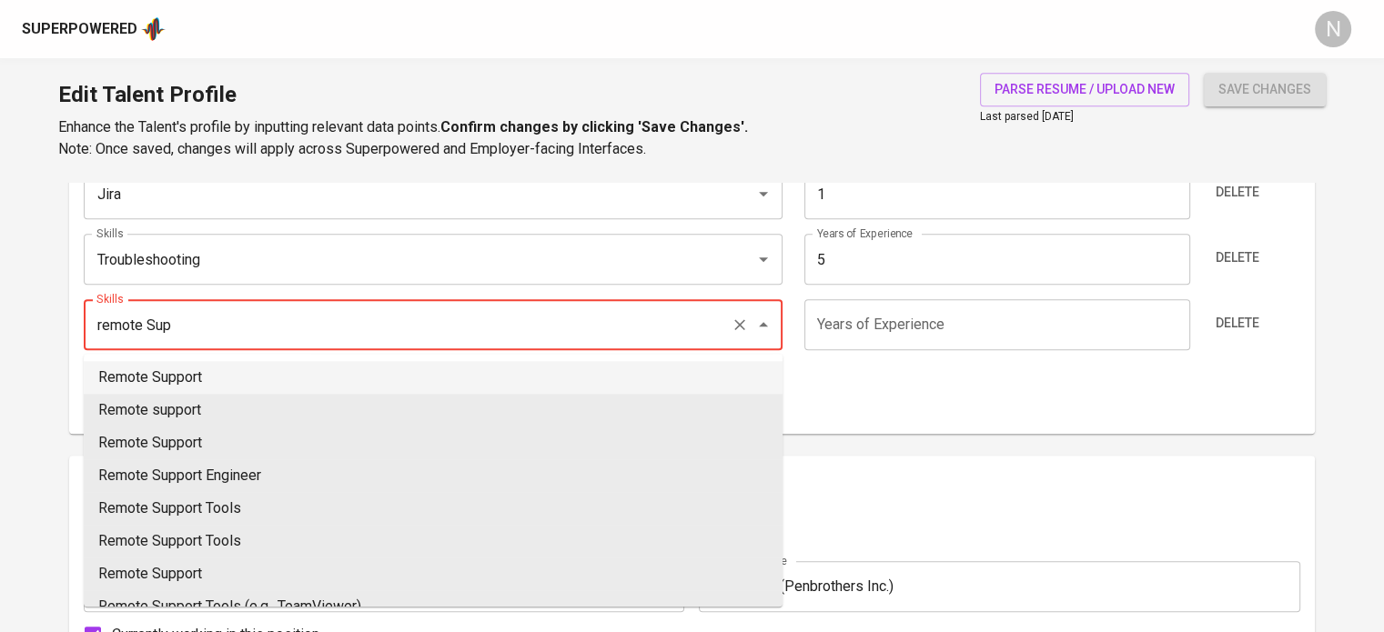
type input "Remote Support"
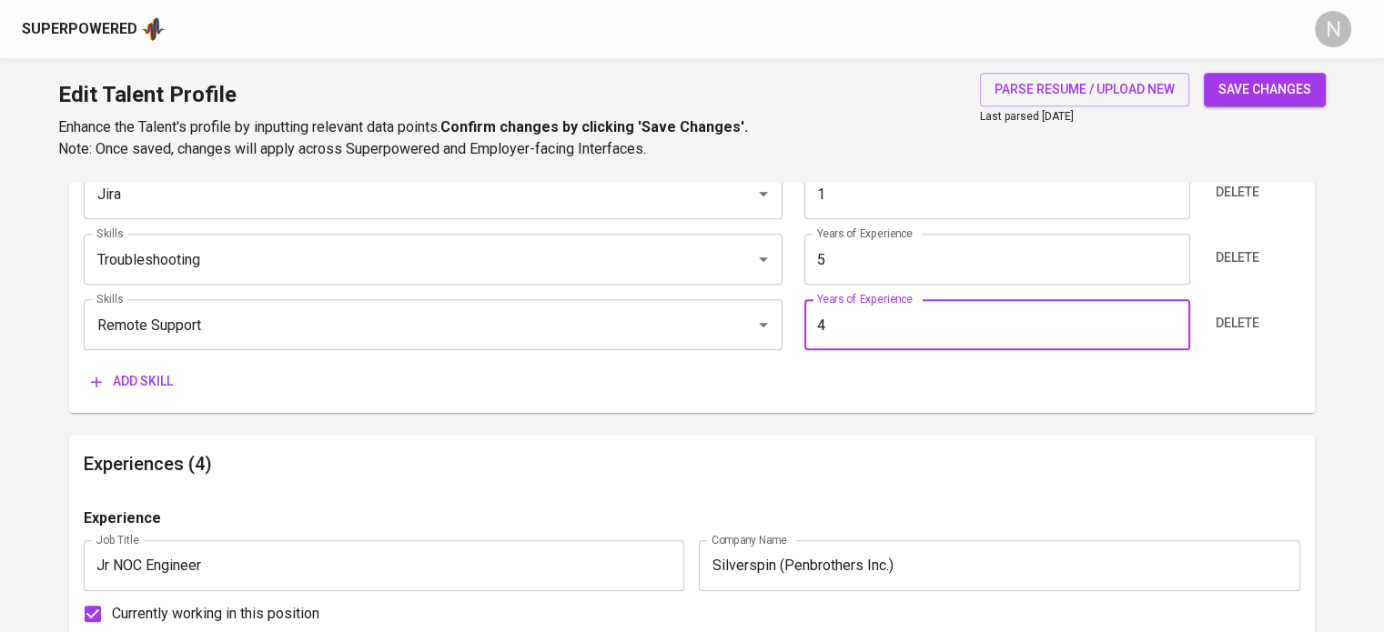
type input "4"
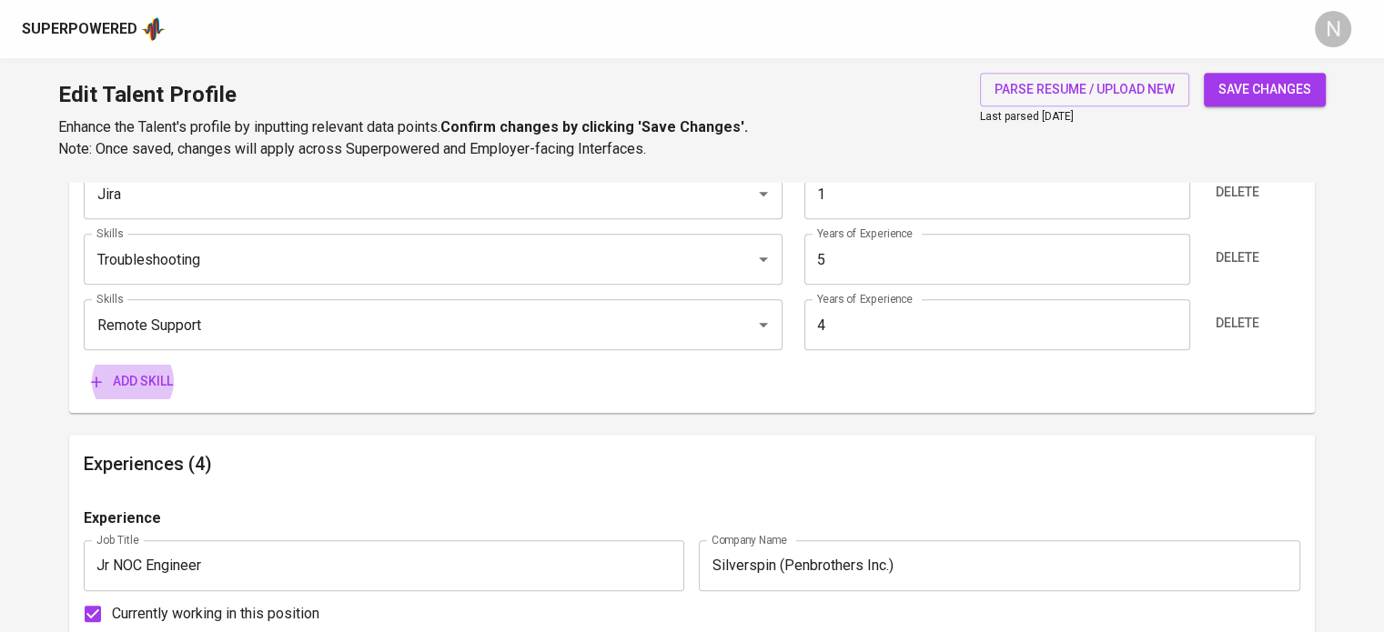
click at [84, 365] on button "Add skill" at bounding box center [132, 382] width 96 height 34
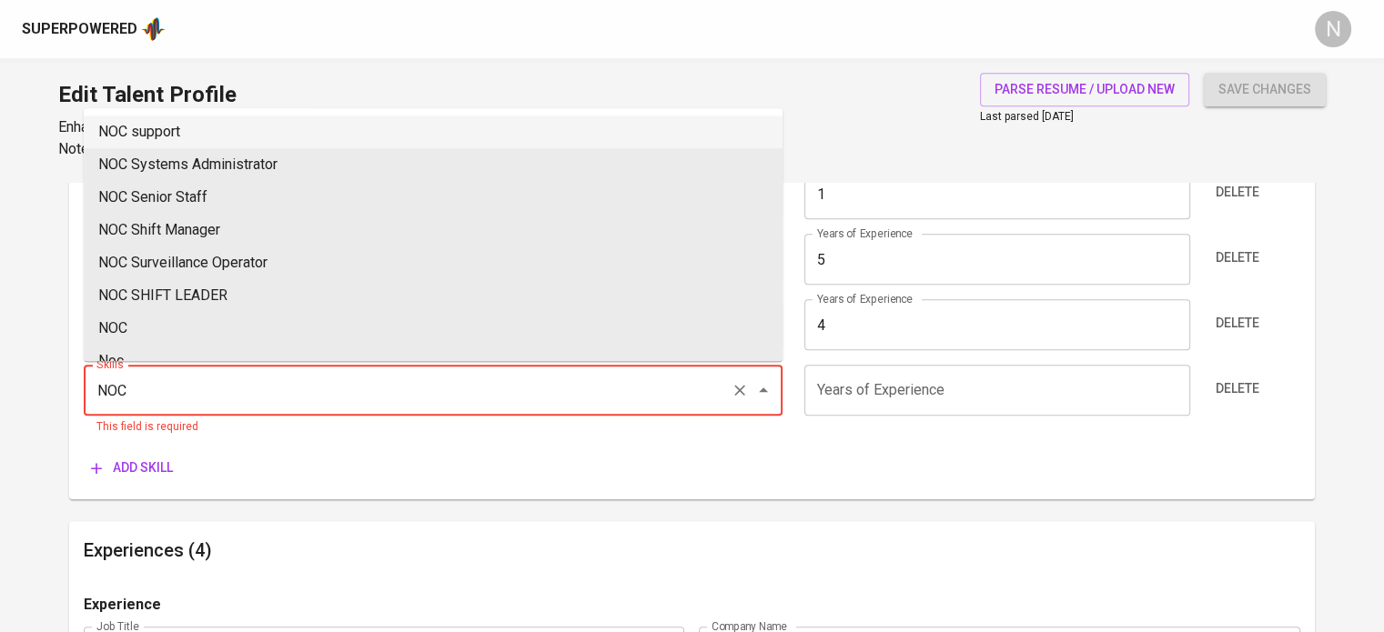
type input "NOC"
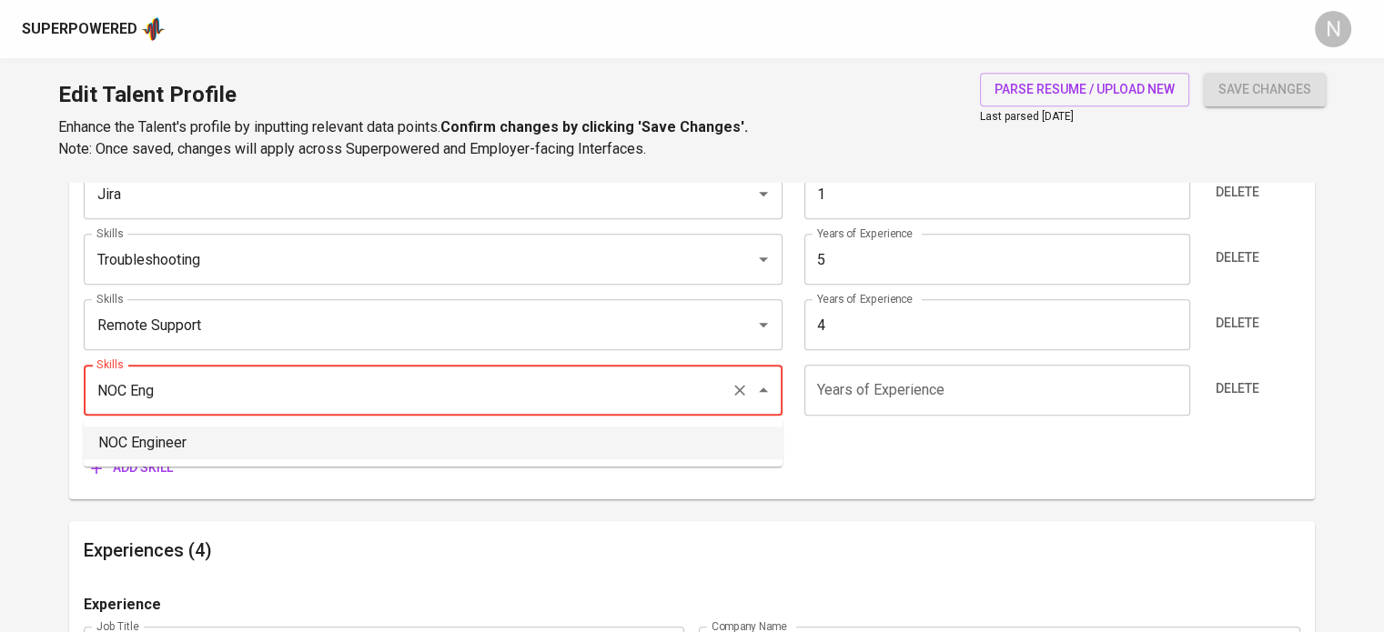
type input "NOC Engineer"
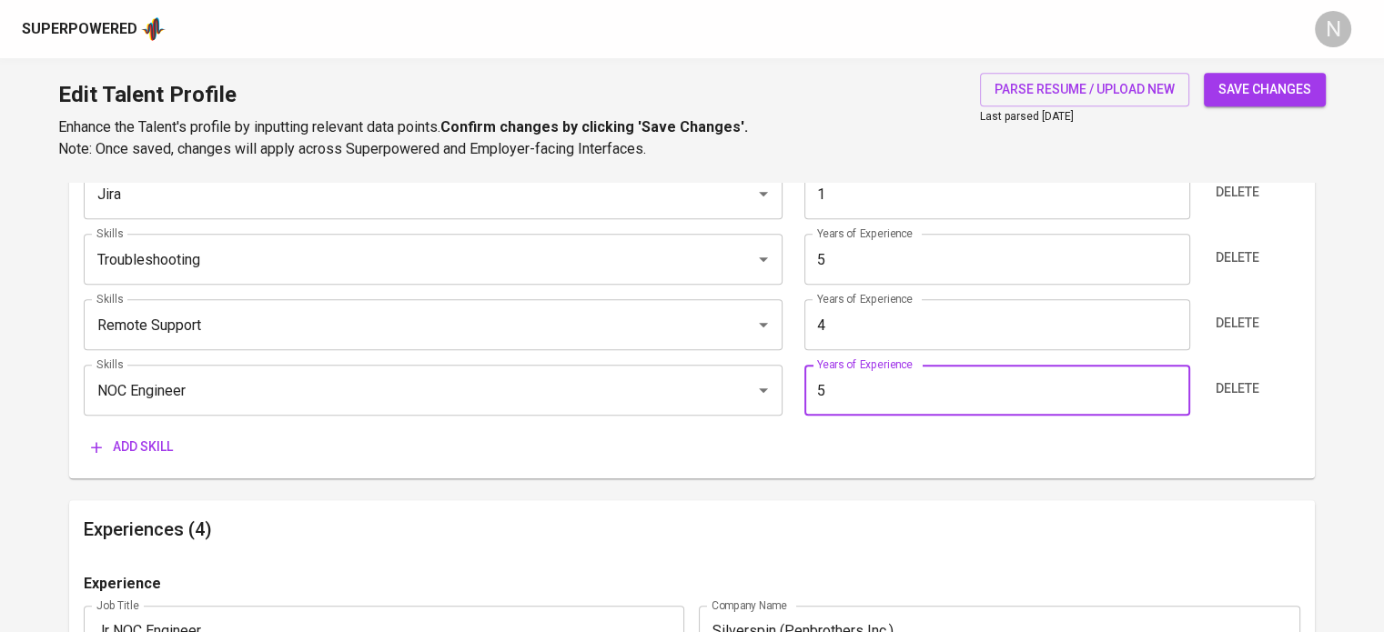
type input "5"
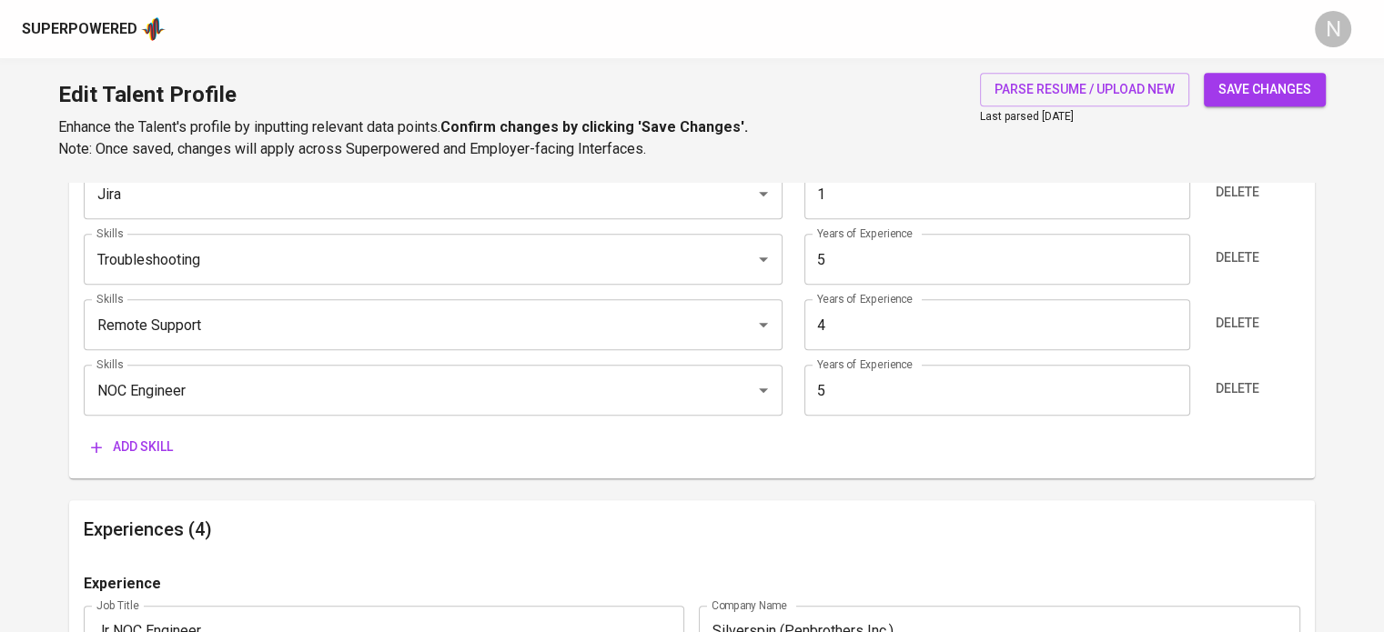
click at [1029, 449] on div "Add skill" at bounding box center [692, 447] width 1217 height 34
click at [1259, 76] on button "save changes" at bounding box center [1265, 90] width 122 height 34
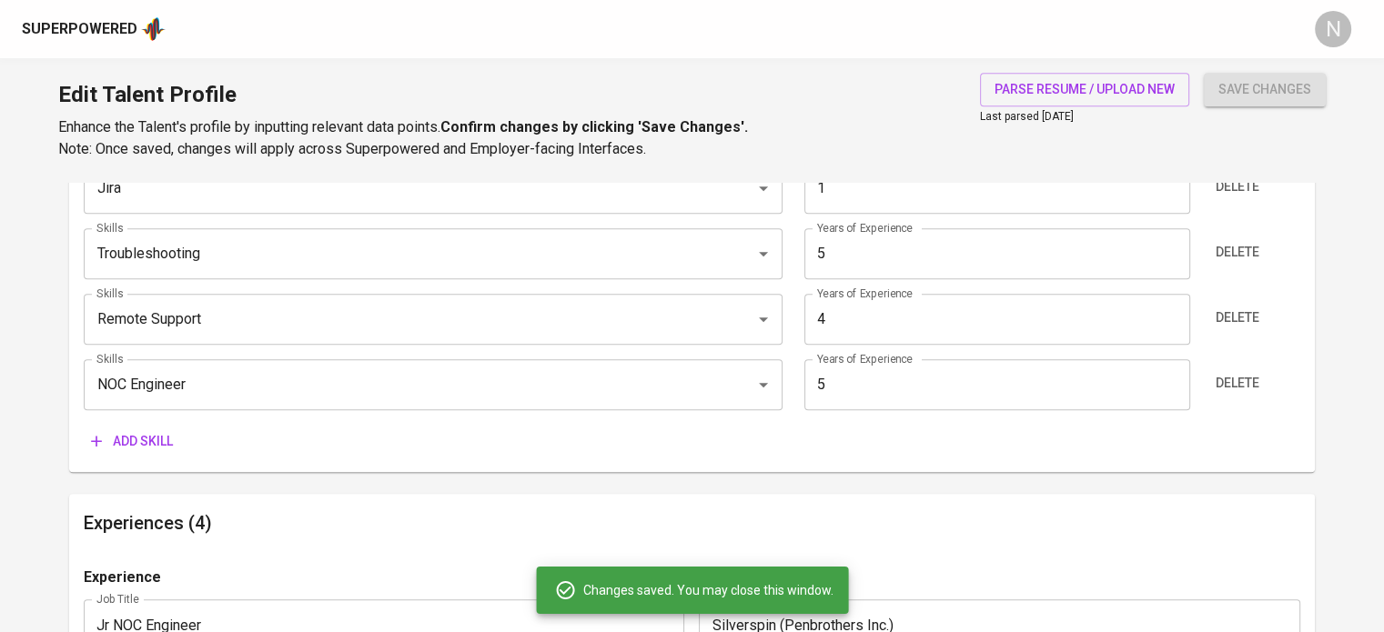
type input "Troubleshooting"
type input "Microsoft Windows"
type input "5"
type input "Network Operations Center (NOC)"
type input "5"
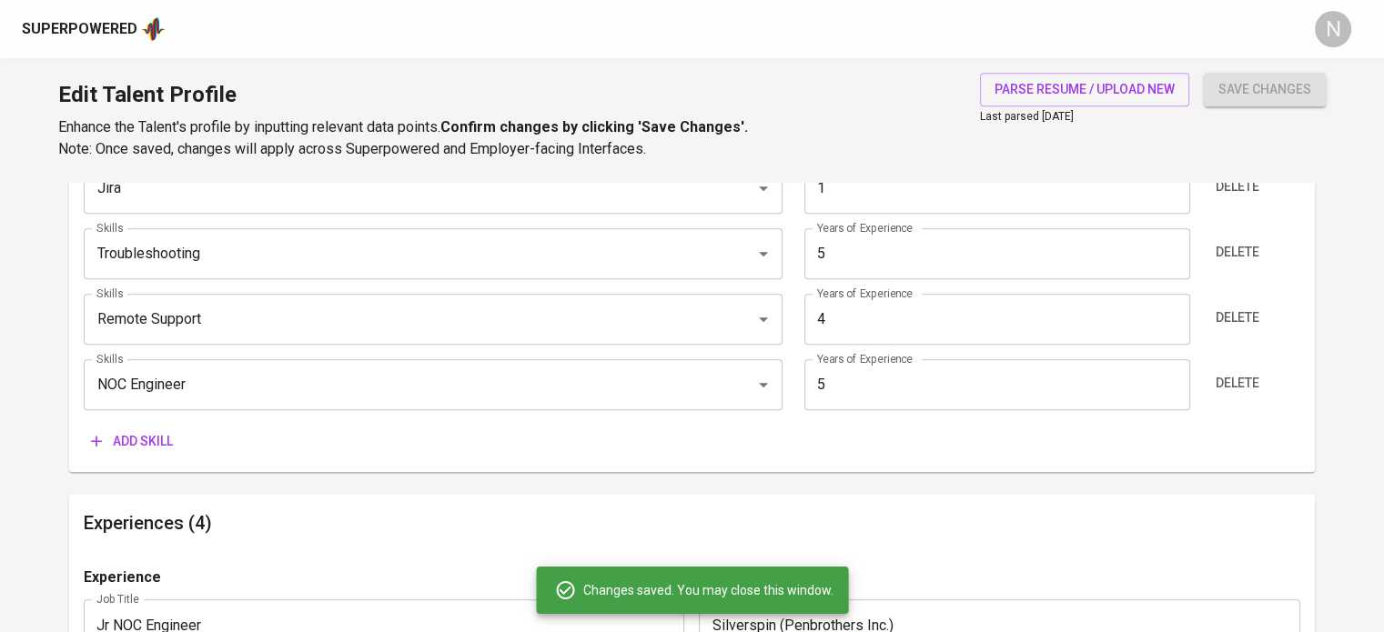
type input "NOC Engineer"
type input "Remote Support"
type input "4"
type input "Command Line"
type input "3"
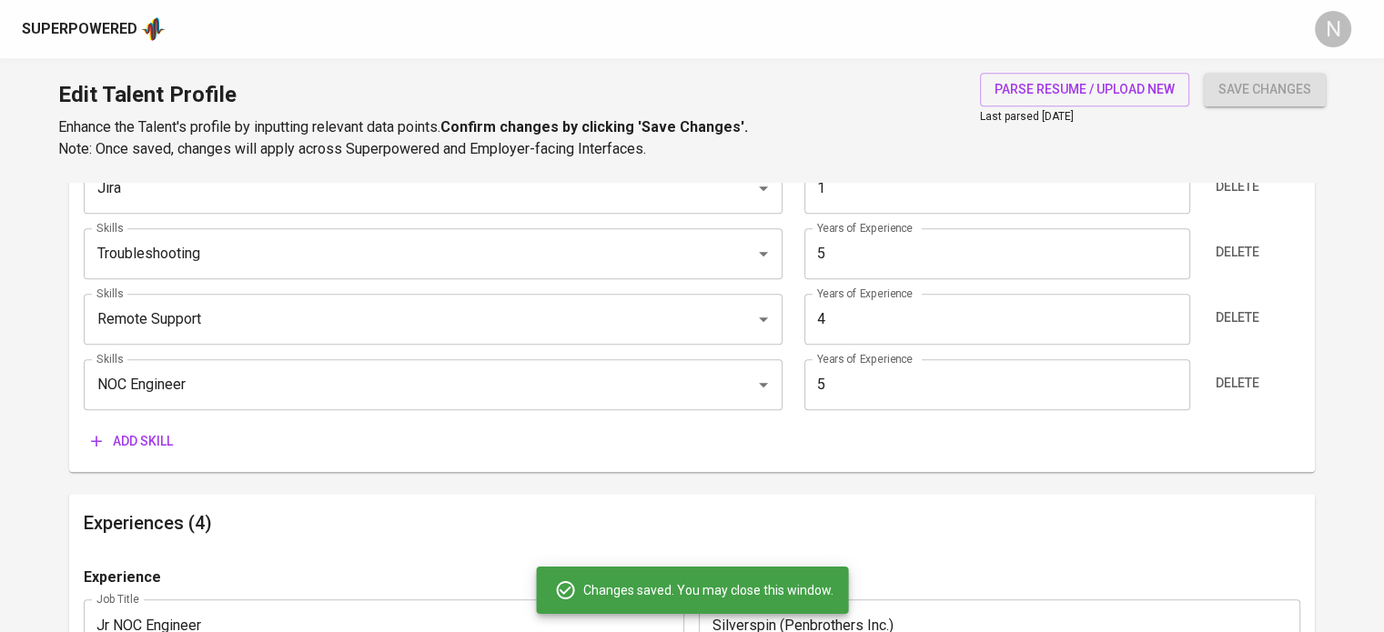
type input "Linux"
type input "3"
type input "Jira"
type input "1"
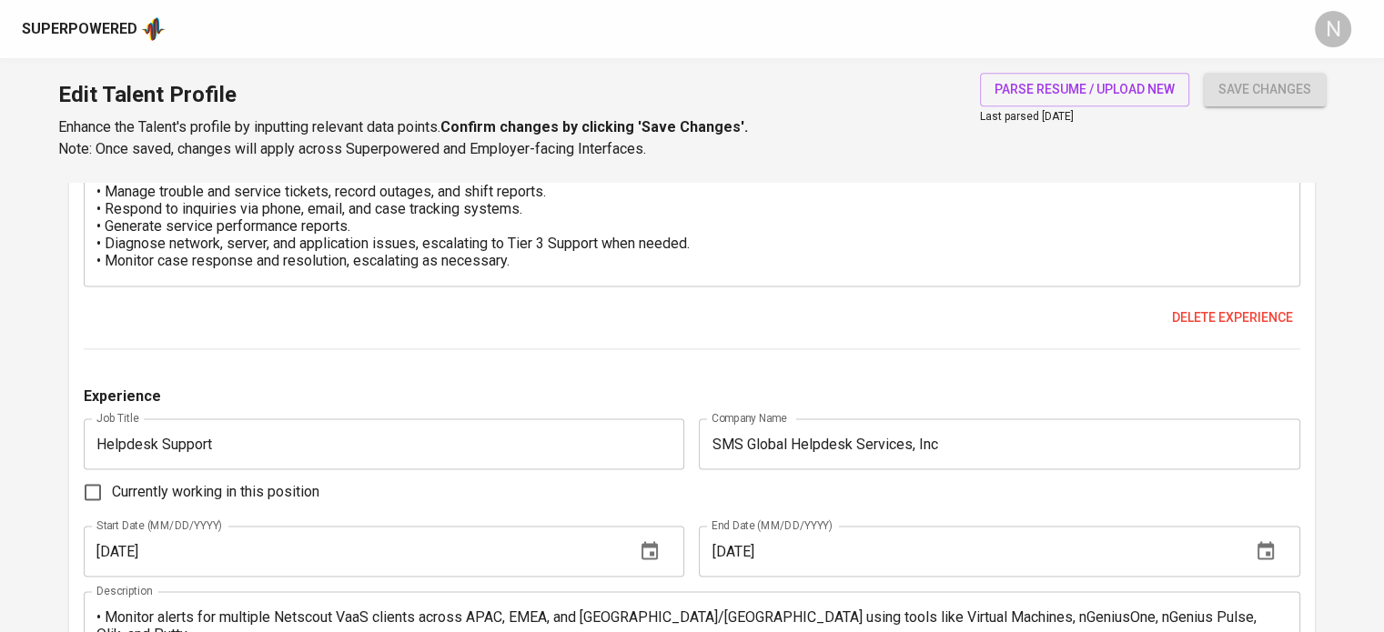
scroll to position [2424, 0]
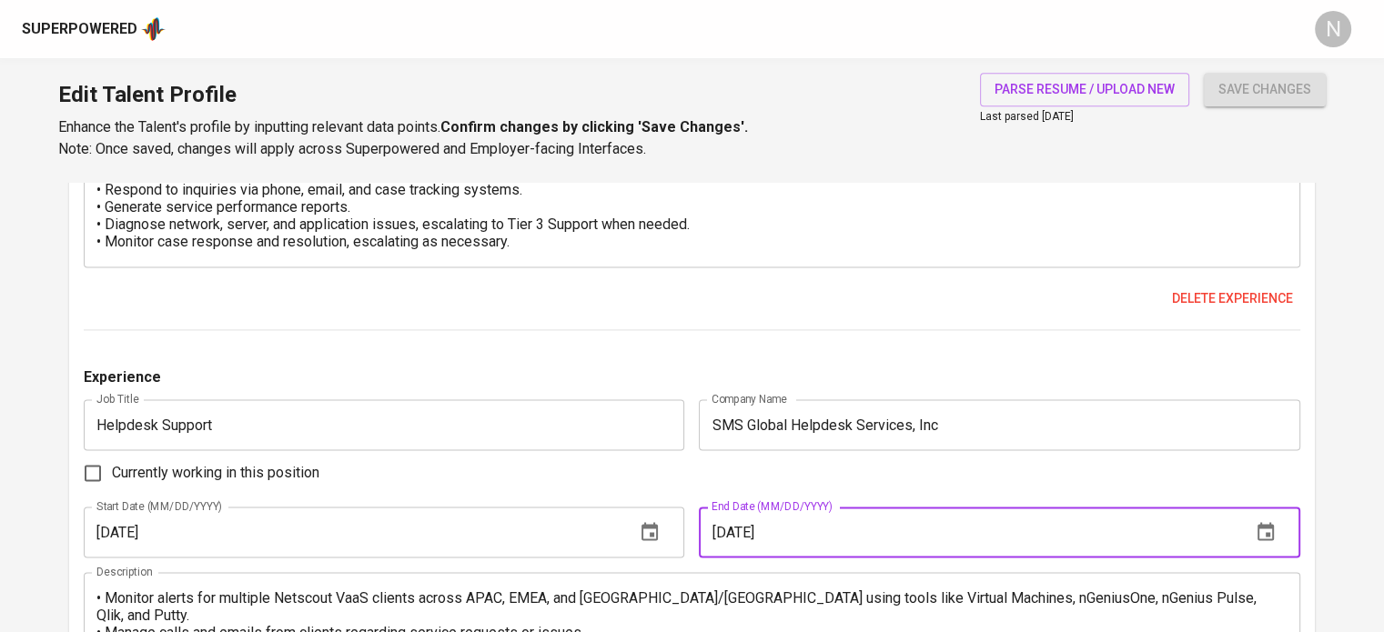
click at [737, 534] on input "08/01/2022" at bounding box center [967, 532] width 537 height 51
type input "08/30/2022"
click at [722, 343] on div "Experience Job Title Jr NOC Engineer Job Title Company Name Silverspin (Penbrot…" at bounding box center [692, 379] width 1217 height 1797
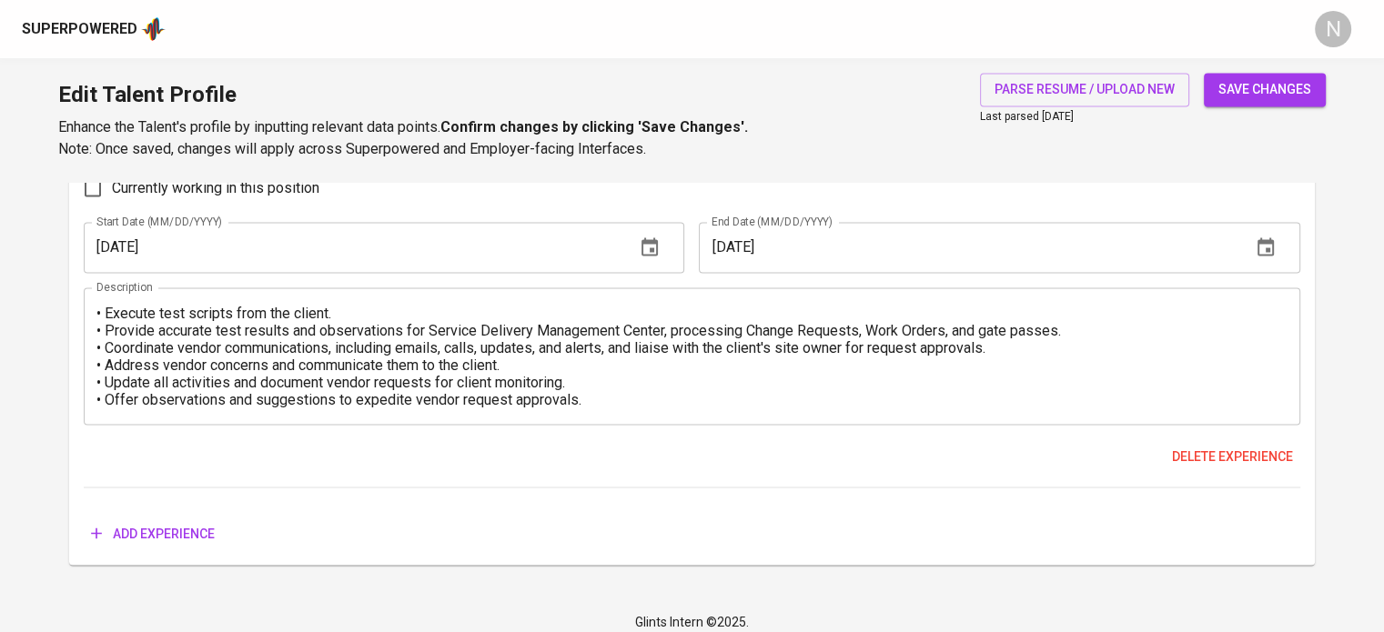
scroll to position [3164, 0]
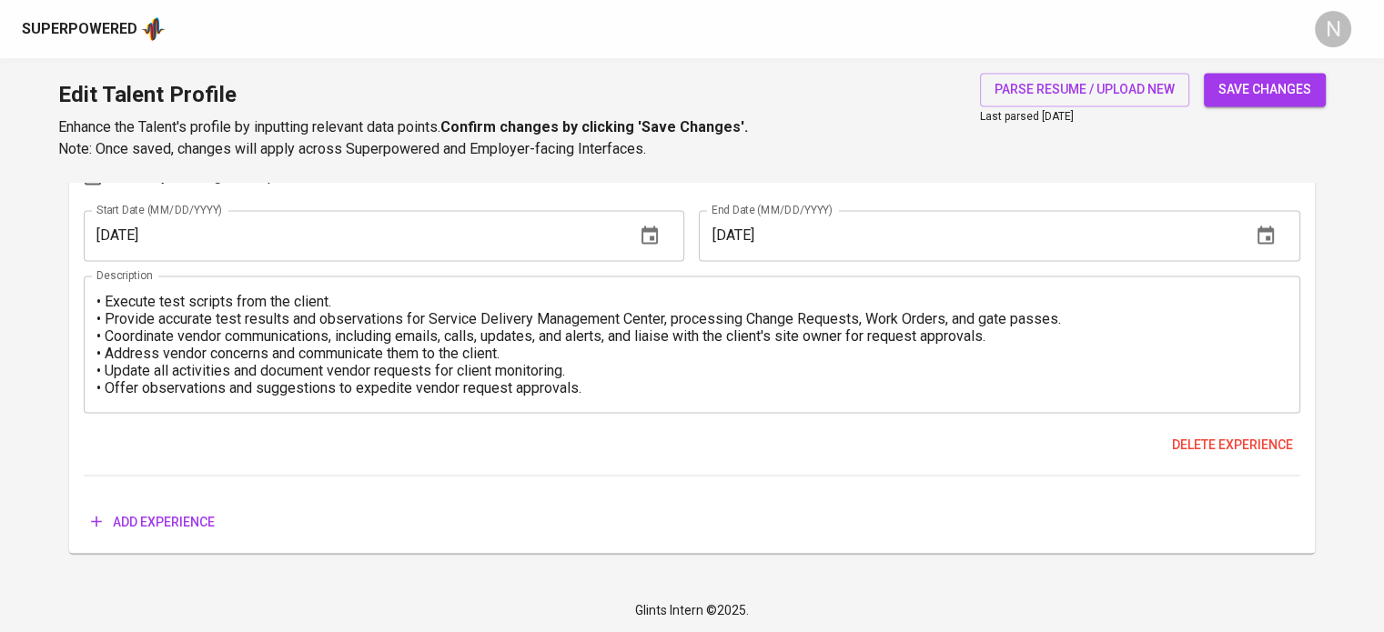
click at [1230, 84] on span "save changes" at bounding box center [1264, 89] width 93 height 23
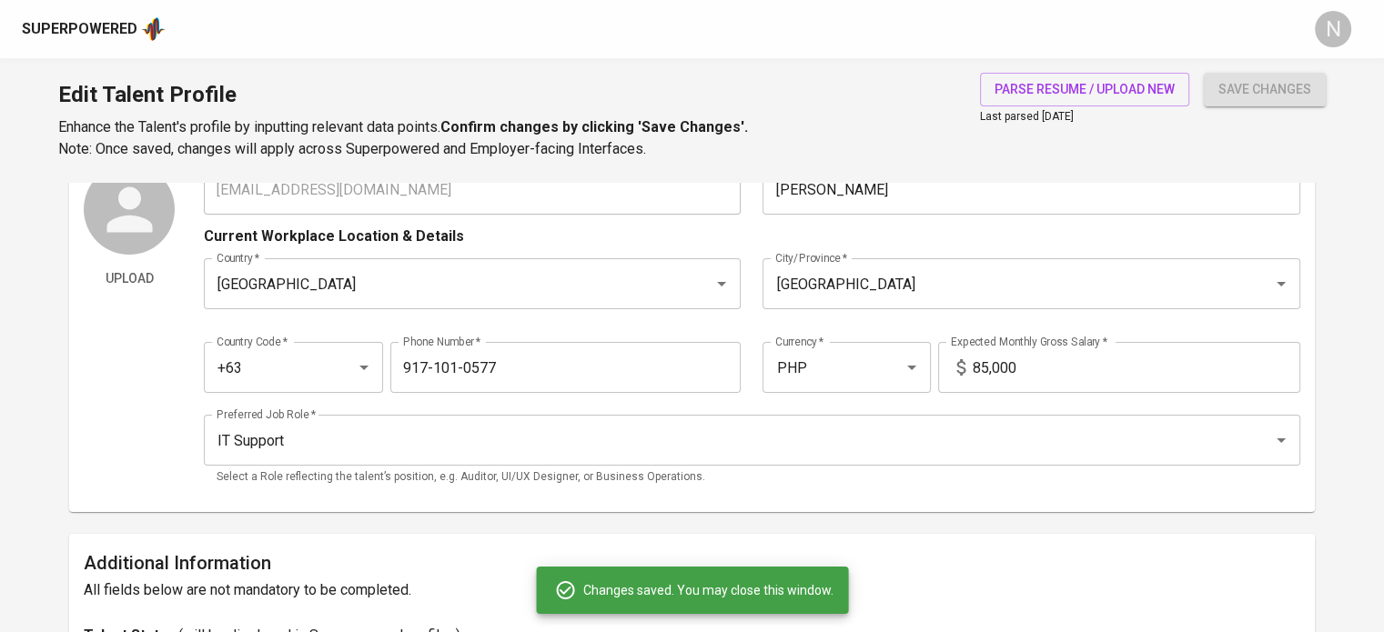
scroll to position [0, 0]
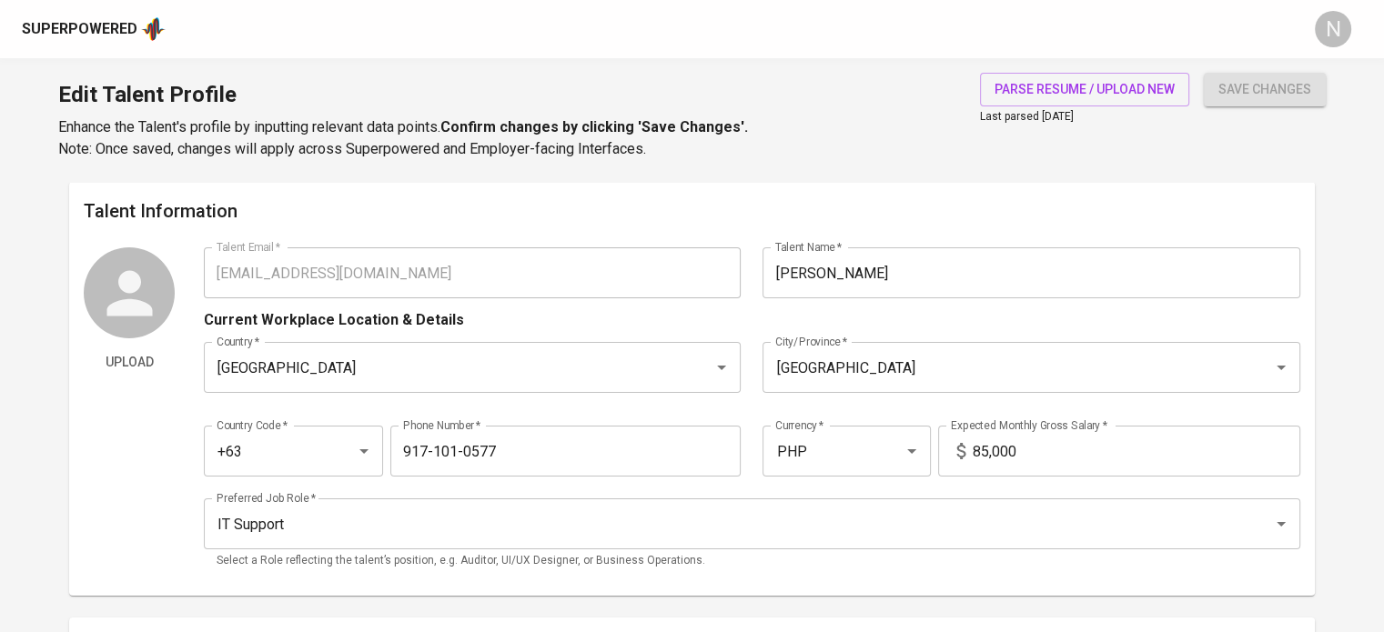
click at [135, 35] on div "Superpowered" at bounding box center [94, 28] width 144 height 27
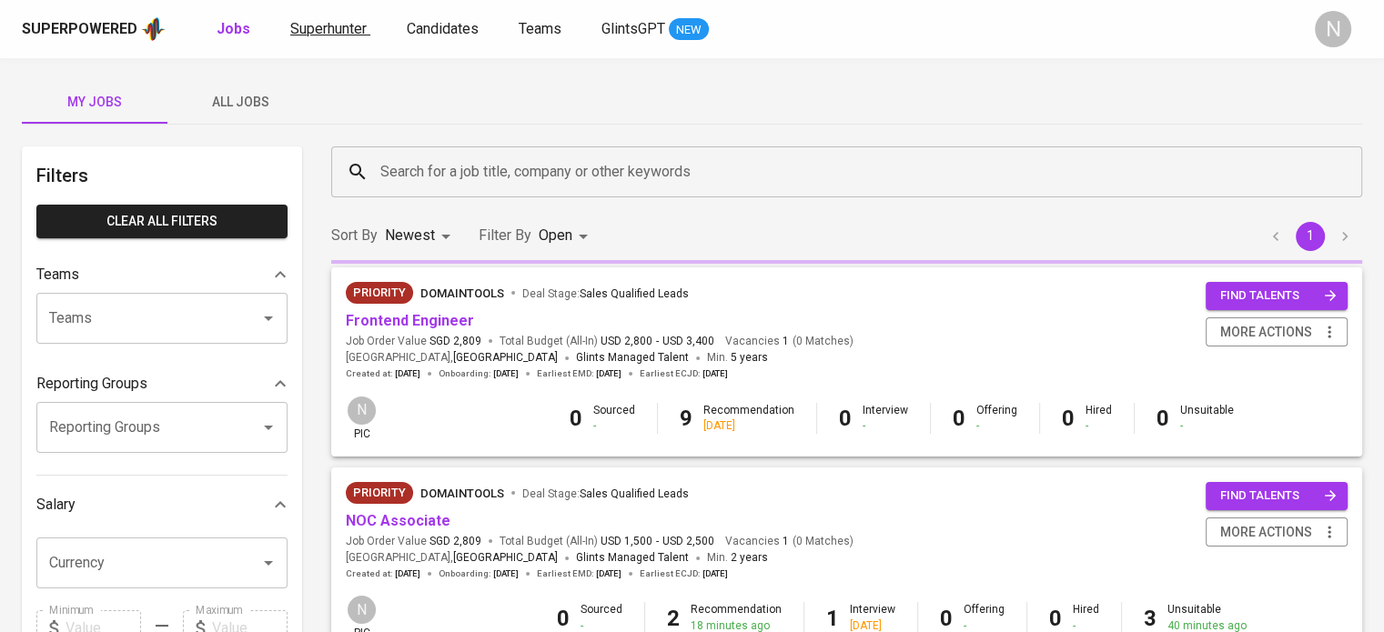
click at [338, 34] on span "Superhunter" at bounding box center [328, 28] width 76 height 17
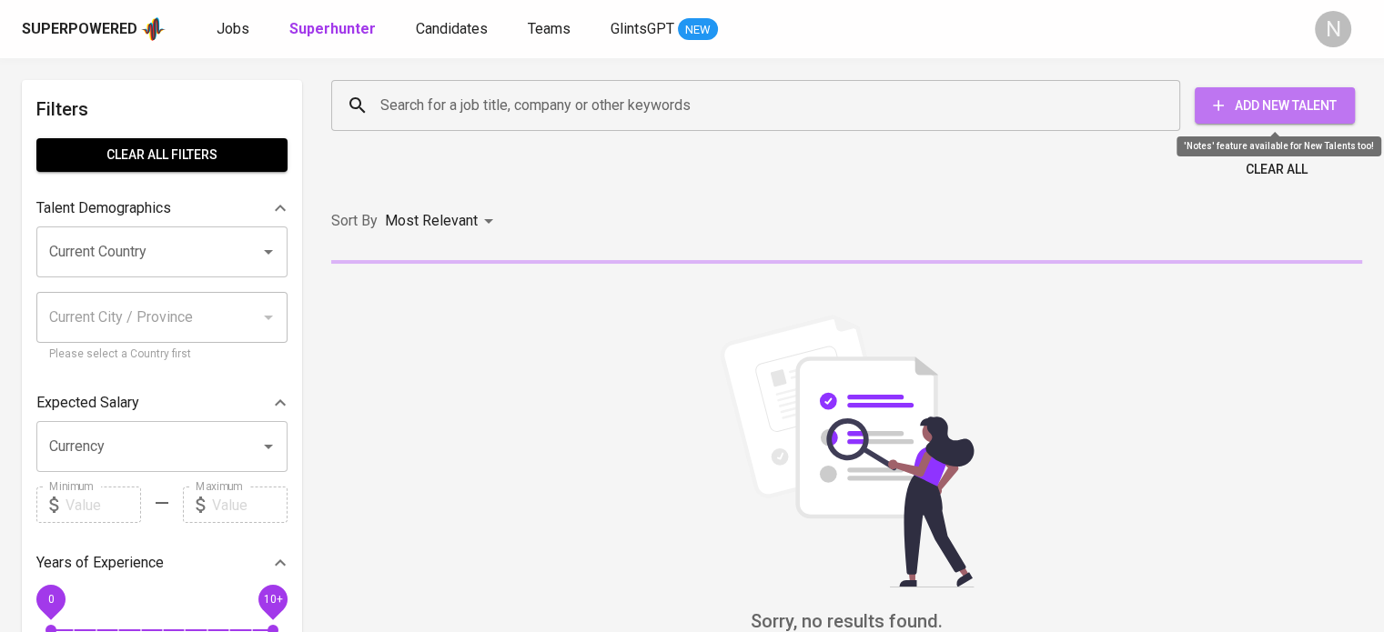
click at [1227, 105] on span "Add New Talent" at bounding box center [1274, 106] width 131 height 23
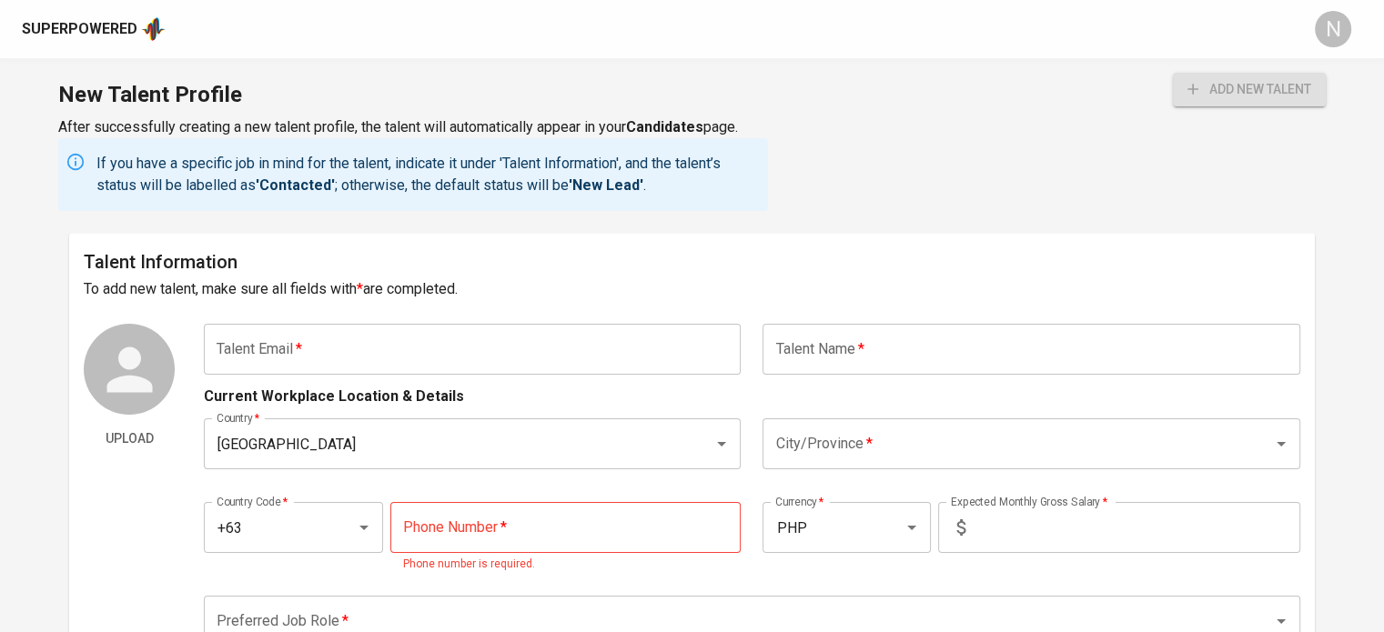
click at [405, 357] on input "text" at bounding box center [472, 349] width 537 height 51
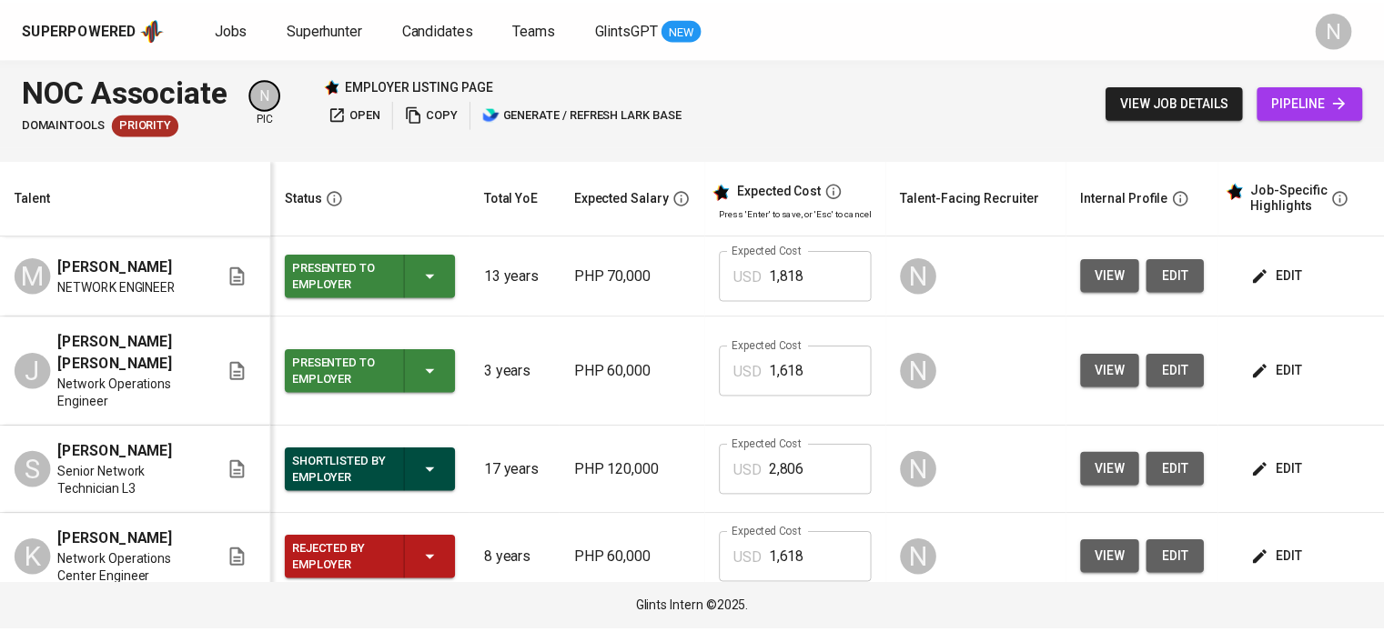
scroll to position [0, 173]
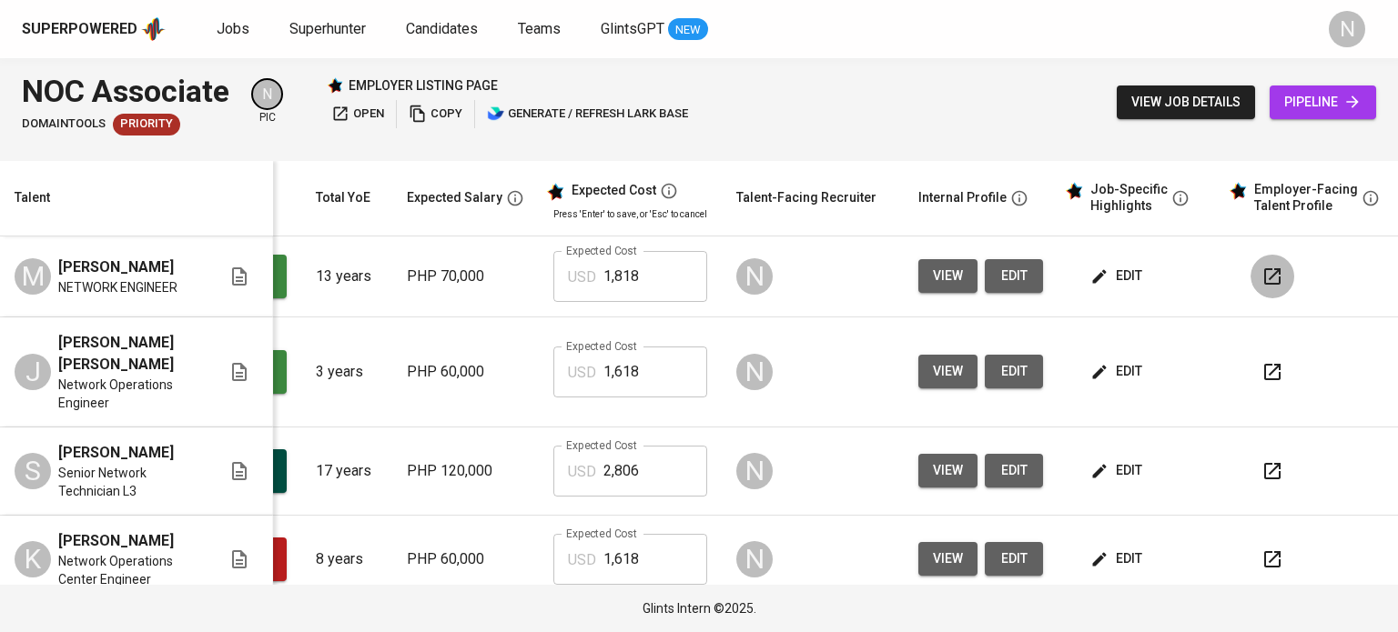
click at [1262, 283] on icon "button" at bounding box center [1272, 277] width 22 height 22
click at [1228, 96] on span "view job details" at bounding box center [1185, 102] width 109 height 23
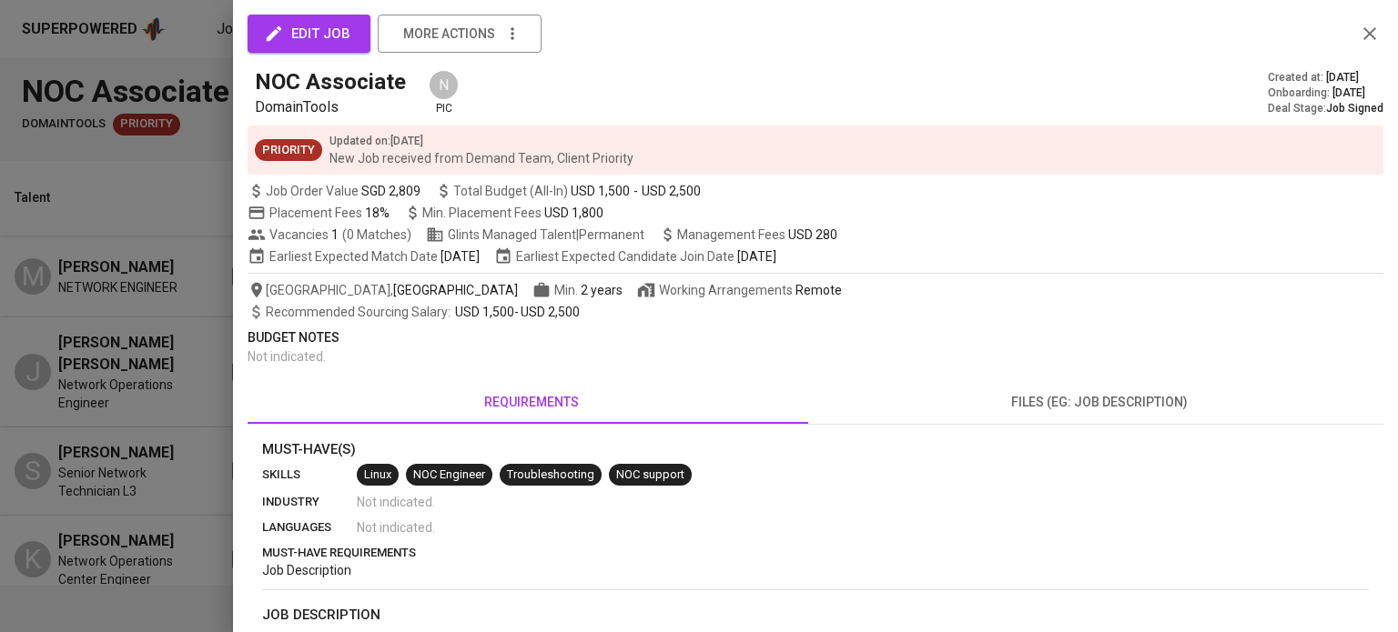
click at [299, 27] on span "edit job" at bounding box center [309, 34] width 83 height 24
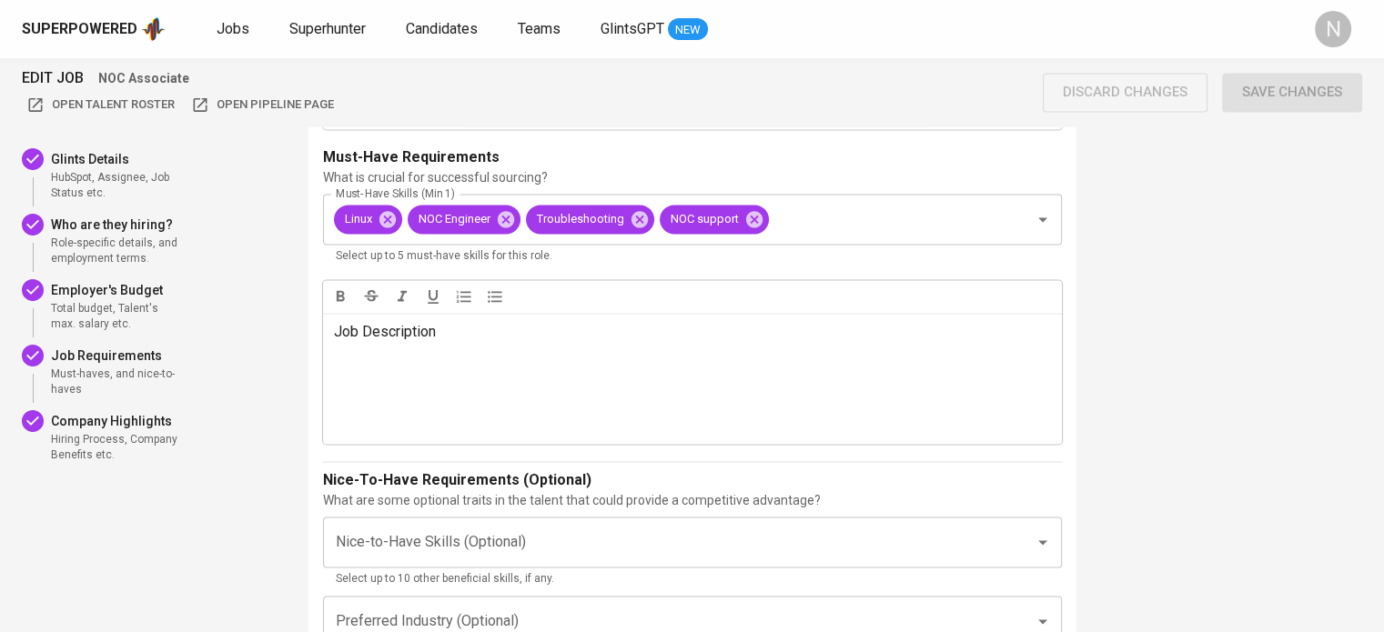
scroll to position [2730, 0]
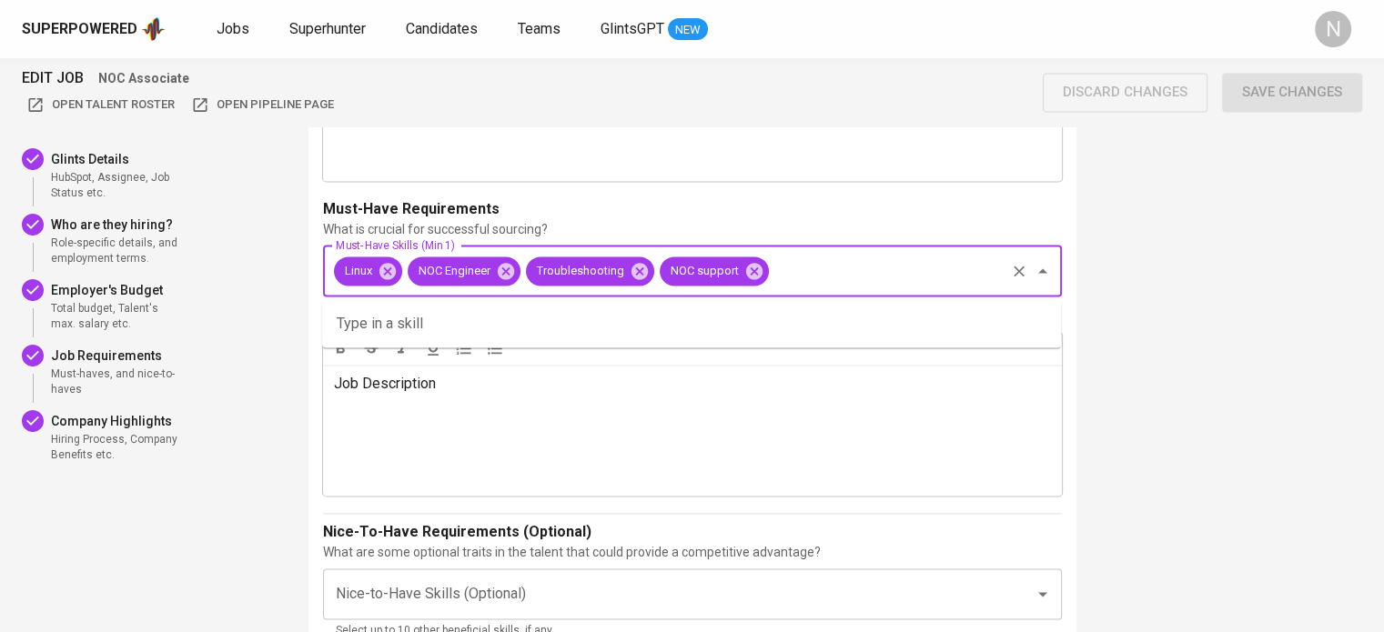
click at [838, 272] on input "Must-Have Skills (Min 1)" at bounding box center [887, 271] width 231 height 35
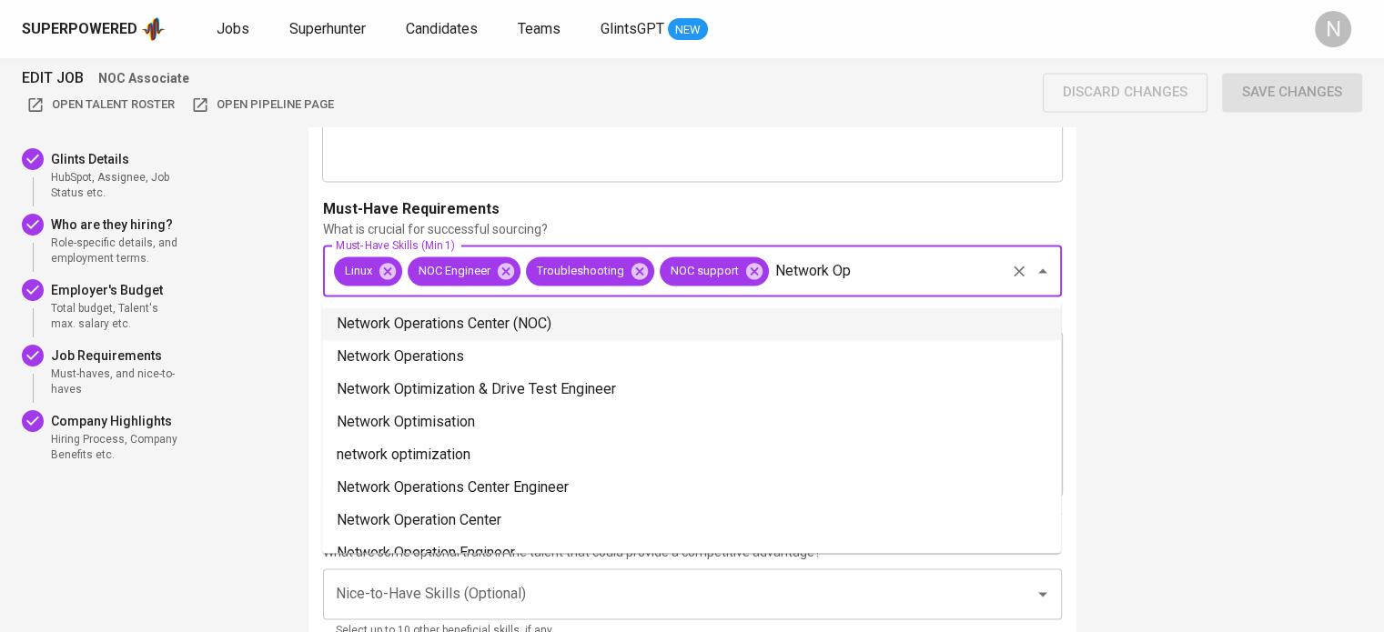
type input "Network Op"
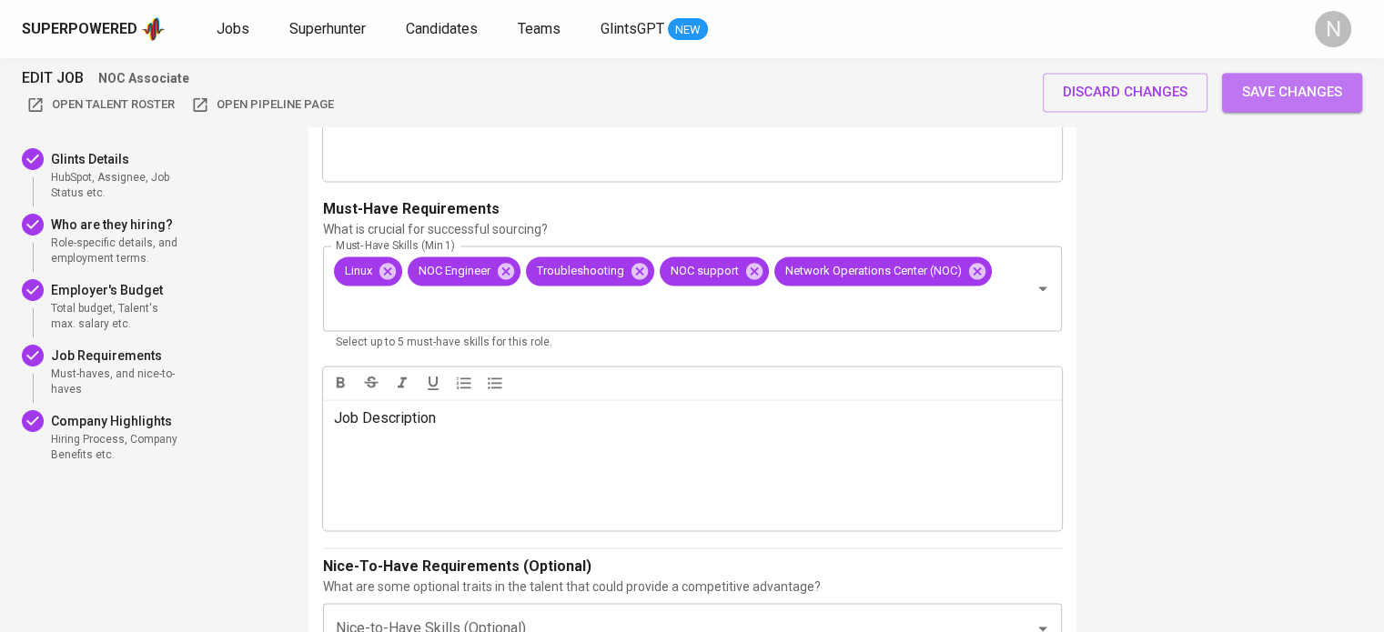
click at [1281, 105] on button "Save changes" at bounding box center [1292, 92] width 140 height 38
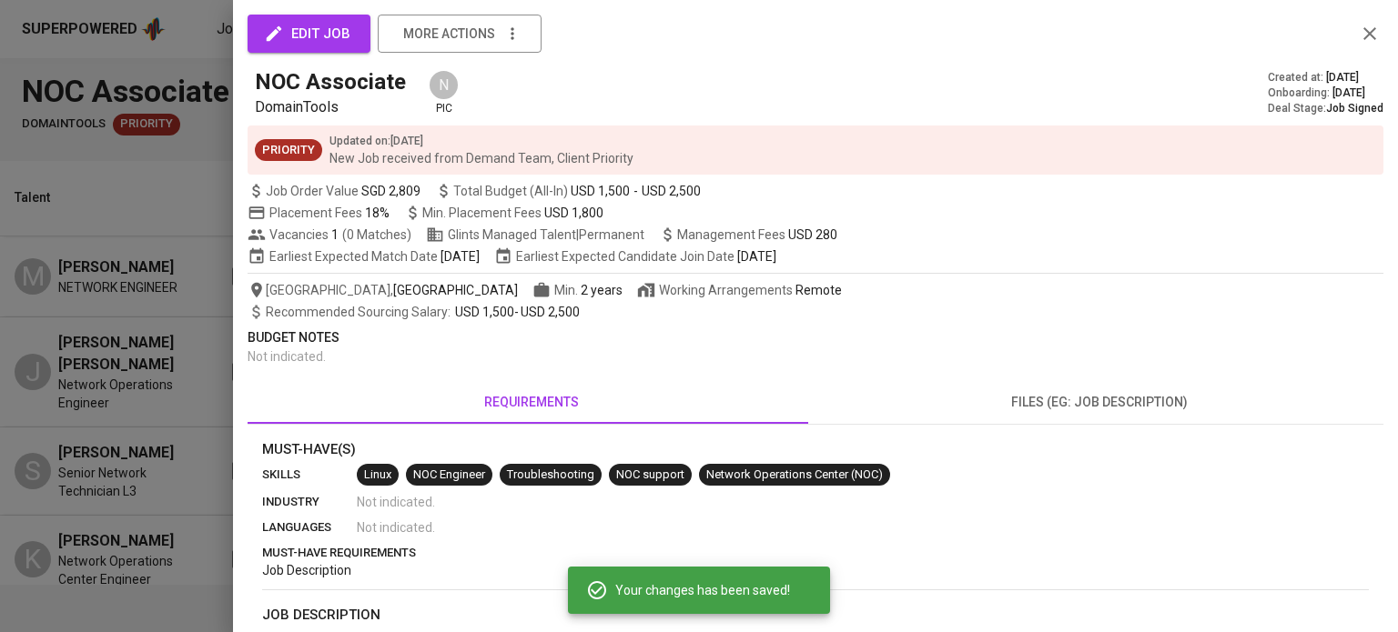
click at [150, 234] on div at bounding box center [699, 316] width 1398 height 632
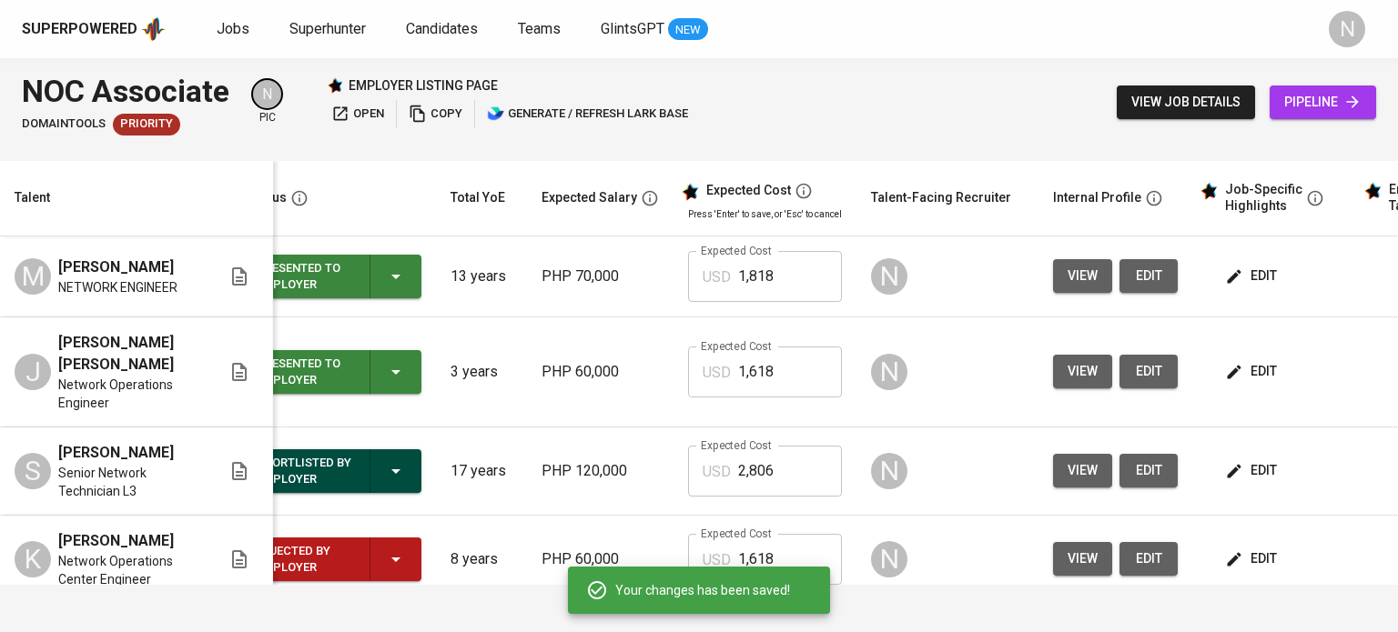
scroll to position [0, 173]
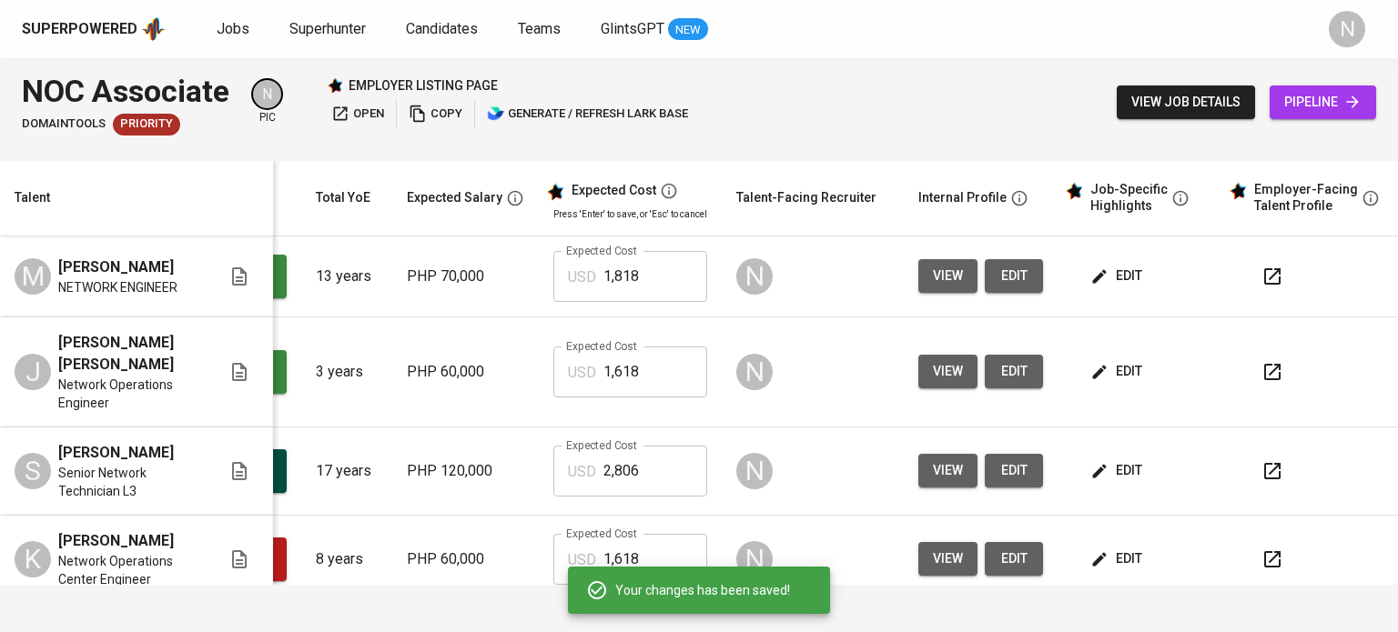
click at [1234, 281] on td at bounding box center [1312, 277] width 182 height 81
click at [1274, 281] on icon "button" at bounding box center [1272, 277] width 22 height 22
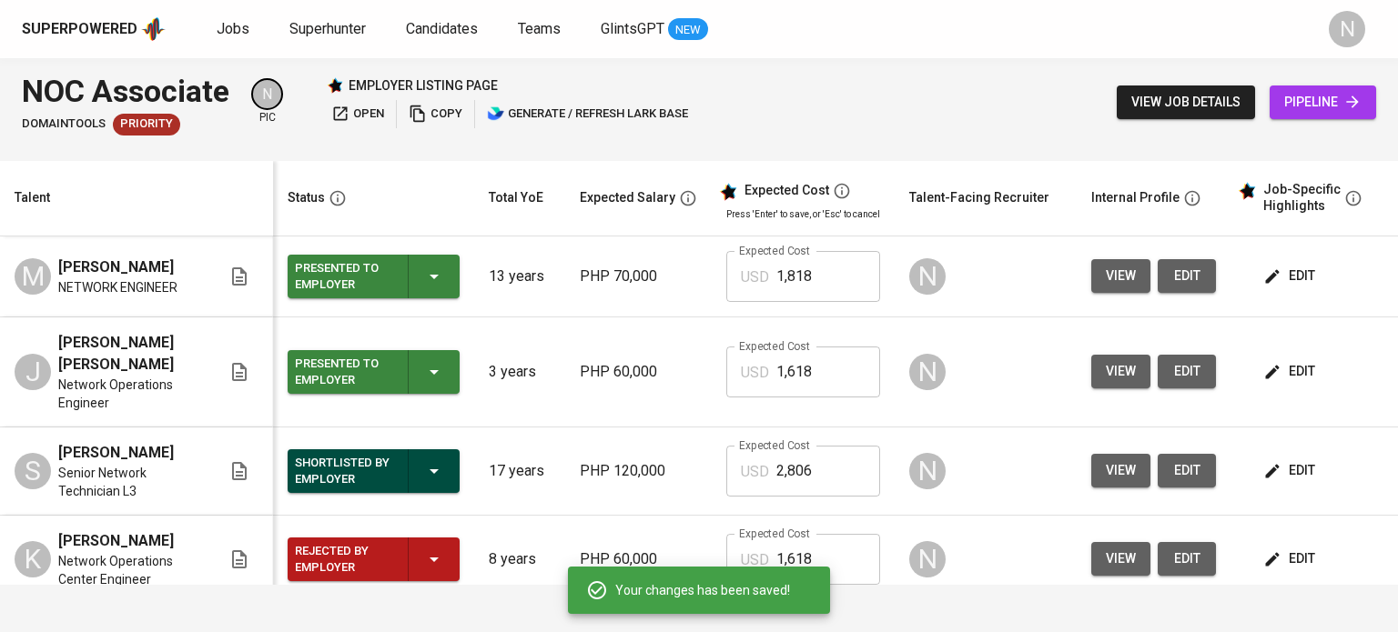
click at [1354, 96] on icon at bounding box center [1352, 102] width 18 height 18
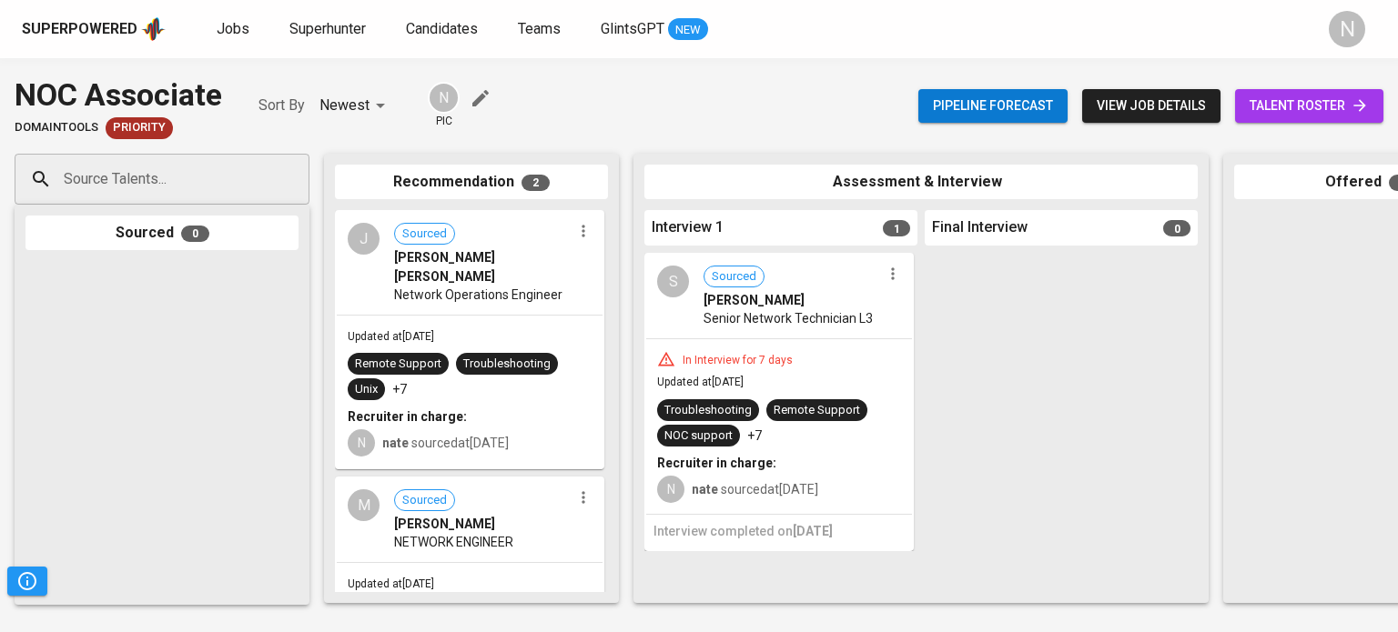
click at [171, 197] on div "Source Talents..." at bounding box center [162, 179] width 295 height 51
paste input "[EMAIL_ADDRESS][DOMAIN_NAME]"
type input "[EMAIL_ADDRESS][DOMAIN_NAME]"
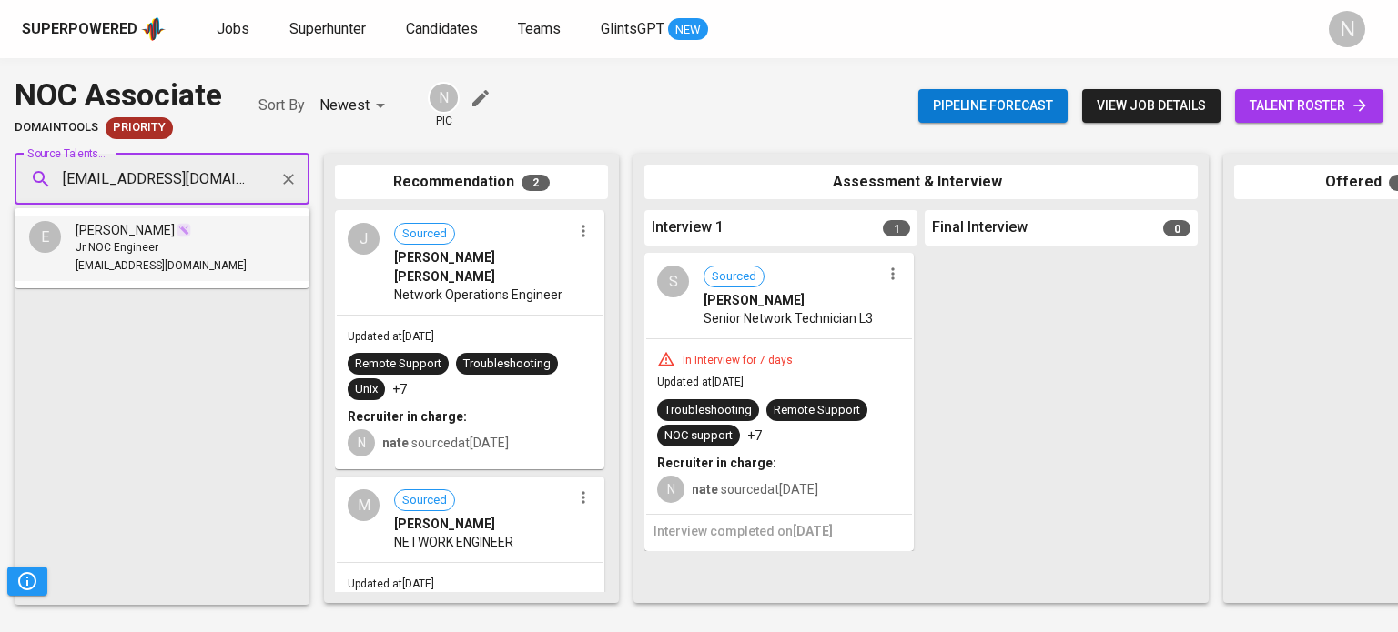
click at [153, 241] on span "Jr NOC Engineer" at bounding box center [117, 248] width 83 height 18
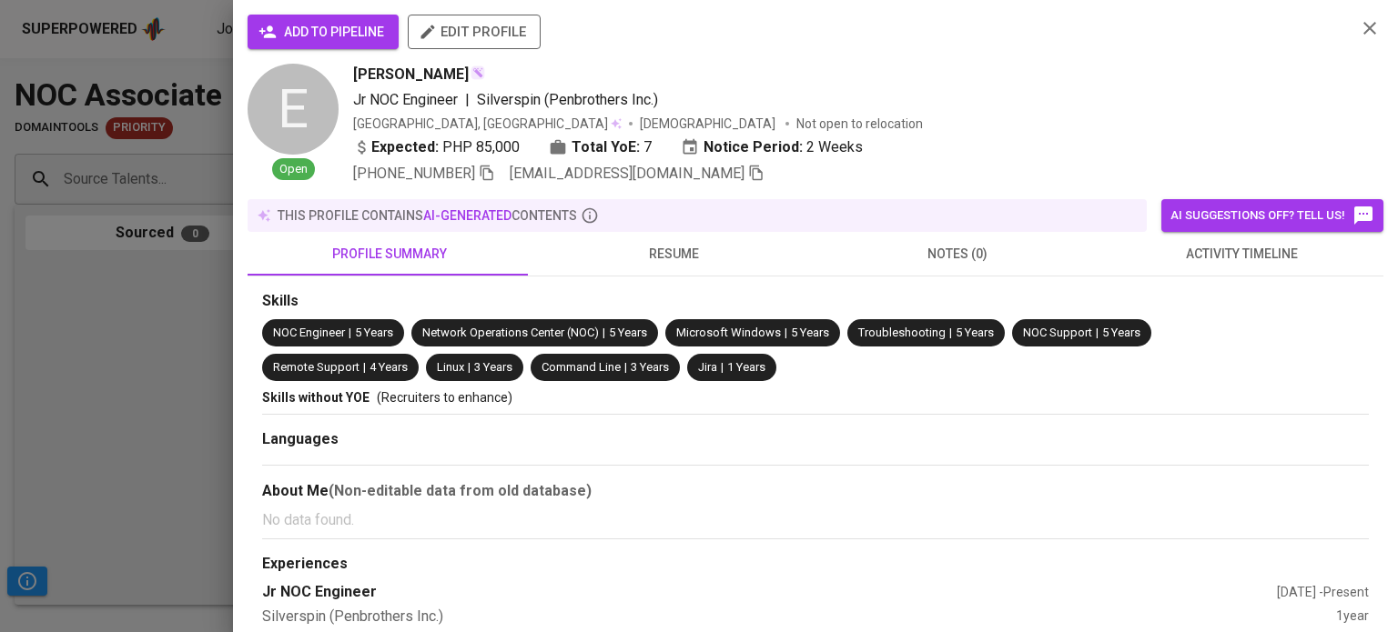
click at [356, 41] on span "add to pipeline" at bounding box center [323, 32] width 122 height 23
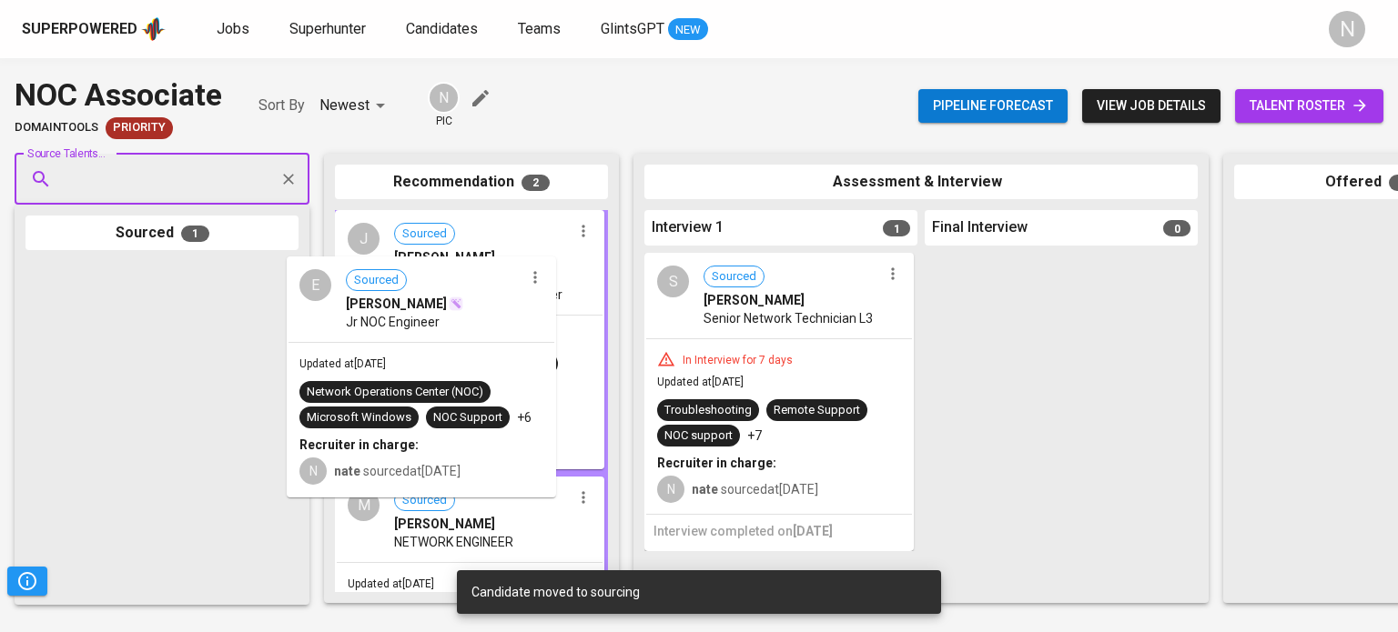
drag, startPoint x: 229, startPoint y: 334, endPoint x: 1150, endPoint y: 195, distance: 931.3
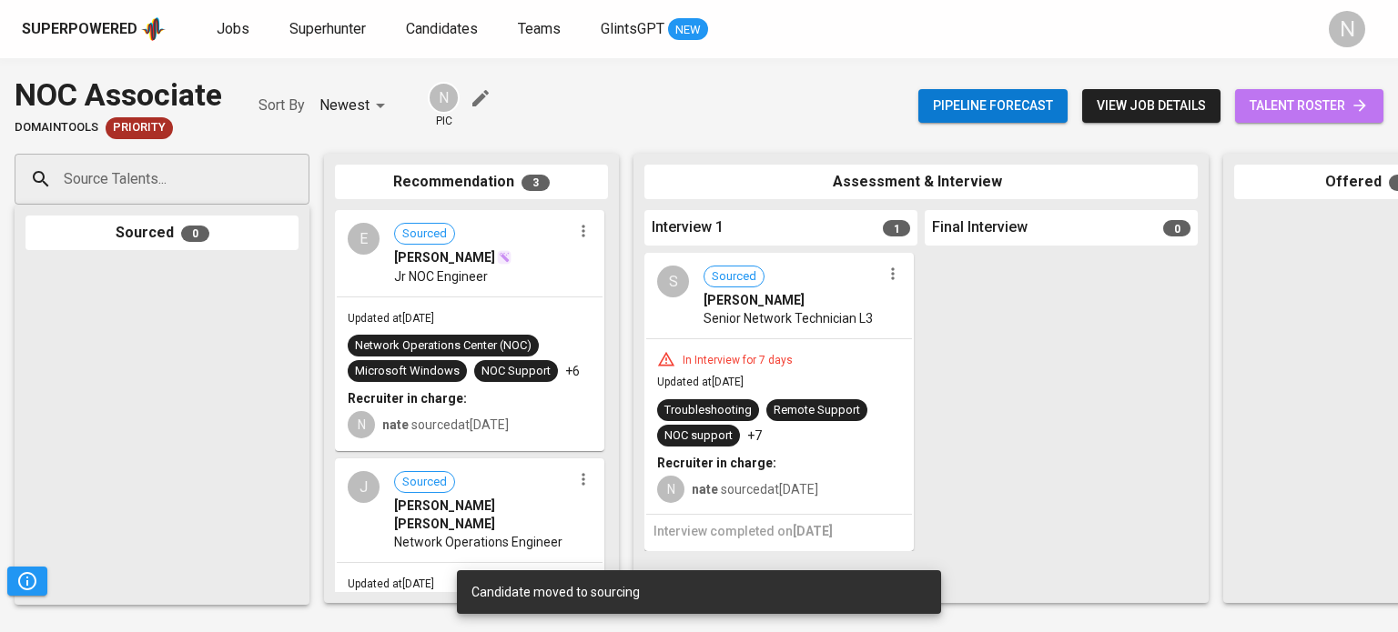
click at [1318, 99] on span "talent roster" at bounding box center [1308, 106] width 119 height 23
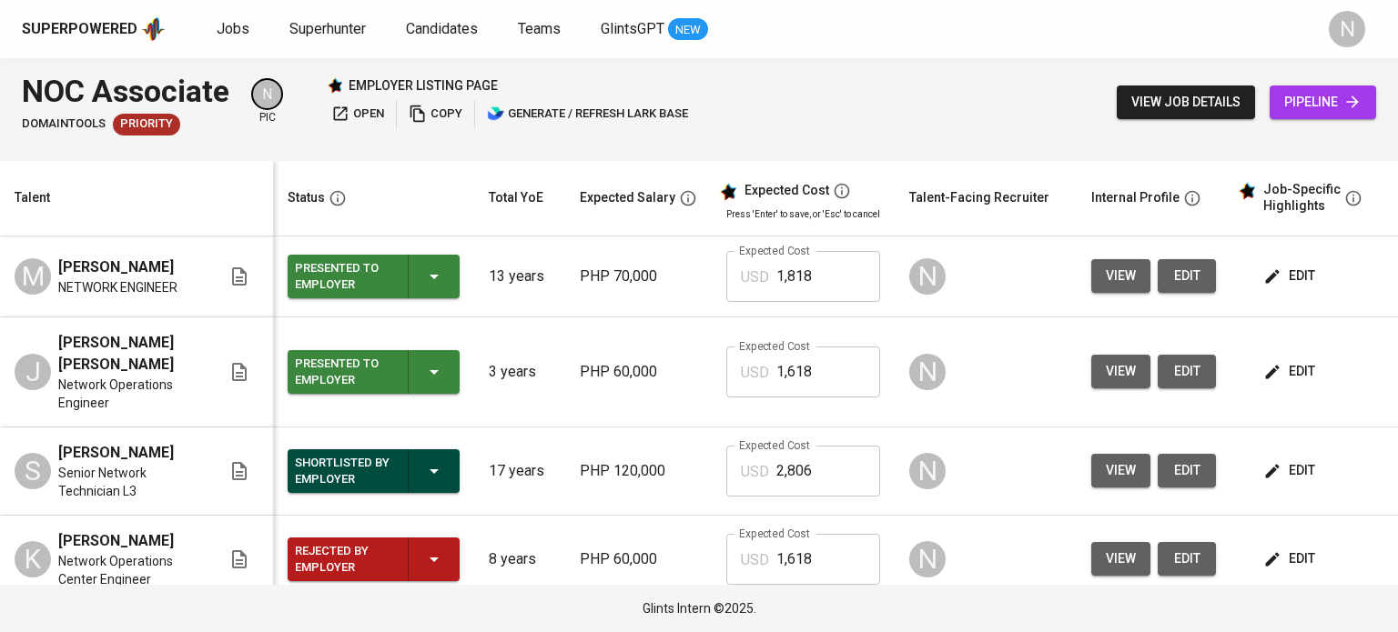
click at [1306, 287] on span "edit" at bounding box center [1291, 276] width 48 height 23
click at [328, 28] on span "Superhunter" at bounding box center [327, 28] width 76 height 17
click at [1301, 96] on span "pipeline" at bounding box center [1322, 102] width 77 height 23
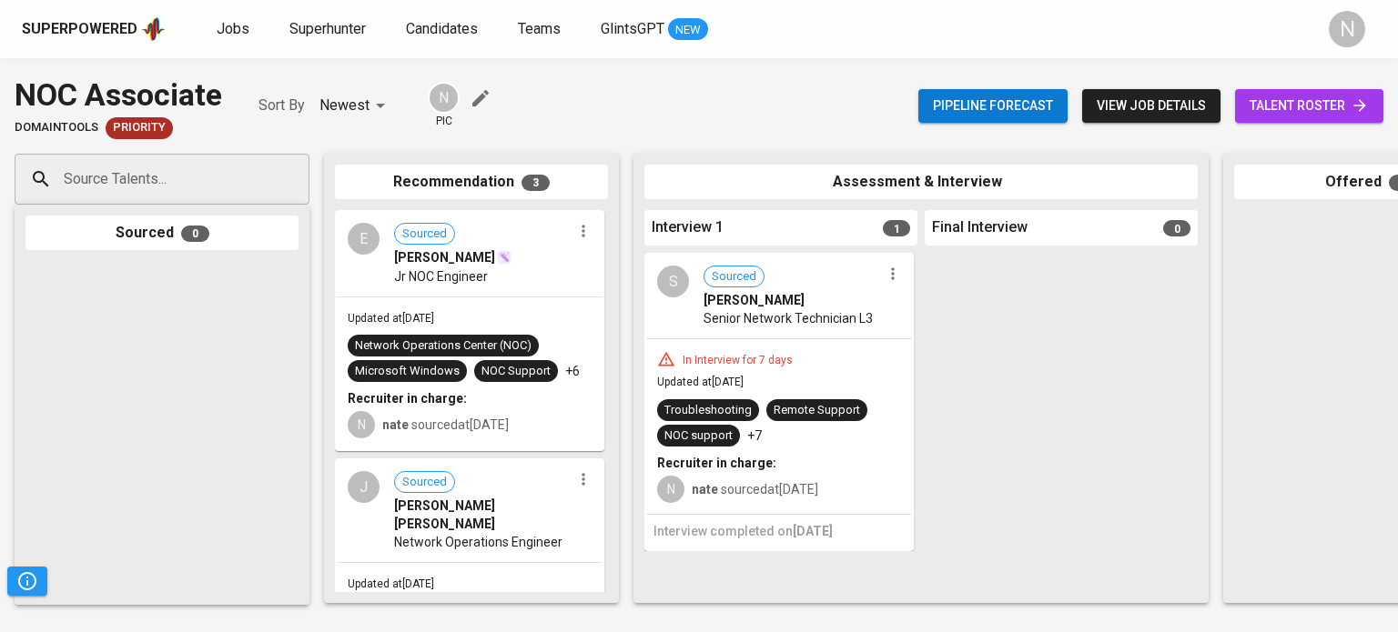
click at [1328, 102] on span "talent roster" at bounding box center [1308, 106] width 119 height 23
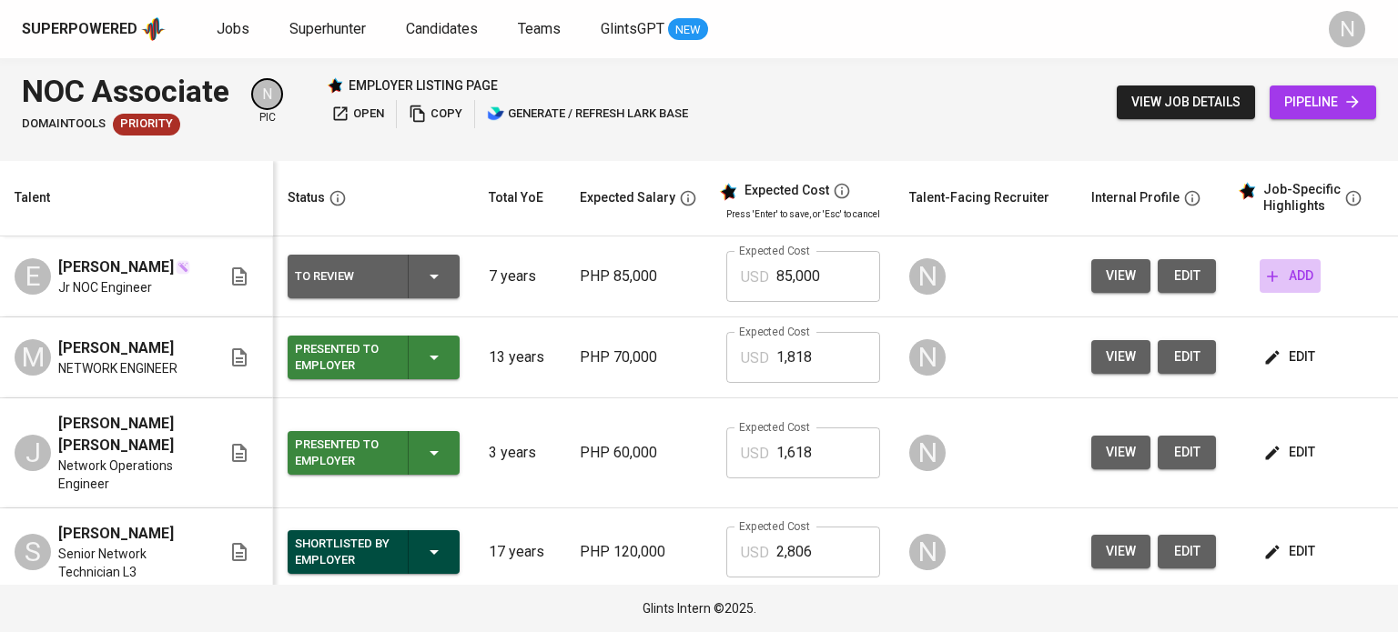
click at [1305, 277] on span "add" at bounding box center [1290, 276] width 46 height 23
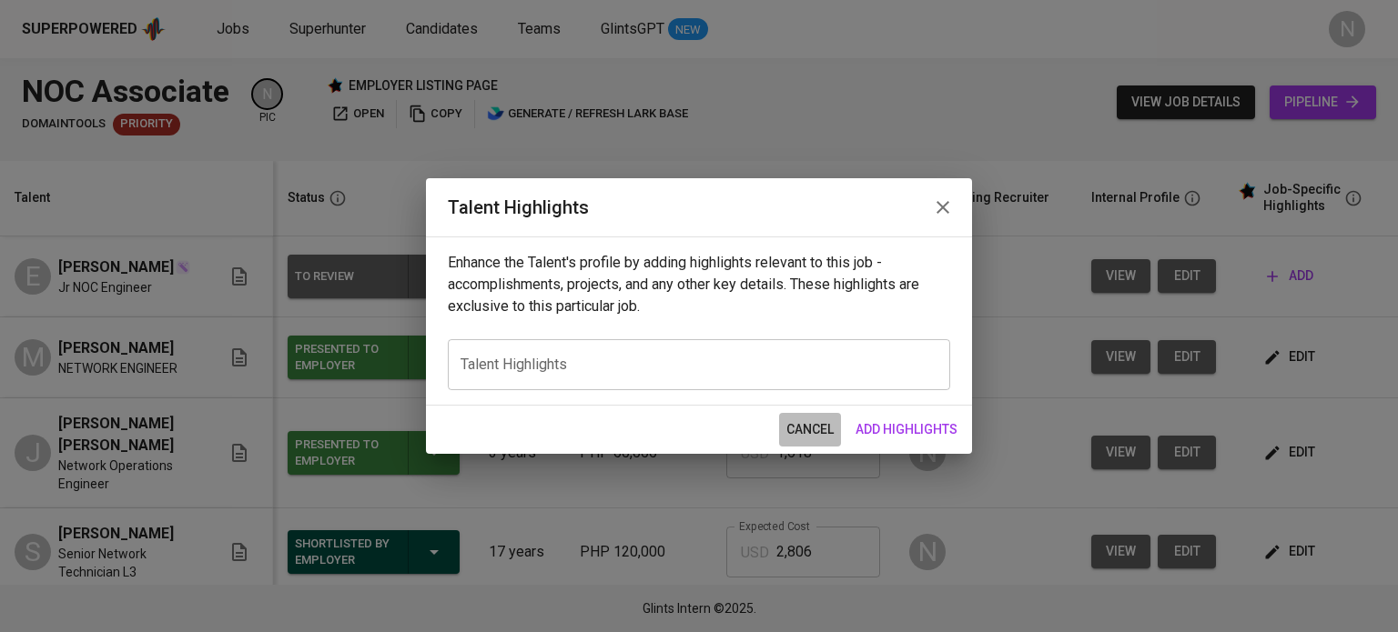
click at [821, 420] on span "cancel" at bounding box center [809, 430] width 47 height 23
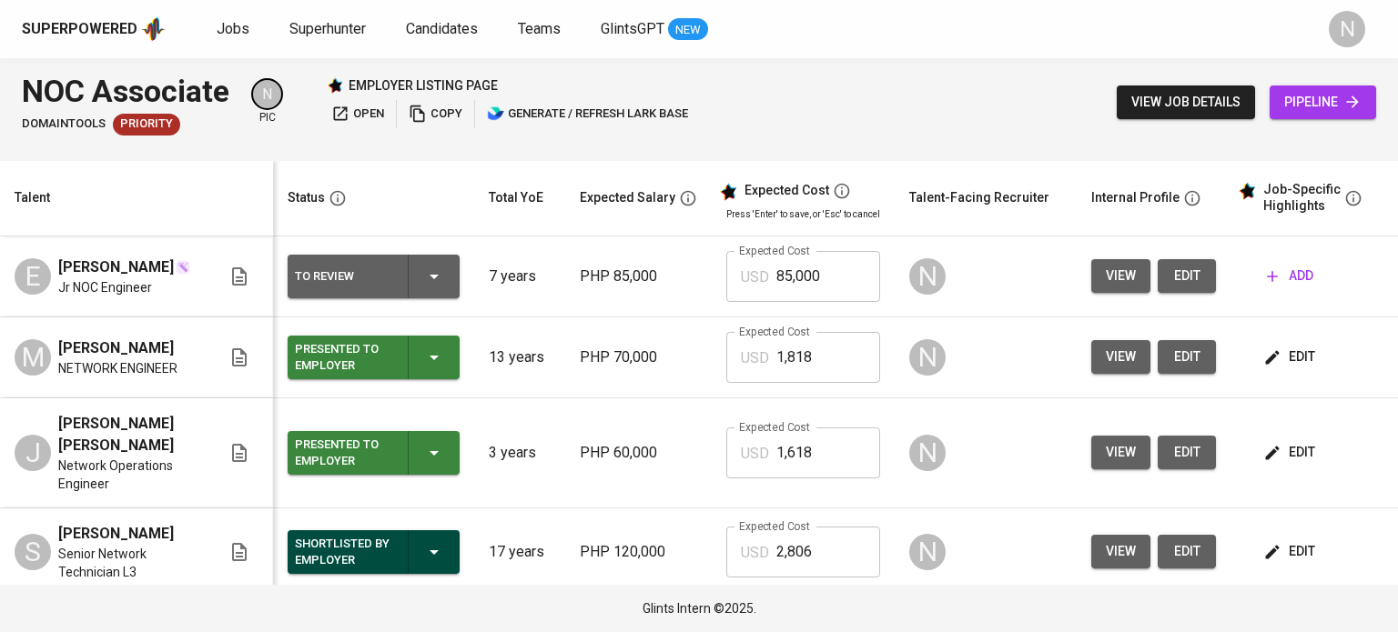
click at [1292, 369] on span "edit" at bounding box center [1291, 357] width 48 height 23
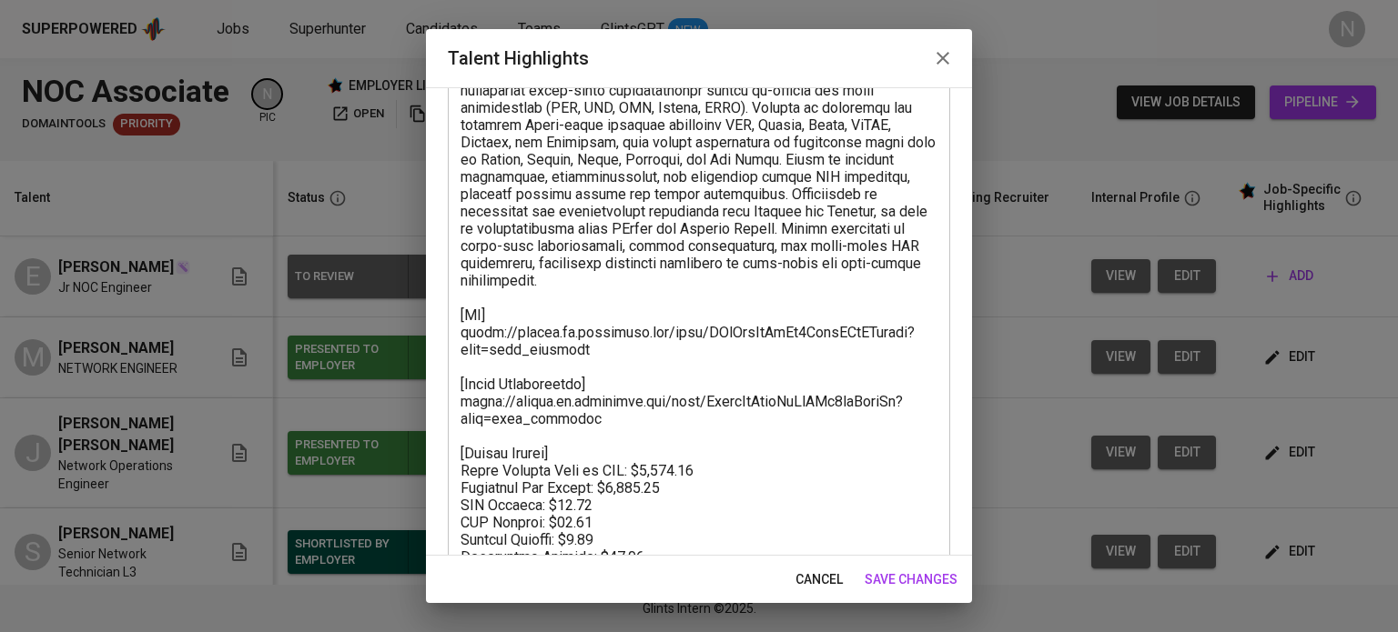
scroll to position [254, 0]
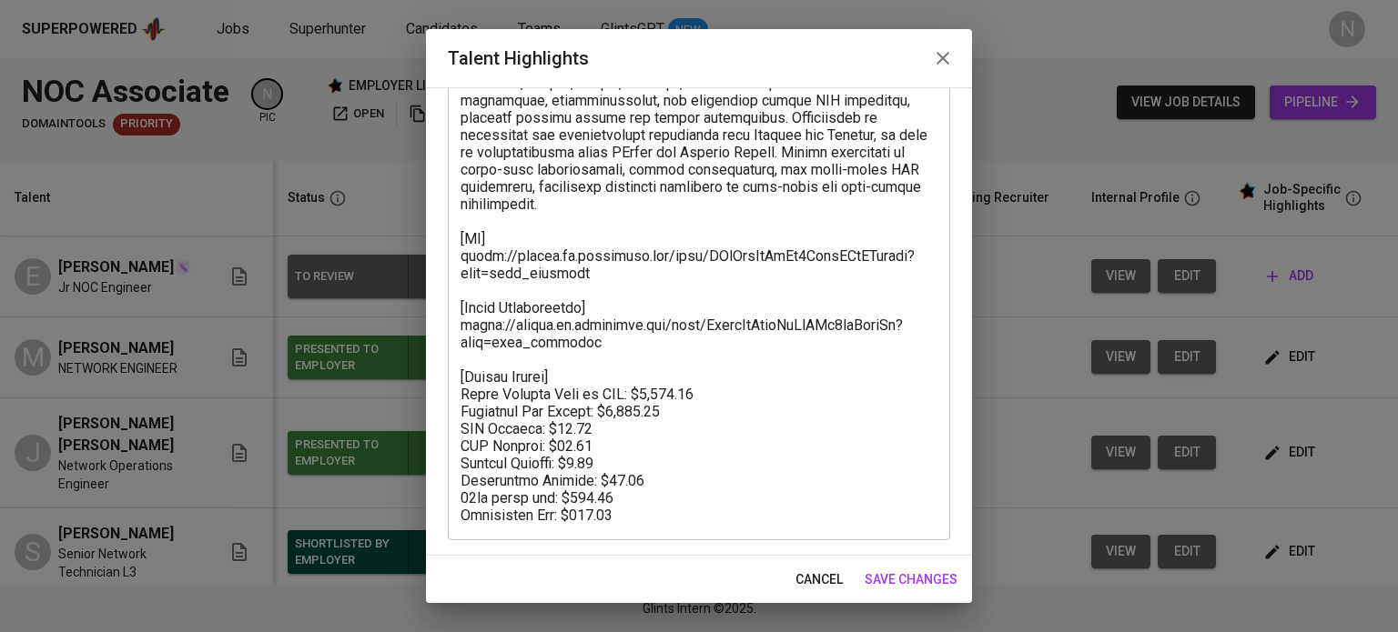
drag, startPoint x: 459, startPoint y: 247, endPoint x: 587, endPoint y: 422, distance: 217.5
click at [587, 422] on div "x Talent Highlights" at bounding box center [699, 238] width 502 height 604
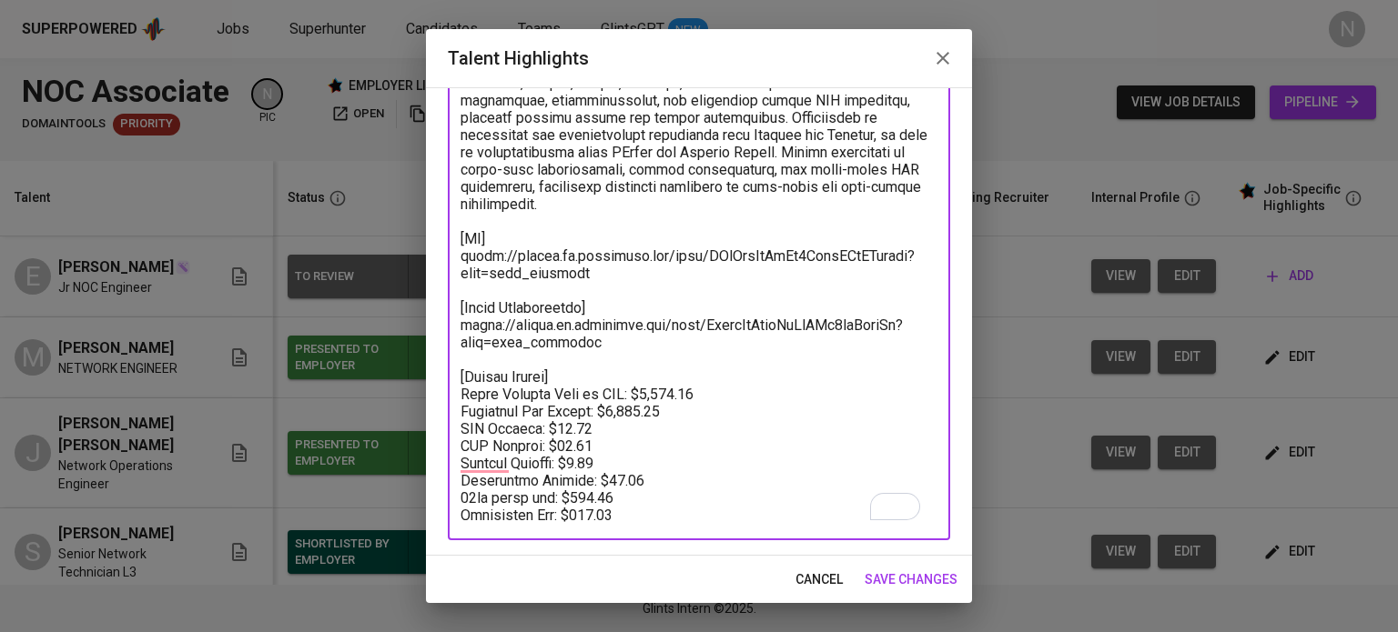
drag, startPoint x: 601, startPoint y: 470, endPoint x: 457, endPoint y: 241, distance: 270.6
click at [457, 241] on div "x Talent Highlights" at bounding box center [699, 238] width 502 height 604
click at [819, 570] on span "cancel" at bounding box center [818, 580] width 47 height 23
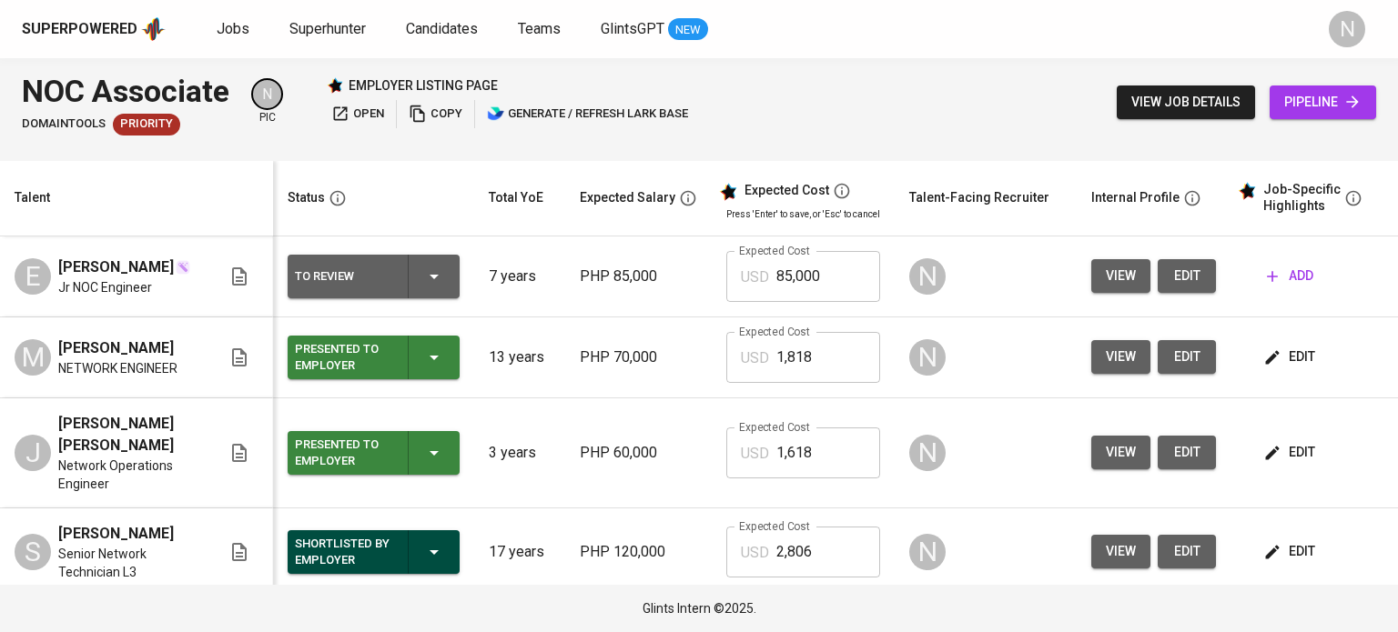
click at [1285, 278] on span "add" at bounding box center [1290, 276] width 46 height 23
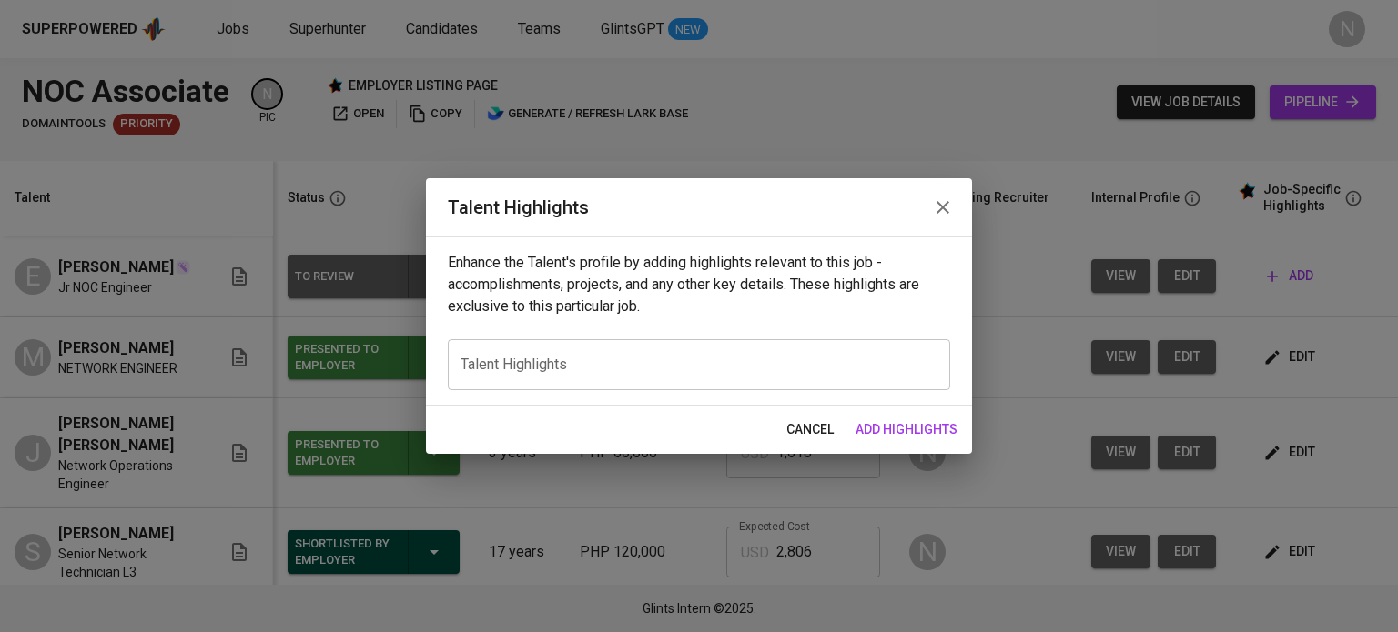
click at [637, 351] on div "x Talent Highlights" at bounding box center [699, 364] width 502 height 51
paste textarea "[CV] https://glints.sg.larksuite.com/file/YWtQbjKwWoRe7NxwzLSlSAwegyd?from=from…"
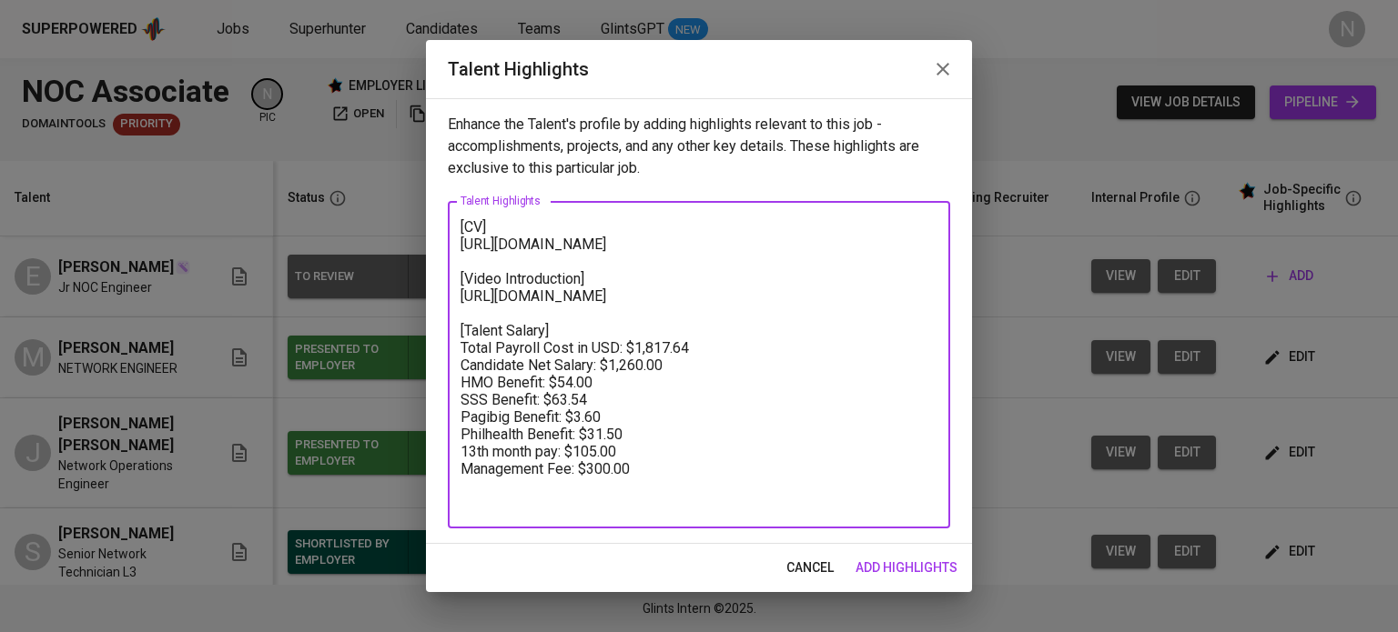
click at [462, 228] on textarea "[CV] https://glints.sg.larksuite.com/file/YWtQbjKwWoRe7NxwzLSlSAwegyd?from=from…" at bounding box center [698, 365] width 477 height 294
paste textarea "Results-driven NOC Engineer with hands-on experience in monitoring, incident ma…"
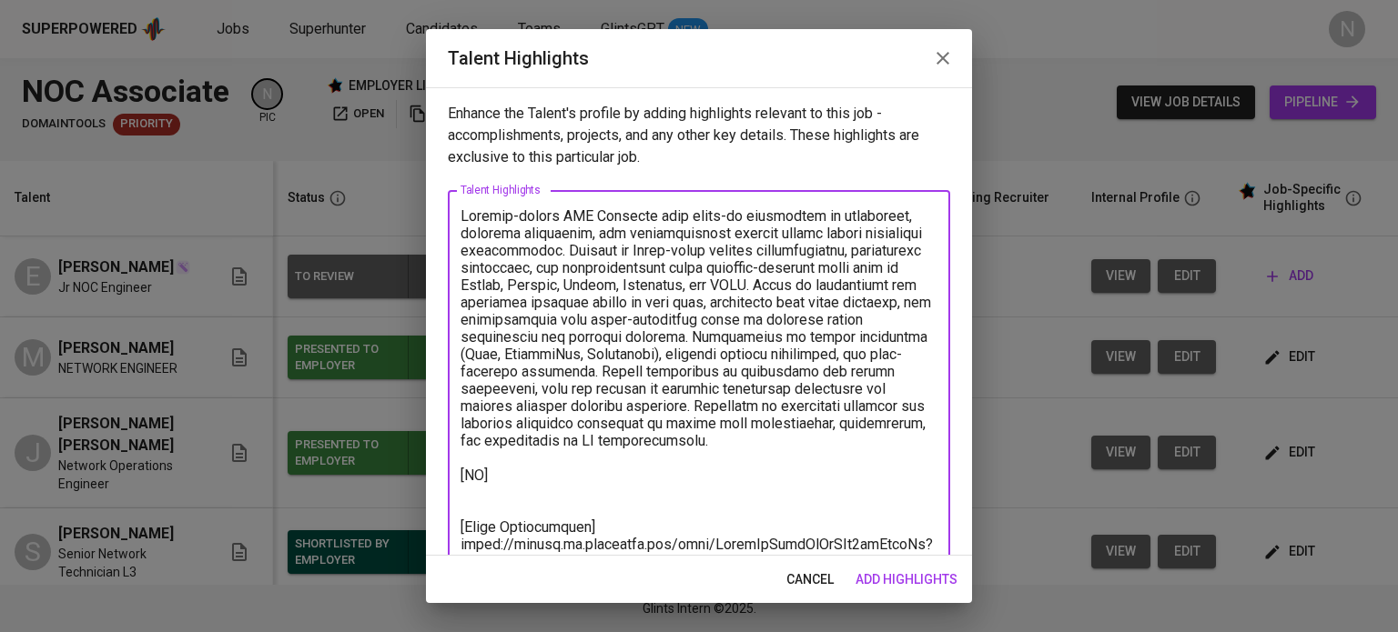
paste textarea "https://glints.sg.larksuite.com/file/JZycbIBUooGOOrxvHGdlqmsMgkg?from=from_copy…"
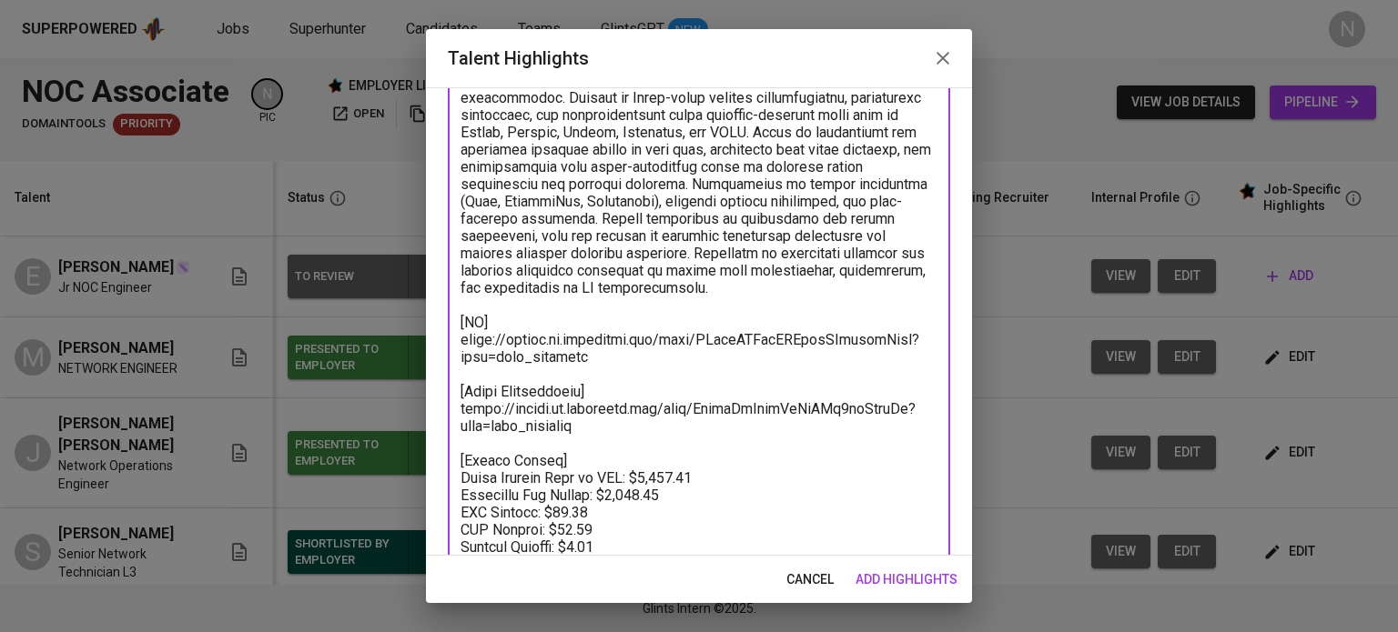
scroll to position [237, 0]
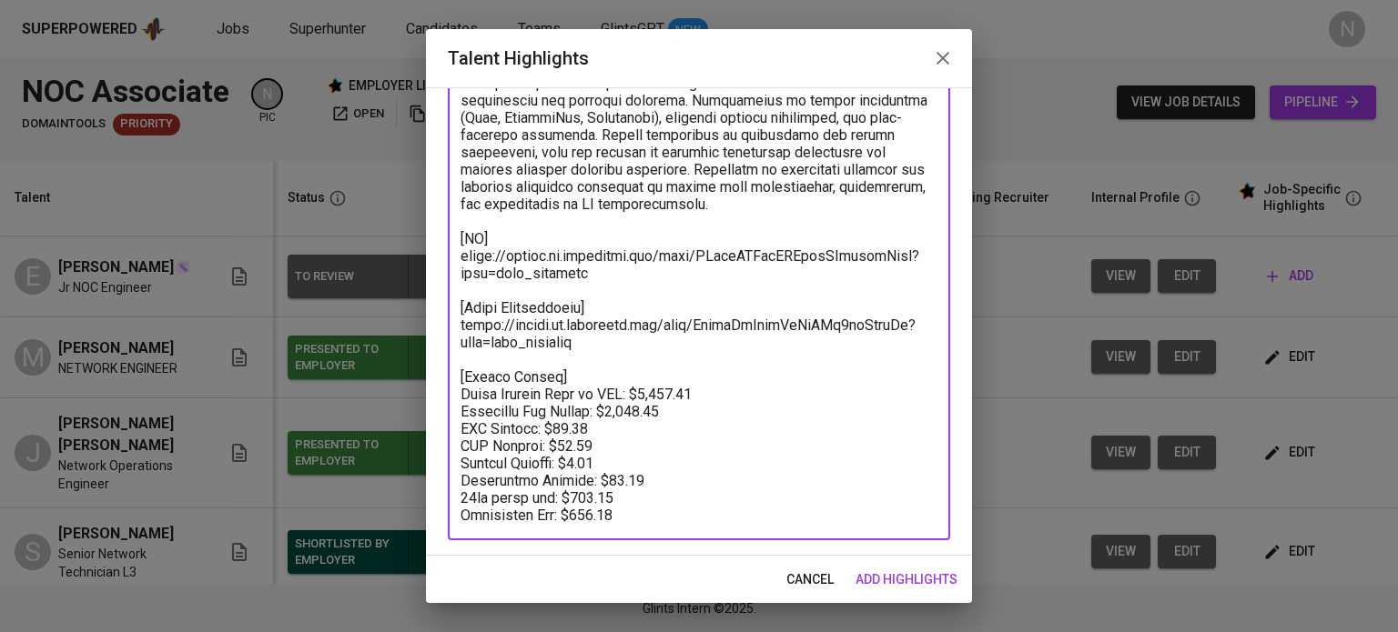
drag, startPoint x: 601, startPoint y: 339, endPoint x: 464, endPoint y: 327, distance: 137.1
click at [464, 327] on textarea at bounding box center [698, 247] width 477 height 553
paste textarea "Gkm9bhaDKoqTAzxHC5ElpZIQgWg"
drag, startPoint x: 696, startPoint y: 400, endPoint x: 631, endPoint y: 401, distance: 64.6
click at [631, 401] on textarea at bounding box center [698, 247] width 477 height 553
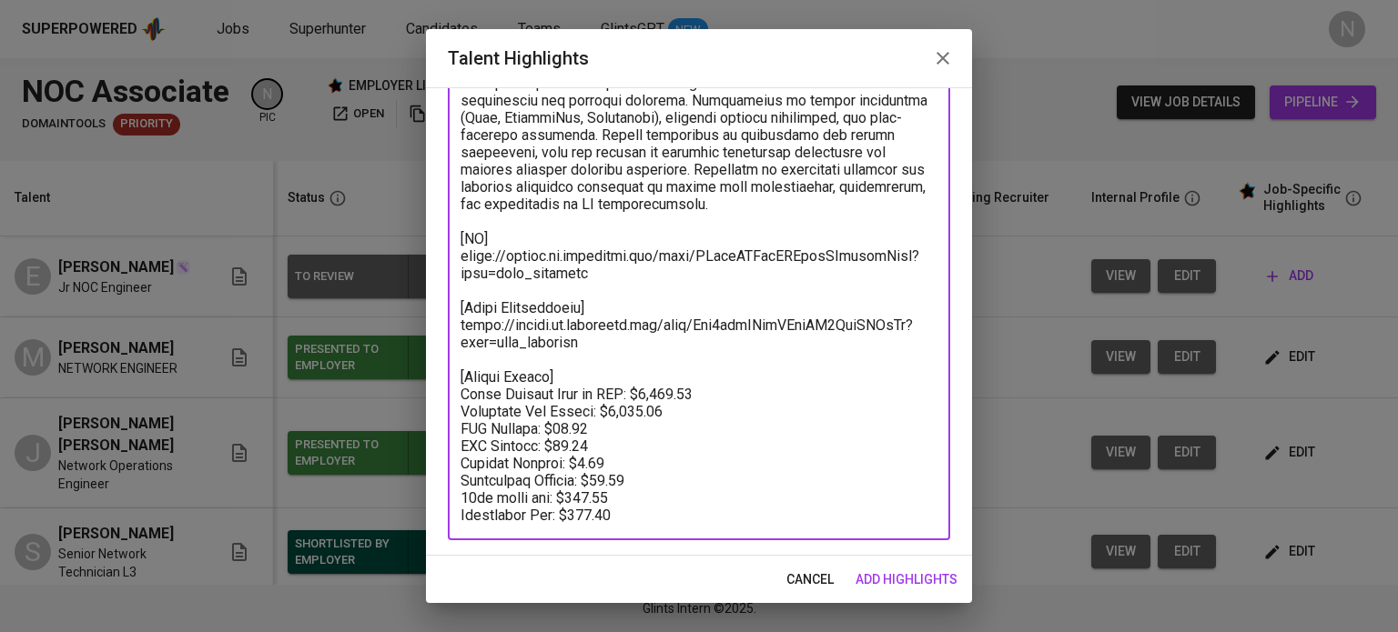
paste textarea "2,116.89"
drag, startPoint x: 673, startPoint y: 413, endPoint x: 603, endPoint y: 415, distance: 70.1
click at [603, 415] on textarea at bounding box center [698, 247] width 477 height 553
paste textarea "53"
drag, startPoint x: 631, startPoint y: 479, endPoint x: 583, endPoint y: 479, distance: 48.2
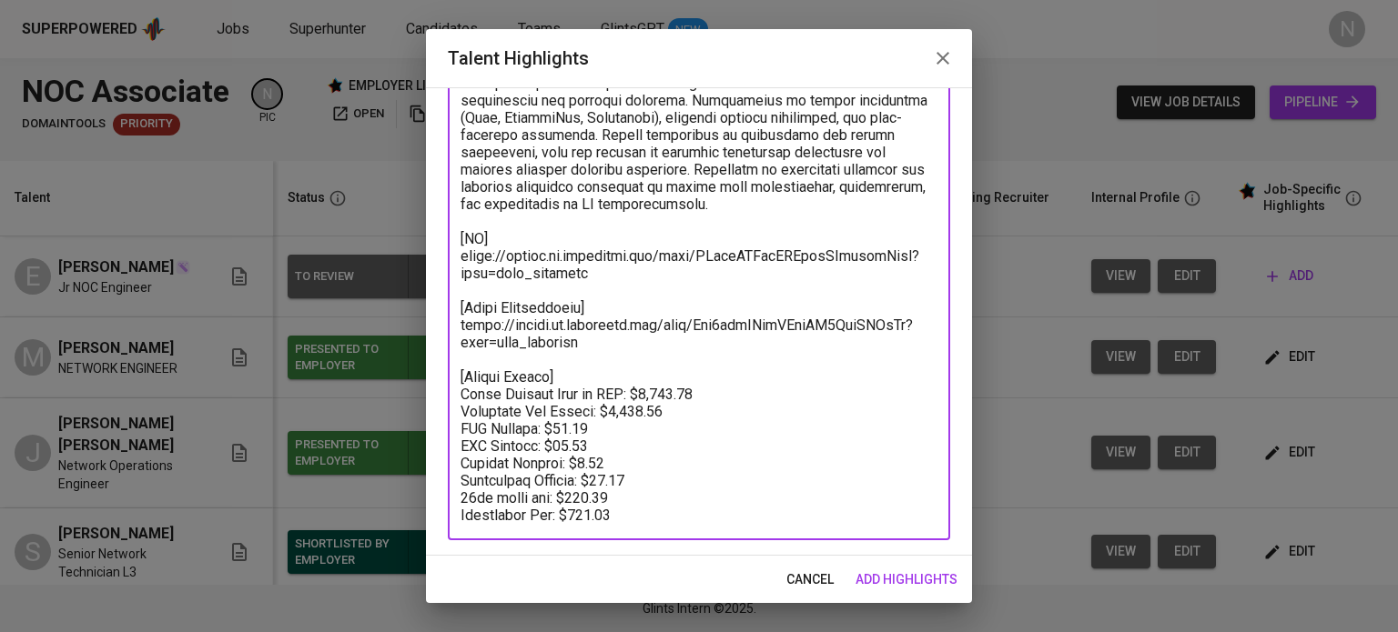
click at [583, 479] on textarea at bounding box center [698, 247] width 477 height 553
paste textarea "8.25"
drag, startPoint x: 627, startPoint y: 497, endPoint x: 569, endPoint y: 495, distance: 58.3
click at [569, 495] on textarea at bounding box center [698, 247] width 477 height 553
paste textarea "27.5"
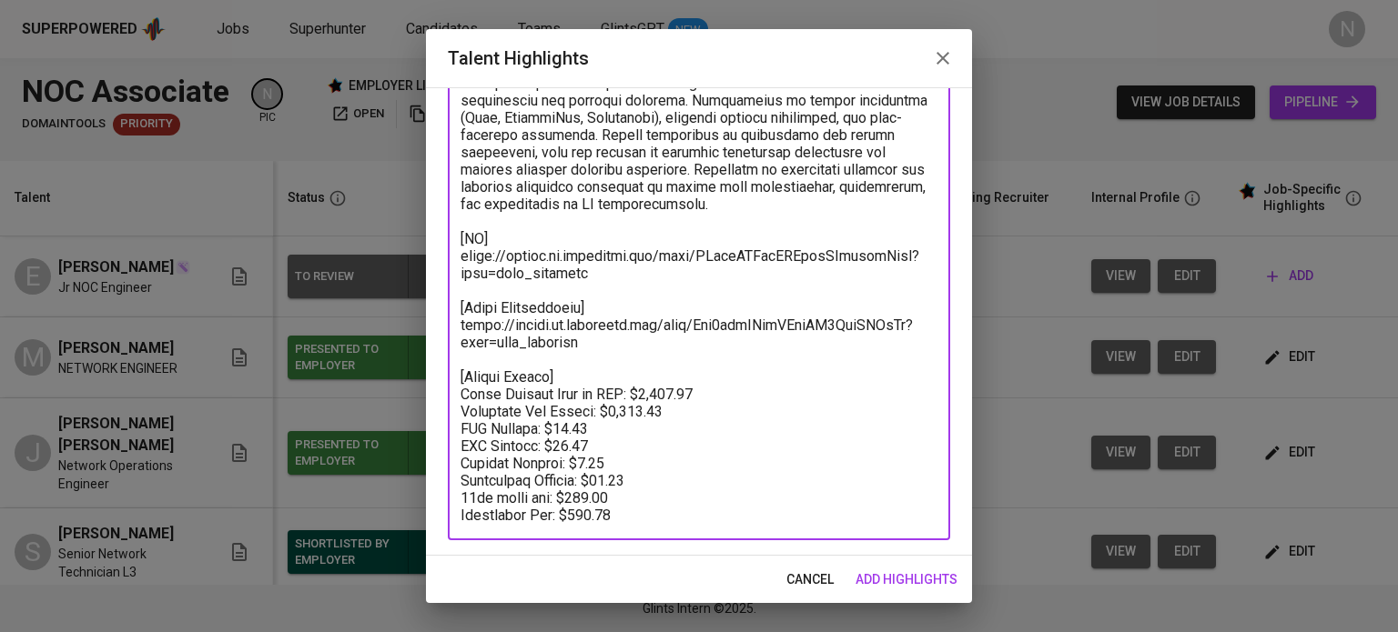
type textarea "Results-driven NOC Engineer with hands-on experience in monitoring, incident ma…"
drag, startPoint x: 670, startPoint y: 400, endPoint x: 639, endPoint y: 399, distance: 31.0
click at [639, 399] on textarea at bounding box center [698, 247] width 477 height 553
click at [907, 576] on span "add highlights" at bounding box center [906, 580] width 102 height 23
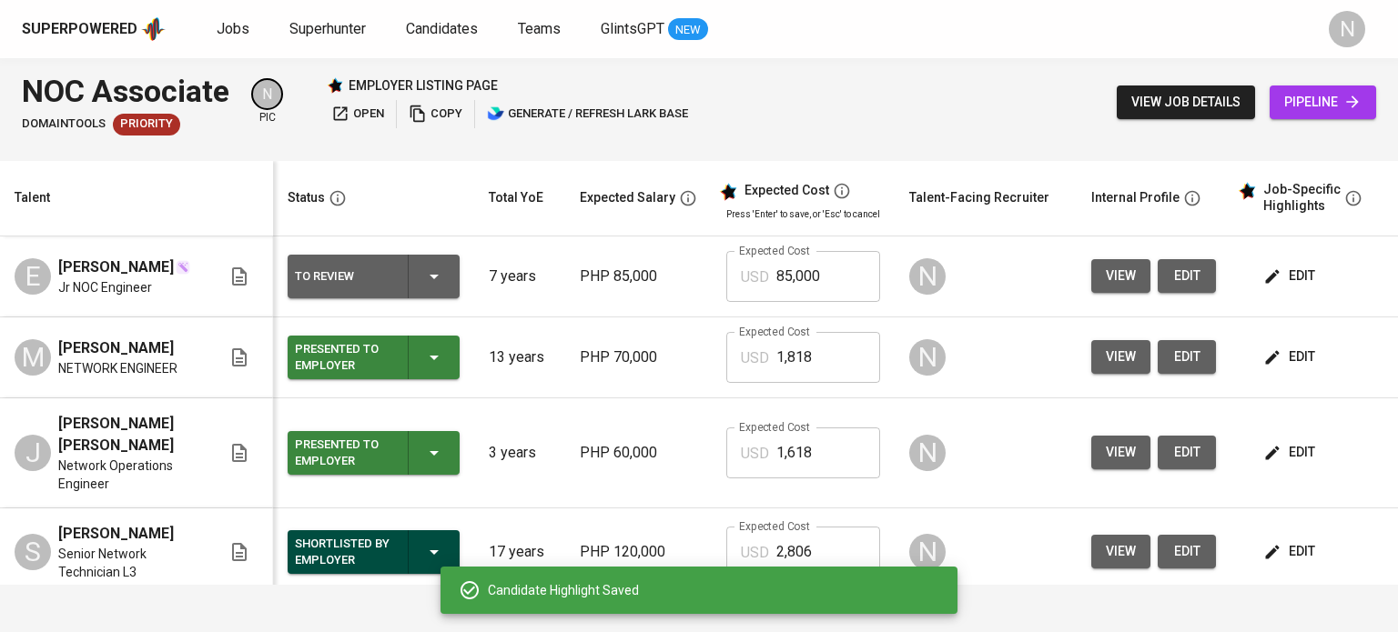
drag, startPoint x: 826, startPoint y: 288, endPoint x: 732, endPoint y: 288, distance: 94.6
click at [732, 288] on div "USD 85,000 Expected Cost" at bounding box center [803, 276] width 154 height 51
paste input "2,116"
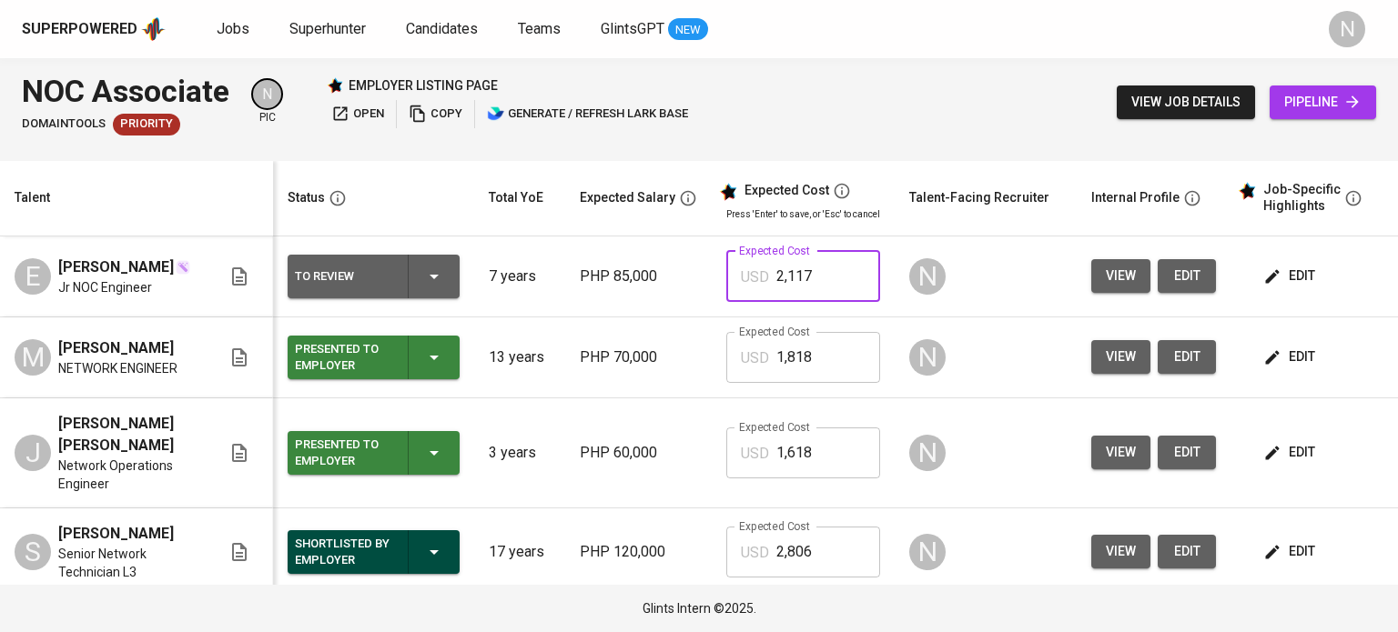
type input "2,117"
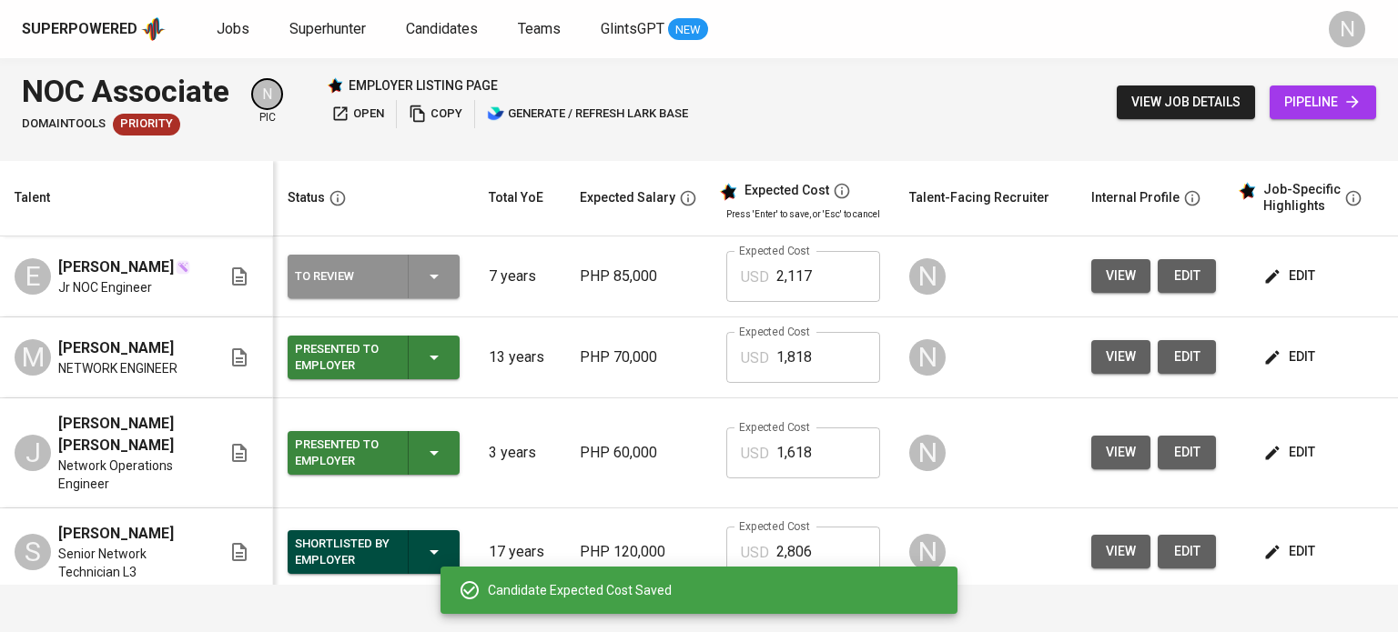
click at [439, 279] on icon "button" at bounding box center [434, 277] width 22 height 22
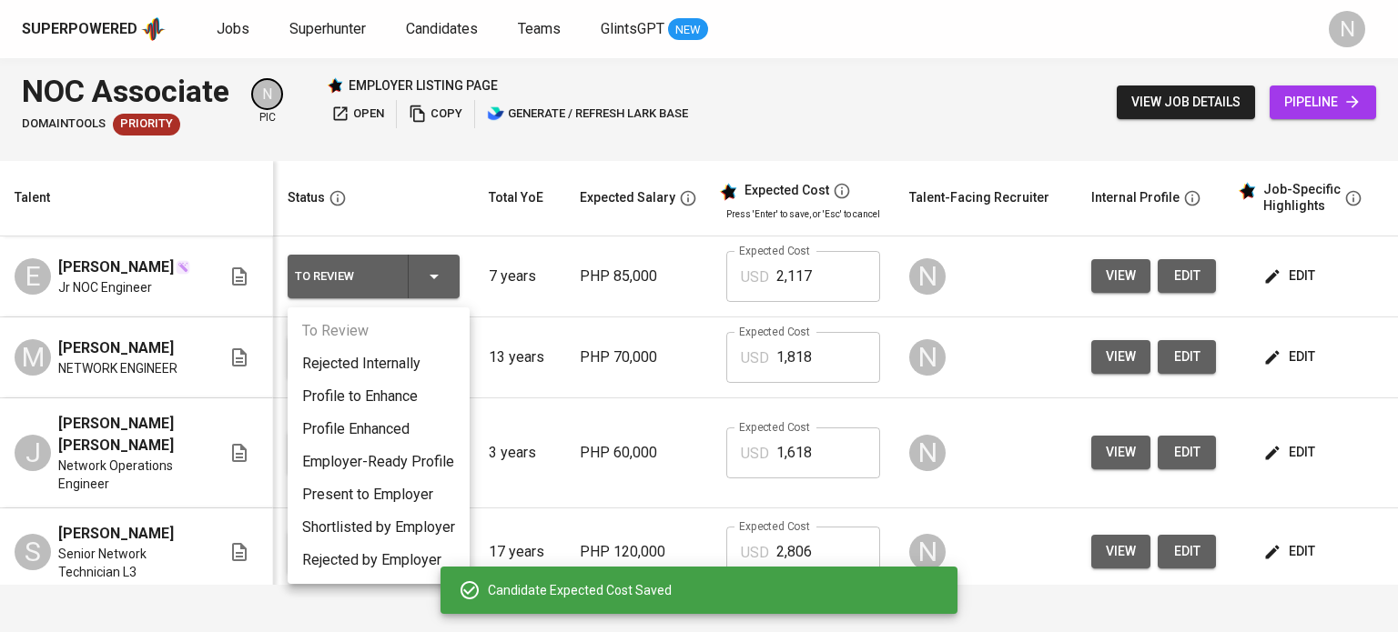
click at [415, 490] on li "Present to Employer" at bounding box center [379, 495] width 182 height 33
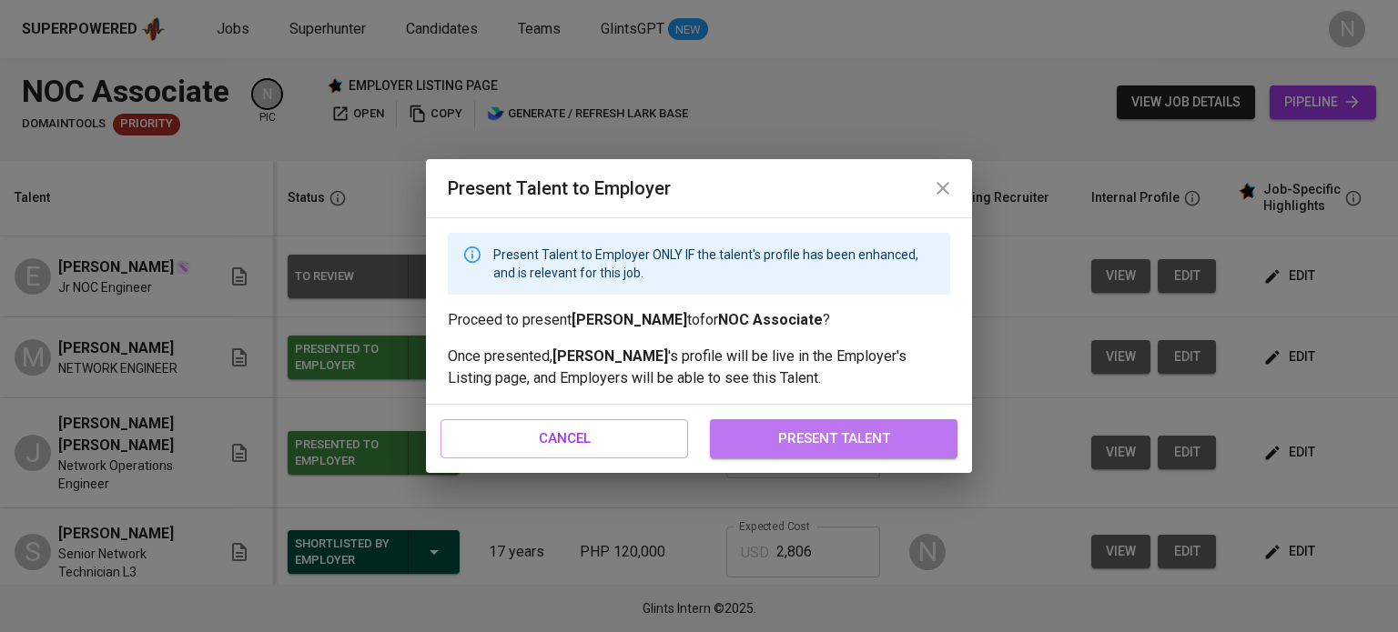
click at [789, 431] on span "present talent" at bounding box center [833, 439] width 207 height 24
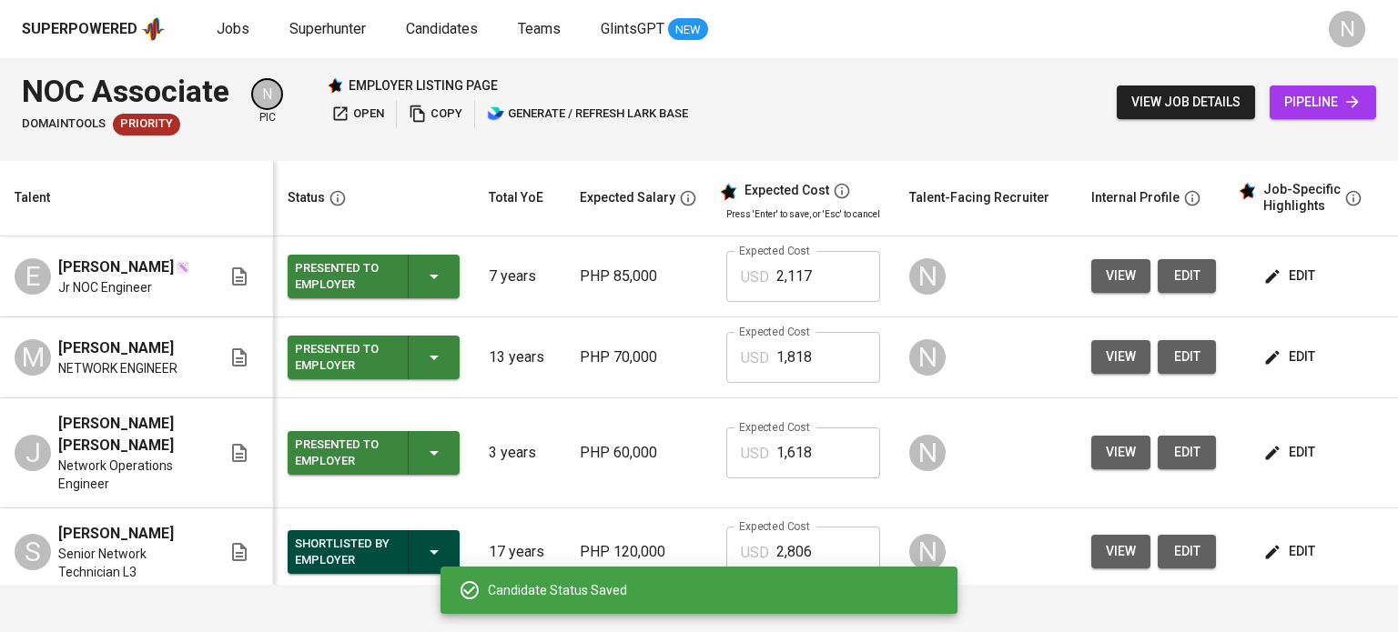
click at [1288, 104] on span "pipeline" at bounding box center [1322, 102] width 77 height 23
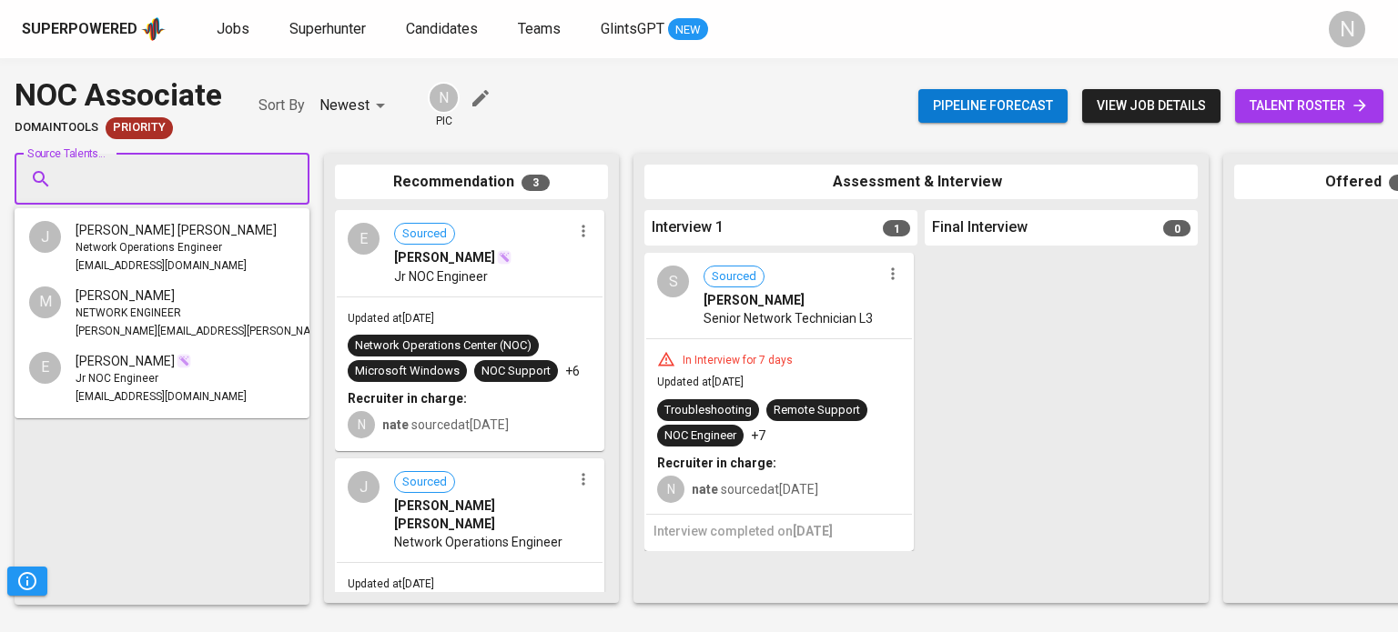
click at [157, 173] on input "Source Talents..." at bounding box center [154, 179] width 191 height 35
paste input "etyllzarco@gmail.com"
type input "etyllzarco@gmail.com"
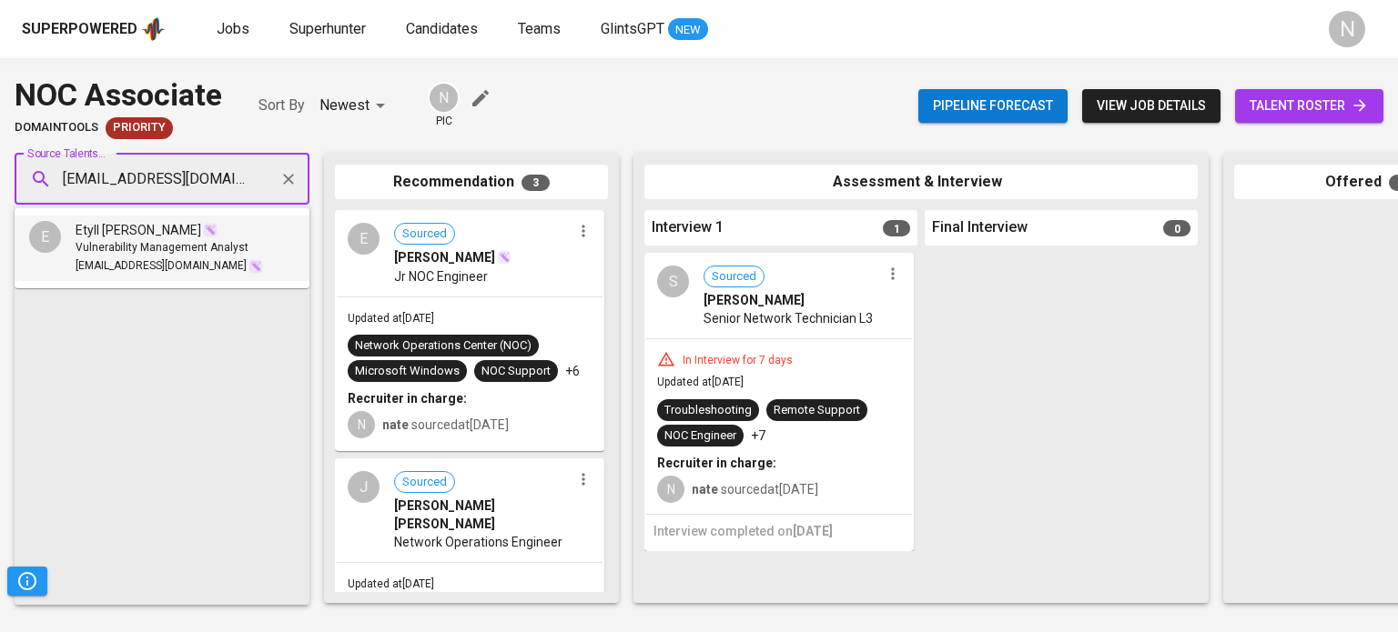
click at [131, 243] on span "Vulnerability Management Analyst" at bounding box center [162, 248] width 173 height 18
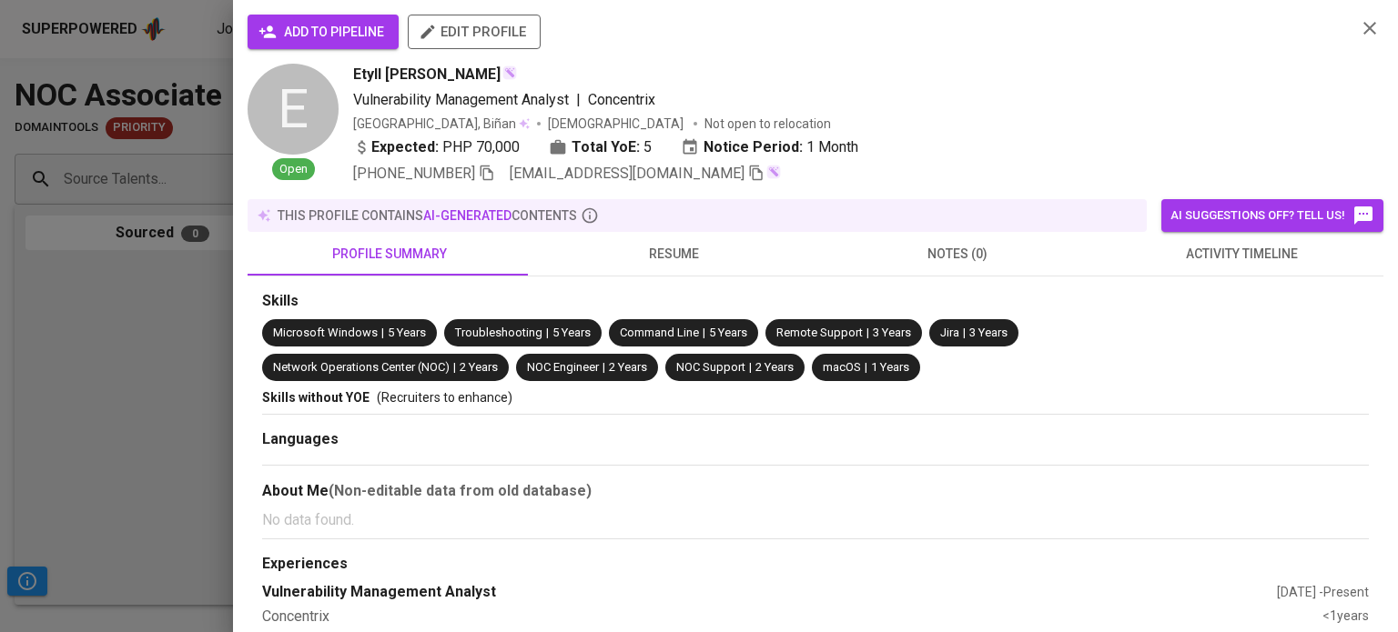
click at [327, 36] on span "add to pipeline" at bounding box center [323, 32] width 122 height 23
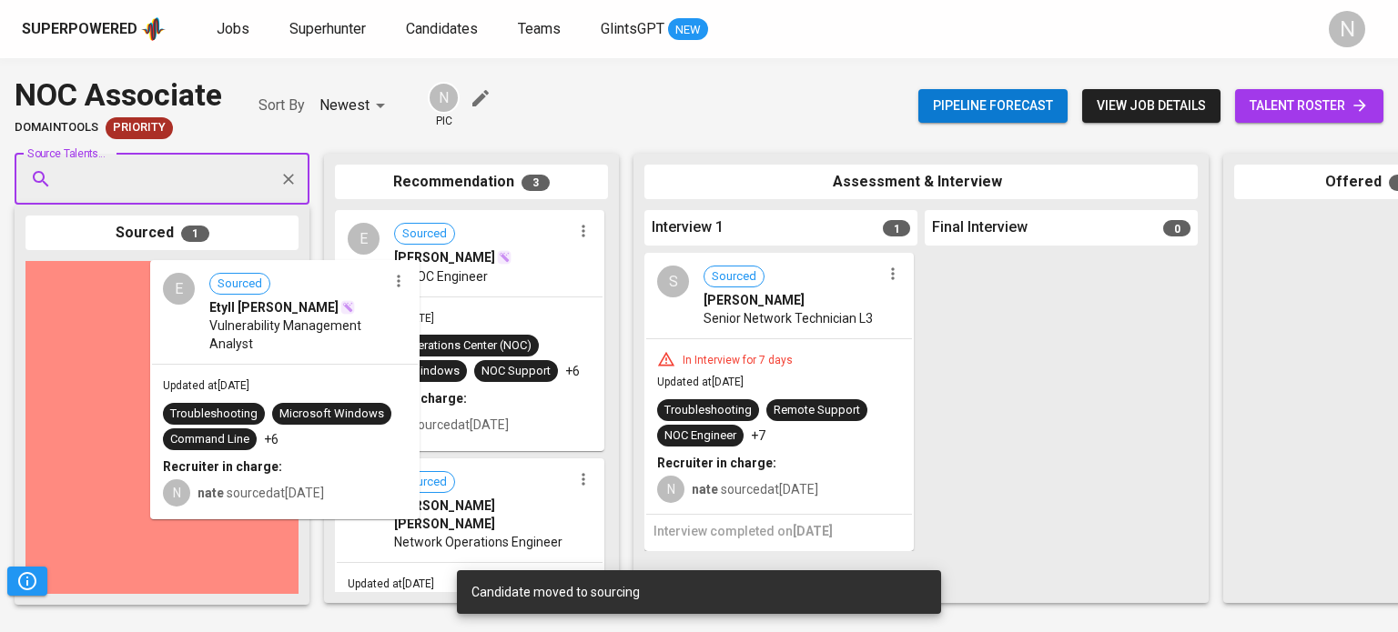
drag, startPoint x: 150, startPoint y: 336, endPoint x: 718, endPoint y: 276, distance: 570.9
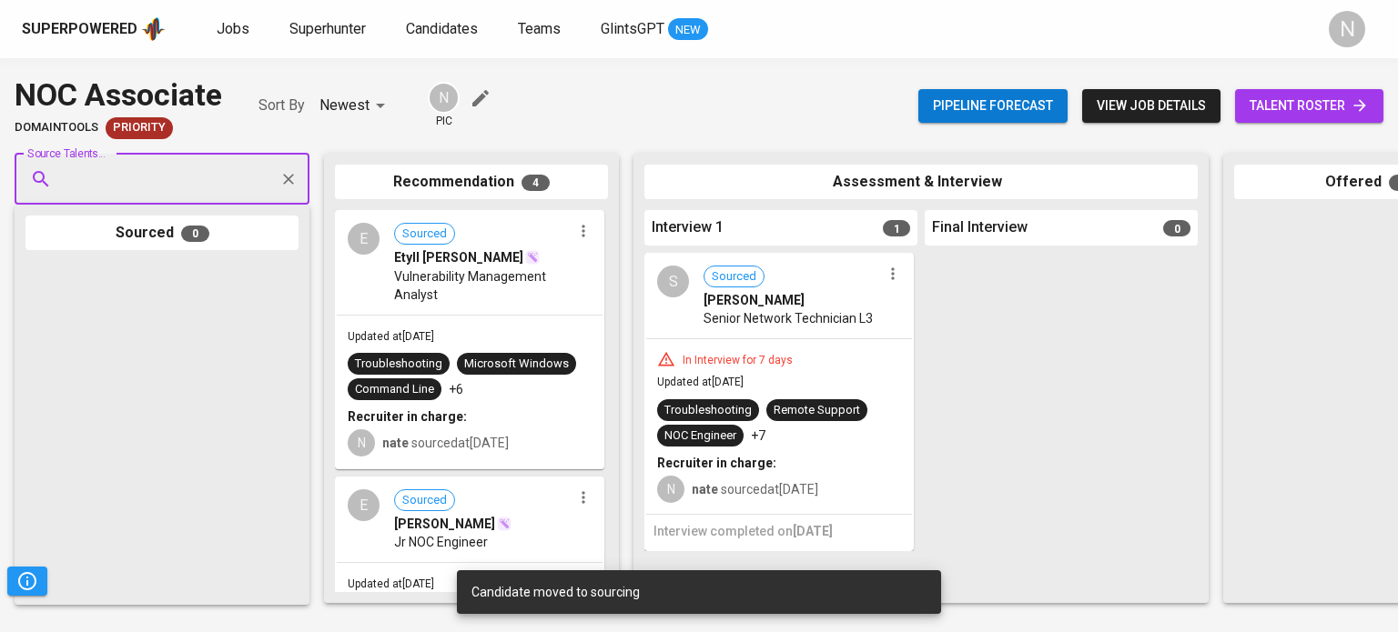
click at [1336, 126] on div "Pipeline forecast view job details talent roster" at bounding box center [1150, 106] width 465 height 66
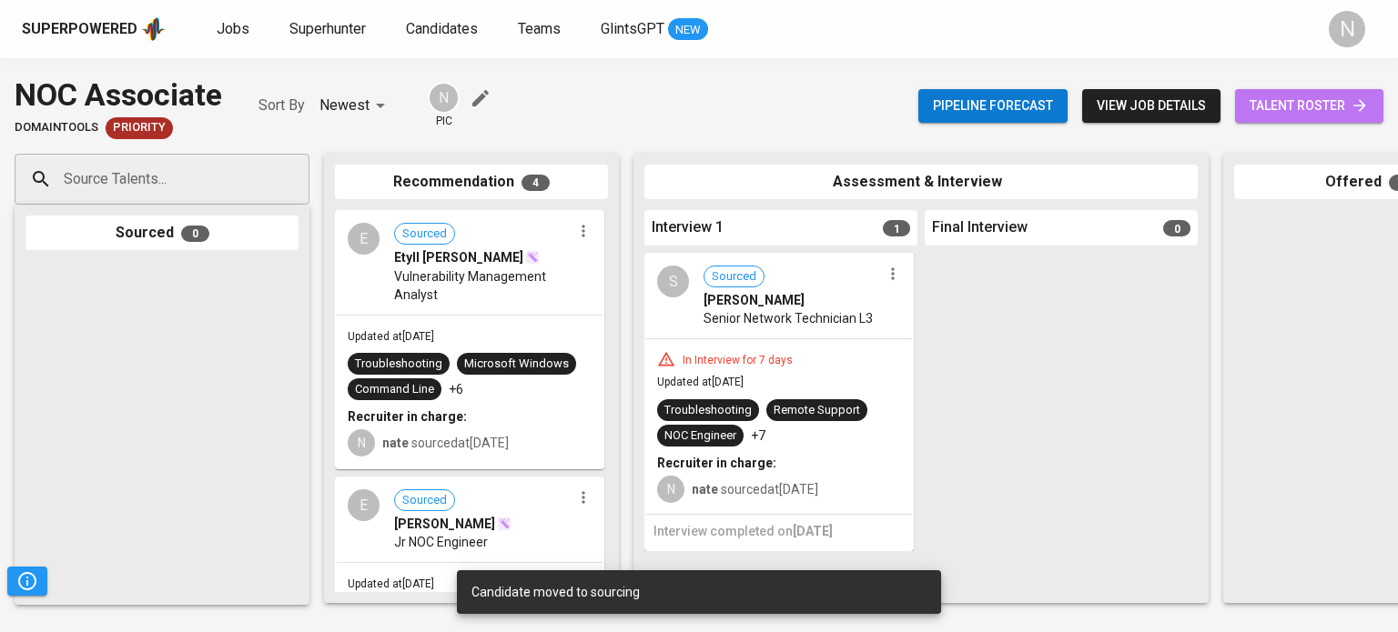
click at [1324, 120] on link "talent roster" at bounding box center [1309, 106] width 148 height 34
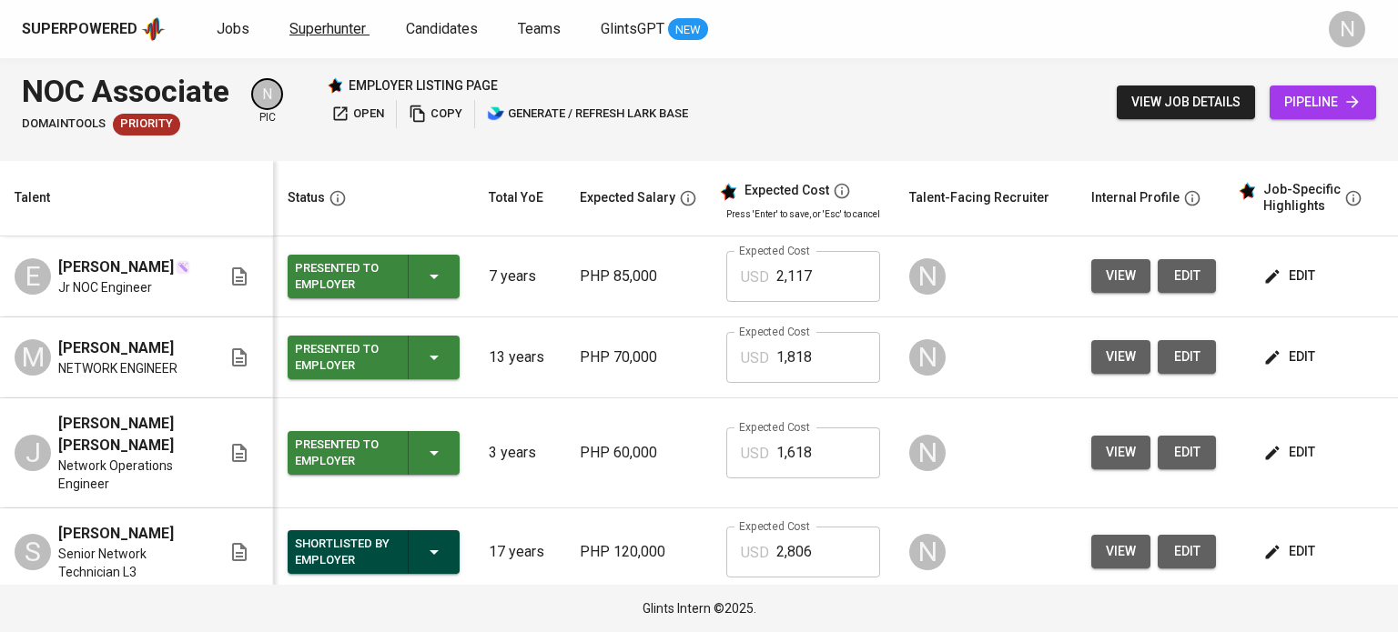
click at [320, 23] on span "Superhunter" at bounding box center [327, 28] width 76 height 17
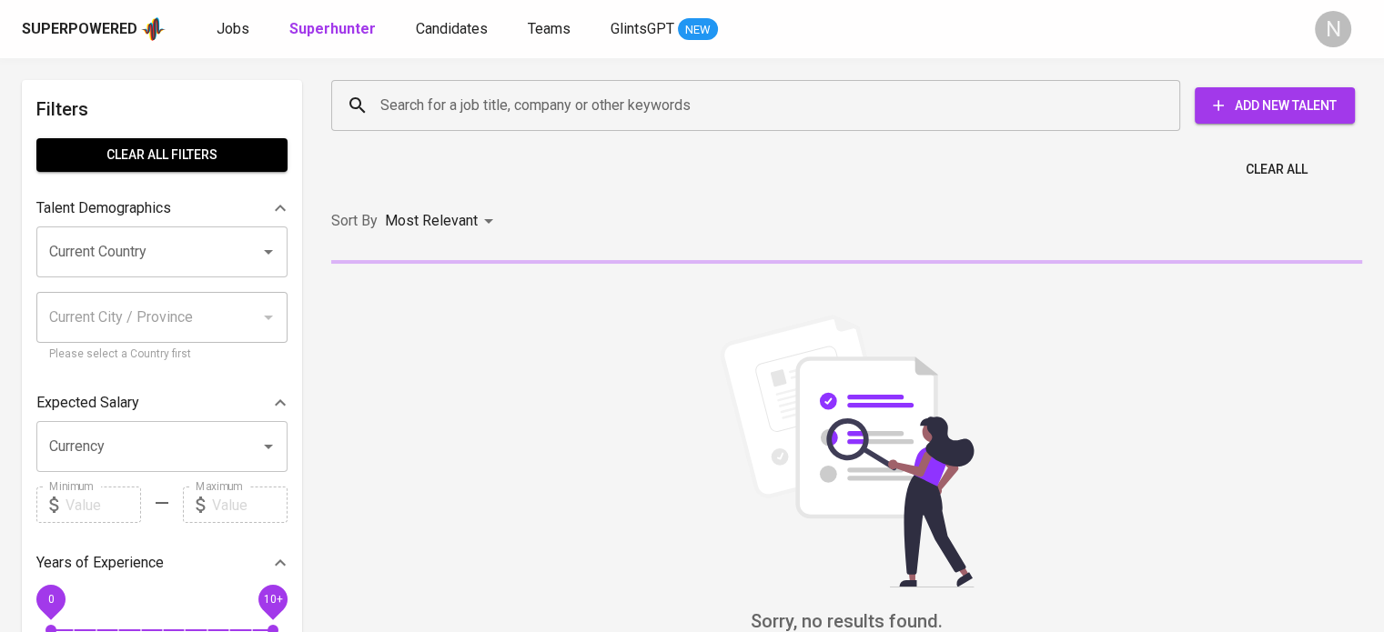
click at [450, 100] on input "Search for a job title, company or other keywords" at bounding box center [760, 105] width 769 height 35
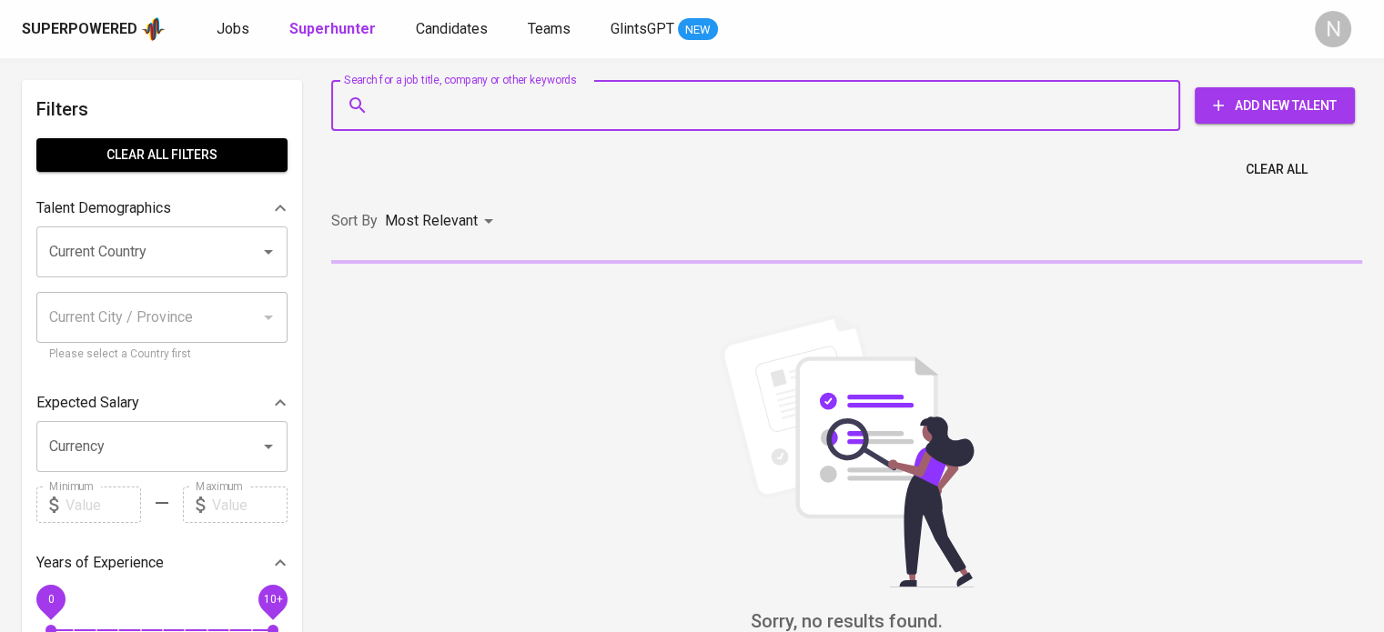
paste input "[EMAIL_ADDRESS][DOMAIN_NAME]"
type input "[EMAIL_ADDRESS][DOMAIN_NAME]"
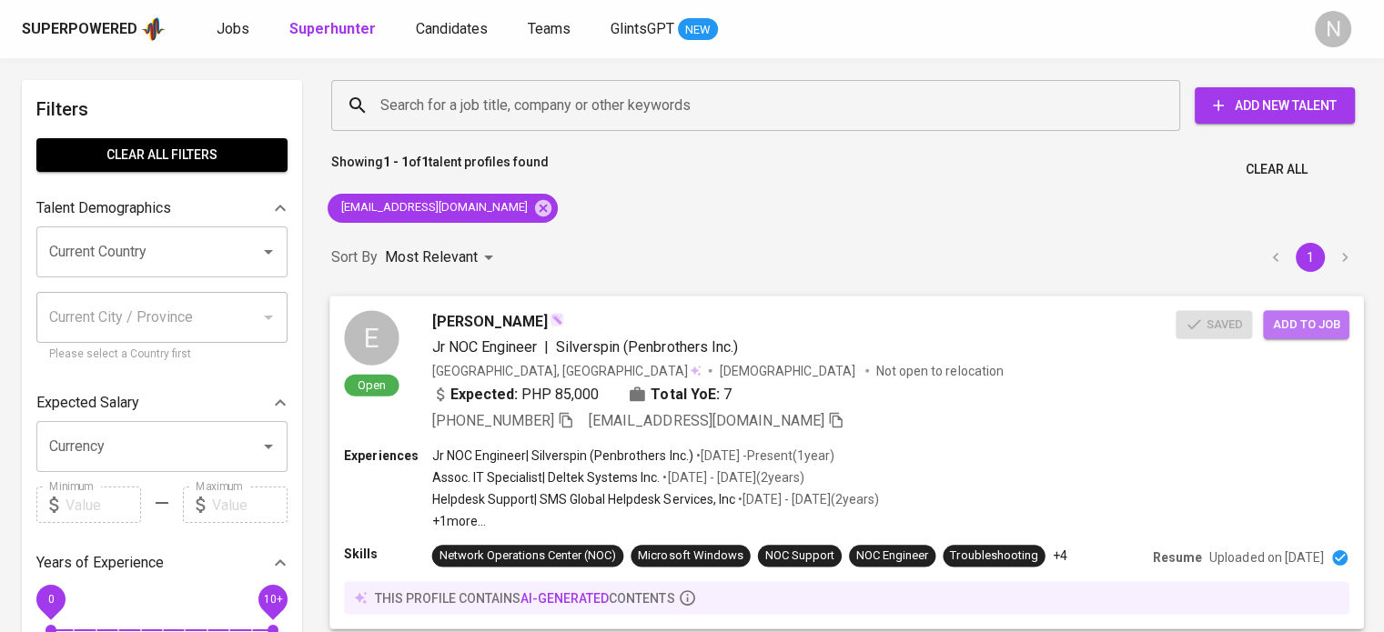
click at [1299, 326] on span "Add to job" at bounding box center [1305, 324] width 67 height 21
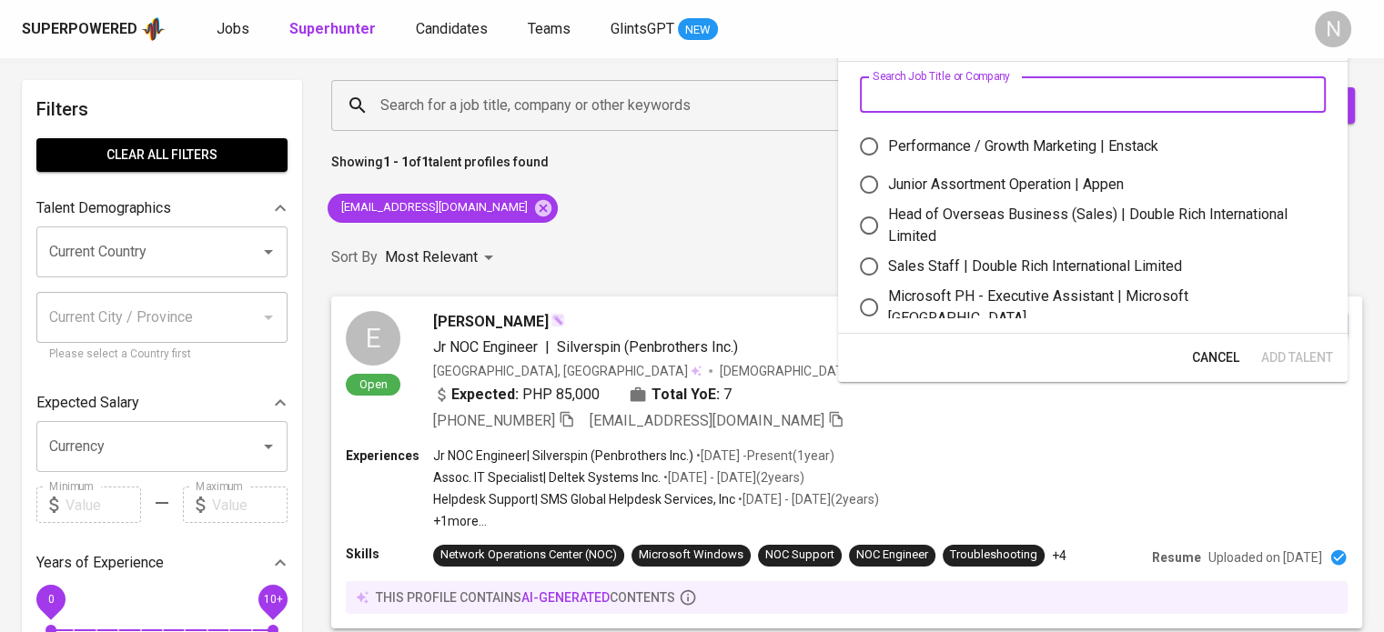
click at [954, 96] on input "text" at bounding box center [1093, 94] width 466 height 36
type input "domaintools"
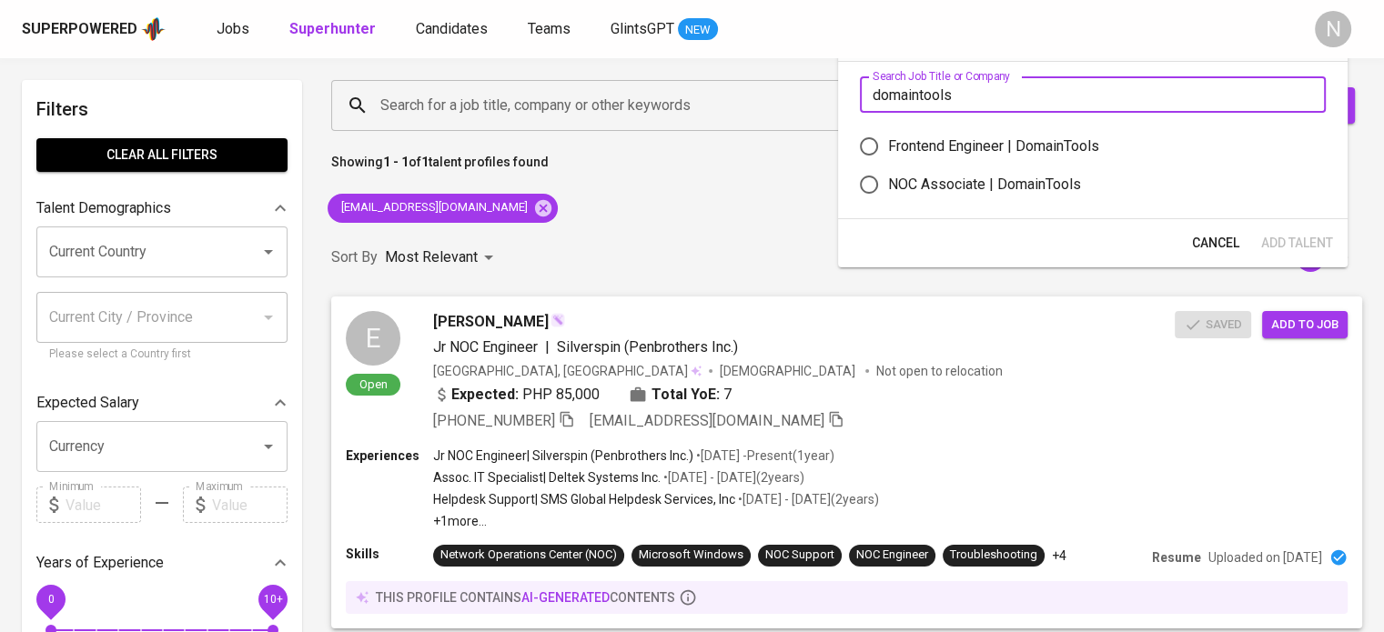
click at [954, 189] on div "NOC Associate | DomainTools" at bounding box center [984, 185] width 193 height 22
click at [888, 189] on input "NOC Associate | DomainTools" at bounding box center [869, 185] width 38 height 38
radio input "true"
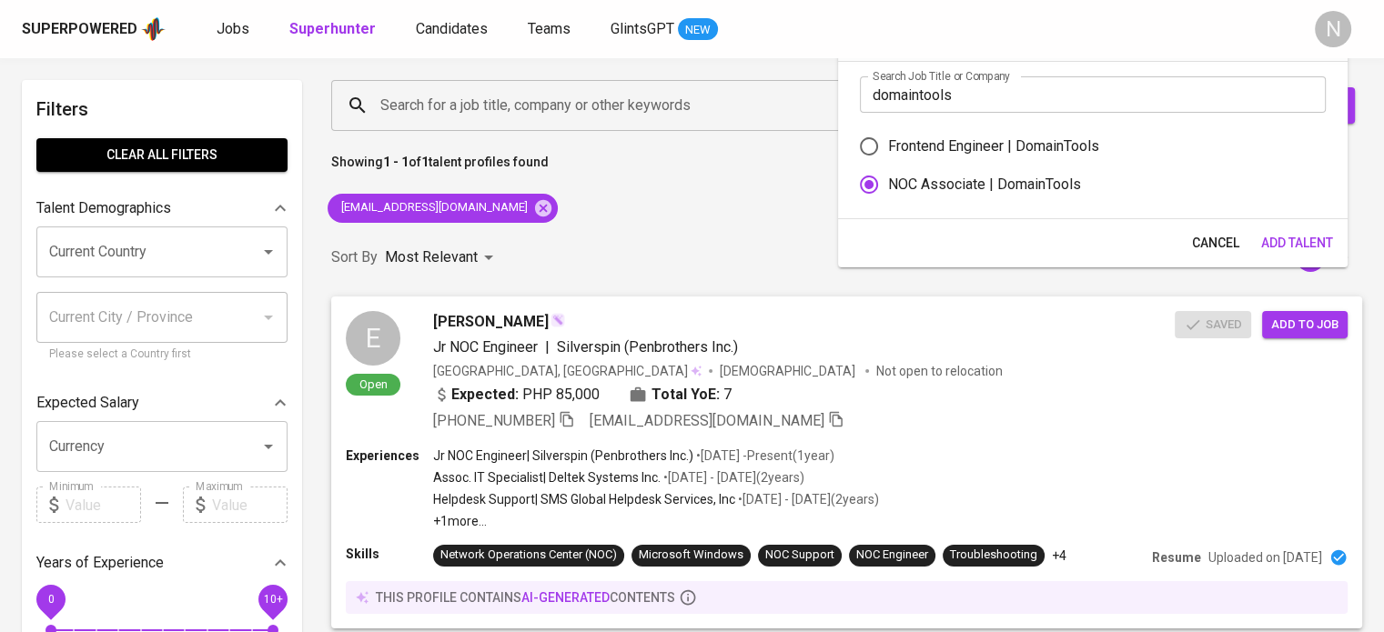
click at [1279, 242] on span "Add Talent" at bounding box center [1297, 243] width 72 height 23
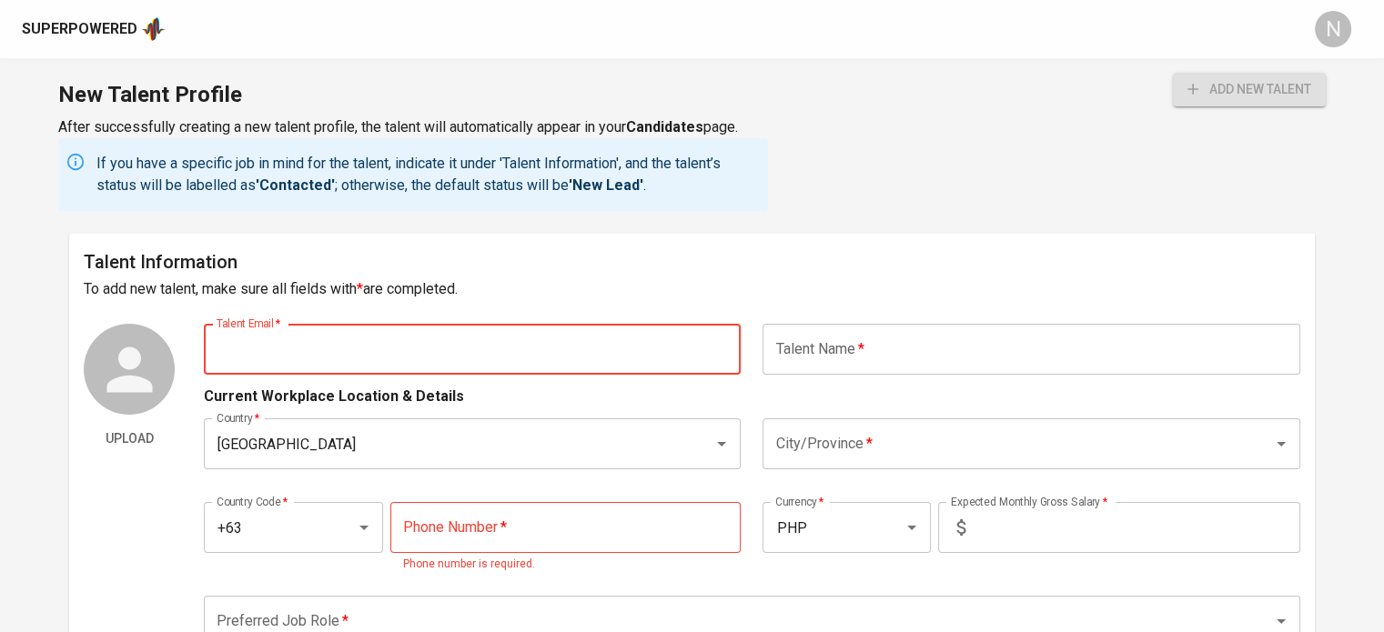
paste input "etyllzarco@gmail.com"
type input "etyllzarco@gmail.com"
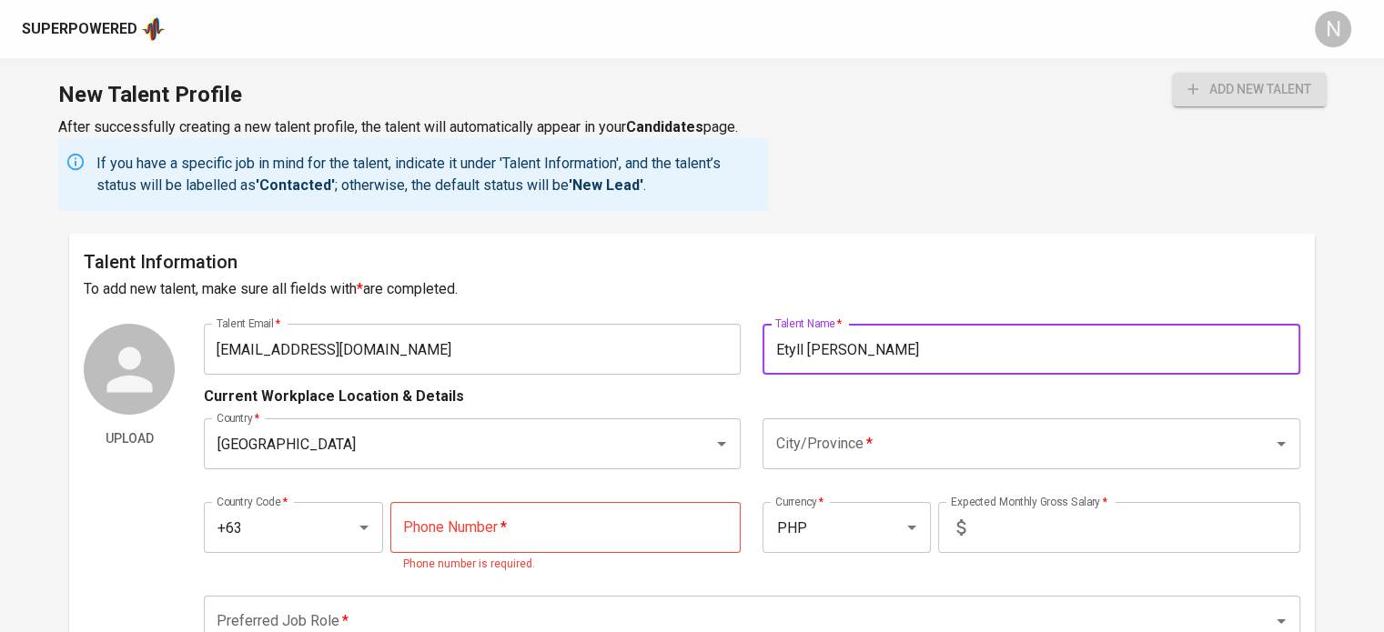
type input "Etyll [PERSON_NAME]"
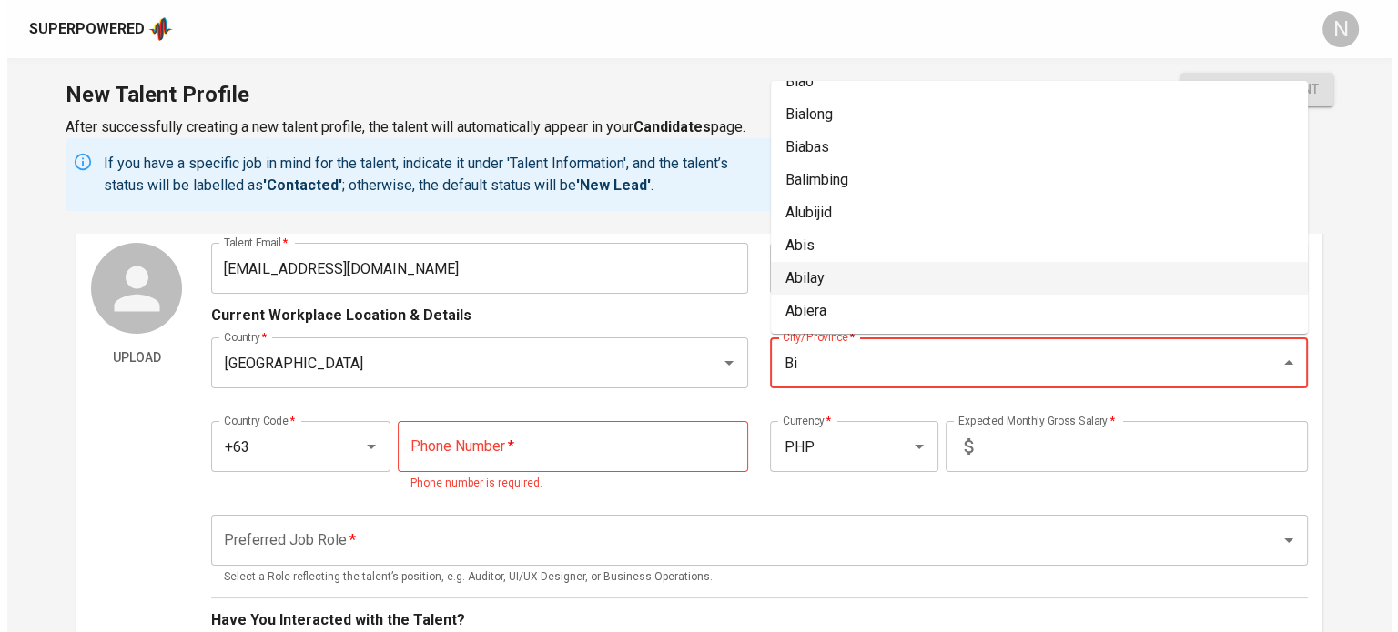
scroll to position [91, 0]
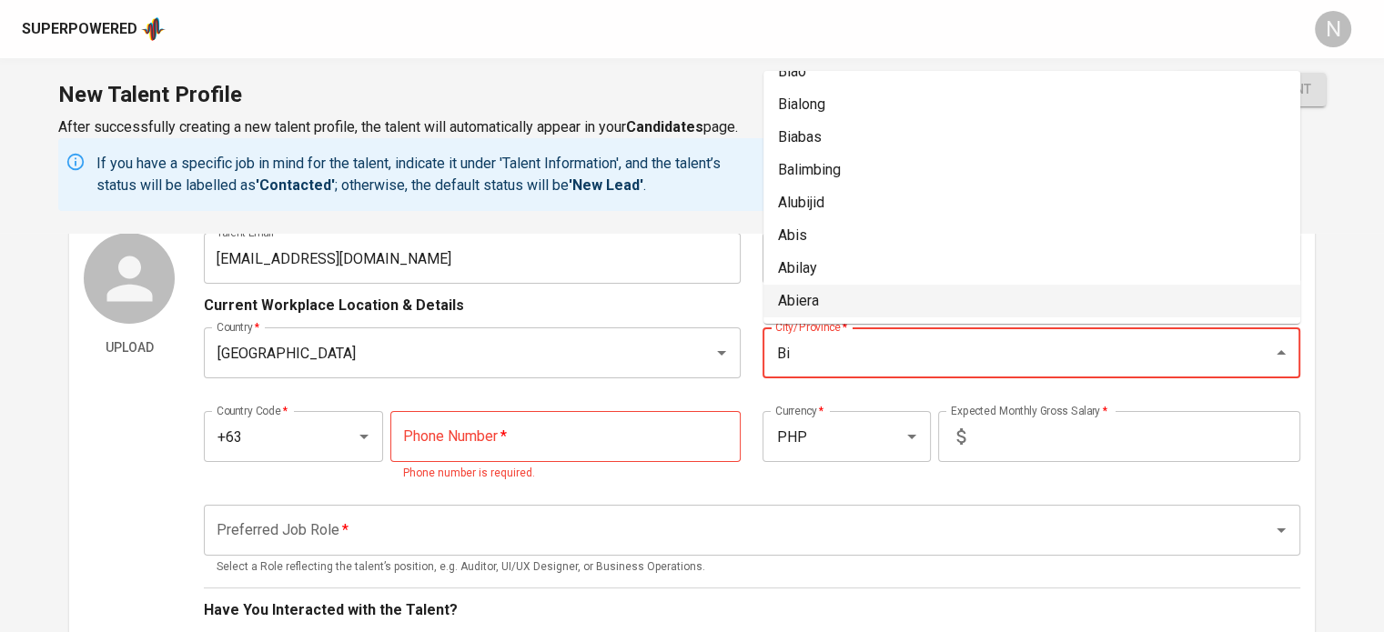
type input "Bi"
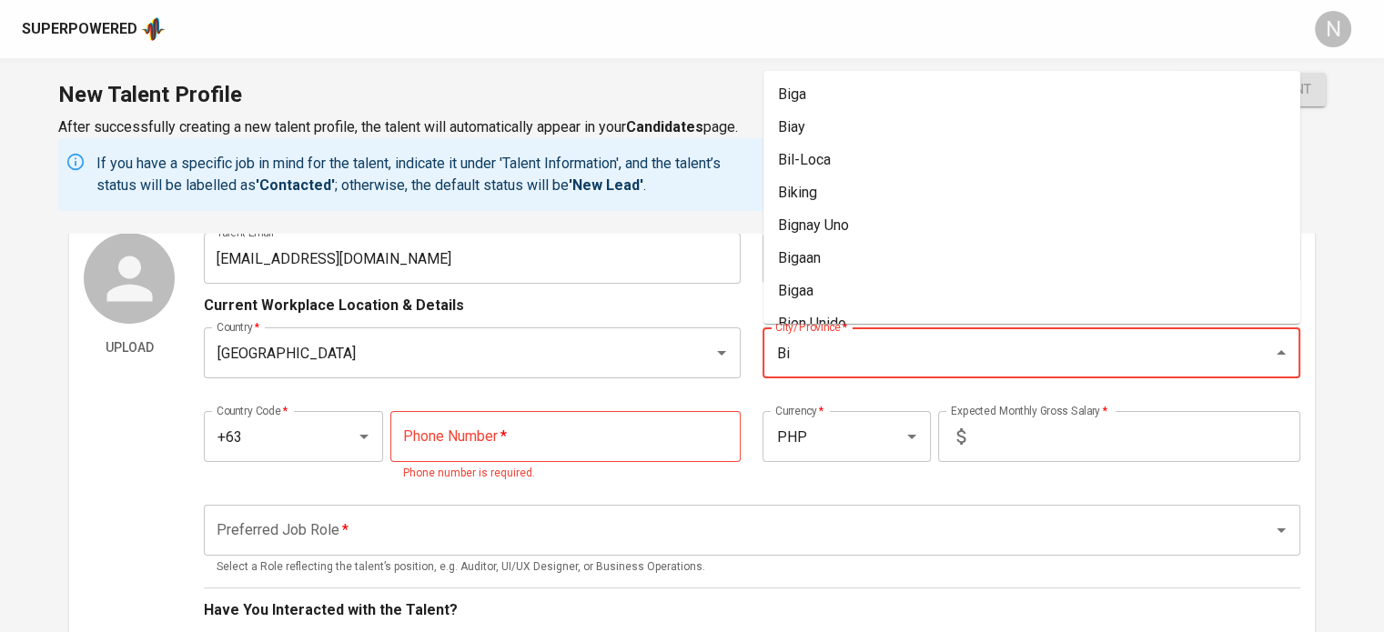
paste input "ñ"
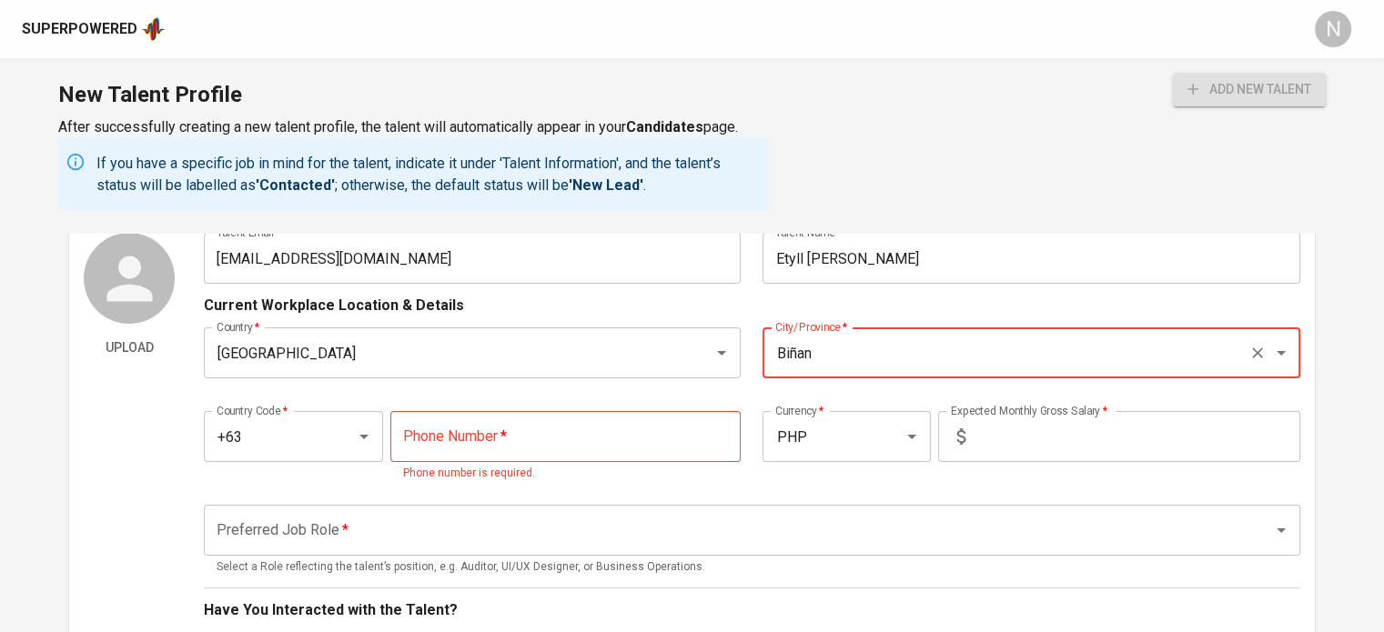
type input "Biñan"
click at [593, 413] on input "tel" at bounding box center [565, 436] width 351 height 51
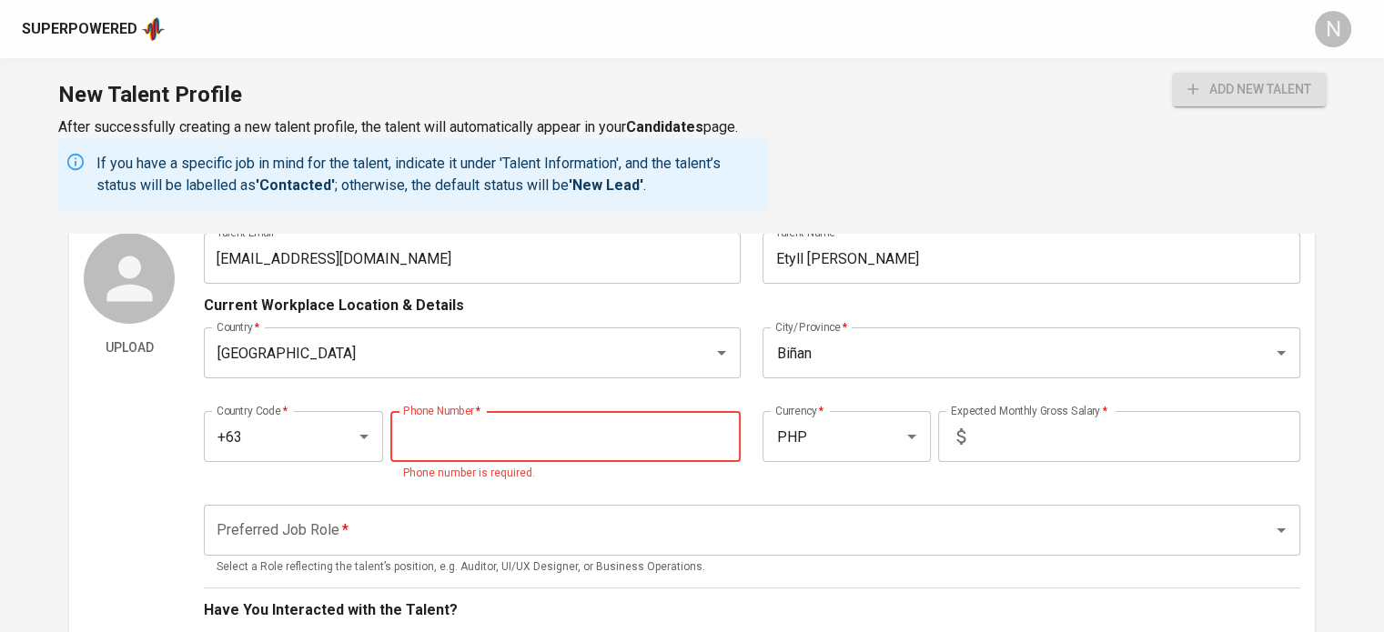
paste input "991-409-1089"
type input "991-409-1089"
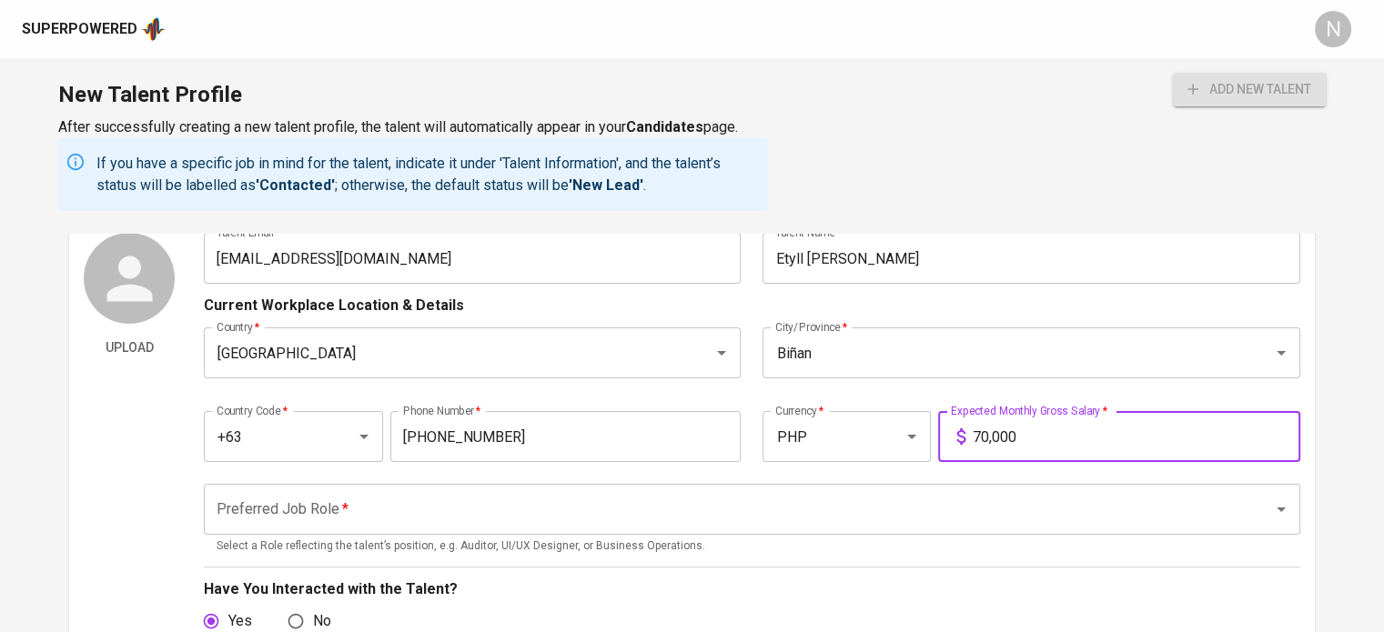
type input "70,000"
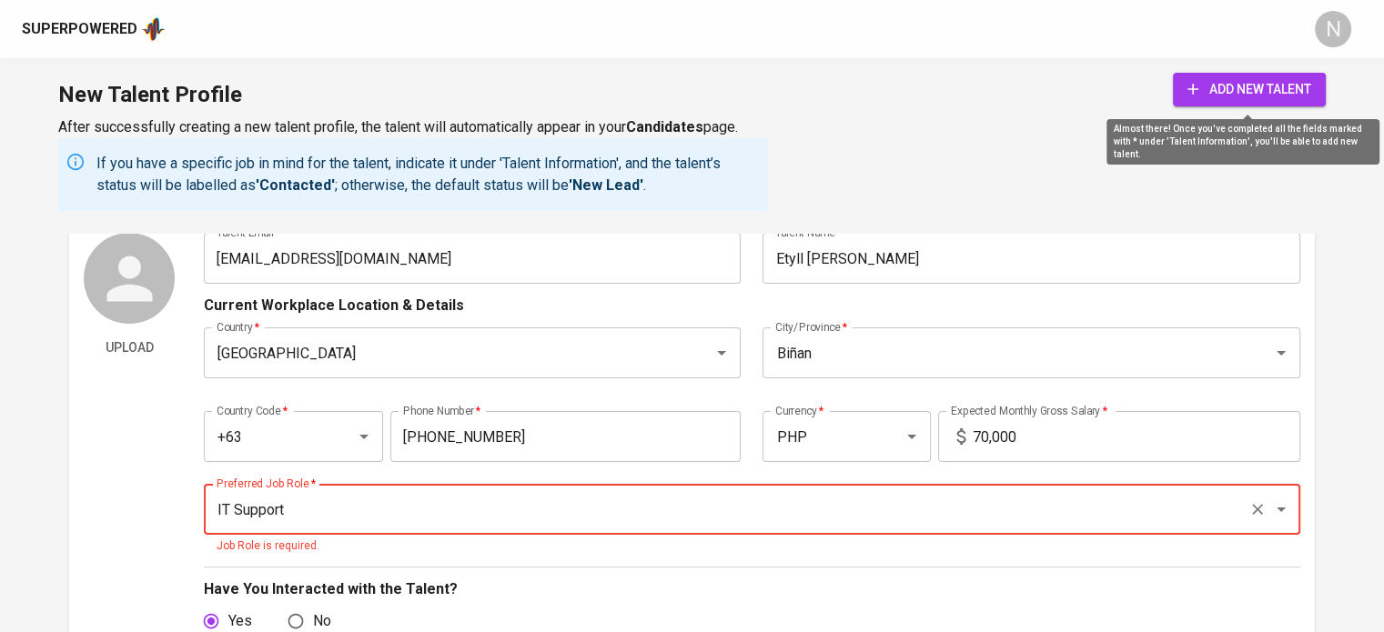
type input "IT Support"
click at [1232, 76] on button "add new talent" at bounding box center [1249, 90] width 153 height 34
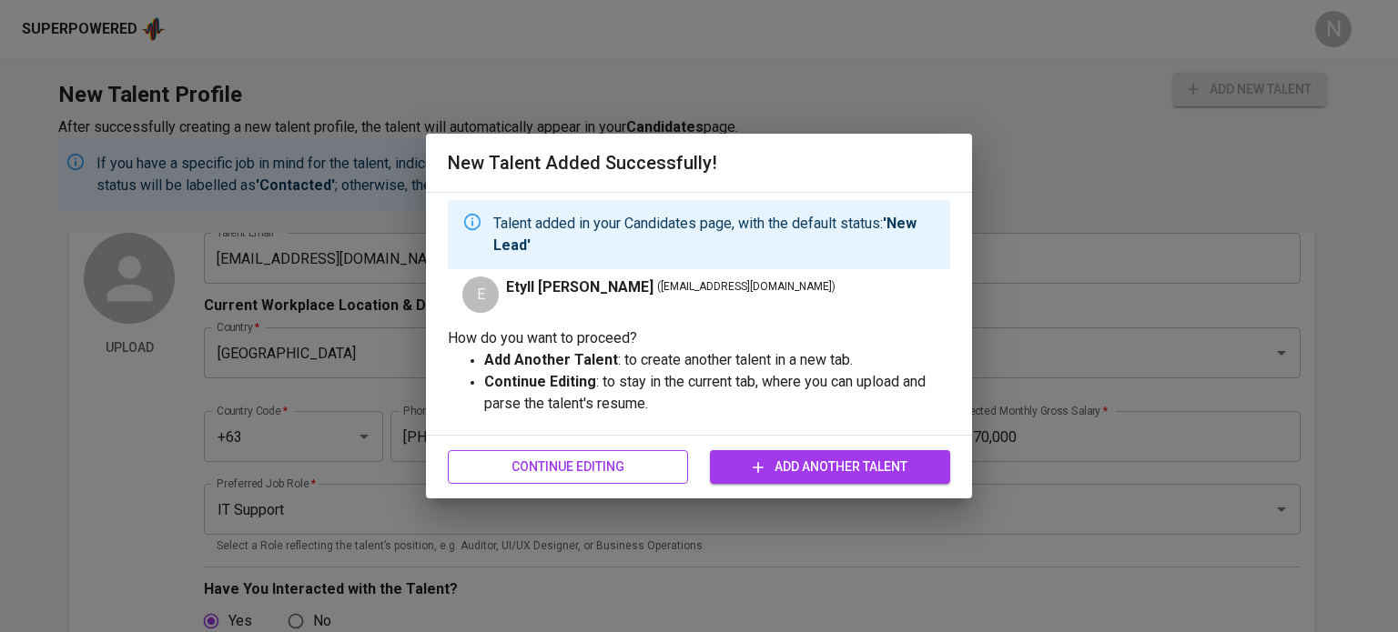
click at [638, 461] on span "Continue Editing" at bounding box center [567, 467] width 211 height 23
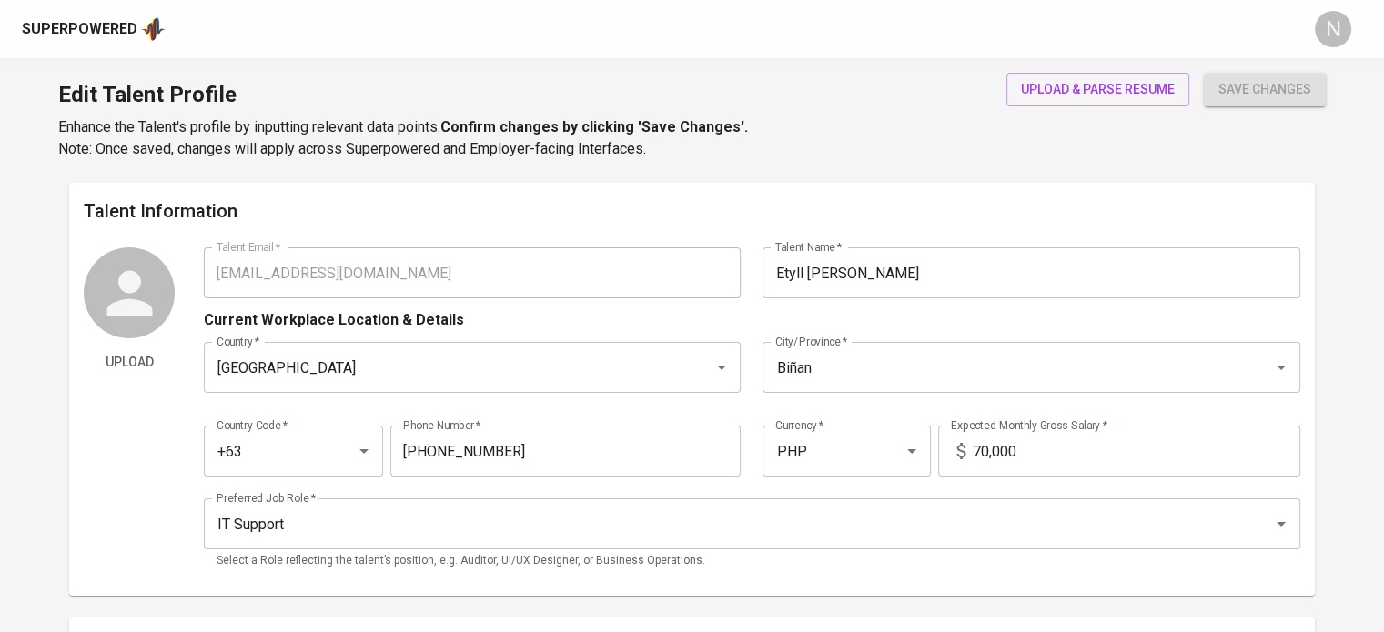
type input "etyllzarco@gmail.com"
type input "Etyll [PERSON_NAME]"
type input "Philippines"
type input "Biñan"
type input "+63"
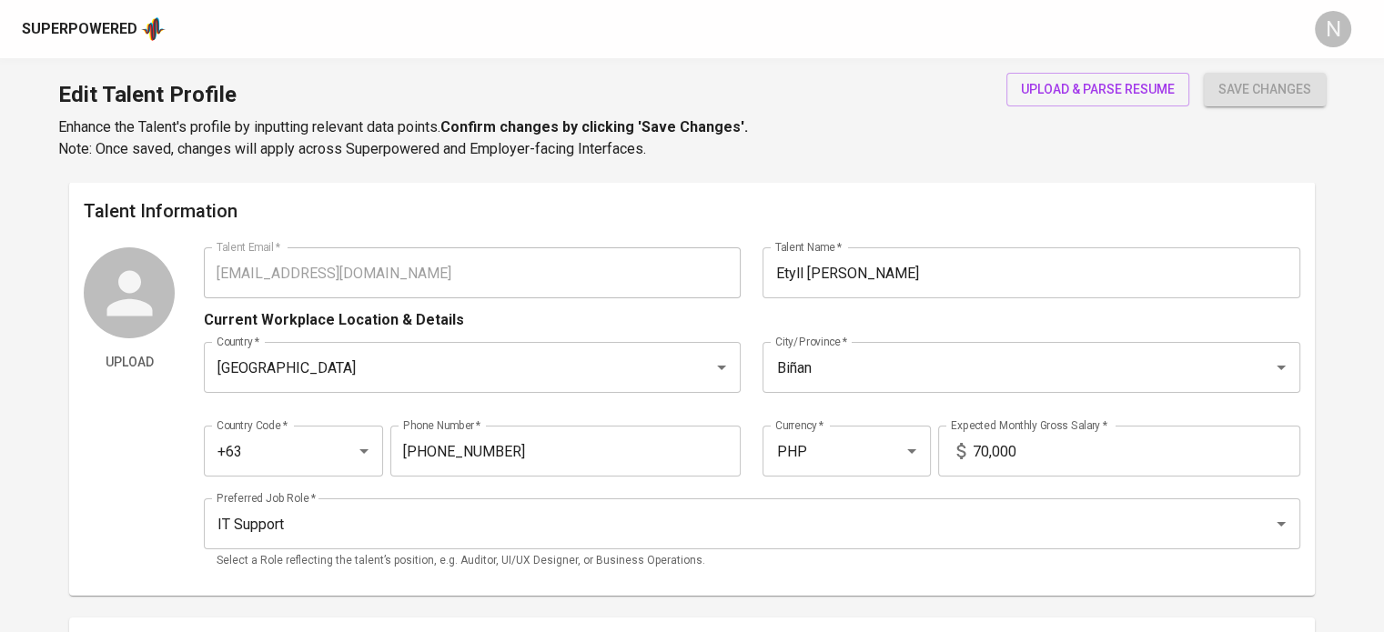
type input "991-409-1089"
type input "PHP"
type input "70,000"
type input "IT Support"
click at [1063, 99] on span "upload & parse resume" at bounding box center [1098, 89] width 154 height 23
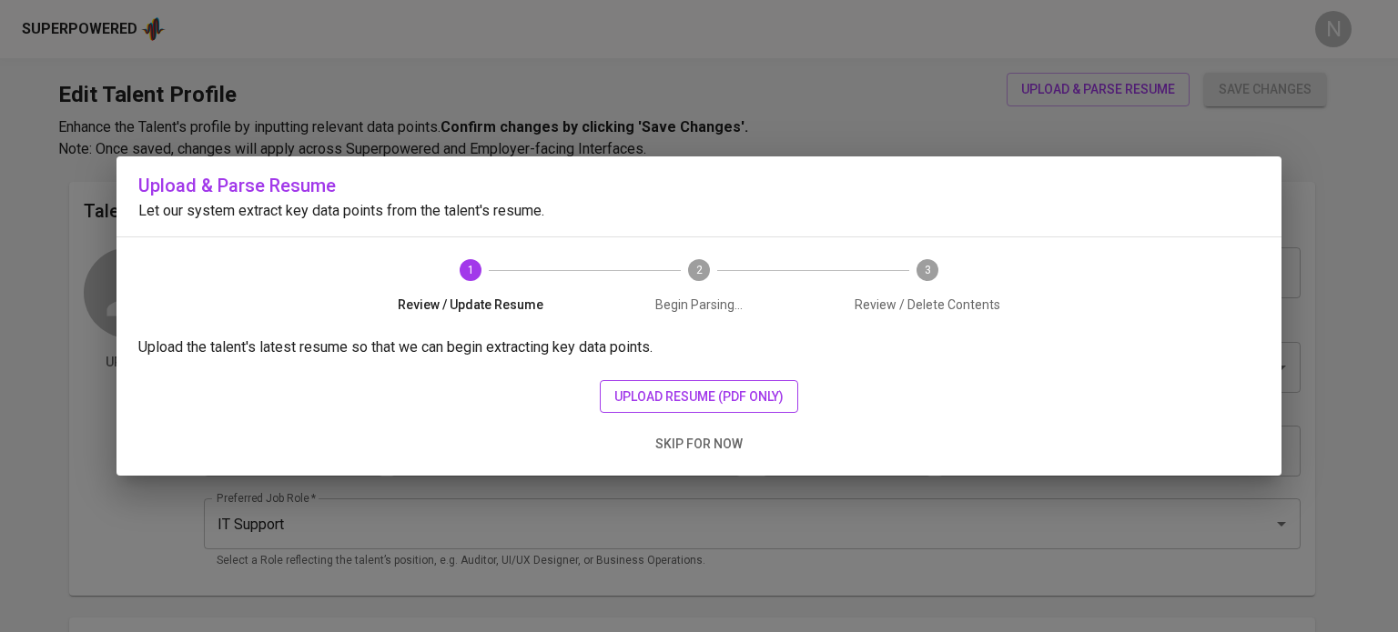
click at [708, 388] on span "upload resume (pdf only)" at bounding box center [698, 397] width 169 height 23
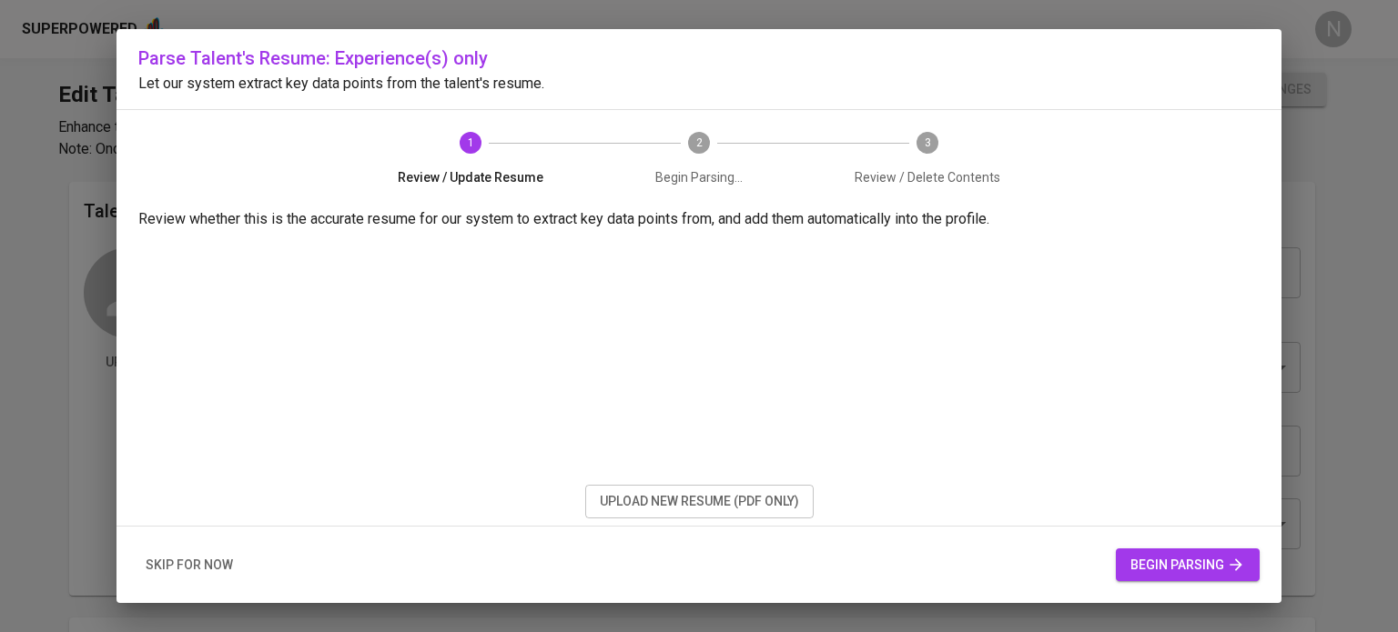
click at [1206, 560] on span "begin parsing" at bounding box center [1187, 565] width 115 height 23
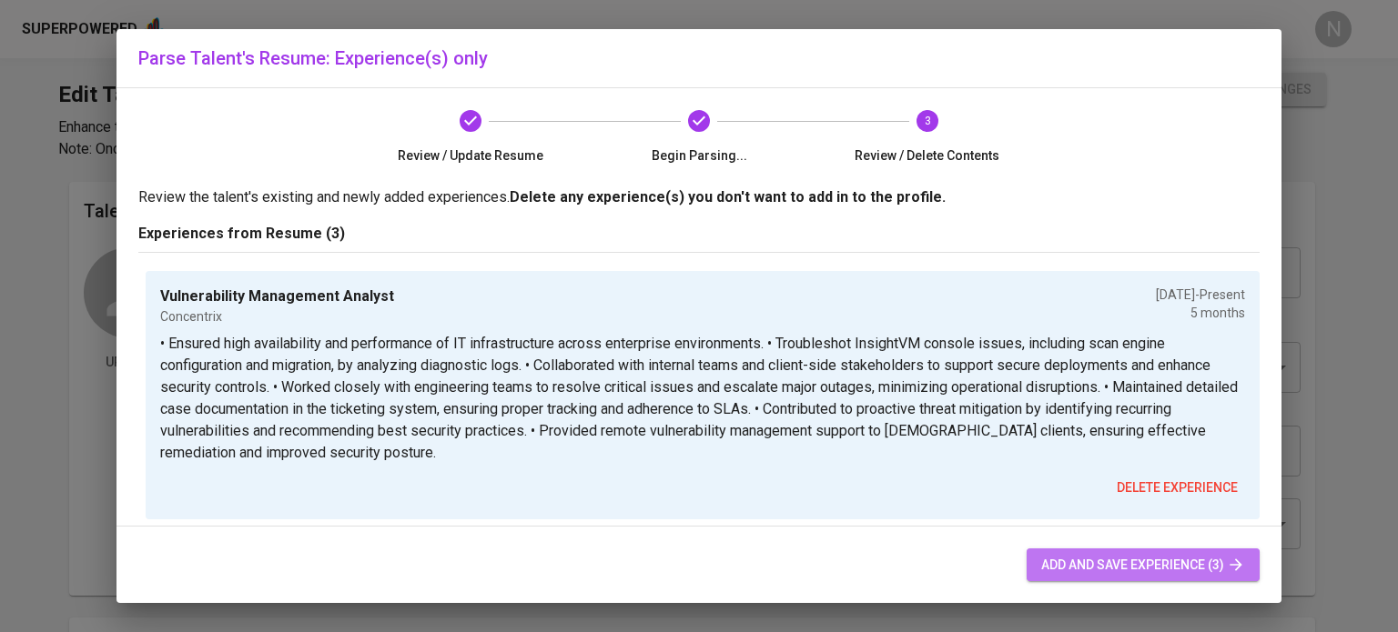
click at [1063, 567] on span "add and save experience (3)" at bounding box center [1143, 565] width 204 height 23
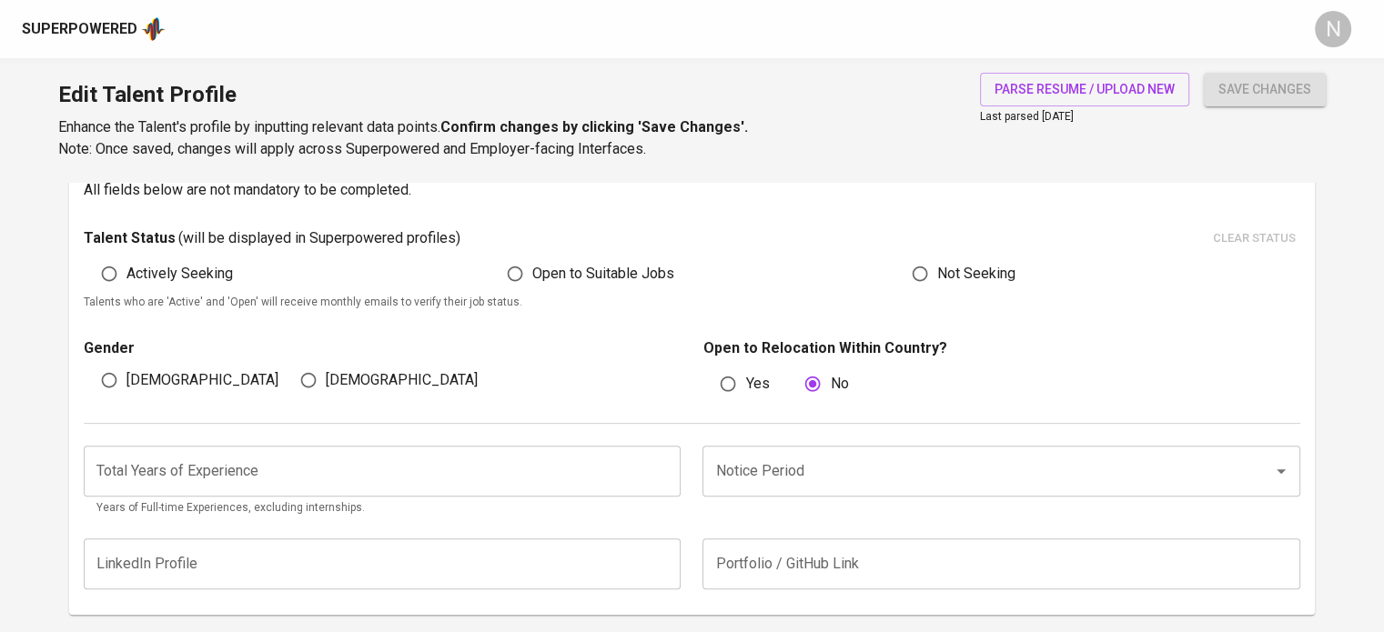
scroll to position [453, 0]
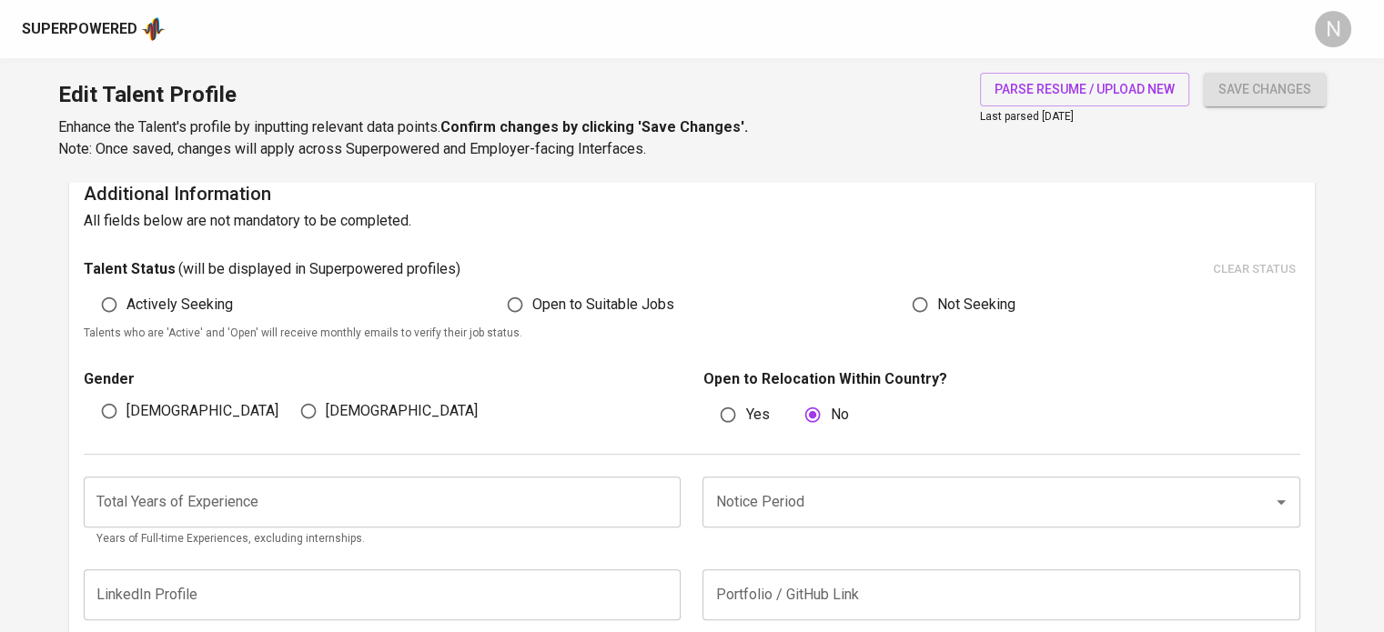
click at [187, 298] on span "Actively Seeking" at bounding box center [179, 305] width 106 height 22
click at [126, 298] on input "Actively Seeking" at bounding box center [109, 305] width 35 height 35
radio input "true"
click at [288, 403] on div "Female" at bounding box center [382, 411] width 199 height 35
click at [301, 409] on input "Female" at bounding box center [308, 411] width 35 height 35
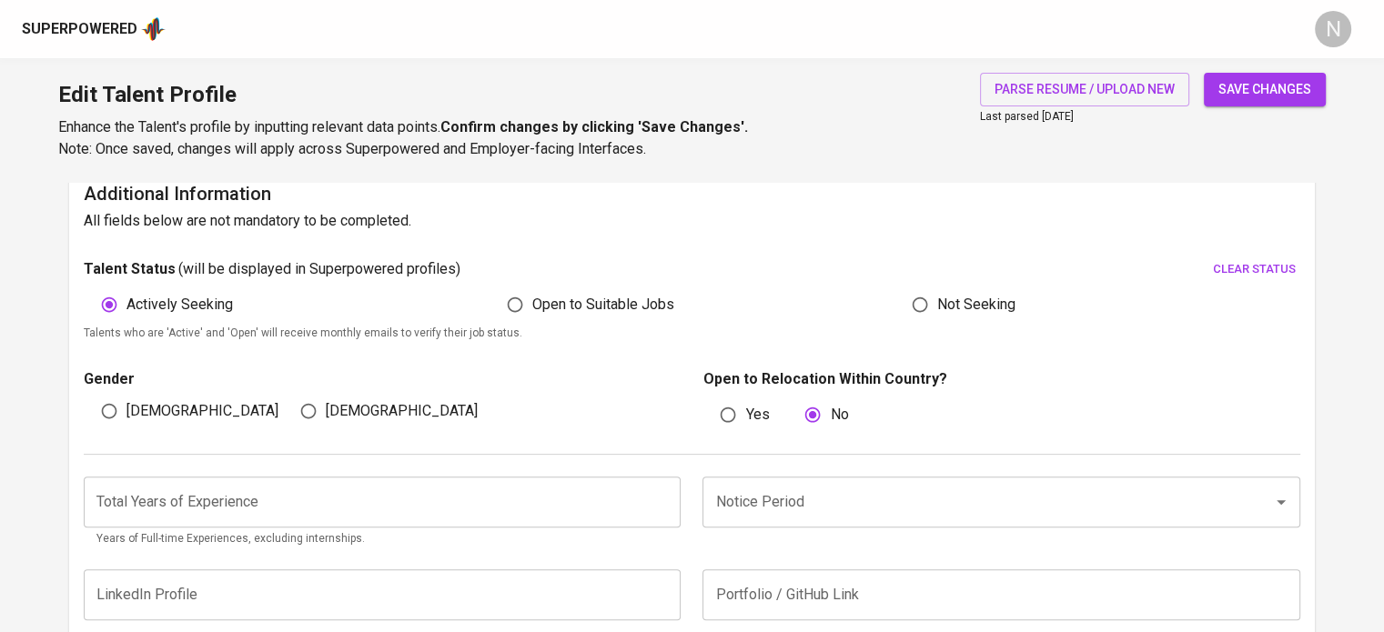
radio input "true"
click at [476, 485] on input "number" at bounding box center [382, 502] width 597 height 51
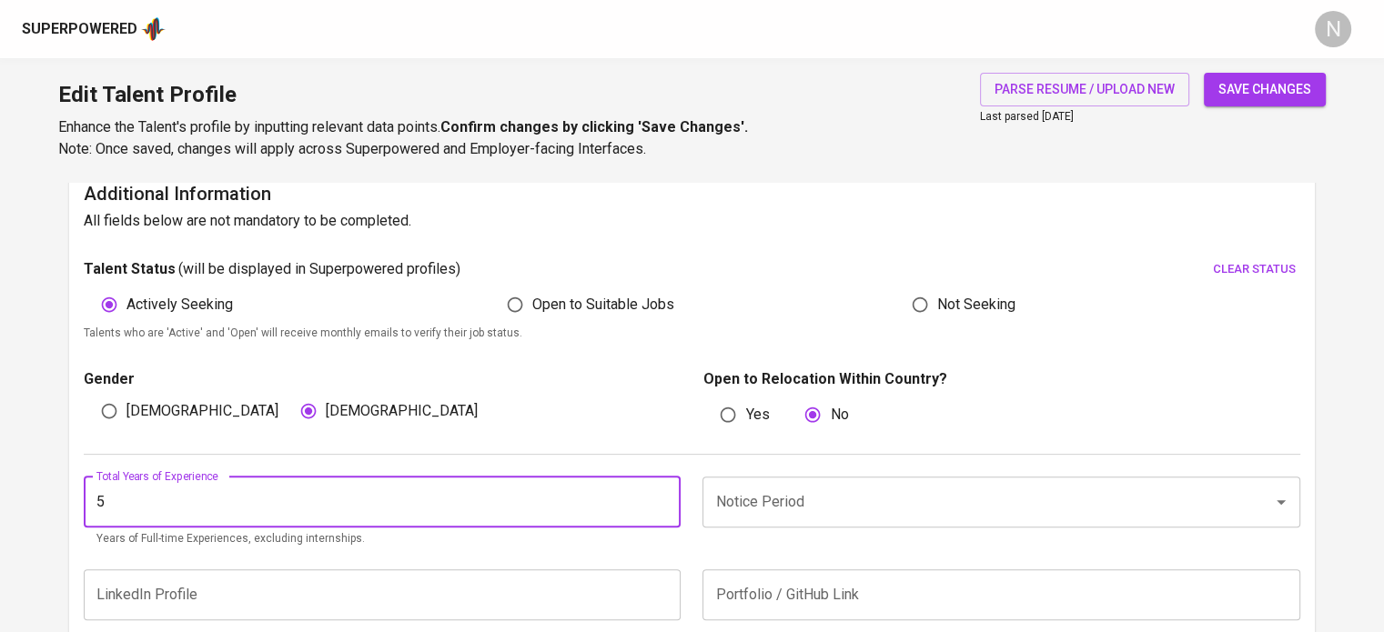
type input "5"
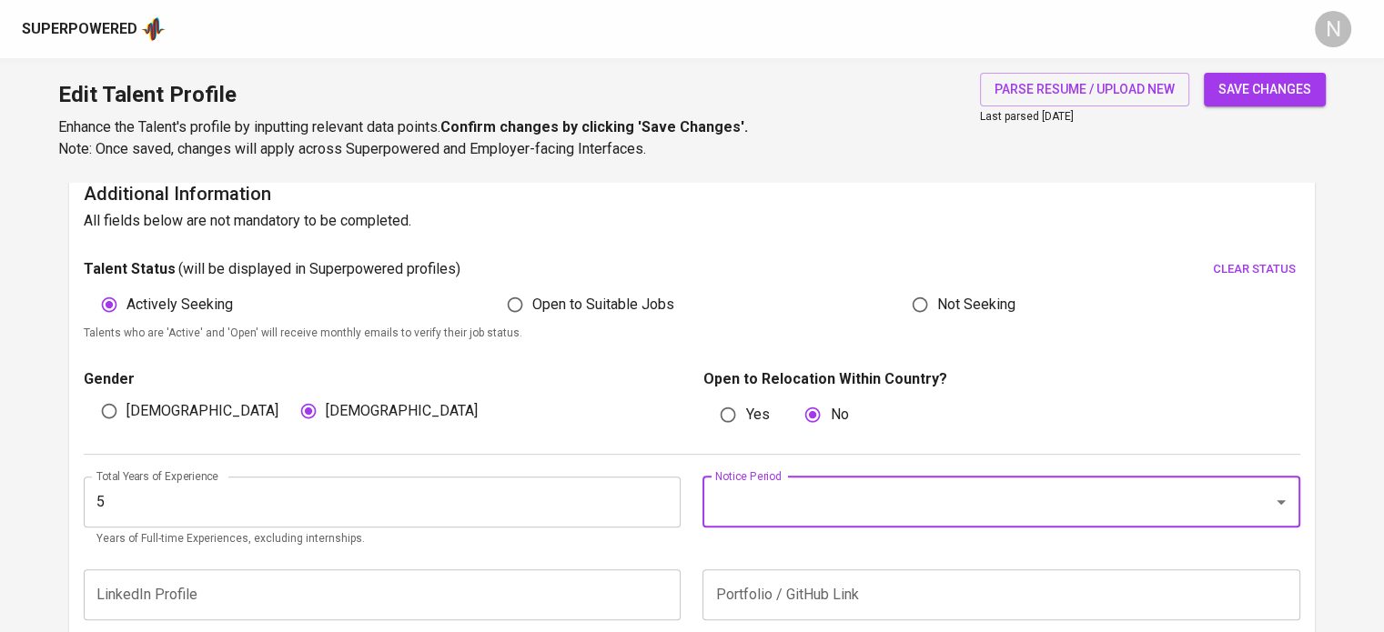
type input "2"
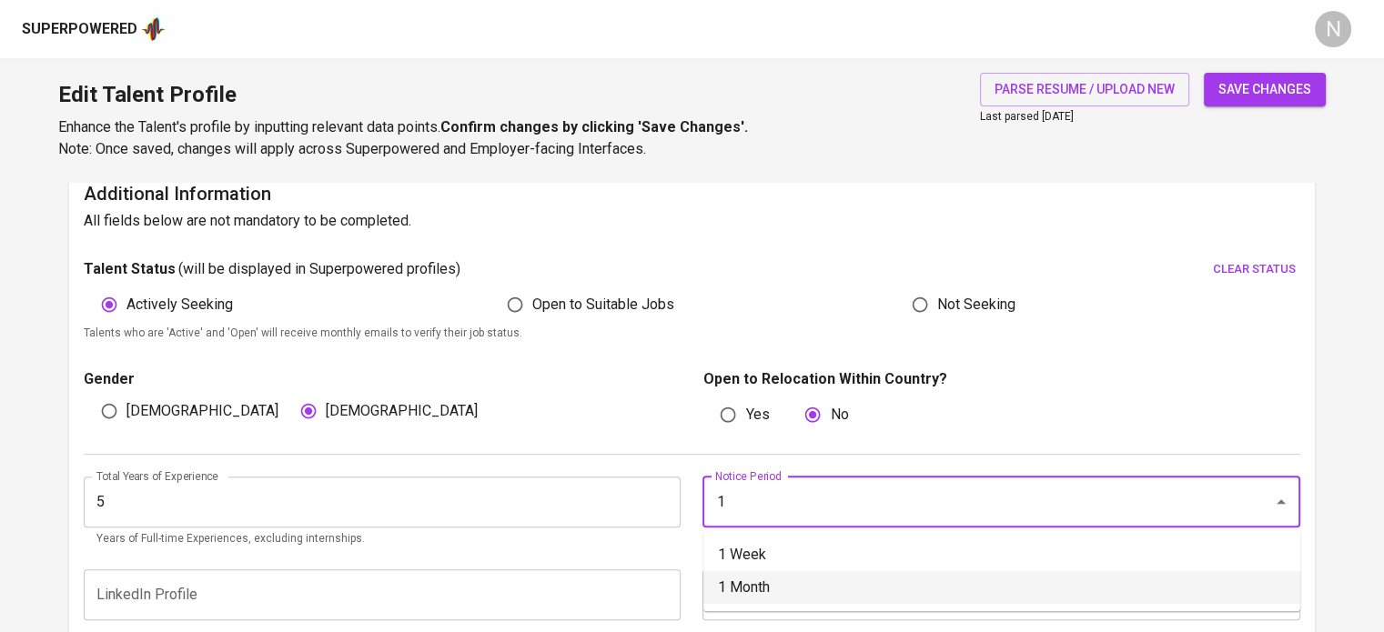
type input "1 Month"
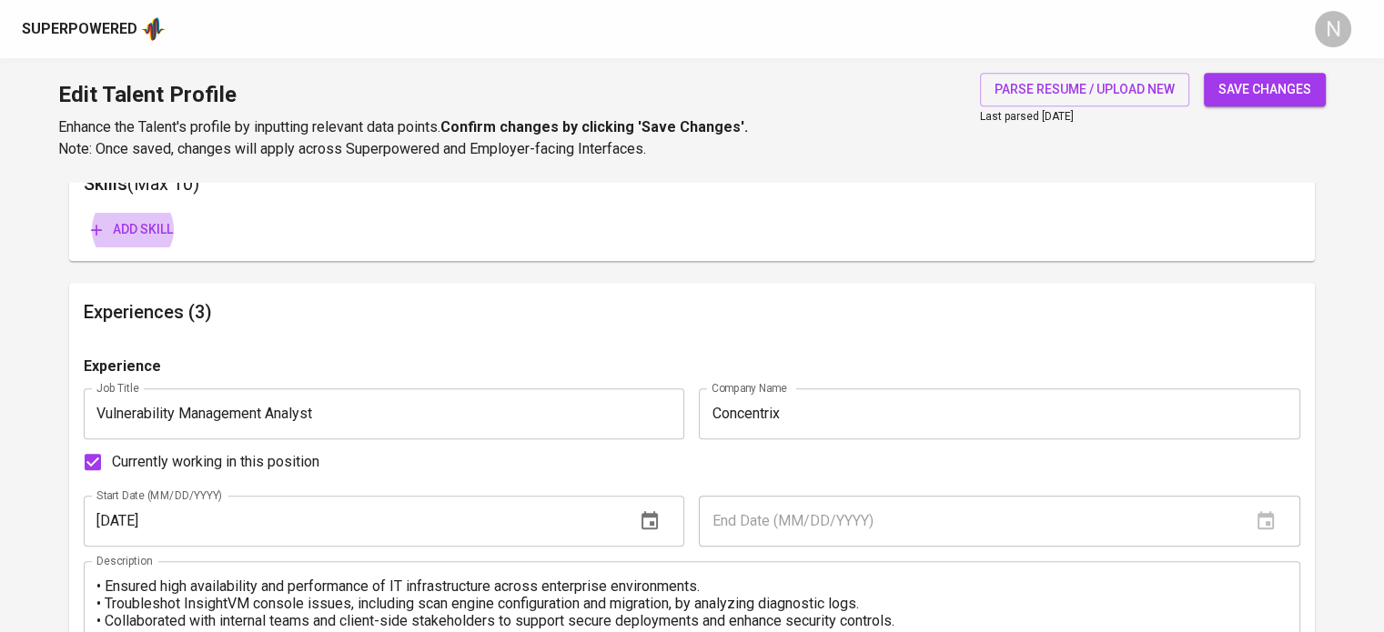
scroll to position [971, 0]
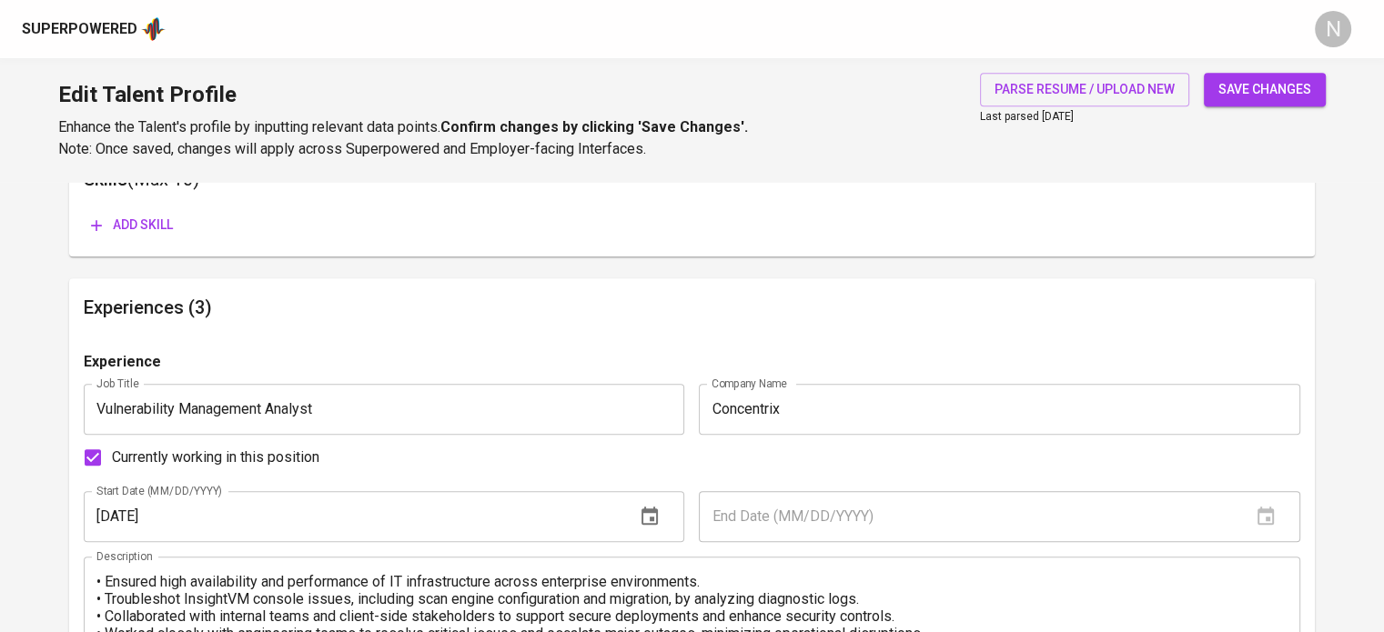
click at [150, 208] on div "Add skill" at bounding box center [185, 225] width 203 height 34
click at [154, 221] on span "Add skill" at bounding box center [132, 225] width 82 height 23
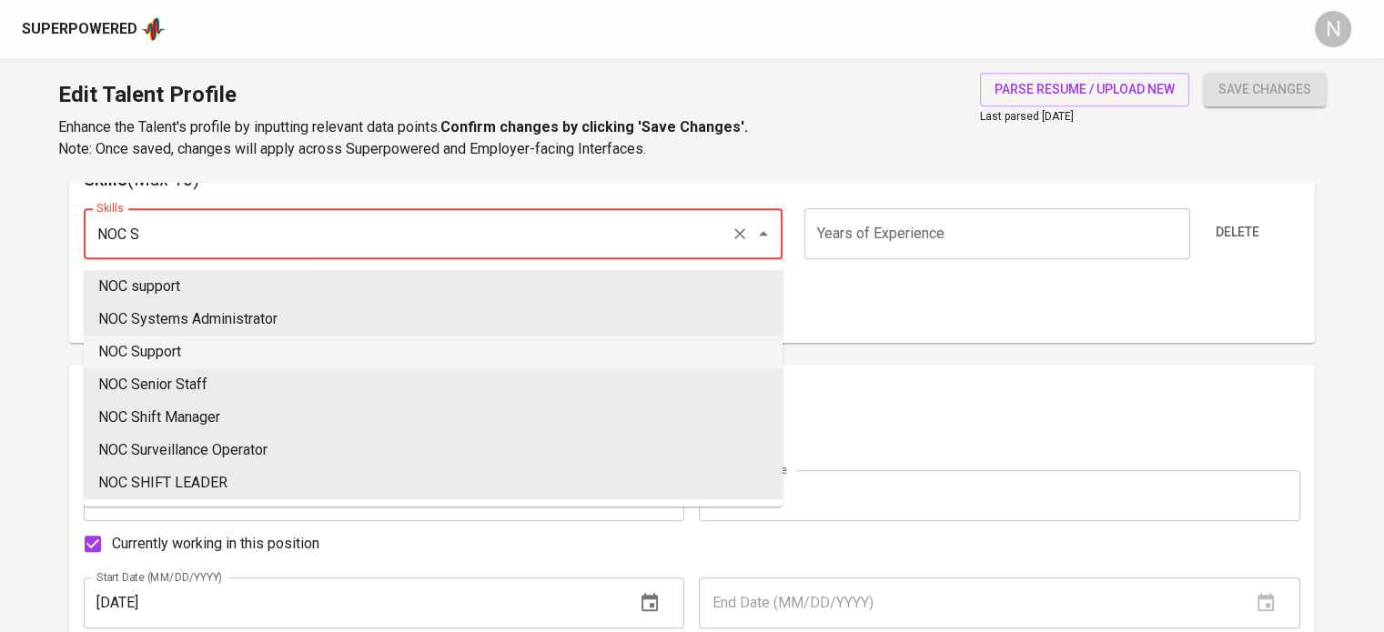
type input "NOC Support"
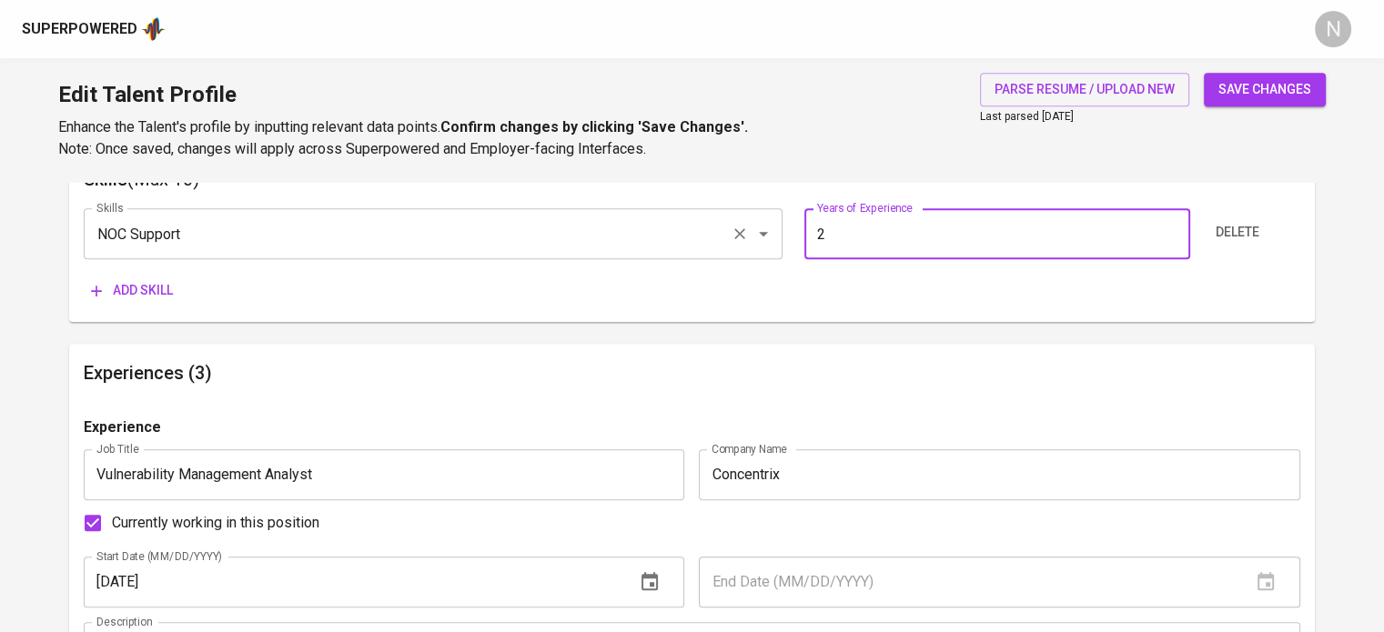
type input "2"
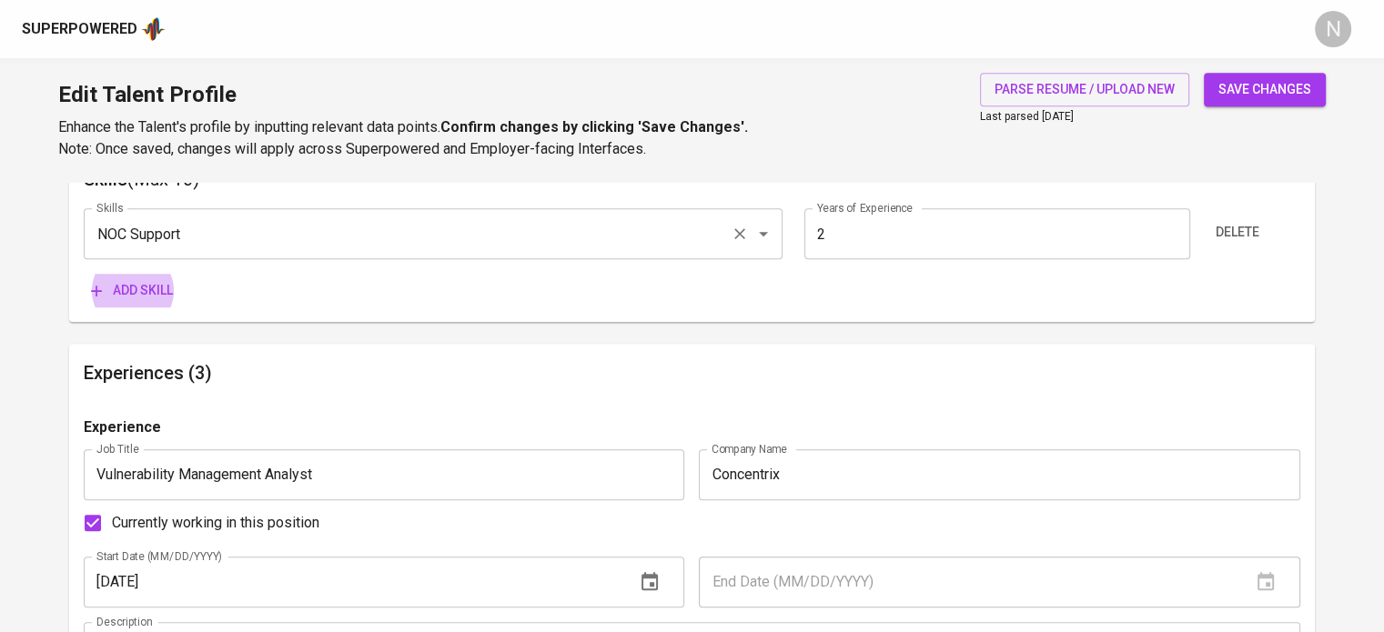
click at [84, 274] on button "Add skill" at bounding box center [132, 291] width 96 height 34
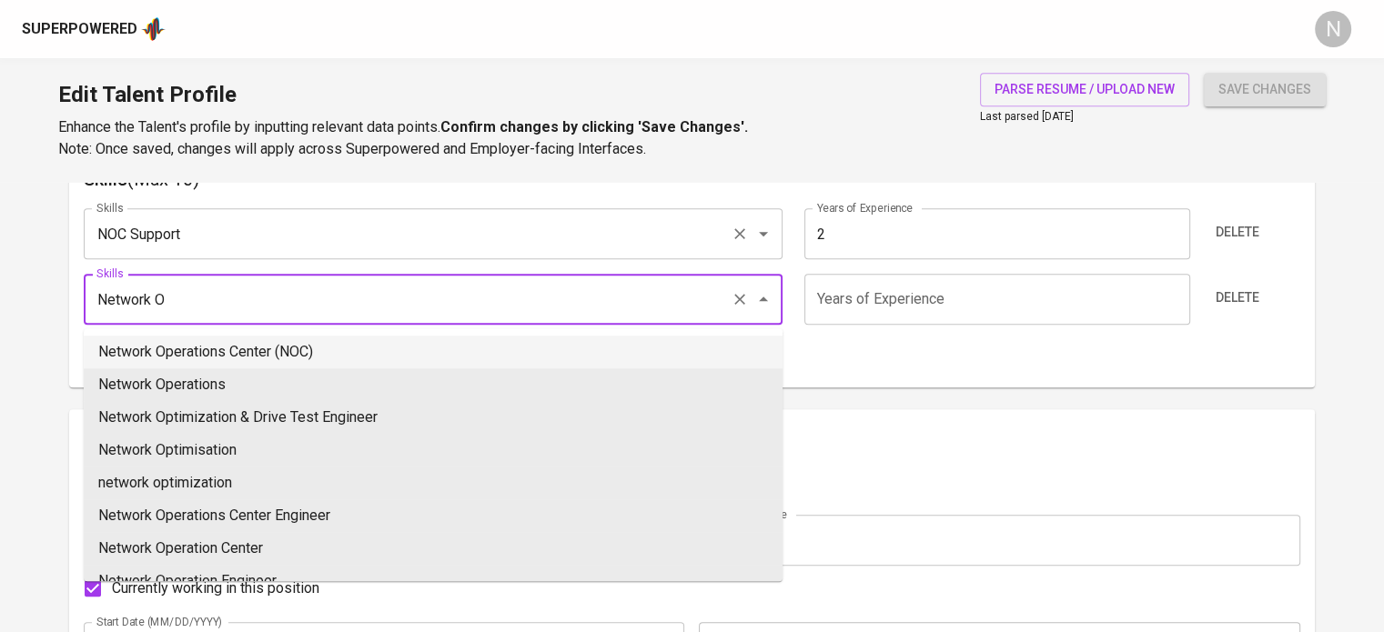
type input "Network Operations Center (NOC)"
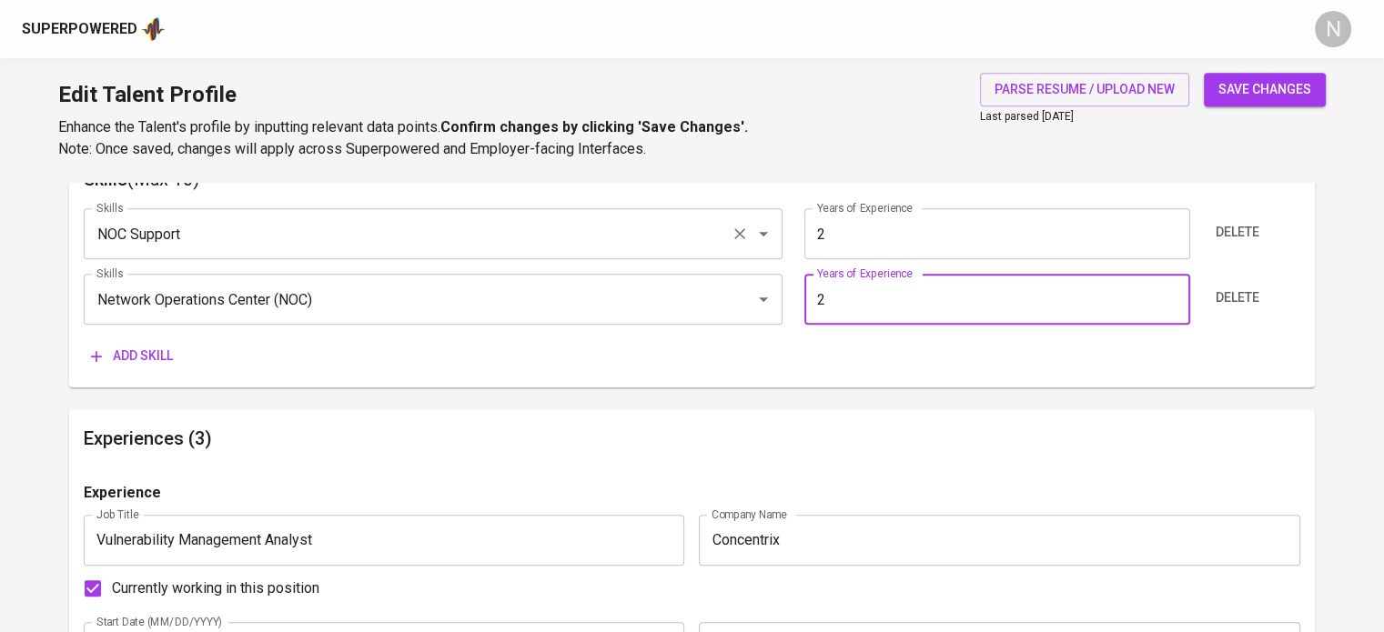
type input "2"
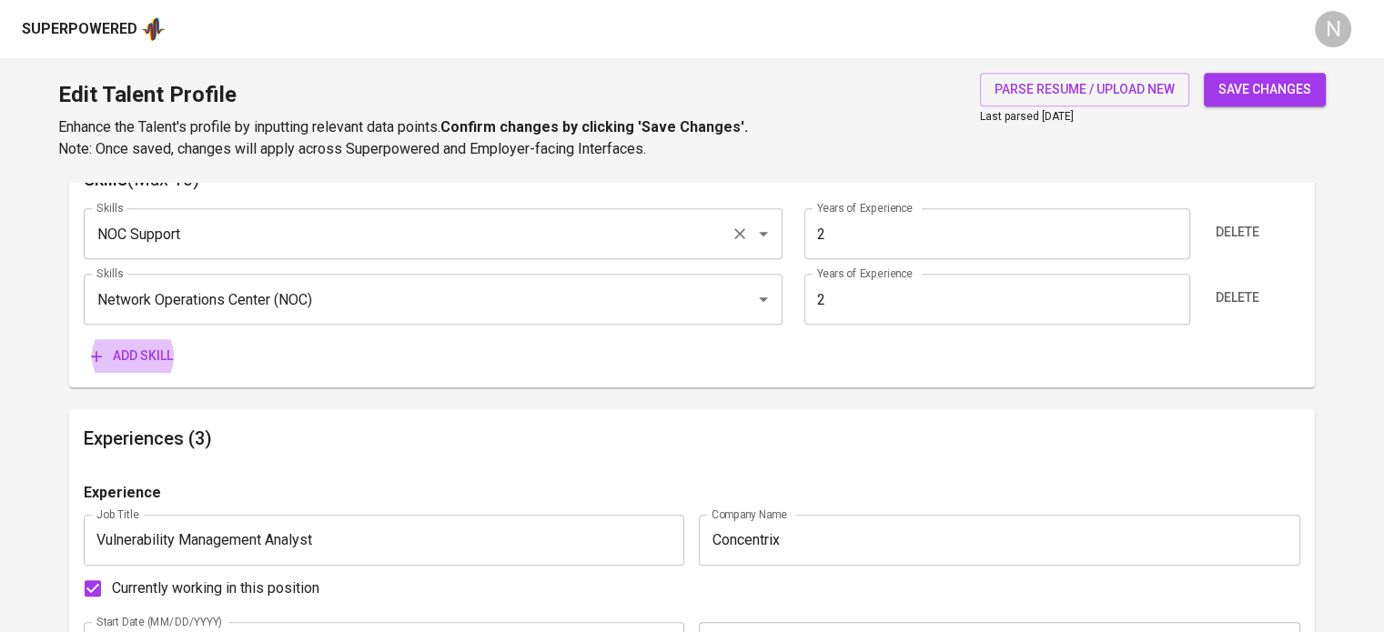
click at [84, 339] on button "Add skill" at bounding box center [132, 356] width 96 height 34
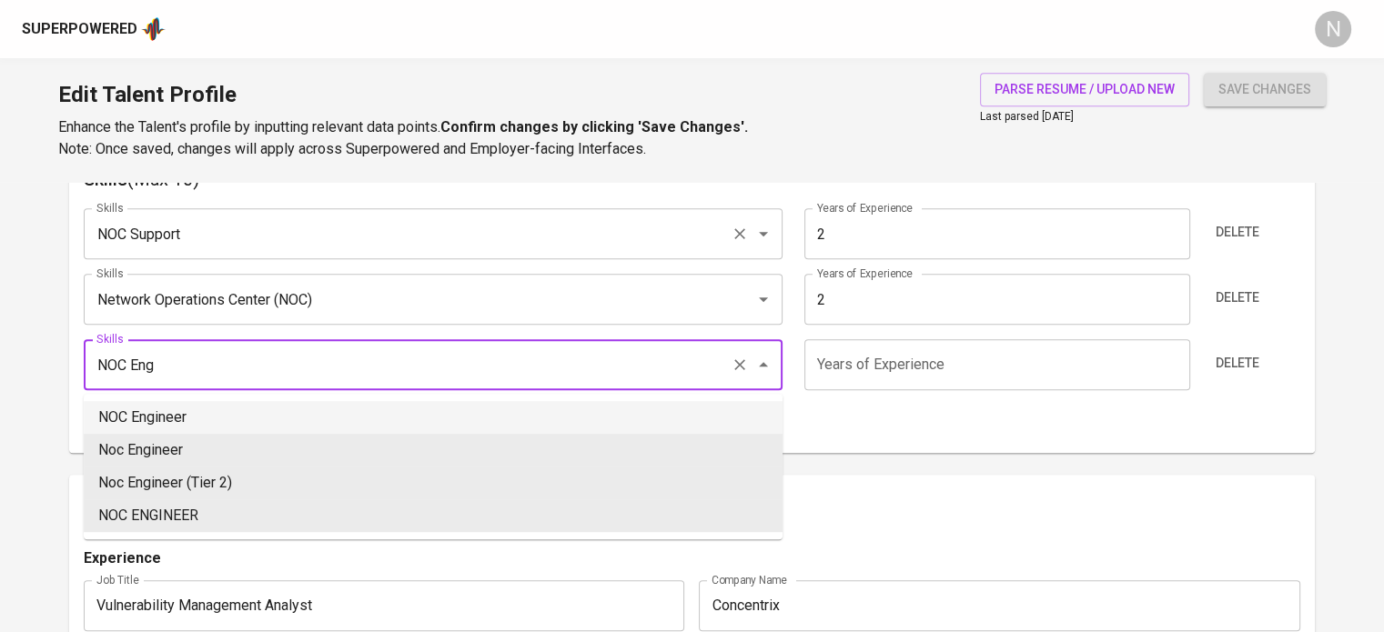
type input "NOC Engineer"
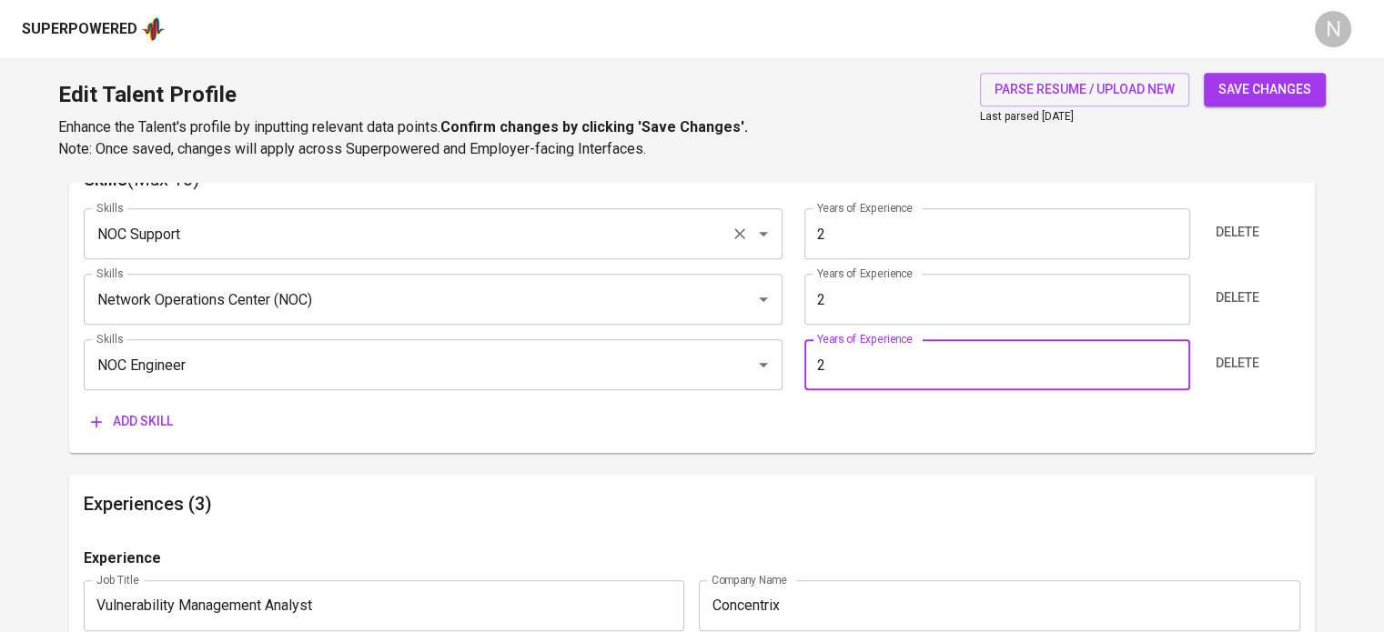
type input "2"
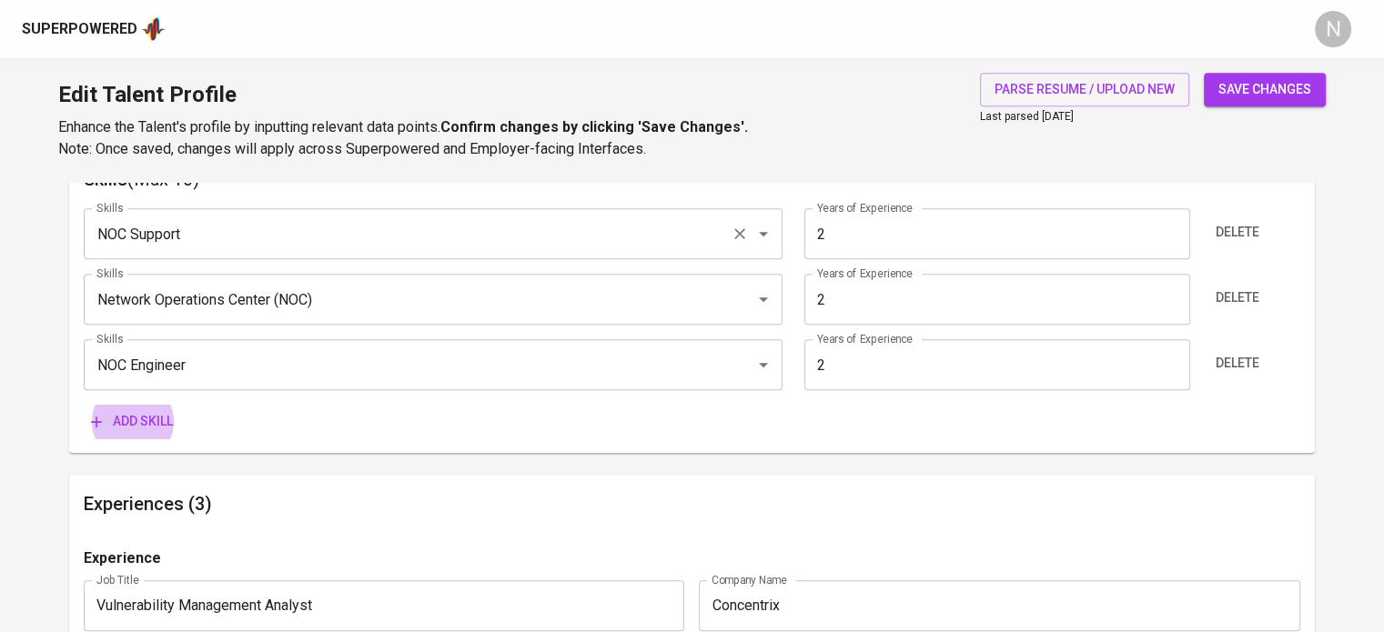
click at [84, 405] on button "Add skill" at bounding box center [132, 422] width 96 height 34
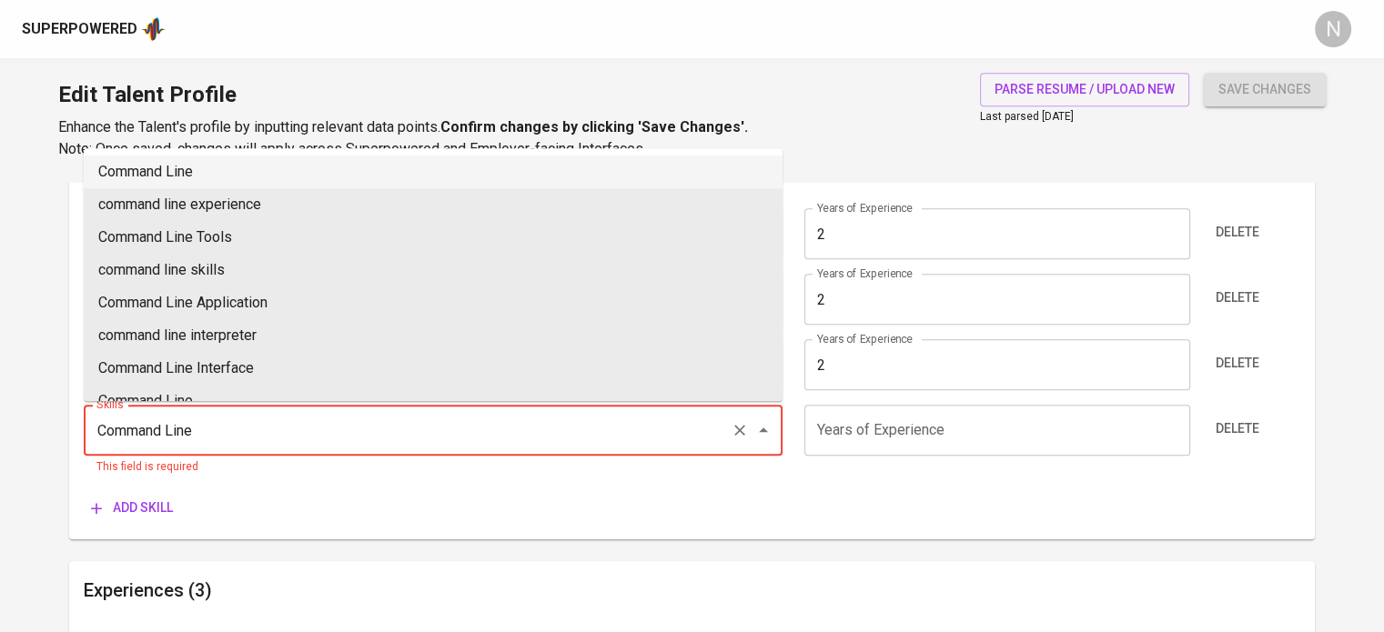
type input "Command Line"
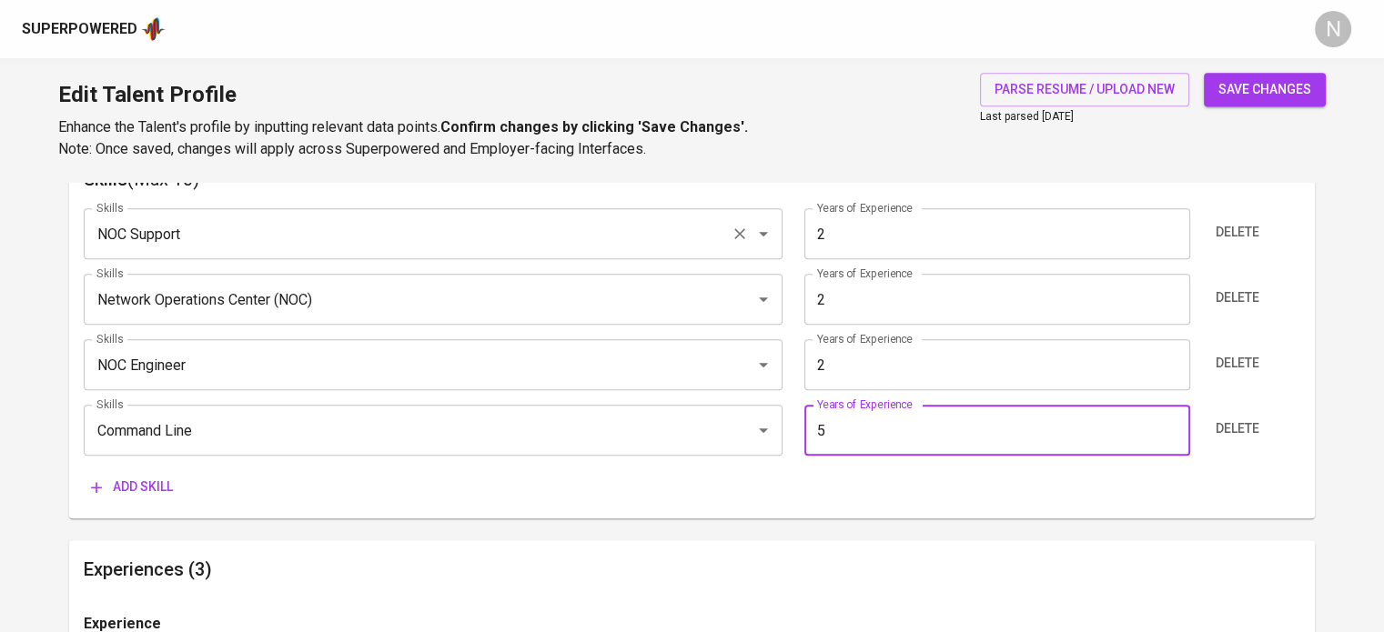
type input "5"
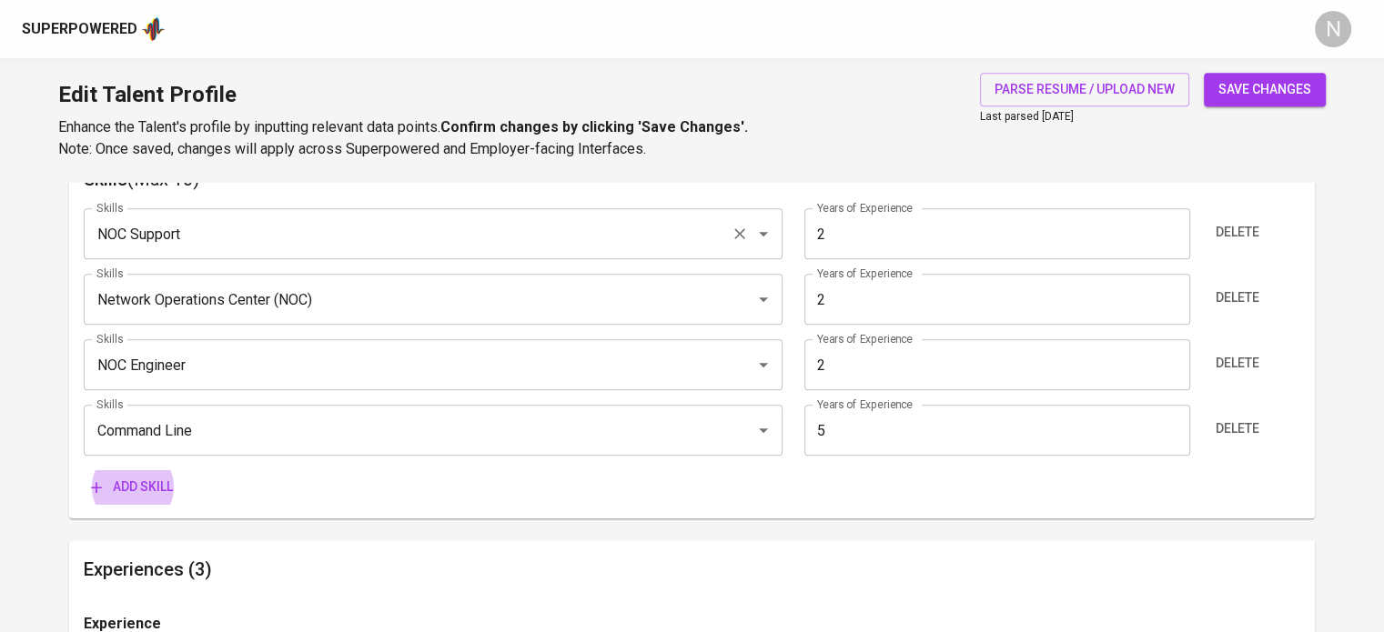
click at [84, 470] on button "Add skill" at bounding box center [132, 487] width 96 height 34
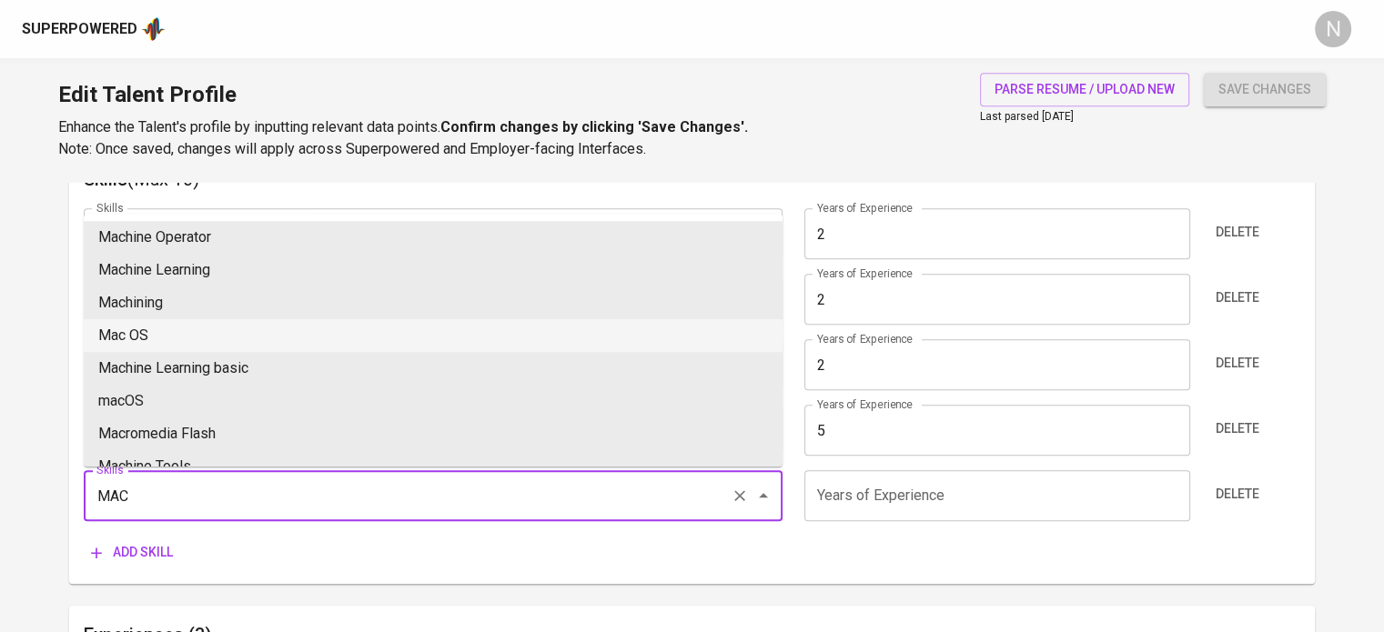
type input "Mac OS"
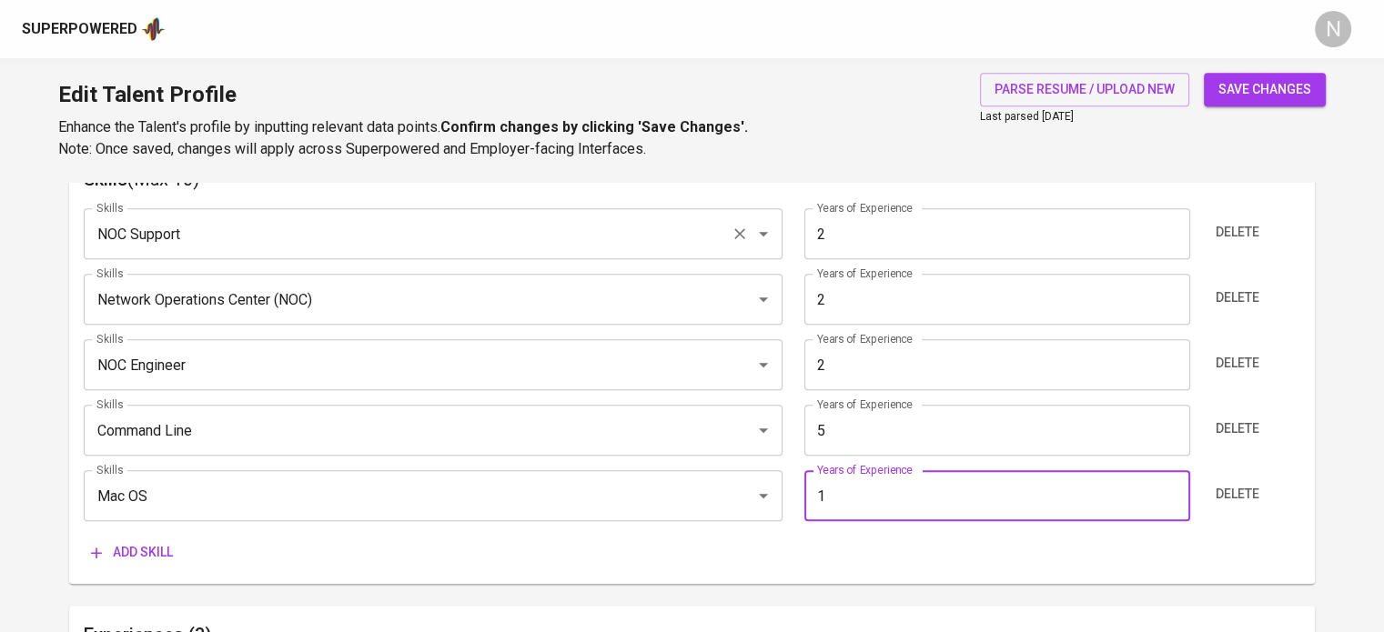
type input "1"
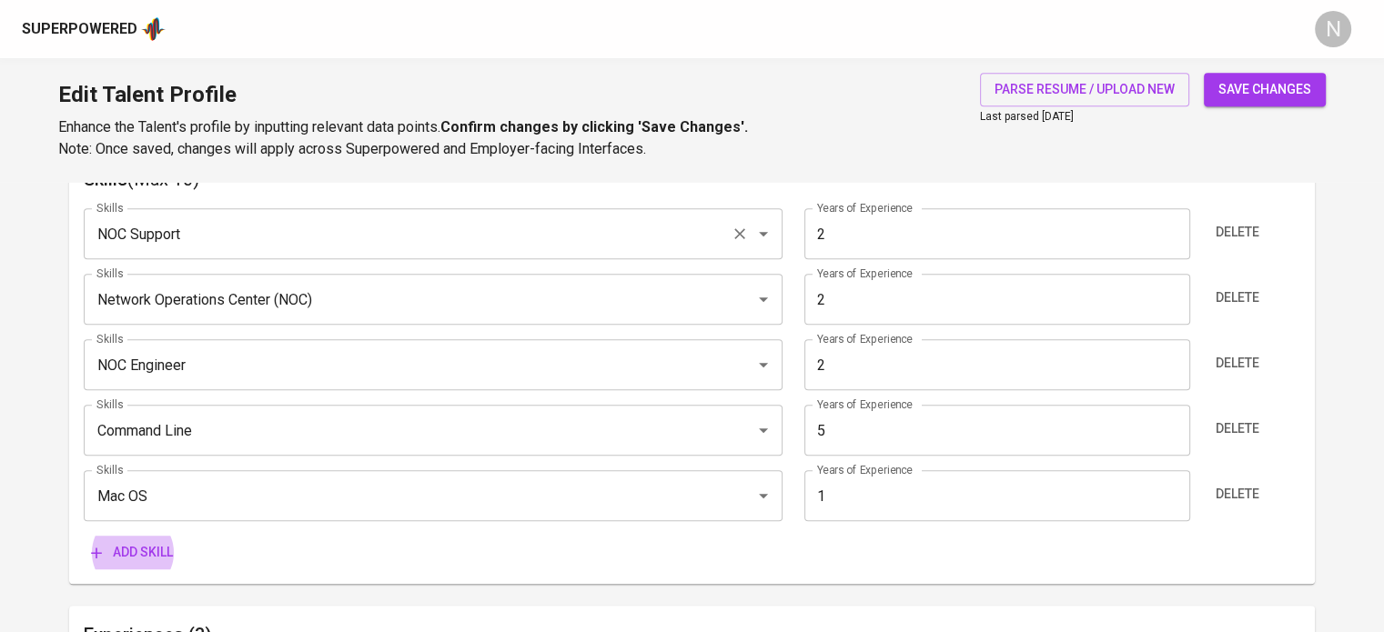
click at [84, 536] on button "Add skill" at bounding box center [132, 553] width 96 height 34
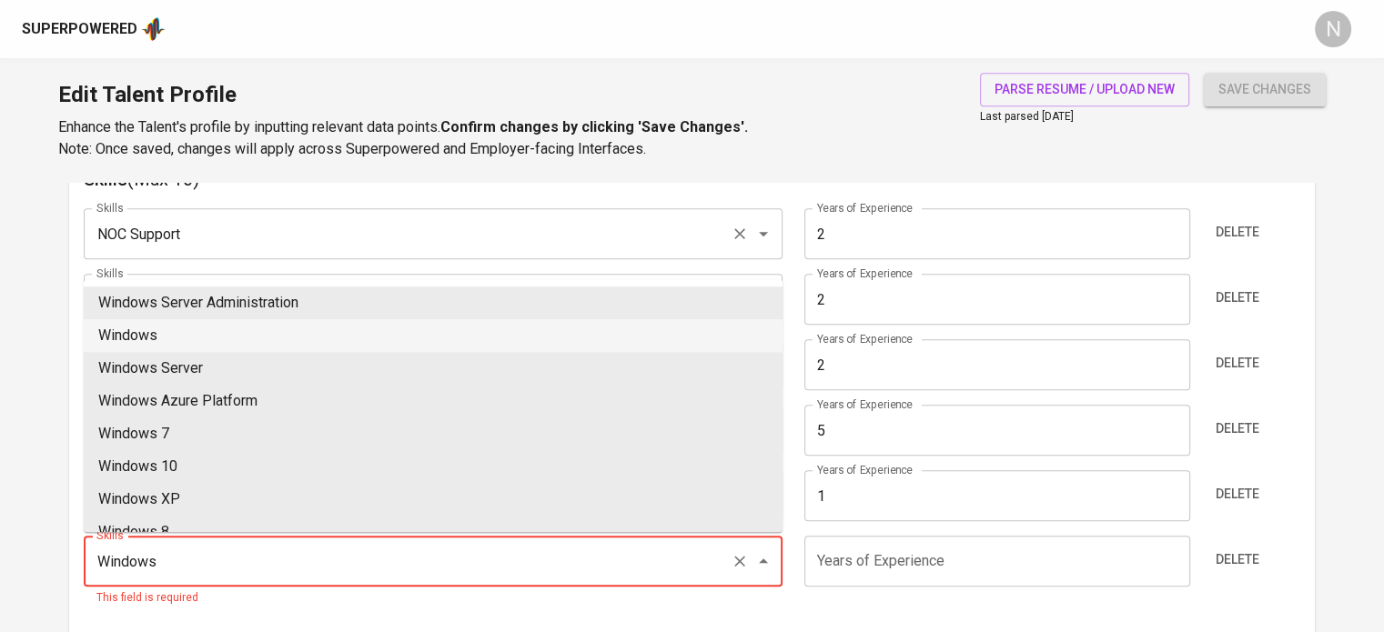
type input "Windows"
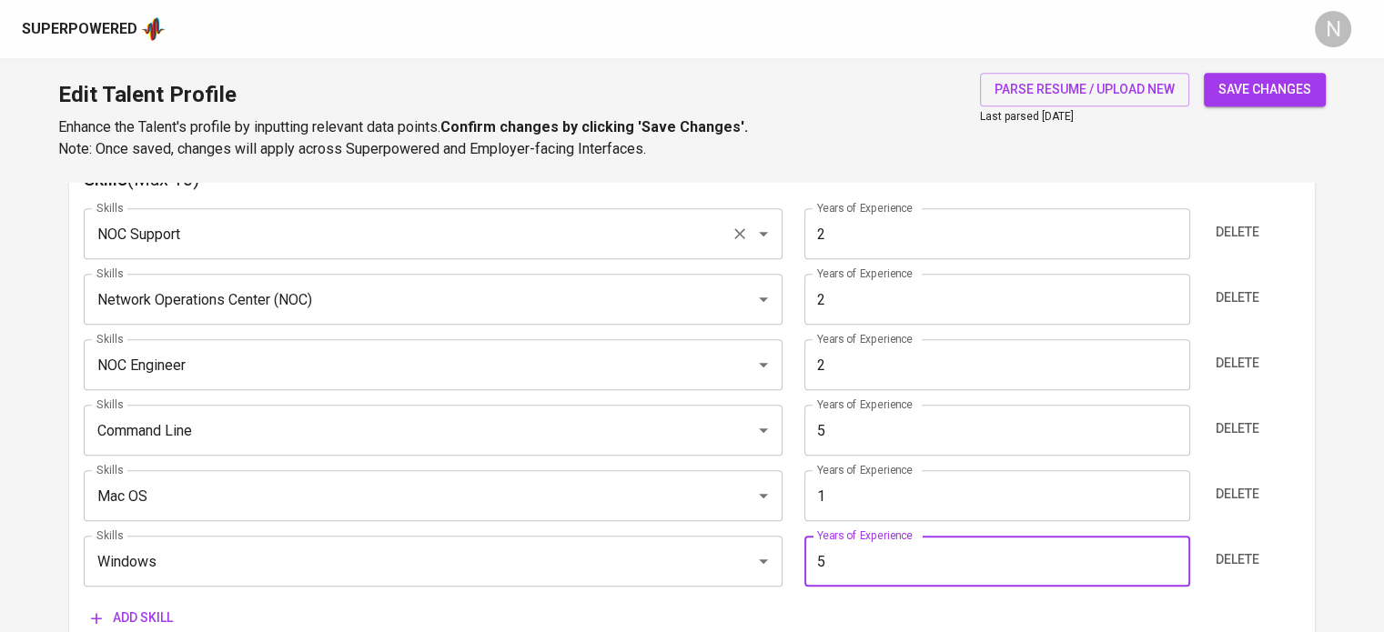
type input "5"
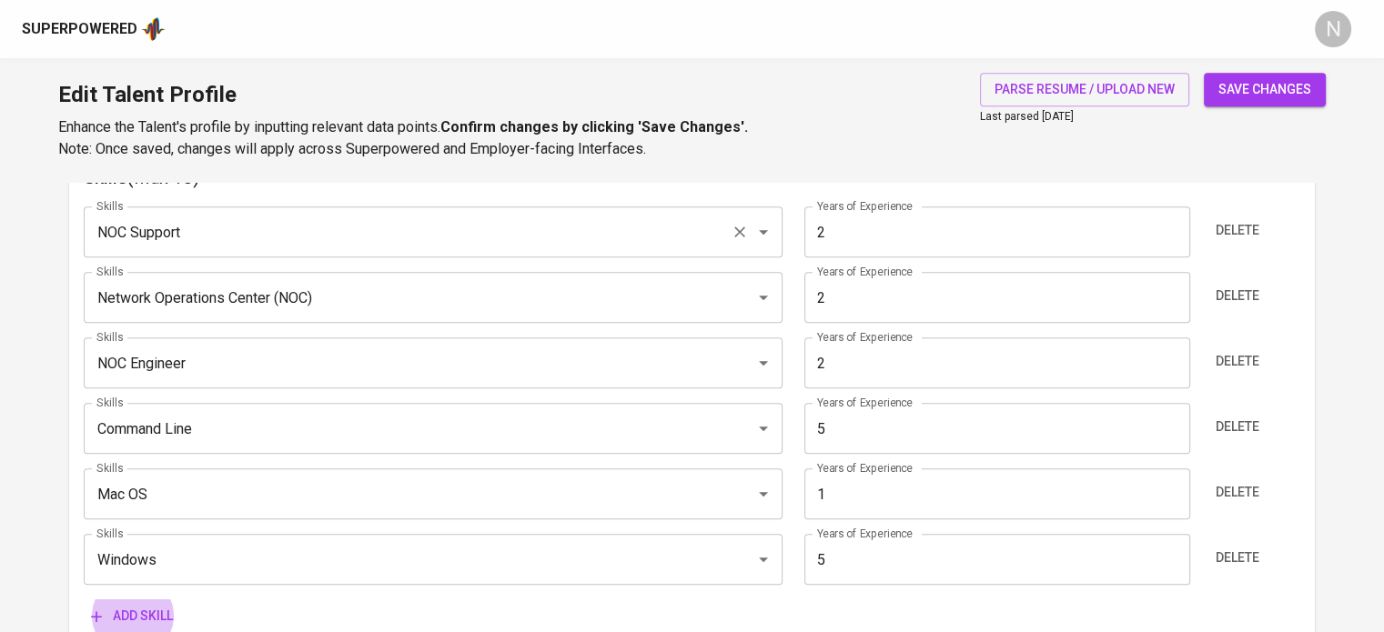
click at [84, 600] on button "Add skill" at bounding box center [132, 617] width 96 height 34
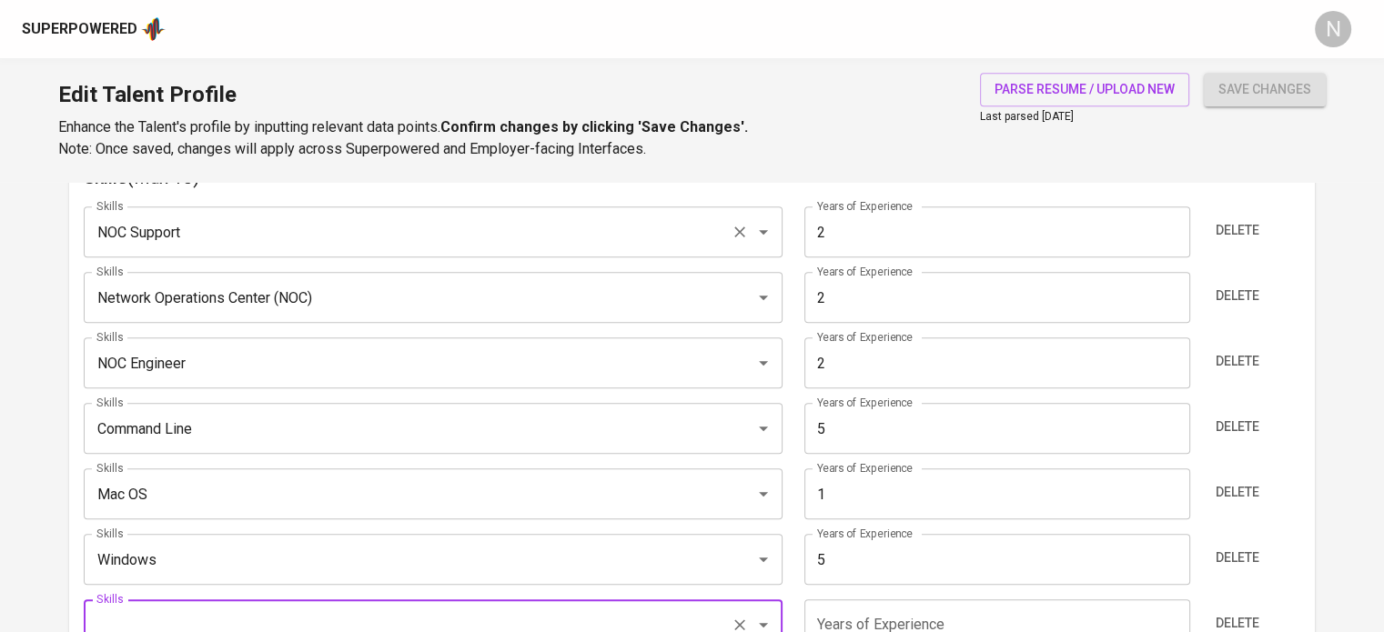
scroll to position [983, 0]
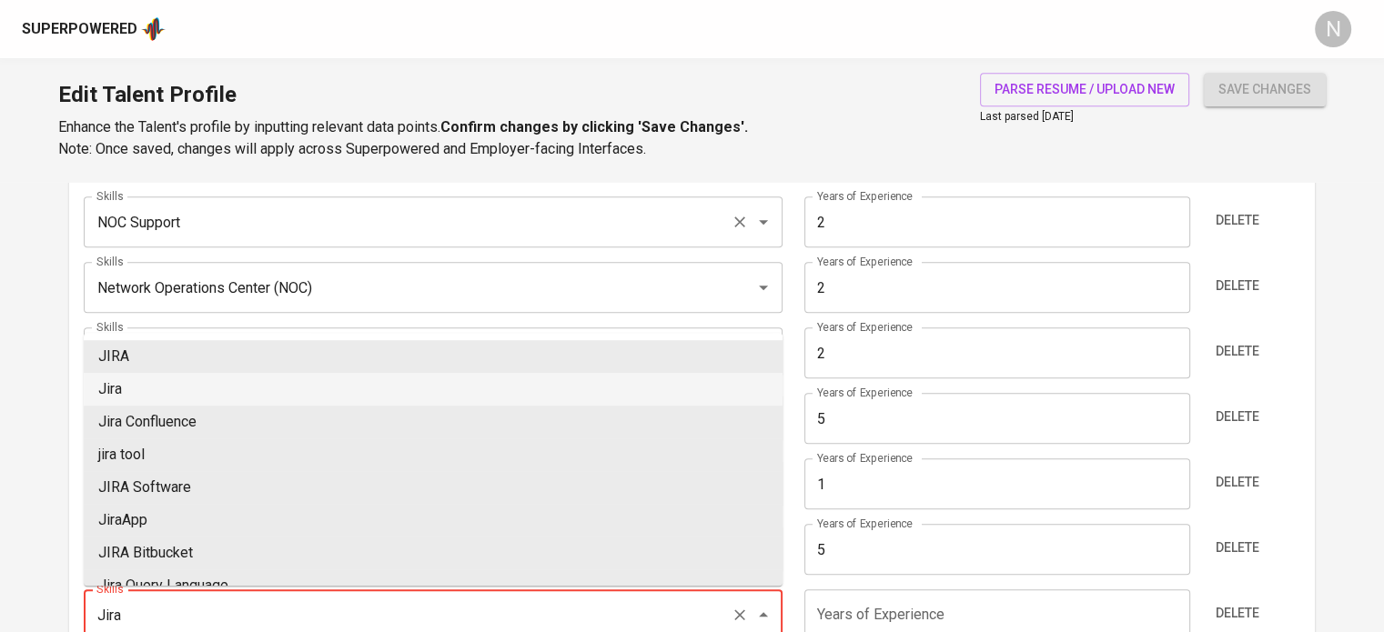
type input "Jira"
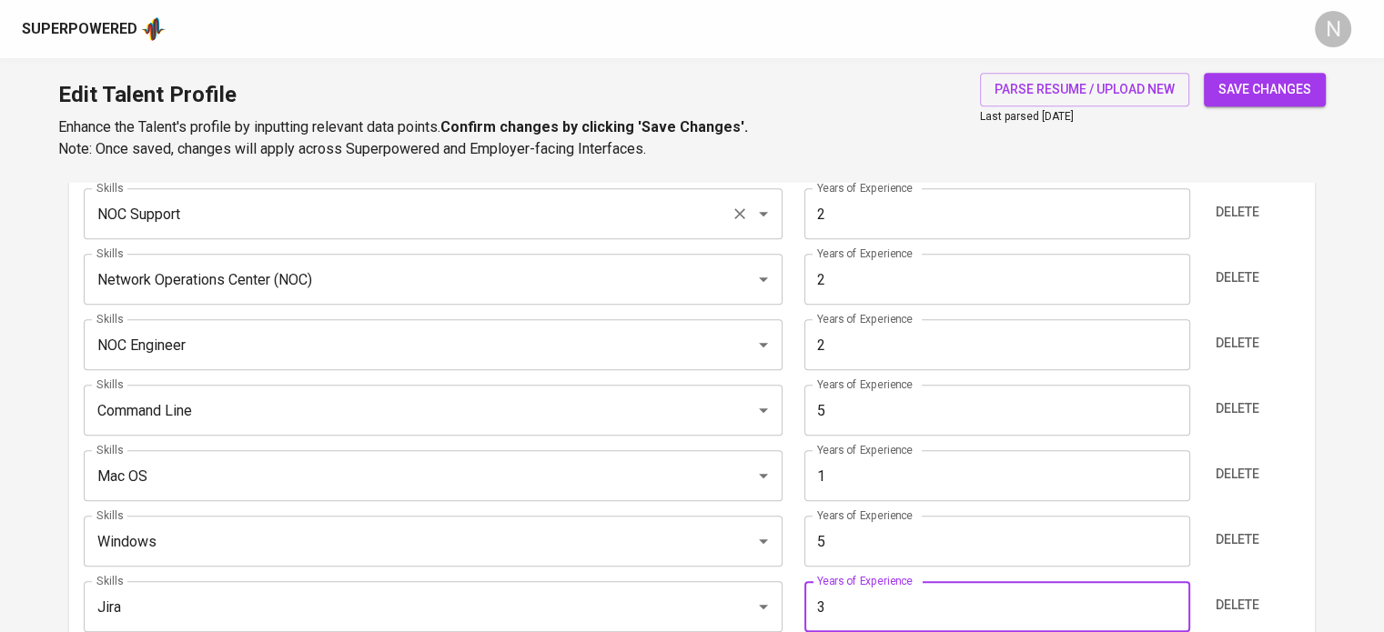
type input "3"
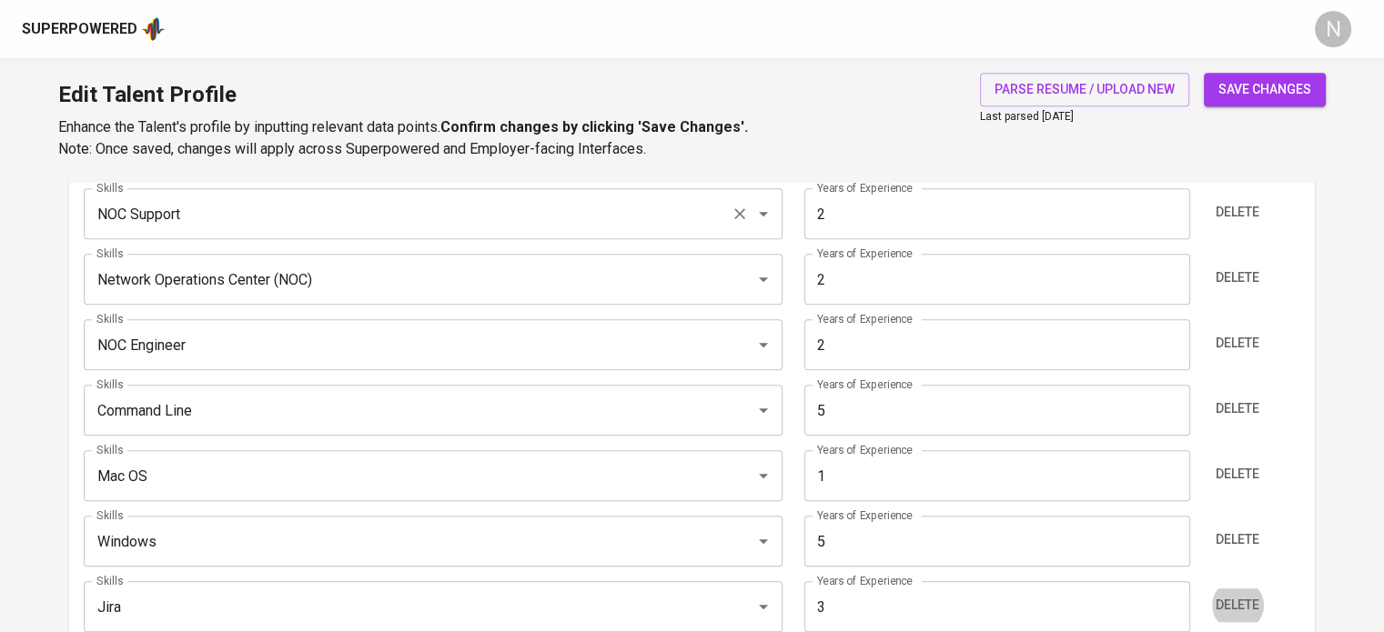
scroll to position [1338, 0]
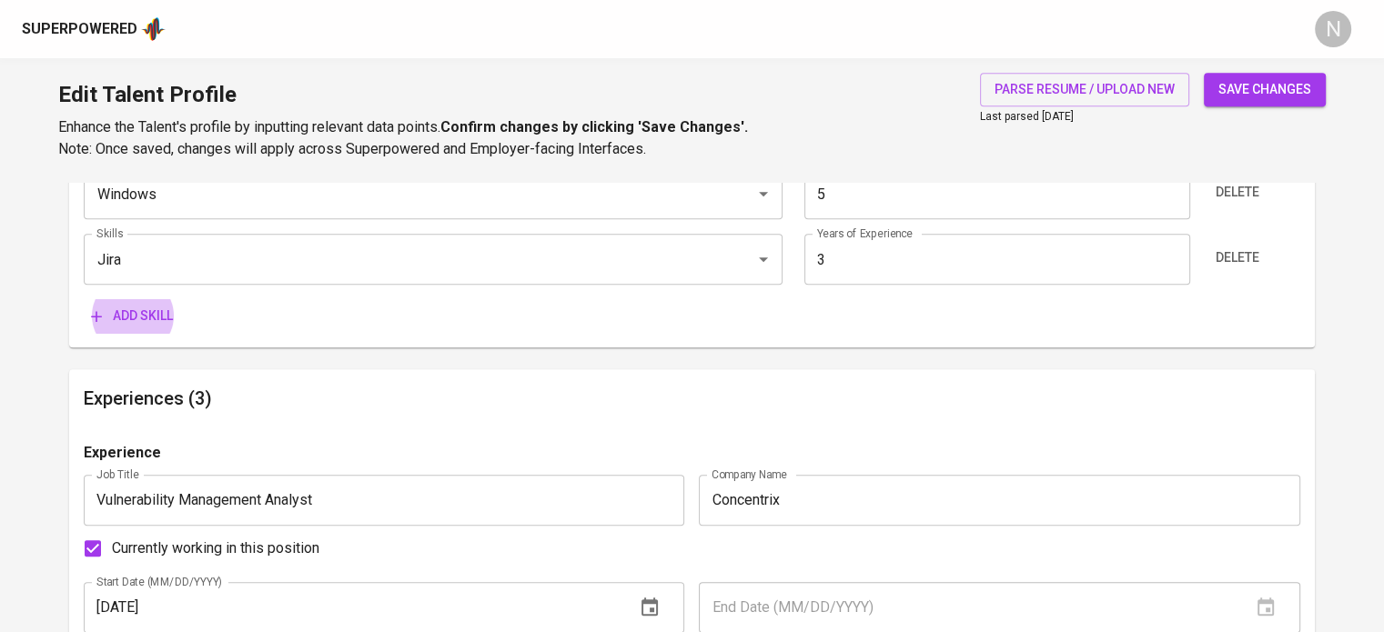
click at [84, 299] on button "Add skill" at bounding box center [132, 316] width 96 height 34
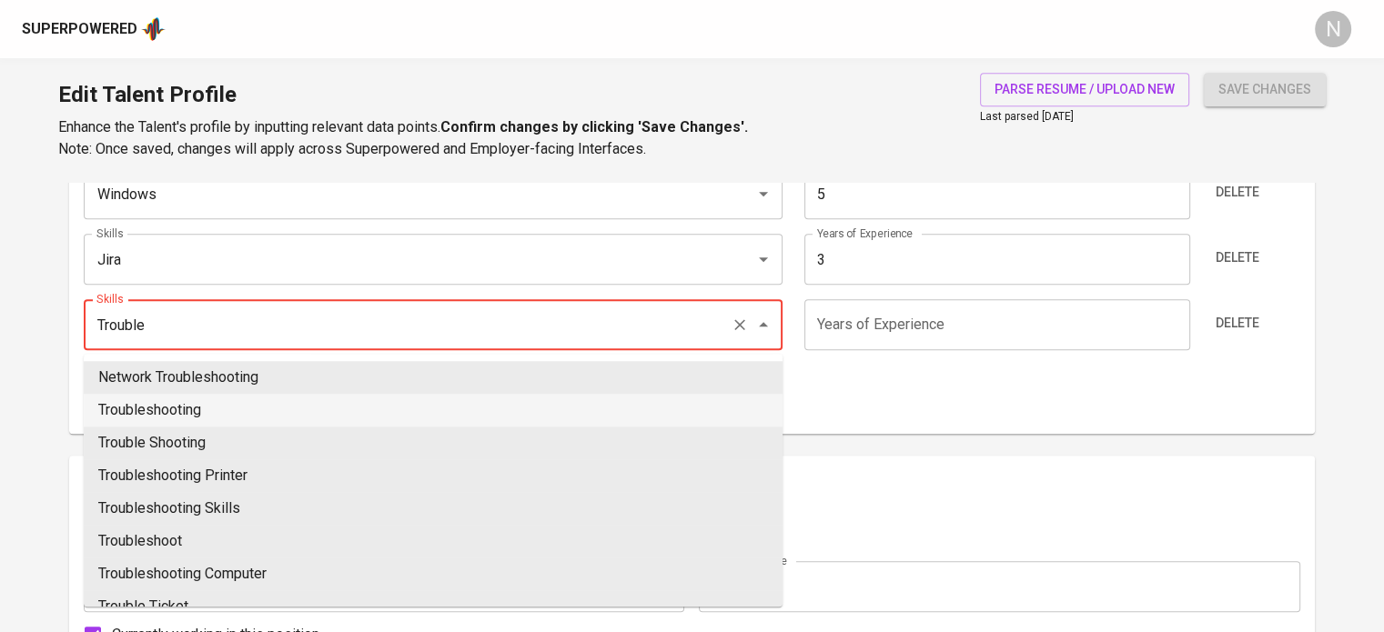
type input "Troubleshooting"
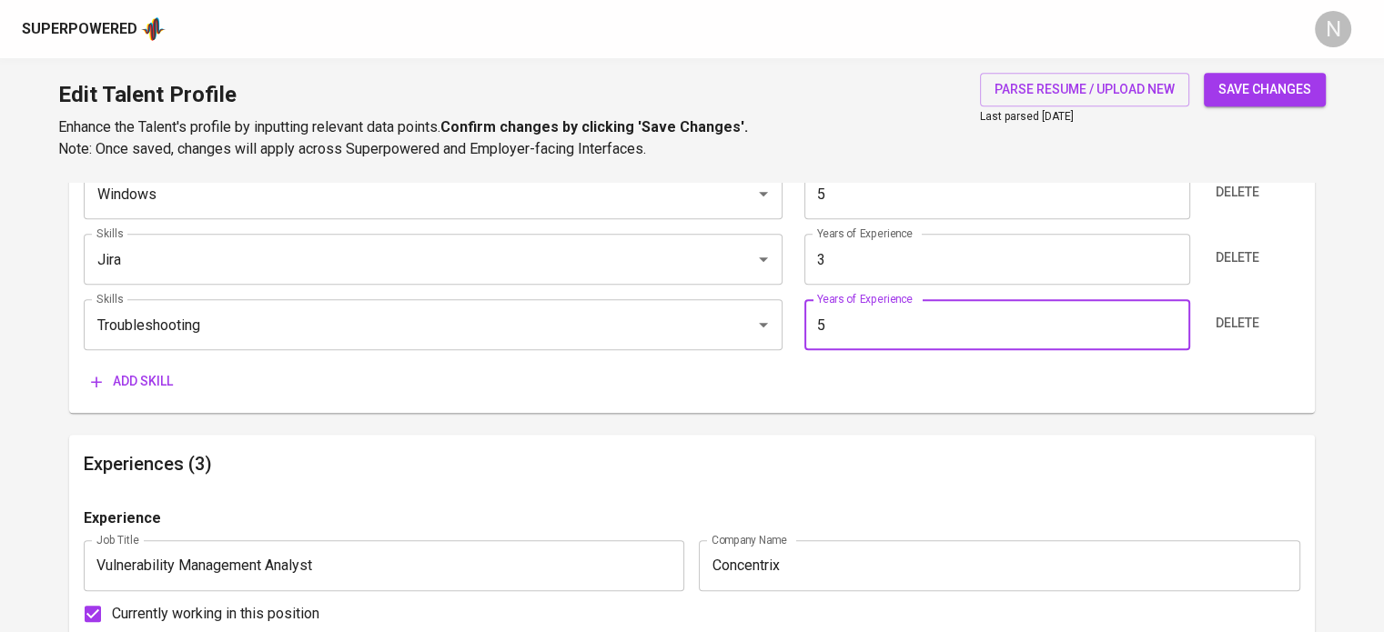
type input "5"
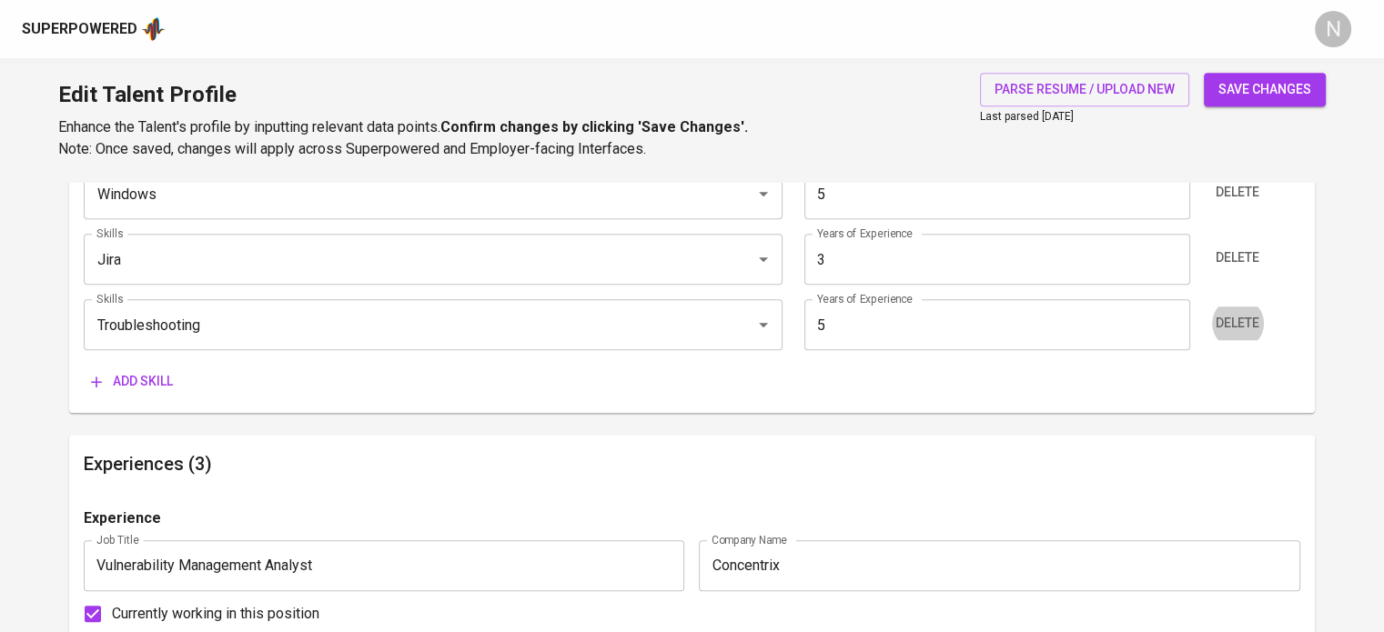
click at [84, 365] on button "Add skill" at bounding box center [132, 382] width 96 height 34
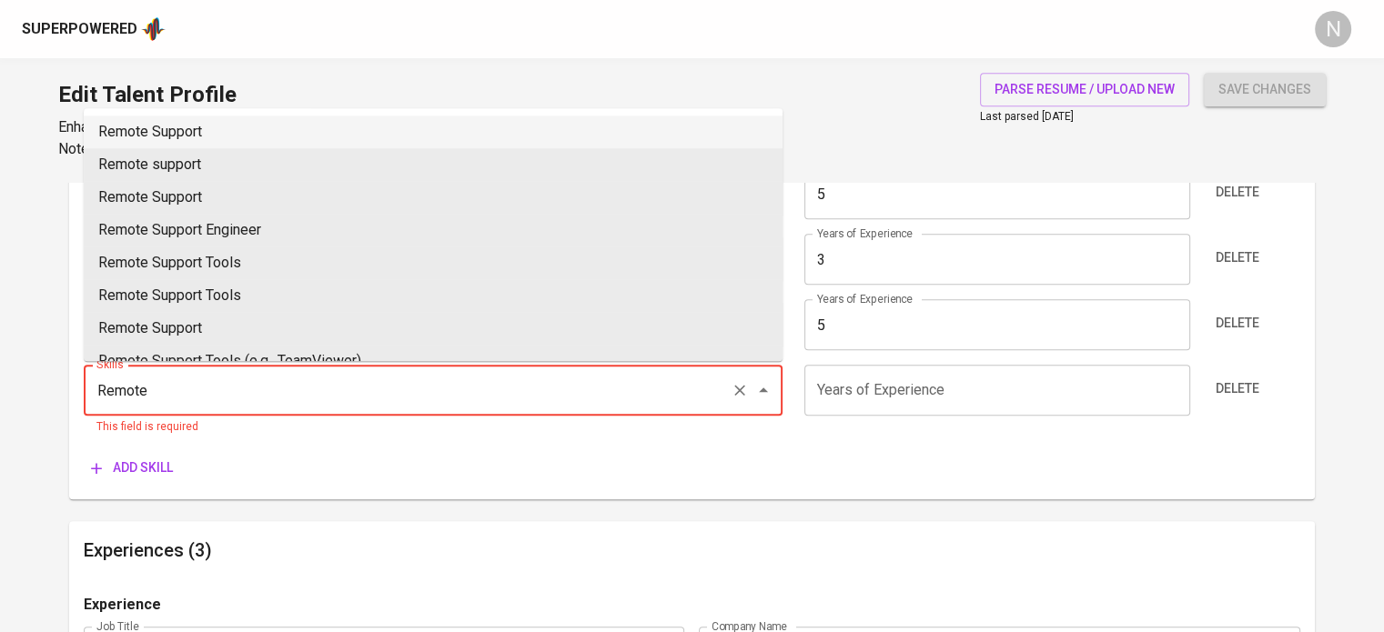
type input "Remote Support"
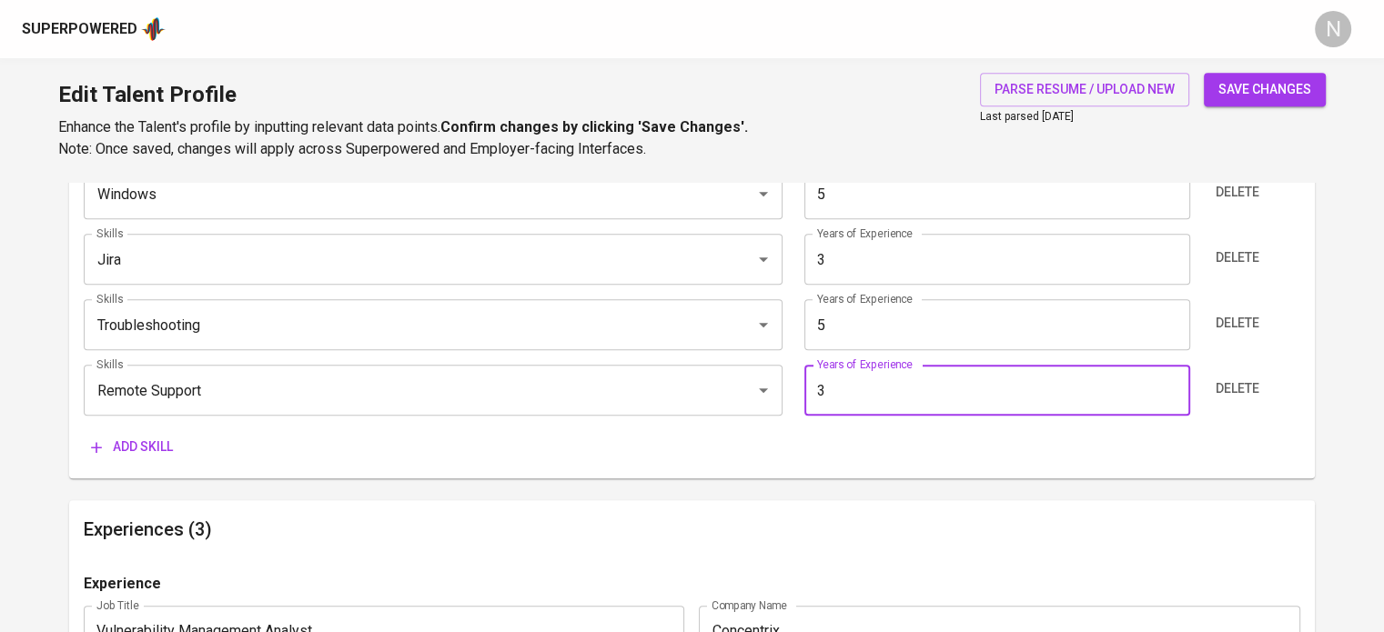
type input "3"
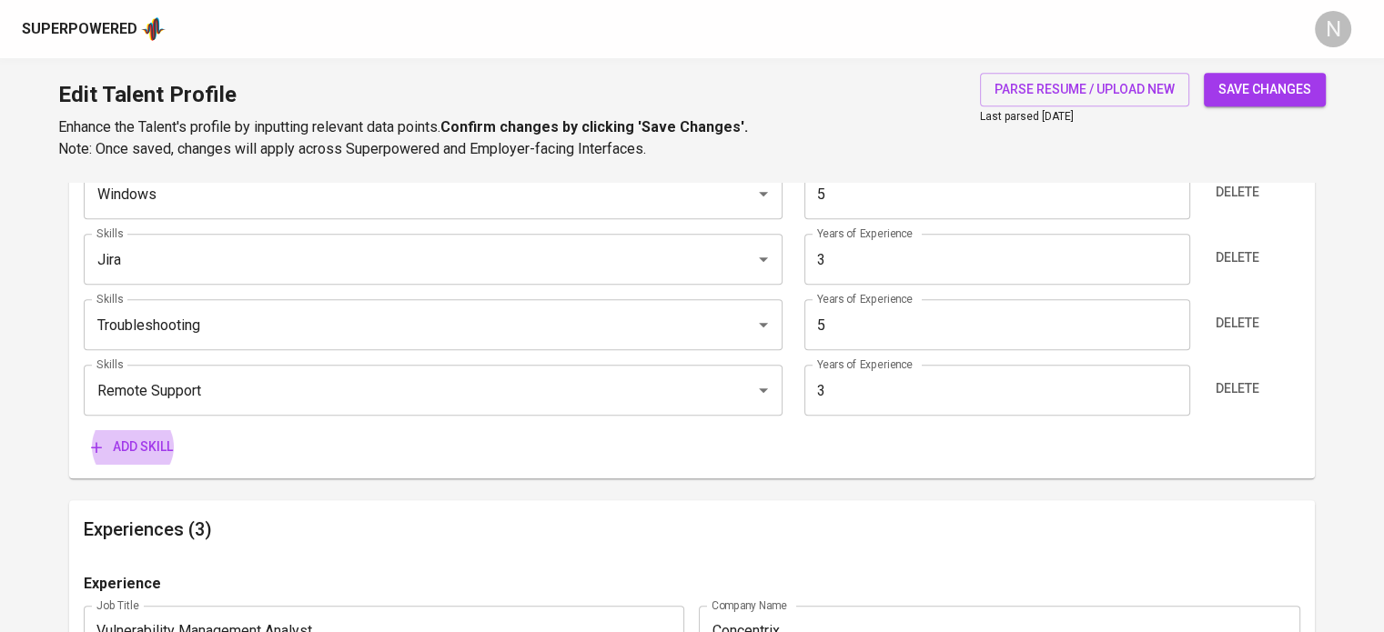
click at [84, 430] on button "Add skill" at bounding box center [132, 447] width 96 height 34
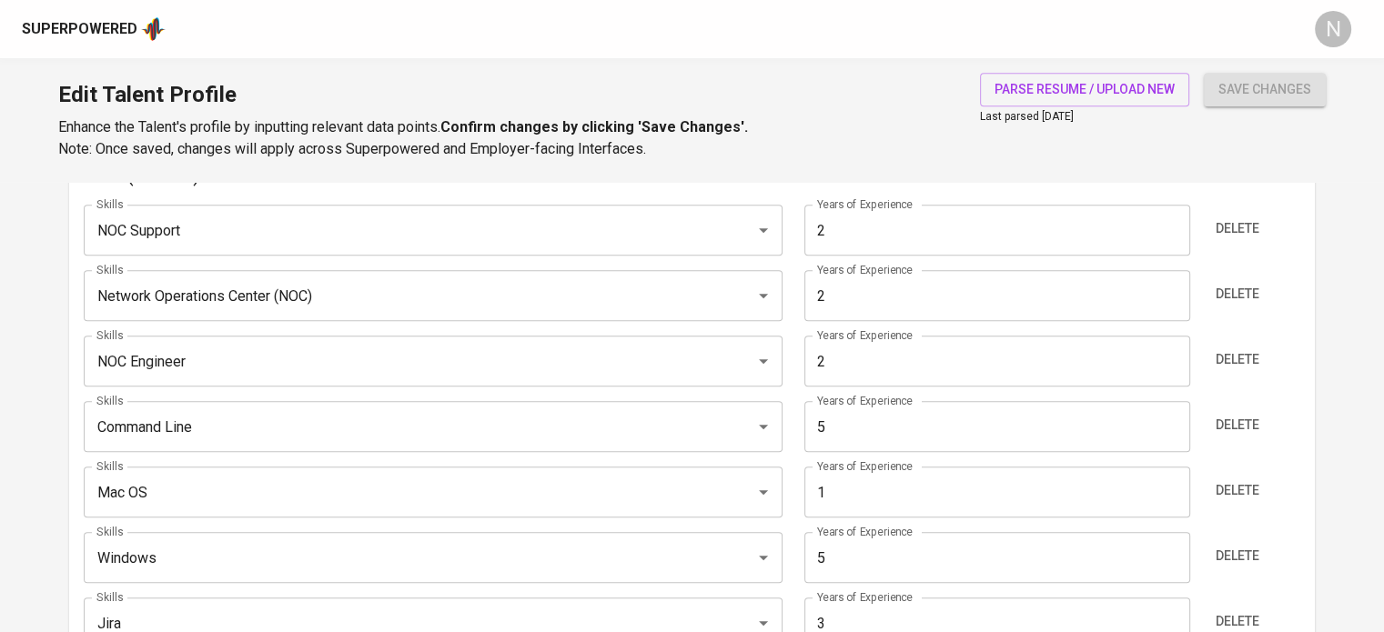
scroll to position [1171, 0]
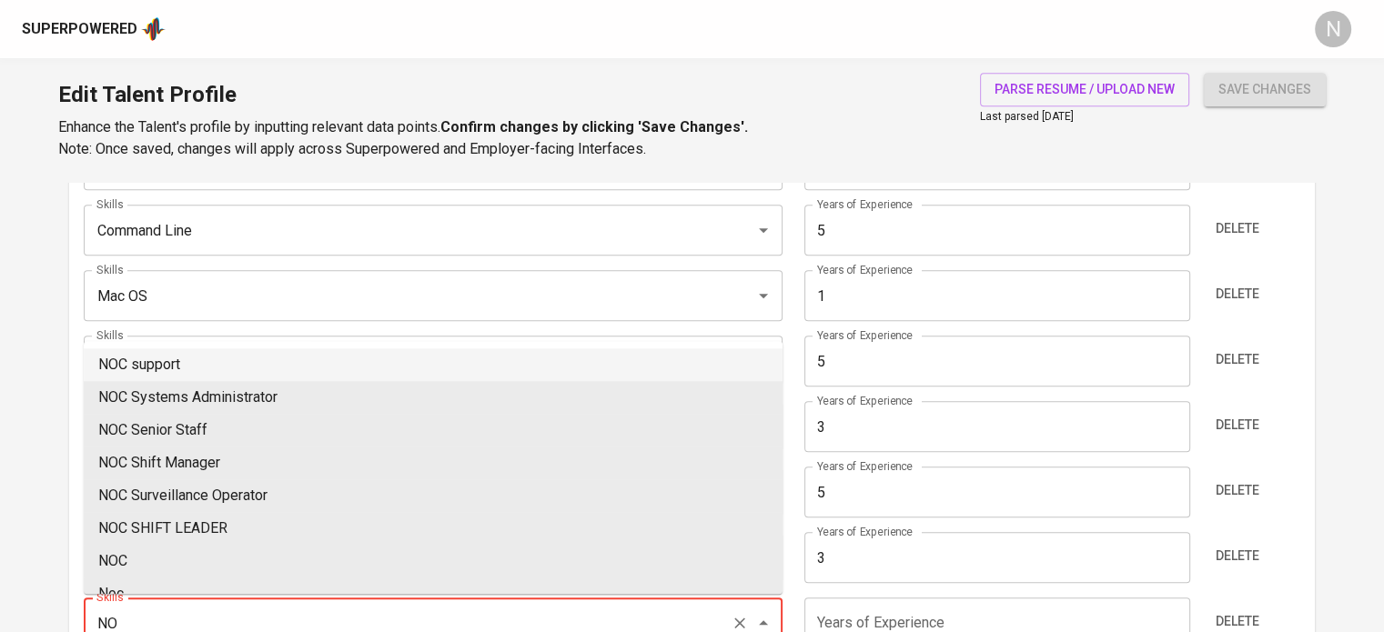
type input "N"
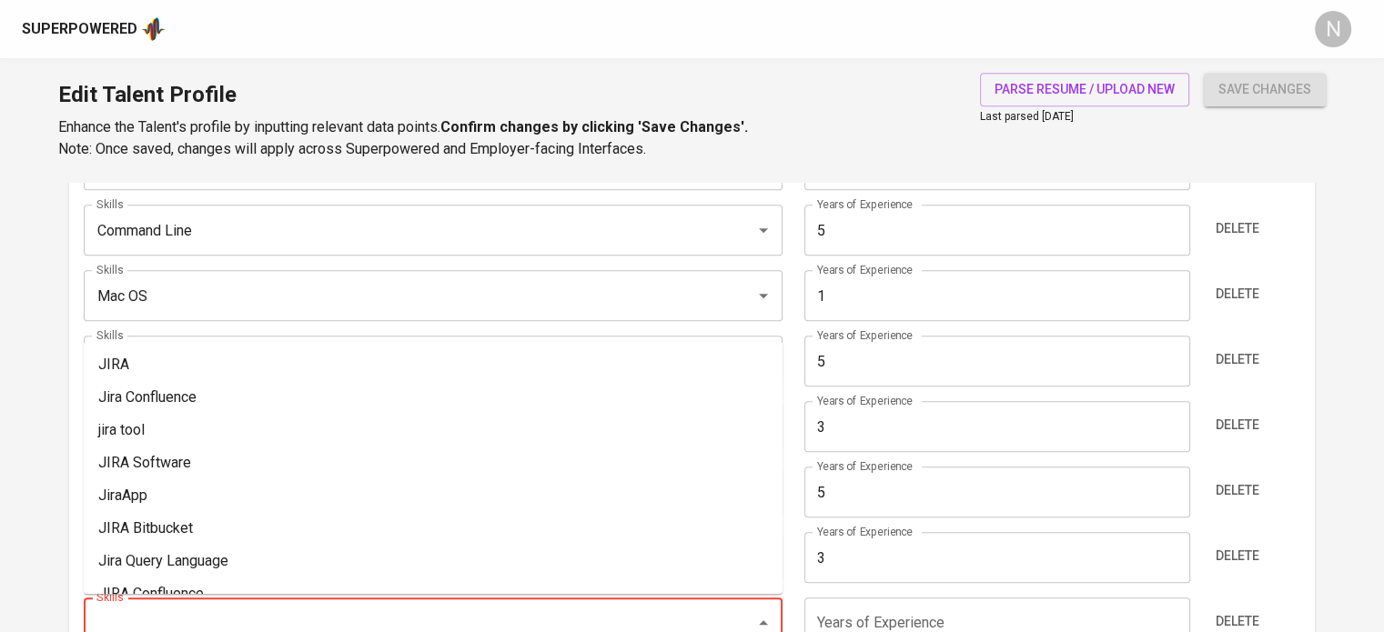
click at [24, 451] on main "Talent Information Upload Talent Email   * etyllzarco@gmail.com Talent Email * …" at bounding box center [692, 619] width 1384 height 3217
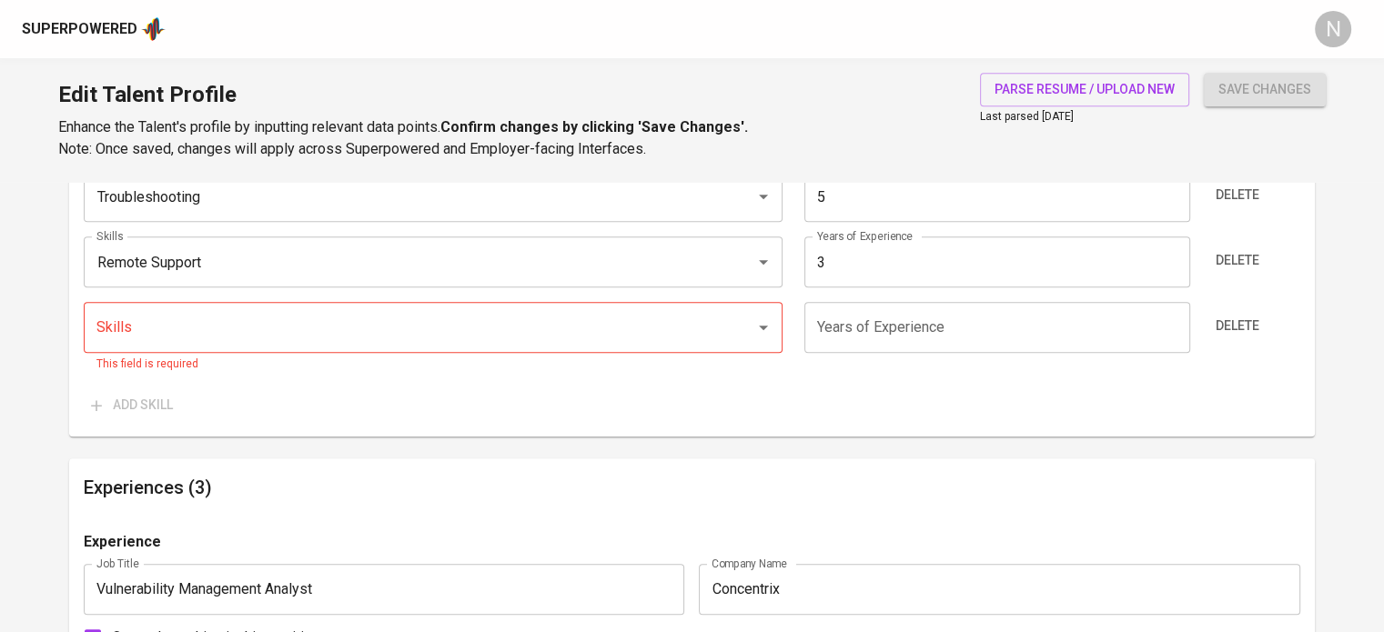
scroll to position [1444, 0]
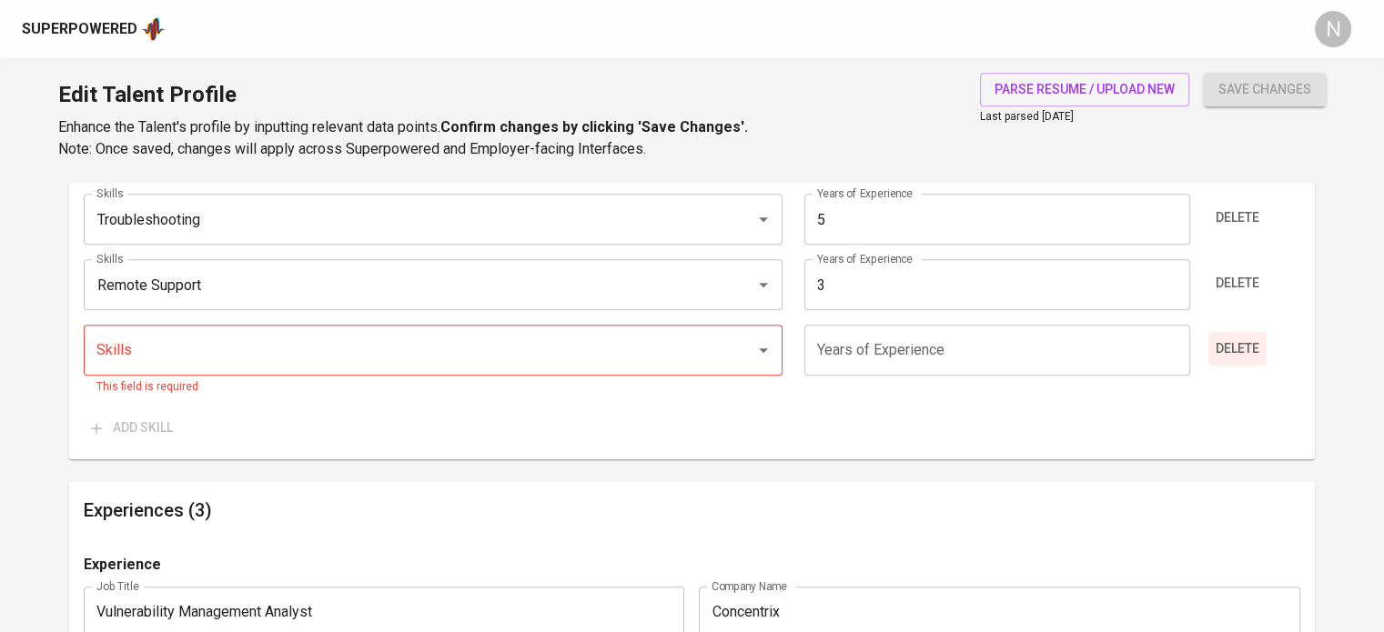
click at [1242, 354] on span "Delete" at bounding box center [1238, 349] width 44 height 23
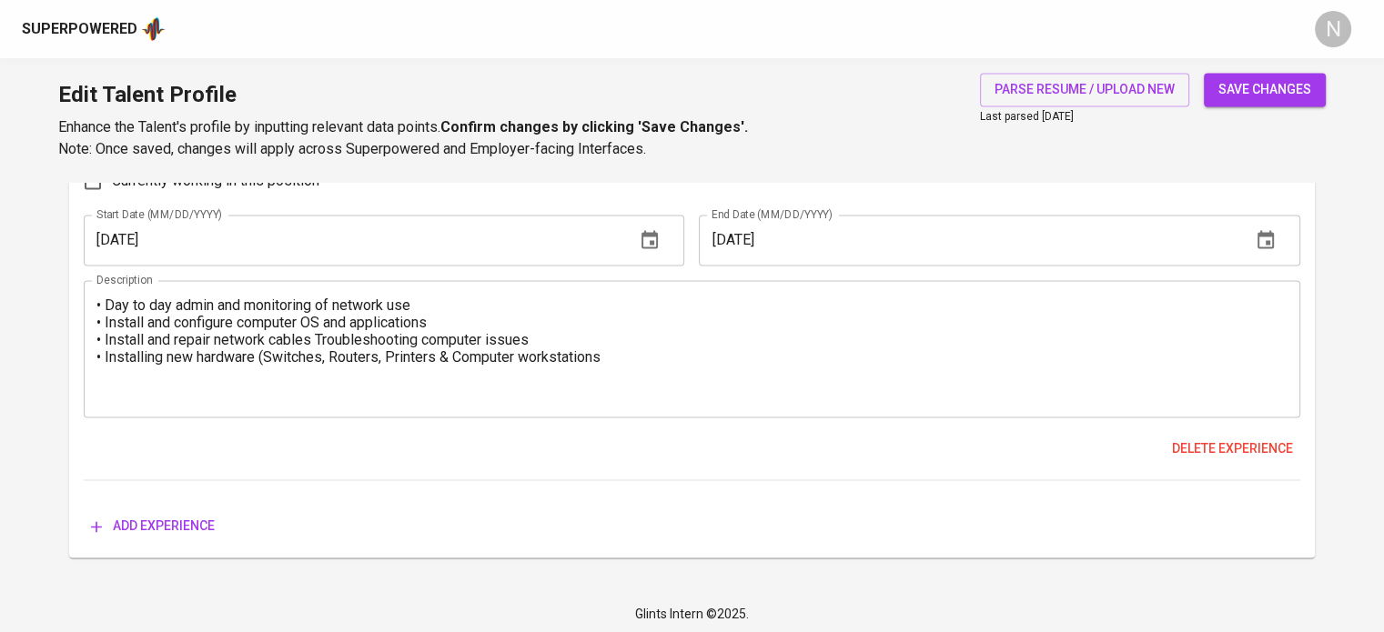
scroll to position [2727, 0]
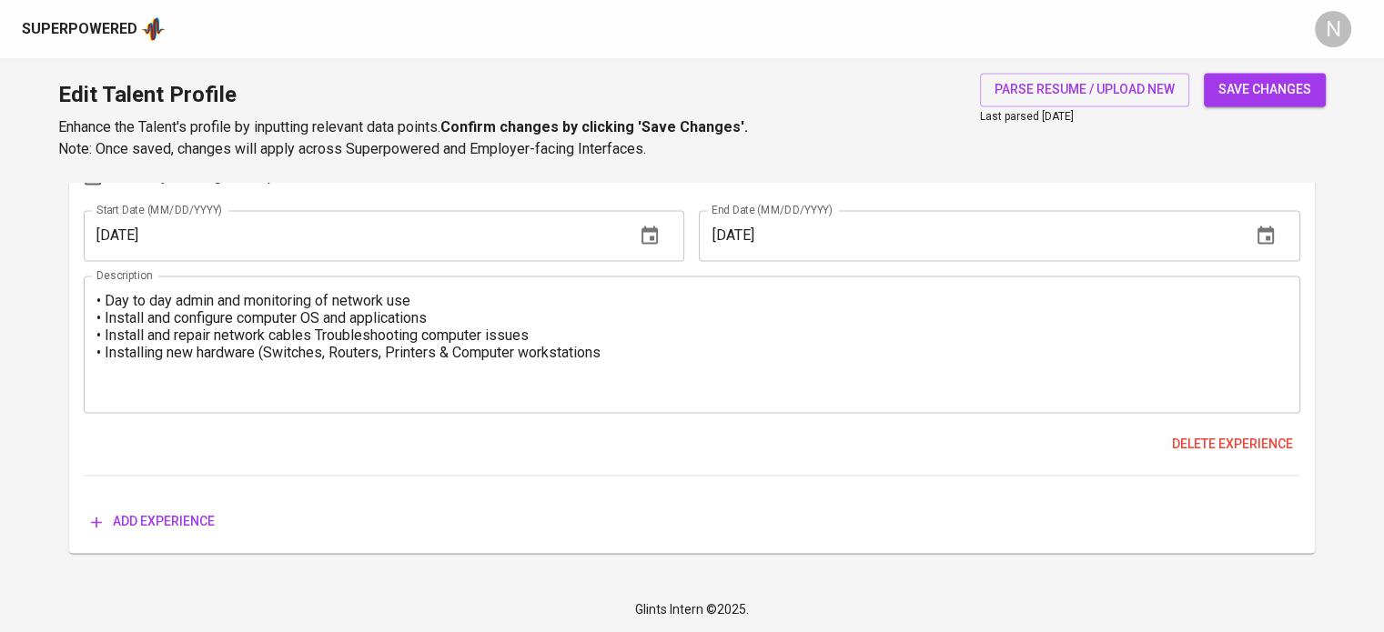
click at [1275, 105] on button "save changes" at bounding box center [1265, 90] width 122 height 34
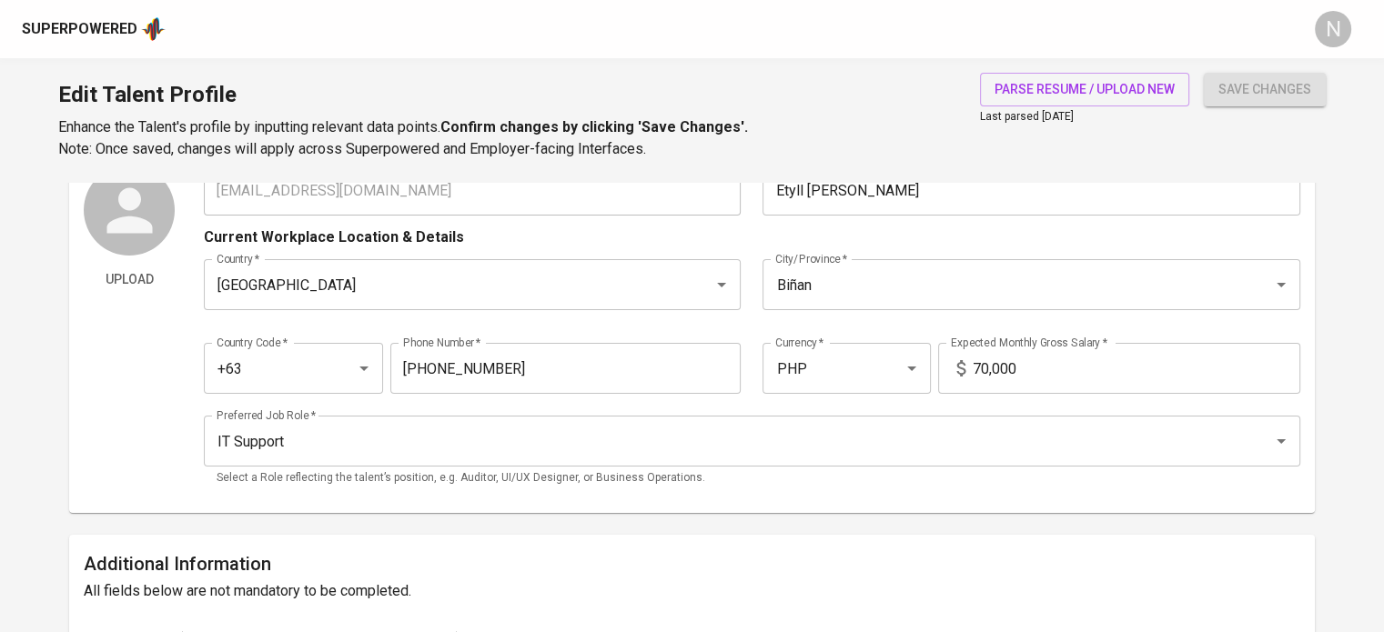
scroll to position [0, 0]
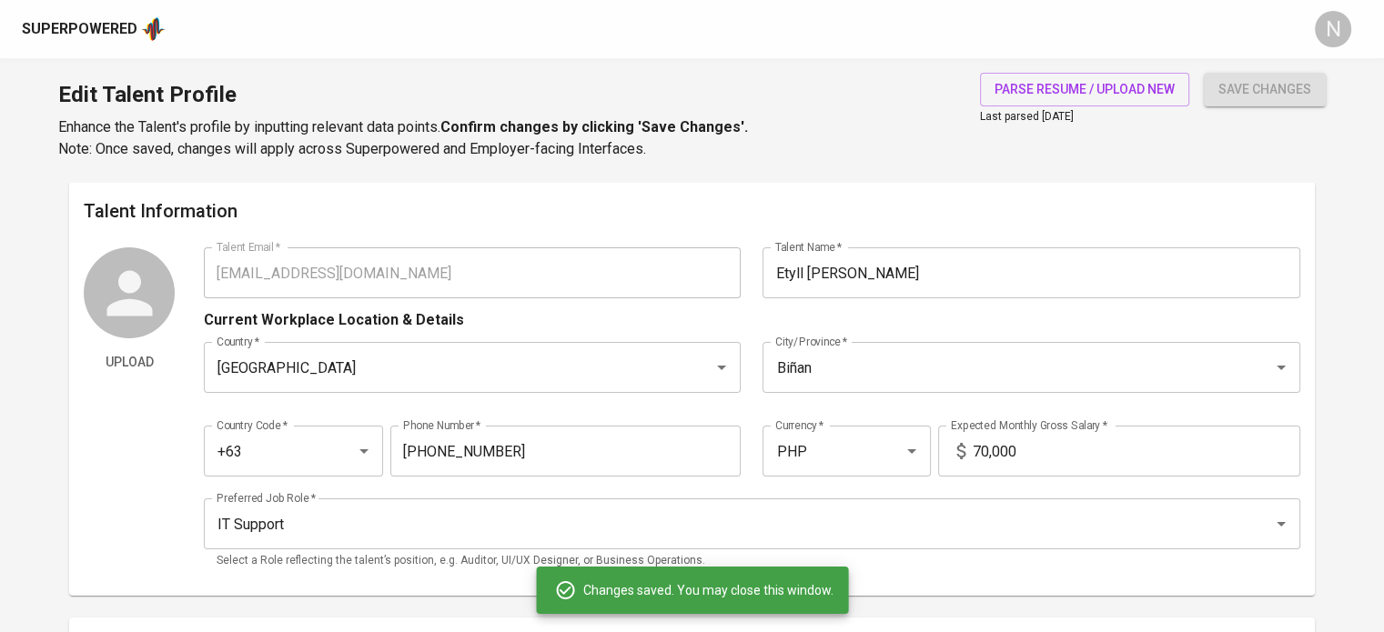
type input "Command Line"
type input "5"
type input "Troubleshooting"
type input "5"
type input "Microsoft Windows"
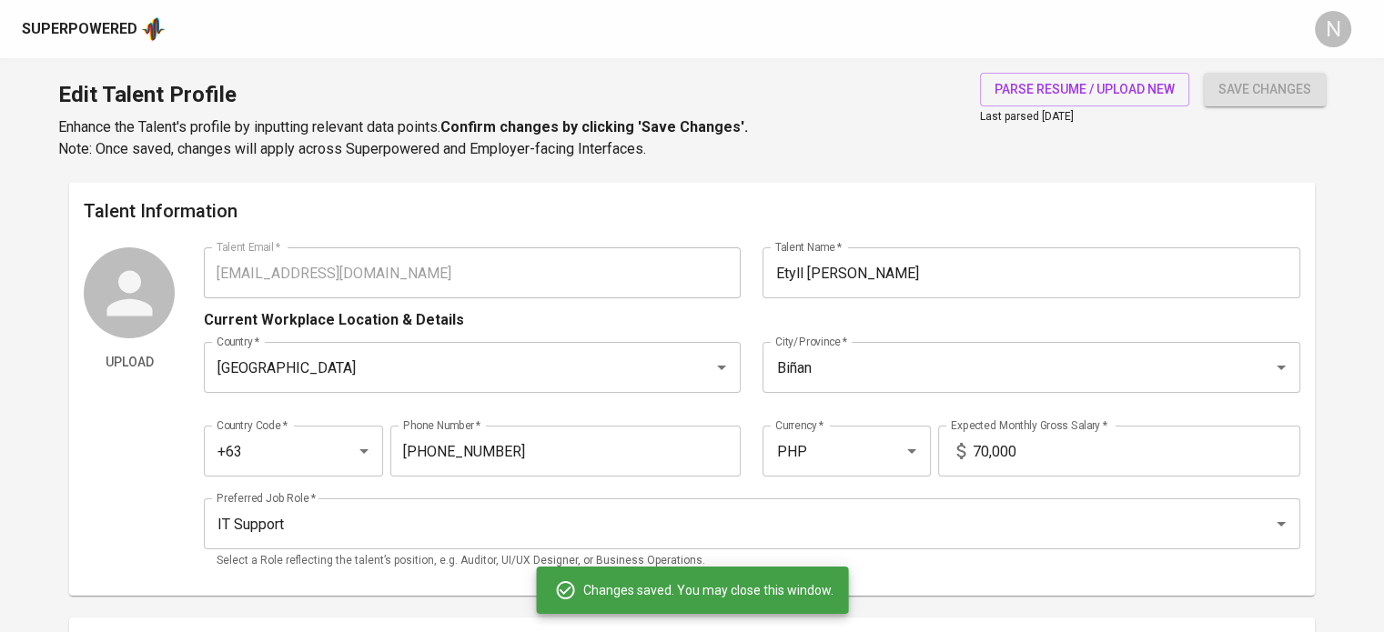
type input "5"
type input "Jira"
type input "3"
type input "Remote Support"
type input "3"
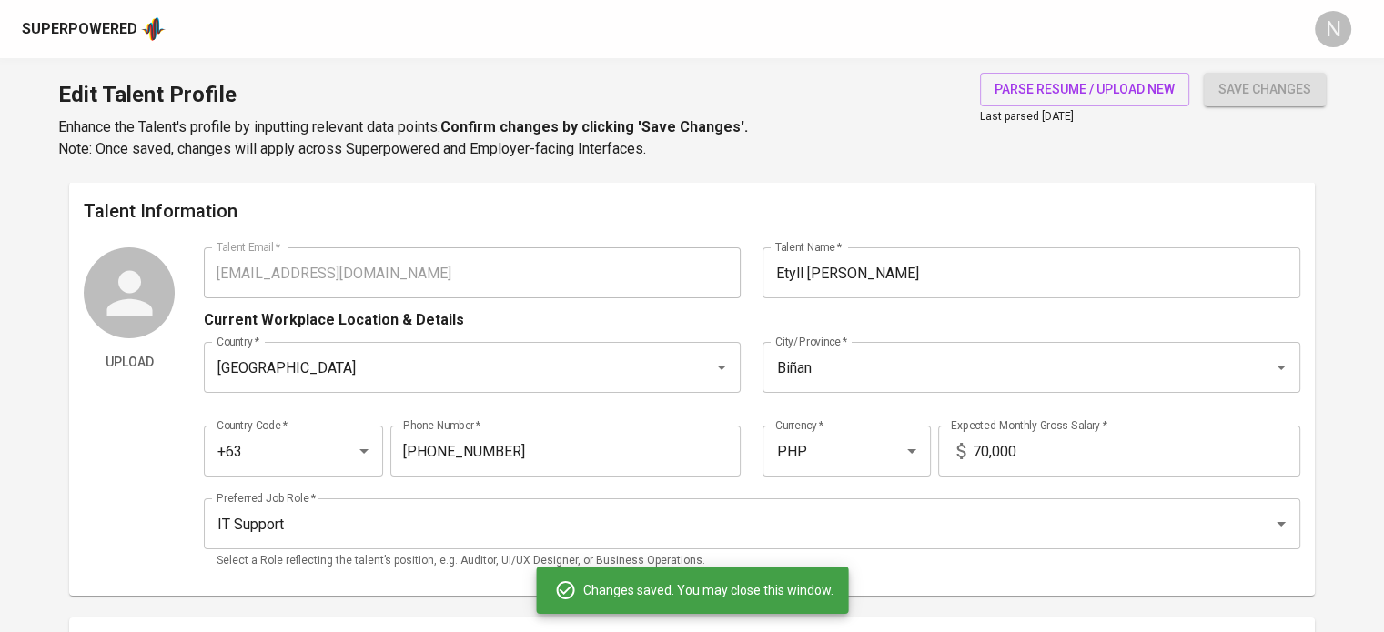
type input "NOC Support"
type input "2"
type input "NOC Engineer"
type input "2"
type input "Network Operations Center (NOC)"
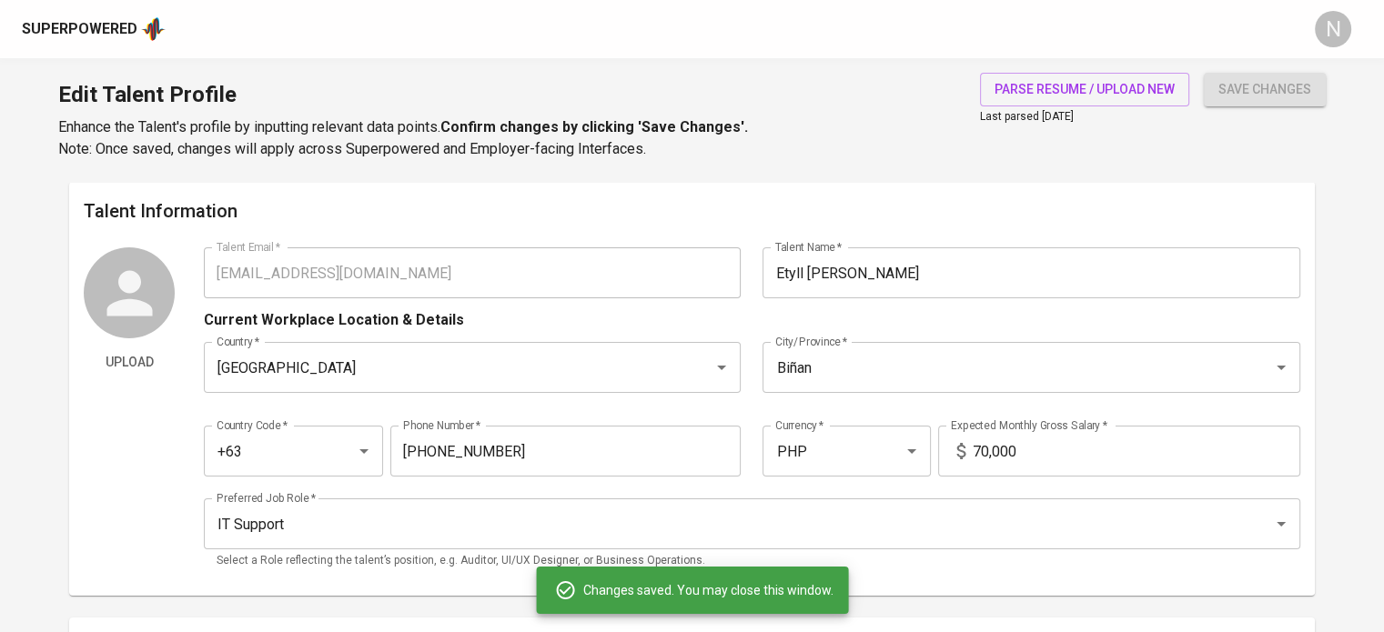
type input "2"
type input "macOS"
type input "1"
click at [174, 279] on div "Upload Talent Email   * etyllzarco@gmail.com Talent Email * Talent Name   * Ety…" at bounding box center [692, 414] width 1217 height 334
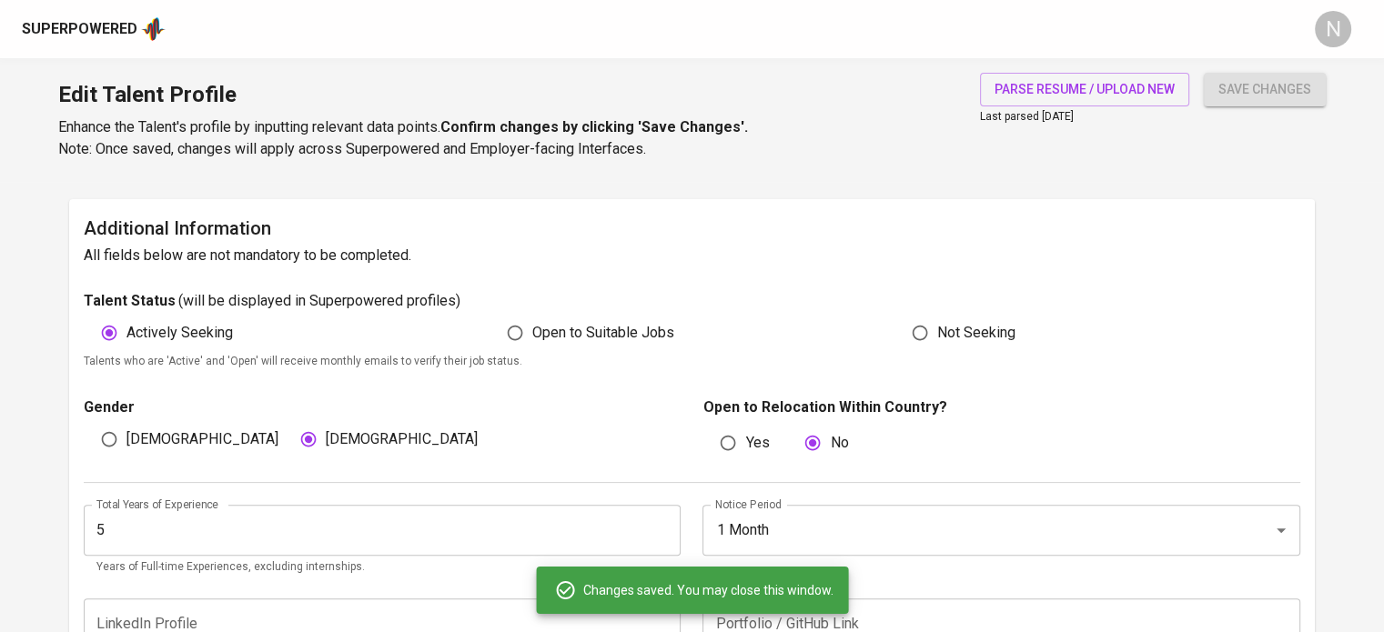
scroll to position [728, 0]
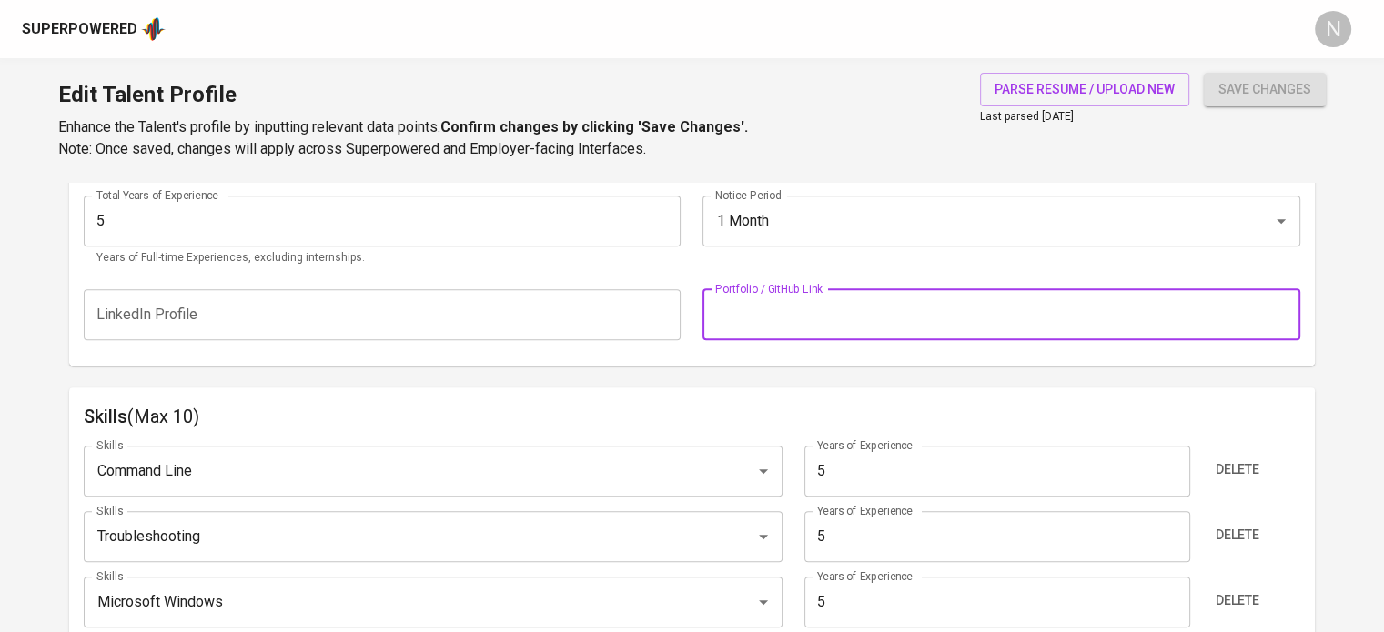
click at [788, 308] on input "text" at bounding box center [1000, 314] width 597 height 51
paste input "https://ejoytech.github.io/portfolio/"
type input "https://ejoytech.github.io/portfolio/"
click at [1246, 83] on span "save changes" at bounding box center [1264, 89] width 93 height 23
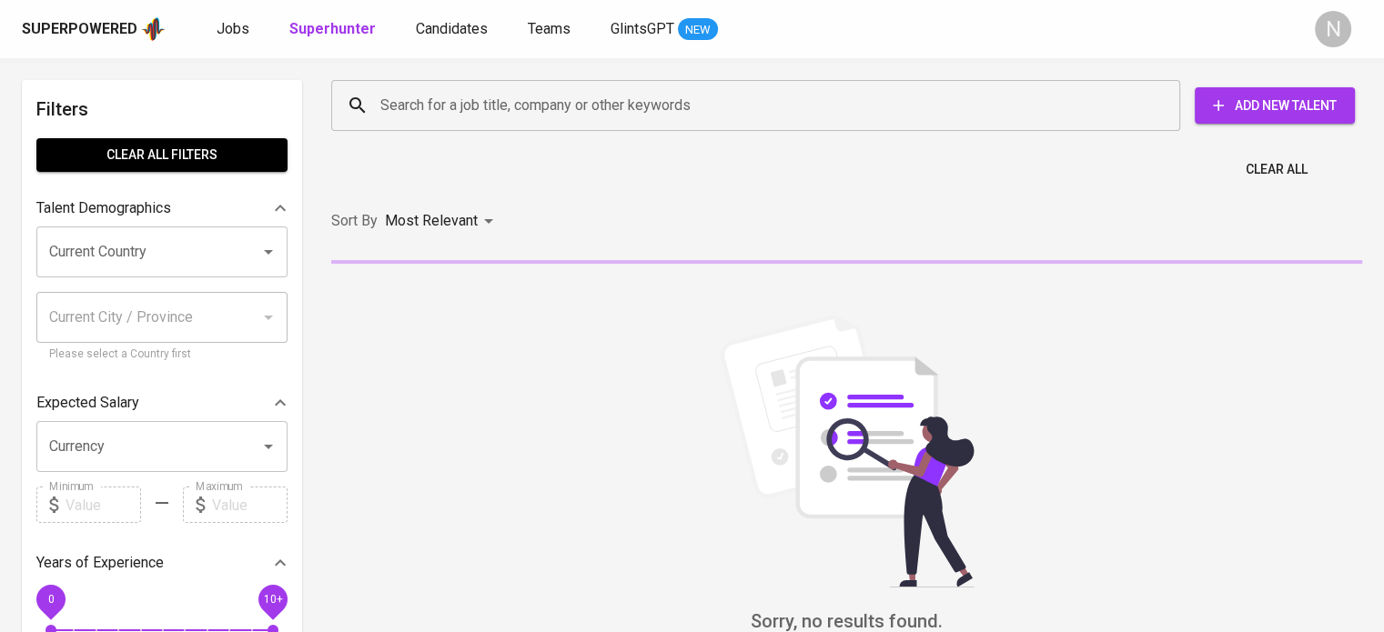
click at [473, 107] on input "Search for a job title, company or other keywords" at bounding box center [760, 105] width 769 height 35
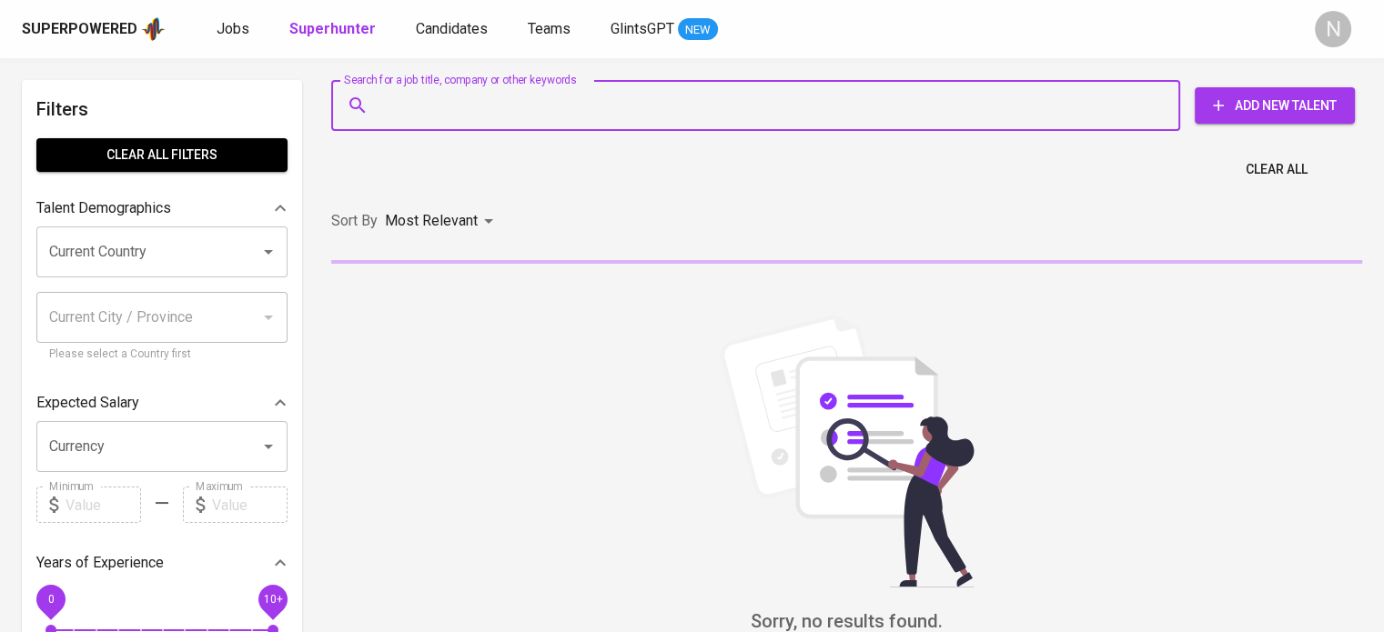
paste input "[EMAIL_ADDRESS][DOMAIN_NAME]"
type input "[EMAIL_ADDRESS][DOMAIN_NAME]"
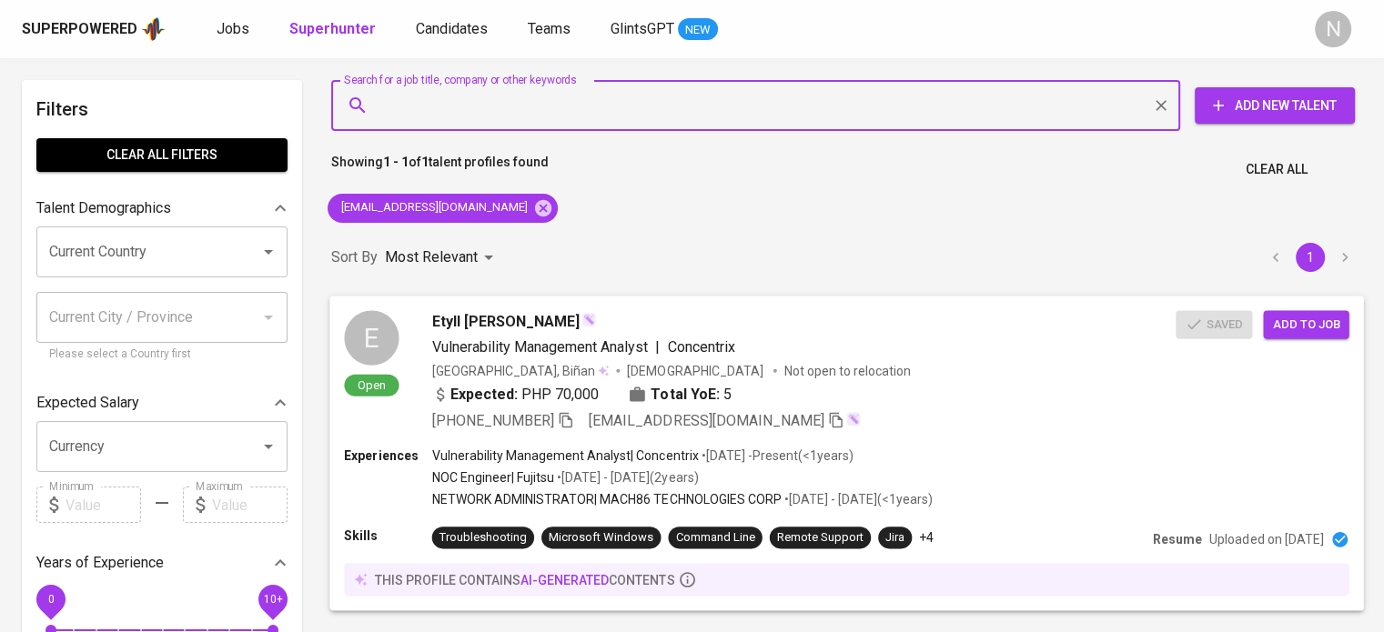
click at [1310, 323] on span "Add to job" at bounding box center [1305, 324] width 67 height 21
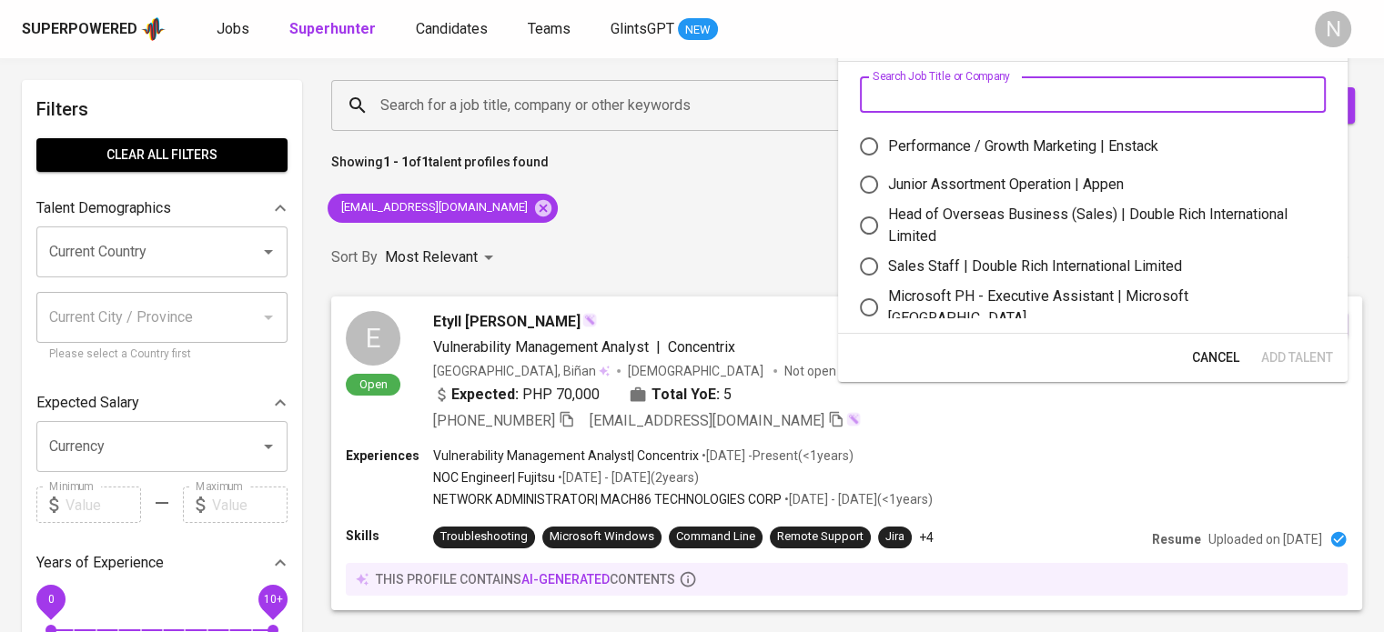
click at [1031, 106] on input "text" at bounding box center [1093, 94] width 466 height 36
type input "domaintools"
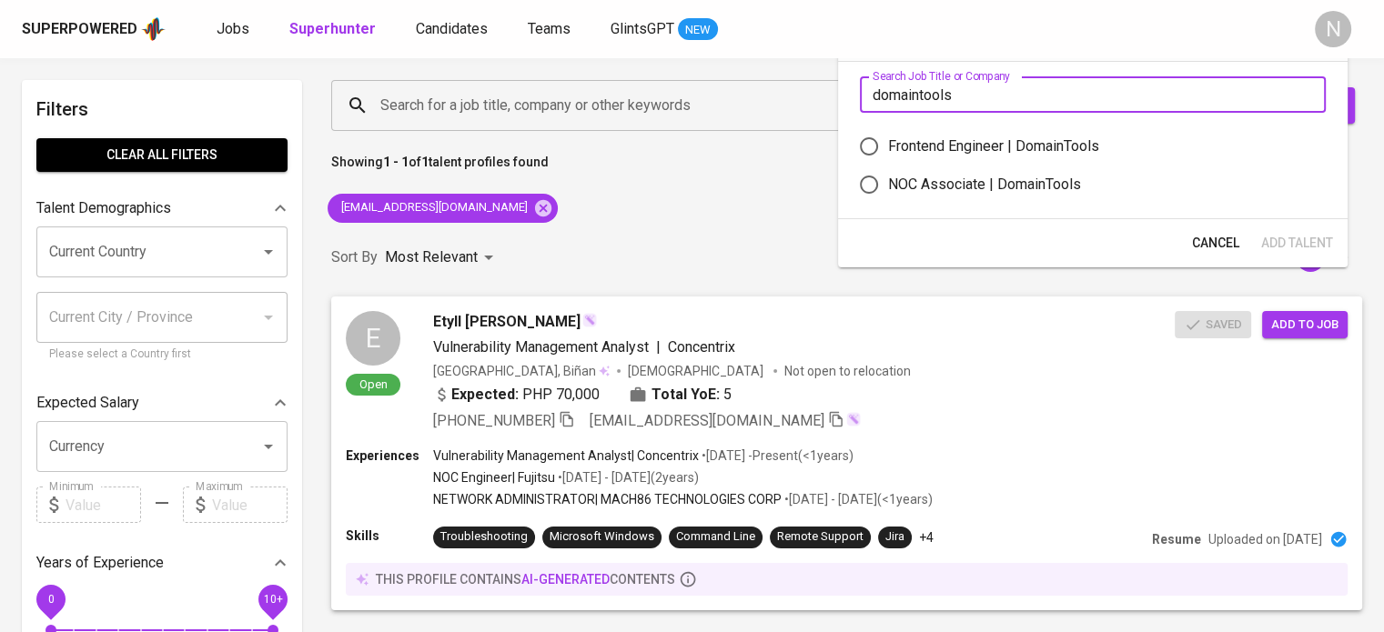
click at [1025, 185] on div "NOC Associate | DomainTools" at bounding box center [984, 185] width 193 height 22
click at [888, 185] on input "NOC Associate | DomainTools" at bounding box center [869, 185] width 38 height 38
radio input "true"
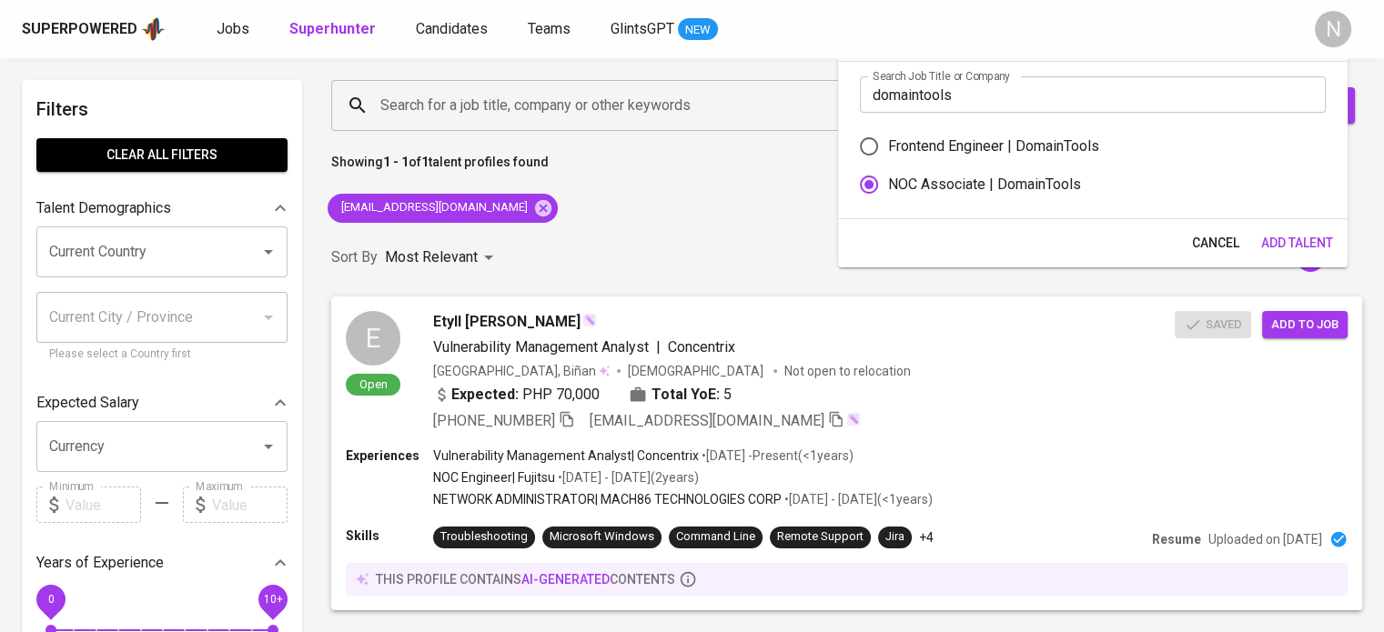
click at [1300, 225] on div "Cancel Add Talent" at bounding box center [1093, 243] width 510 height 48
click at [1303, 252] on span "Add Talent" at bounding box center [1297, 243] width 72 height 23
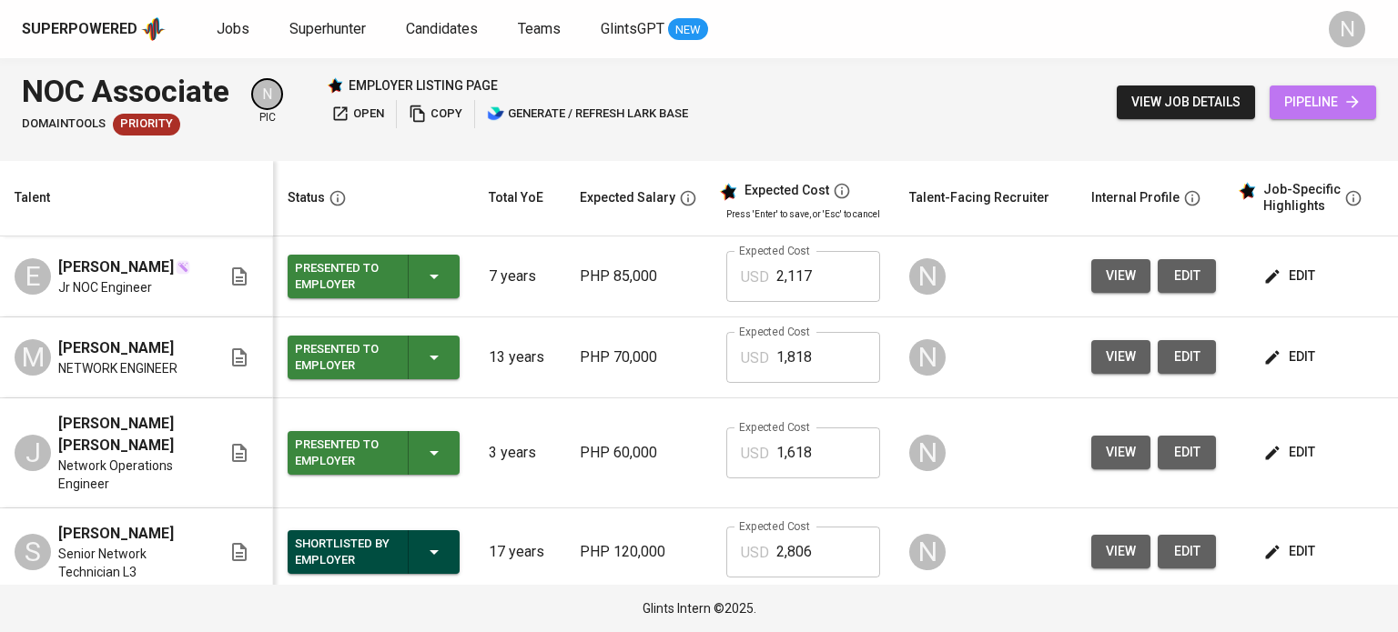
click at [1317, 106] on span "pipeline" at bounding box center [1322, 102] width 77 height 23
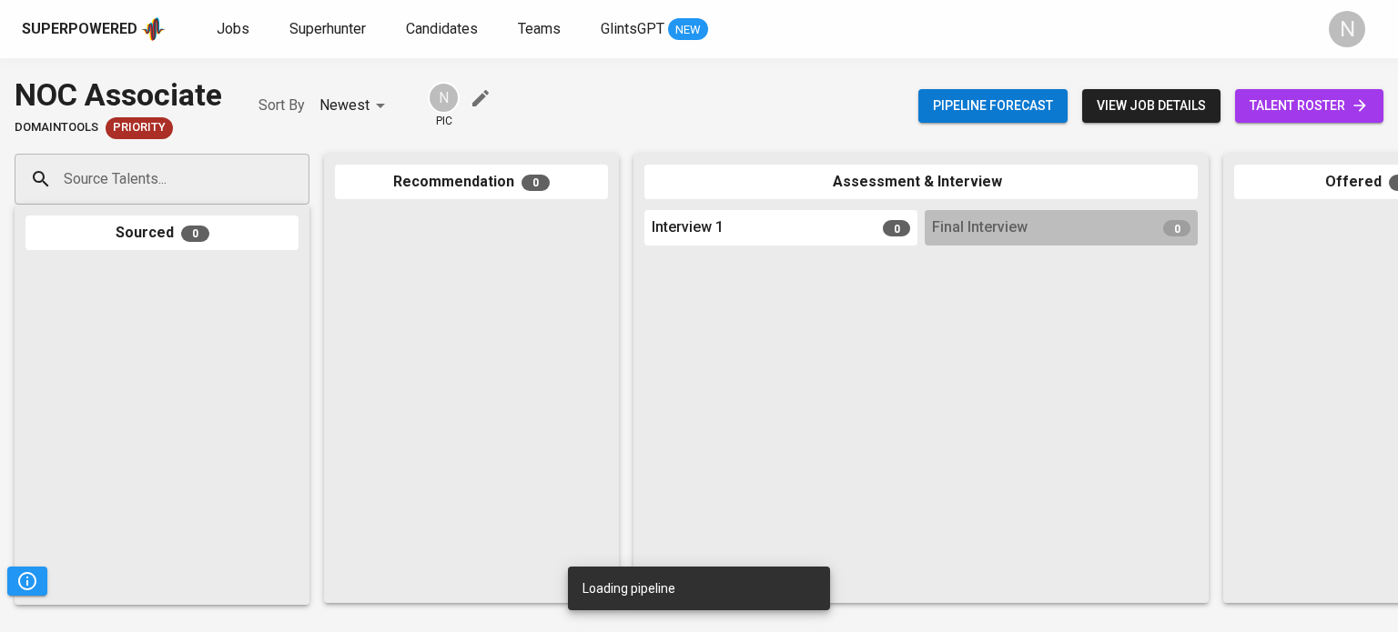
click at [1317, 106] on span "talent roster" at bounding box center [1308, 106] width 119 height 23
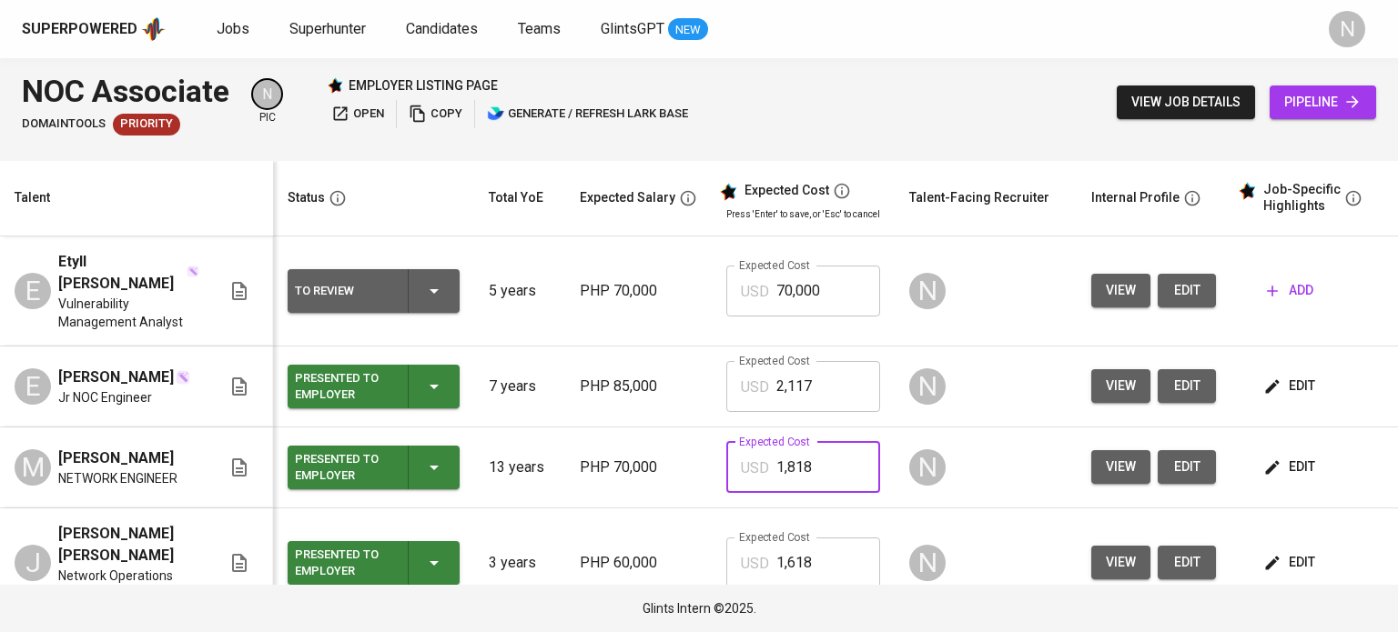
drag, startPoint x: 778, startPoint y: 465, endPoint x: 793, endPoint y: 399, distance: 68.2
click at [742, 464] on div "USD 1,818 Expected Cost" at bounding box center [803, 467] width 154 height 51
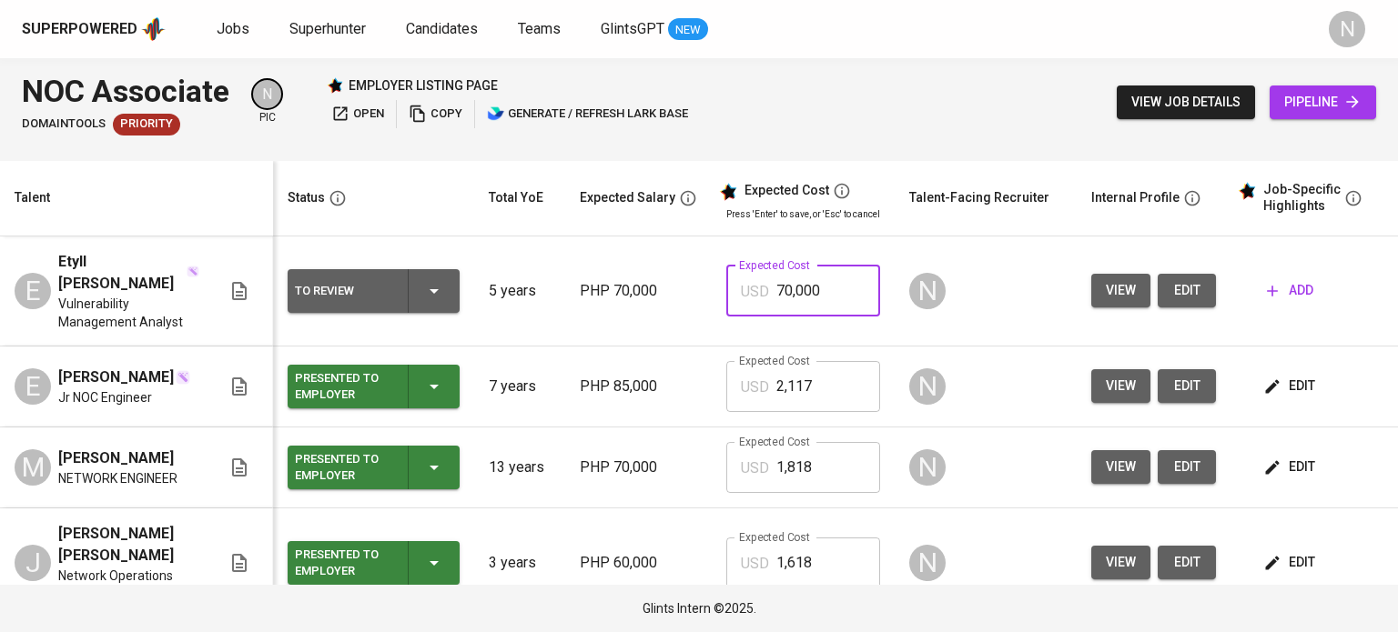
drag, startPoint x: 825, startPoint y: 279, endPoint x: 758, endPoint y: 281, distance: 67.4
click at [733, 281] on div "USD 70,000 Expected Cost" at bounding box center [803, 291] width 154 height 51
paste input "1,818"
type input "1,818"
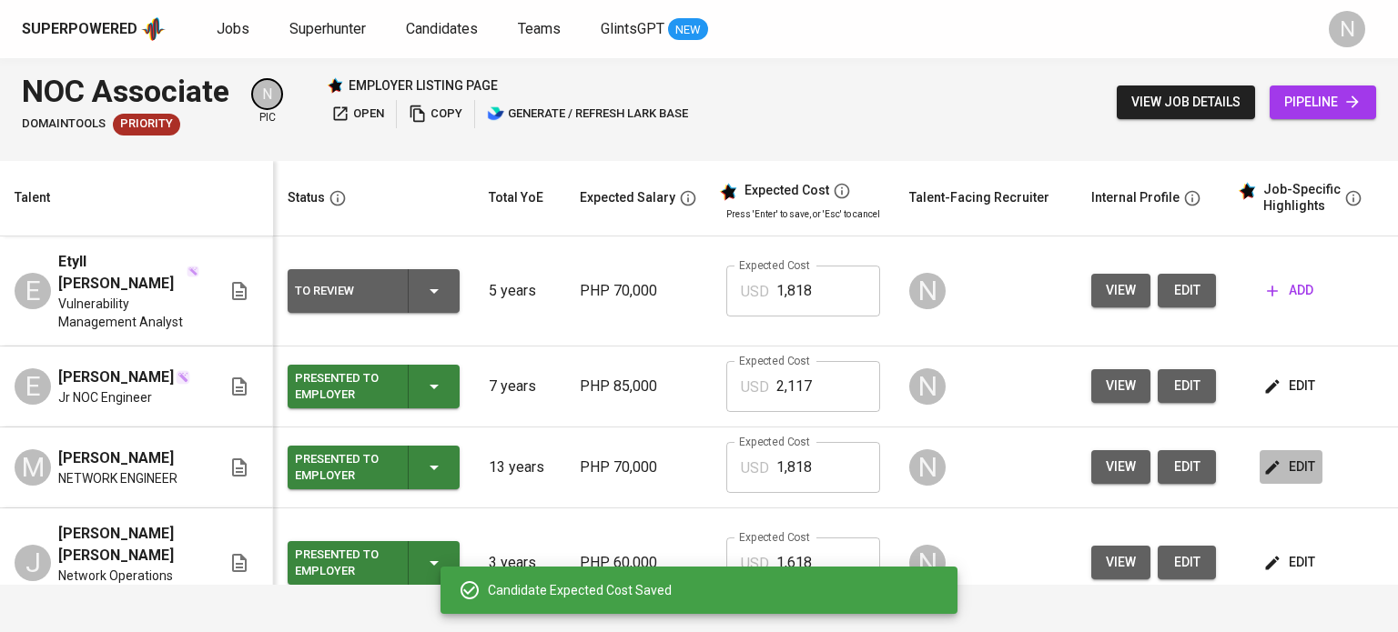
click at [1299, 460] on span "edit" at bounding box center [1291, 467] width 48 height 23
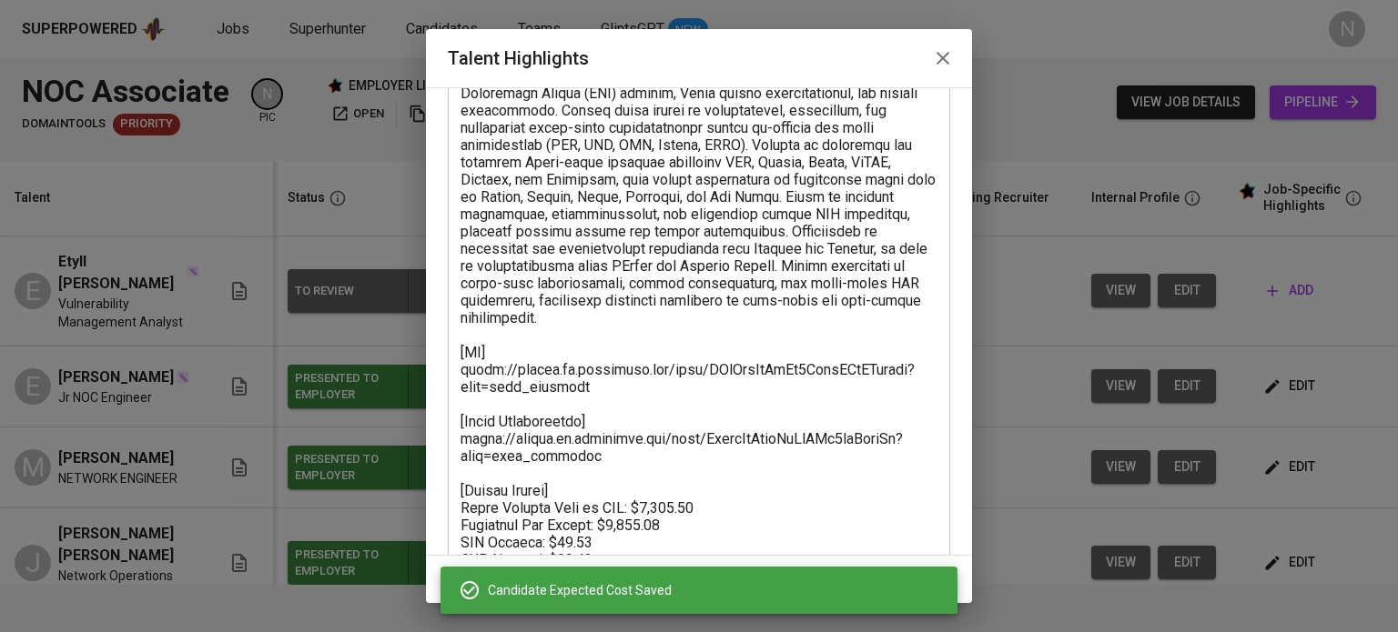
scroll to position [254, 0]
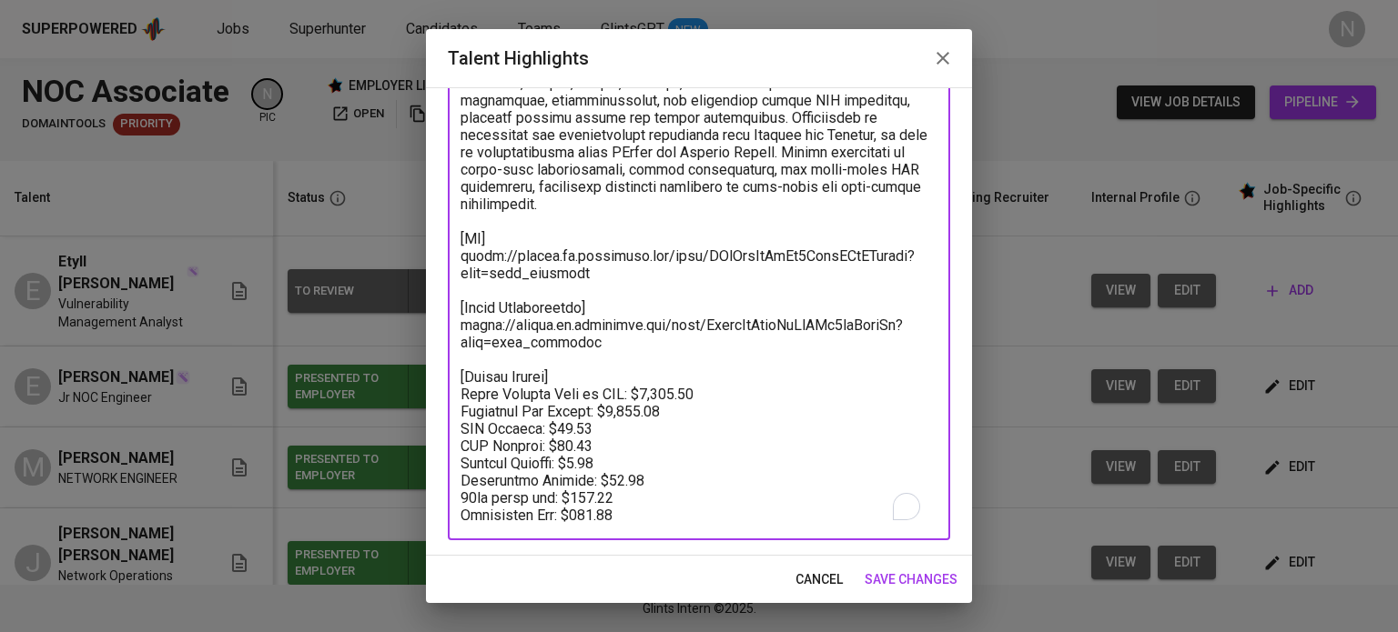
drag, startPoint x: 646, startPoint y: 513, endPoint x: 444, endPoint y: 231, distance: 346.9
click at [444, 231] on div "Enhance the Talent's profile by adding highlights relevant to this job - accomp…" at bounding box center [699, 321] width 546 height 469
click at [833, 578] on span "cancel" at bounding box center [818, 580] width 47 height 23
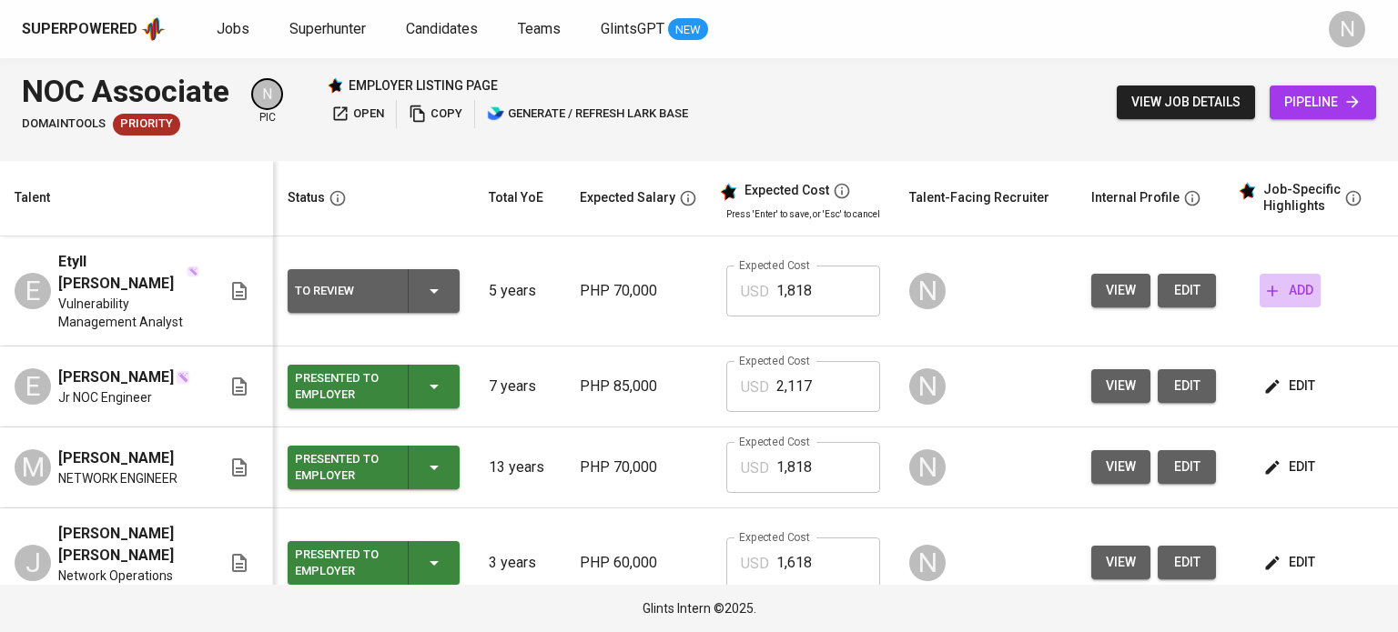
click at [1303, 279] on span "add" at bounding box center [1290, 290] width 46 height 23
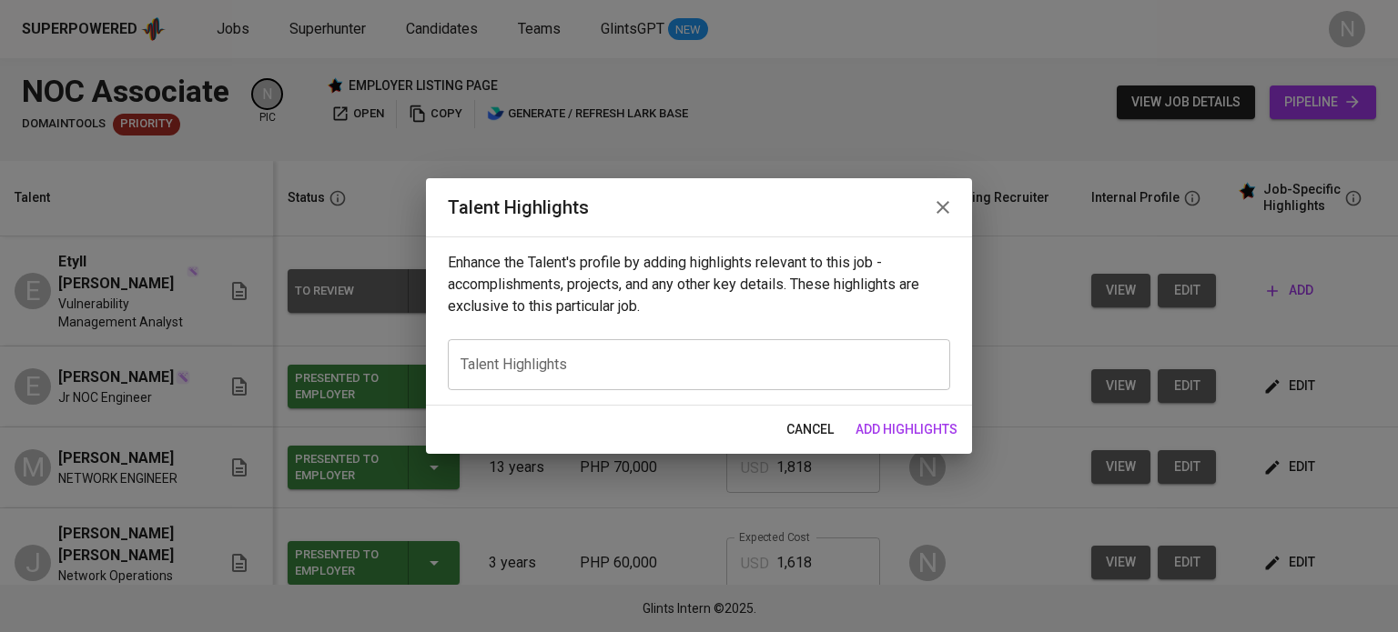
click at [587, 366] on textarea at bounding box center [698, 365] width 477 height 17
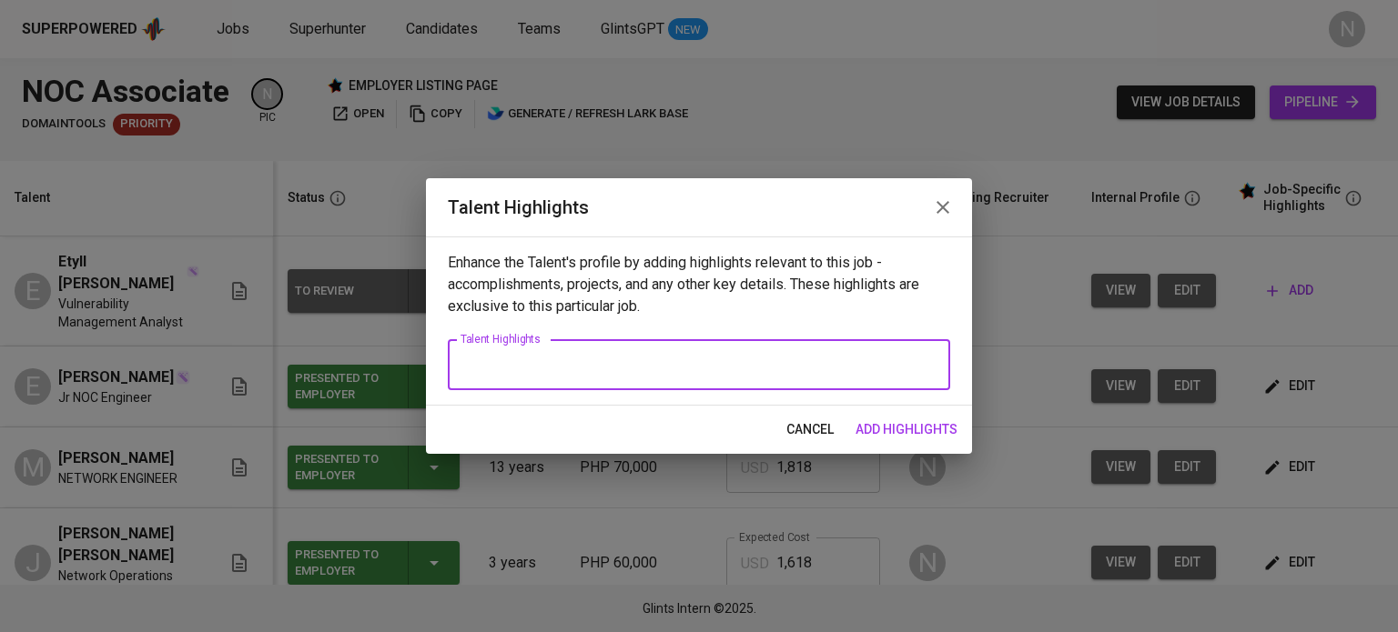
paste textarea "[CV] [URL][DOMAIN_NAME] [Video Introduction] [URL][DOMAIN_NAME] [Talent Salary]…"
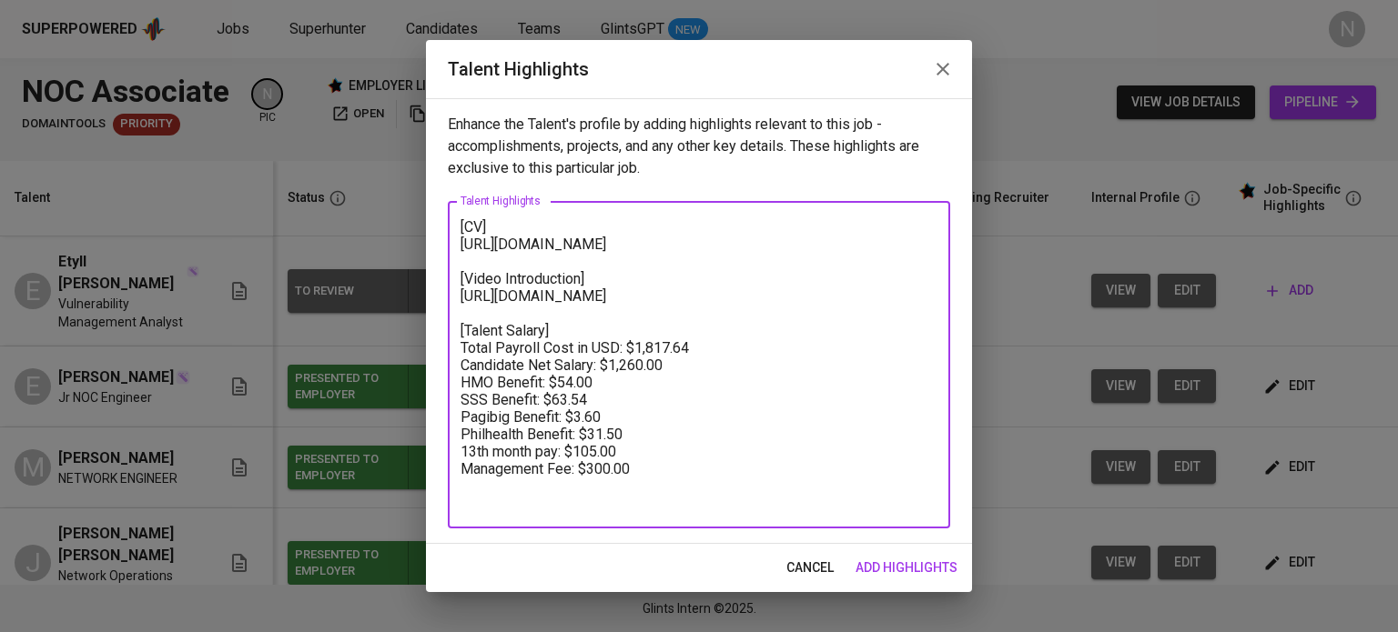
click at [461, 224] on textarea "[CV] [URL][DOMAIN_NAME] [Video Introduction] [URL][DOMAIN_NAME] [Talent Salary]…" at bounding box center [698, 365] width 477 height 294
paste textarea "Results-driven IT professional with over 5 years of experience in NOC operation…"
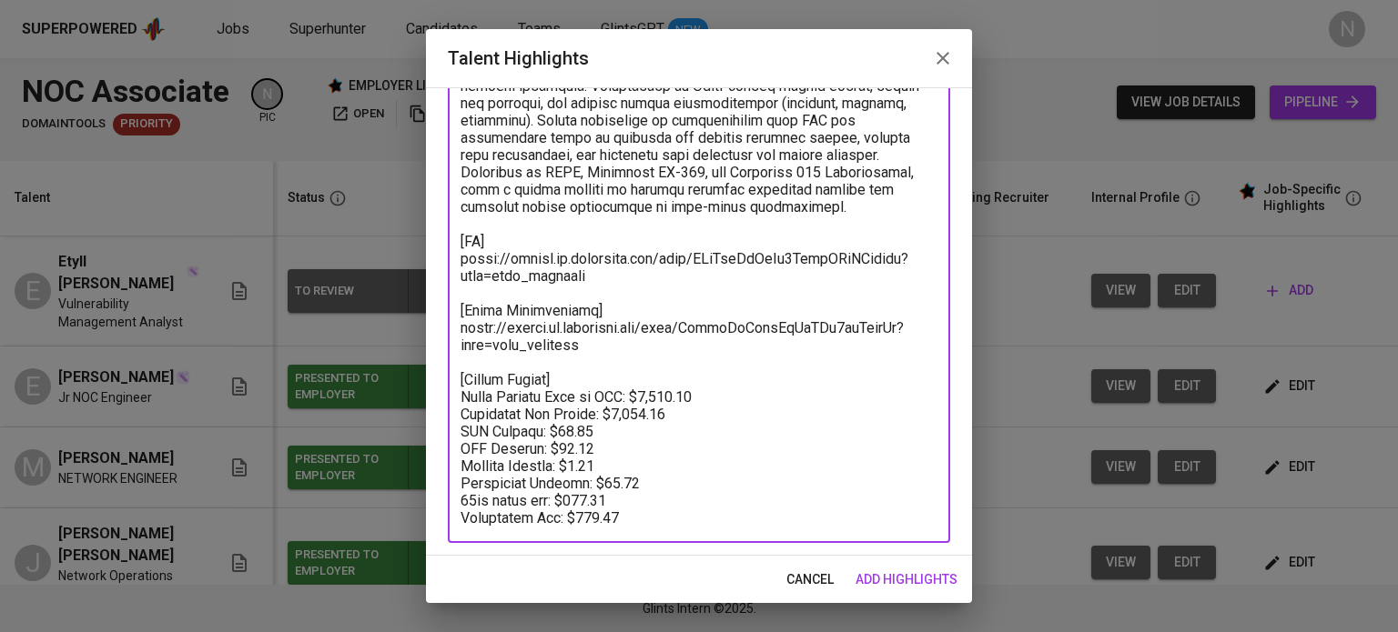
scroll to position [237, 0]
drag, startPoint x: 571, startPoint y: 263, endPoint x: 460, endPoint y: 262, distance: 111.0
click at [460, 262] on textarea at bounding box center [698, 247] width 477 height 553
paste textarea "Ll4UbgErTolYUlxLjbcloMKbgCg"
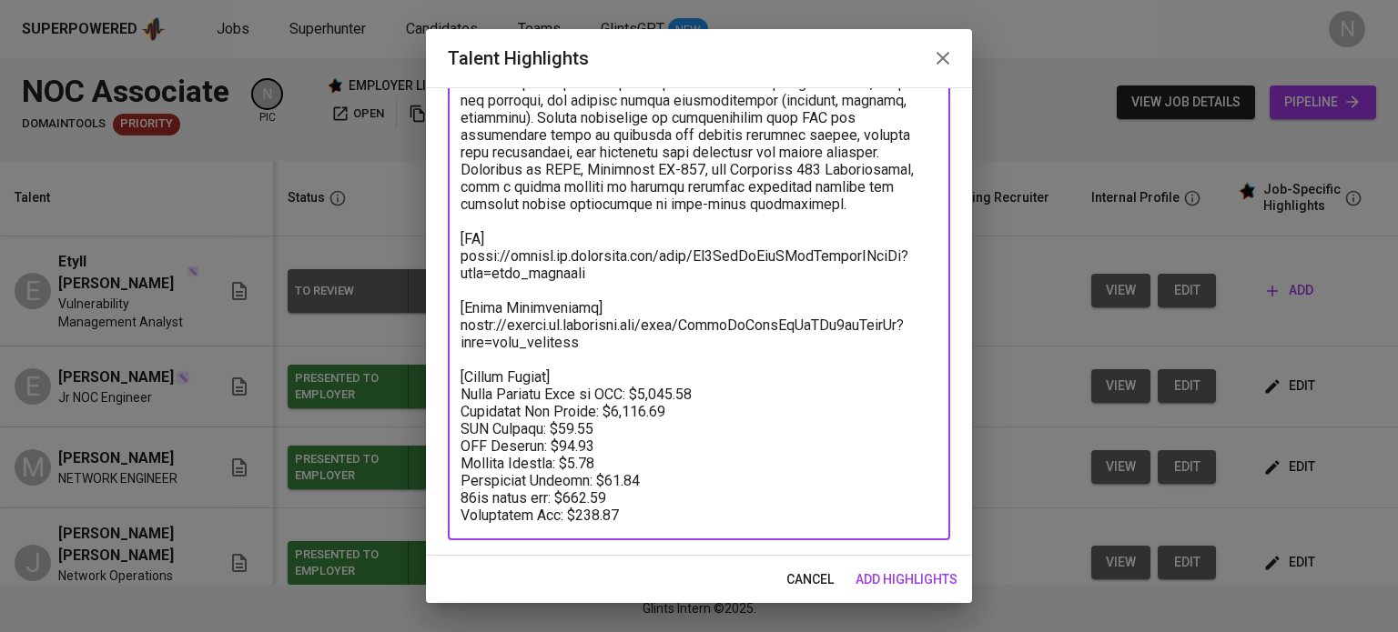
drag, startPoint x: 600, startPoint y: 345, endPoint x: 462, endPoint y: 325, distance: 138.8
click at [462, 325] on textarea at bounding box center [698, 247] width 477 height 553
paste textarea "QownbHKjdoaphSx2Sqdloq8ygFh"
type textarea "Results-driven IT professional with over 5 years of experience in NOC operation…"
click at [925, 575] on span "add highlights" at bounding box center [906, 580] width 102 height 23
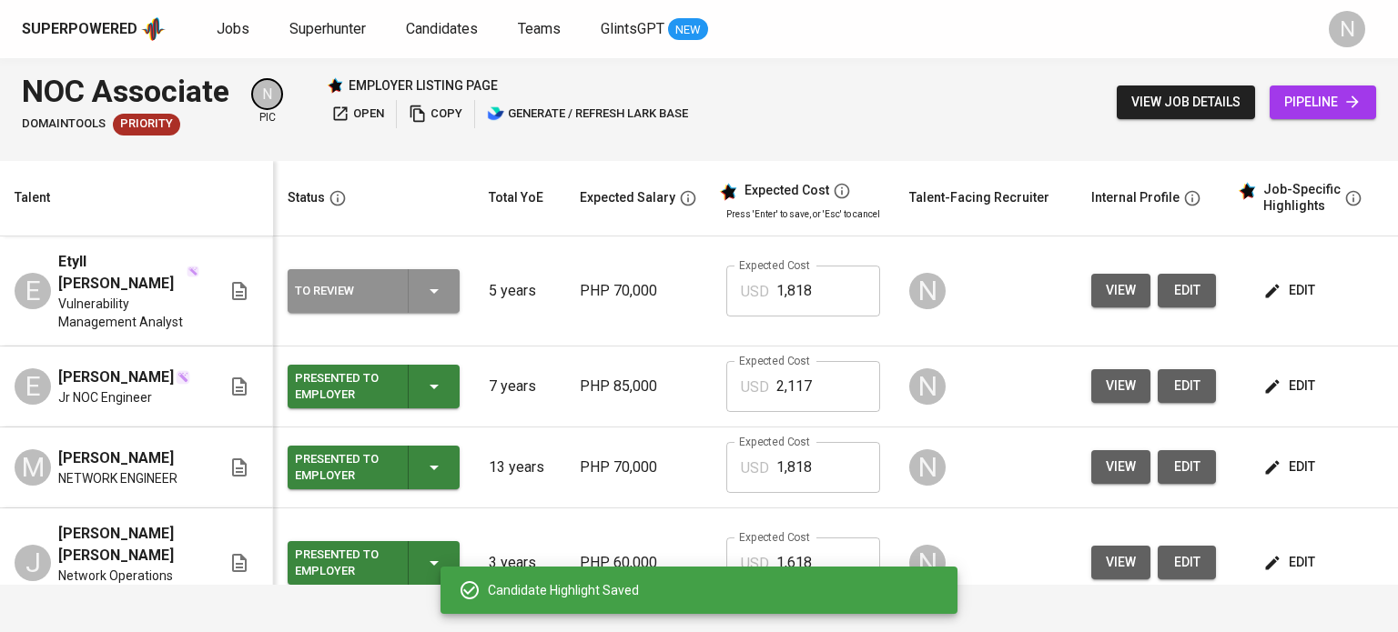
click at [437, 286] on icon "button" at bounding box center [434, 291] width 22 height 22
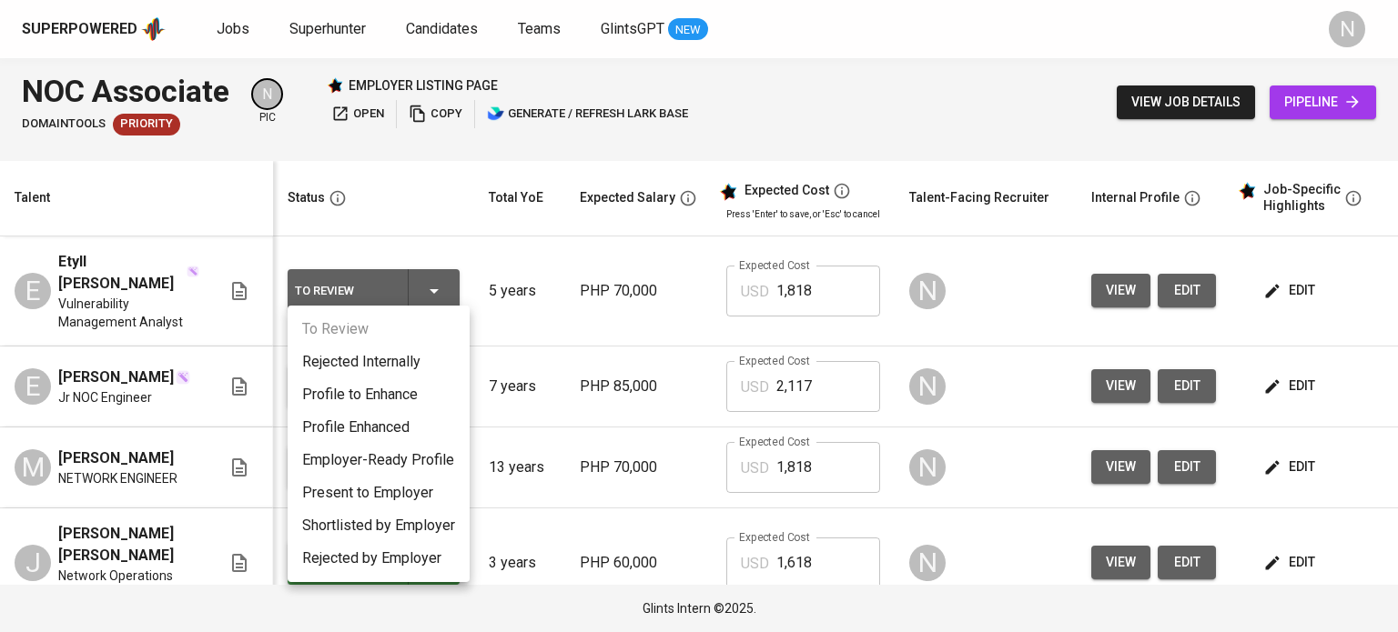
click at [409, 498] on li "Present to Employer" at bounding box center [379, 493] width 182 height 33
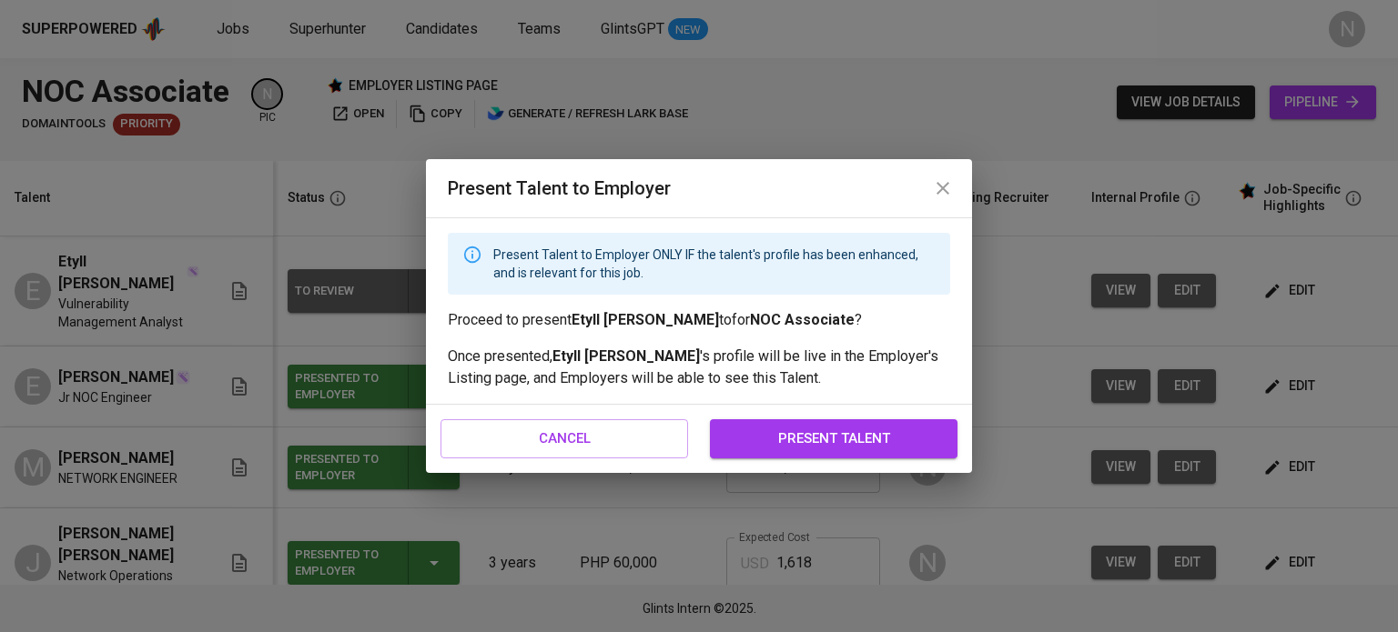
click at [812, 436] on span "present talent" at bounding box center [833, 439] width 207 height 24
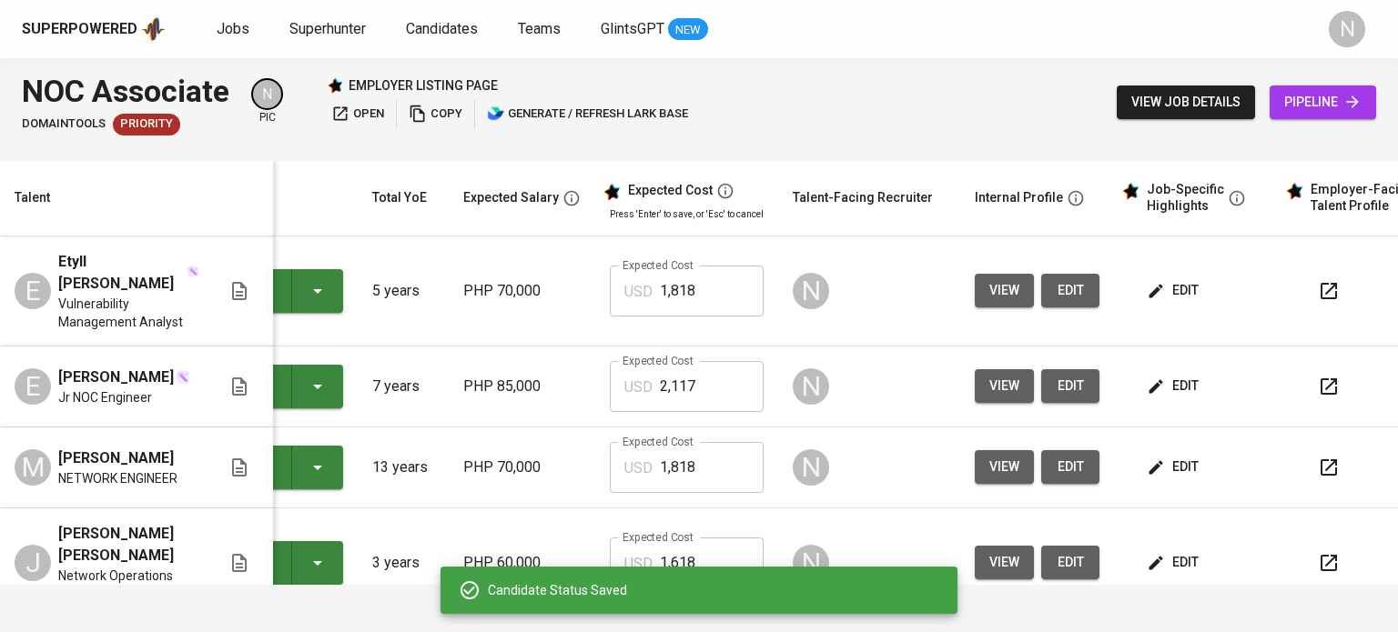
scroll to position [0, 129]
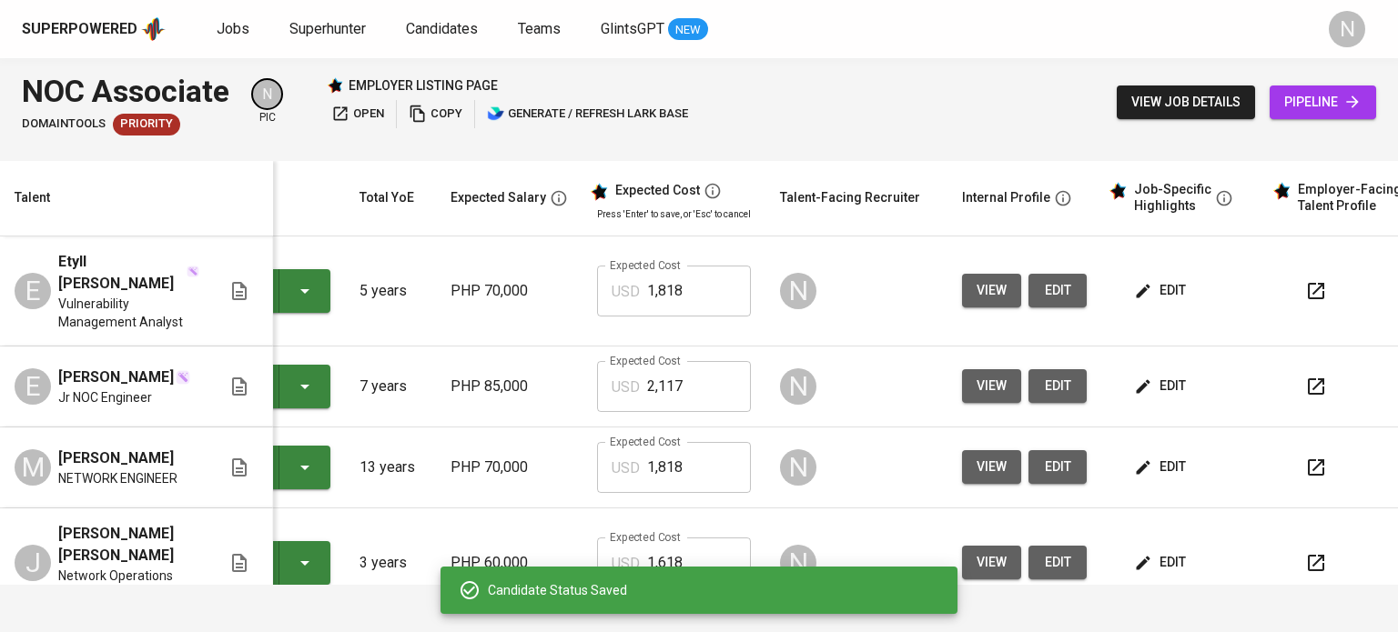
click at [1314, 296] on button "button" at bounding box center [1316, 291] width 44 height 44
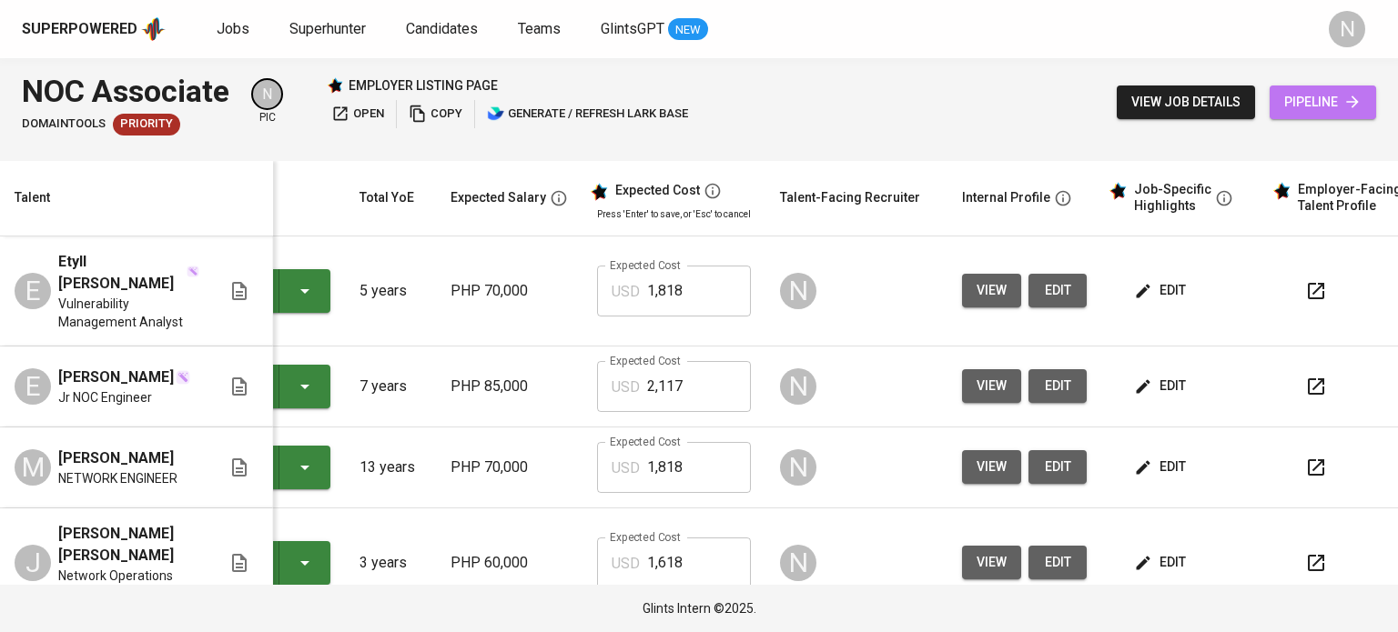
click at [1346, 101] on icon at bounding box center [1352, 102] width 18 height 18
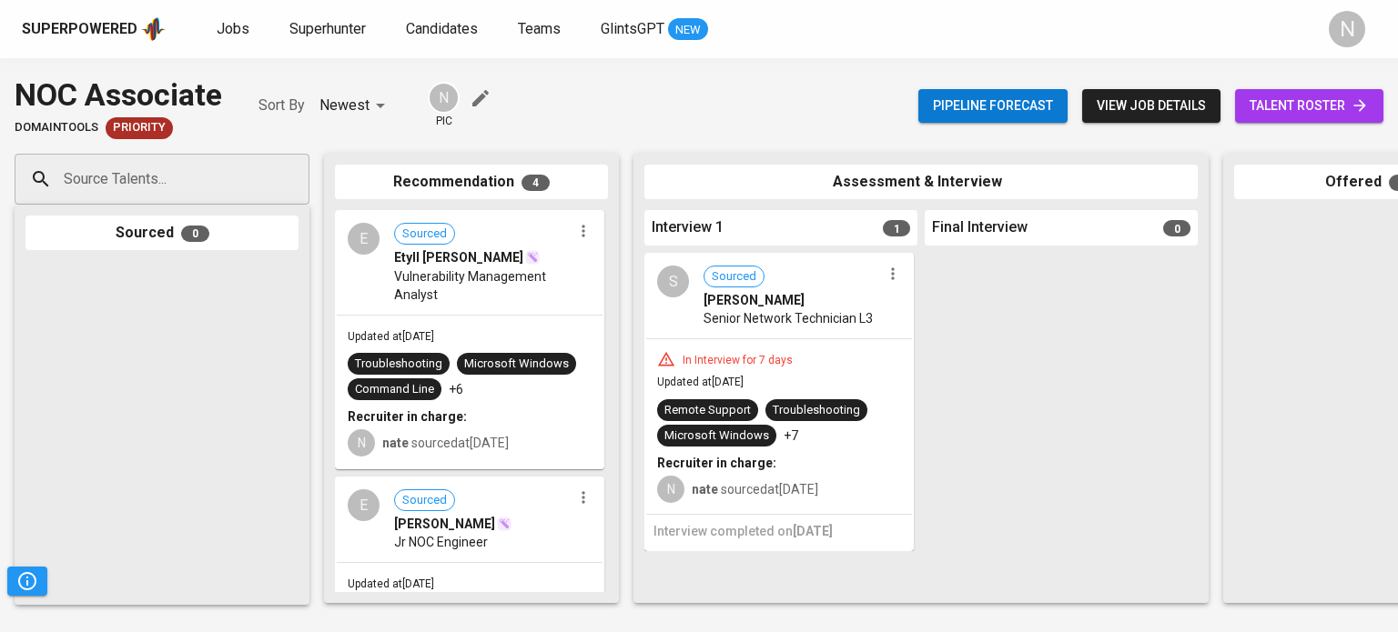
click at [1298, 95] on span "talent roster" at bounding box center [1308, 106] width 119 height 23
